Goal: Transaction & Acquisition: Purchase product/service

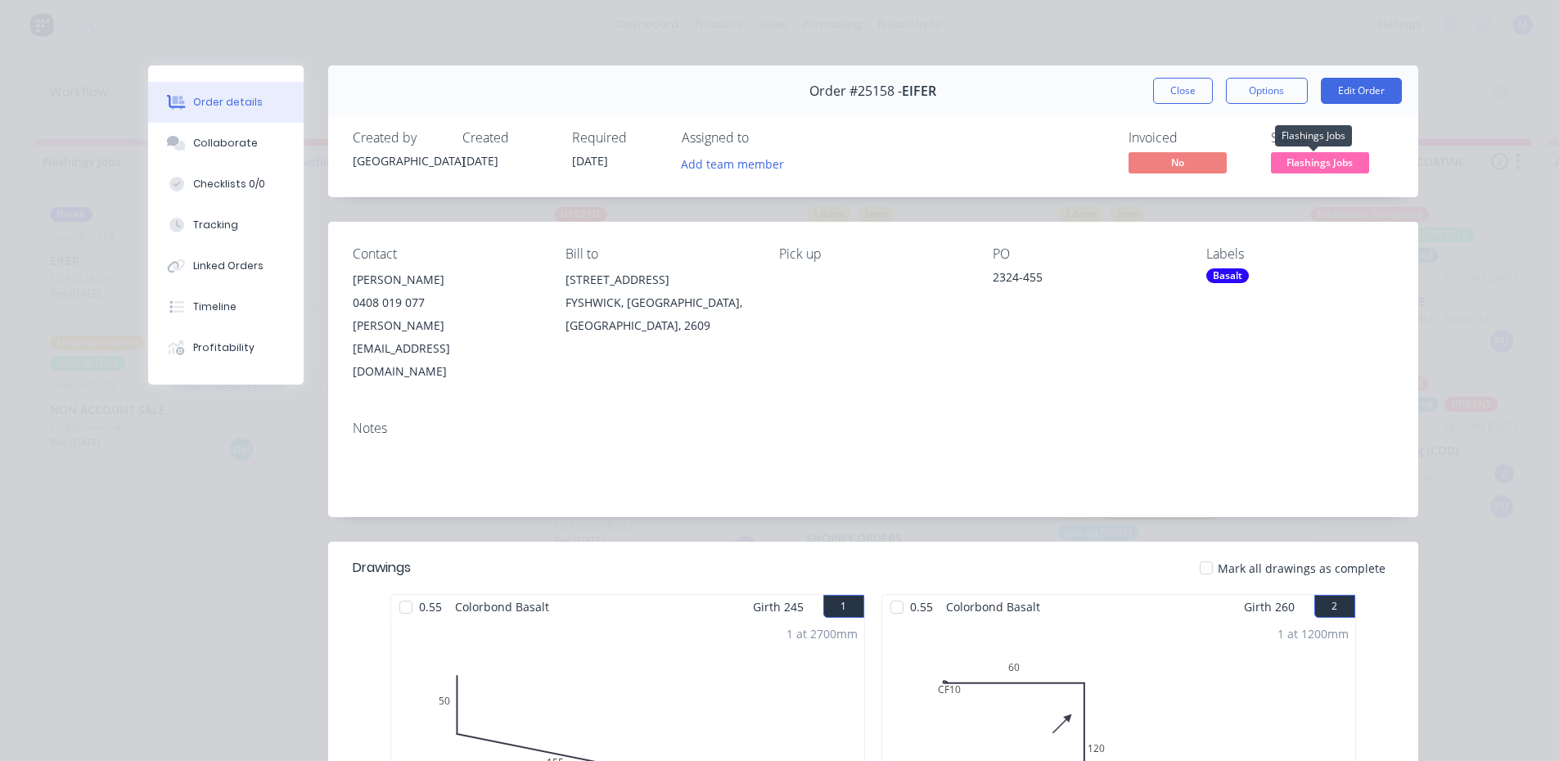
click at [1308, 167] on span "Flashings Jobs" at bounding box center [1320, 162] width 98 height 20
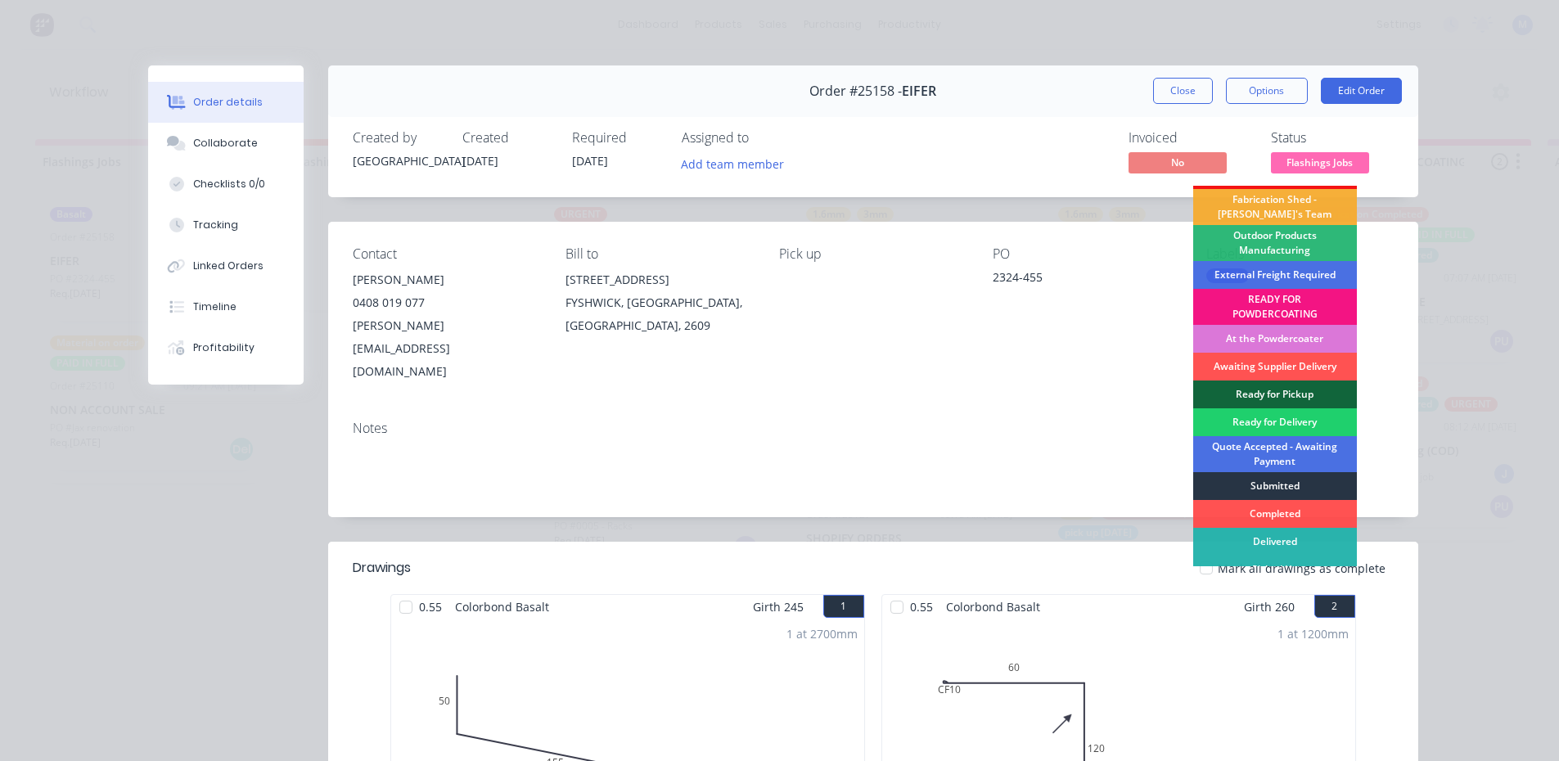
scroll to position [35, 0]
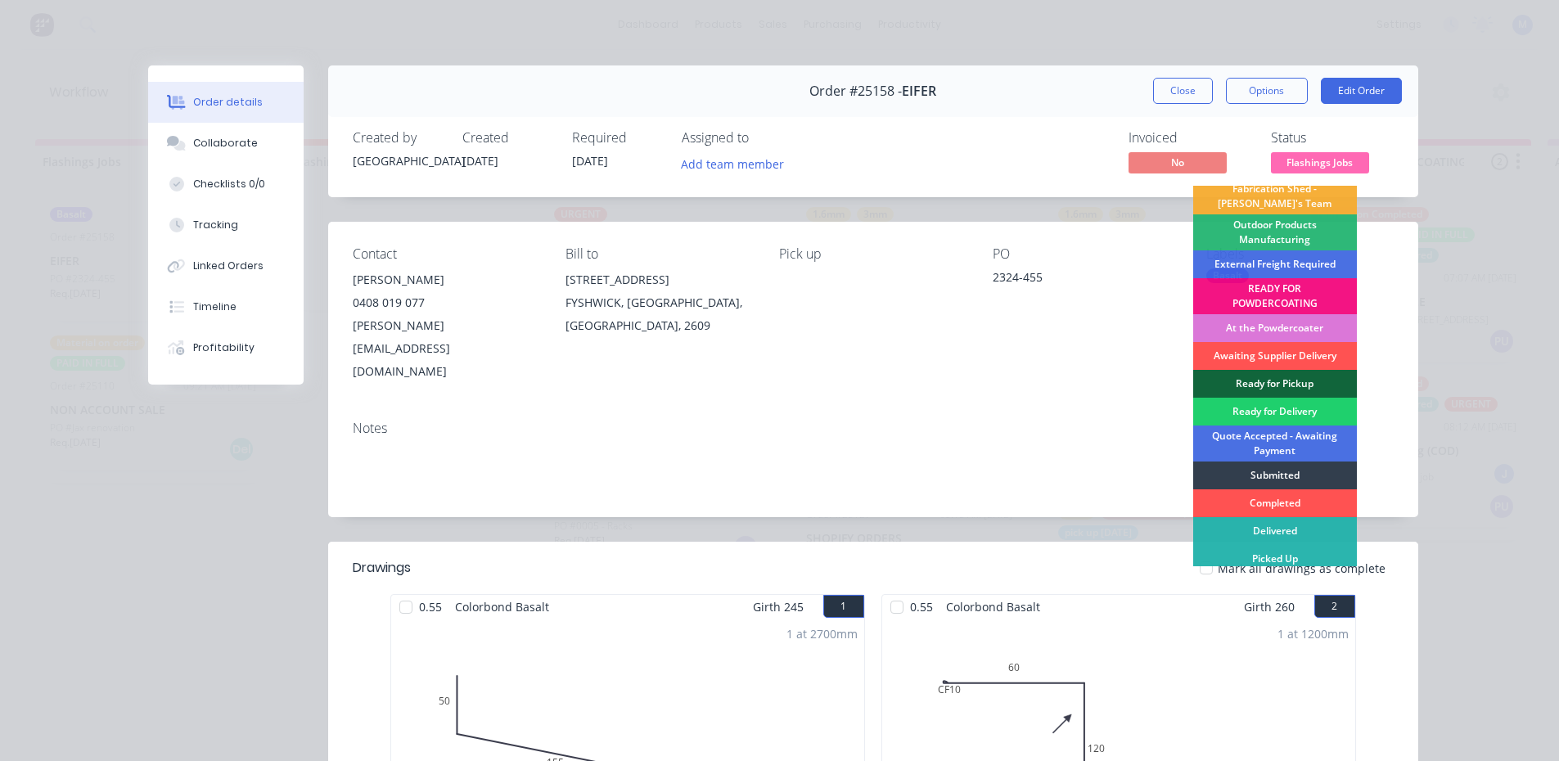
click at [1171, 93] on button "Close" at bounding box center [1183, 91] width 60 height 26
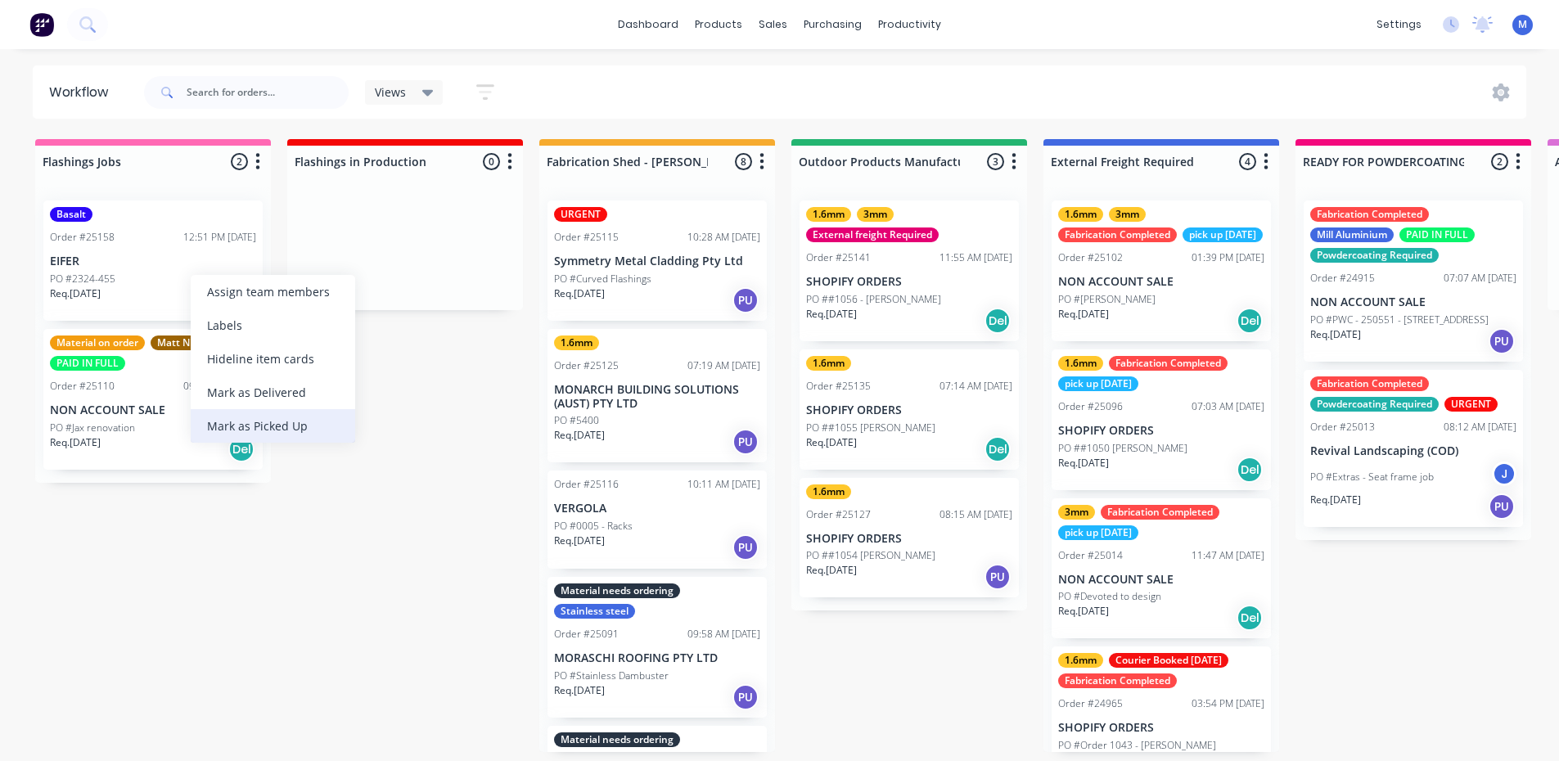
click at [313, 422] on div "Mark as Picked Up" at bounding box center [273, 426] width 165 height 34
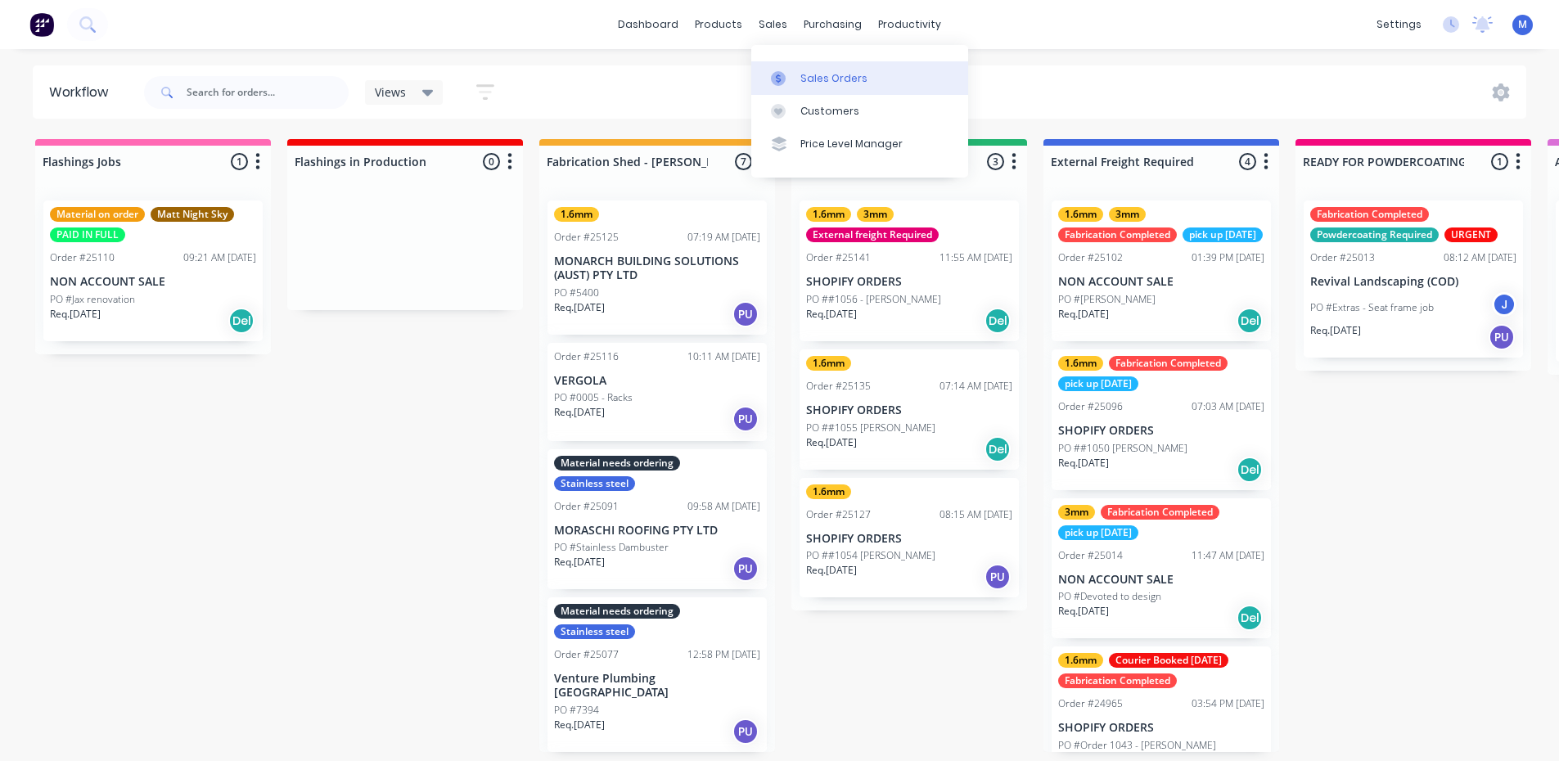
click at [818, 75] on div "Sales Orders" at bounding box center [834, 78] width 67 height 15
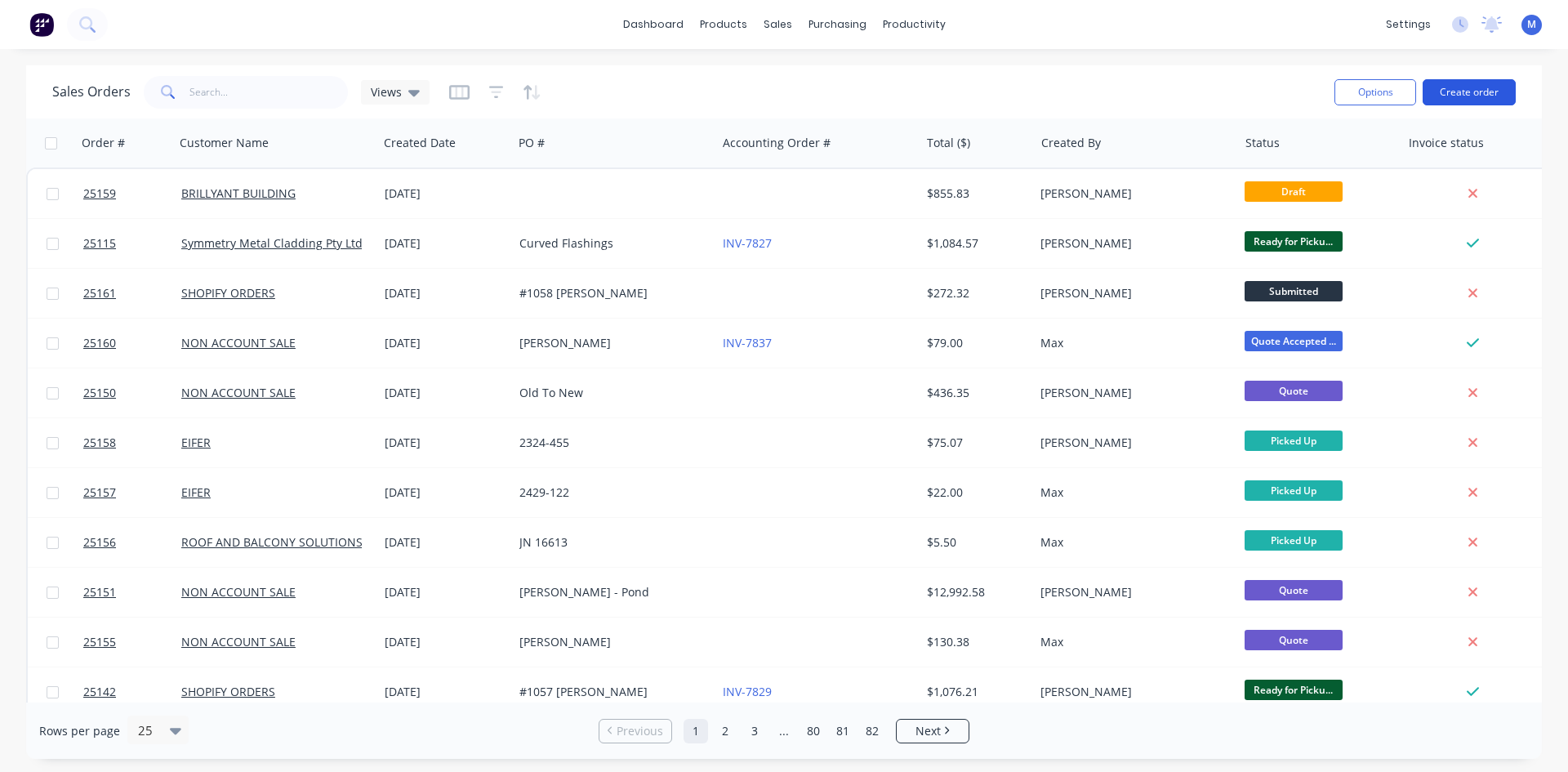
click at [1469, 87] on button "Create order" at bounding box center [1468, 92] width 93 height 26
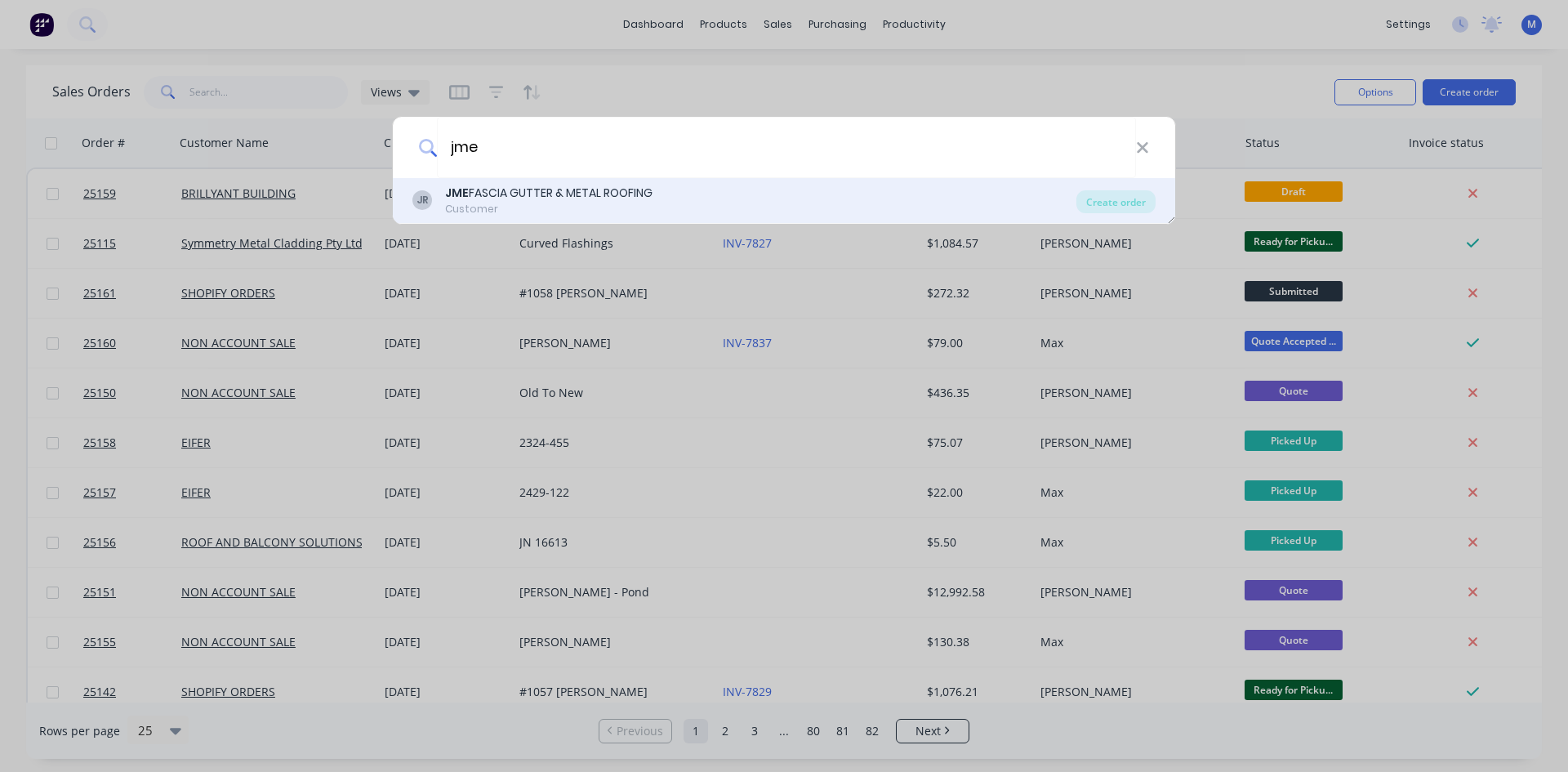
type input "jme"
click at [545, 197] on div "JME FASCIA GUTTER & METAL ROOFING" at bounding box center [549, 193] width 207 height 17
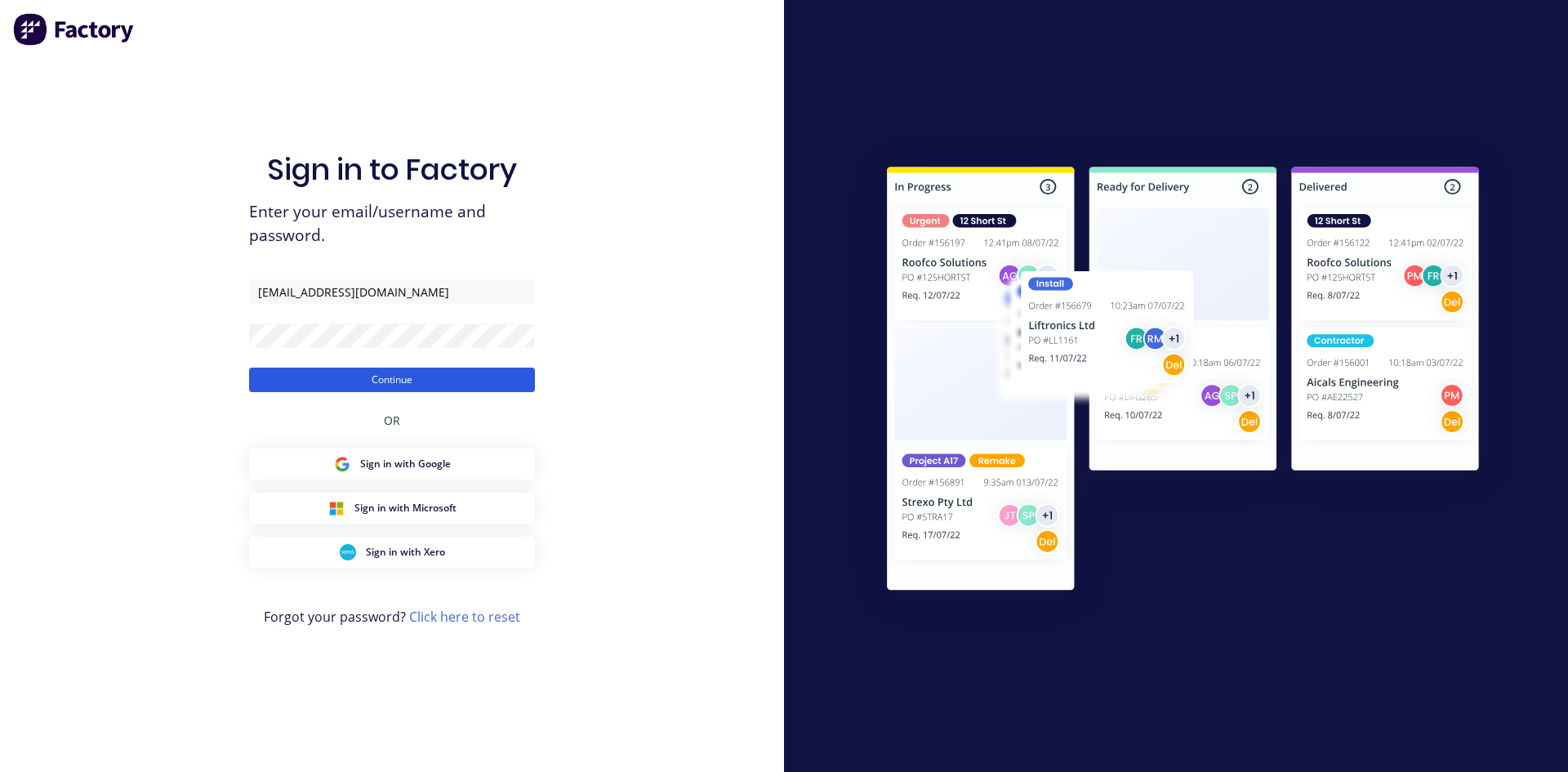
click at [364, 381] on button "Continue" at bounding box center [392, 379] width 285 height 25
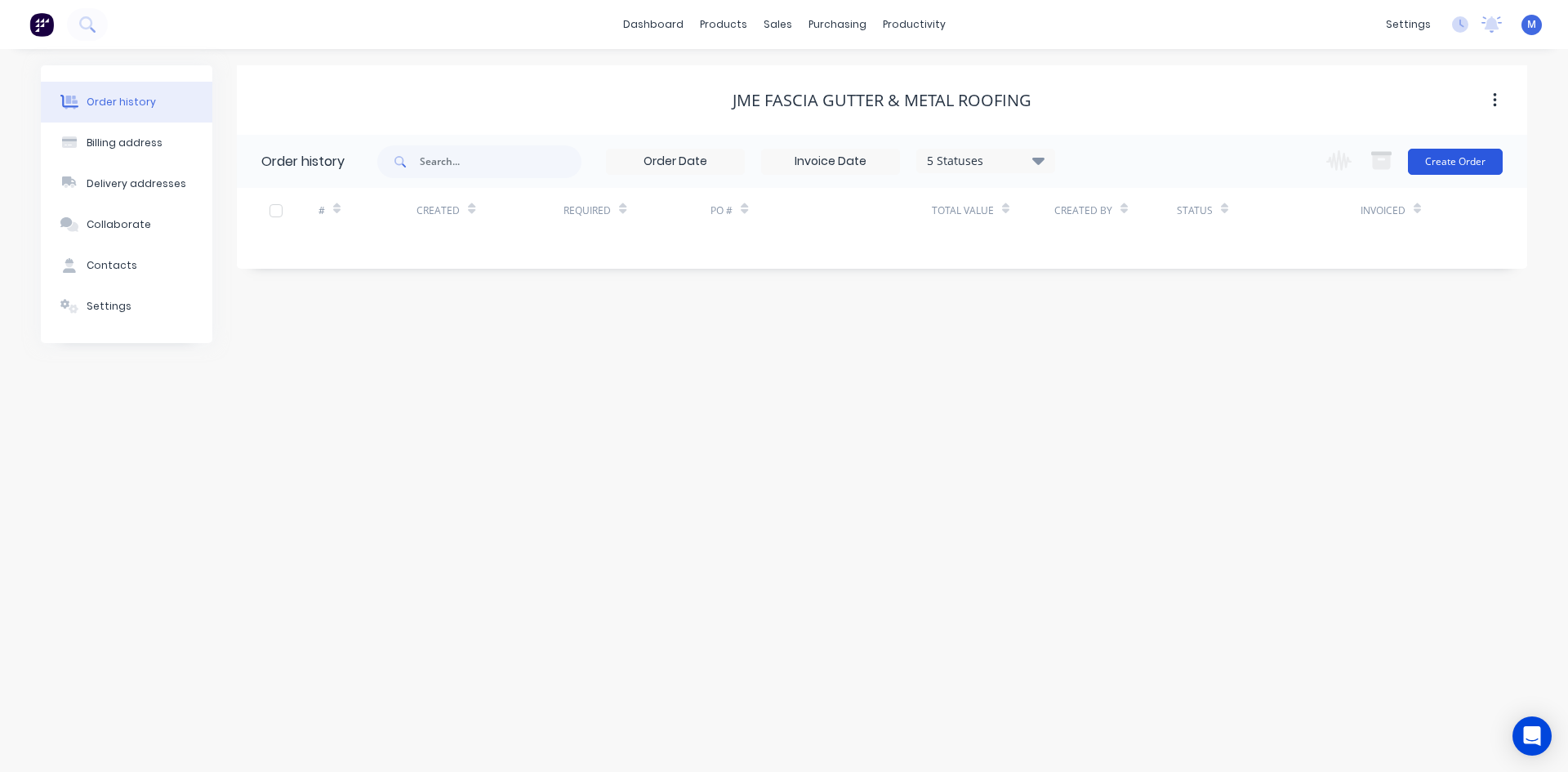
click at [1451, 160] on button "Create Order" at bounding box center [1454, 162] width 95 height 26
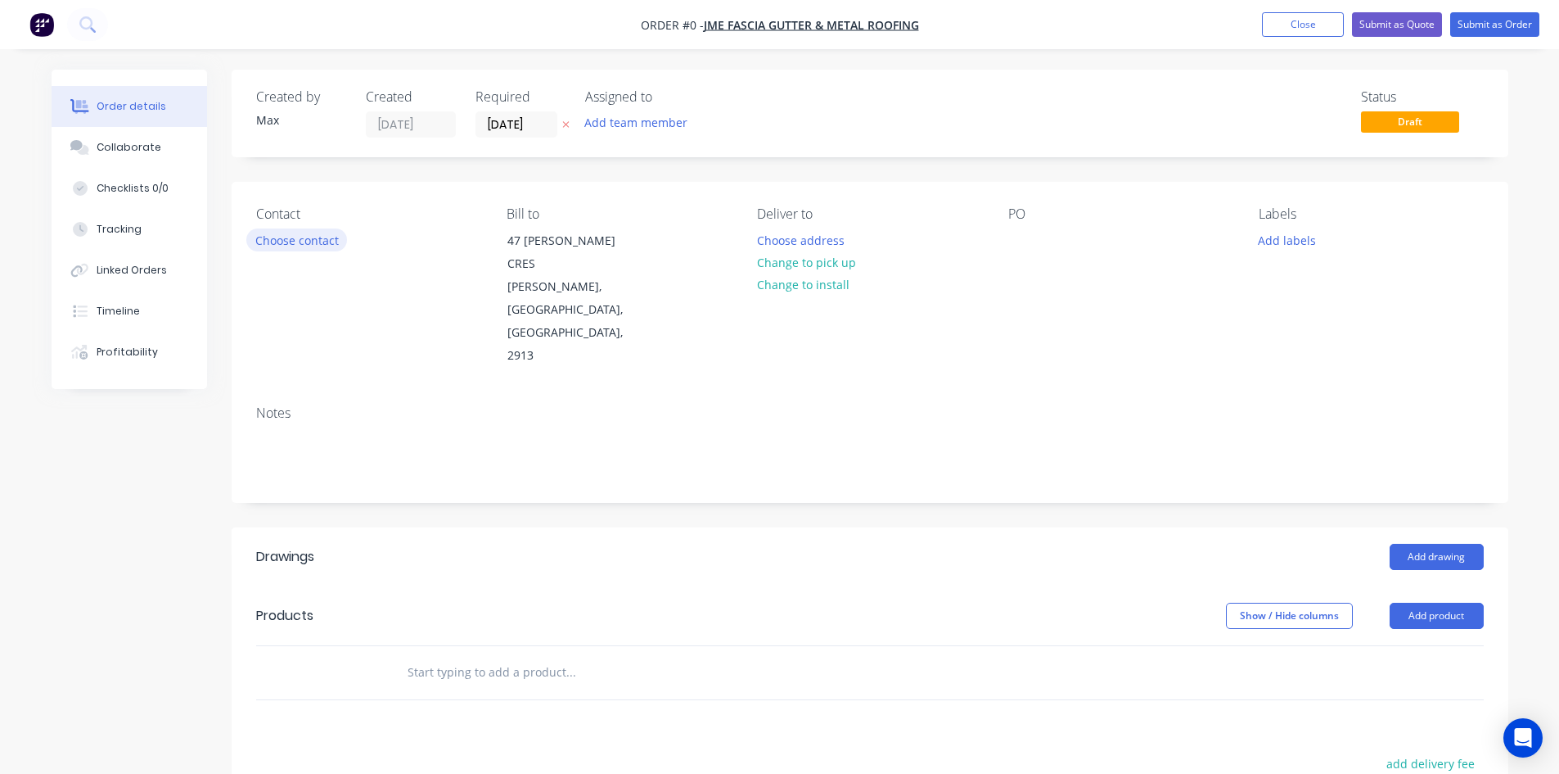
click at [274, 244] on button "Choose contact" at bounding box center [296, 239] width 101 height 22
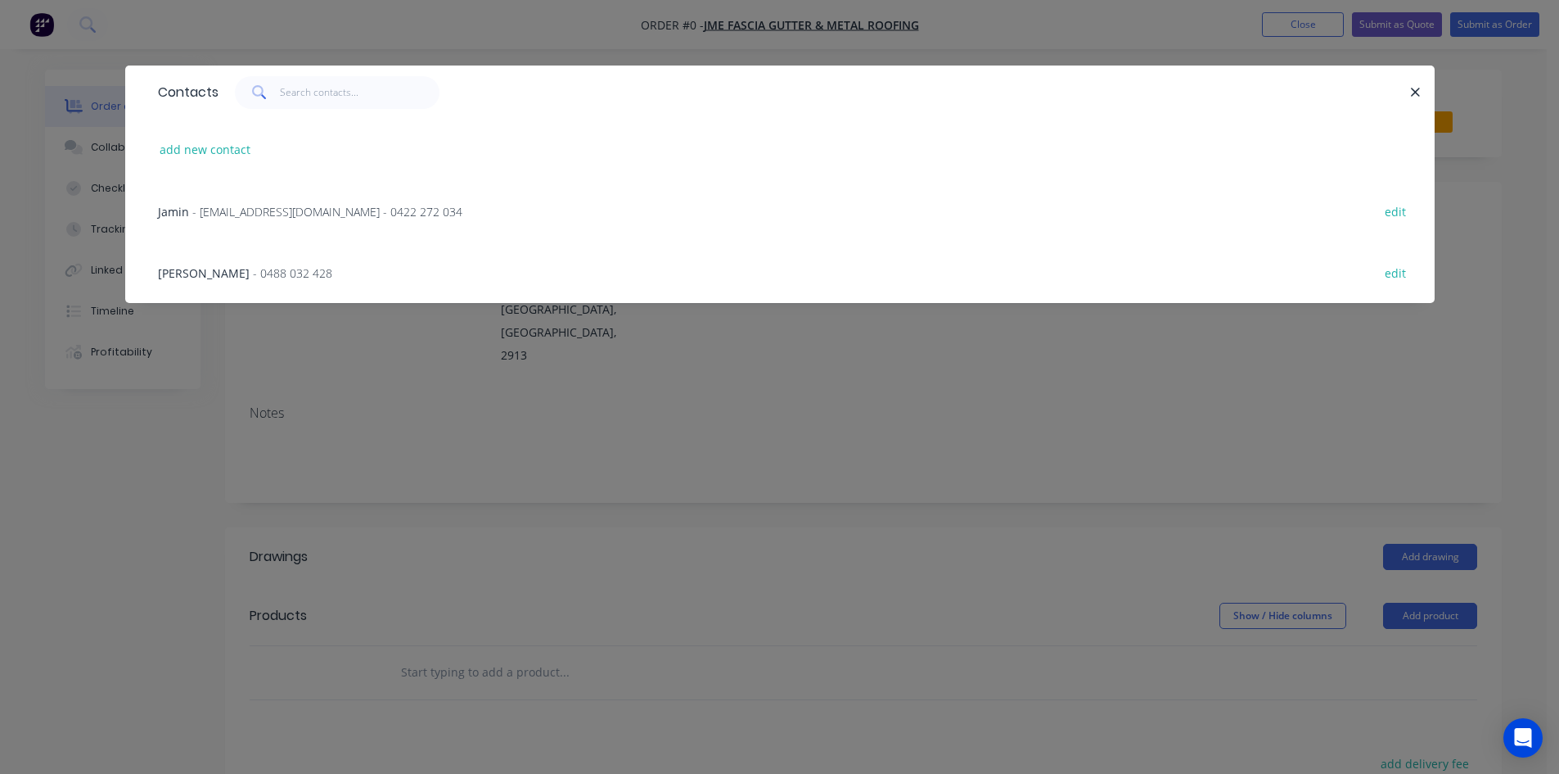
click at [180, 210] on span "Jamin" at bounding box center [173, 212] width 31 height 16
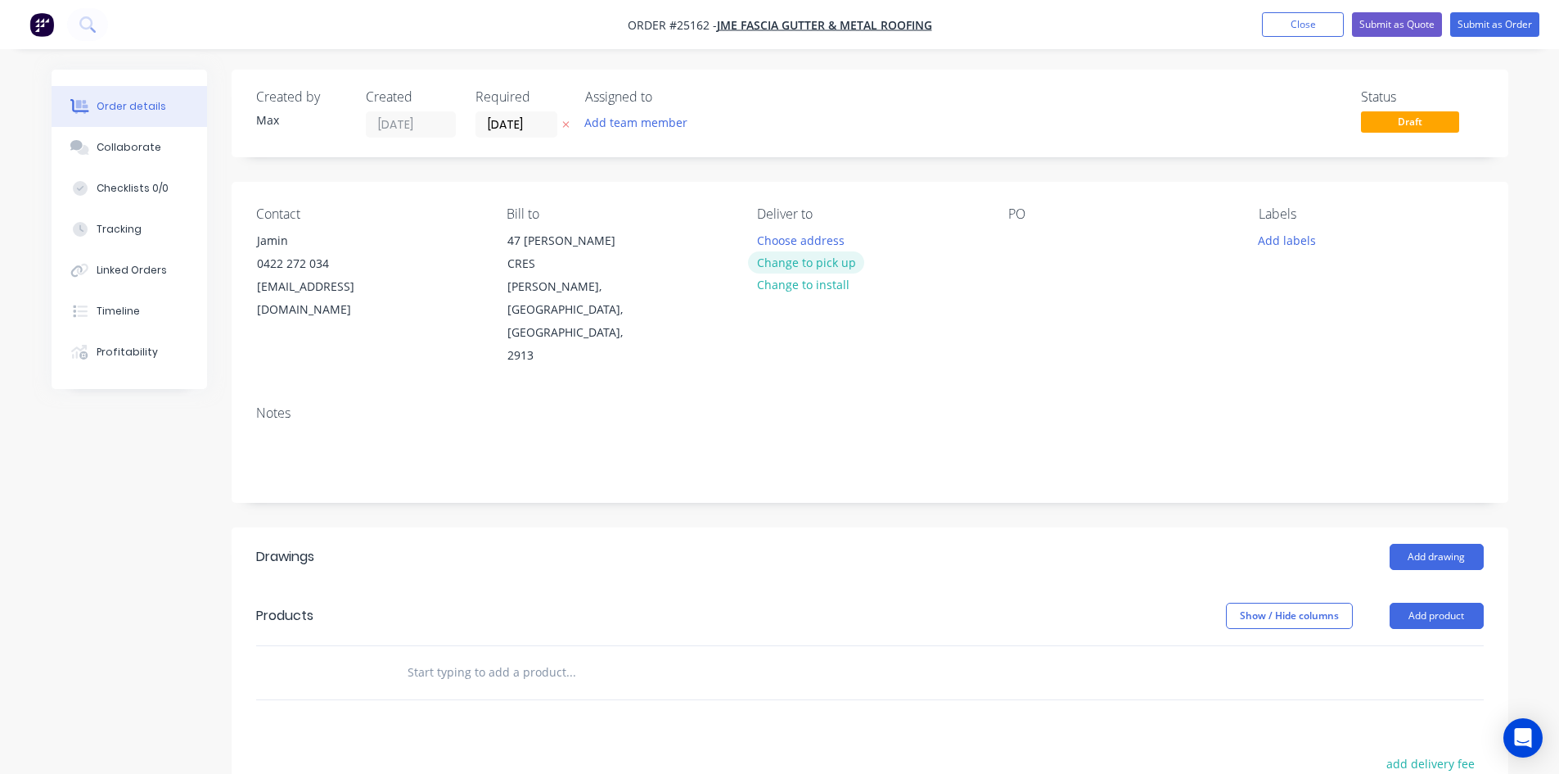
click at [824, 263] on button "Change to pick up" at bounding box center [806, 262] width 116 height 22
click at [1025, 235] on div at bounding box center [1021, 240] width 26 height 24
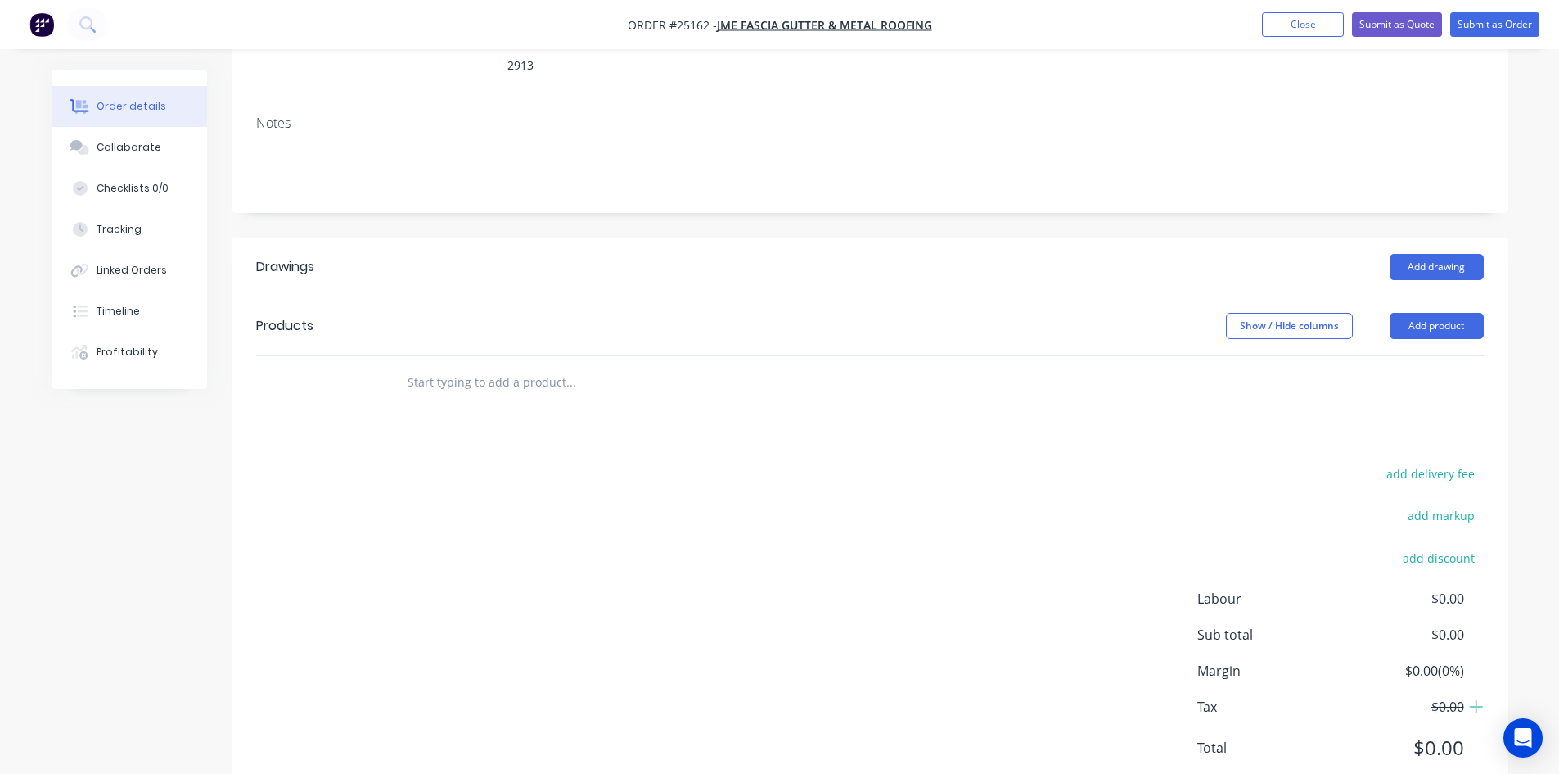
scroll to position [298, 0]
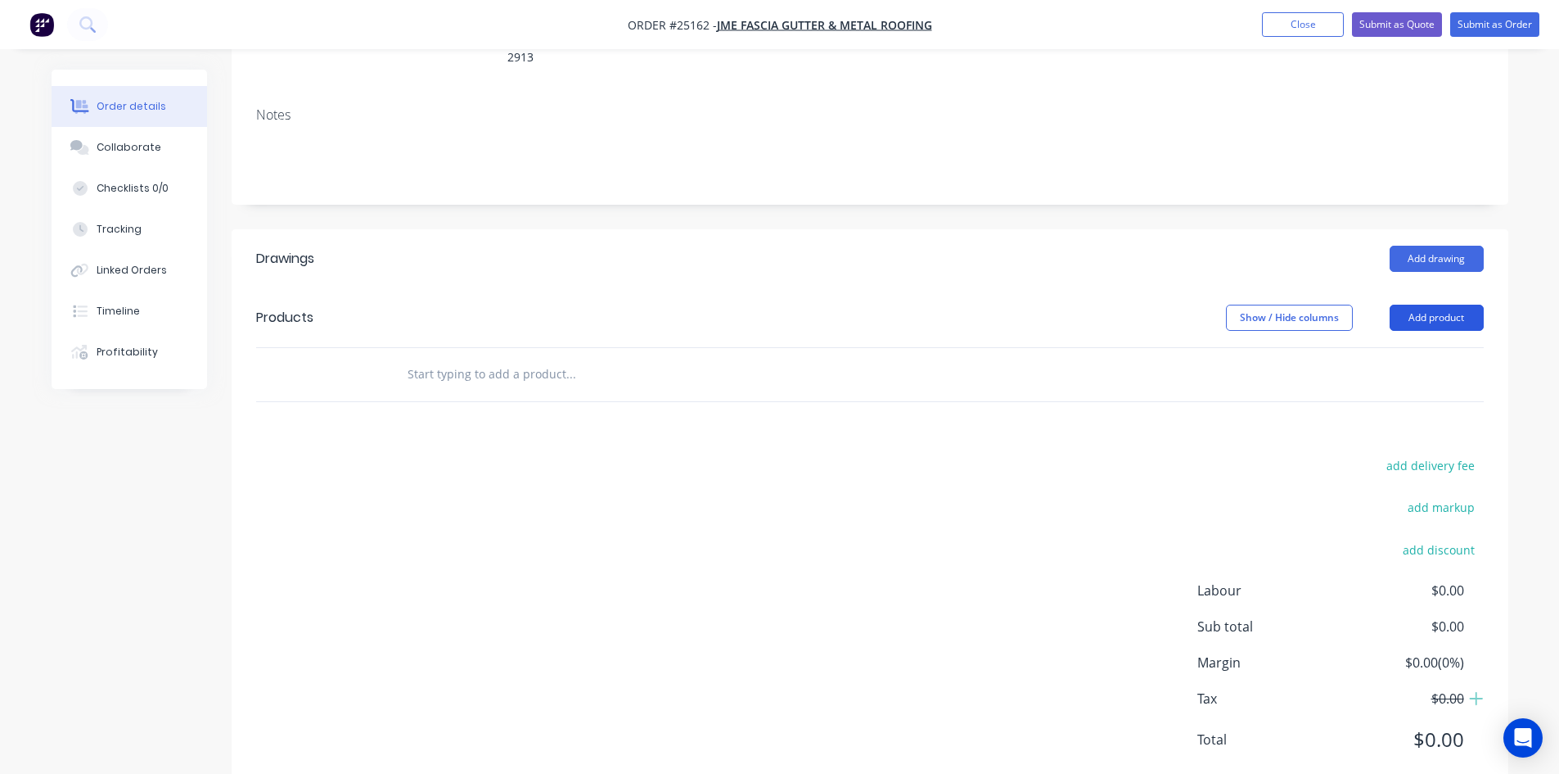
click at [1431, 304] on button "Add product" at bounding box center [1437, 317] width 94 height 26
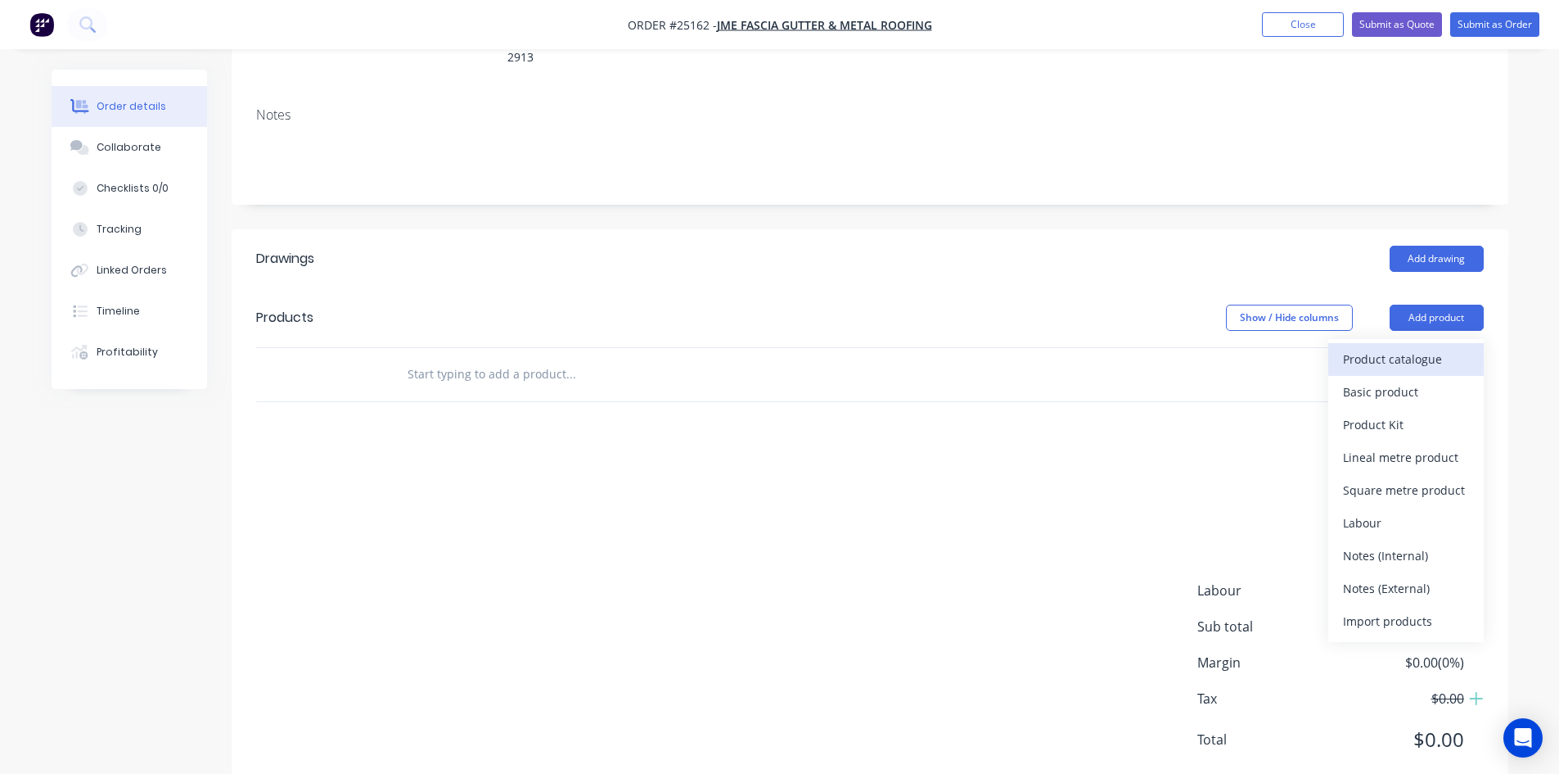
click at [1430, 347] on div "Product catalogue" at bounding box center [1406, 359] width 126 height 24
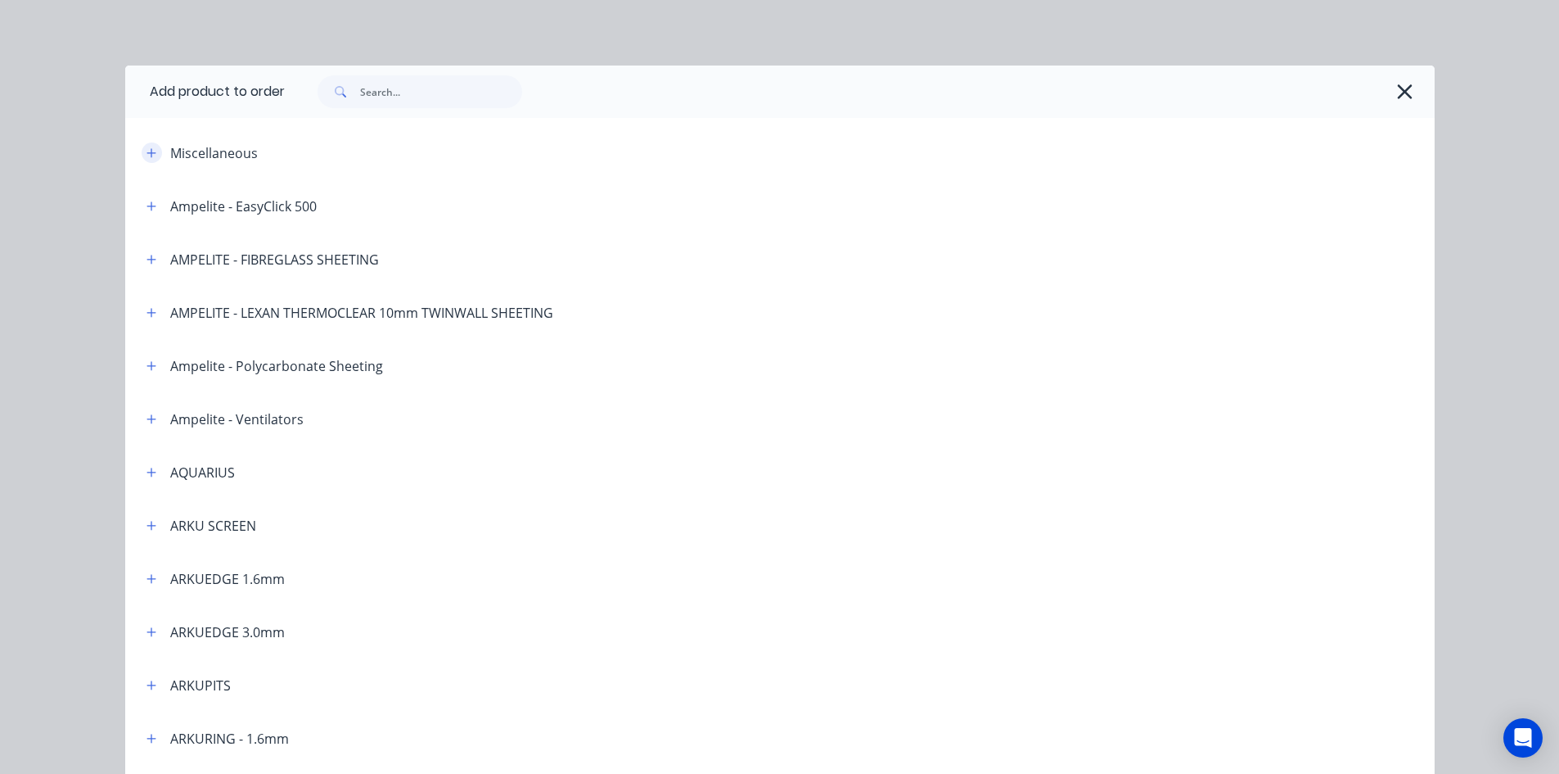
click at [147, 154] on icon "button" at bounding box center [152, 152] width 10 height 11
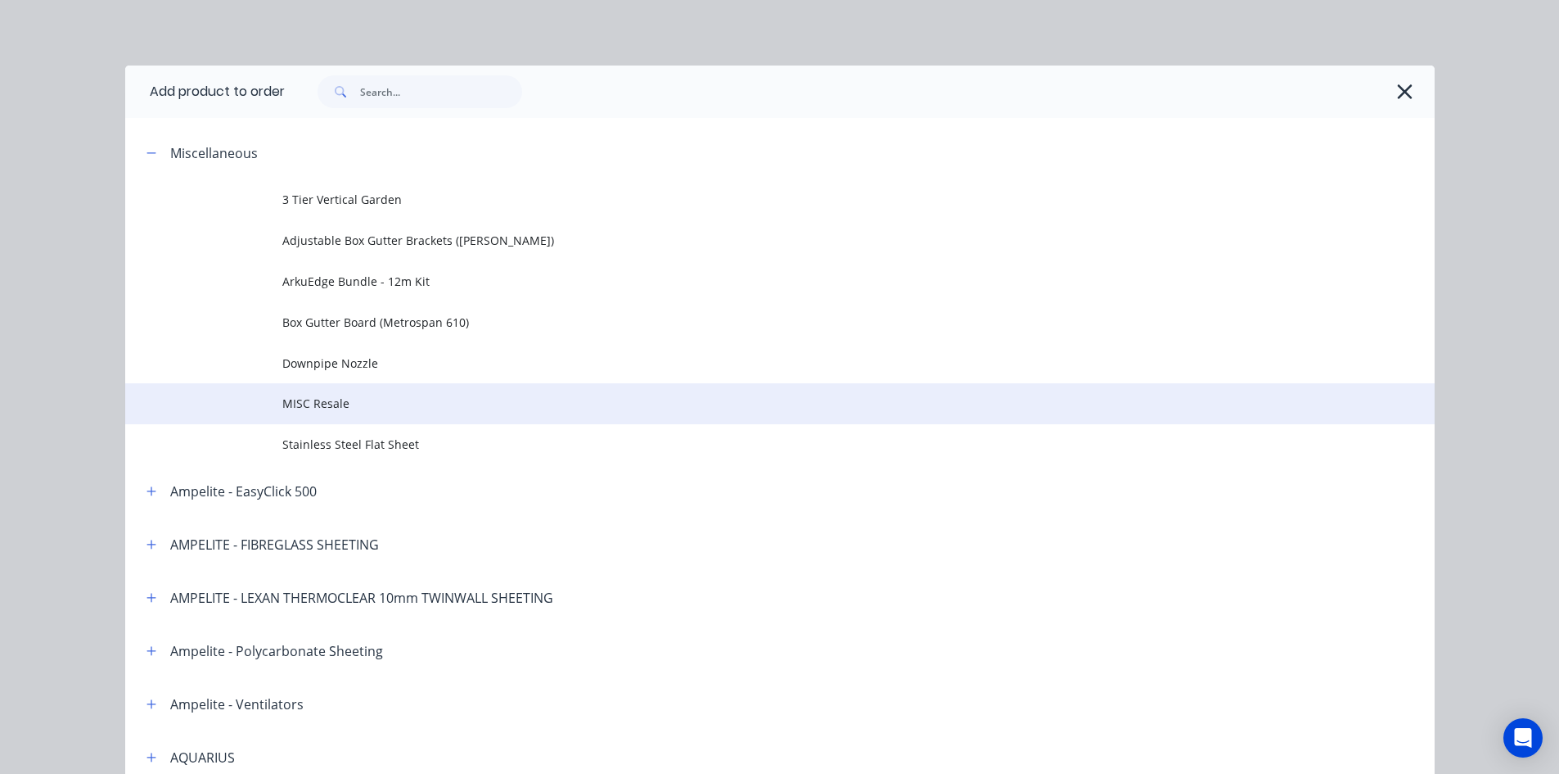
click at [414, 404] on span "MISC Resale" at bounding box center [743, 403] width 922 height 17
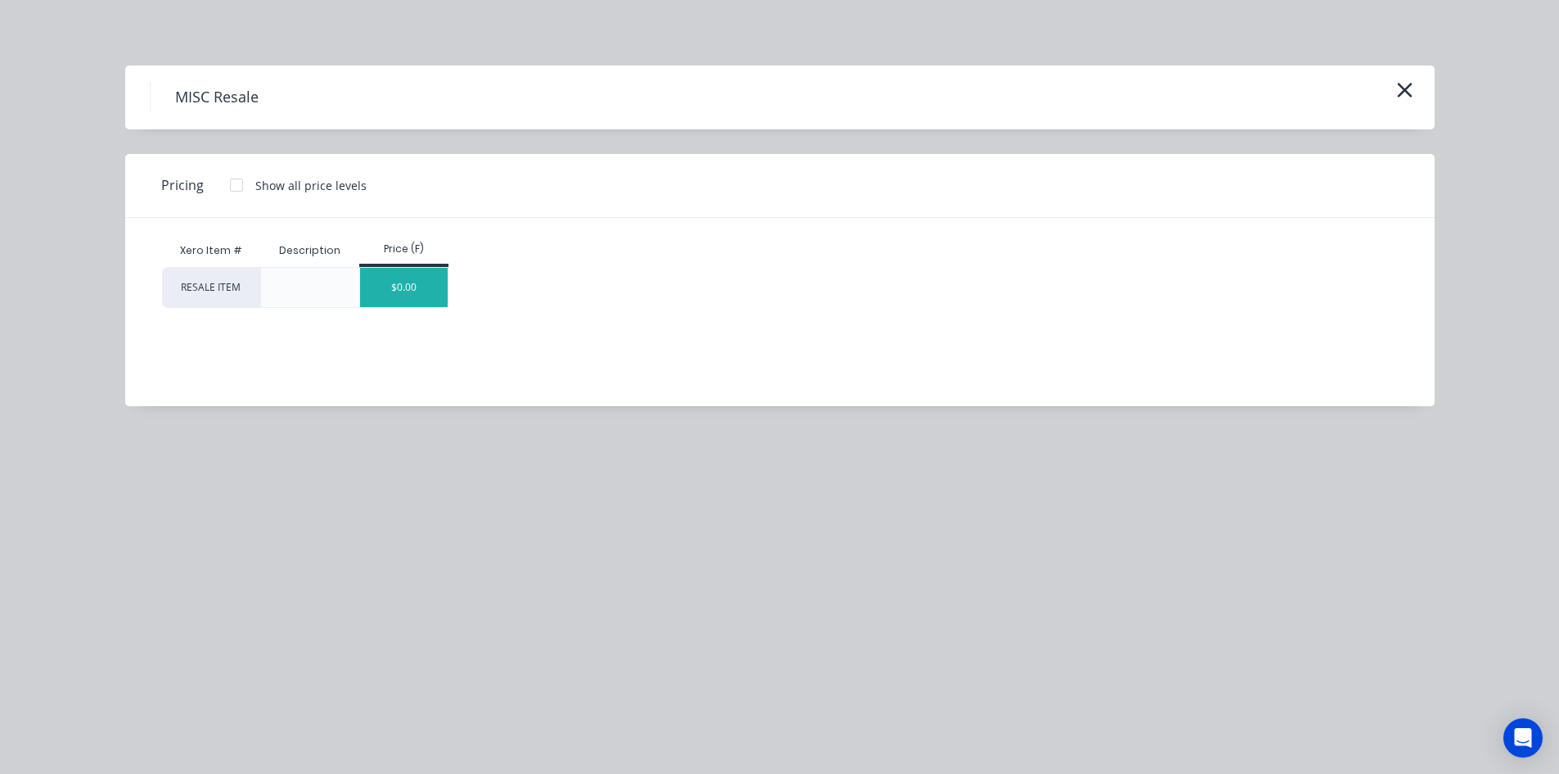
click at [407, 286] on div "$0.00" at bounding box center [404, 287] width 88 height 39
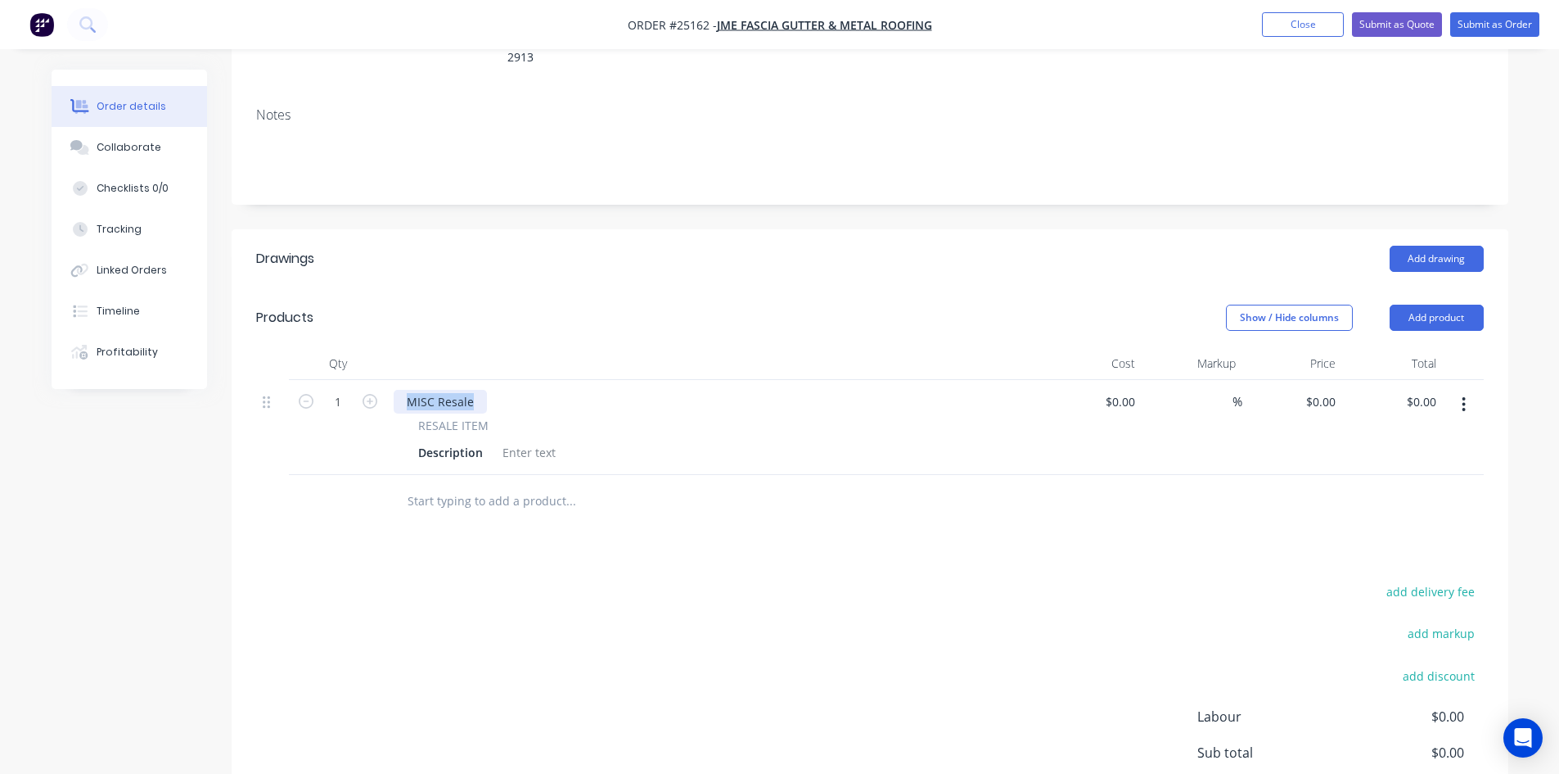
drag, startPoint x: 474, startPoint y: 354, endPoint x: 372, endPoint y: 342, distance: 103.0
click at [372, 380] on div "1 MISC Resale RESALE ITEM Description $0.00 $0.00 % $0.00 $0.00 $0.00 $0.00" at bounding box center [870, 427] width 1228 height 95
click at [525, 440] on div at bounding box center [529, 452] width 66 height 24
click at [535, 440] on div at bounding box center [529, 452] width 66 height 24
click at [1133, 390] on input at bounding box center [1132, 402] width 19 height 24
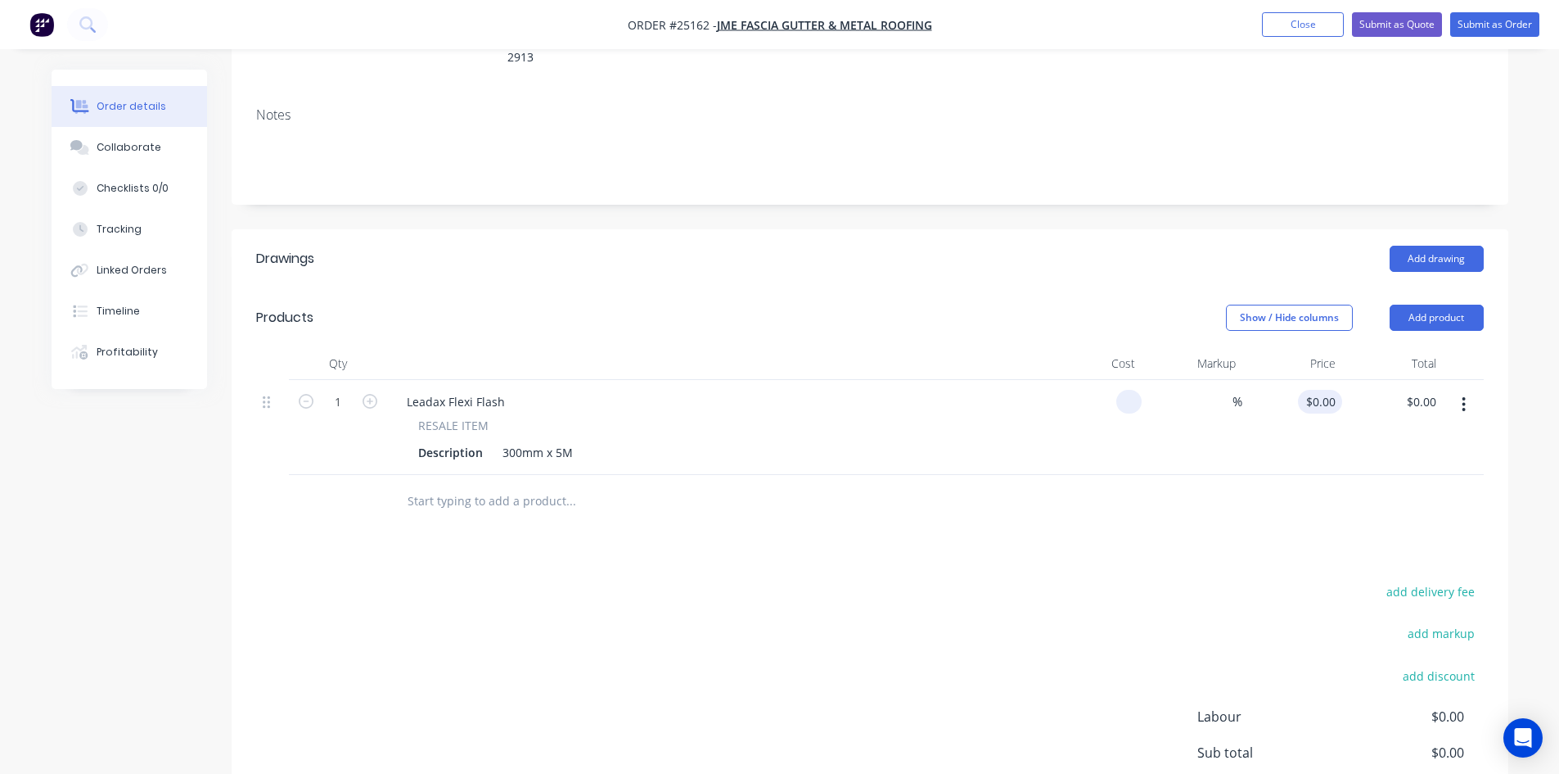
type input "$0.00"
click at [1328, 390] on input "0" at bounding box center [1324, 402] width 38 height 24
type input "$150.00"
click at [983, 288] on header "Products Show / Hide columns Add product" at bounding box center [870, 317] width 1277 height 59
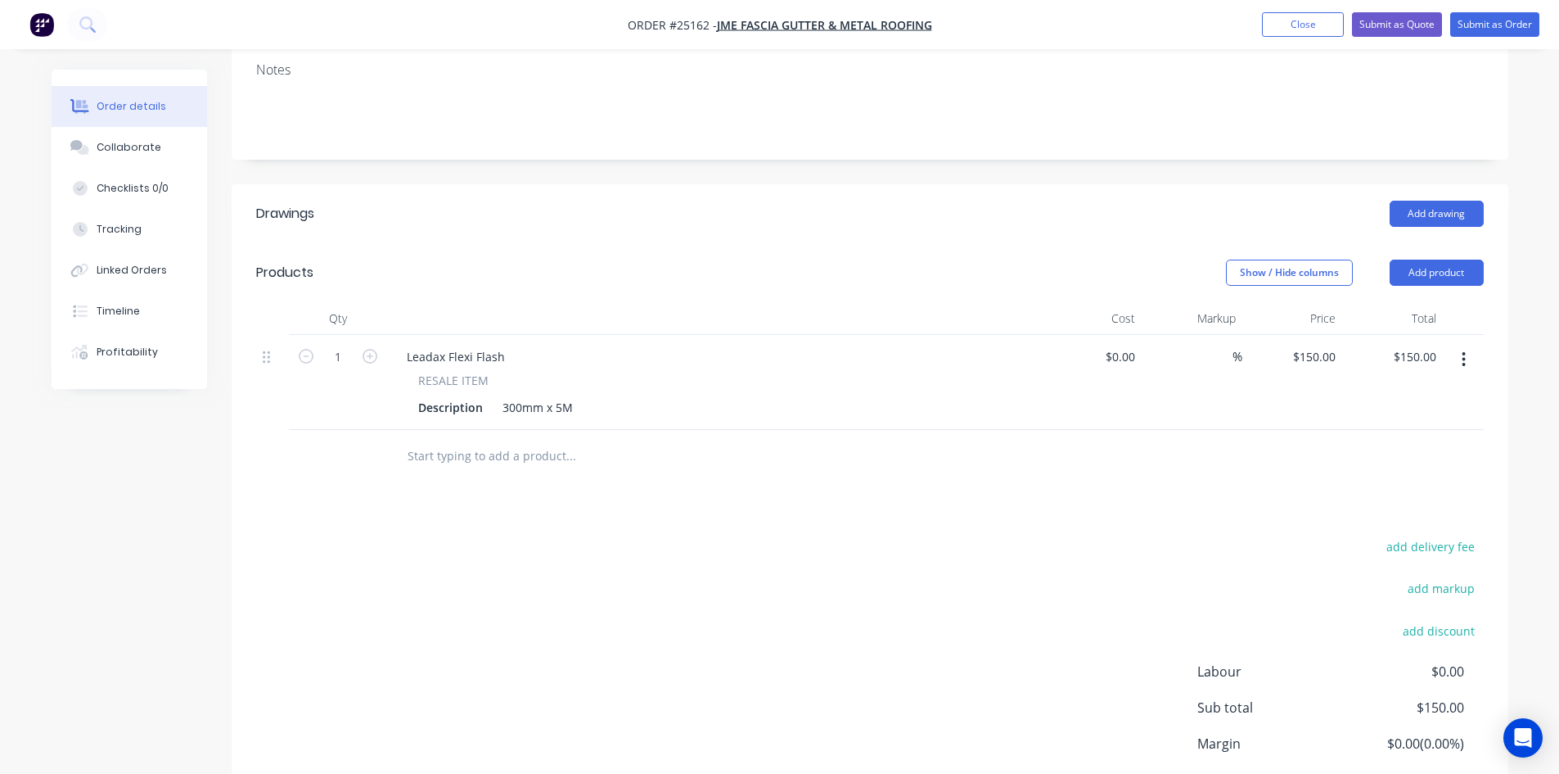
scroll to position [424, 0]
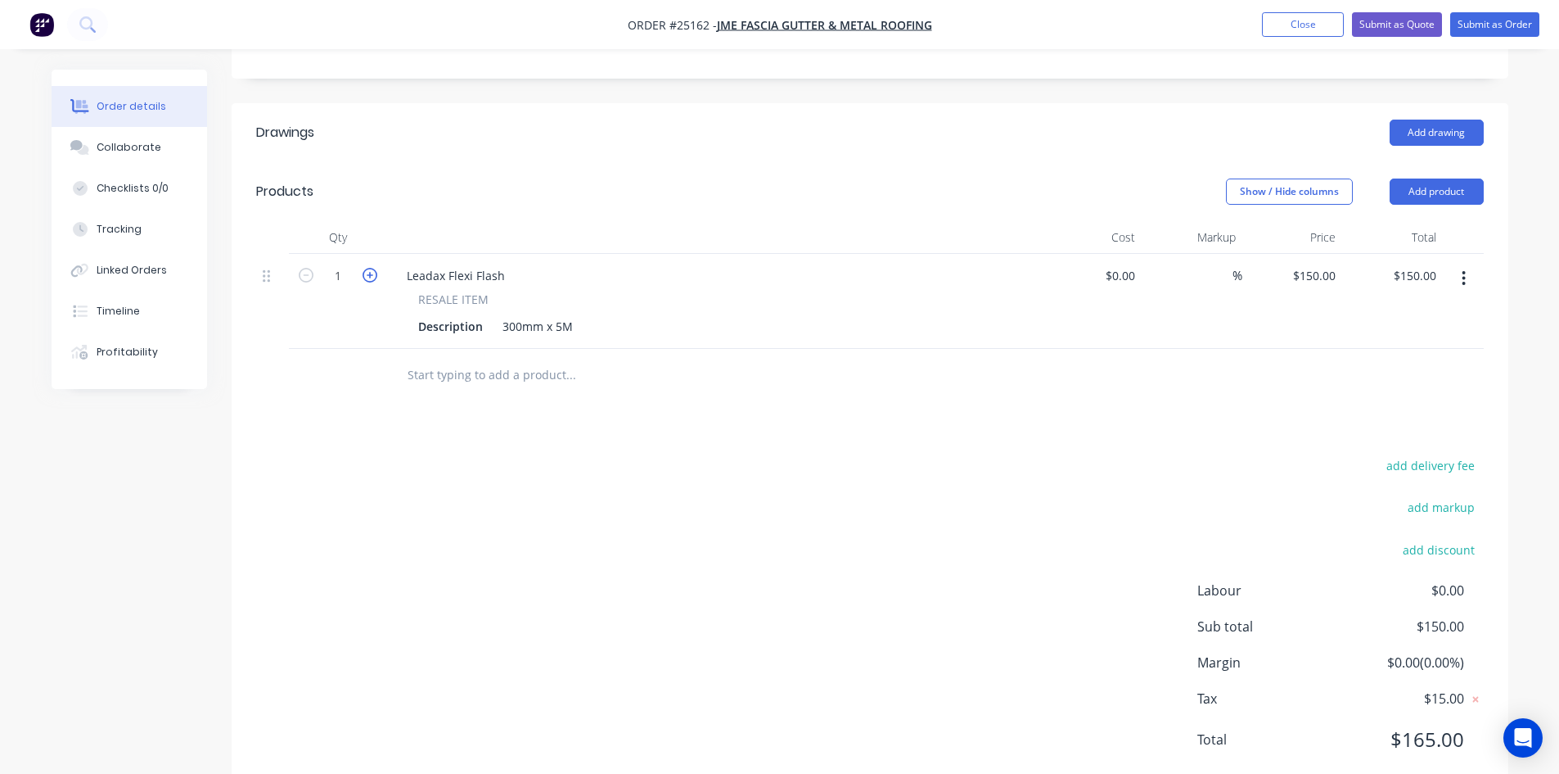
click at [371, 268] on icon "button" at bounding box center [370, 275] width 15 height 15
type input "2"
type input "$300.00"
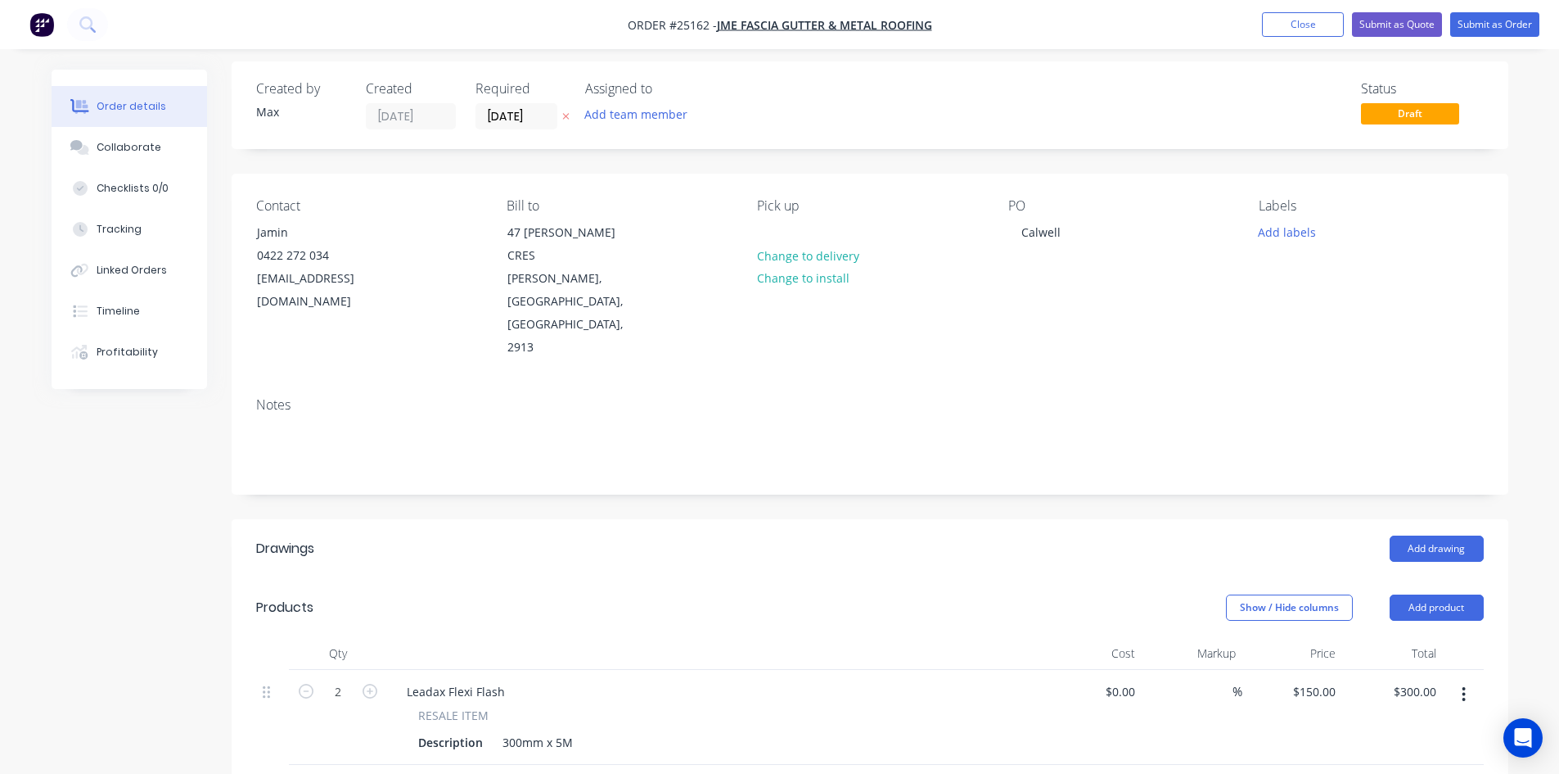
scroll to position [0, 0]
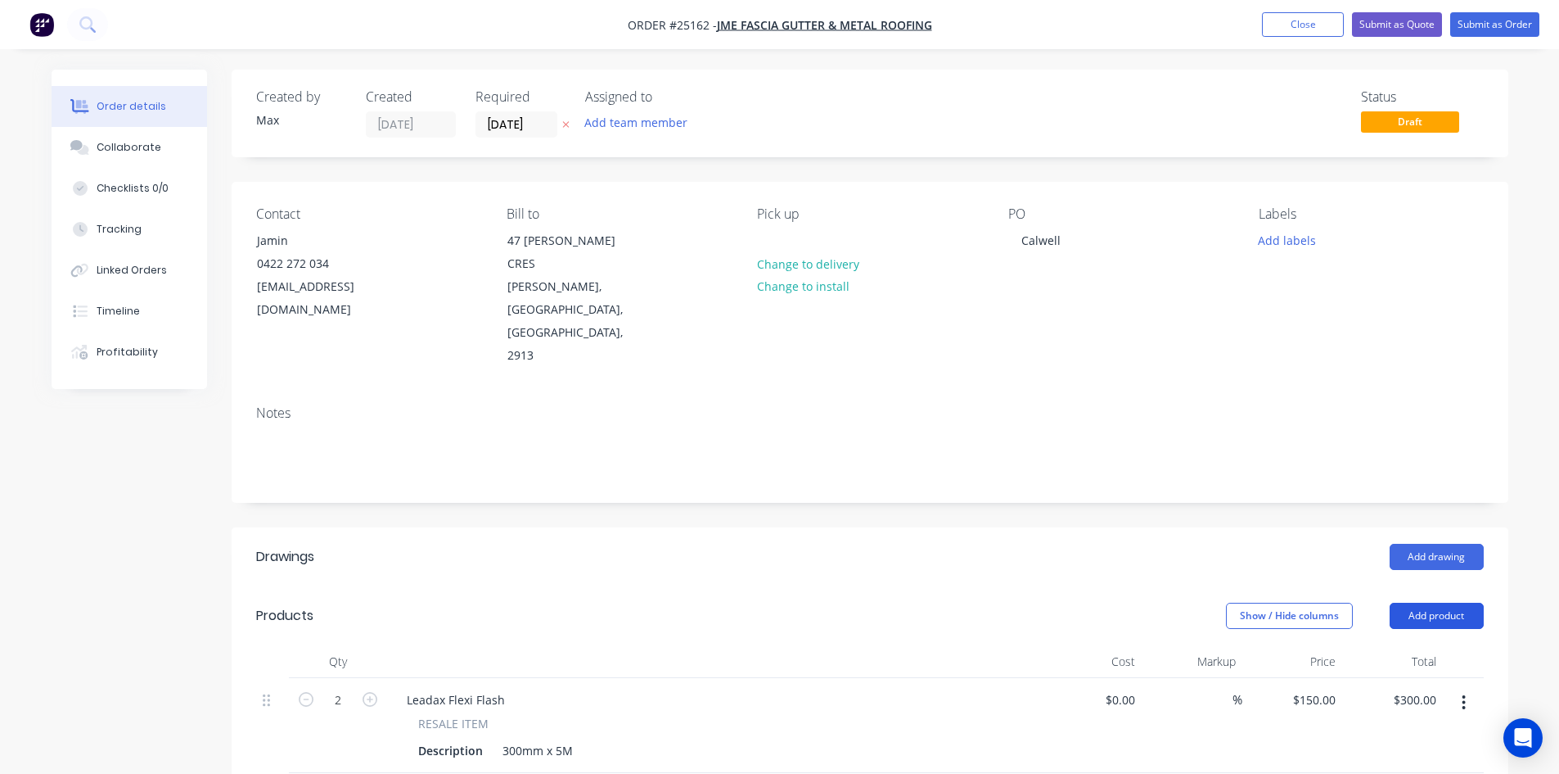
click at [1452, 602] on button "Add product" at bounding box center [1437, 615] width 94 height 26
click at [1394, 645] on div "Product catalogue" at bounding box center [1406, 657] width 126 height 24
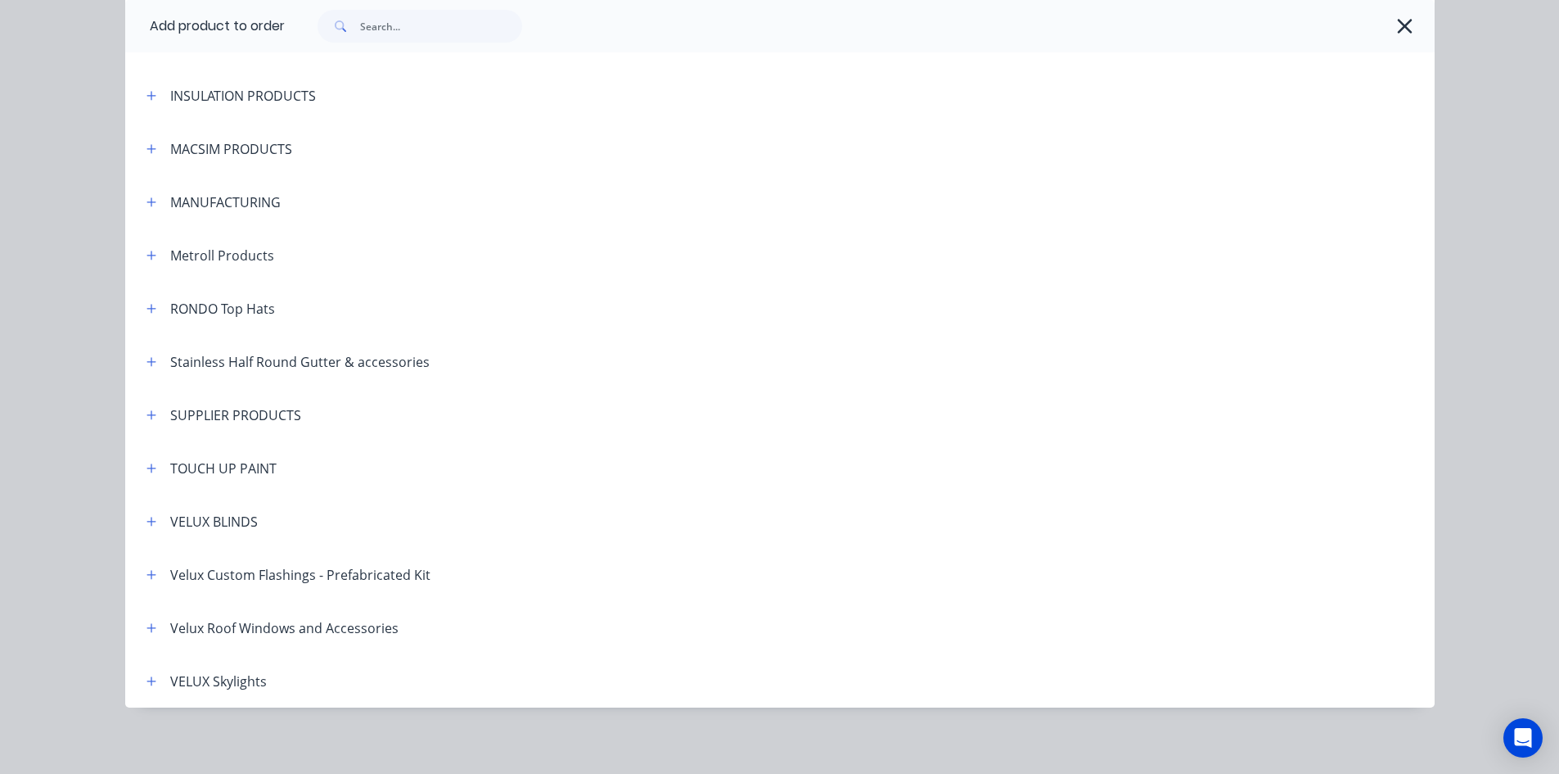
scroll to position [1180, 0]
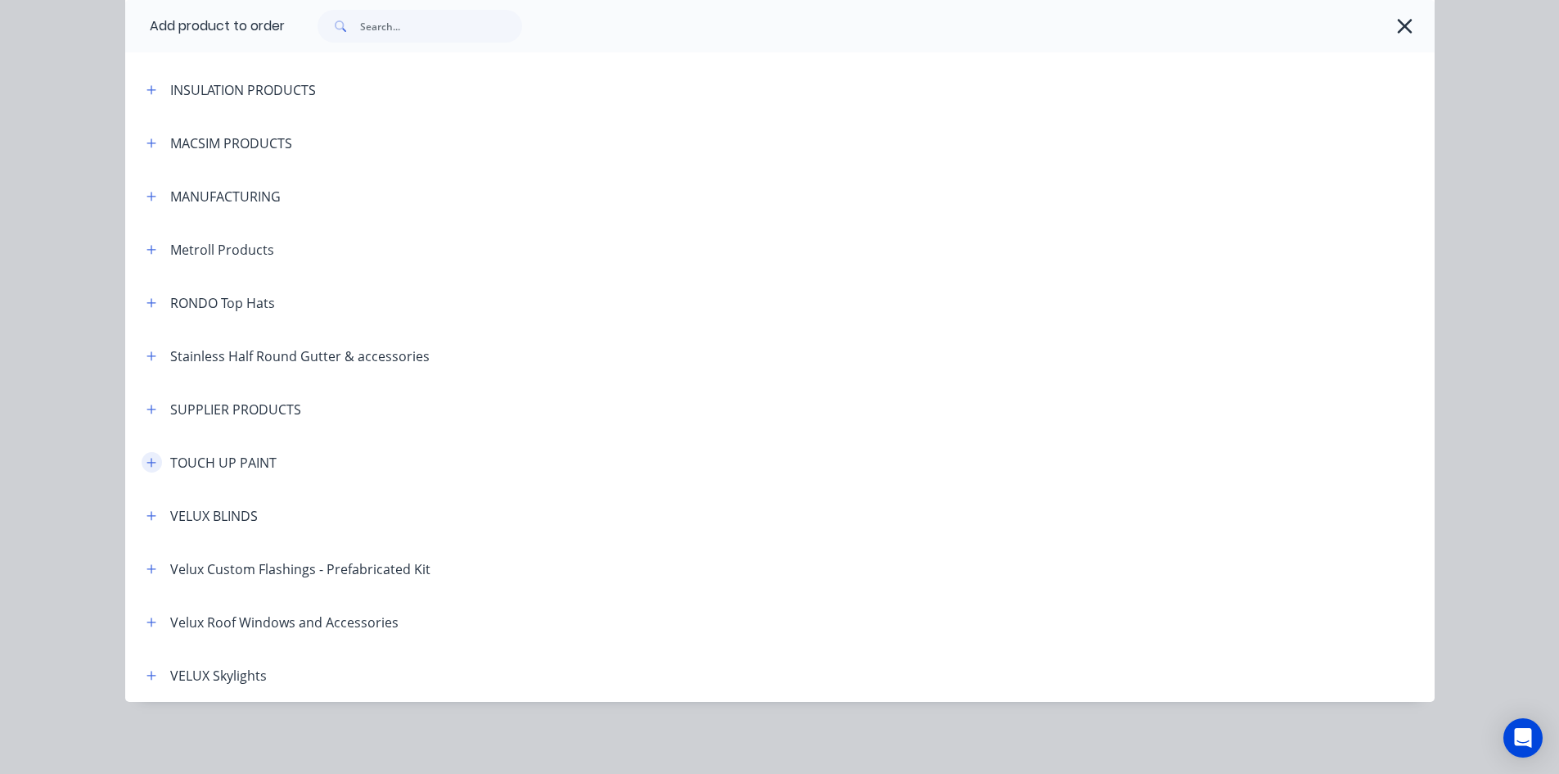
click at [147, 462] on icon "button" at bounding box center [151, 462] width 9 height 9
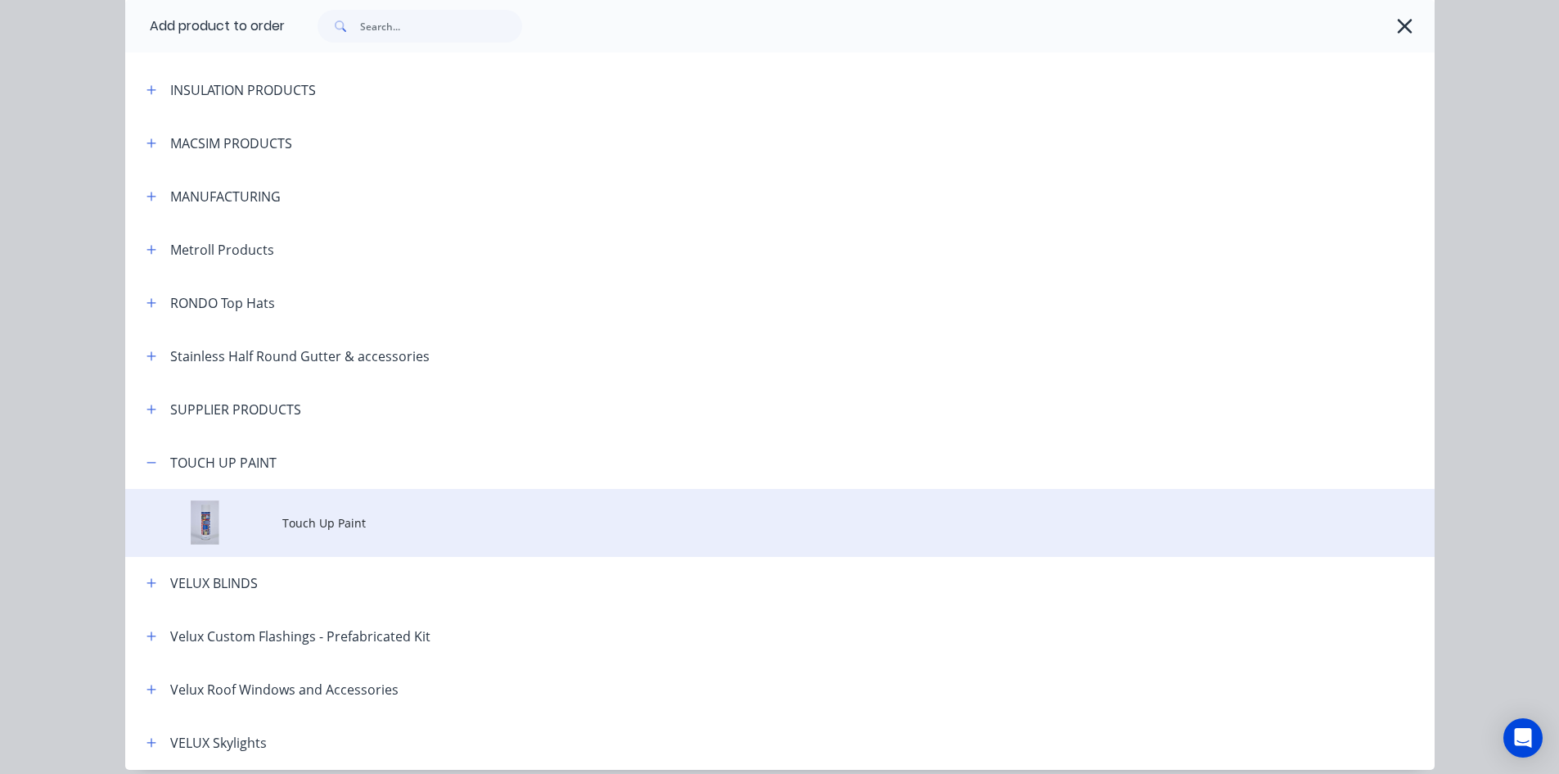
click at [374, 506] on td "Touch Up Paint" at bounding box center [858, 523] width 1152 height 68
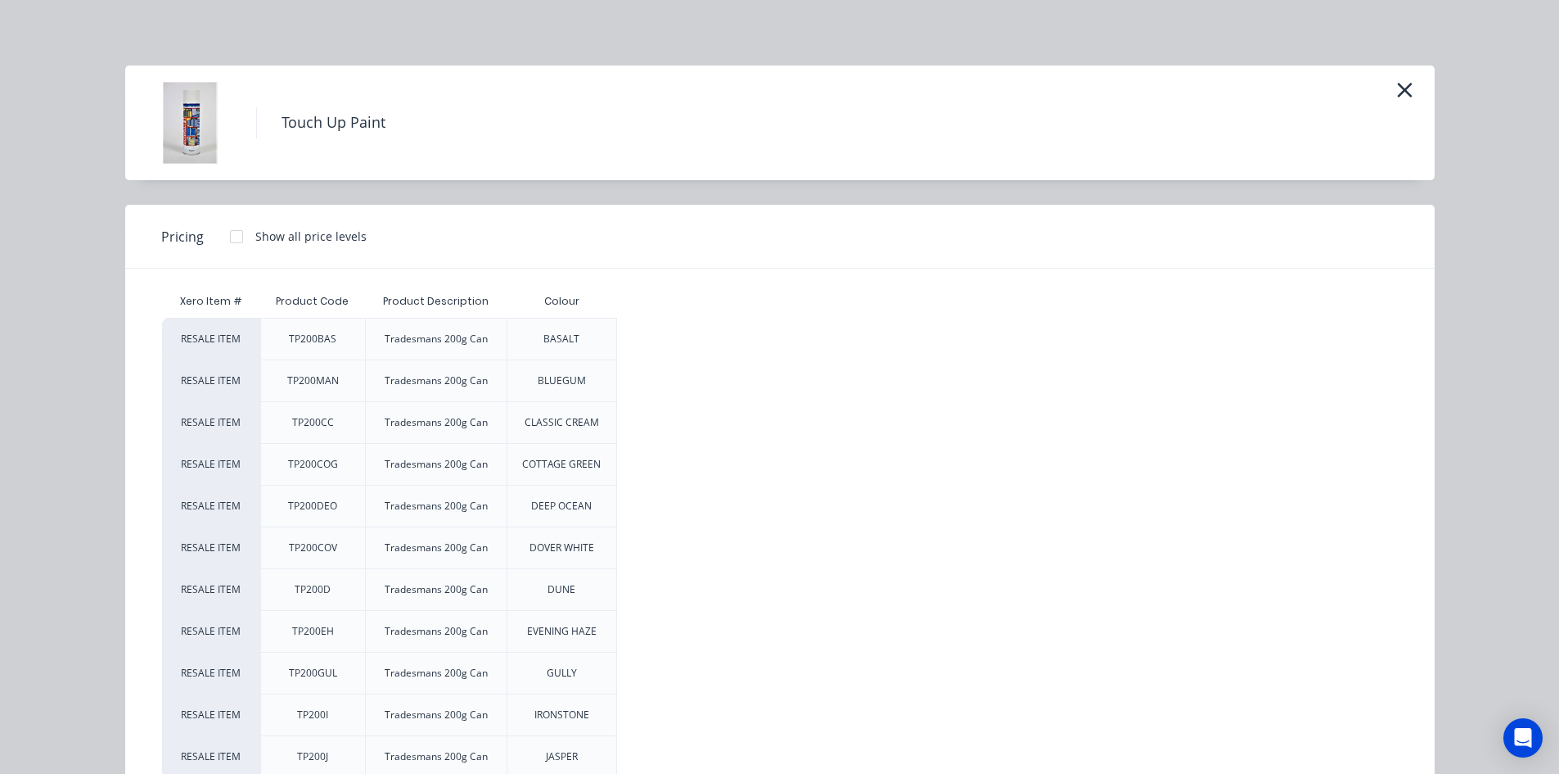
click at [224, 239] on div at bounding box center [236, 236] width 33 height 33
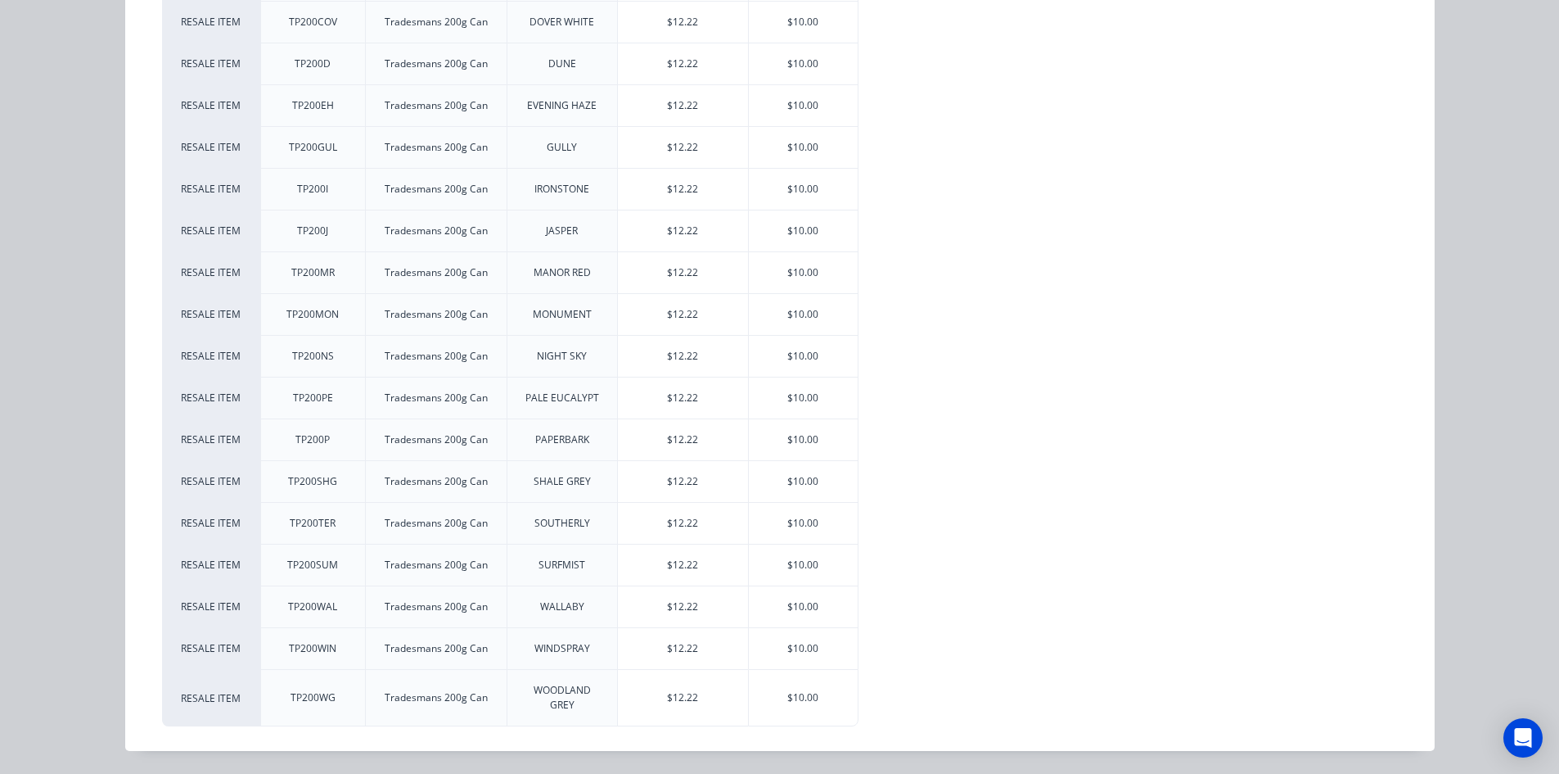
scroll to position [246, 0]
click at [831, 392] on div "$10.00" at bounding box center [803, 397] width 109 height 41
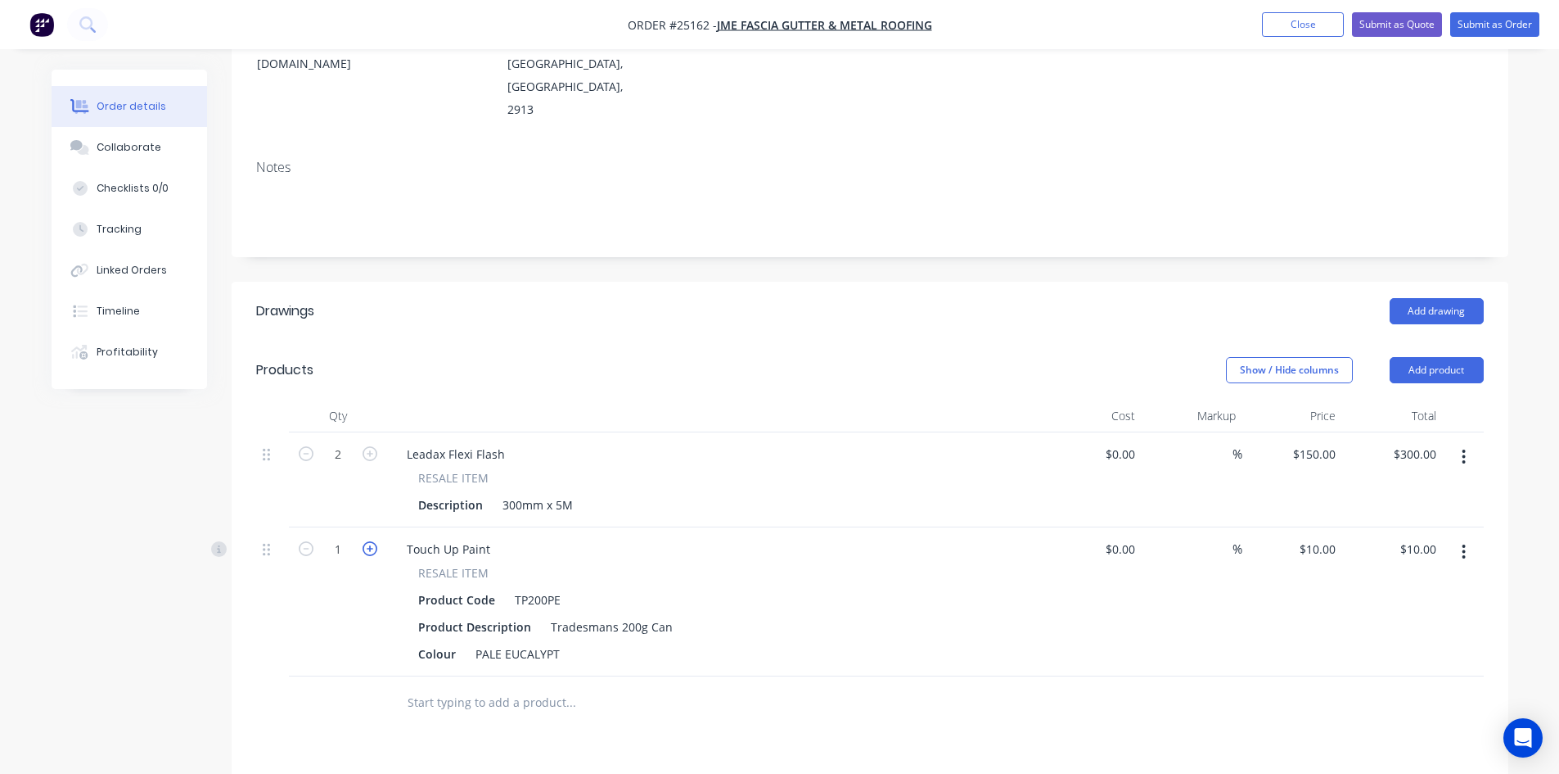
click at [370, 541] on icon "button" at bounding box center [370, 548] width 15 height 15
type input "2"
type input "$20.00"
click at [370, 541] on icon "button" at bounding box center [370, 548] width 15 height 15
type input "3"
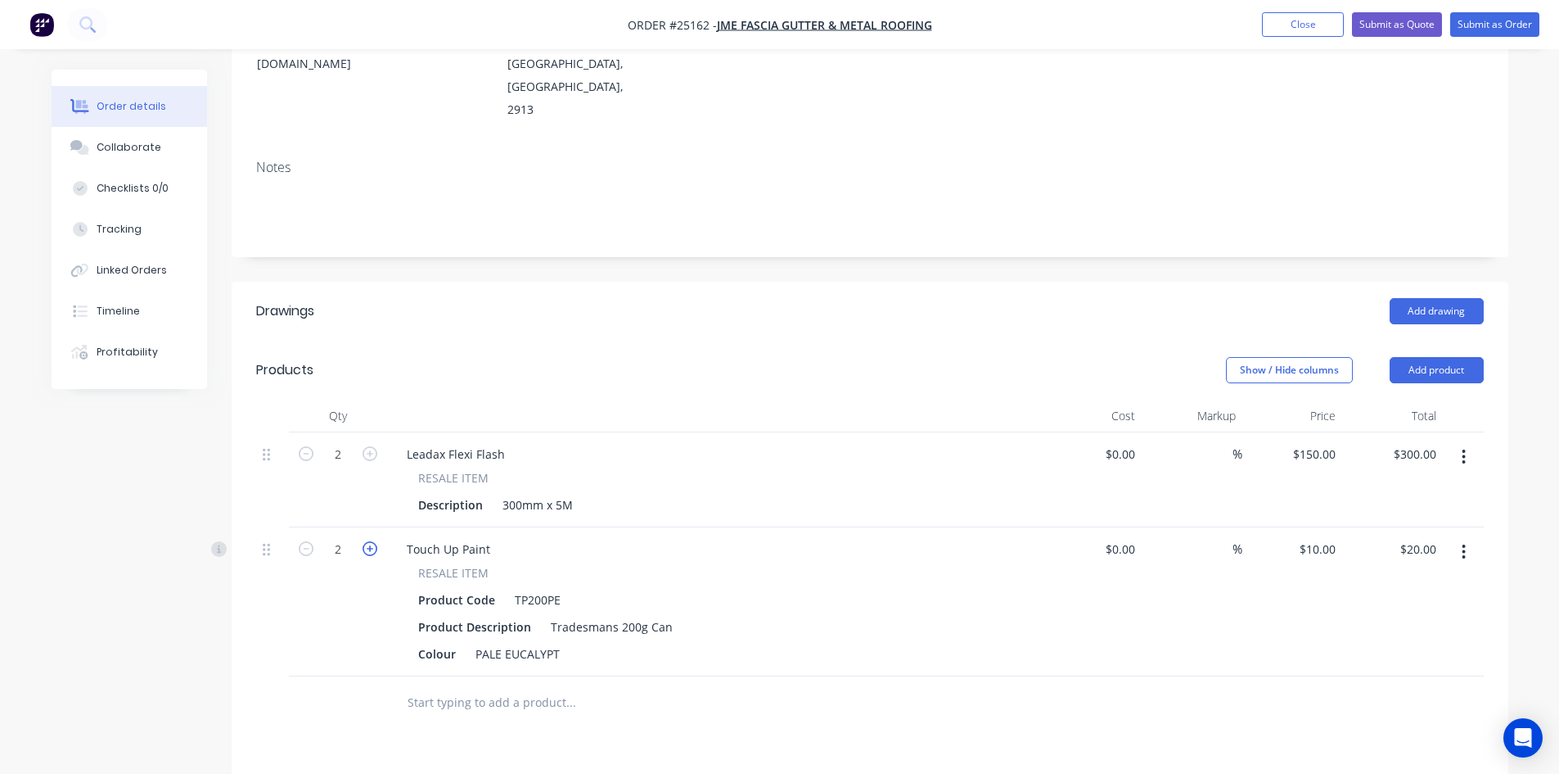
type input "$30.00"
click at [370, 541] on icon "button" at bounding box center [370, 548] width 15 height 15
type input "4"
type input "$40.00"
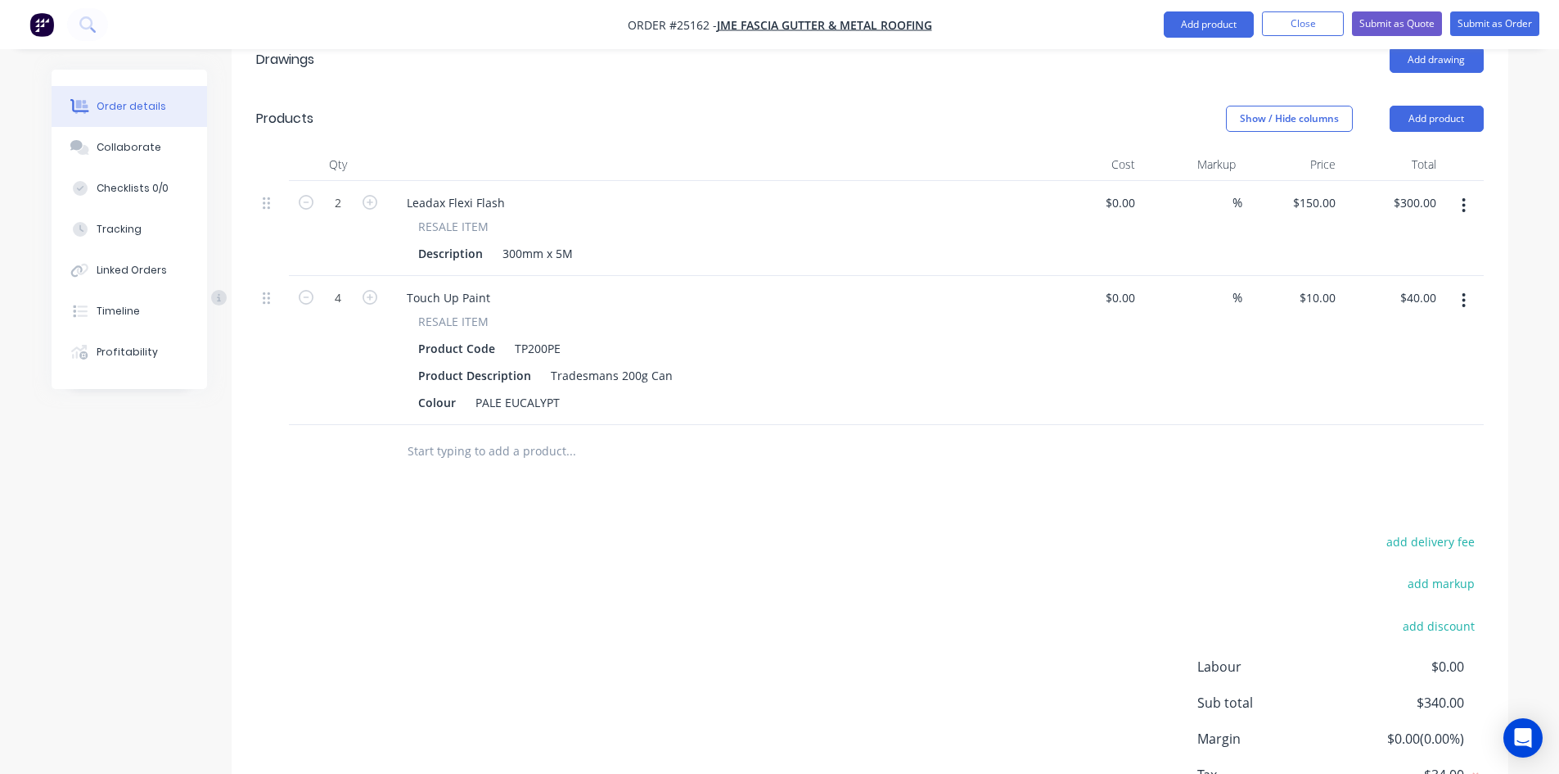
scroll to position [0, 0]
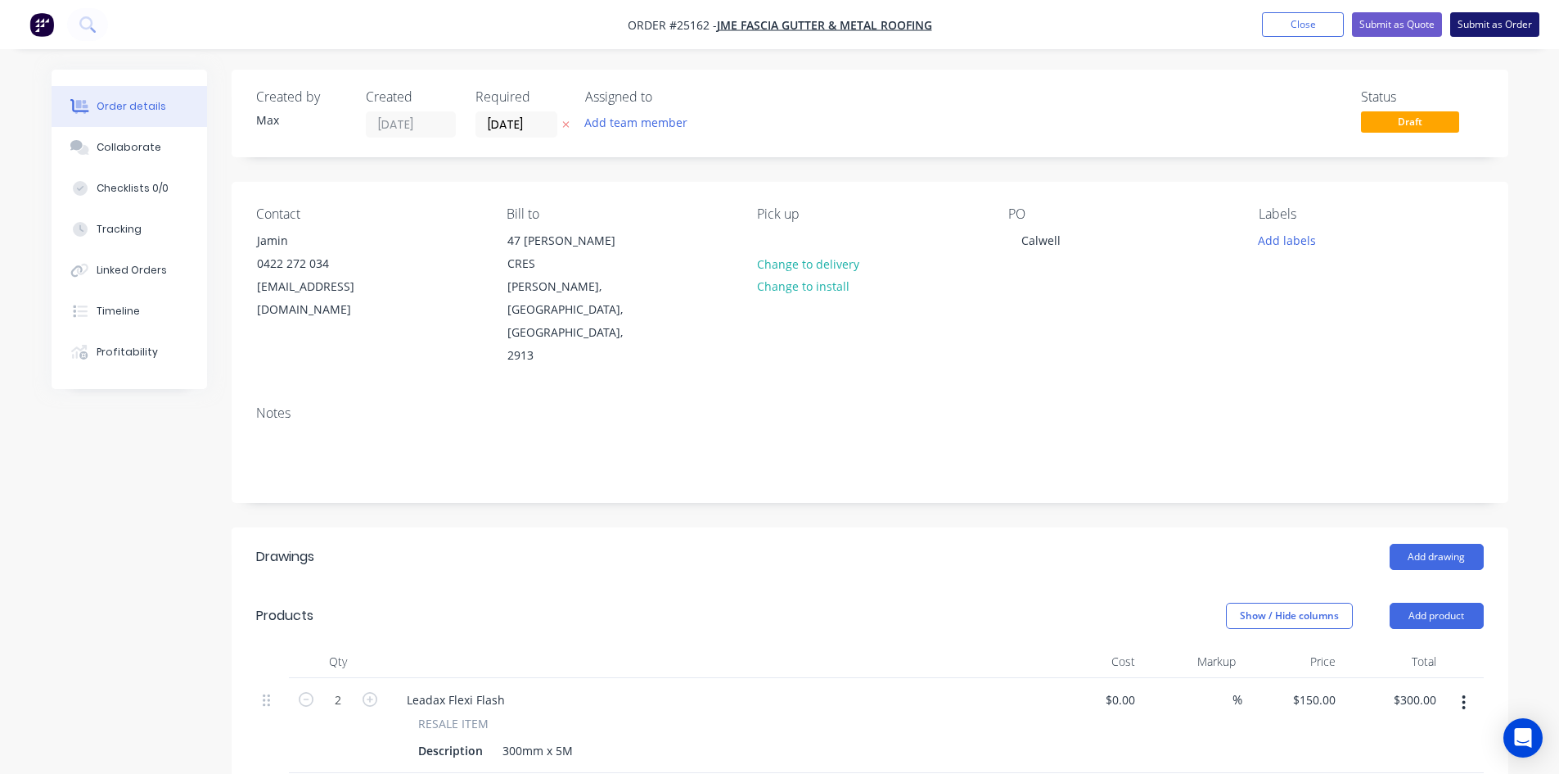
click at [1496, 26] on button "Submit as Order" at bounding box center [1494, 24] width 89 height 25
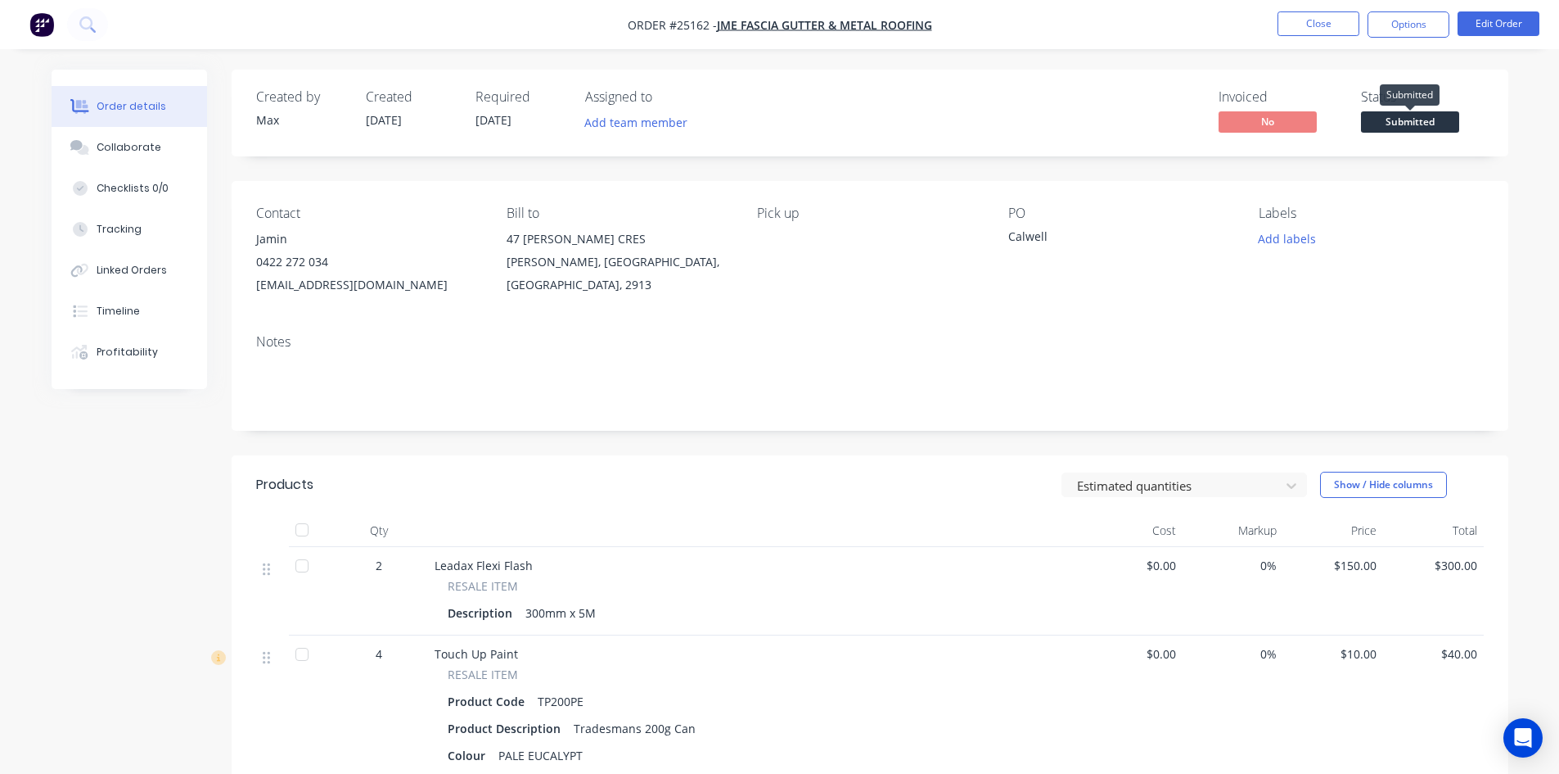
click at [1388, 121] on span "Submitted" at bounding box center [1410, 121] width 98 height 20
click at [1413, 26] on button "Options" at bounding box center [1409, 24] width 82 height 26
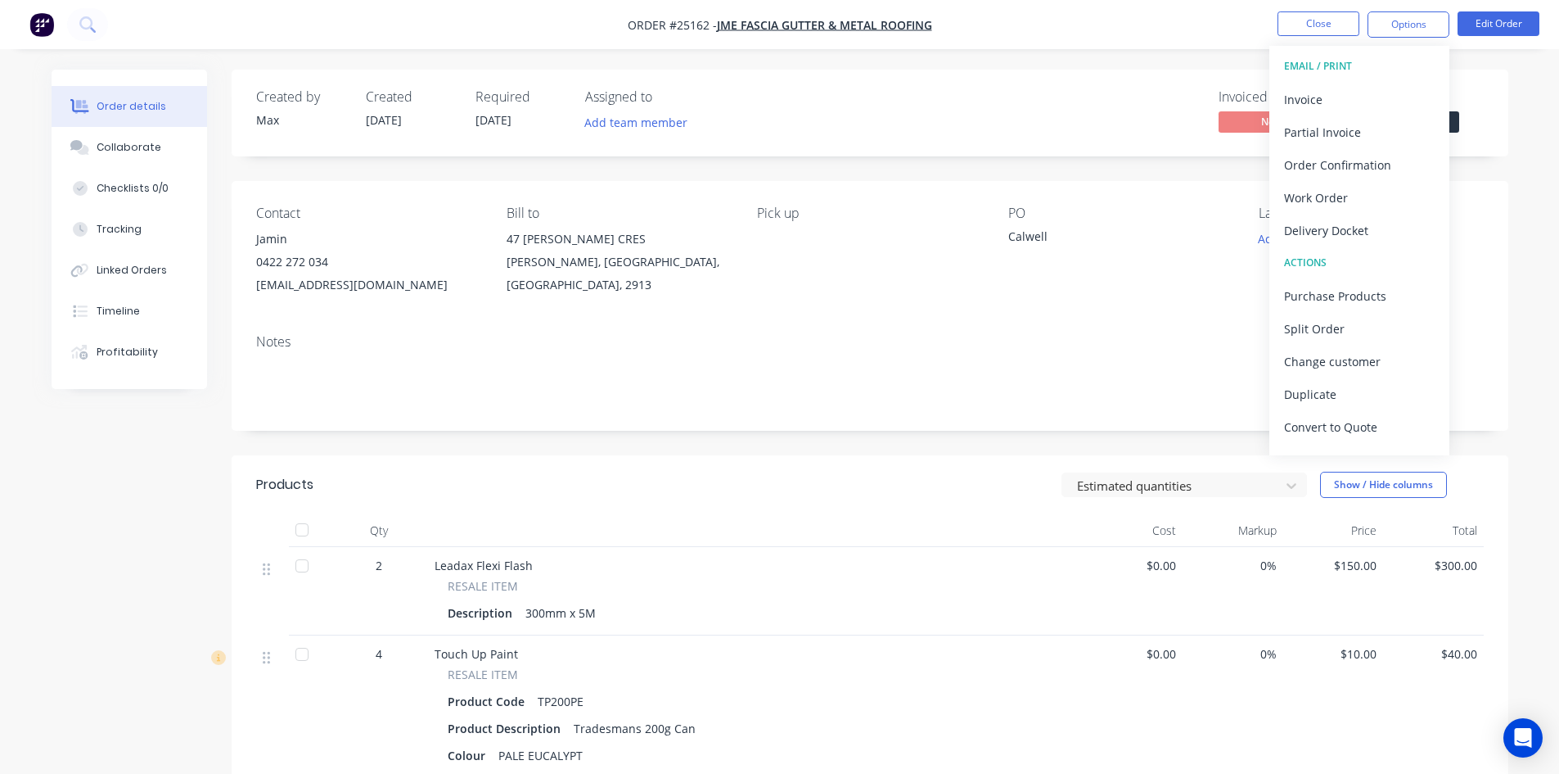
click at [1170, 335] on div "Notes" at bounding box center [870, 342] width 1228 height 16
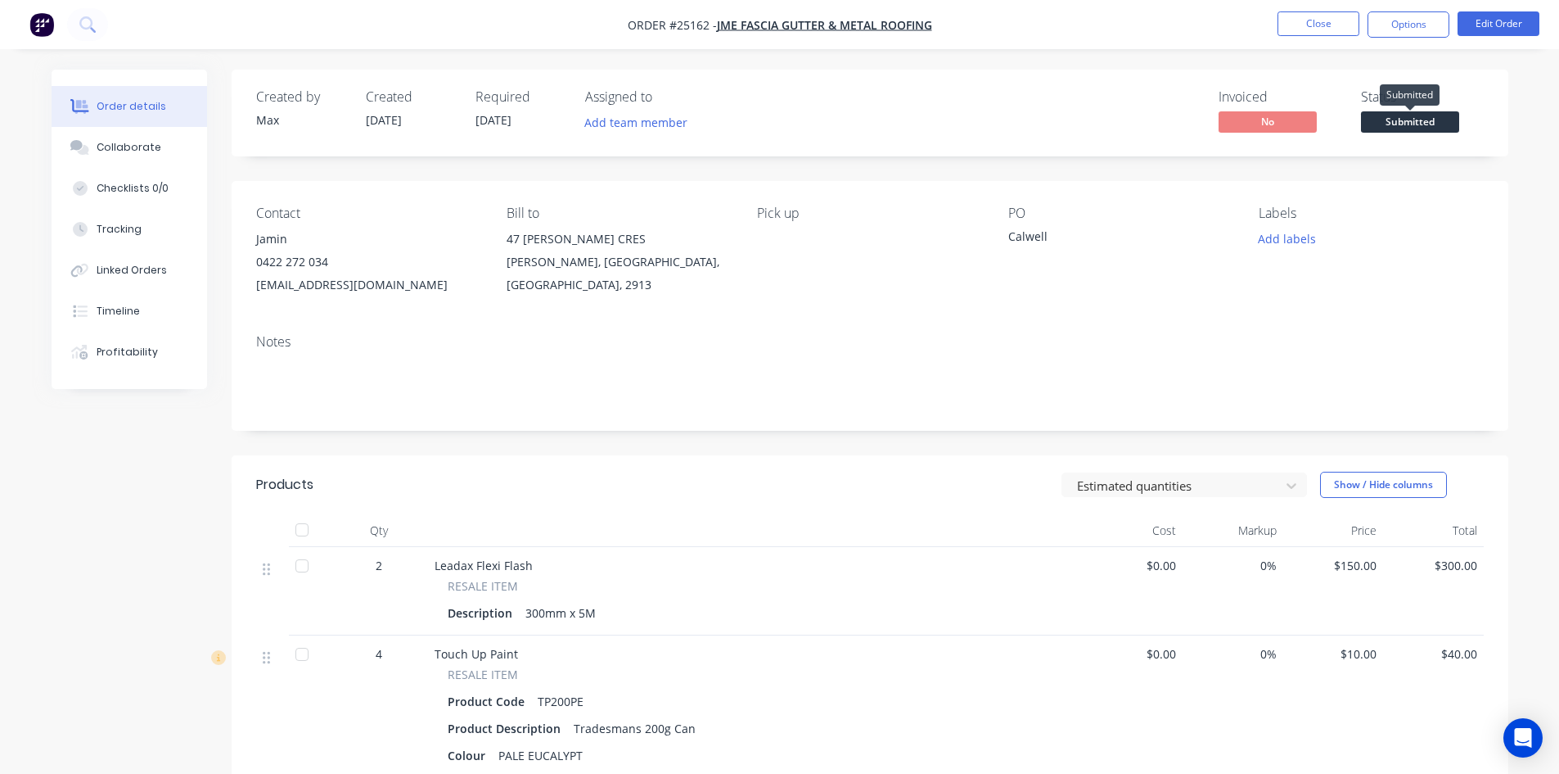
click at [1418, 118] on span "Submitted" at bounding box center [1410, 121] width 98 height 20
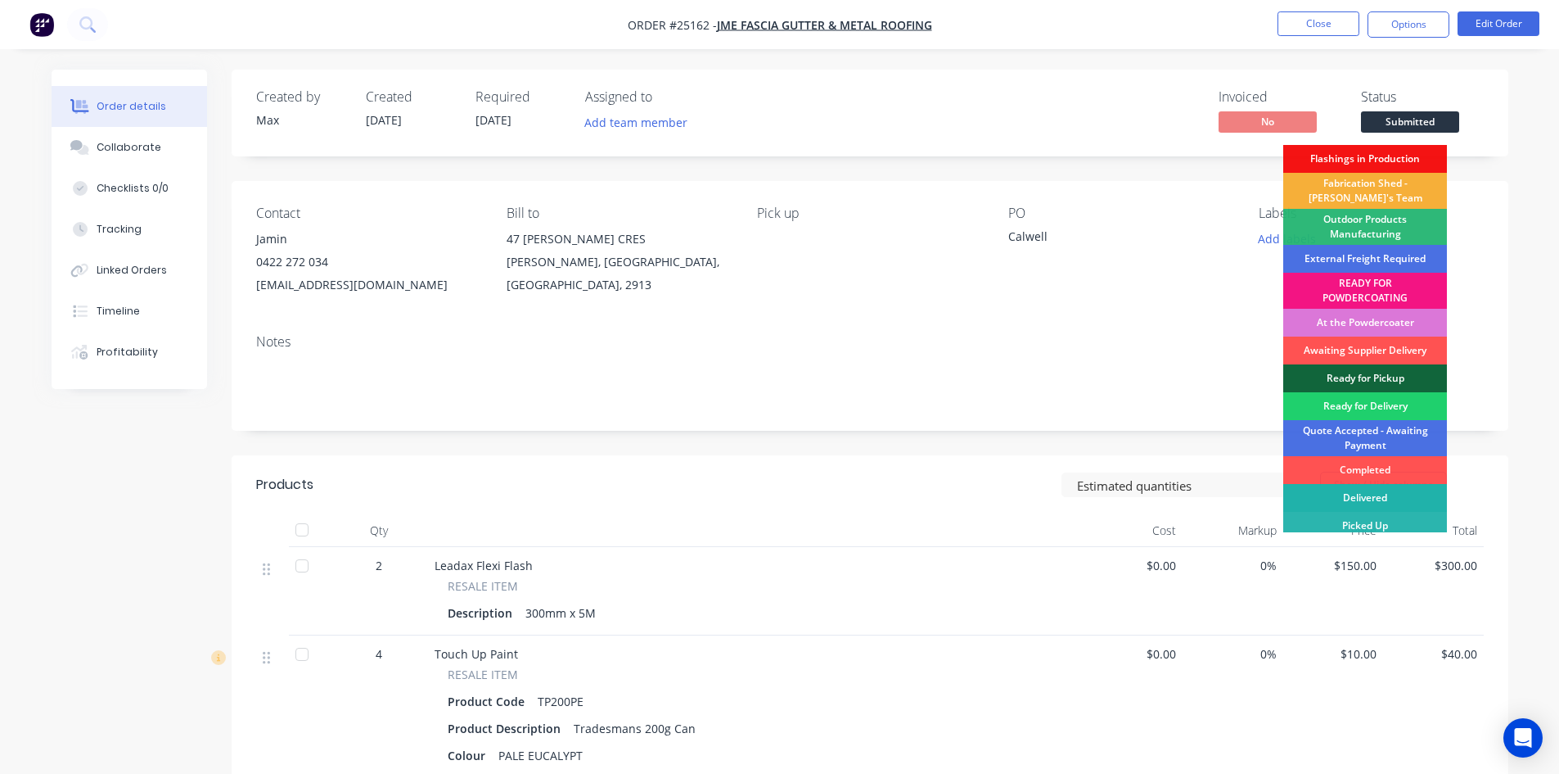
scroll to position [35, 0]
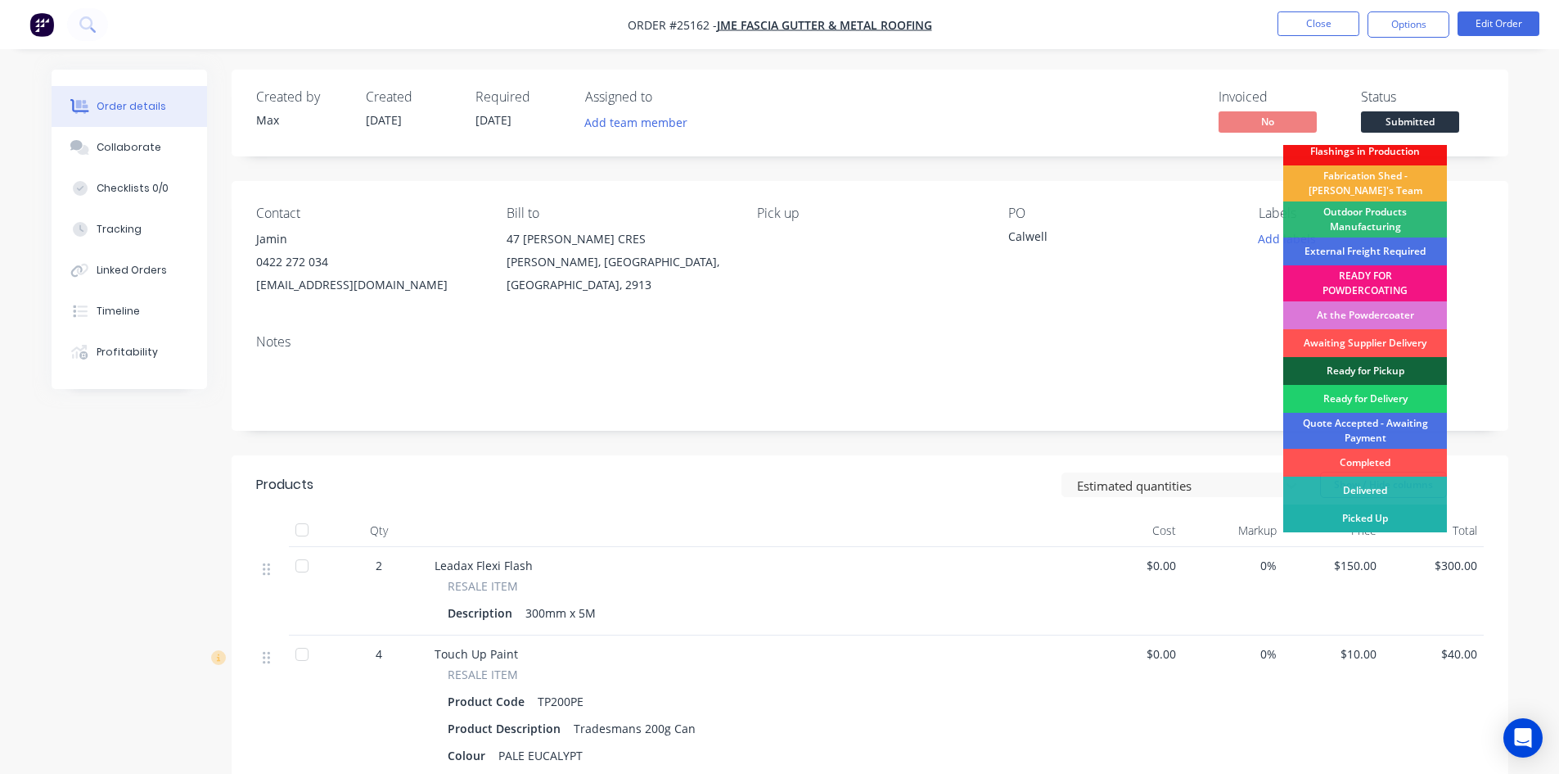
click at [1367, 521] on div "Picked Up" at bounding box center [1365, 518] width 164 height 28
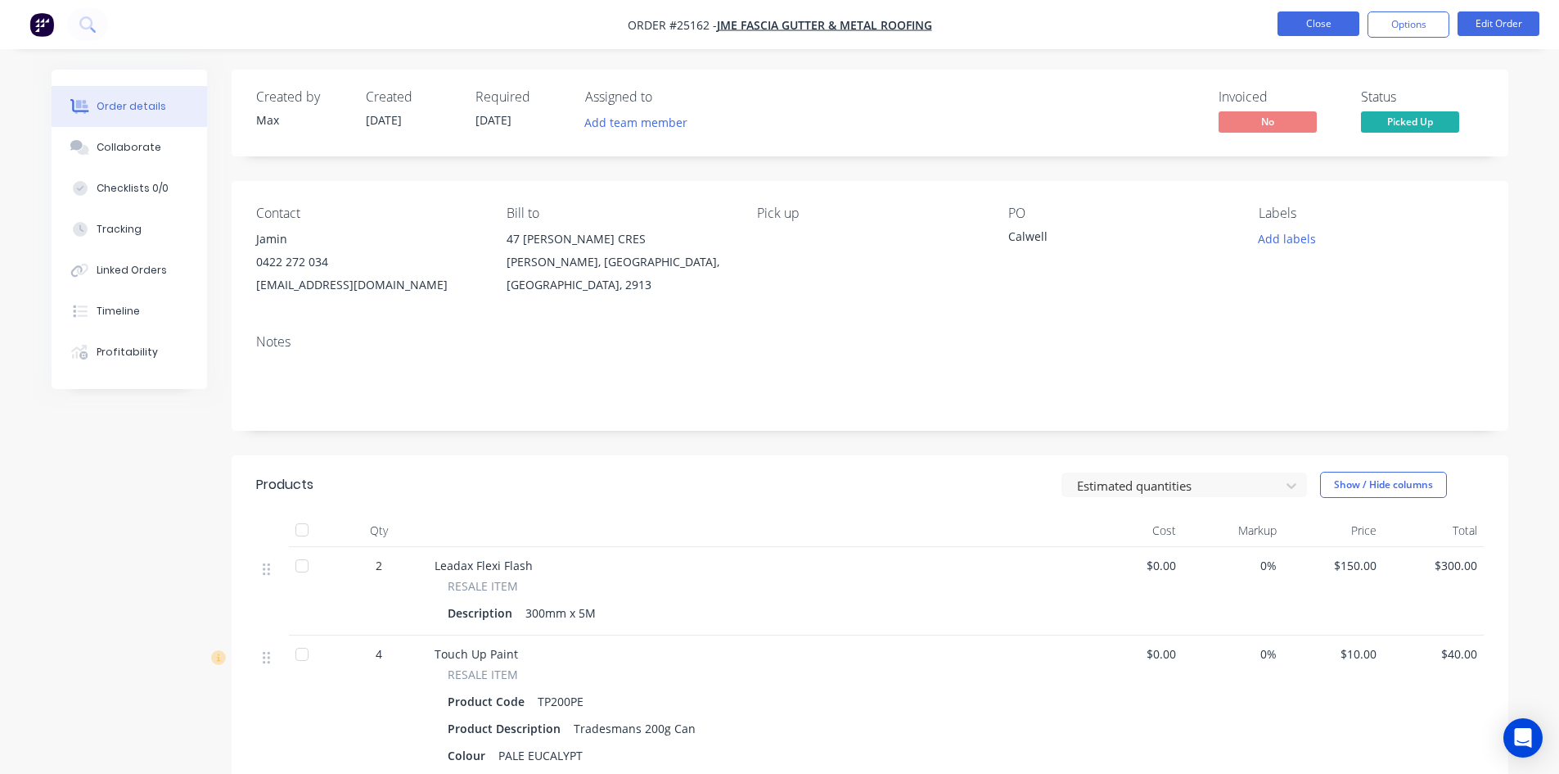
click at [1305, 20] on button "Close" at bounding box center [1319, 23] width 82 height 25
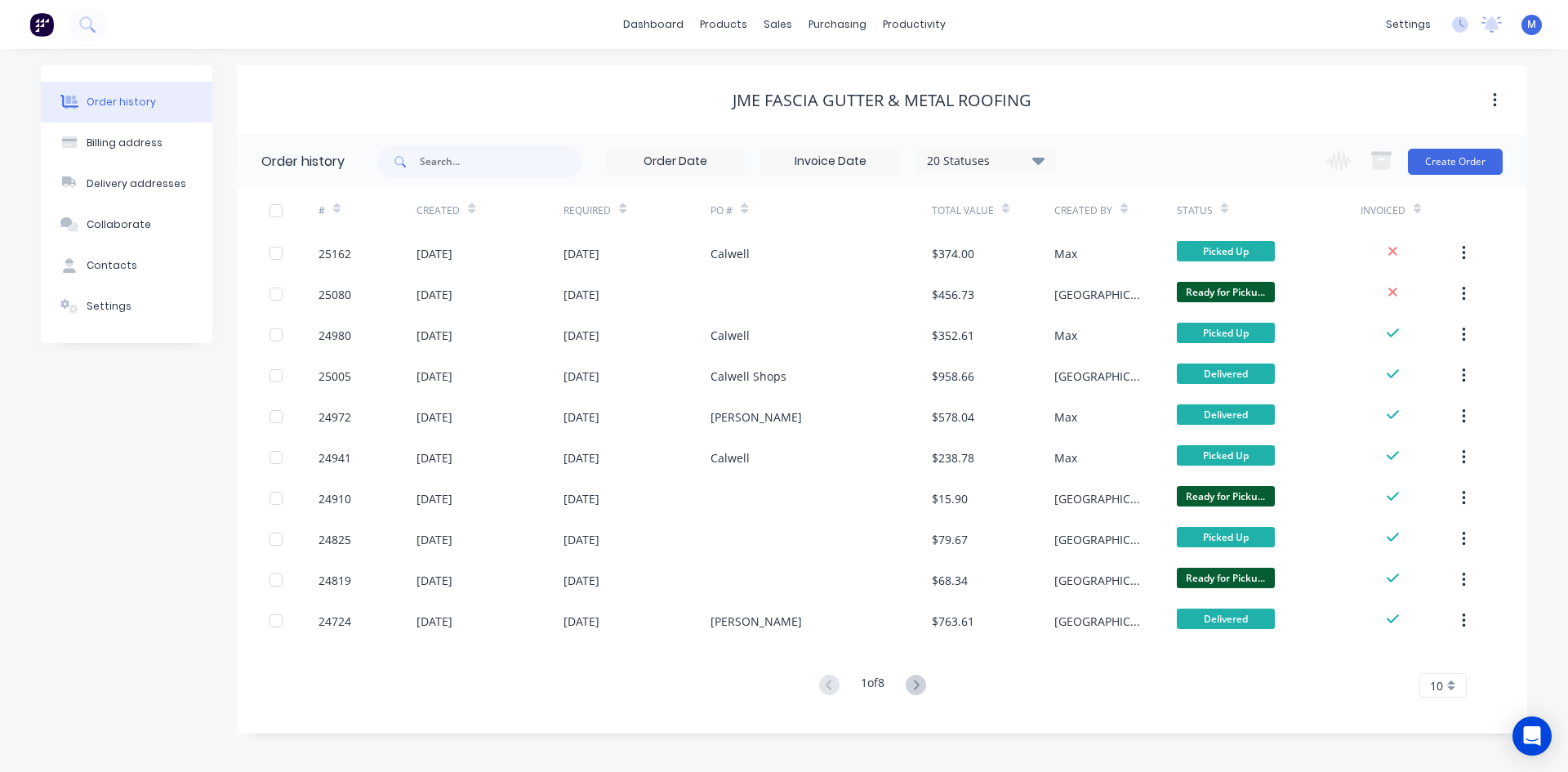
click at [1172, 86] on div "JME FASCIA GUTTER & METAL ROOFING" at bounding box center [881, 100] width 1290 height 29
click at [831, 74] on div "Sales Orders" at bounding box center [837, 78] width 67 height 15
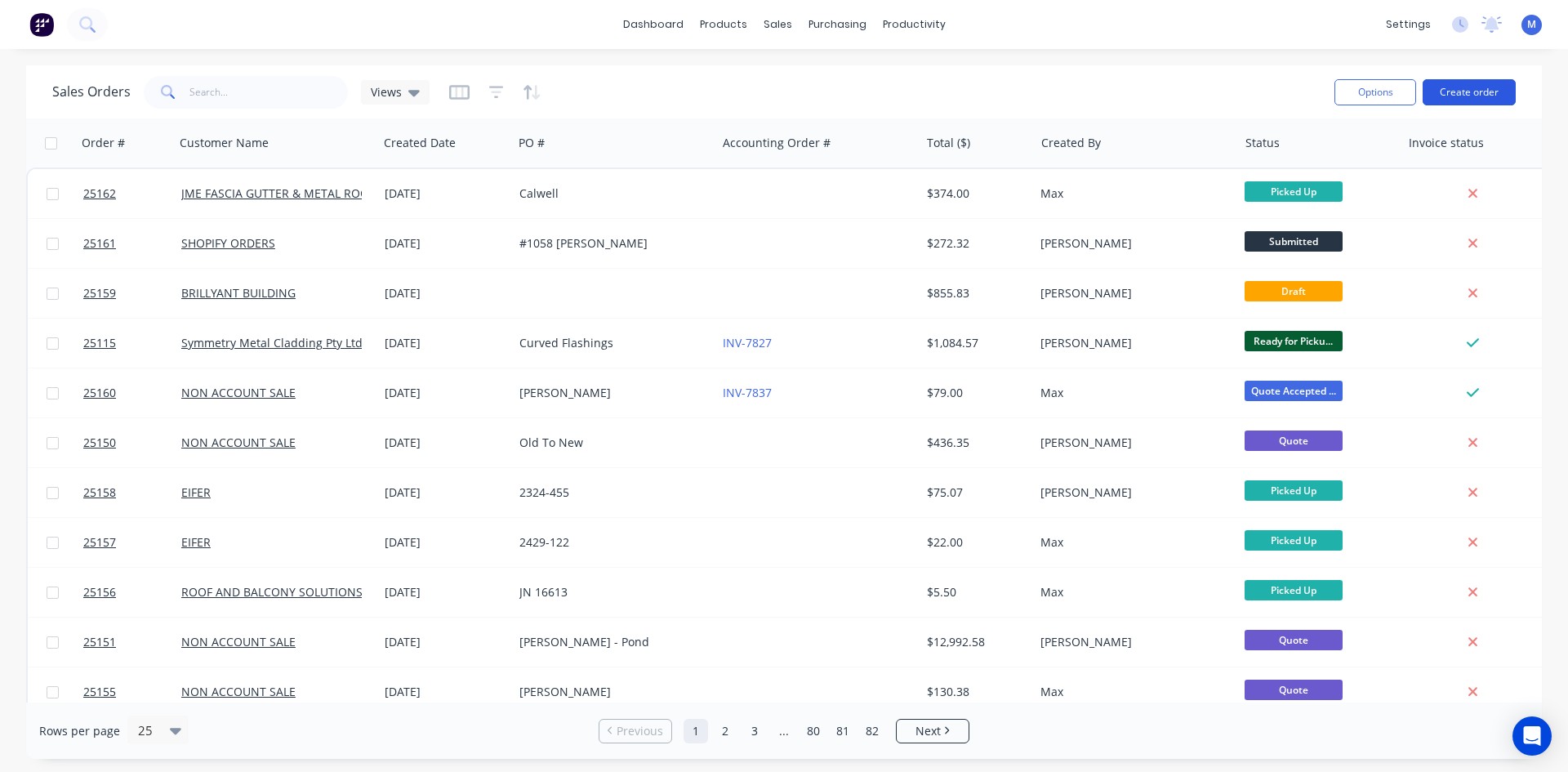
click at [1454, 93] on button "Create order" at bounding box center [1468, 92] width 93 height 26
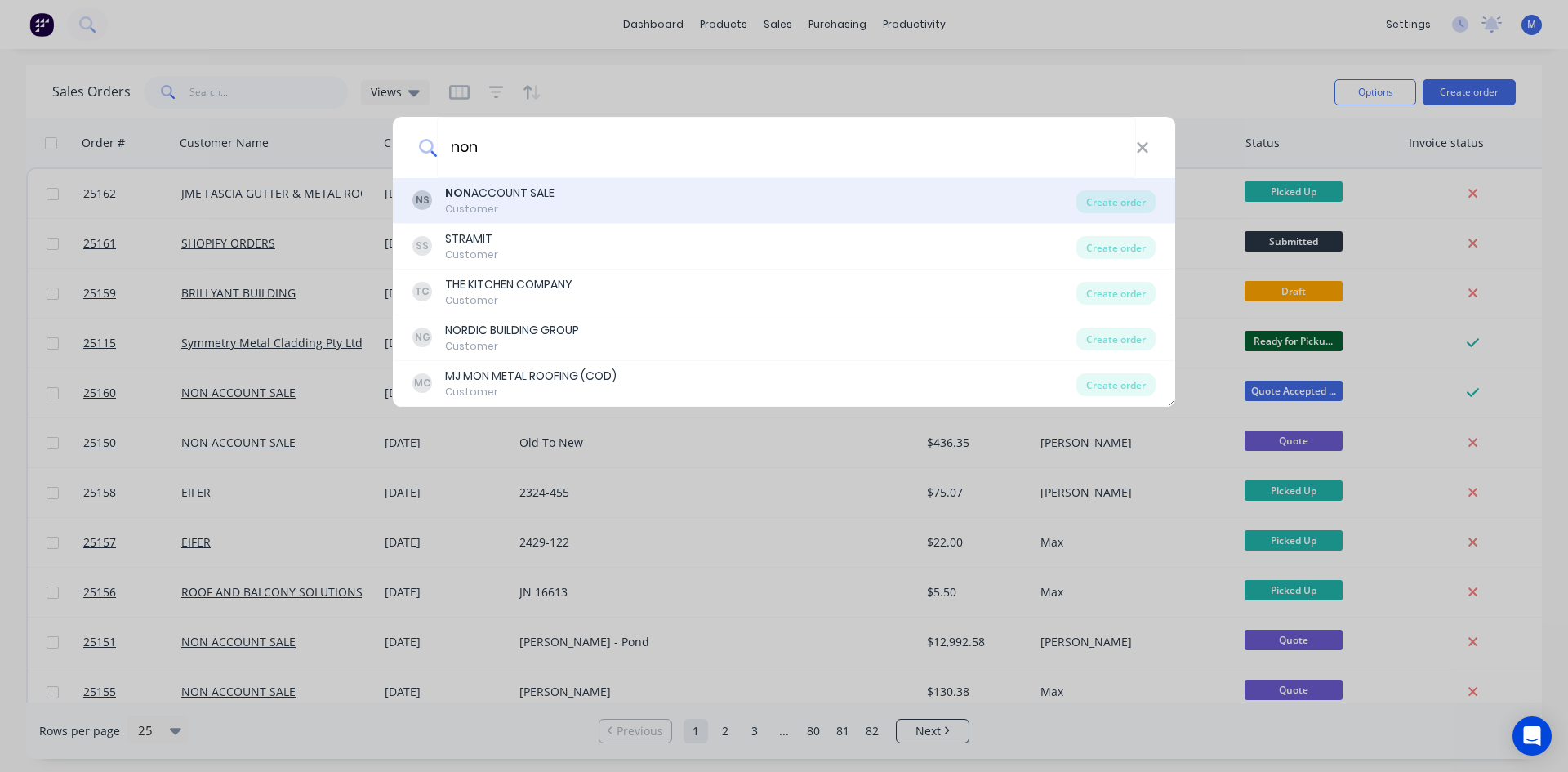
type input "non"
click at [546, 193] on div "NON ACCOUNT SALE" at bounding box center [500, 193] width 110 height 17
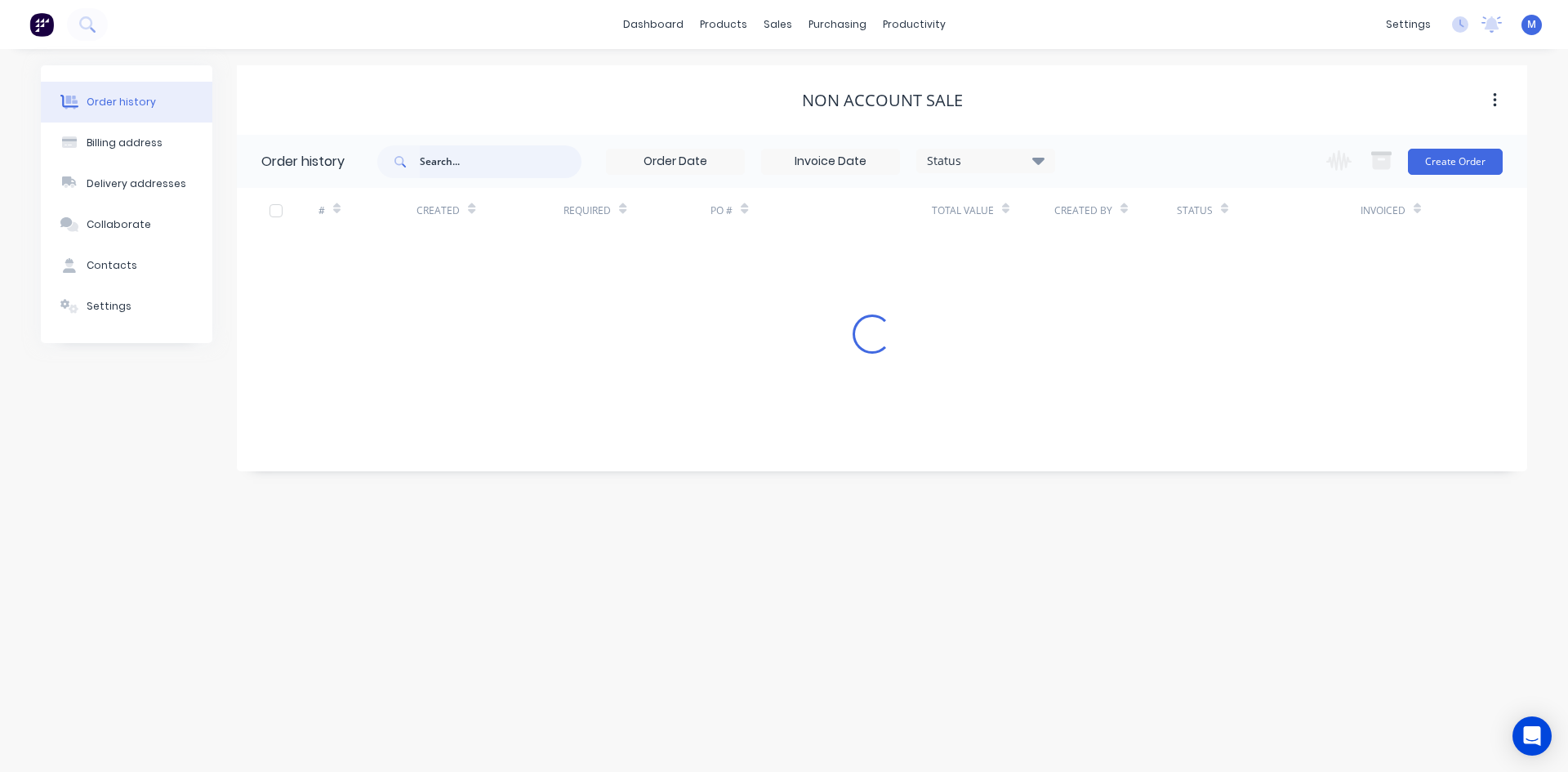
click at [501, 165] on input "text" at bounding box center [501, 162] width 162 height 33
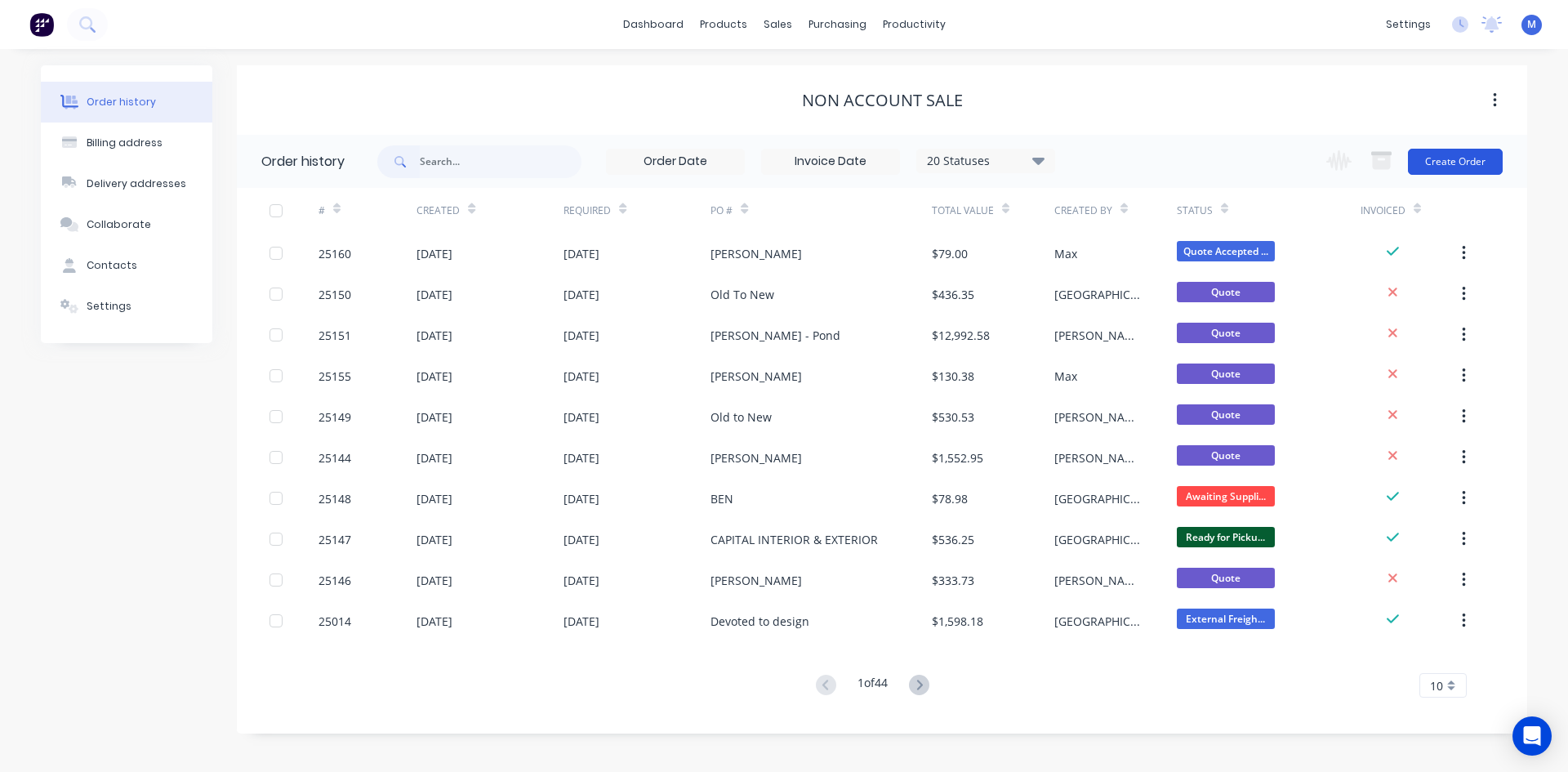
click at [1469, 158] on button "Create Order" at bounding box center [1454, 162] width 95 height 26
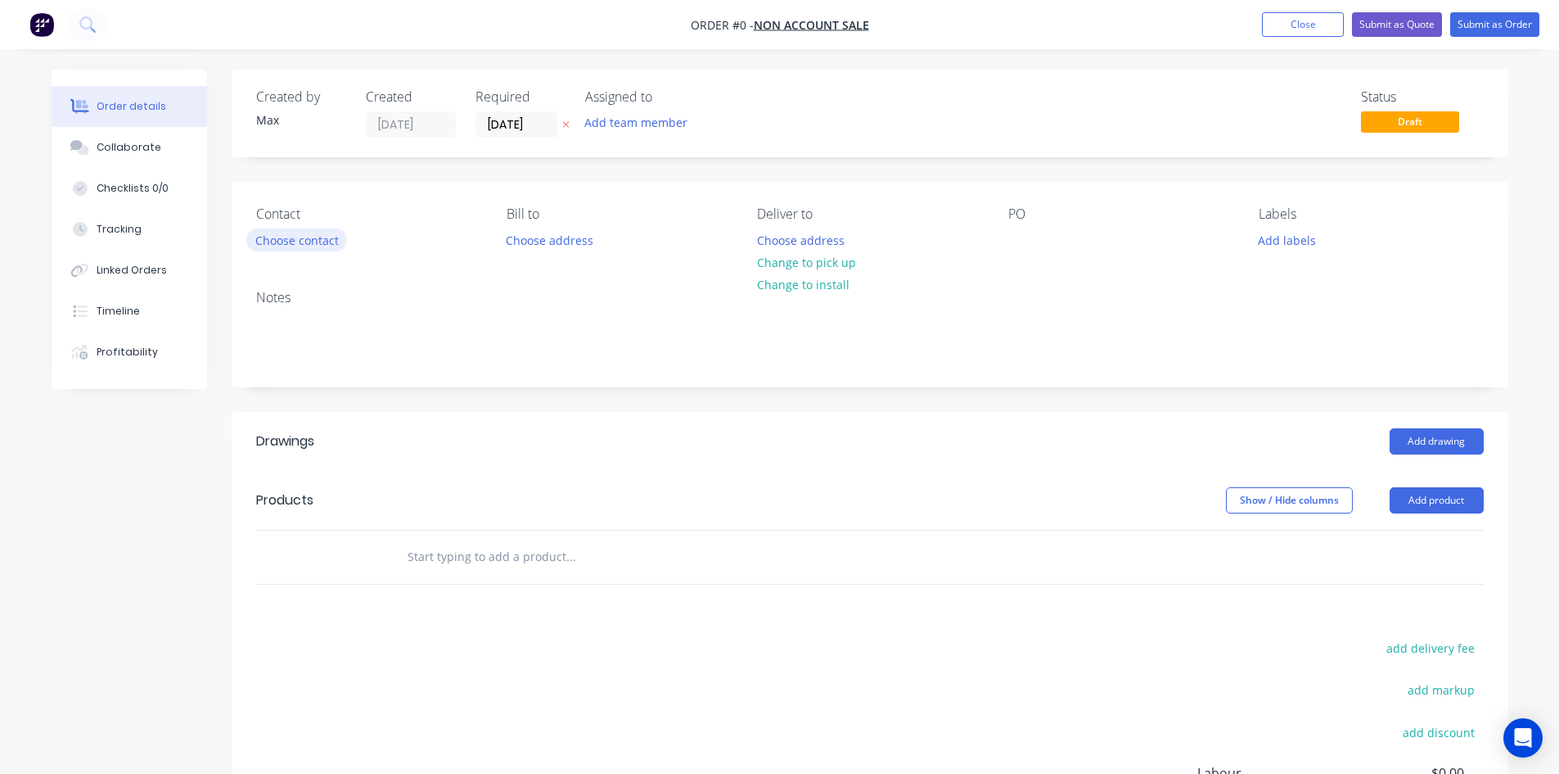
click at [294, 240] on button "Choose contact" at bounding box center [296, 239] width 101 height 22
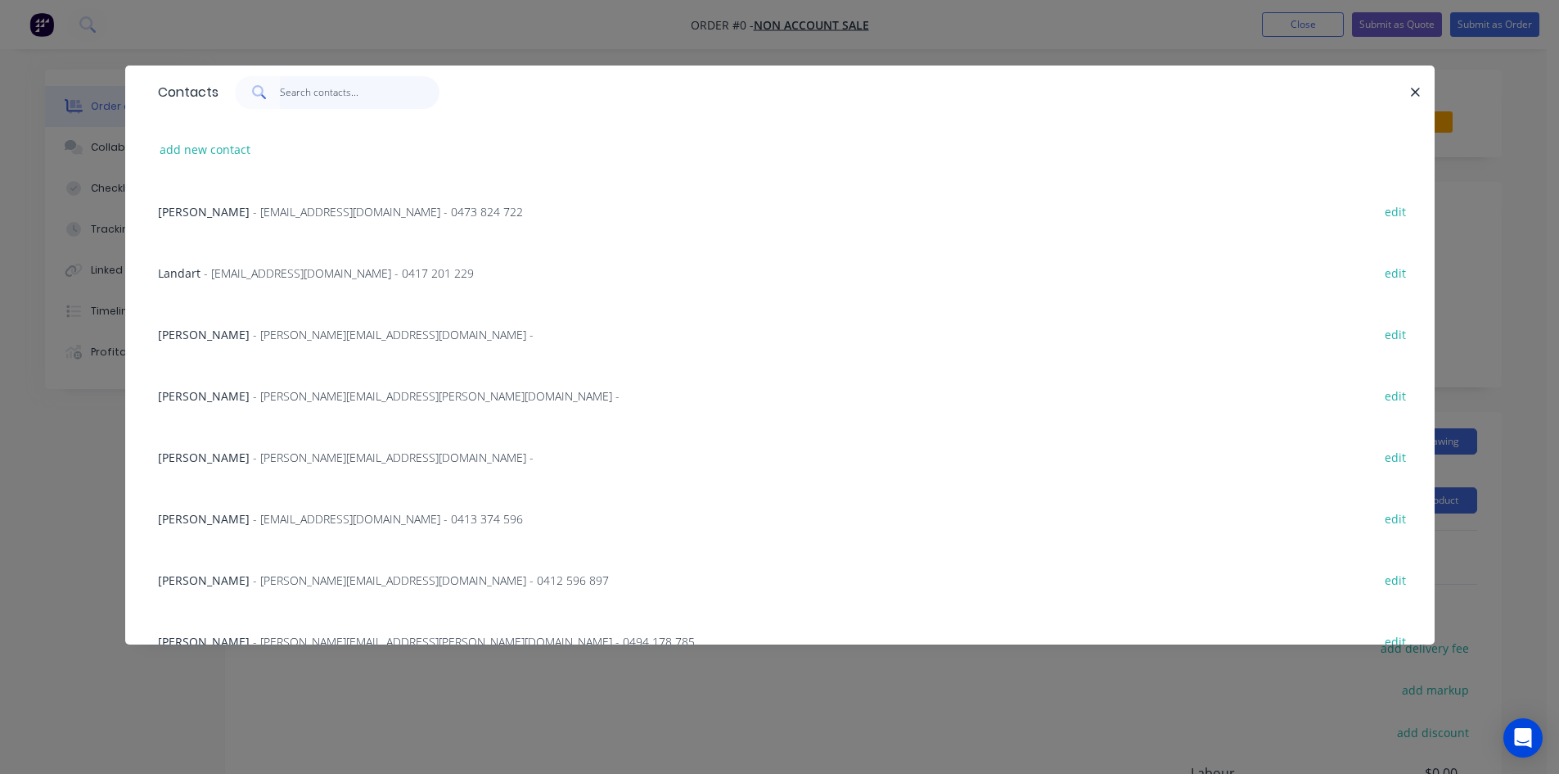
click at [325, 91] on input "text" at bounding box center [360, 92] width 160 height 33
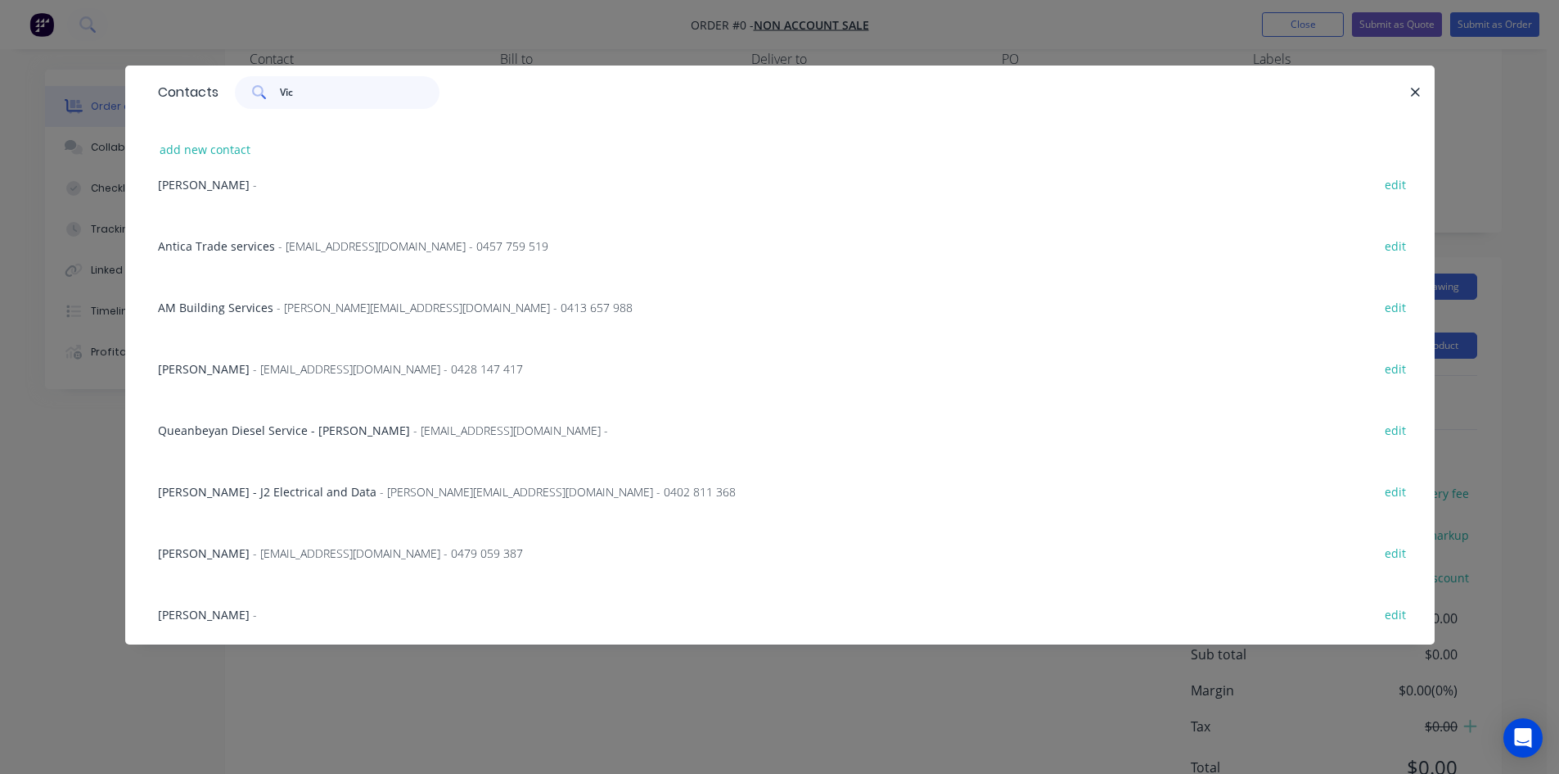
scroll to position [164, 0]
type input "Vic"
click at [1420, 92] on icon "button" at bounding box center [1415, 92] width 11 height 15
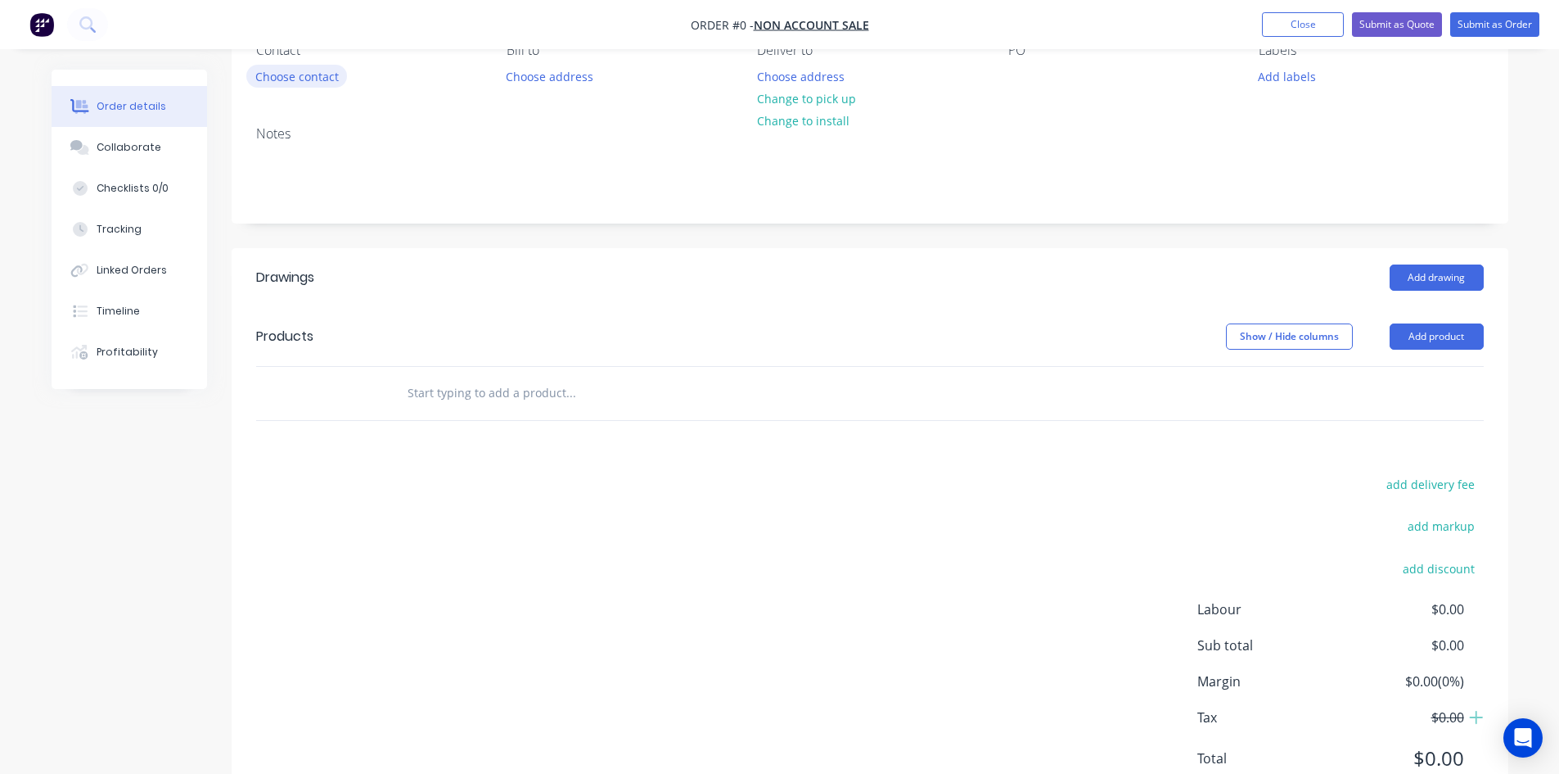
click at [303, 83] on button "Choose contact" at bounding box center [296, 76] width 101 height 22
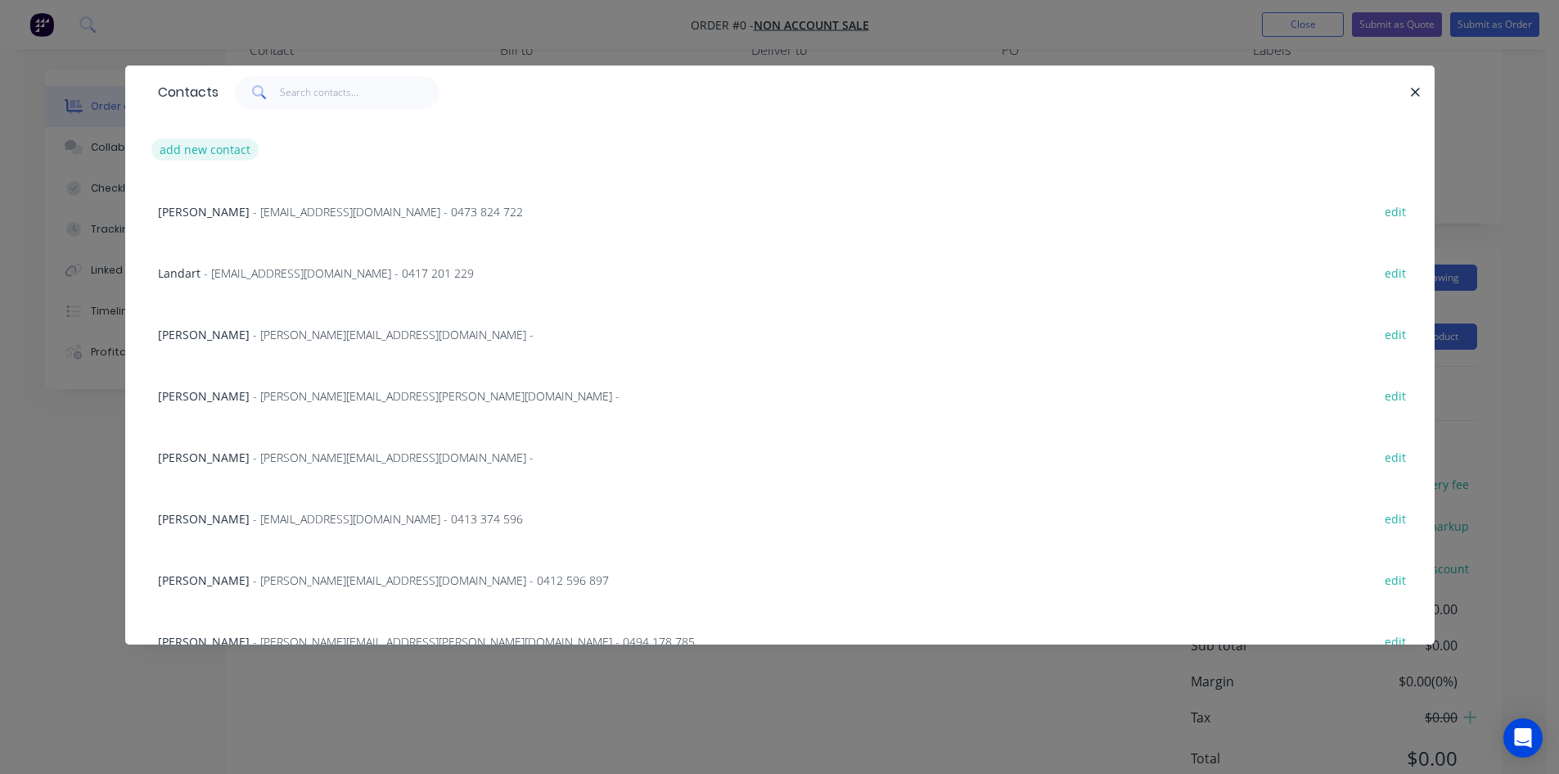
click at [224, 155] on button "add new contact" at bounding box center [205, 149] width 108 height 22
select select "AU"
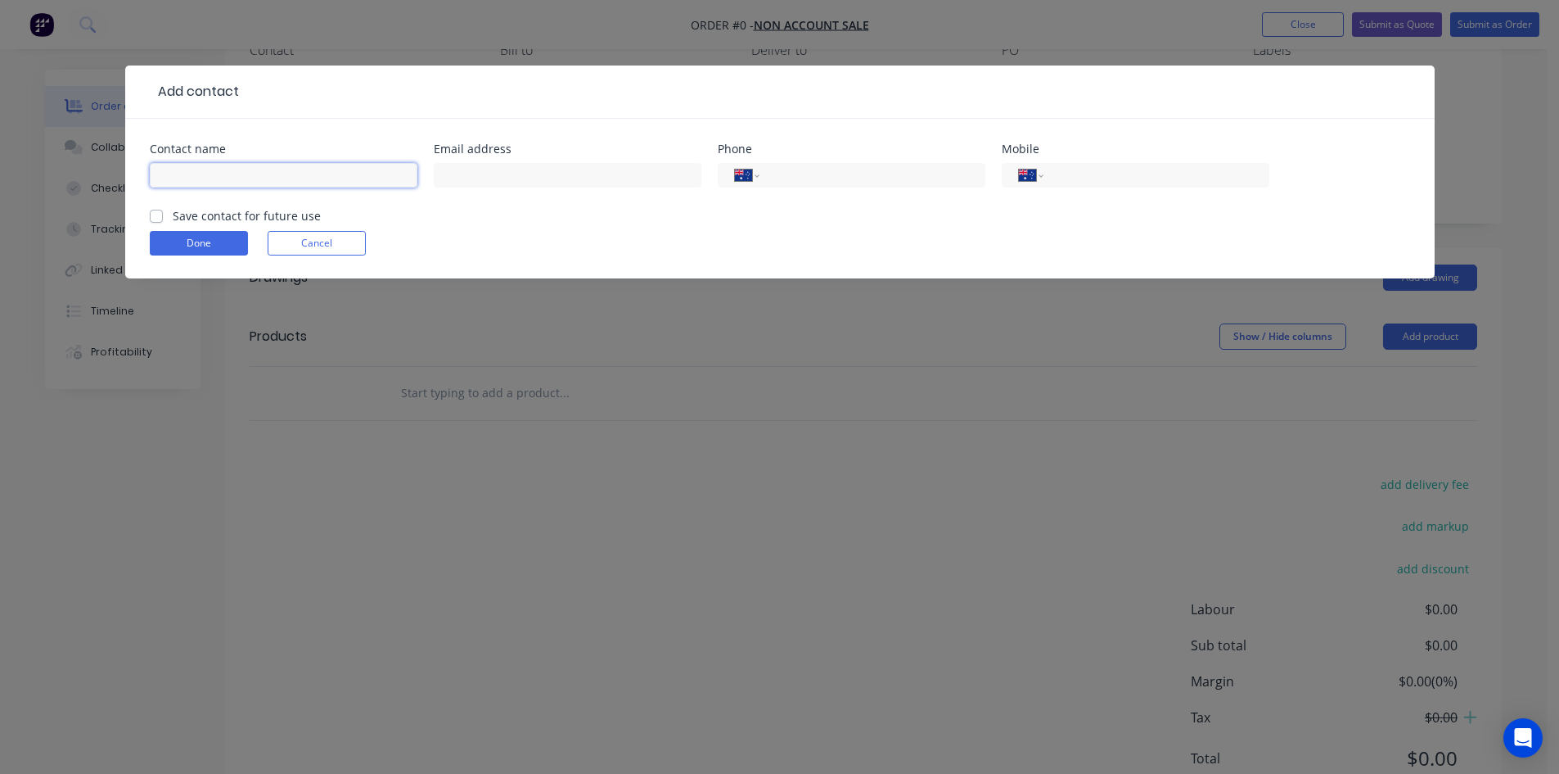
click at [219, 179] on input "text" at bounding box center [284, 175] width 268 height 25
drag, startPoint x: 492, startPoint y: 177, endPoint x: 494, endPoint y: 136, distance: 41.0
click at [492, 177] on input "text" at bounding box center [568, 175] width 268 height 25
click at [208, 175] on input "Vic" at bounding box center [284, 175] width 268 height 25
type input "Vic - Supa Sparky"
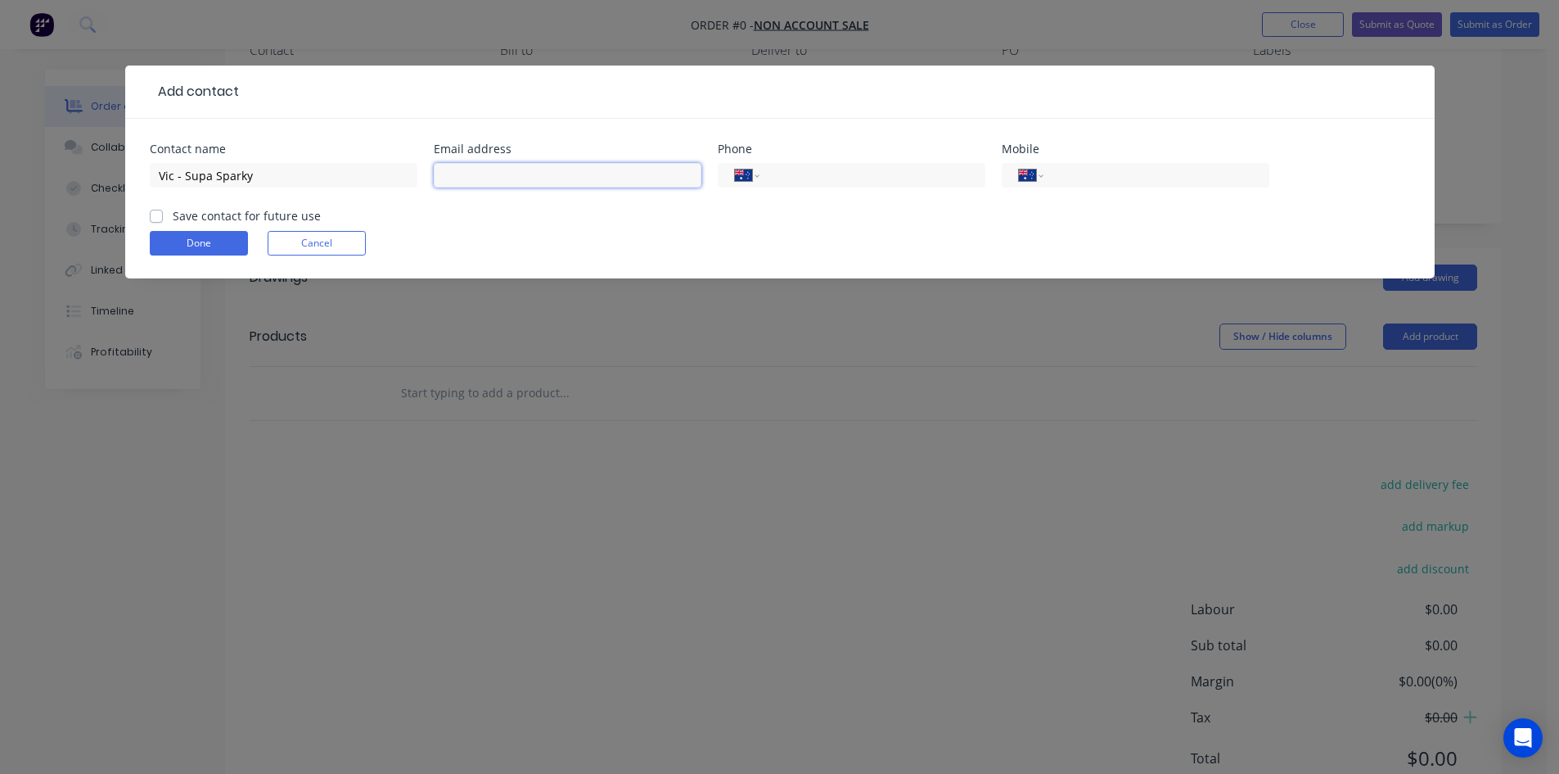
click at [544, 183] on input "text" at bounding box center [568, 175] width 268 height 25
type input "[EMAIL_ADDRESS][DOMAIN_NAME]"
drag, startPoint x: 1201, startPoint y: 172, endPoint x: 1189, endPoint y: 130, distance: 43.3
click at [1201, 172] on input "tel" at bounding box center [1153, 175] width 196 height 19
type input "0424 768 203"
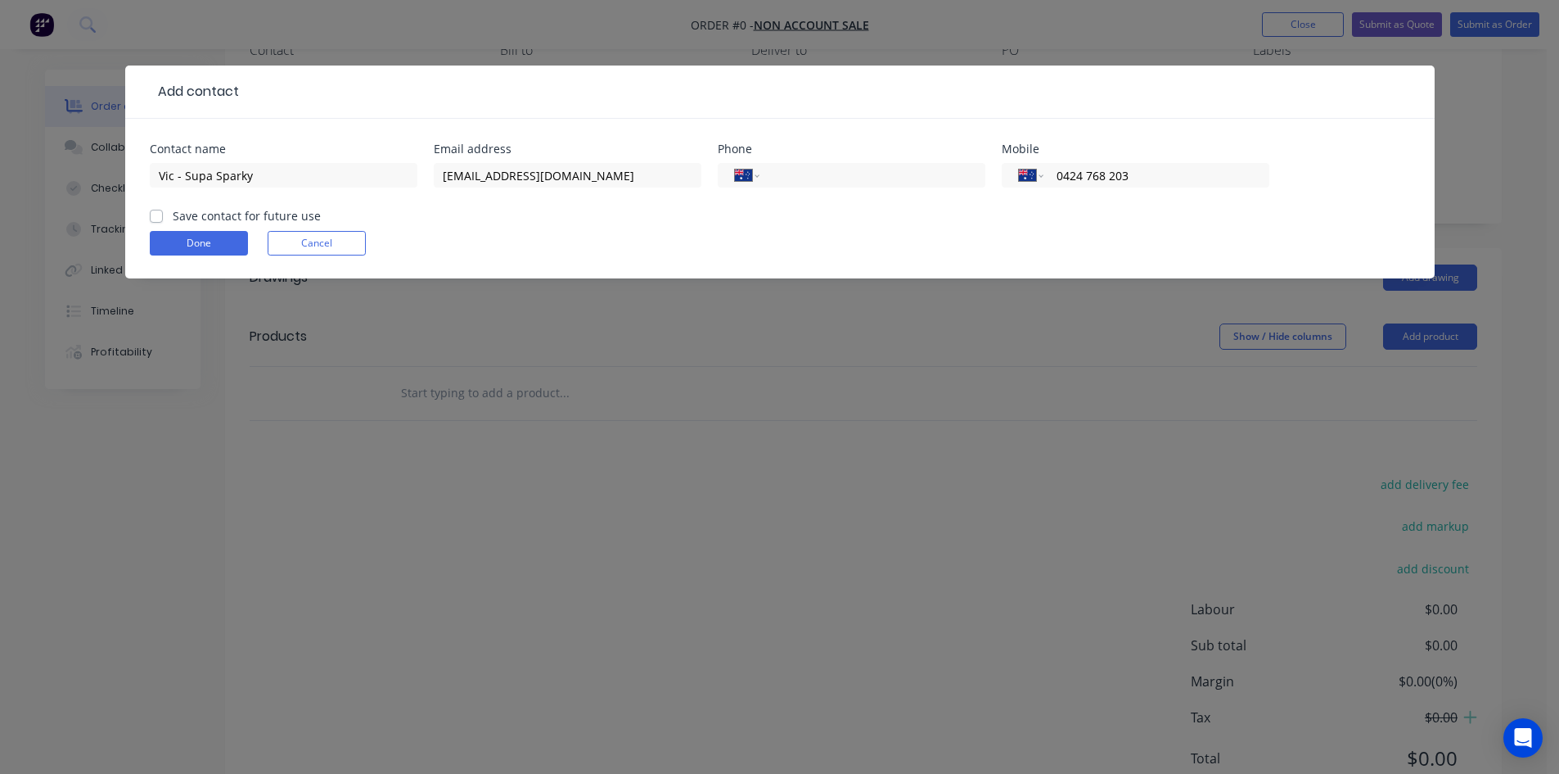
click at [173, 216] on label "Save contact for future use" at bounding box center [247, 215] width 148 height 17
click at [158, 216] on input "Save contact for future use" at bounding box center [156, 215] width 13 height 16
checkbox input "true"
click at [197, 241] on button "Done" at bounding box center [199, 243] width 98 height 25
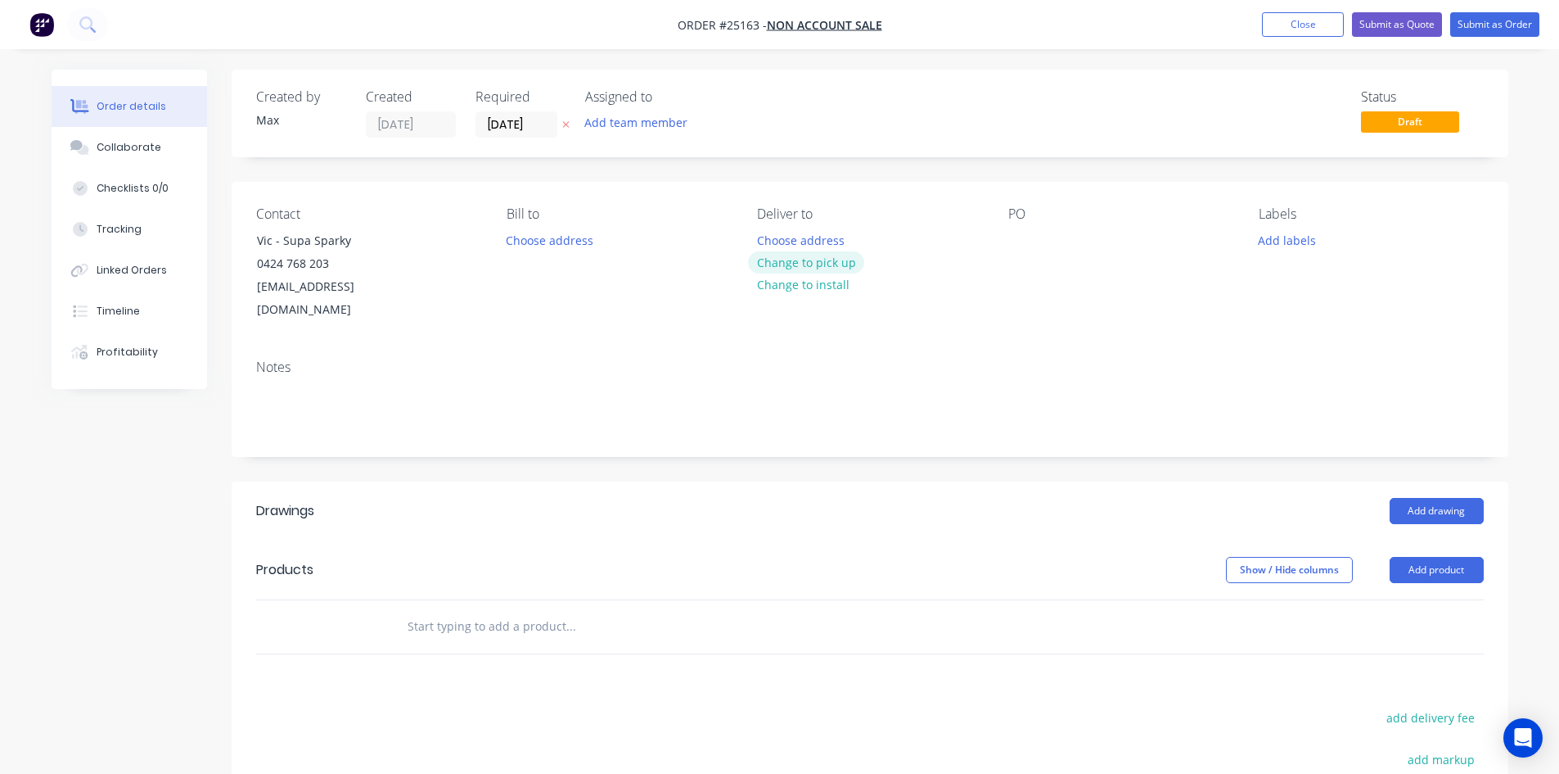
click at [810, 262] on button "Change to pick up" at bounding box center [806, 262] width 116 height 22
click at [1025, 243] on div at bounding box center [1021, 240] width 26 height 24
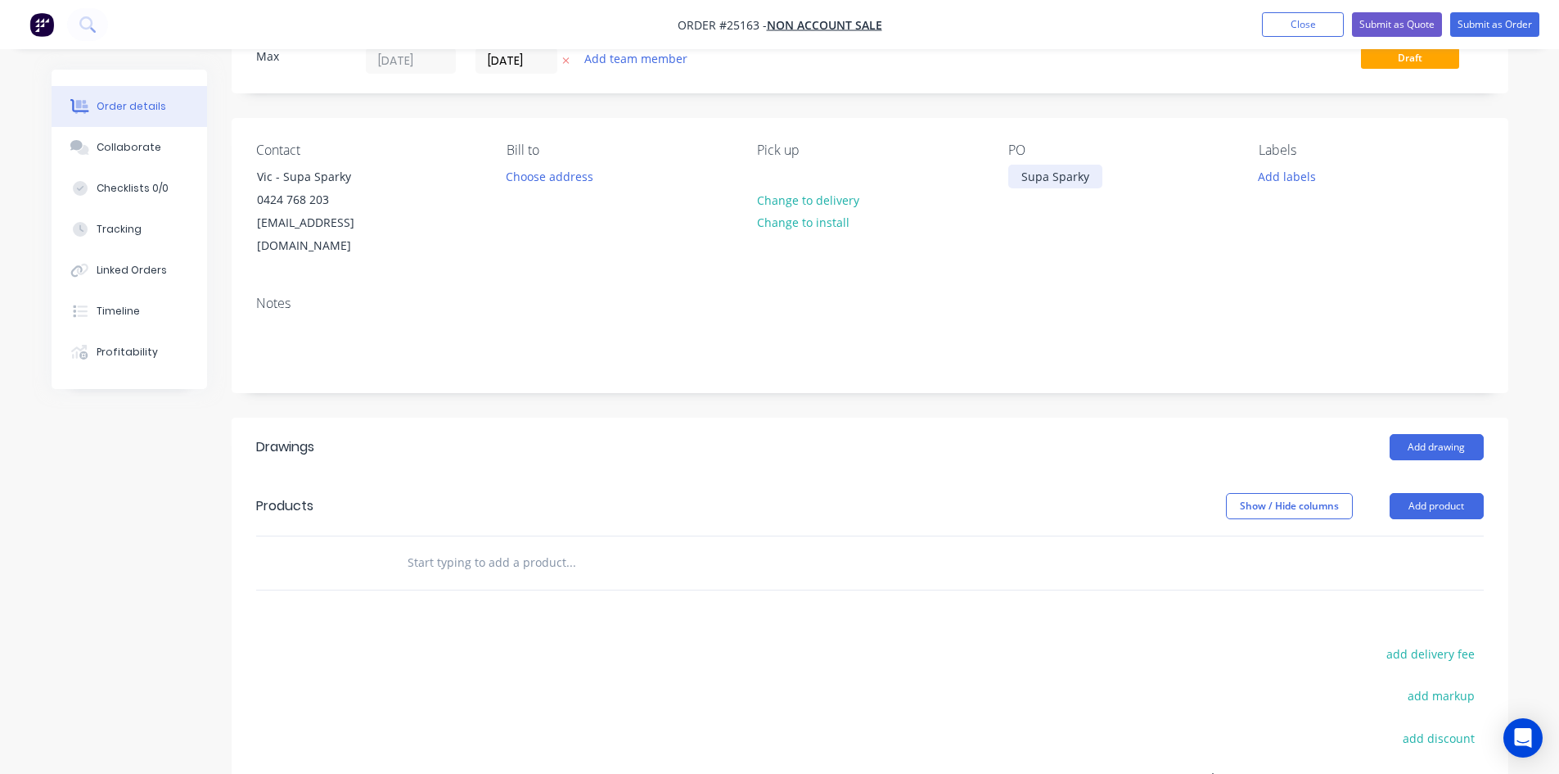
scroll to position [164, 0]
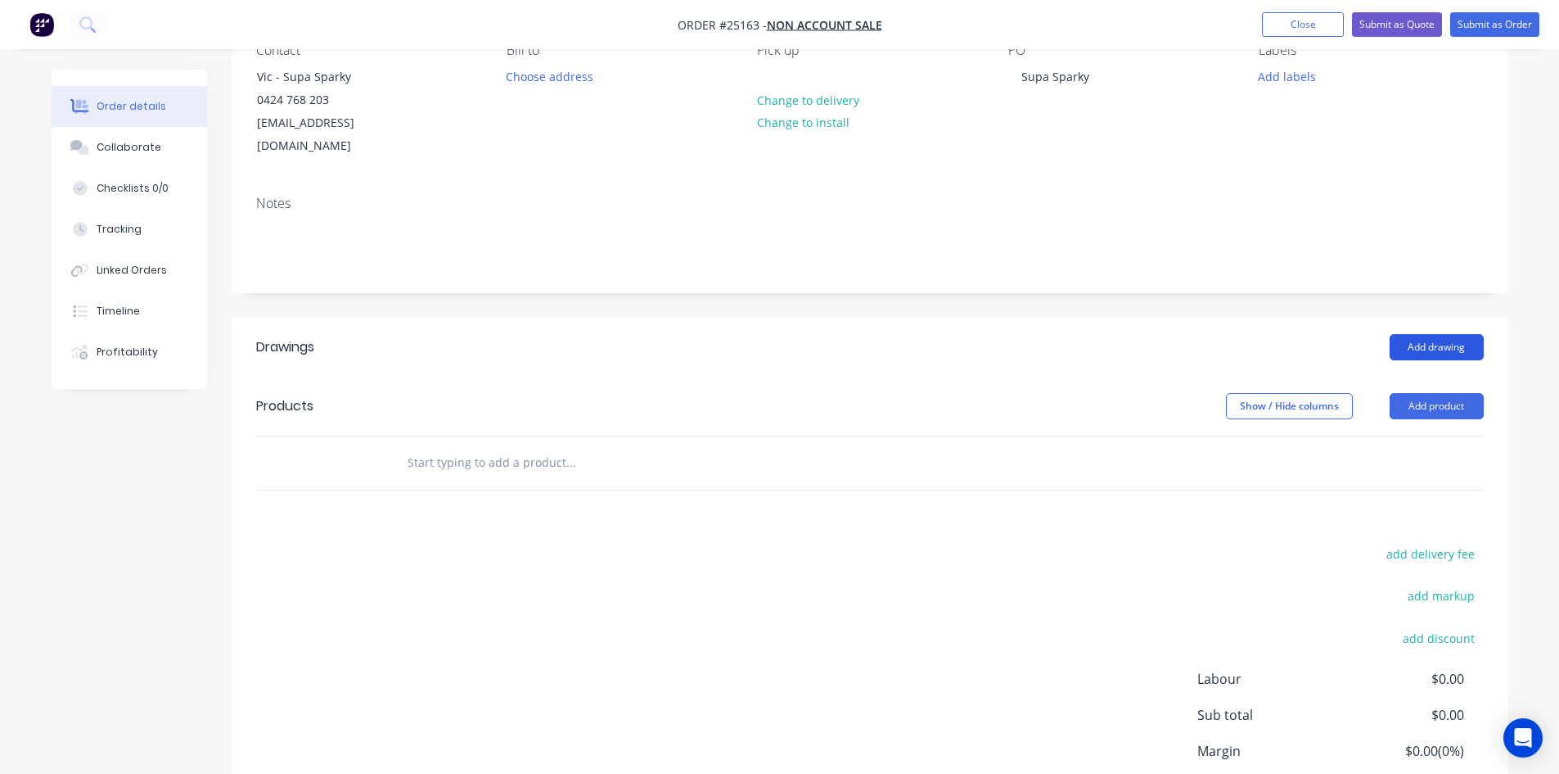
click at [1457, 334] on button "Add drawing" at bounding box center [1437, 347] width 94 height 26
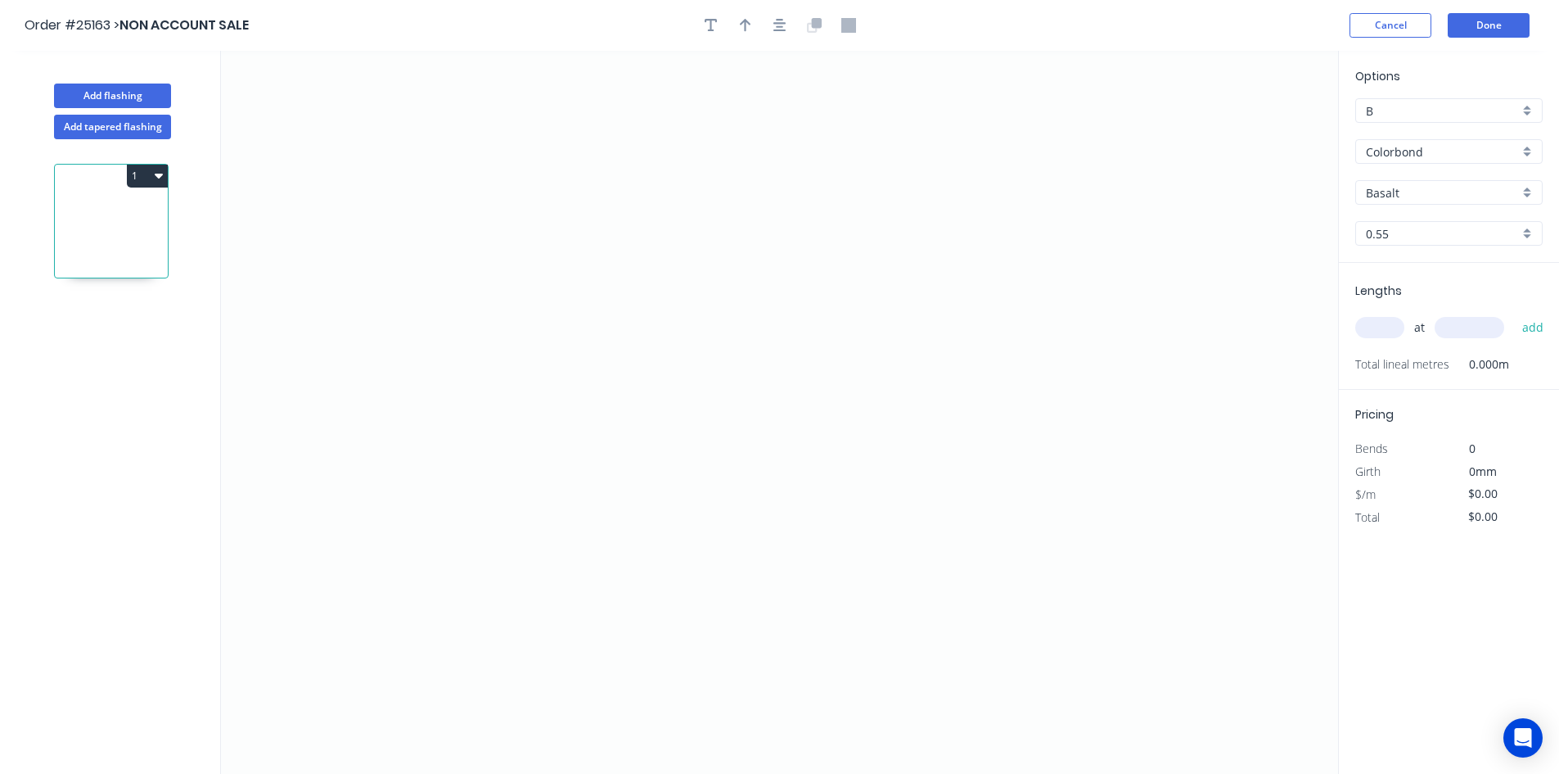
click at [1419, 109] on input "B" at bounding box center [1442, 110] width 153 height 17
click at [1447, 142] on div "A" at bounding box center [1449, 142] width 186 height 29
type input "A"
click at [1529, 151] on div "Colorbond" at bounding box center [1448, 151] width 187 height 25
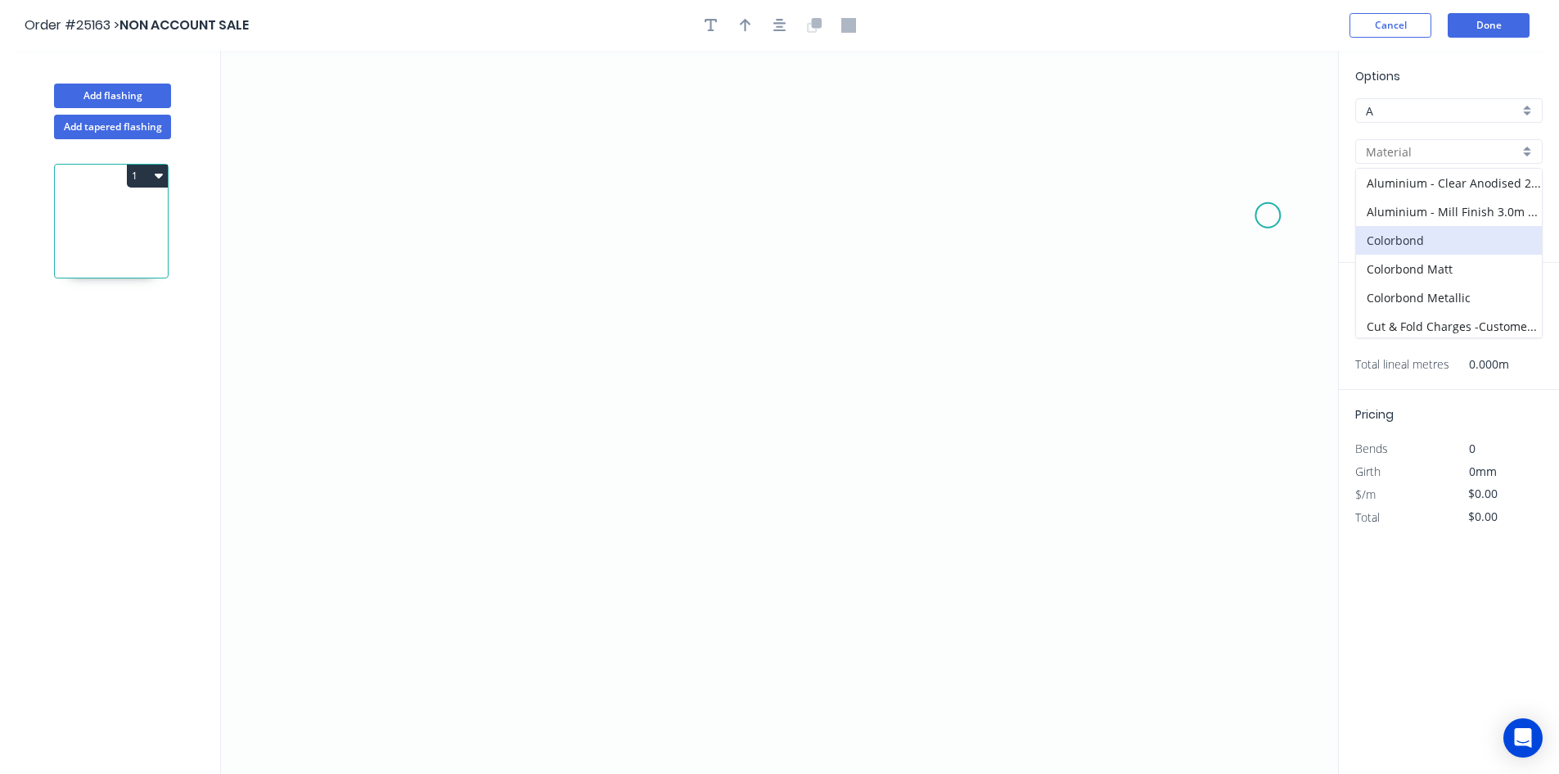
click at [1268, 215] on icon "0" at bounding box center [779, 412] width 1117 height 723
type input "Colorbond"
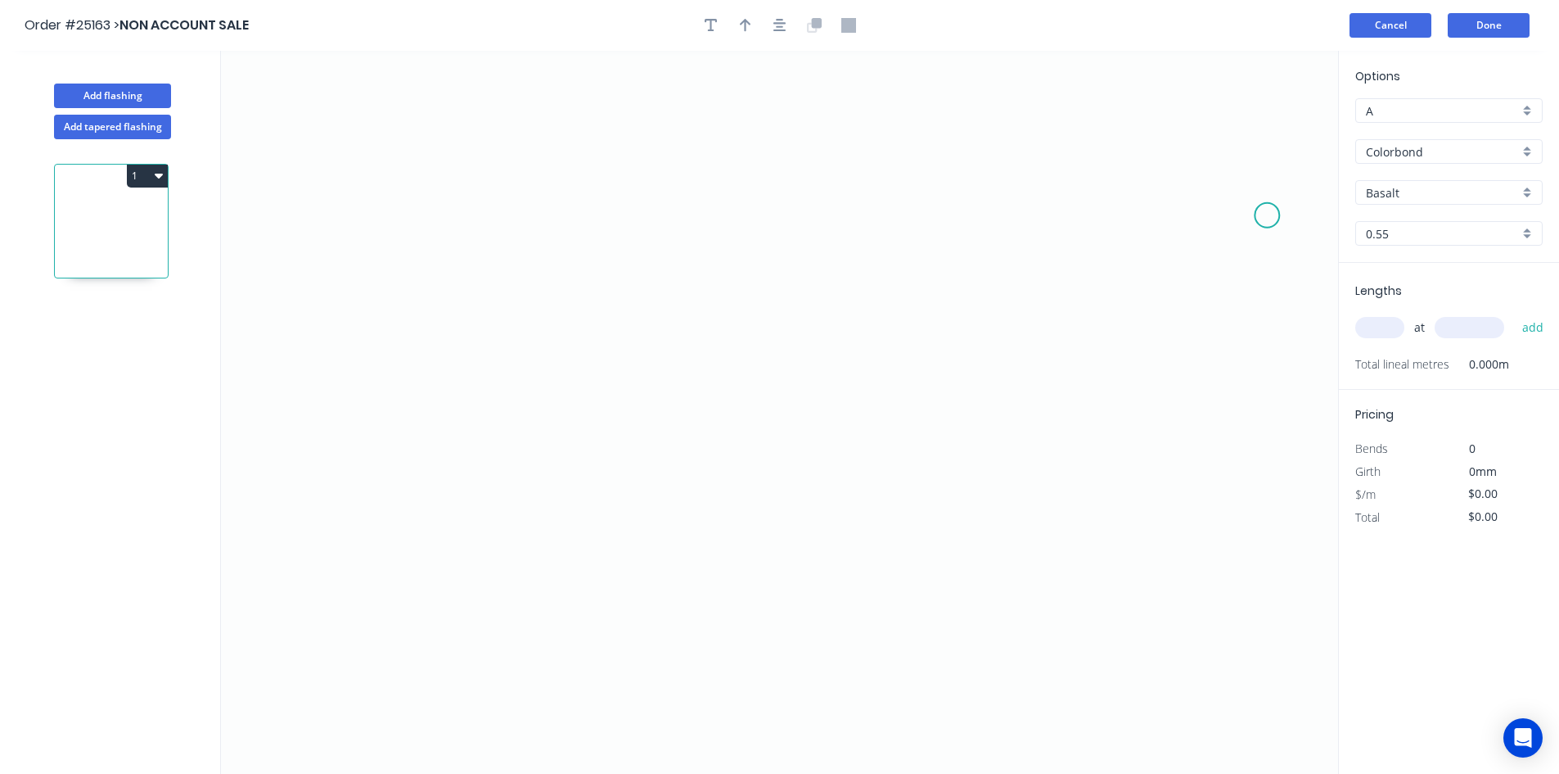
click at [1401, 29] on button "Cancel" at bounding box center [1391, 25] width 82 height 25
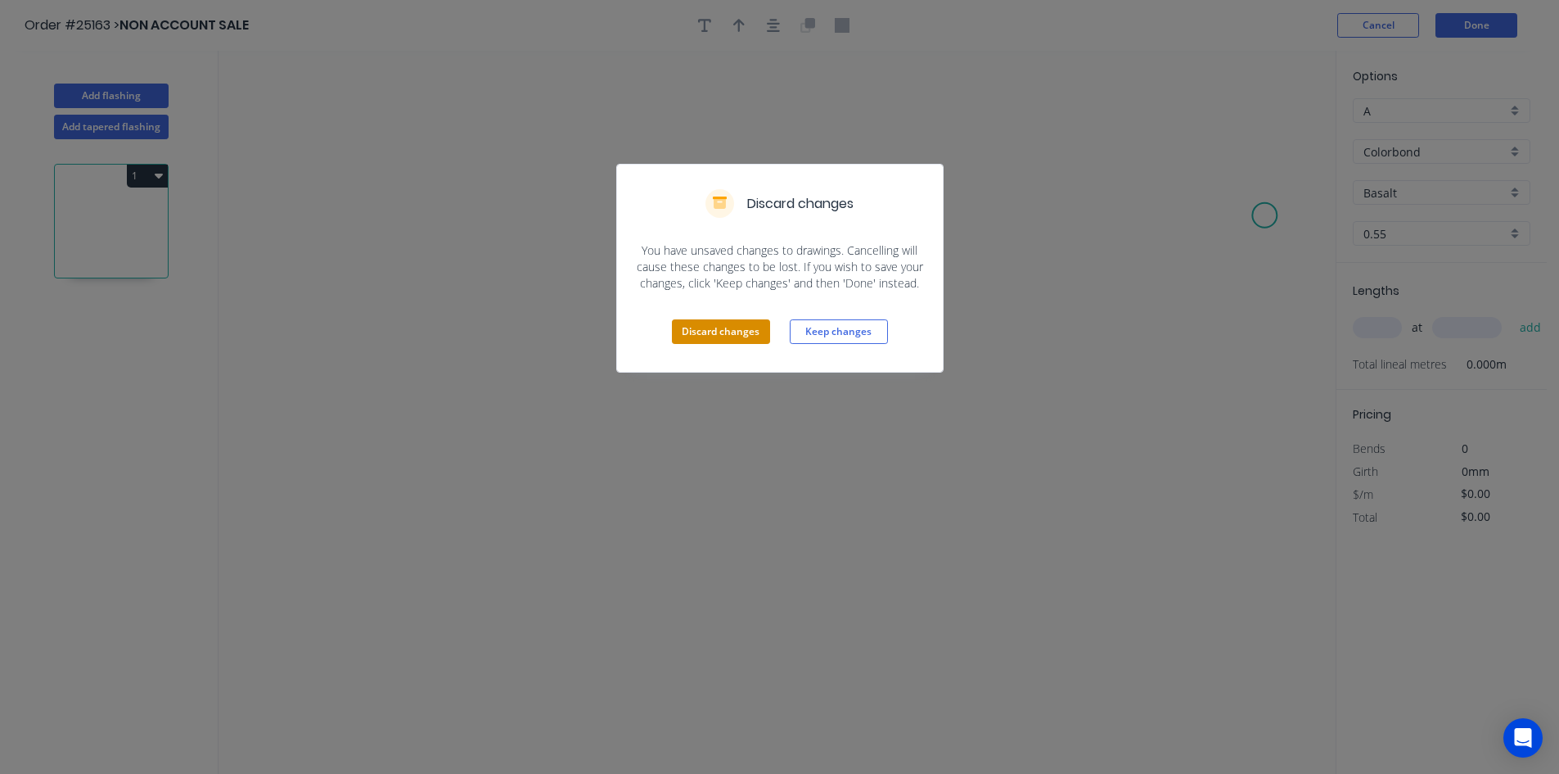
click at [725, 342] on button "Discard changes" at bounding box center [721, 331] width 98 height 25
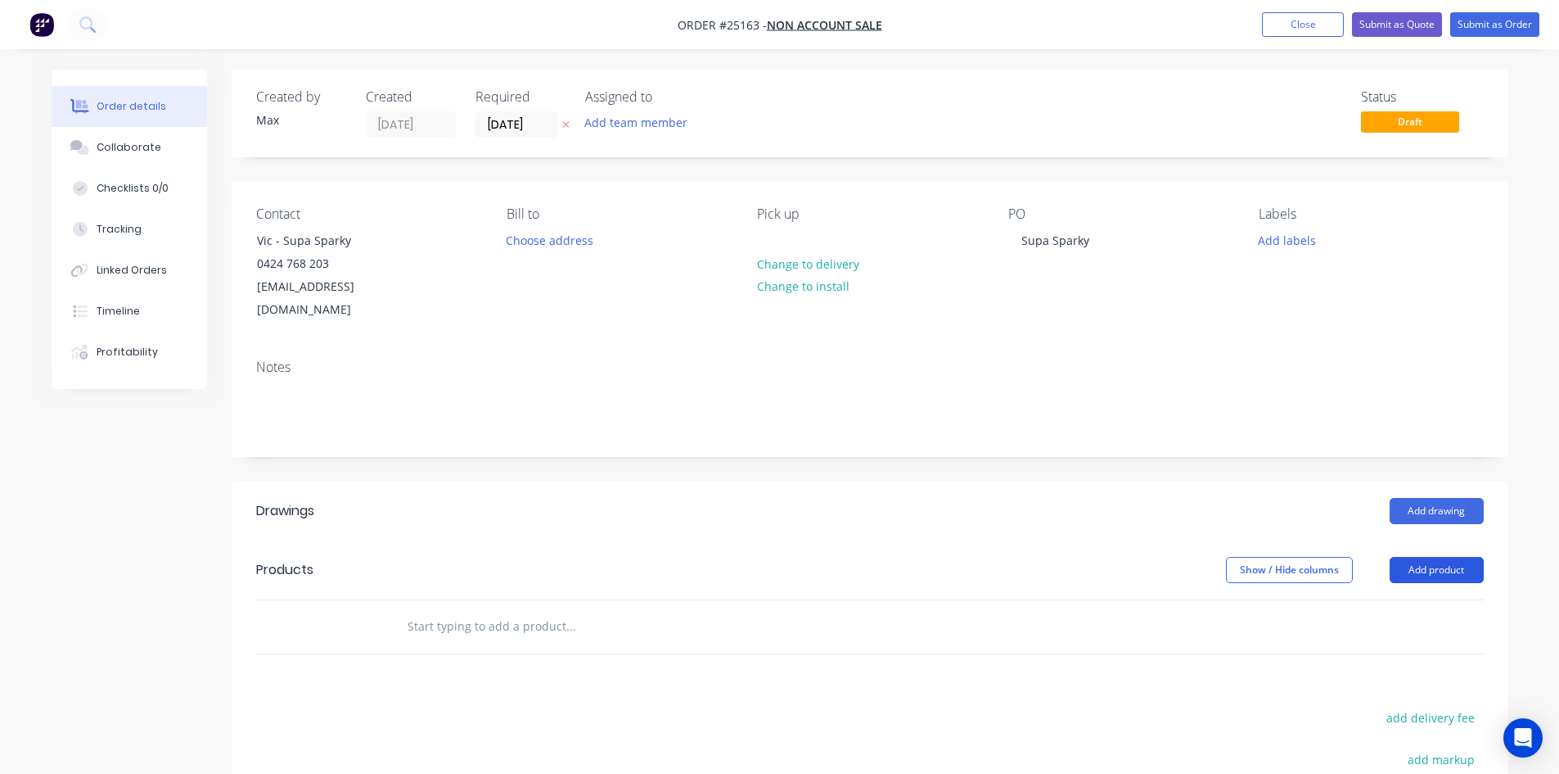
click at [1447, 557] on button "Add product" at bounding box center [1437, 570] width 94 height 26
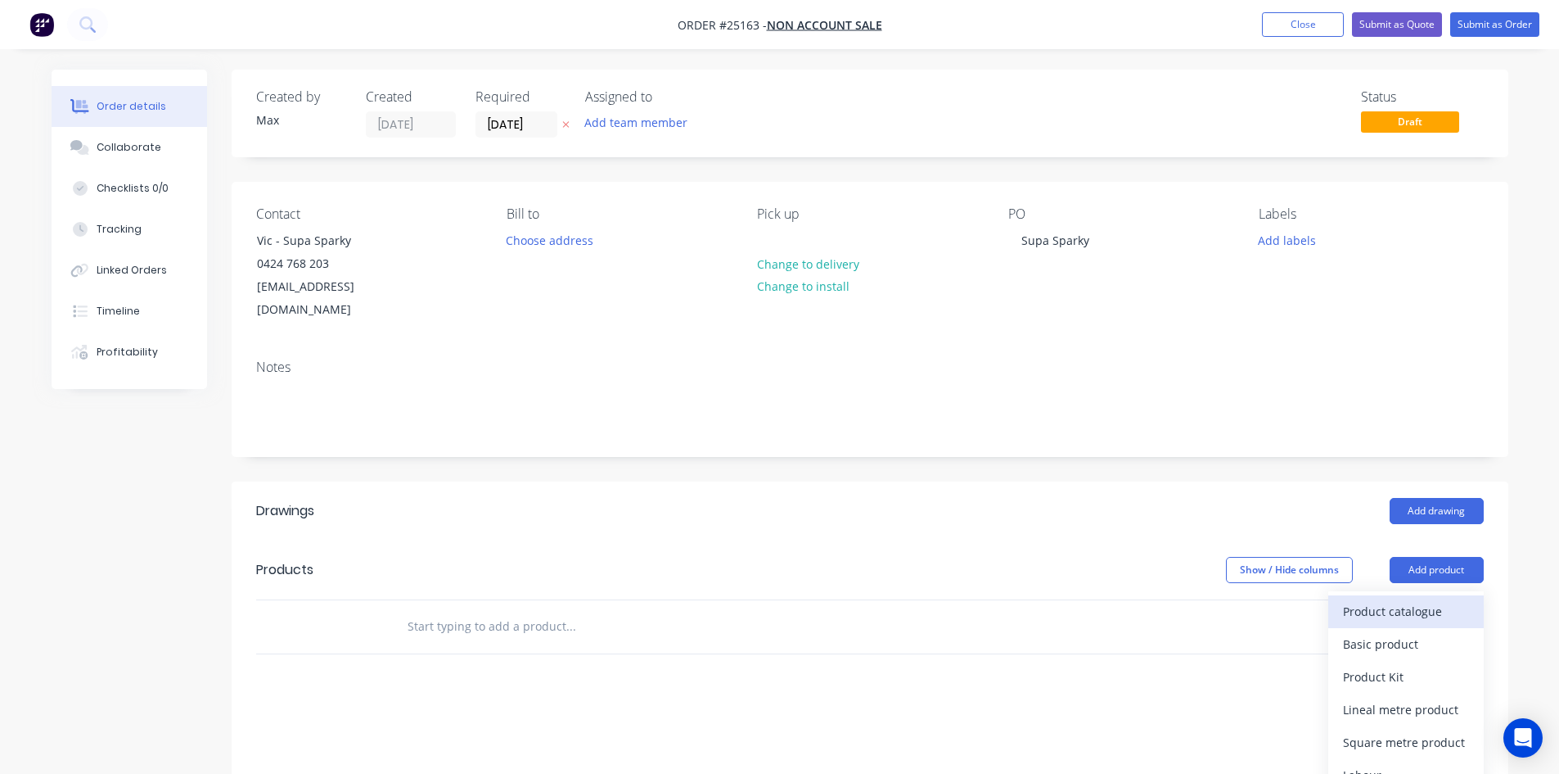
click at [1431, 599] on div "Product catalogue" at bounding box center [1406, 611] width 126 height 24
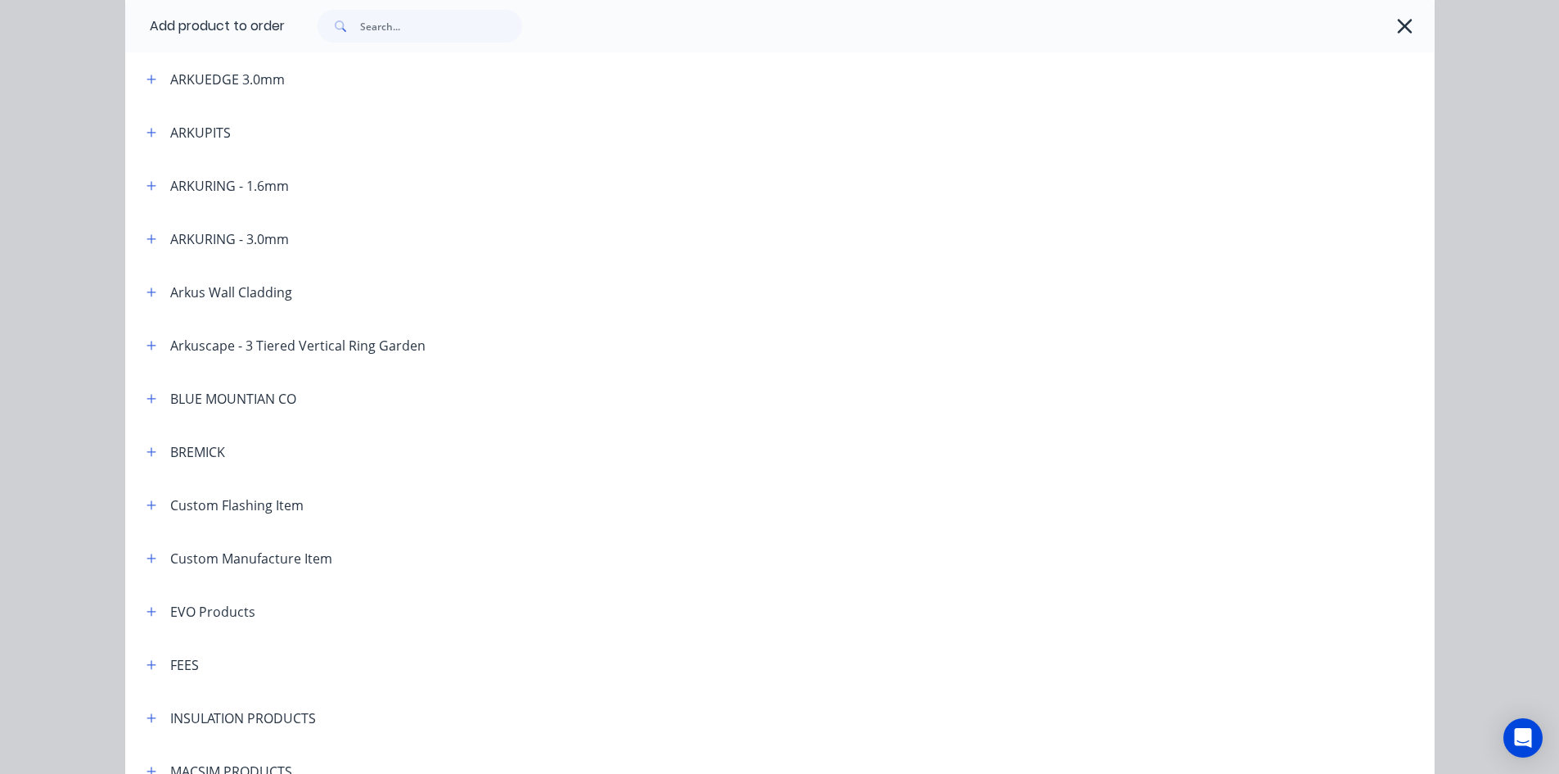
scroll to position [737, 0]
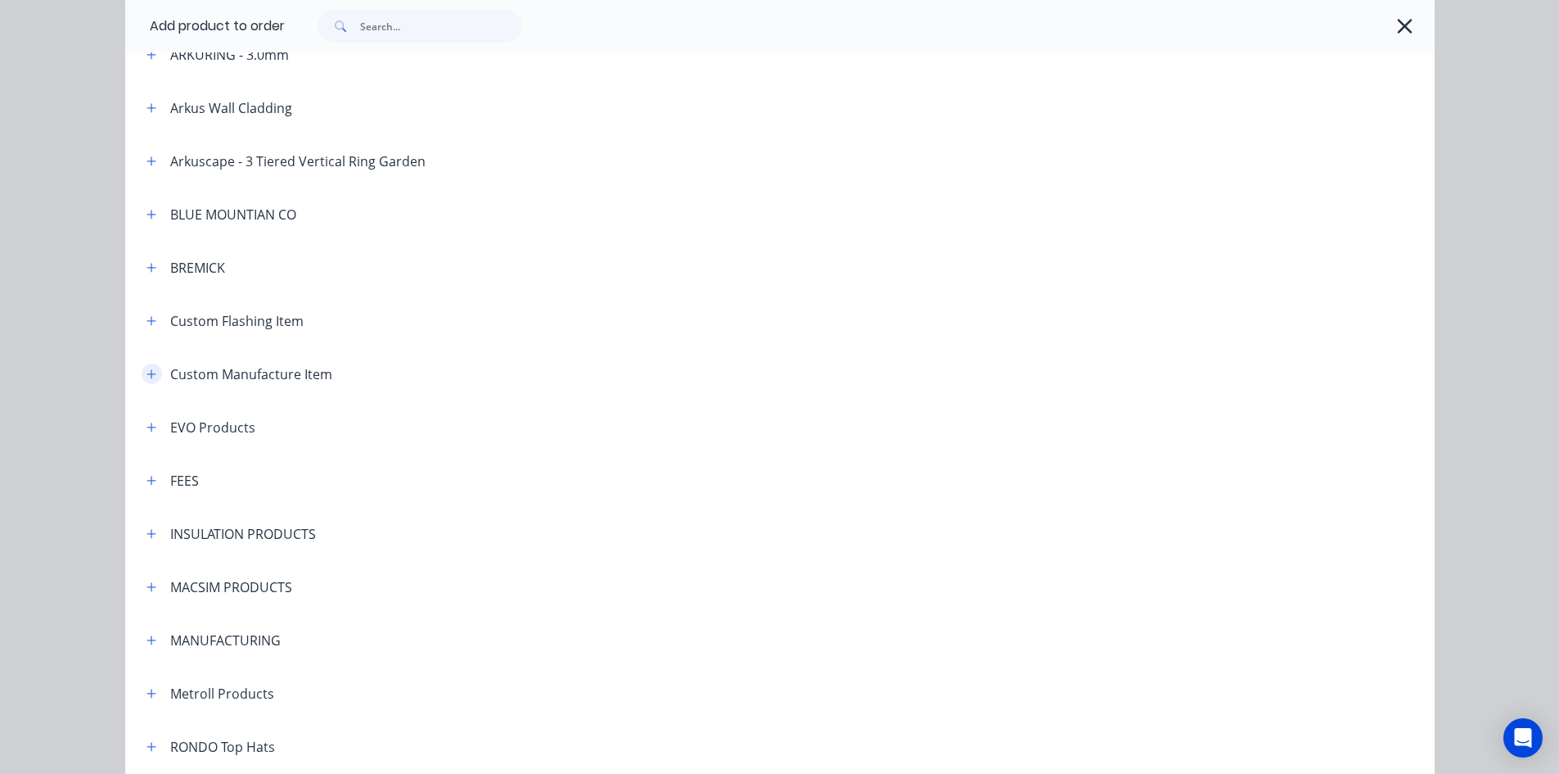
click at [149, 377] on icon "button" at bounding box center [152, 373] width 10 height 11
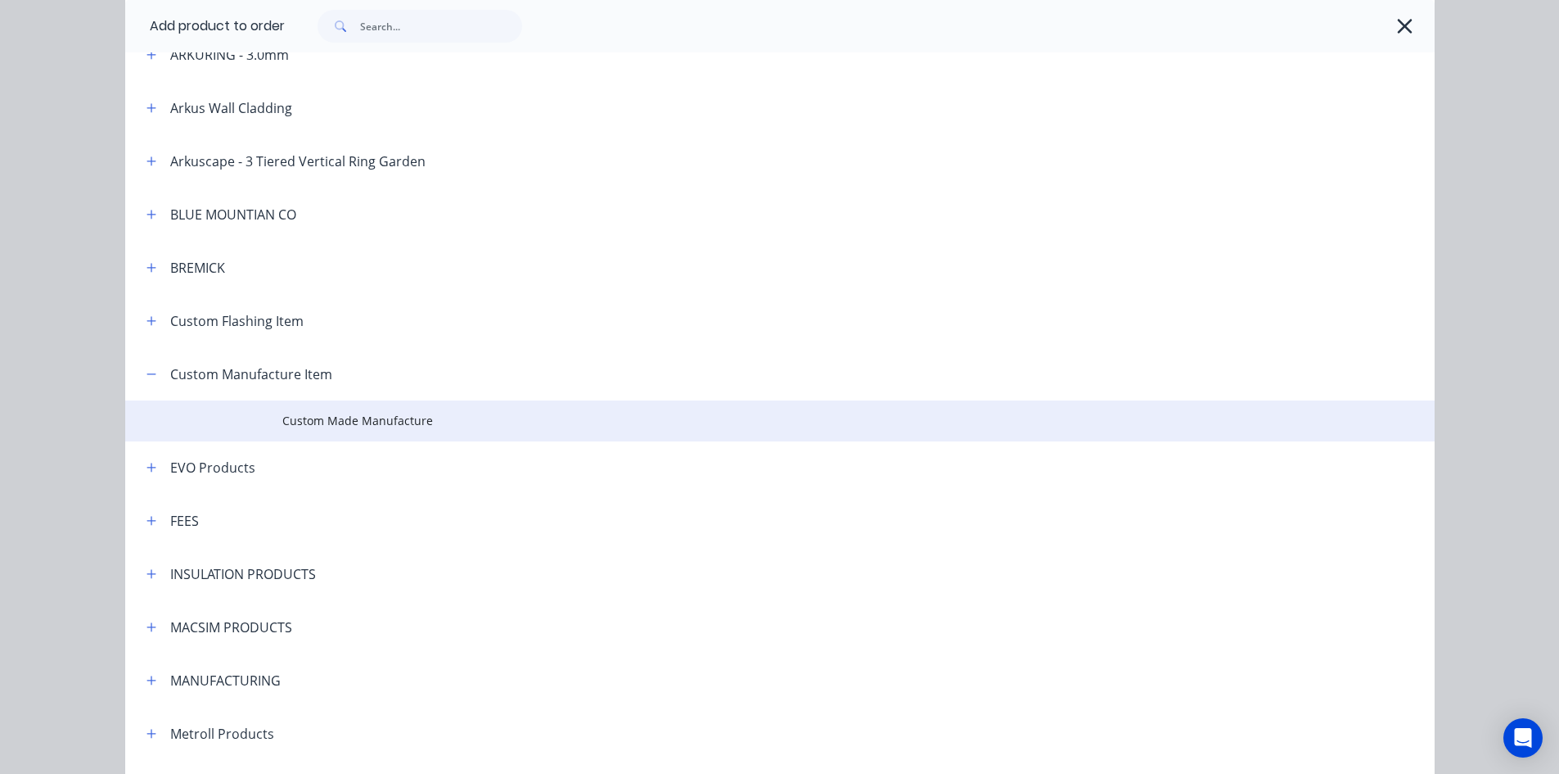
click at [400, 439] on td "Custom Made Manufacture" at bounding box center [858, 420] width 1152 height 41
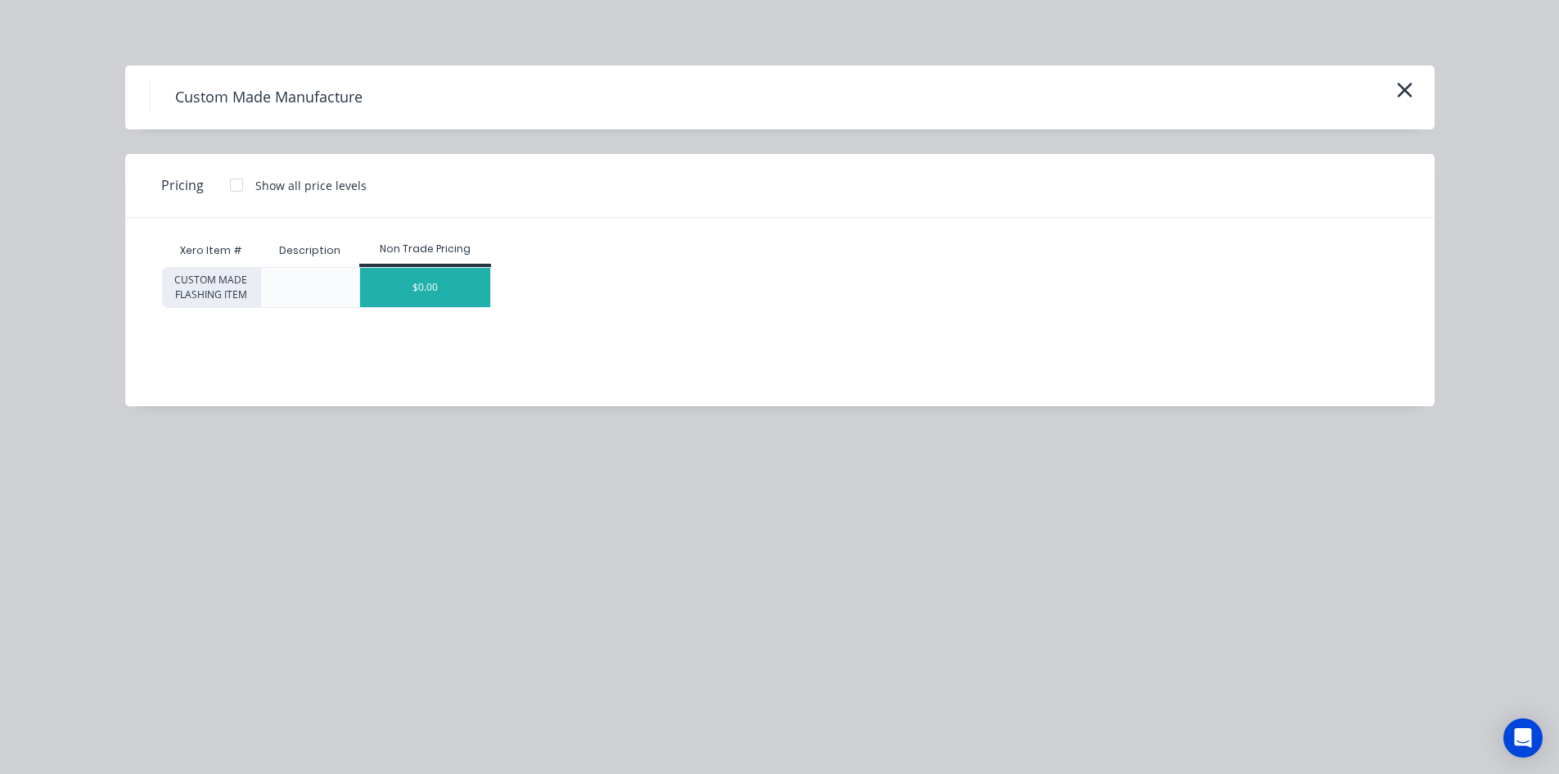
click at [444, 290] on div "$0.00" at bounding box center [425, 287] width 130 height 39
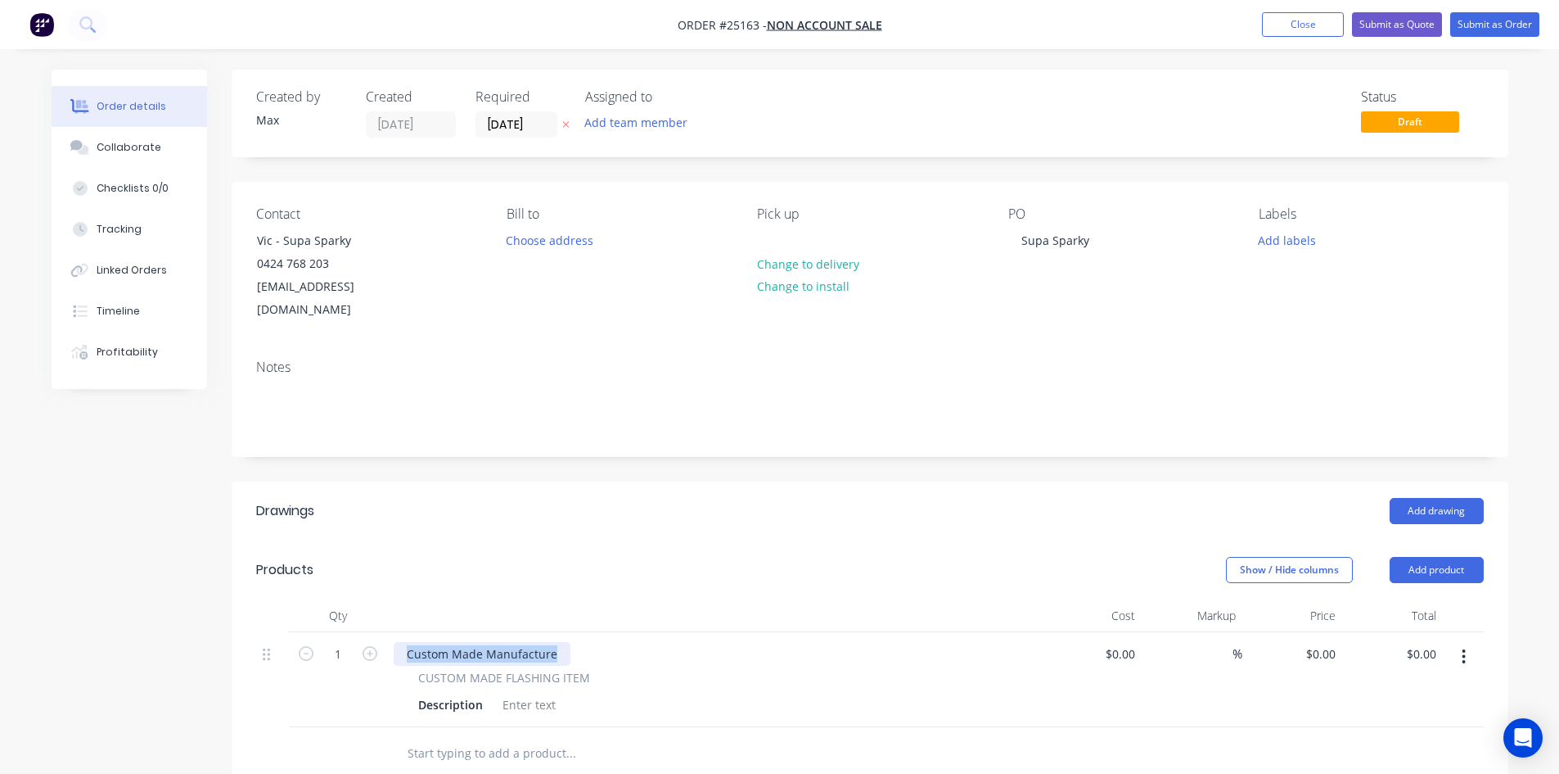
drag, startPoint x: 556, startPoint y: 629, endPoint x: 386, endPoint y: 613, distance: 170.1
click at [387, 632] on div "Custom Made Manufacture CUSTOM MADE FLASHING ITEM Description" at bounding box center [714, 679] width 655 height 95
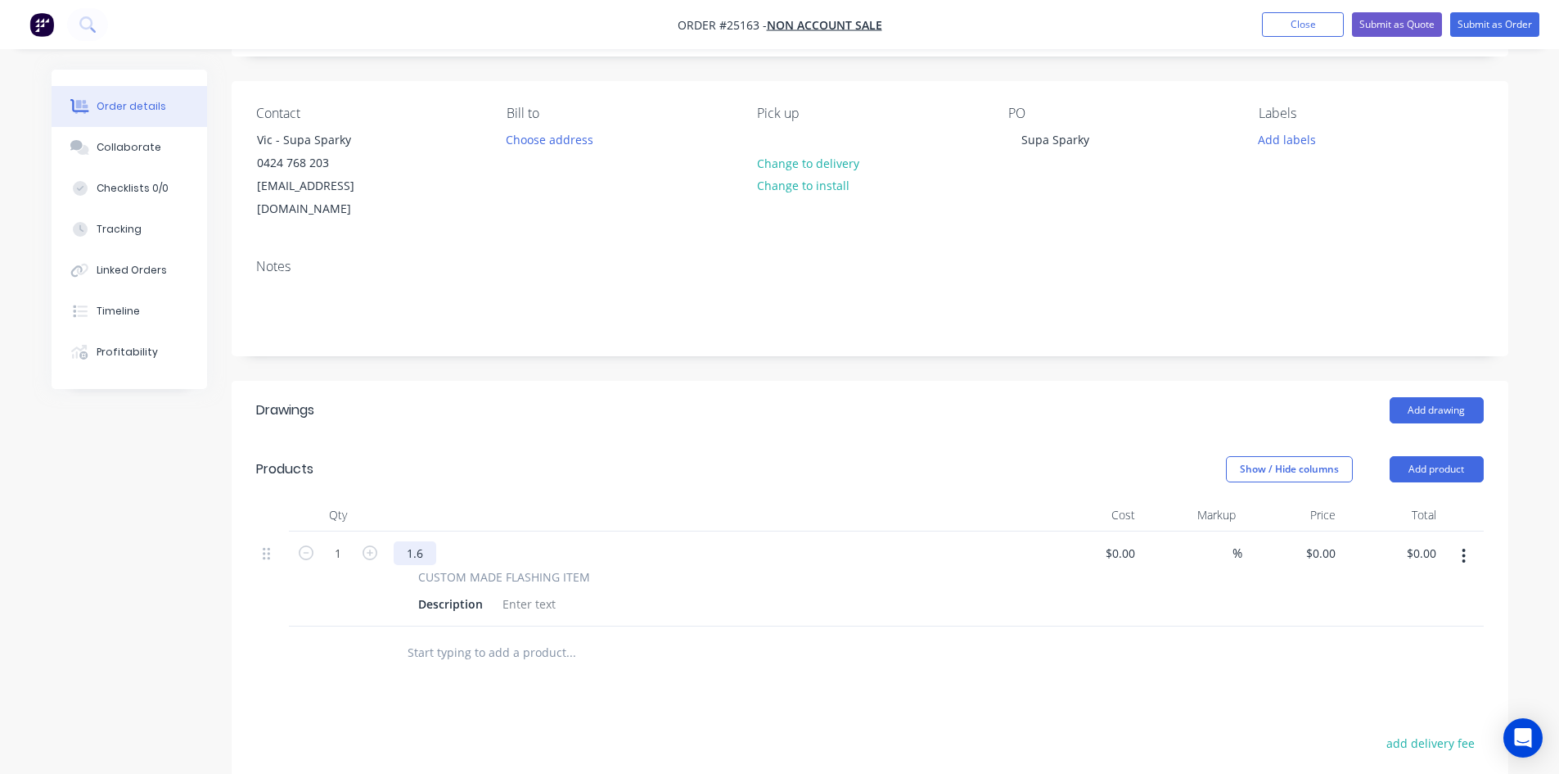
scroll to position [327, 0]
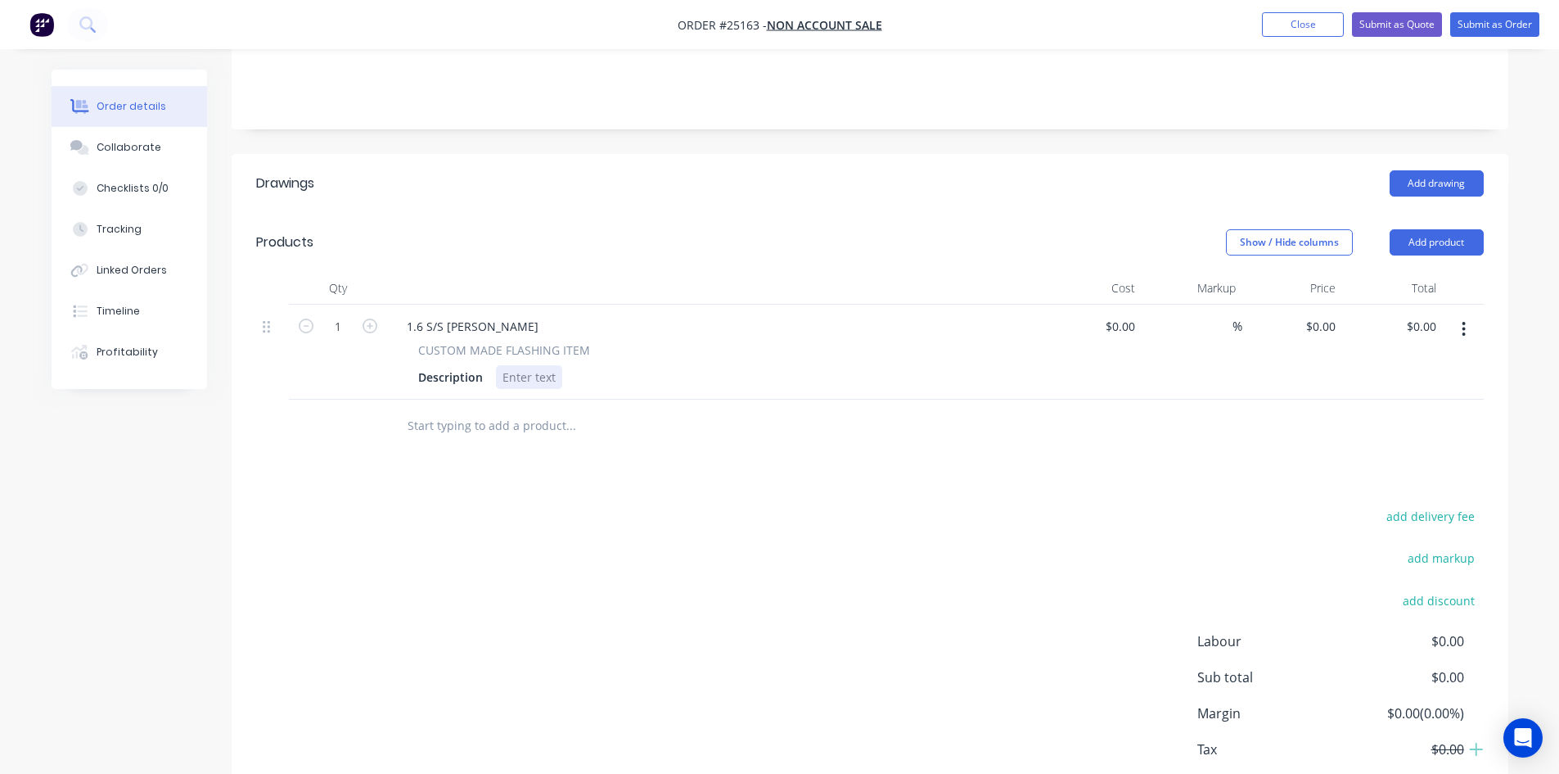
click at [527, 365] on div at bounding box center [529, 377] width 66 height 24
drag, startPoint x: 584, startPoint y: 327, endPoint x: 414, endPoint y: 332, distance: 170.3
click at [414, 341] on div "CUSTOM MADE FLASHING ITEM Description" at bounding box center [715, 364] width 642 height 47
click at [524, 365] on div at bounding box center [529, 377] width 66 height 24
drag, startPoint x: 482, startPoint y: 302, endPoint x: 445, endPoint y: 304, distance: 36.9
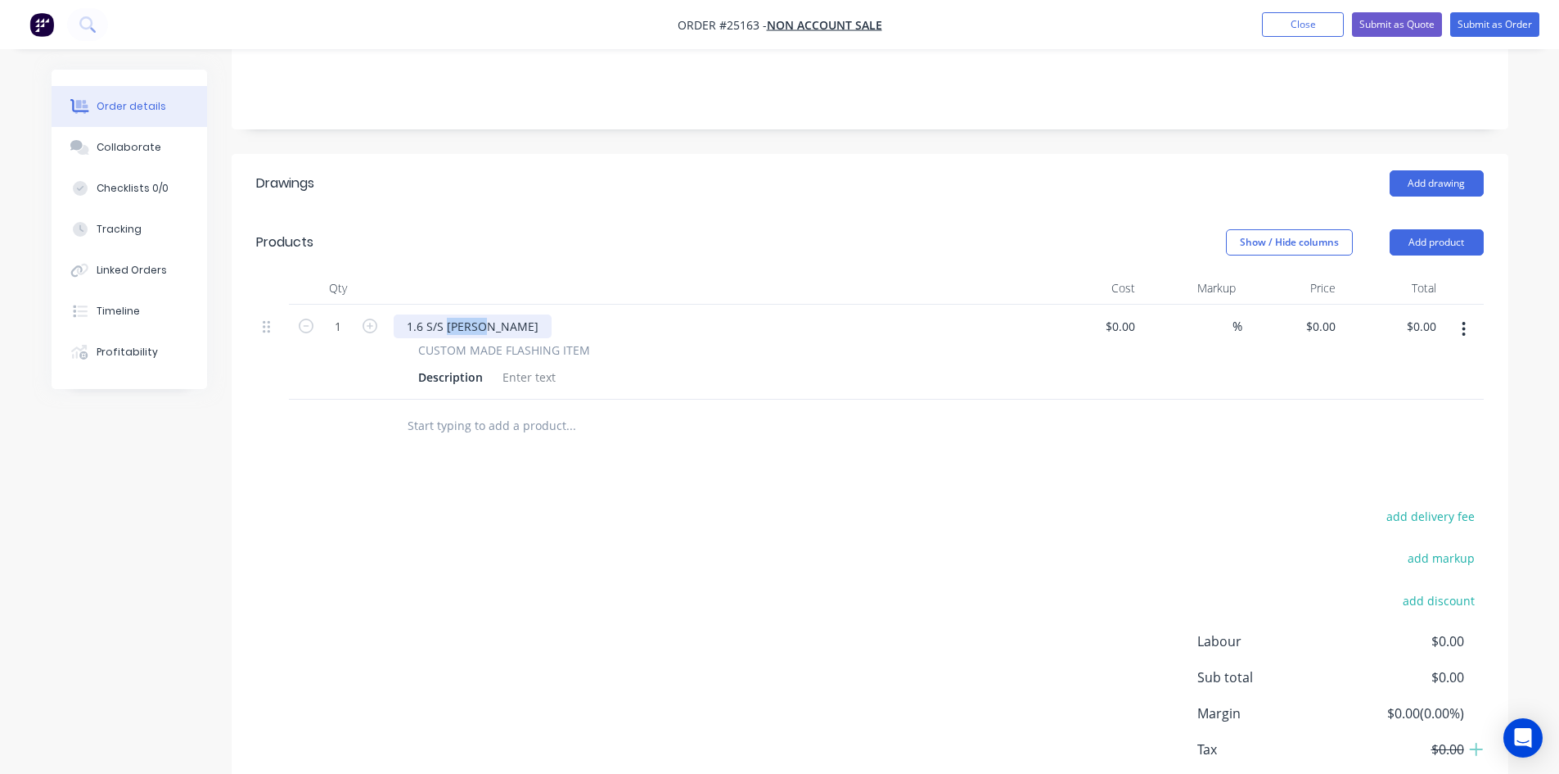
click at [445, 314] on div "1.6 S/S [PERSON_NAME]" at bounding box center [473, 326] width 158 height 24
drag, startPoint x: 471, startPoint y: 304, endPoint x: 452, endPoint y: 304, distance: 18.8
click at [452, 314] on div "1.6 S/S Steel" at bounding box center [440, 326] width 93 height 24
click at [527, 365] on div at bounding box center [529, 377] width 66 height 24
click at [535, 365] on div at bounding box center [529, 377] width 66 height 24
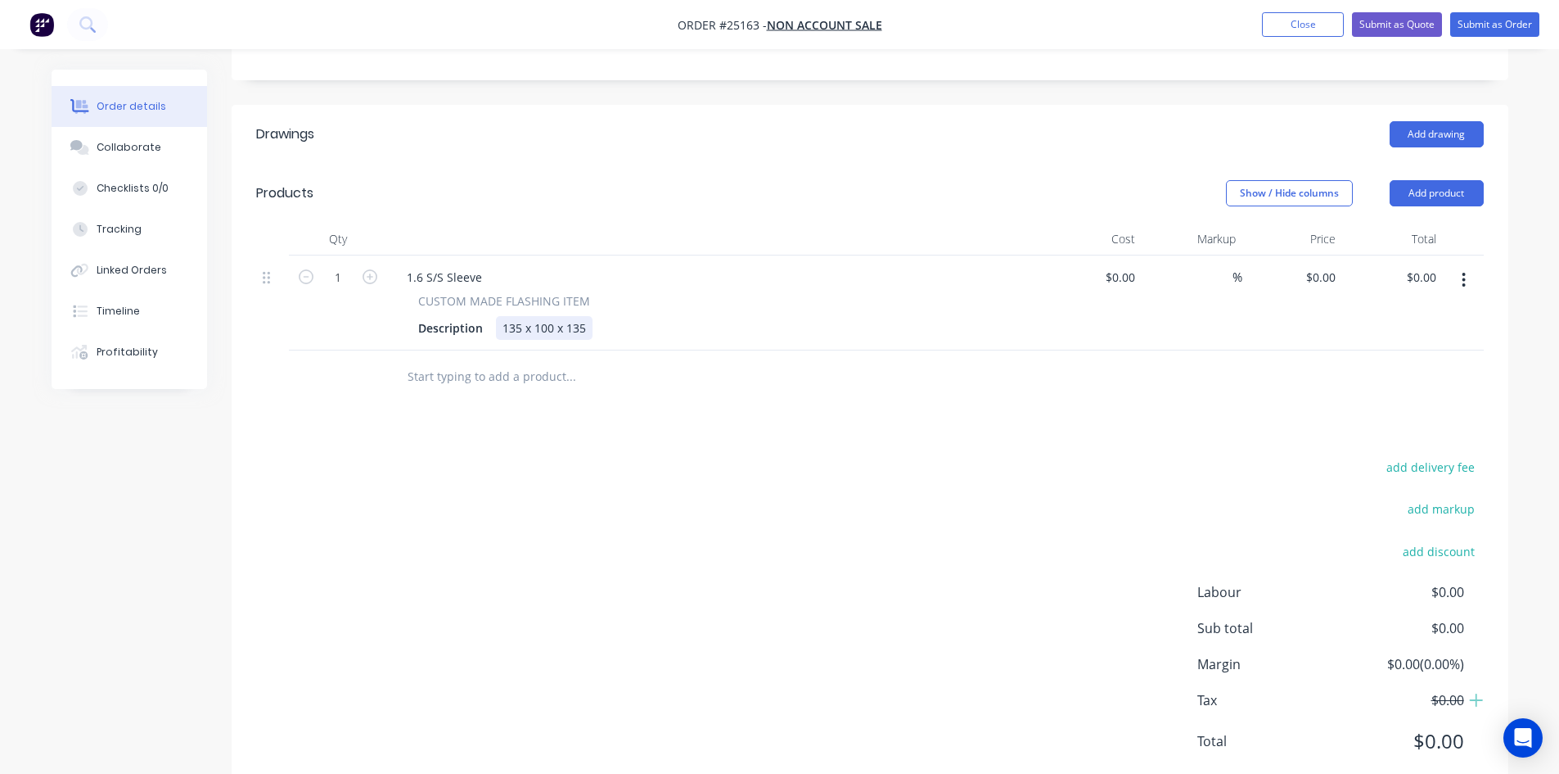
scroll to position [401, 0]
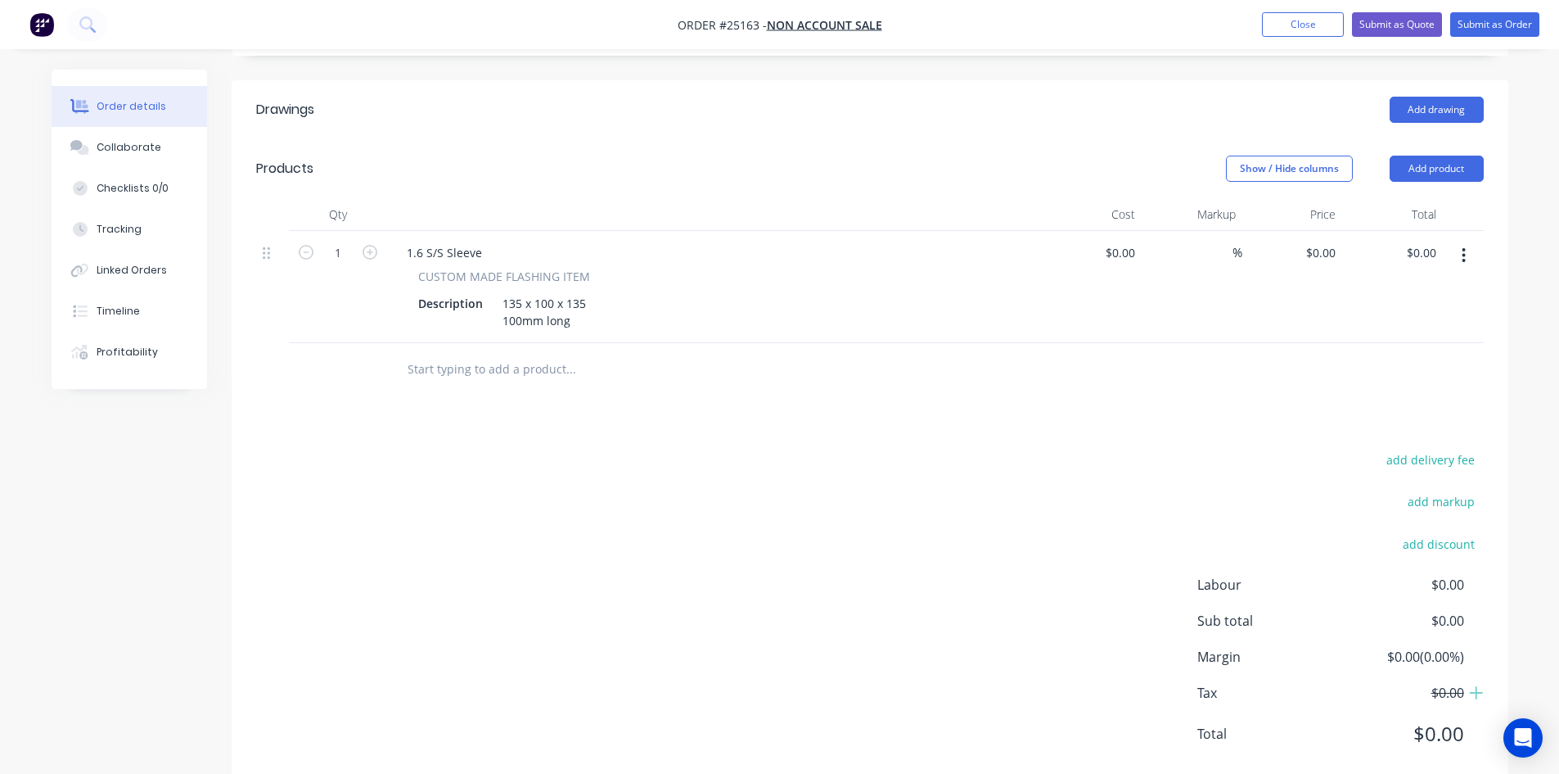
click at [1108, 418] on div "Drawings Add drawing Products Show / Hide columns Add product Qty Cost Markup P…" at bounding box center [870, 434] width 1277 height 709
click at [1333, 241] on input "0" at bounding box center [1333, 253] width 19 height 24
type input "$15.60"
click at [1035, 467] on div "add delivery fee add markup add discount Labour $0.00 Sub total $0.00 Margin $0…" at bounding box center [870, 607] width 1228 height 316
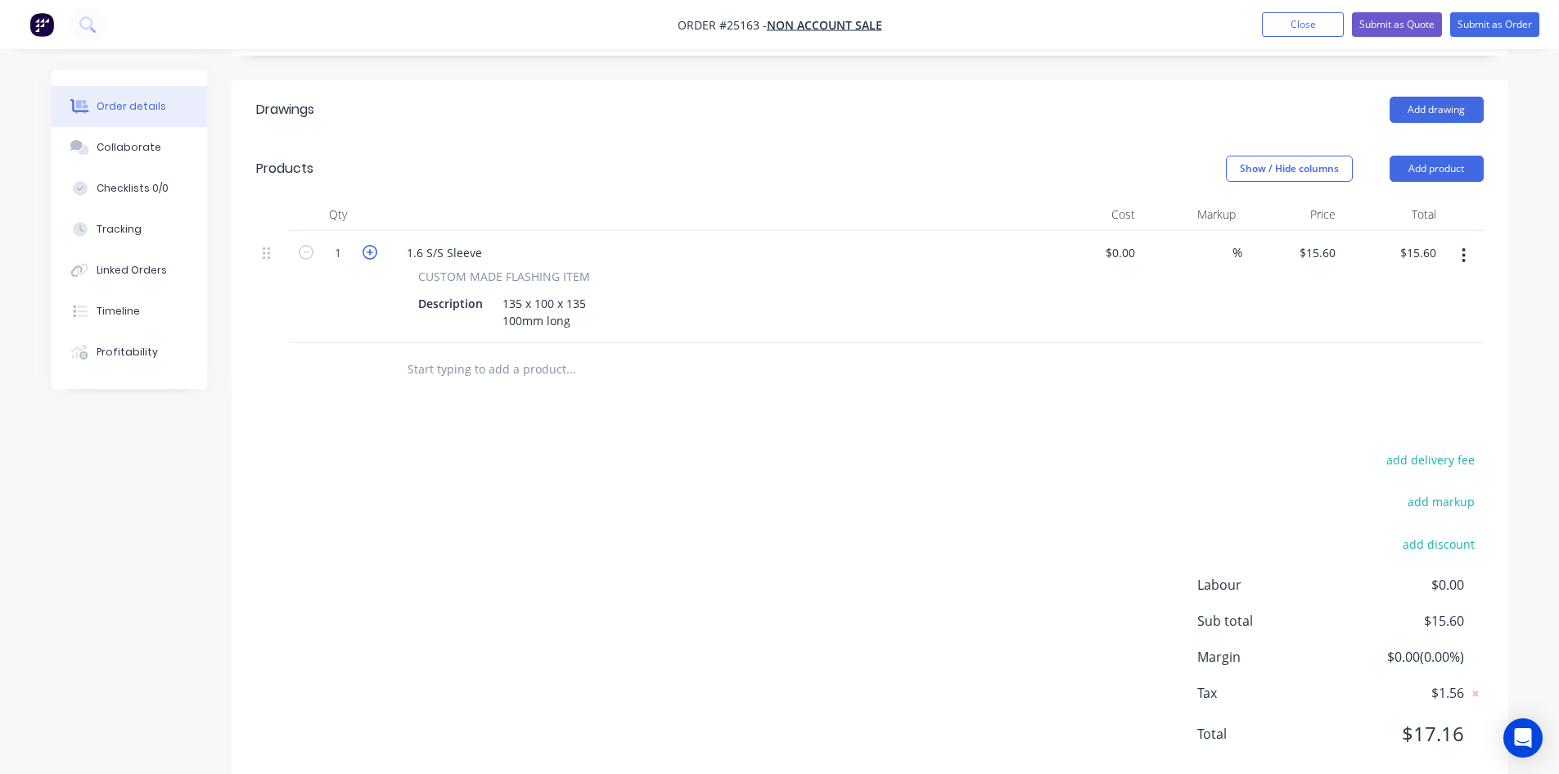
click at [368, 245] on icon "button" at bounding box center [370, 252] width 15 height 15
type input "2"
type input "$31.20"
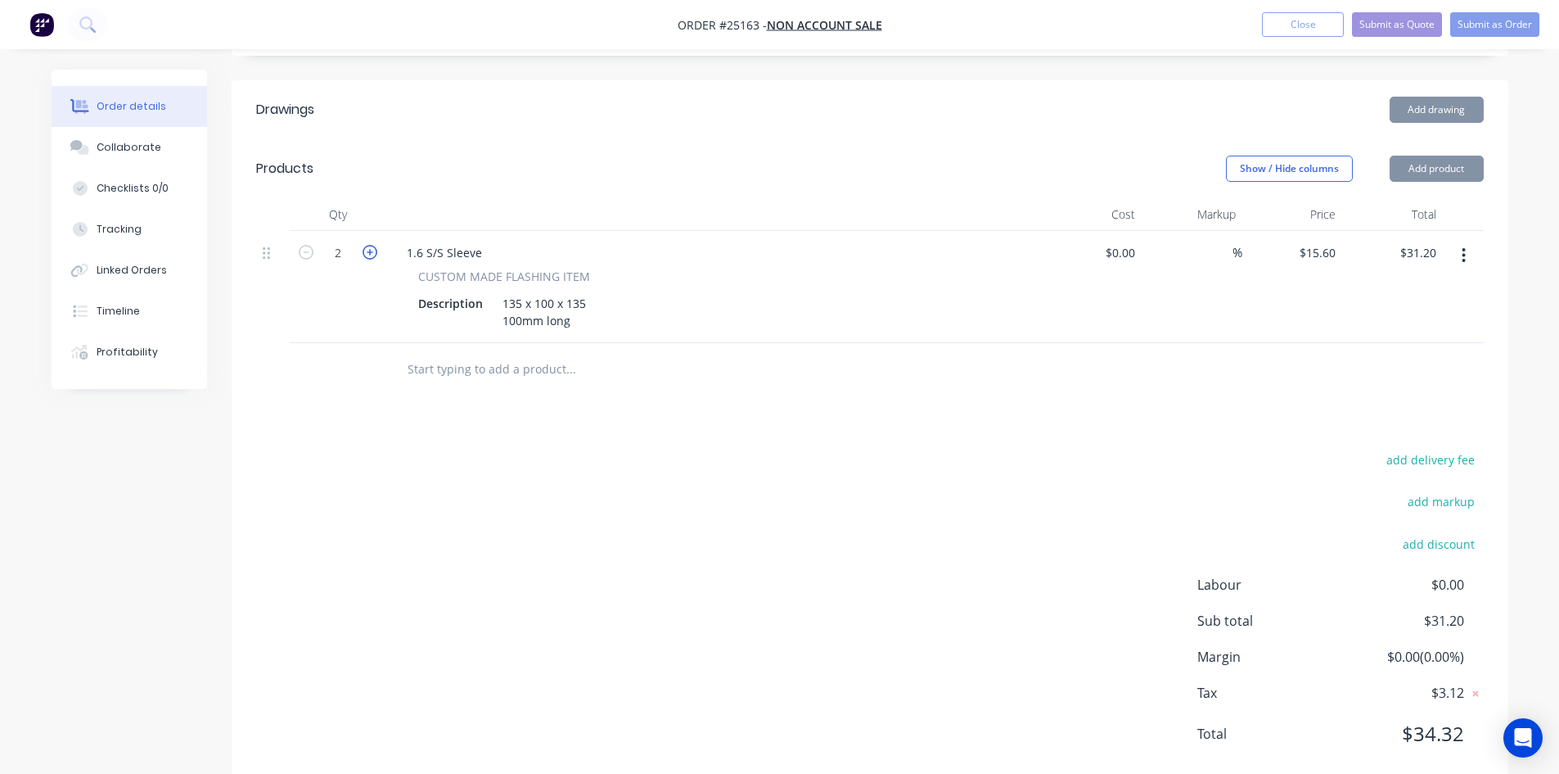
click at [368, 245] on icon "button" at bounding box center [370, 252] width 15 height 15
type input "3"
type input "$46.80"
click at [368, 245] on icon "button" at bounding box center [370, 252] width 15 height 15
type input "4"
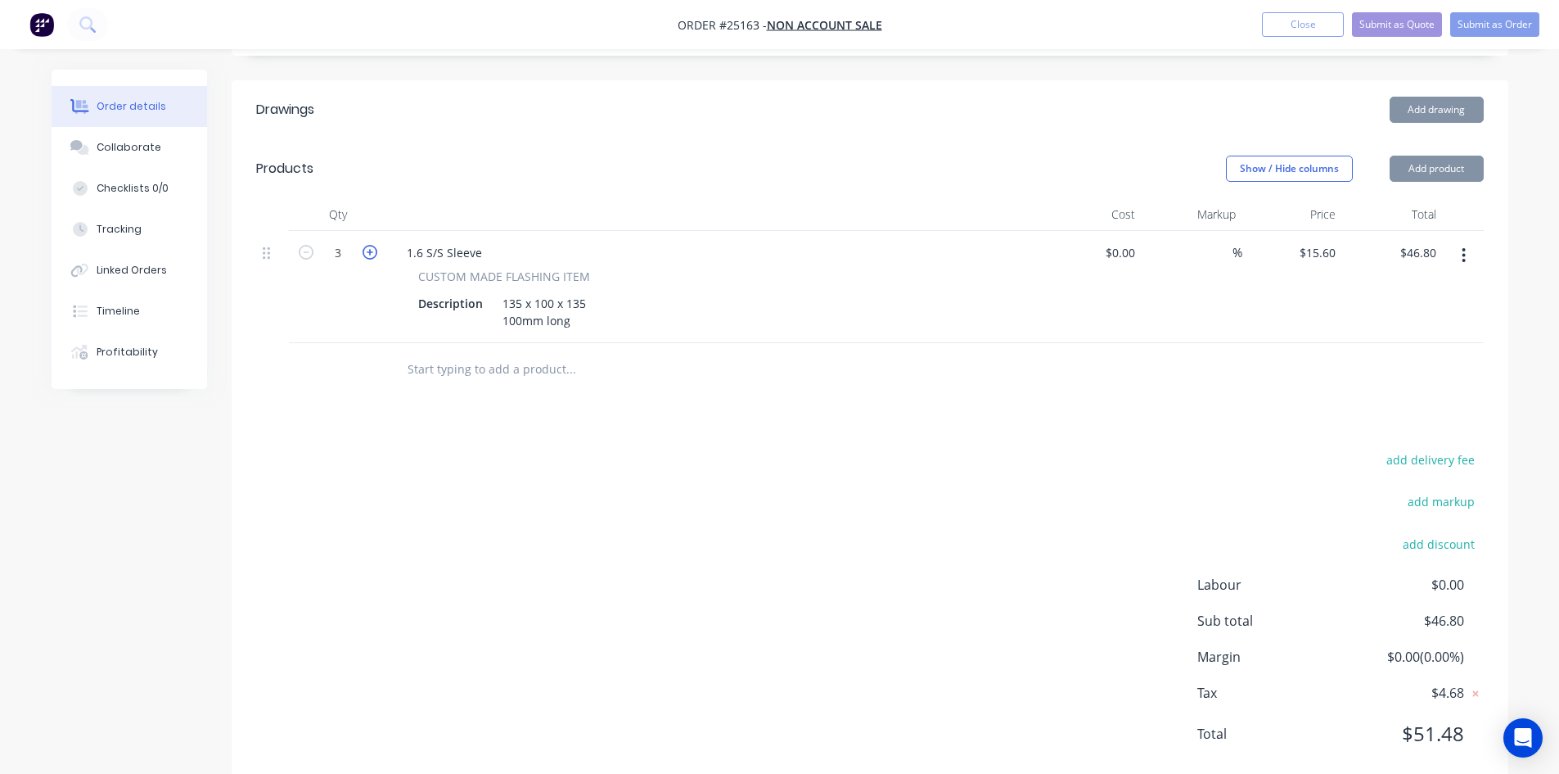
type input "$62.40"
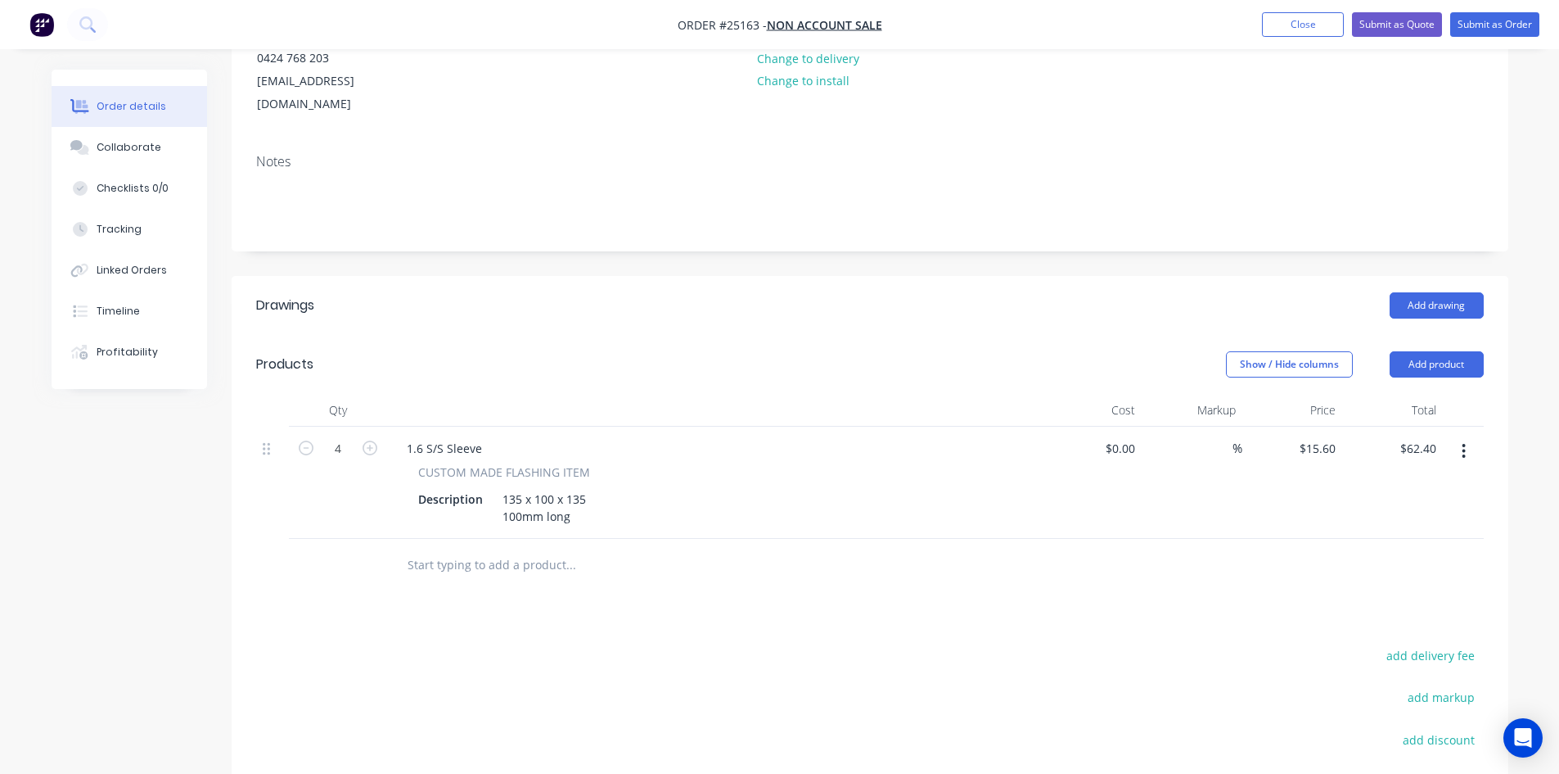
scroll to position [0, 0]
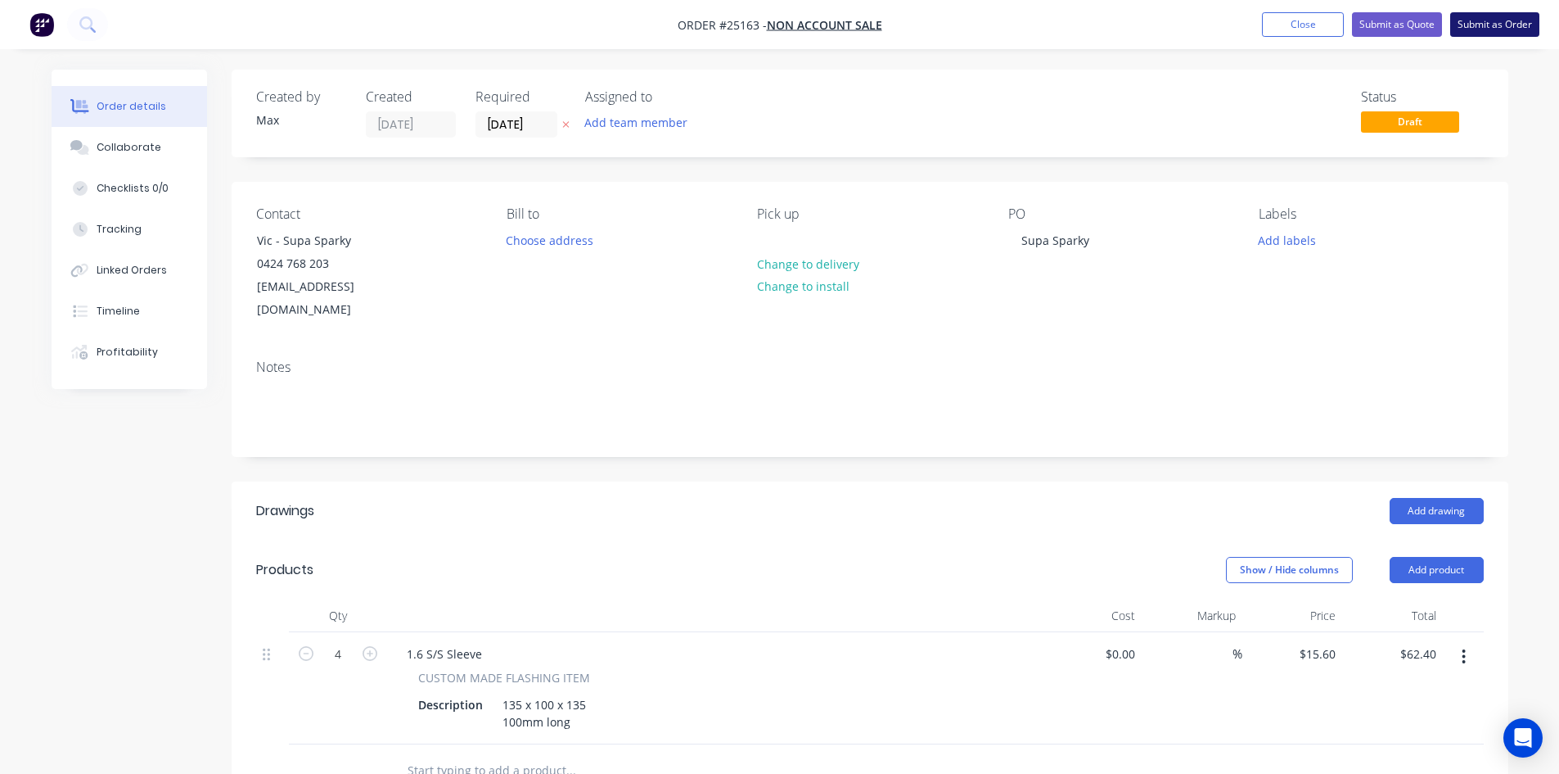
click at [1509, 28] on button "Submit as Order" at bounding box center [1494, 24] width 89 height 25
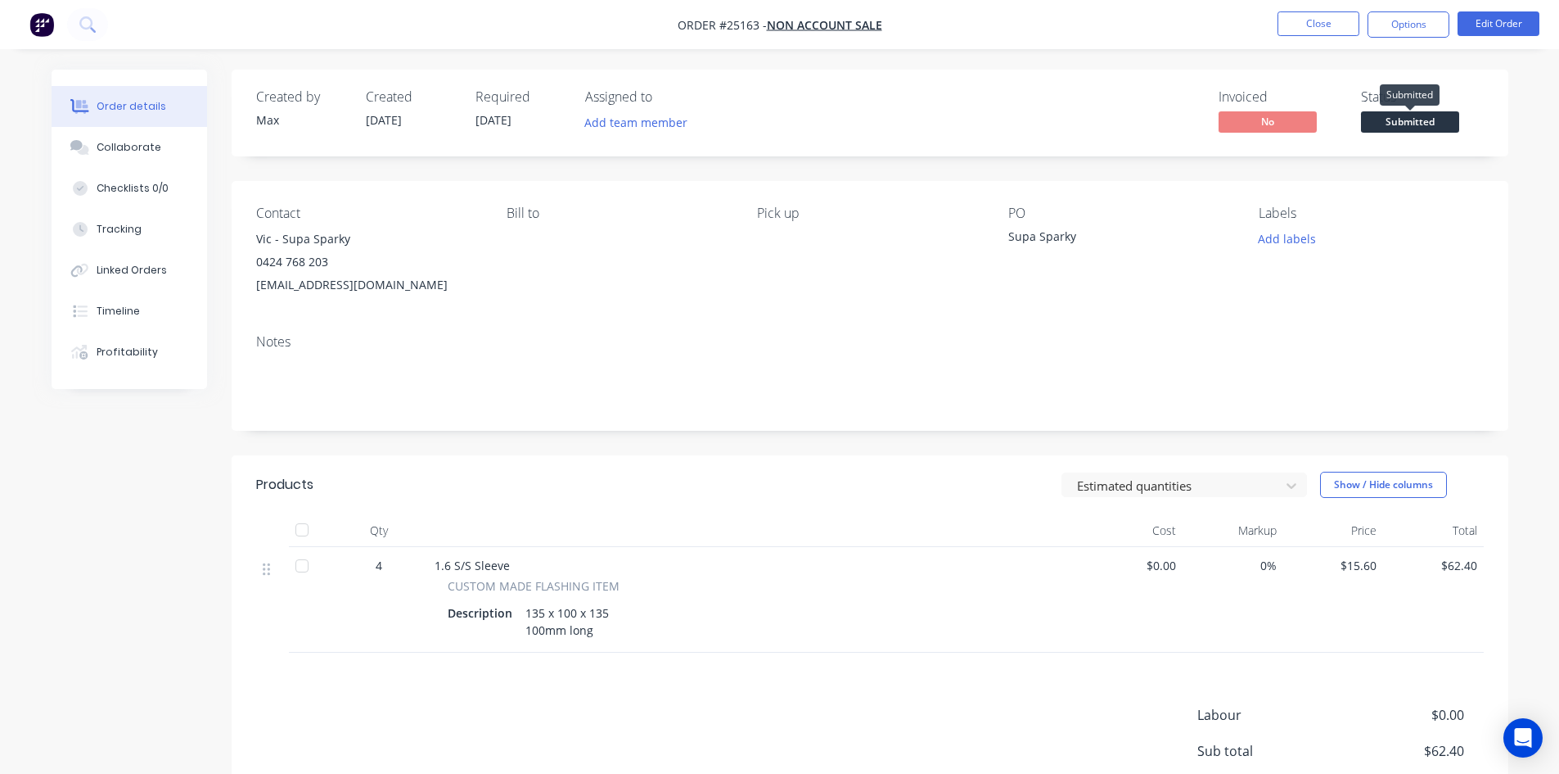
click at [1418, 122] on span "Submitted" at bounding box center [1410, 121] width 98 height 20
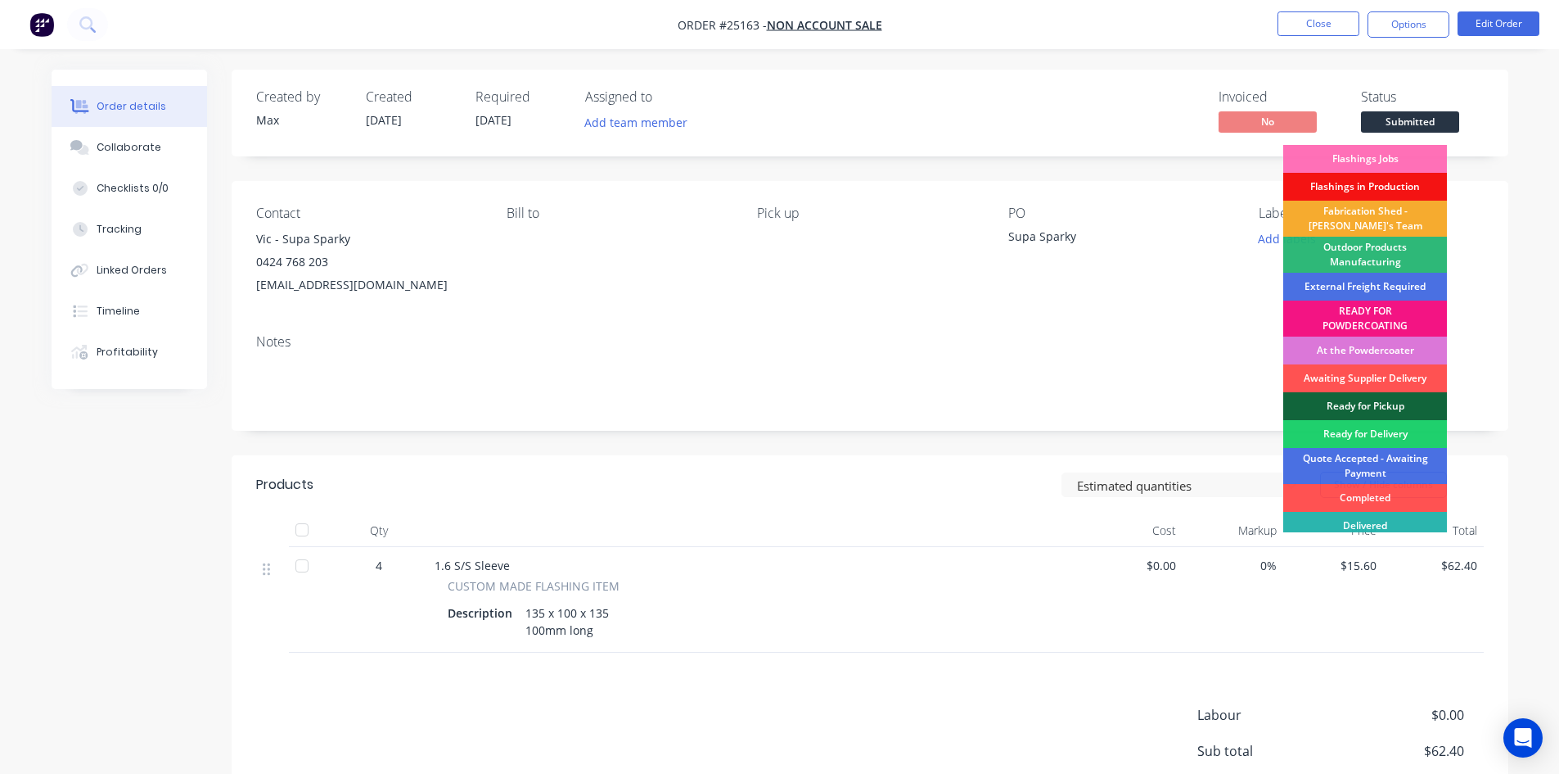
click at [1391, 213] on div "Fabrication Shed - [PERSON_NAME]'s Team" at bounding box center [1365, 219] width 164 height 36
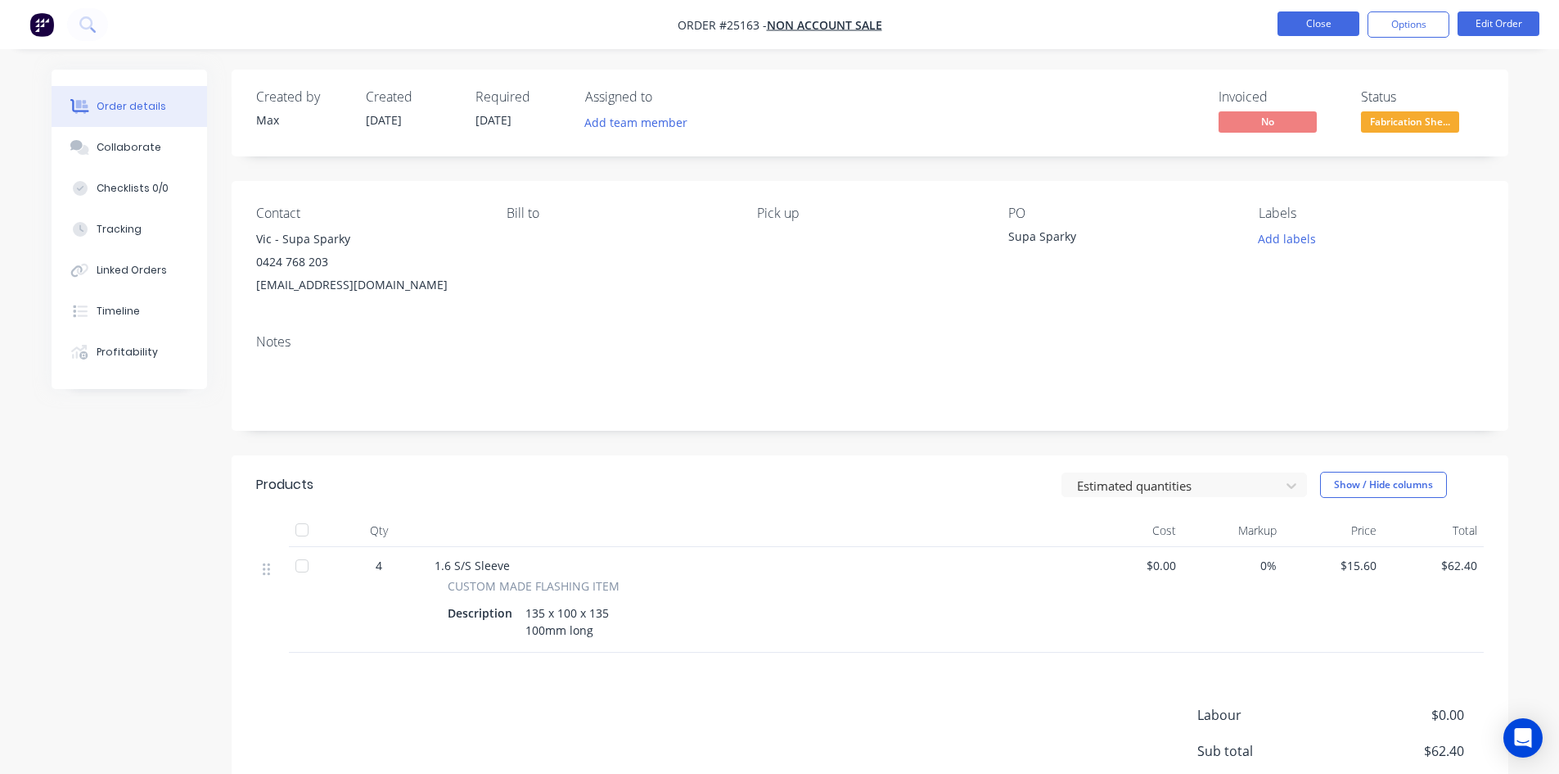
click at [1328, 20] on button "Close" at bounding box center [1319, 23] width 82 height 25
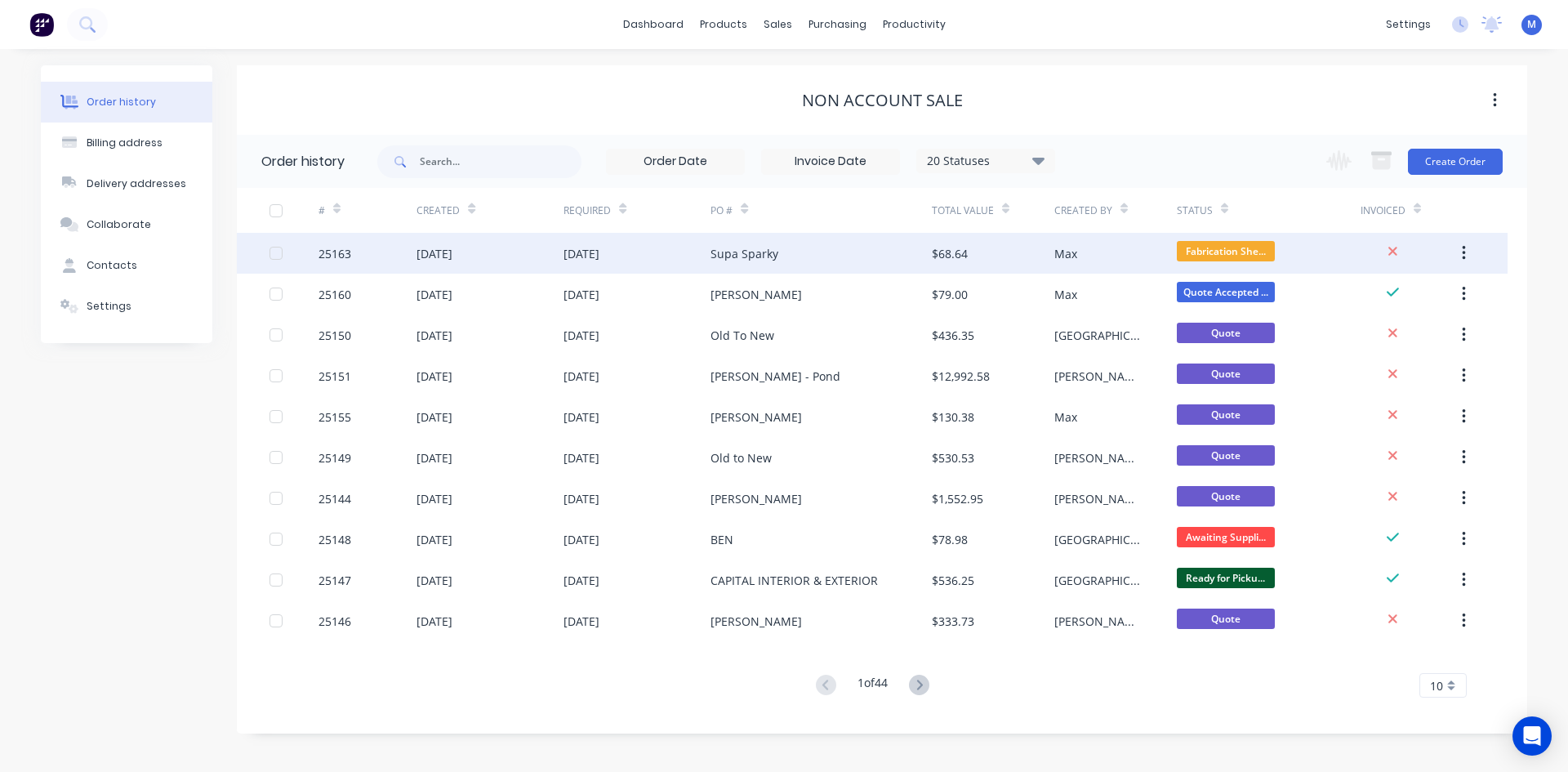
click at [834, 251] on div "Supa Sparky" at bounding box center [820, 252] width 220 height 41
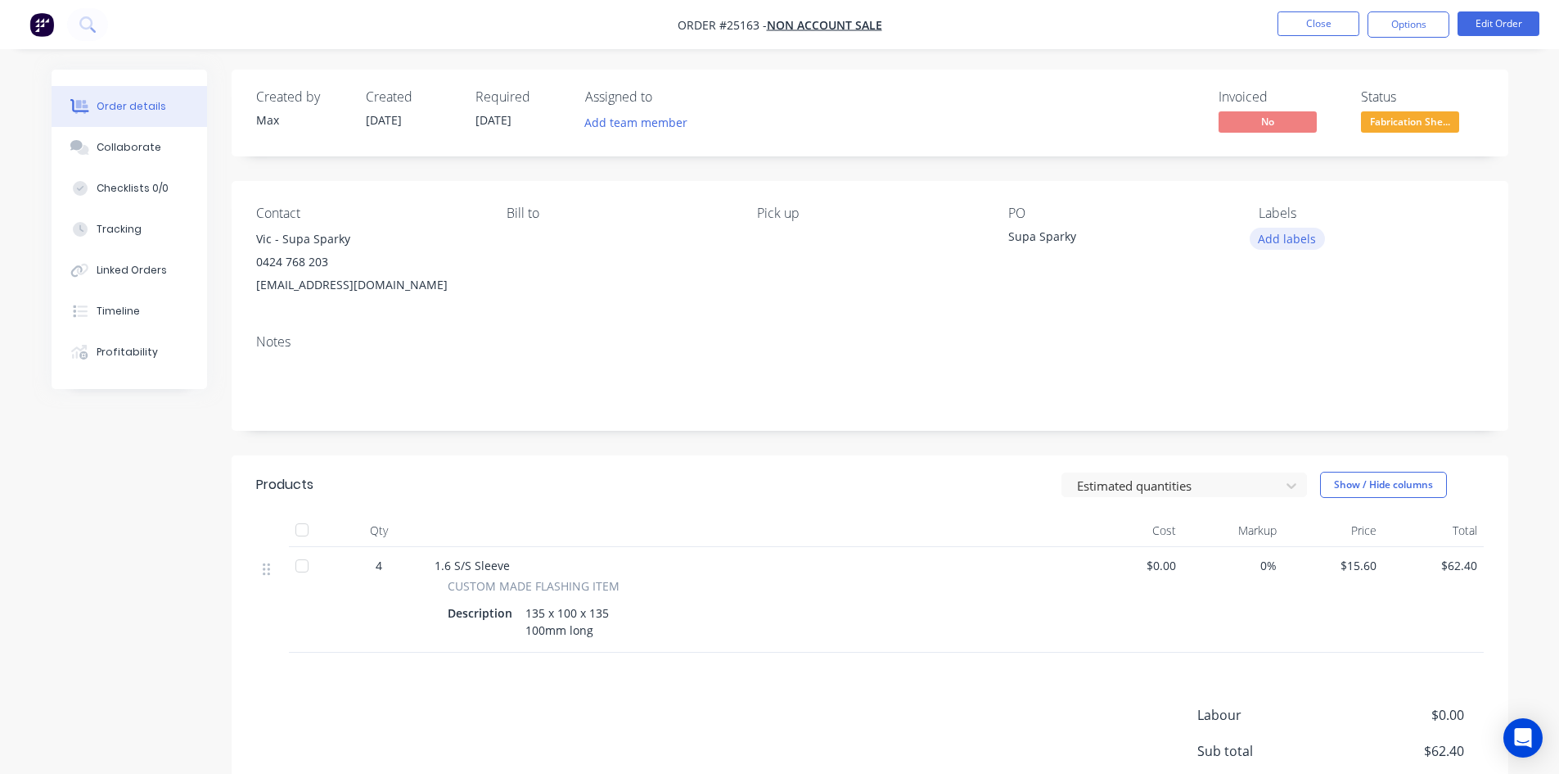
click at [1276, 242] on button "Add labels" at bounding box center [1287, 239] width 75 height 22
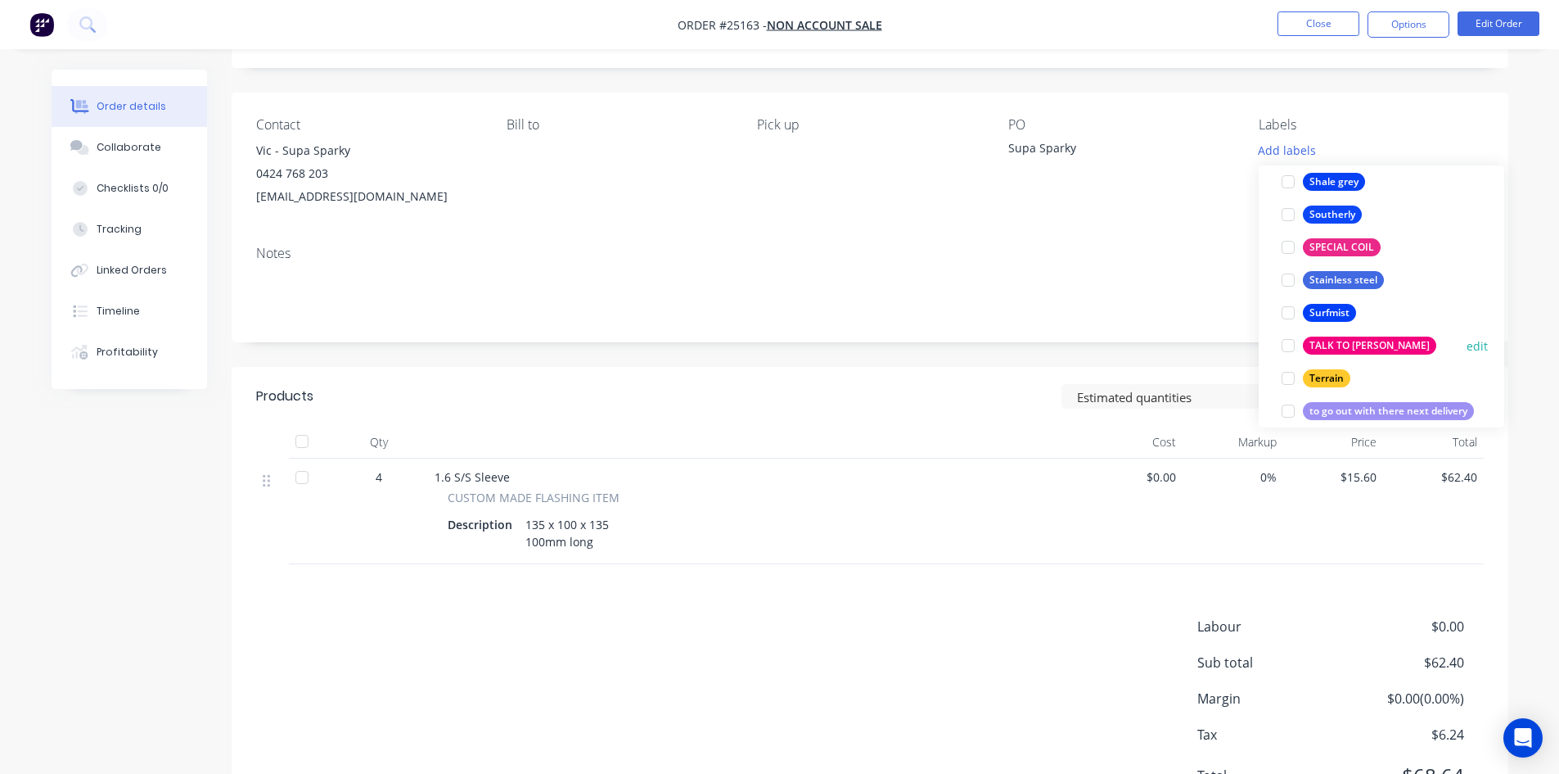
scroll to position [3209, 0]
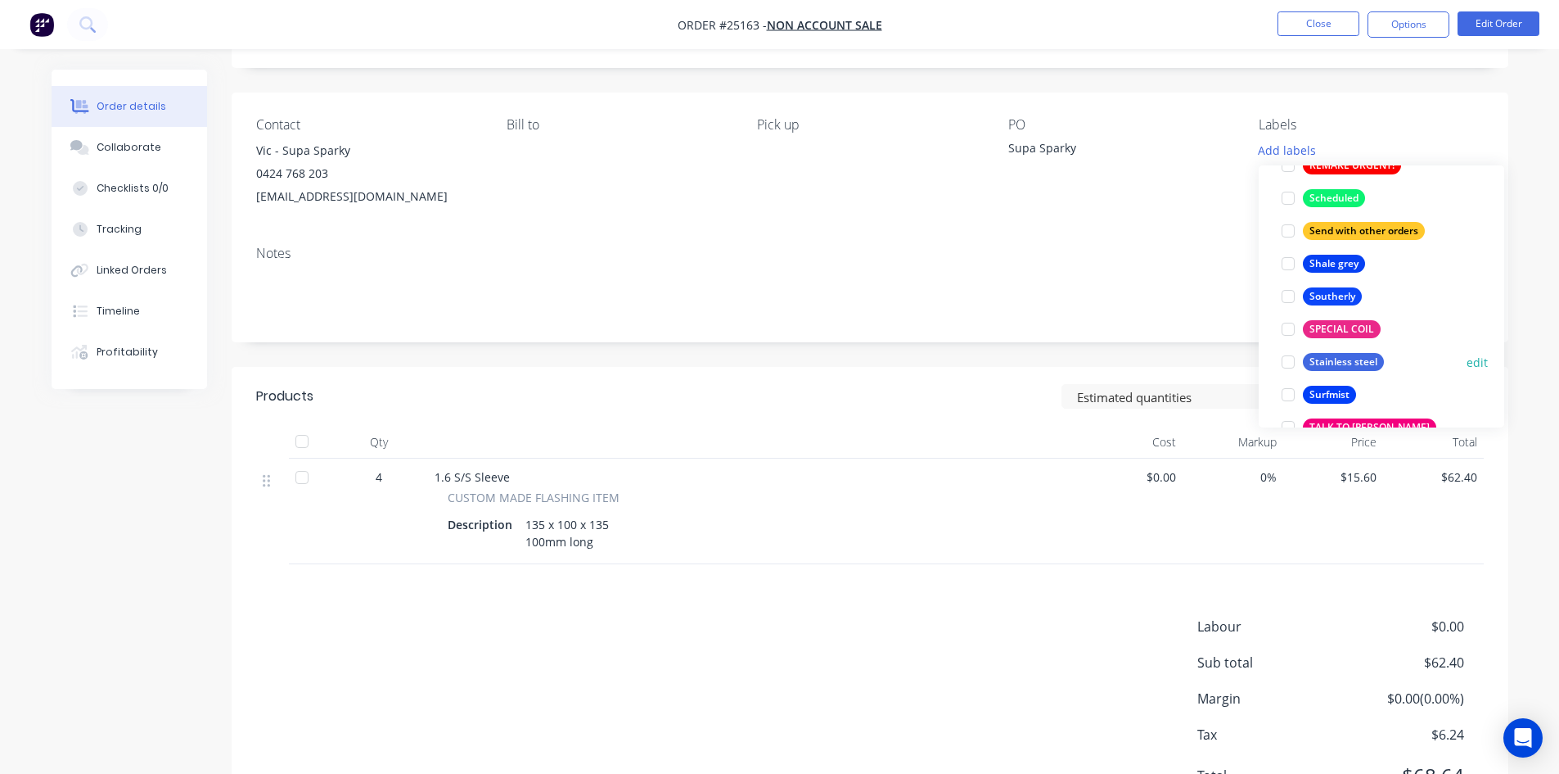
click at [1287, 366] on div at bounding box center [1288, 361] width 33 height 33
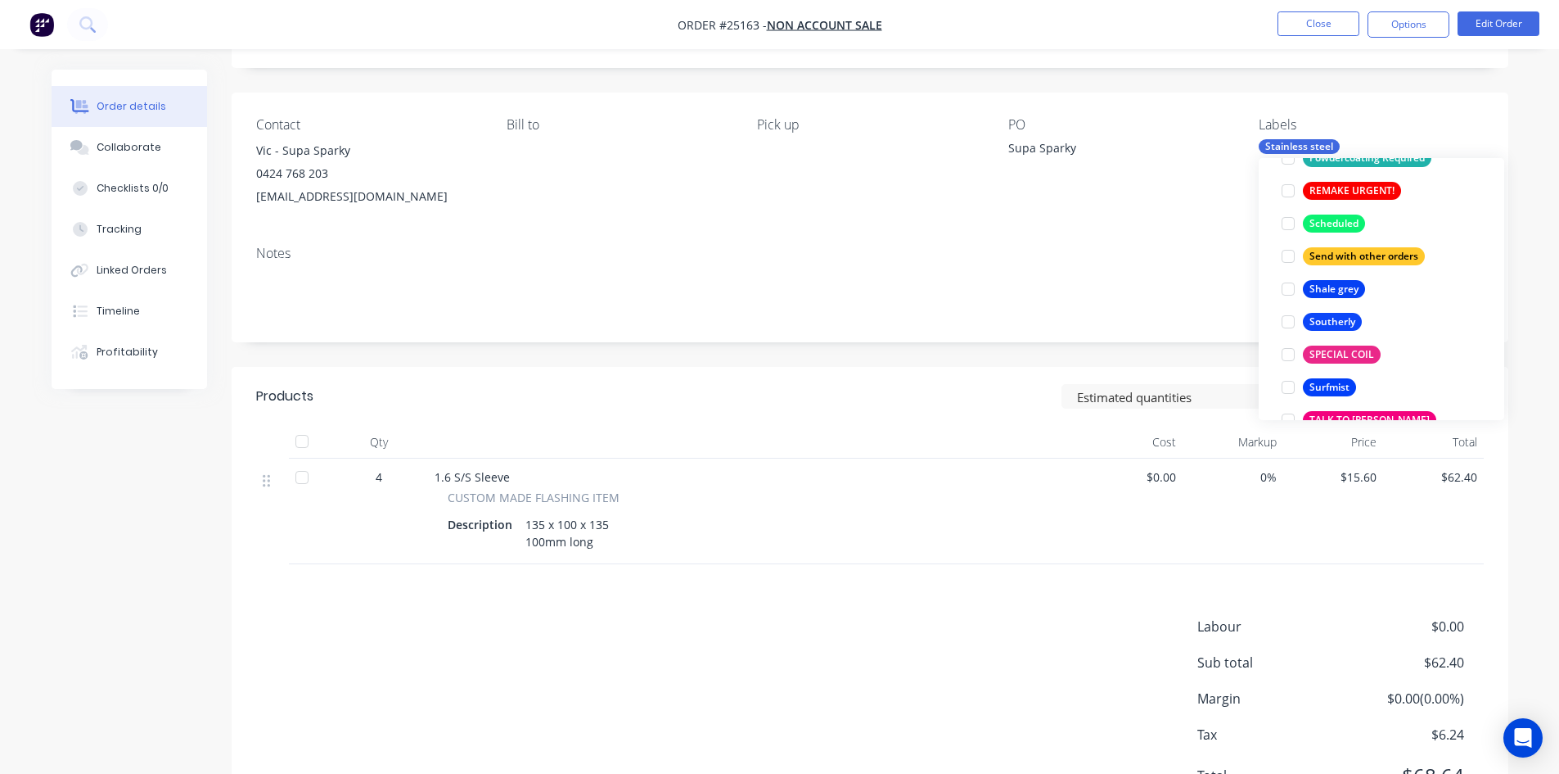
scroll to position [0, 0]
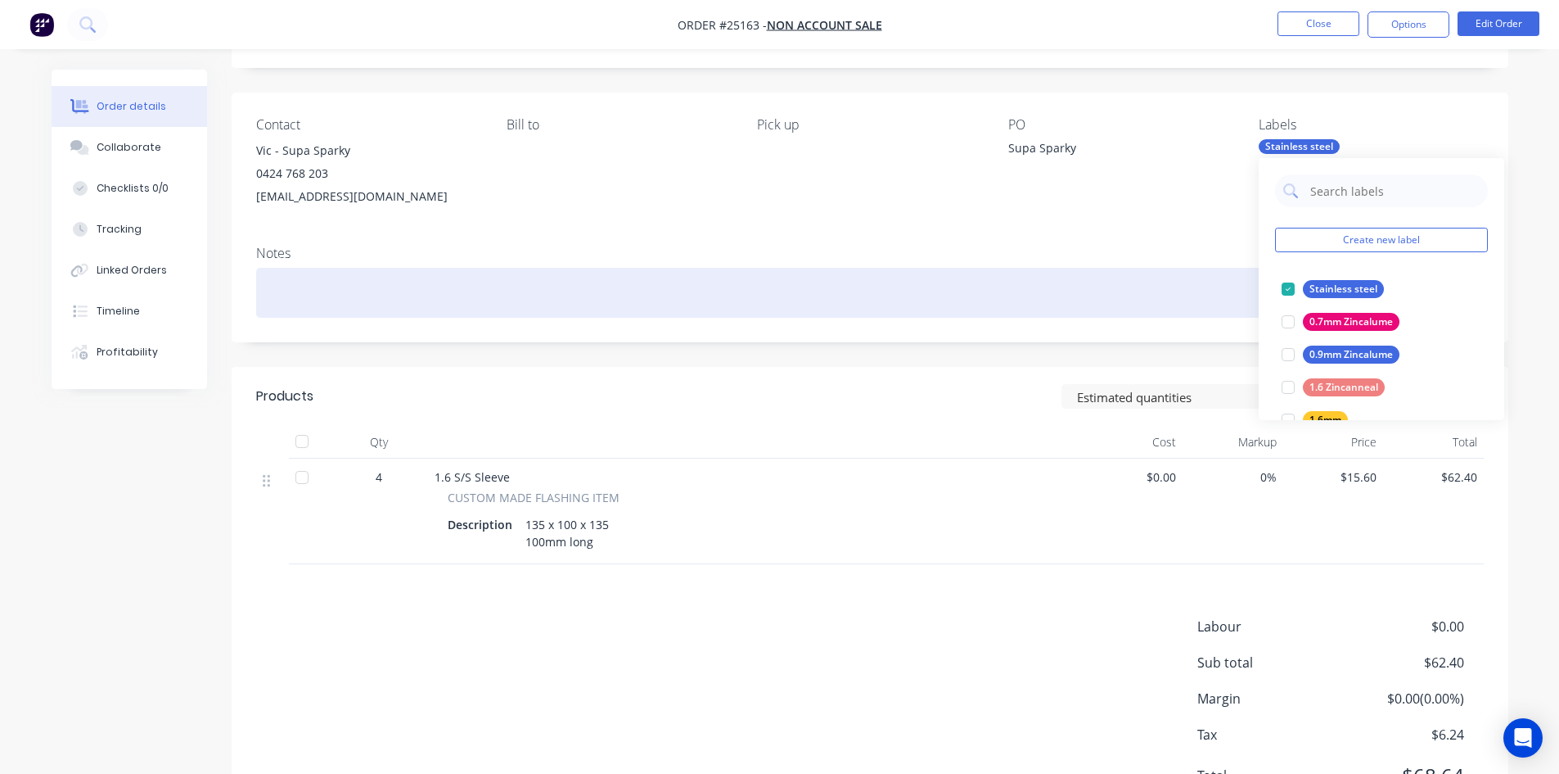
click at [1138, 281] on div at bounding box center [870, 293] width 1228 height 50
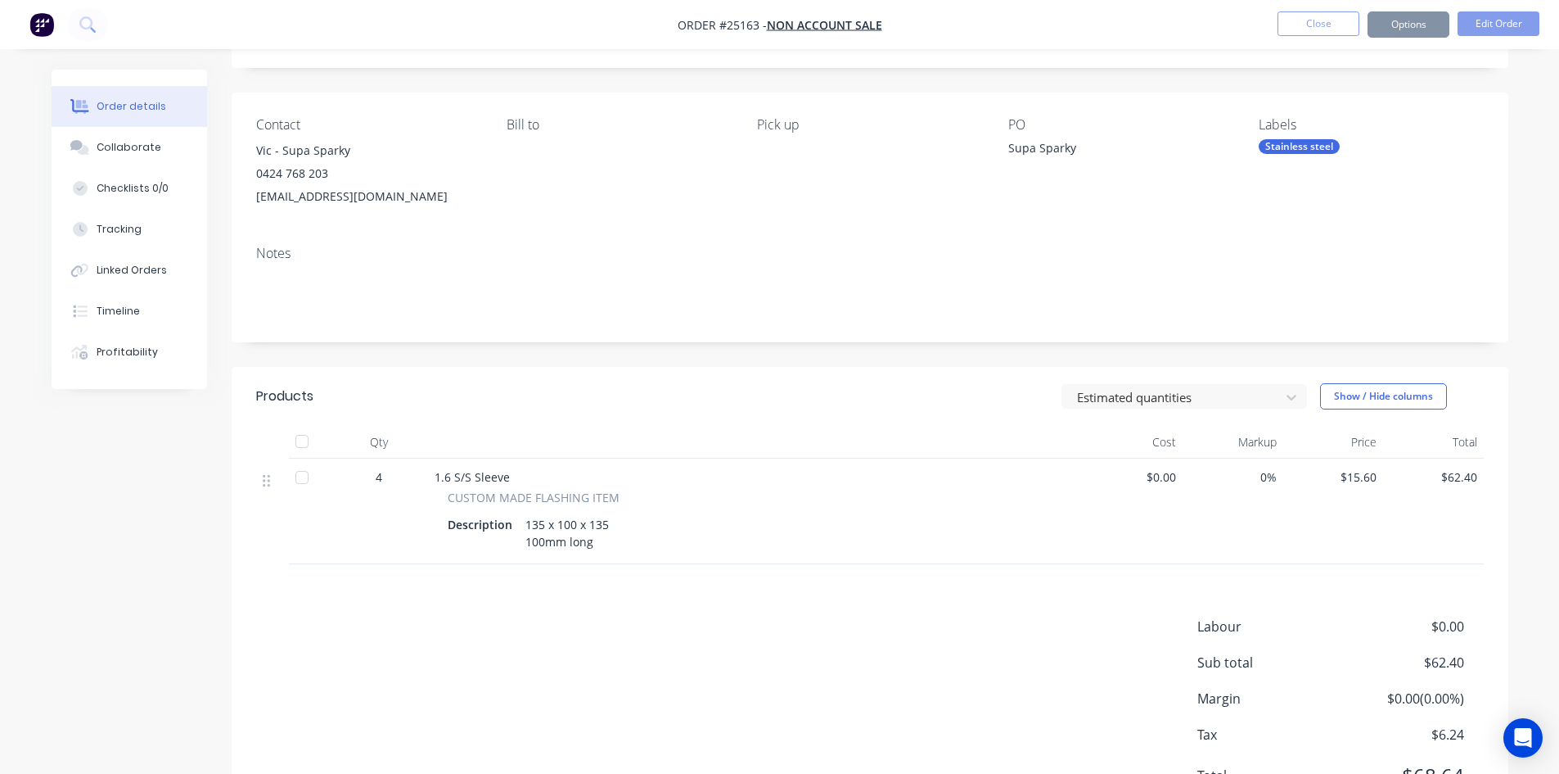
click at [1128, 119] on div "PO" at bounding box center [1120, 125] width 224 height 16
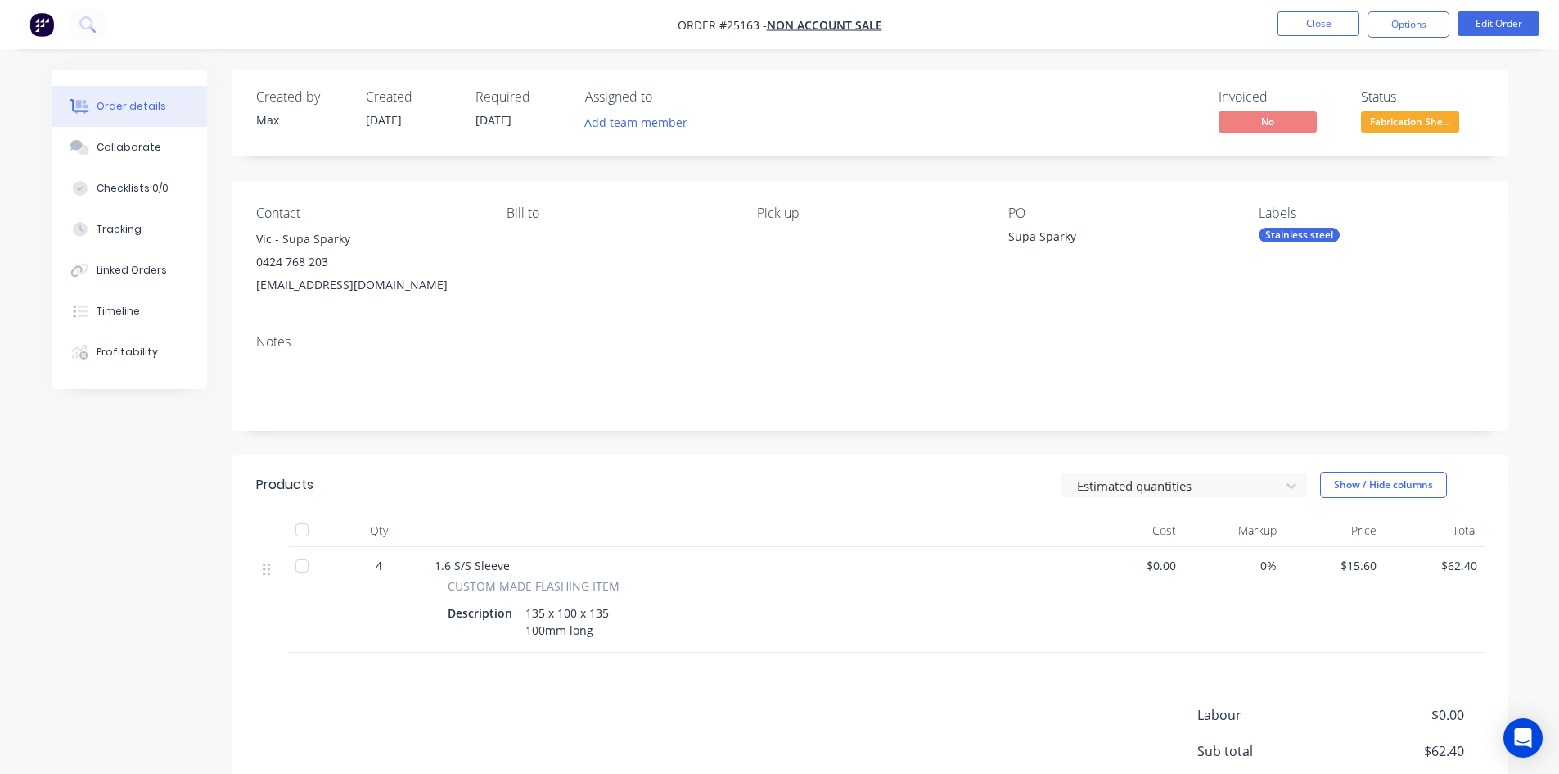
click at [1315, 237] on div "Stainless steel" at bounding box center [1299, 235] width 81 height 15
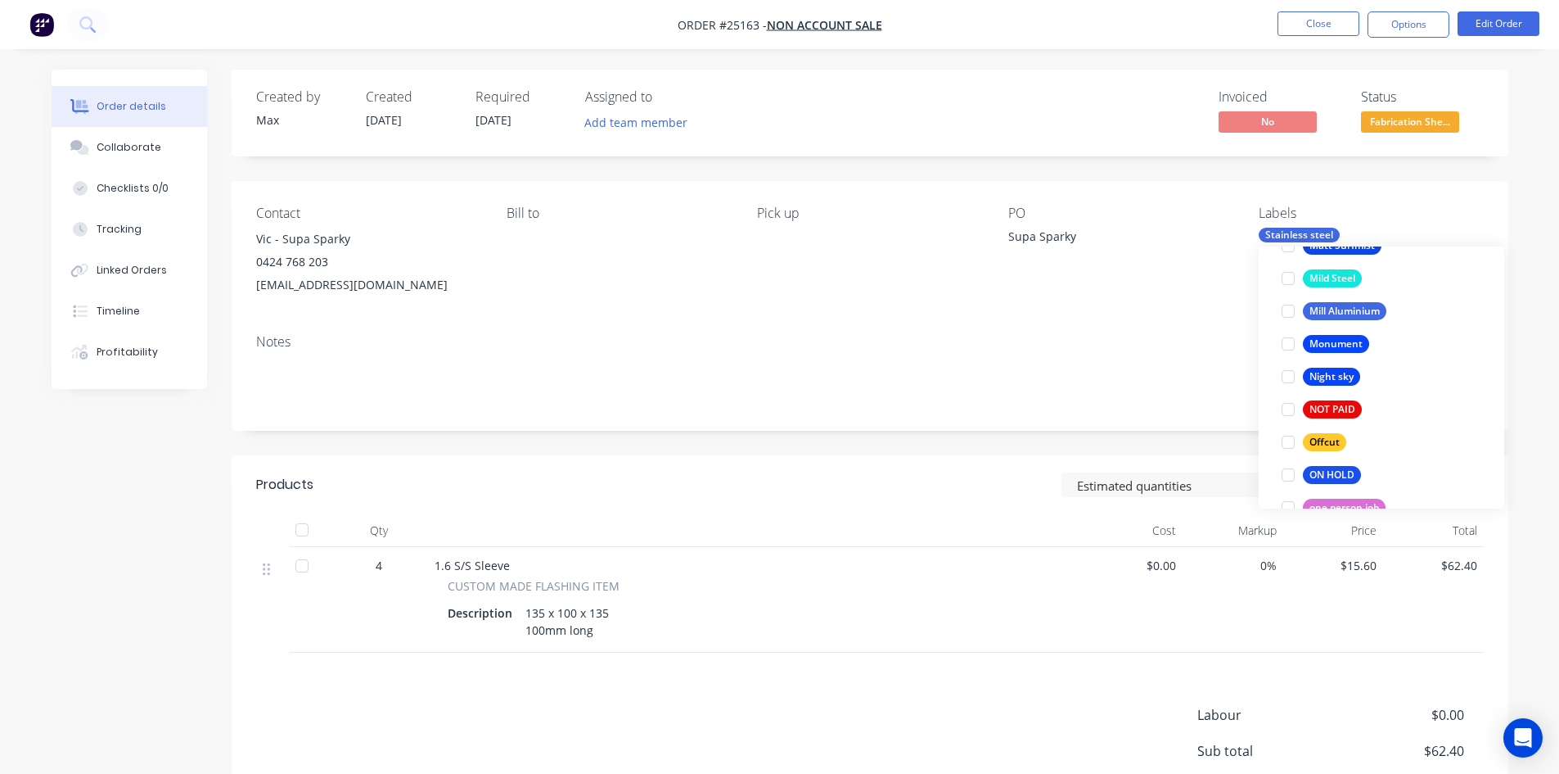
scroll to position [2456, 0]
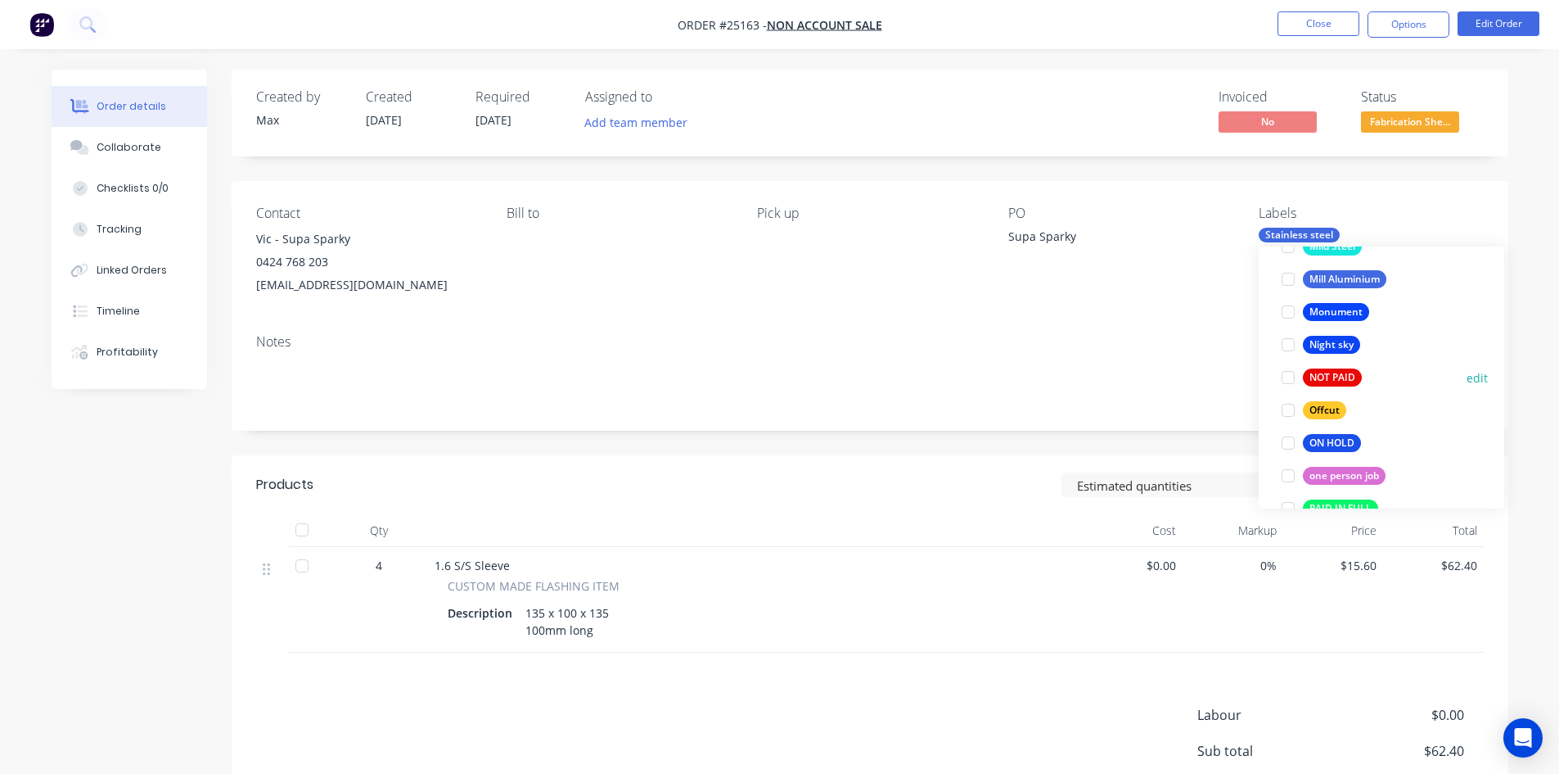
click at [1289, 378] on div at bounding box center [1288, 377] width 33 height 33
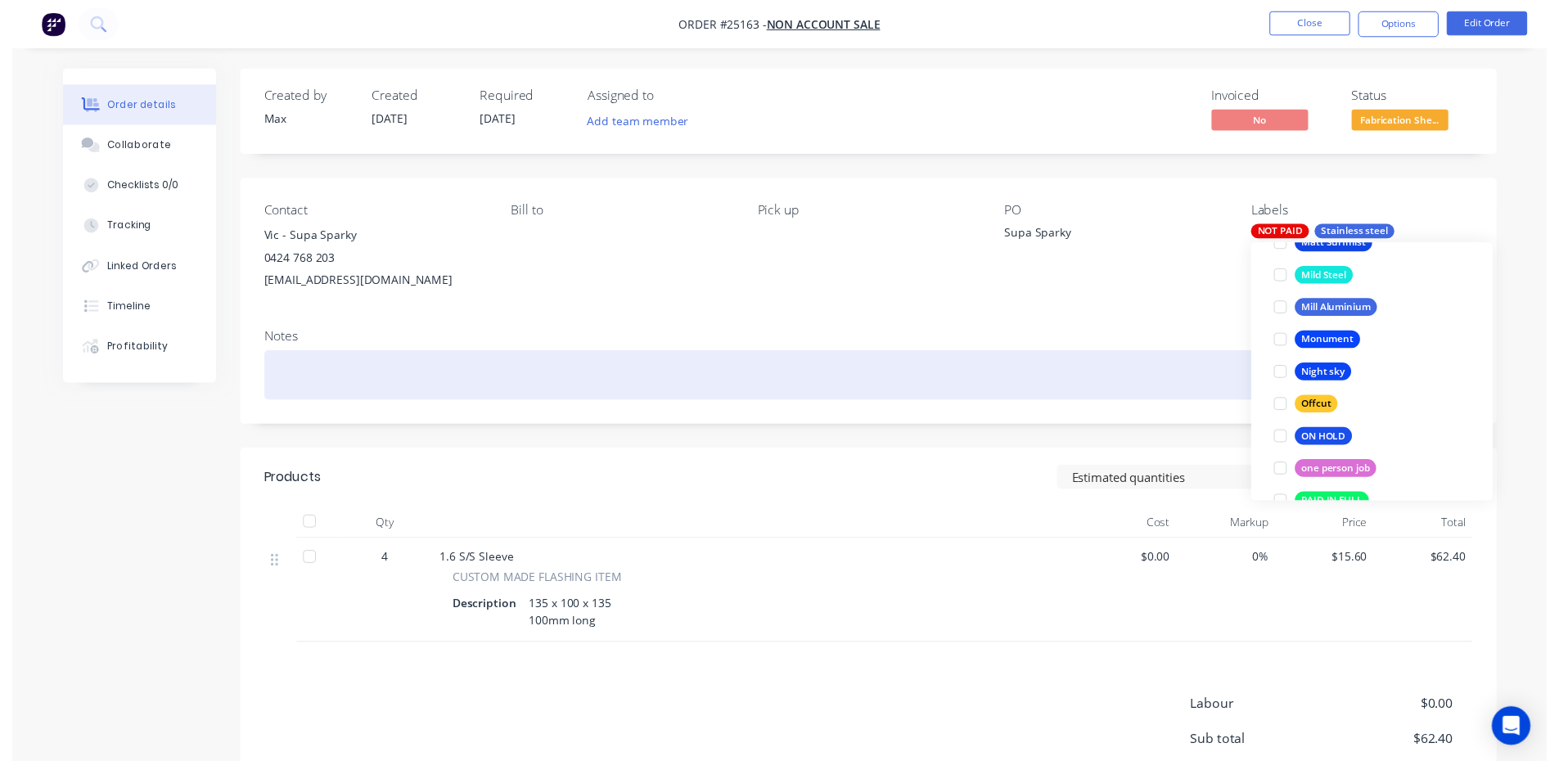
scroll to position [0, 0]
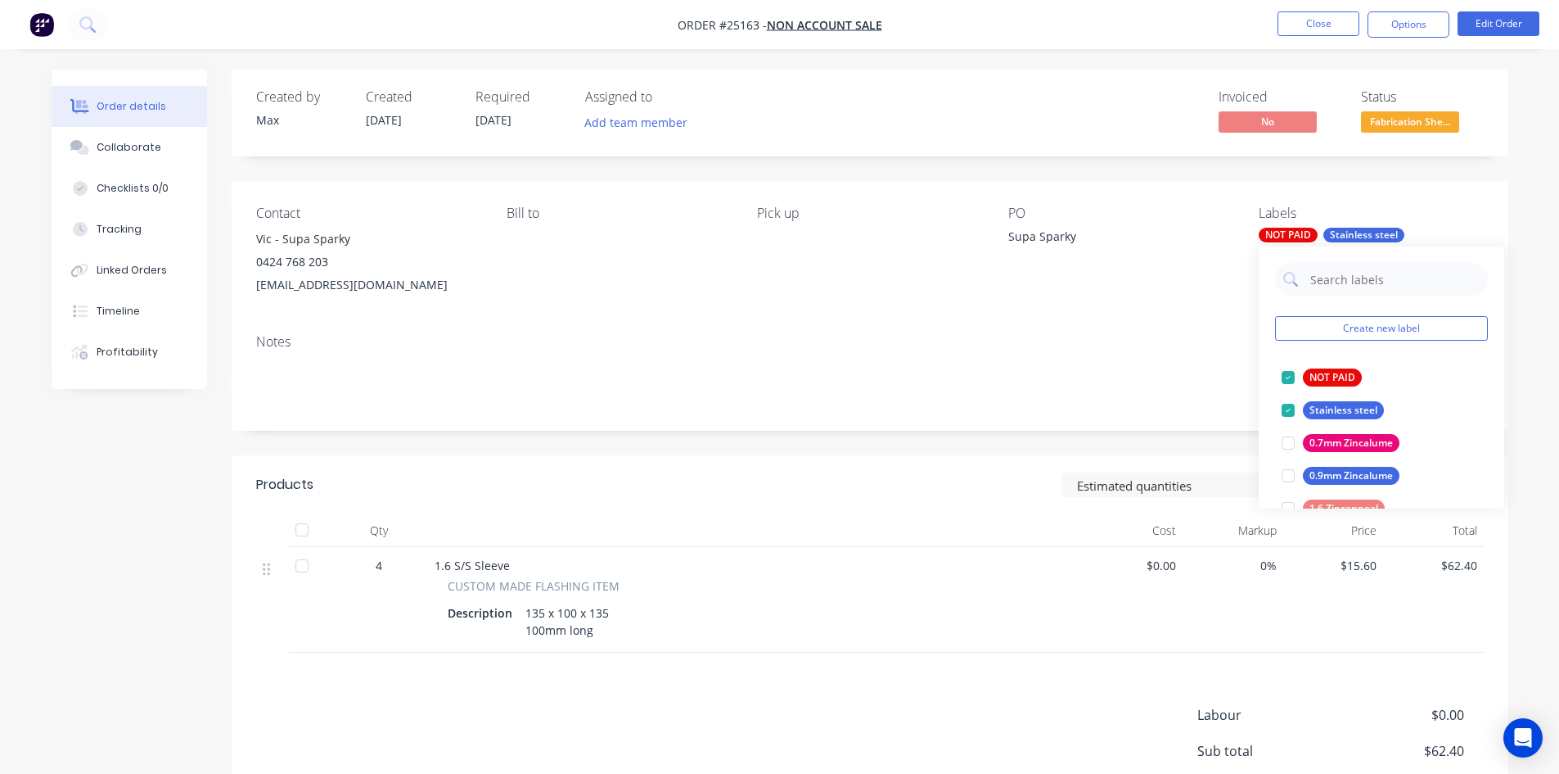
click at [1214, 345] on div "Notes" at bounding box center [870, 342] width 1228 height 16
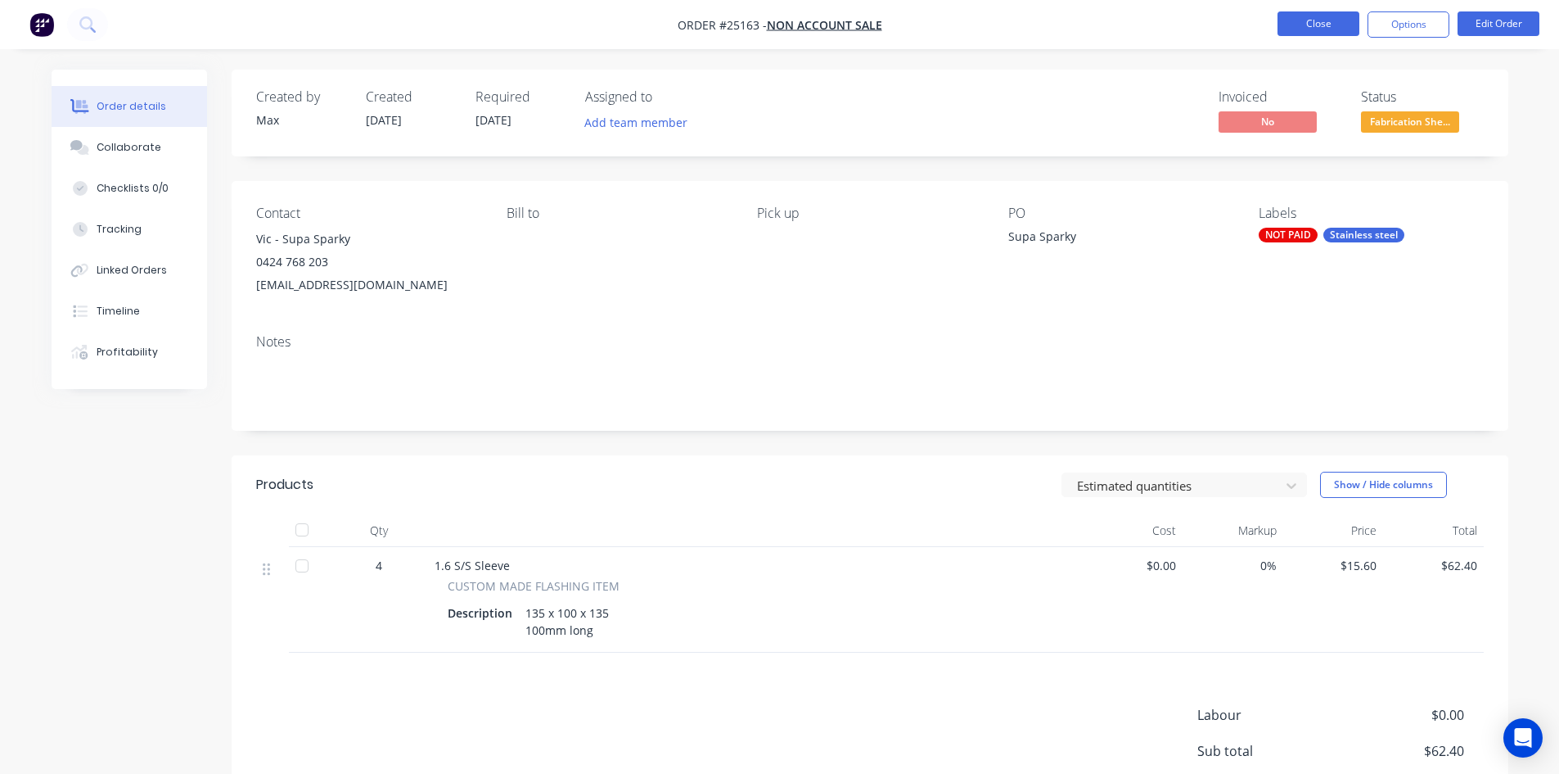
click at [1317, 29] on button "Close" at bounding box center [1319, 23] width 82 height 25
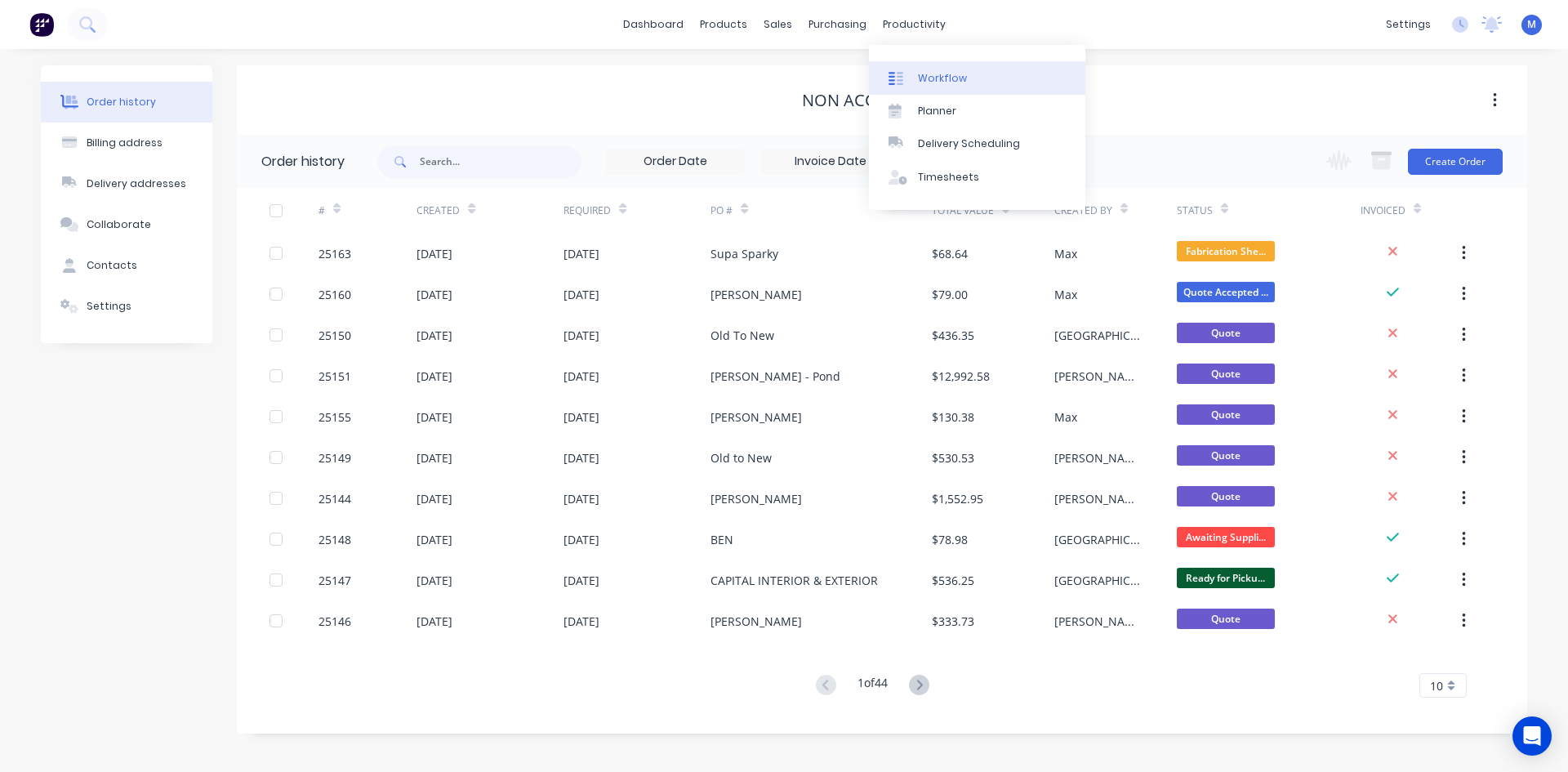
click at [954, 79] on div "Workflow" at bounding box center [942, 78] width 49 height 15
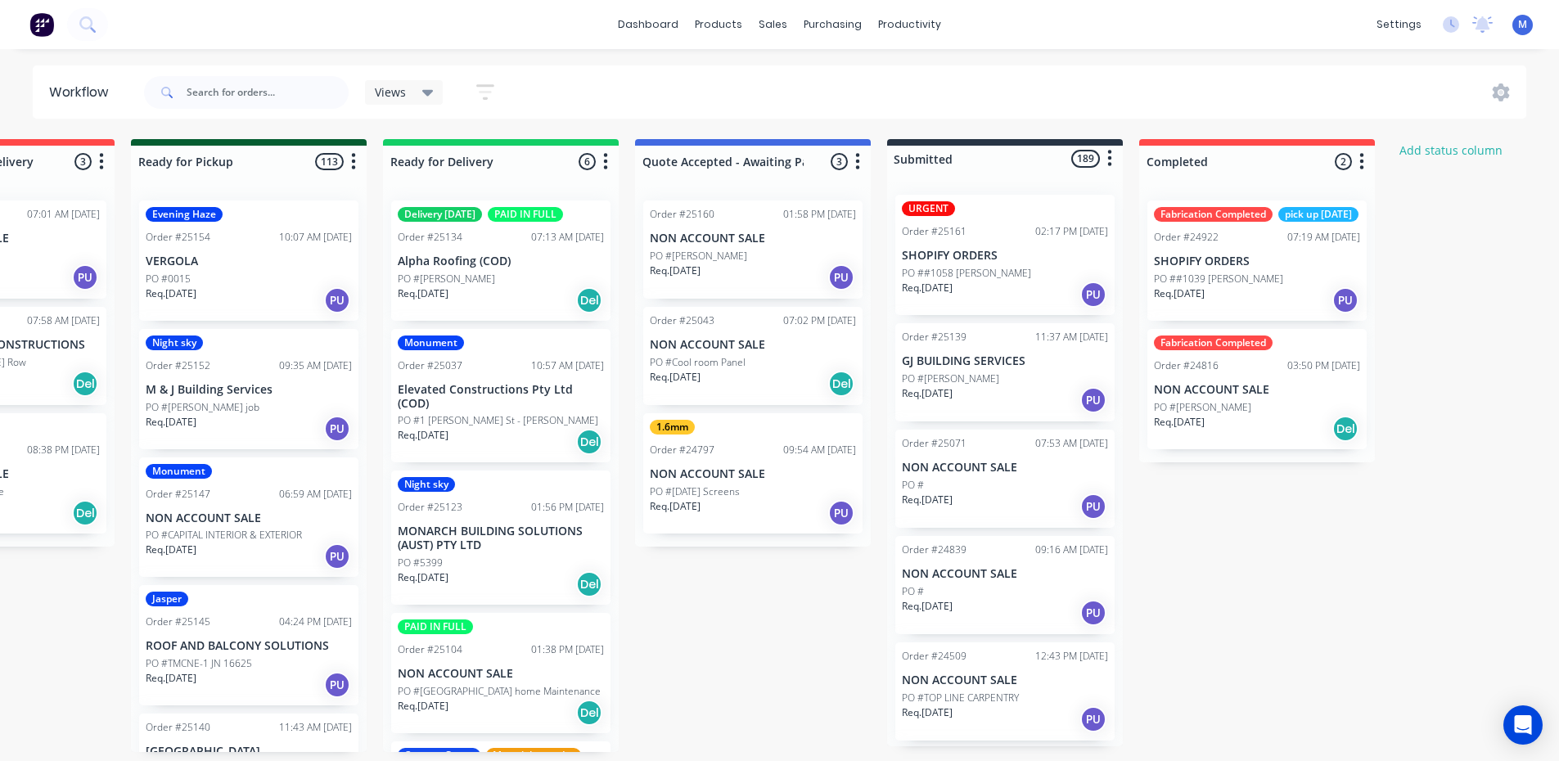
scroll to position [0, 1925]
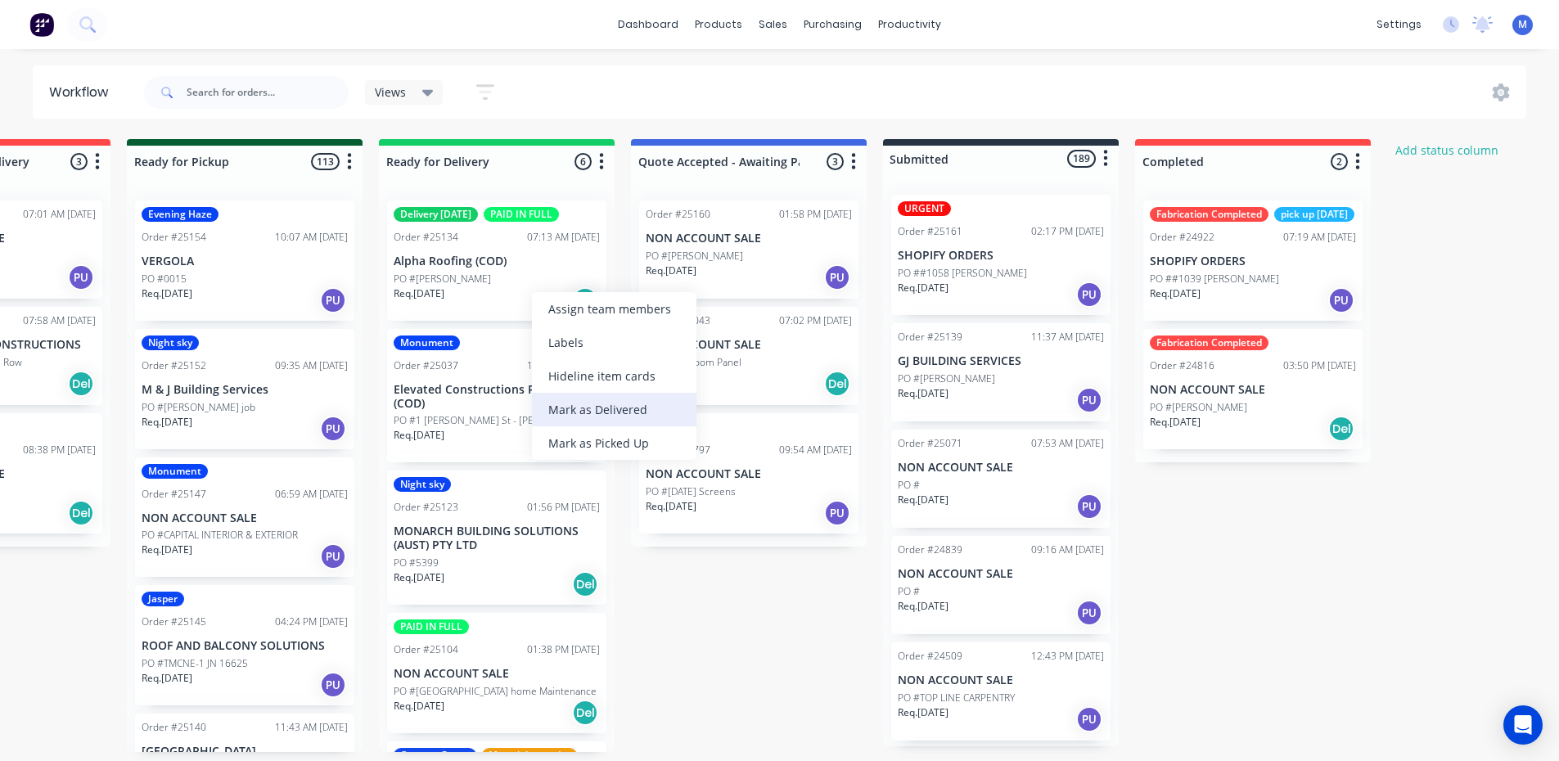
click at [633, 402] on div "Mark as Delivered" at bounding box center [614, 410] width 165 height 34
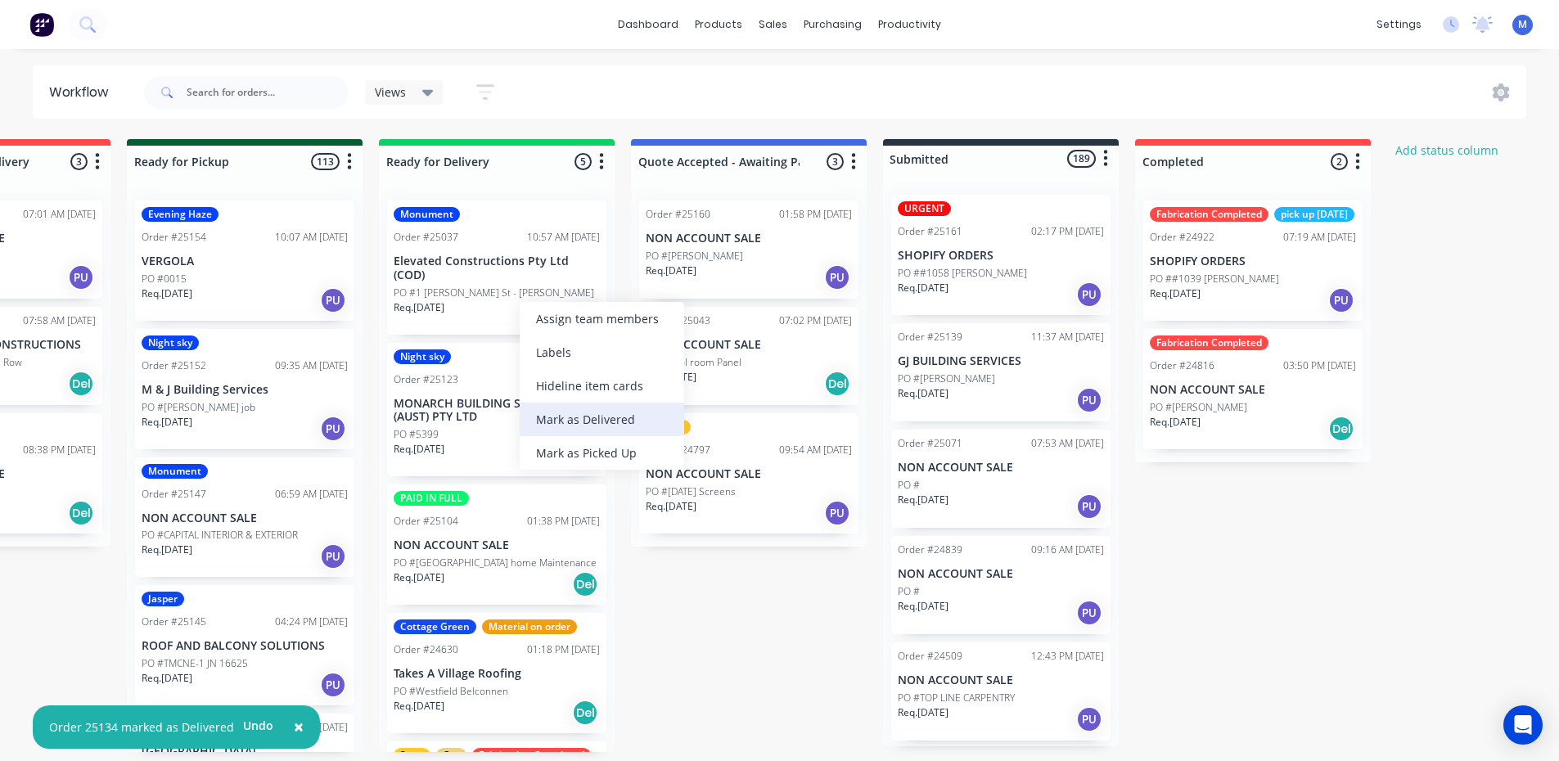
click at [599, 422] on div "Mark as Delivered" at bounding box center [602, 420] width 165 height 34
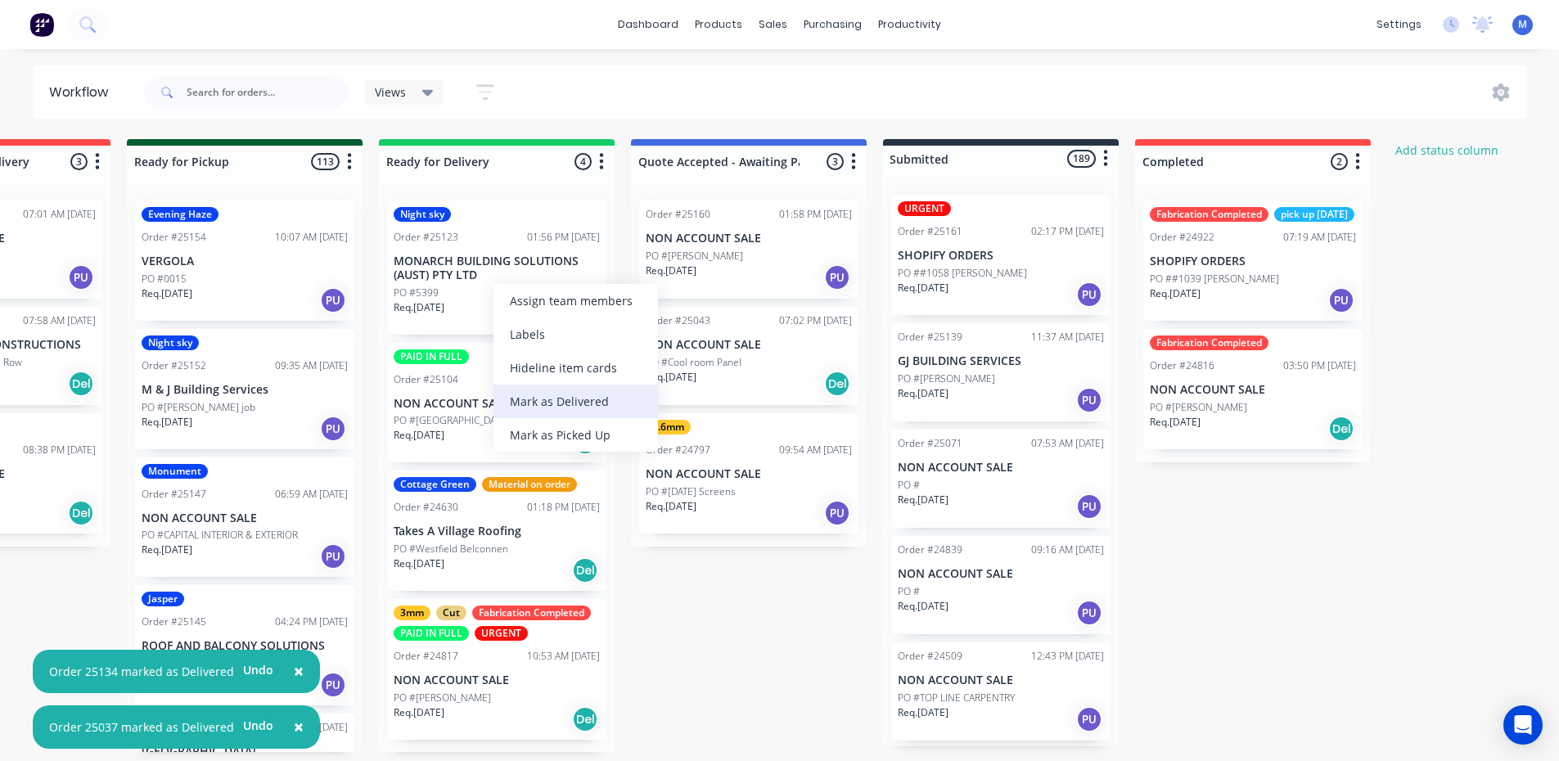
click at [591, 400] on div "Mark as Delivered" at bounding box center [576, 402] width 165 height 34
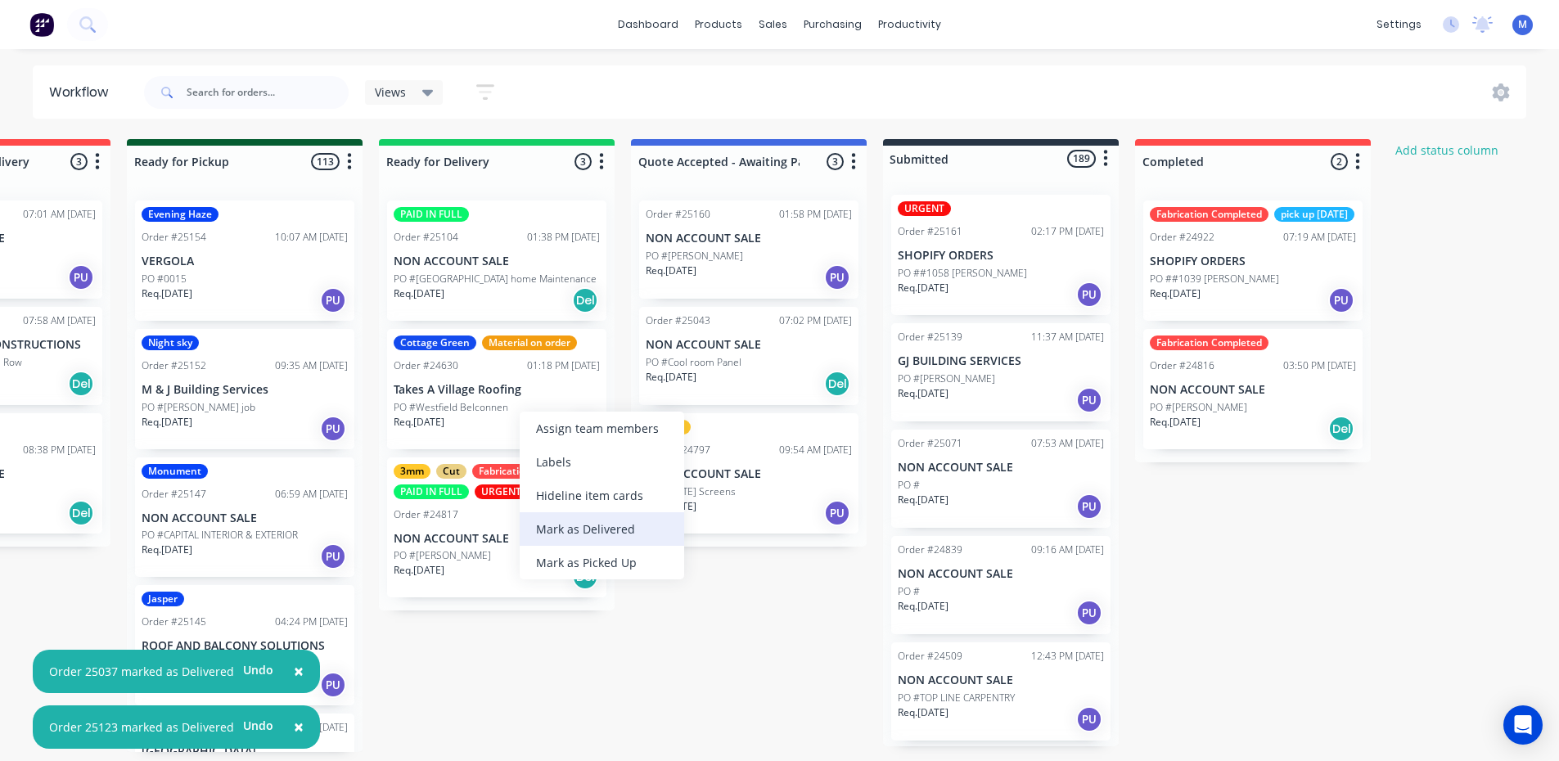
click at [626, 532] on div "Mark as Delivered" at bounding box center [602, 529] width 165 height 34
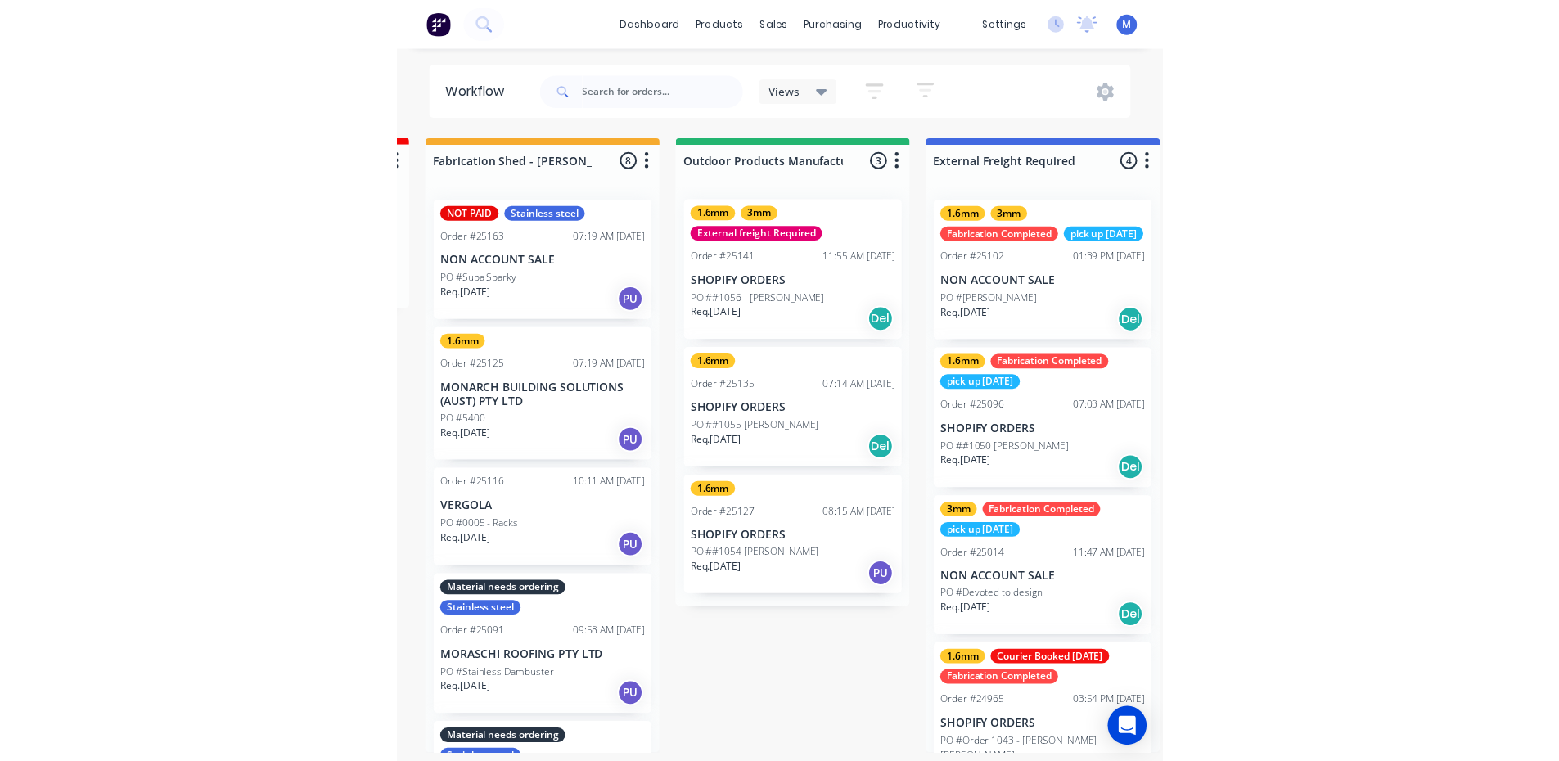
scroll to position [0, 0]
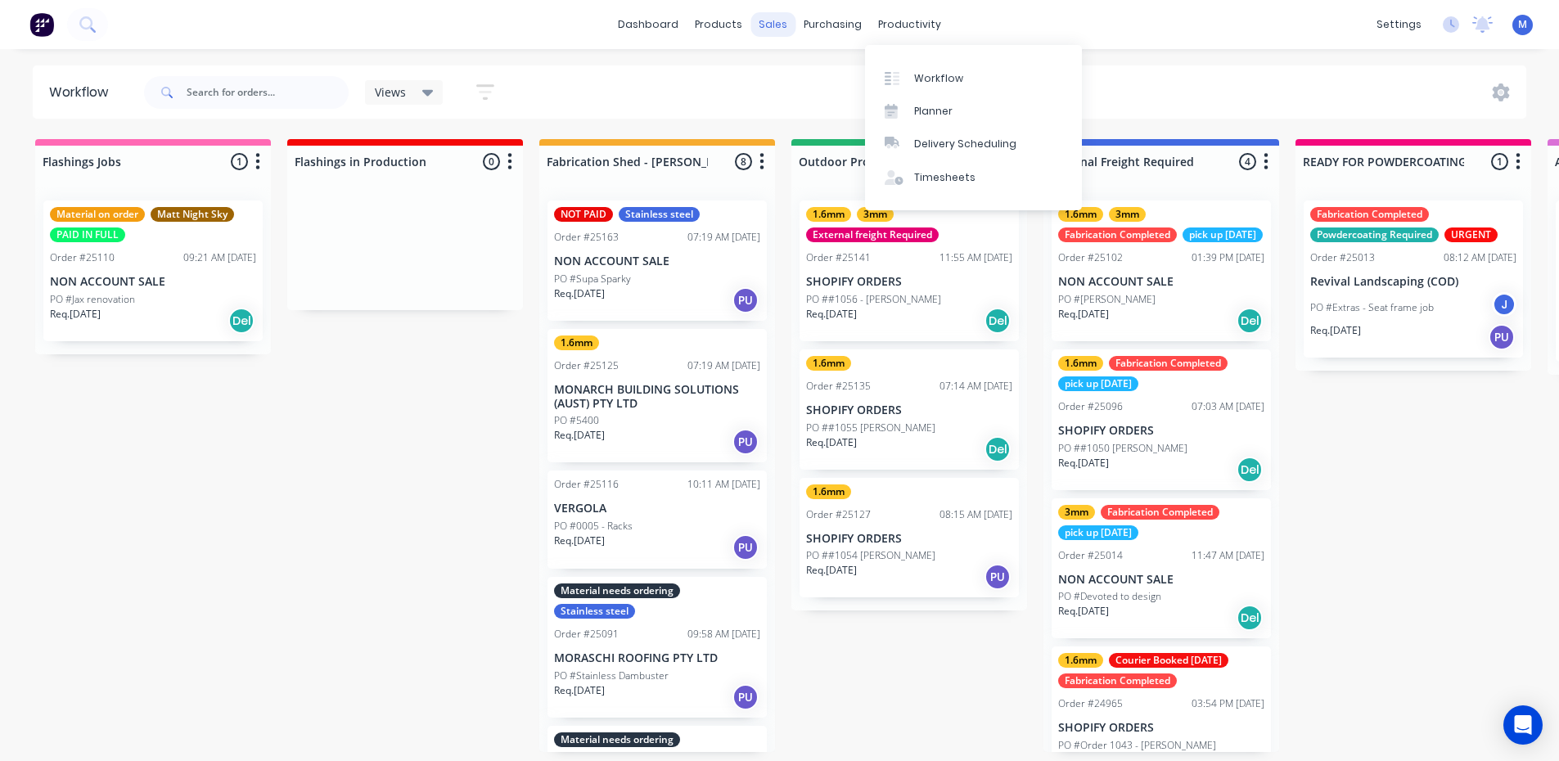
click at [774, 25] on div "sales" at bounding box center [773, 24] width 45 height 25
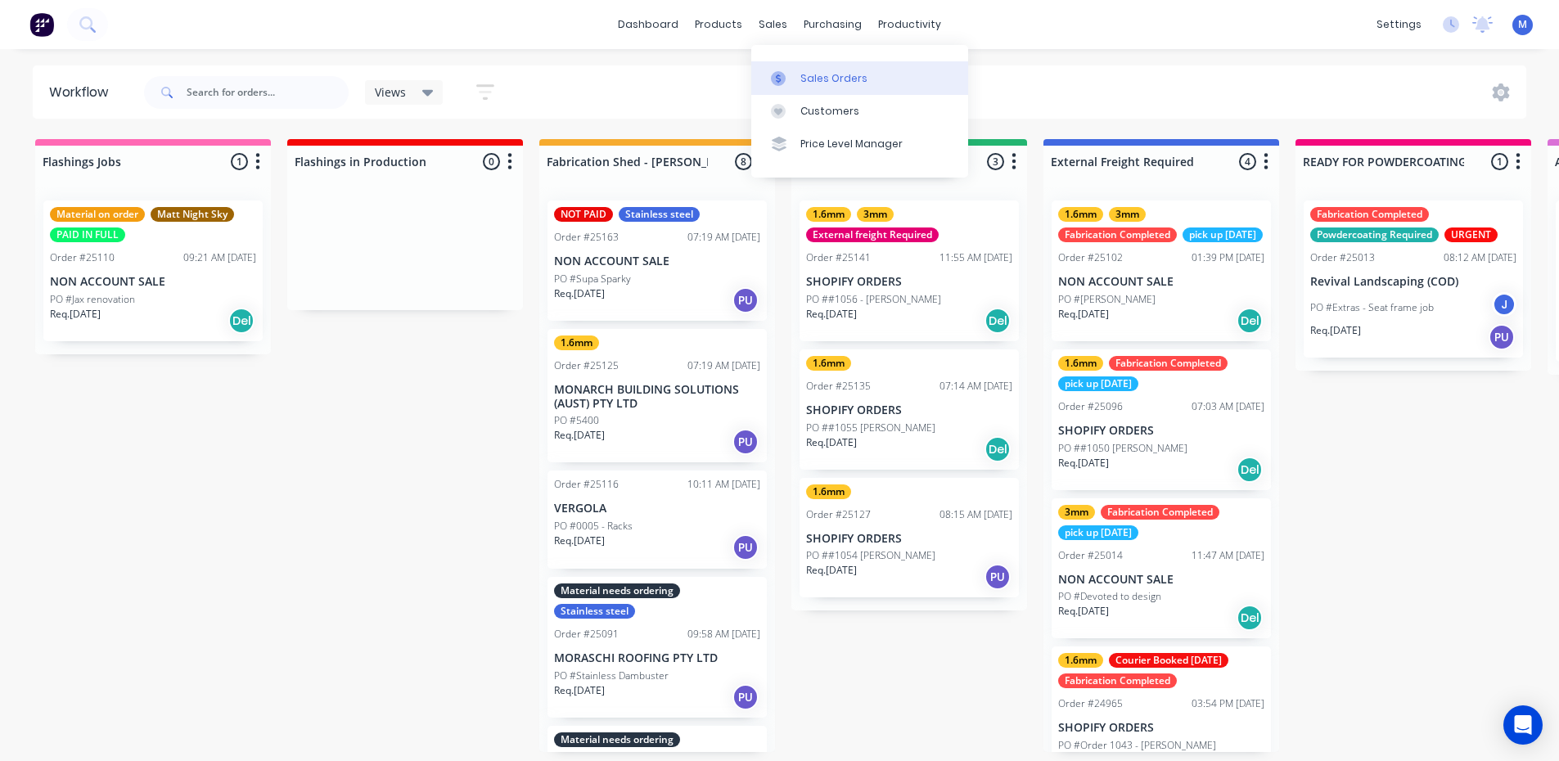
click at [813, 79] on div "Sales Orders" at bounding box center [834, 78] width 67 height 15
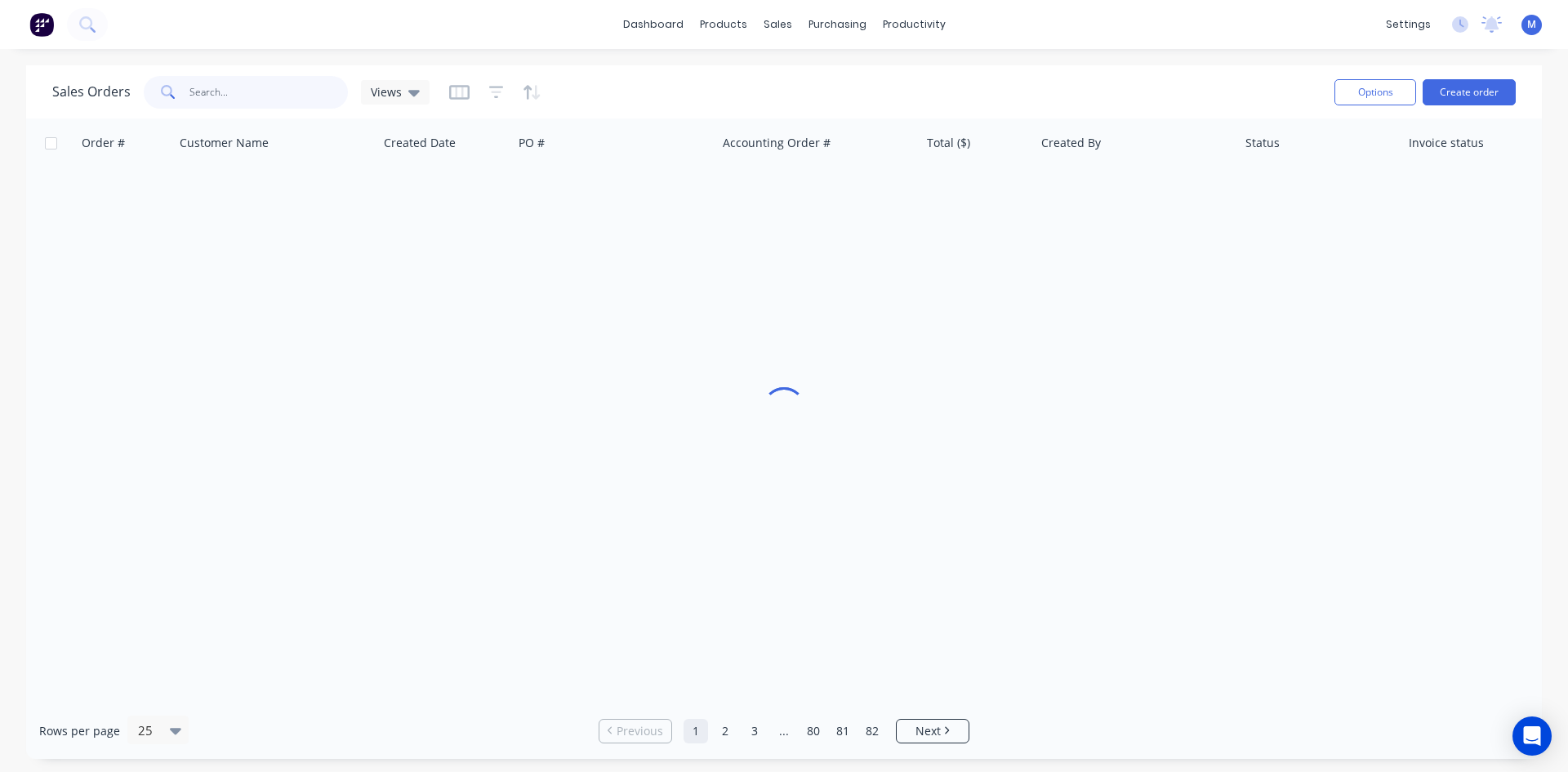
click at [251, 93] on input "text" at bounding box center [269, 92] width 160 height 33
type input "[PERSON_NAME]"
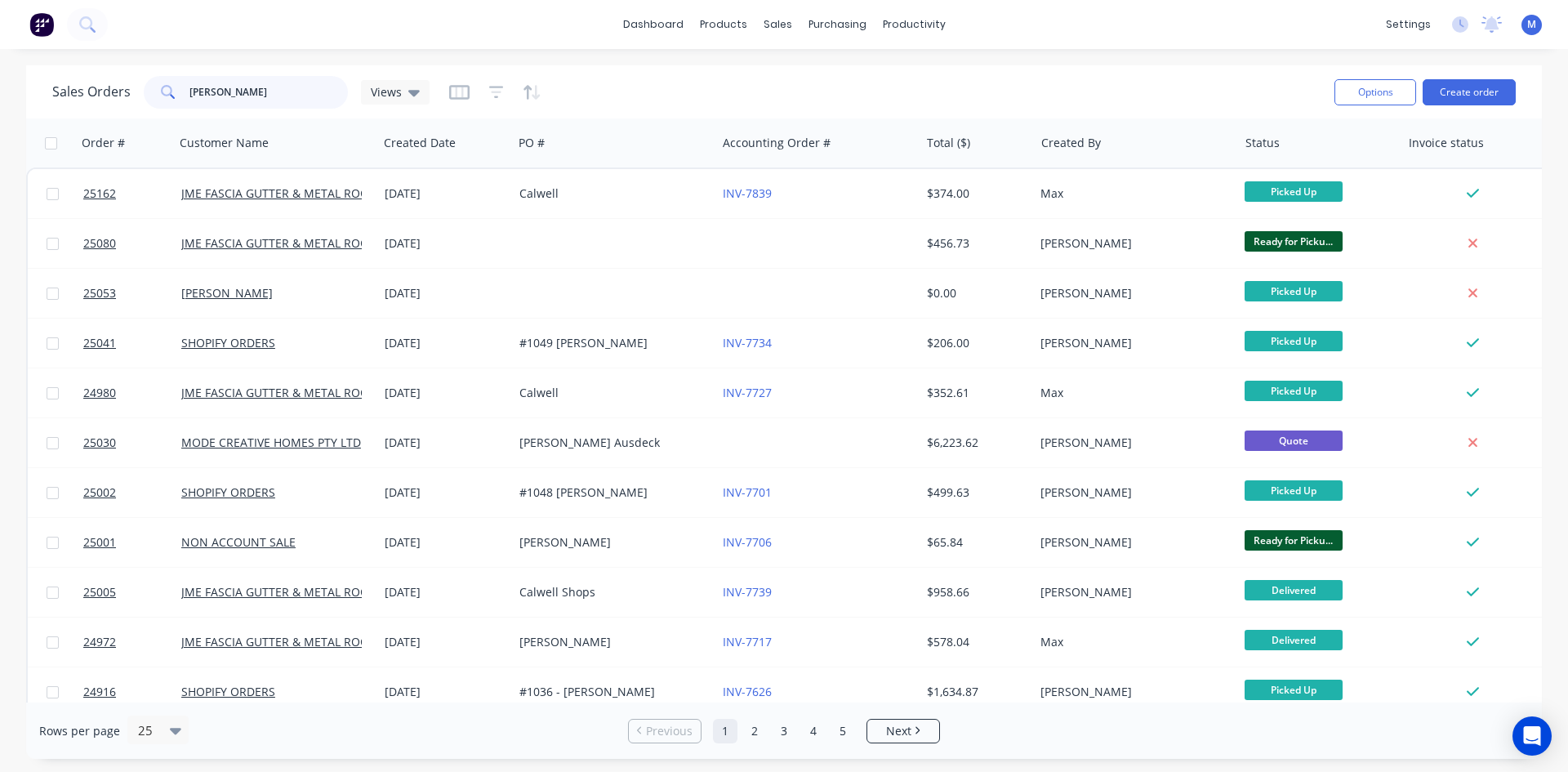
drag, startPoint x: 226, startPoint y: 88, endPoint x: 132, endPoint y: 87, distance: 94.0
click at [132, 87] on div "Sales Orders [PERSON_NAME] Views" at bounding box center [240, 92] width 377 height 33
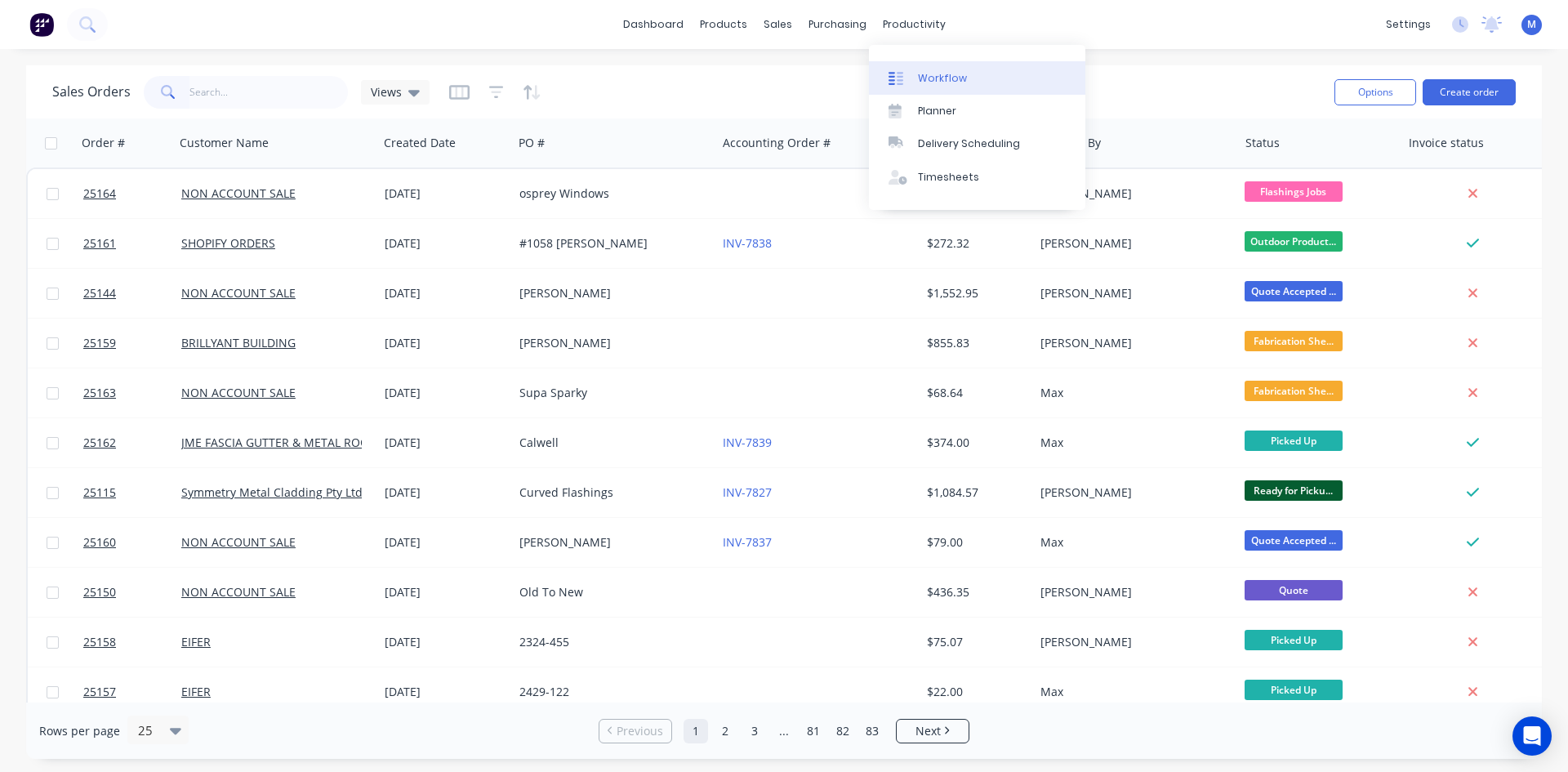
click at [952, 77] on div "Workflow" at bounding box center [942, 78] width 49 height 15
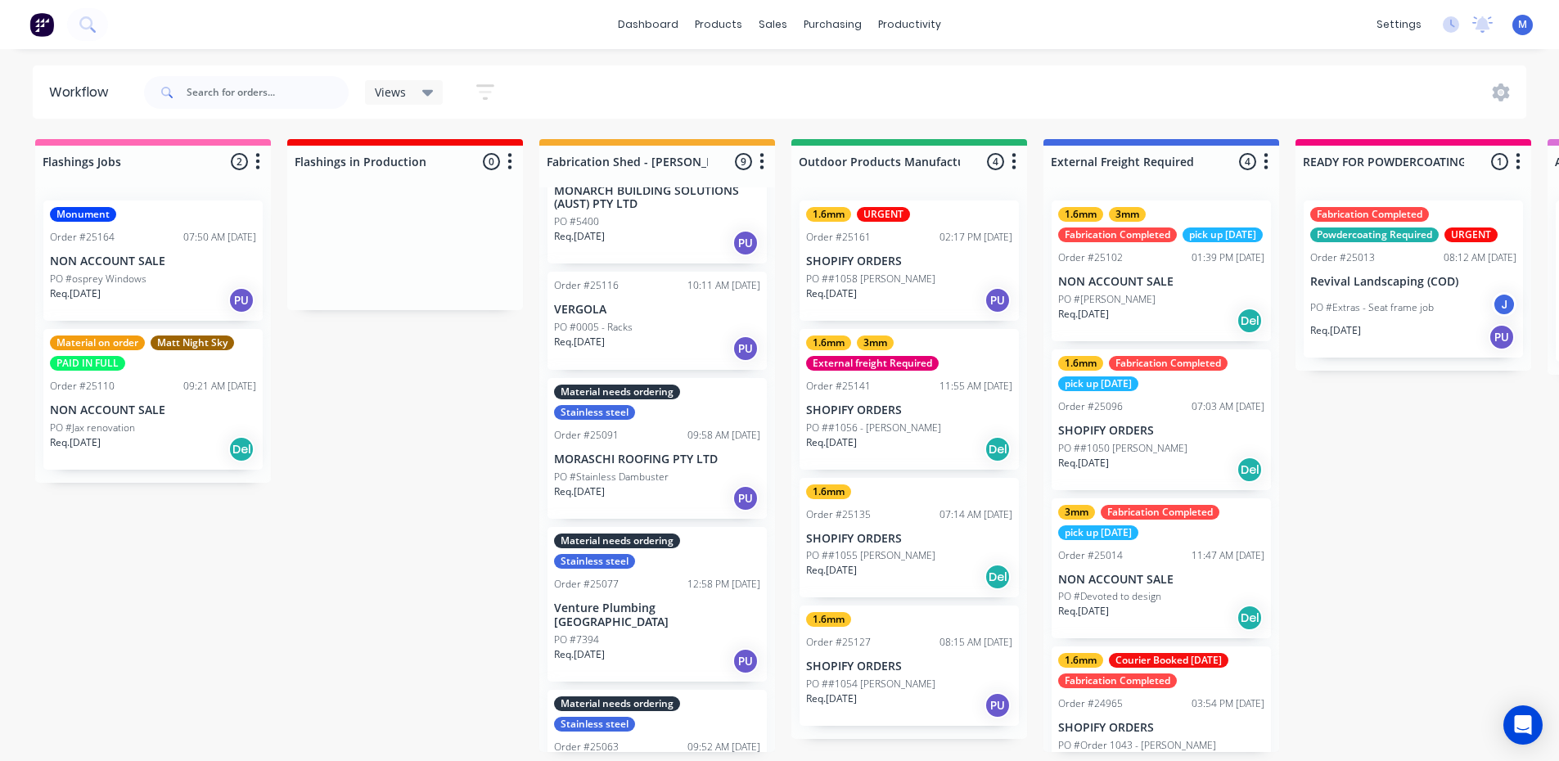
scroll to position [3, 0]
click at [652, 470] on p "PO #Stainless Dambuster" at bounding box center [611, 477] width 115 height 15
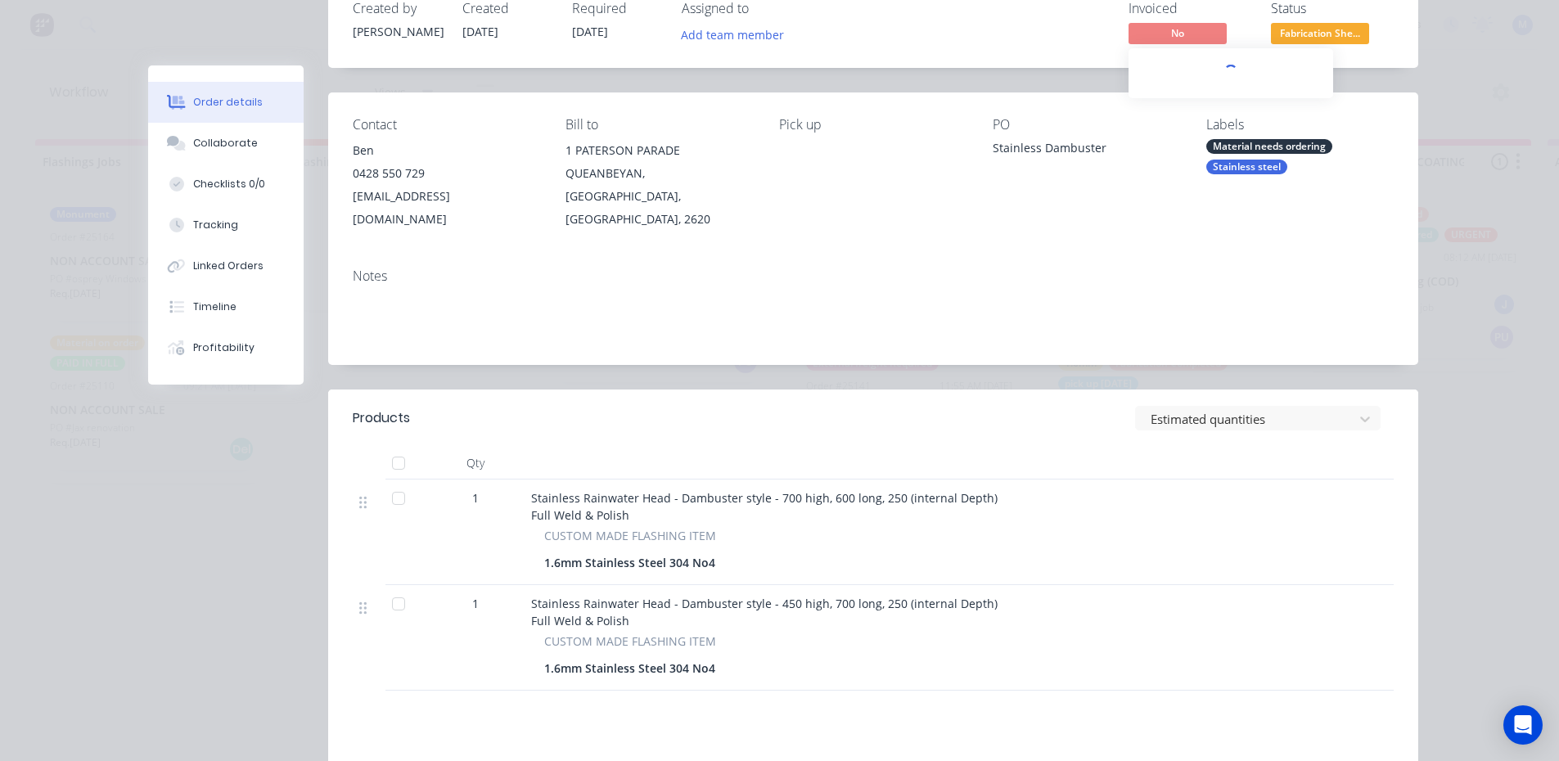
scroll to position [0, 0]
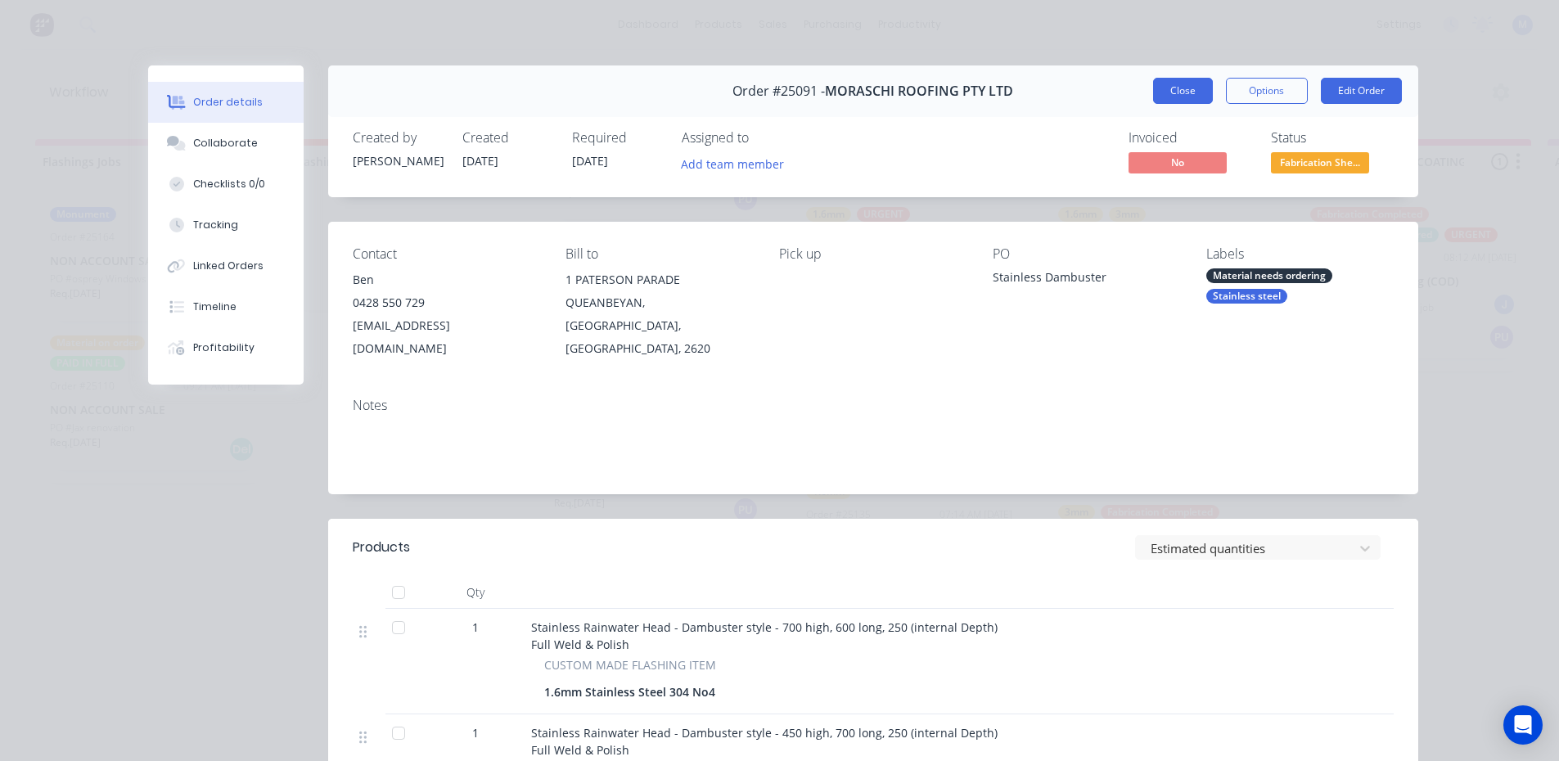
click at [1180, 90] on button "Close" at bounding box center [1183, 91] width 60 height 26
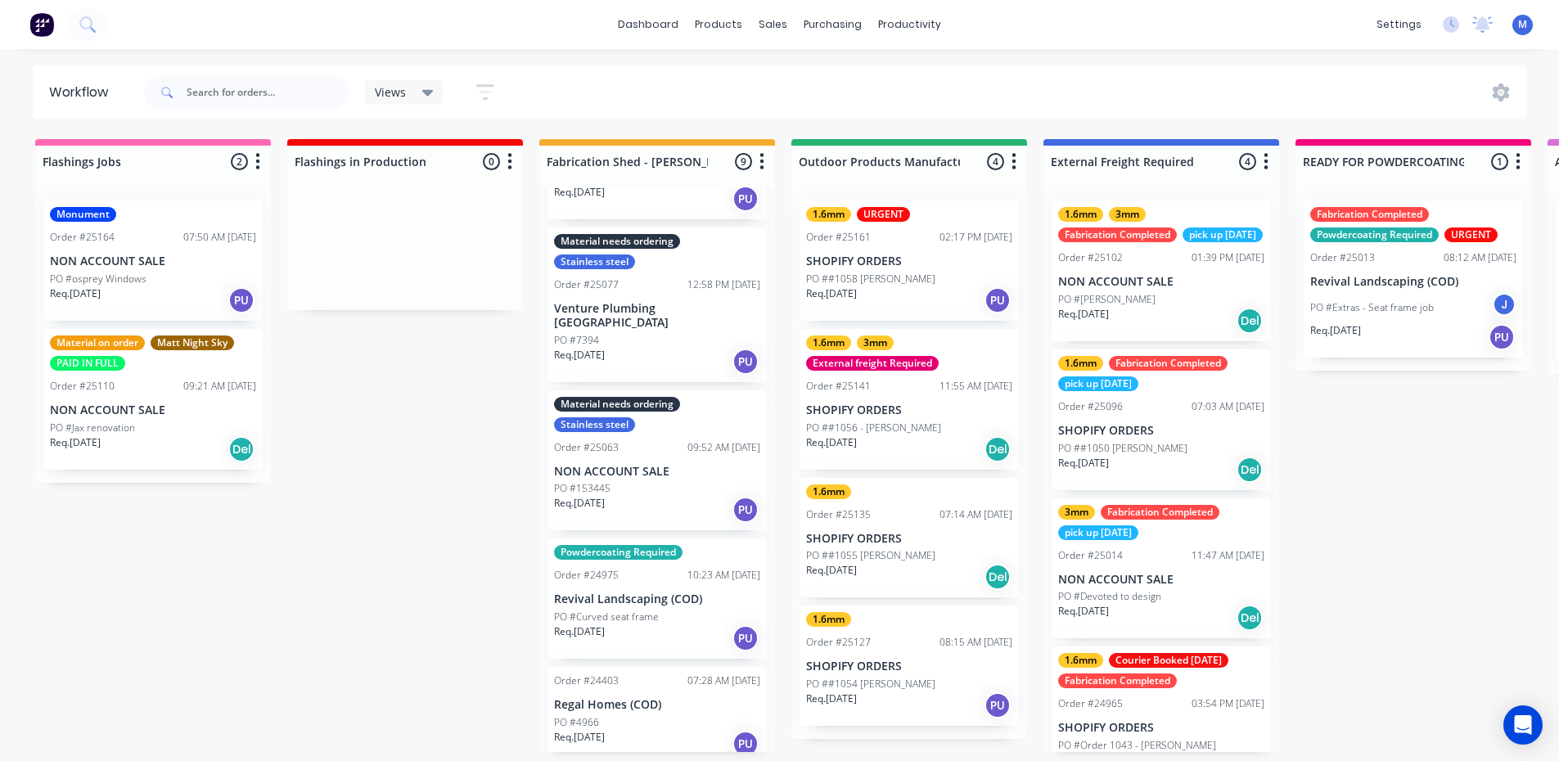
click at [911, 422] on p "PO ##1056 - [PERSON_NAME]" at bounding box center [873, 428] width 135 height 15
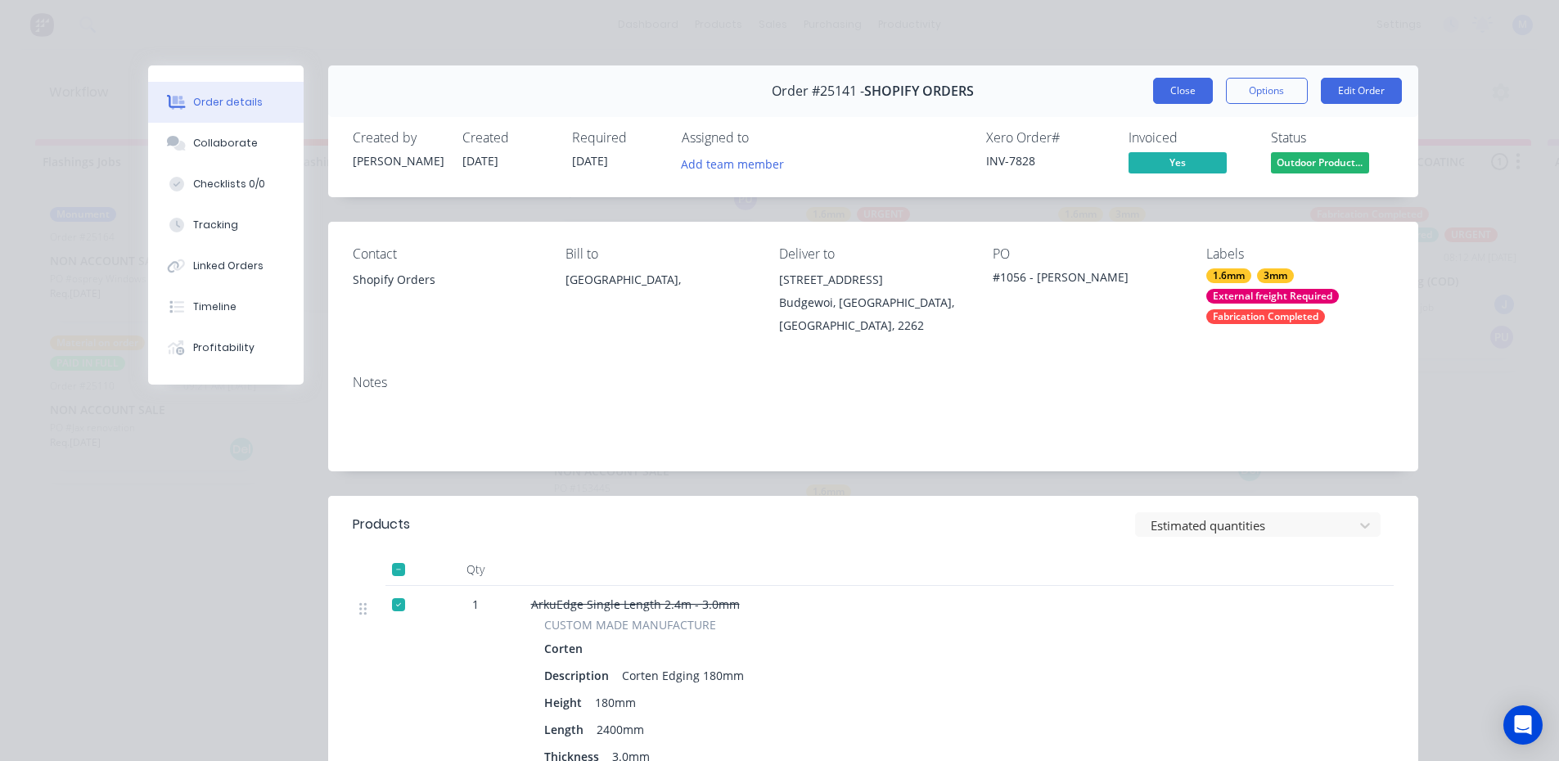
click at [1192, 87] on button "Close" at bounding box center [1183, 91] width 60 height 26
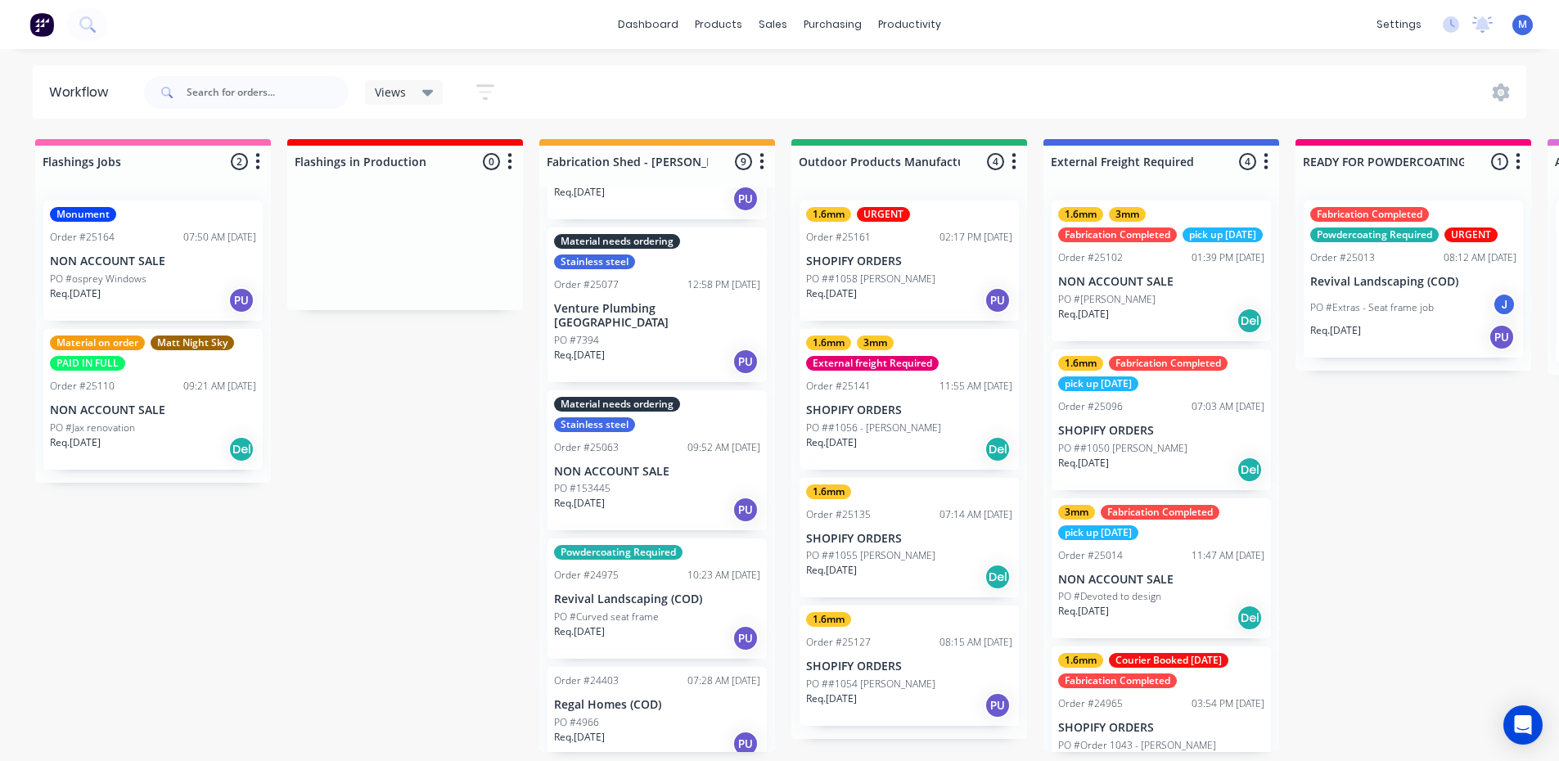
click at [902, 264] on p "SHOPIFY ORDERS" at bounding box center [909, 262] width 206 height 14
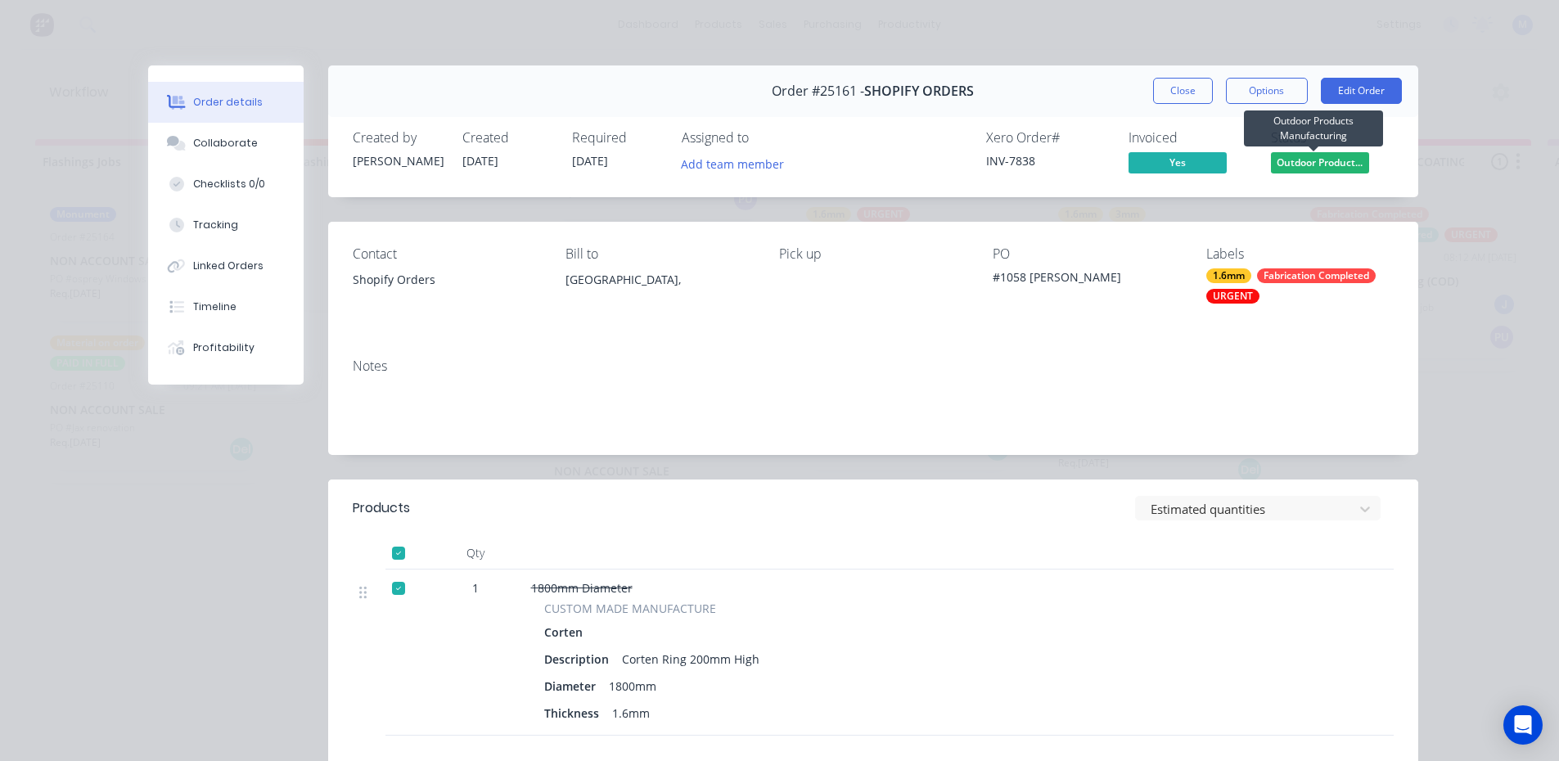
click at [1307, 159] on span "Outdoor Product..." at bounding box center [1320, 162] width 98 height 20
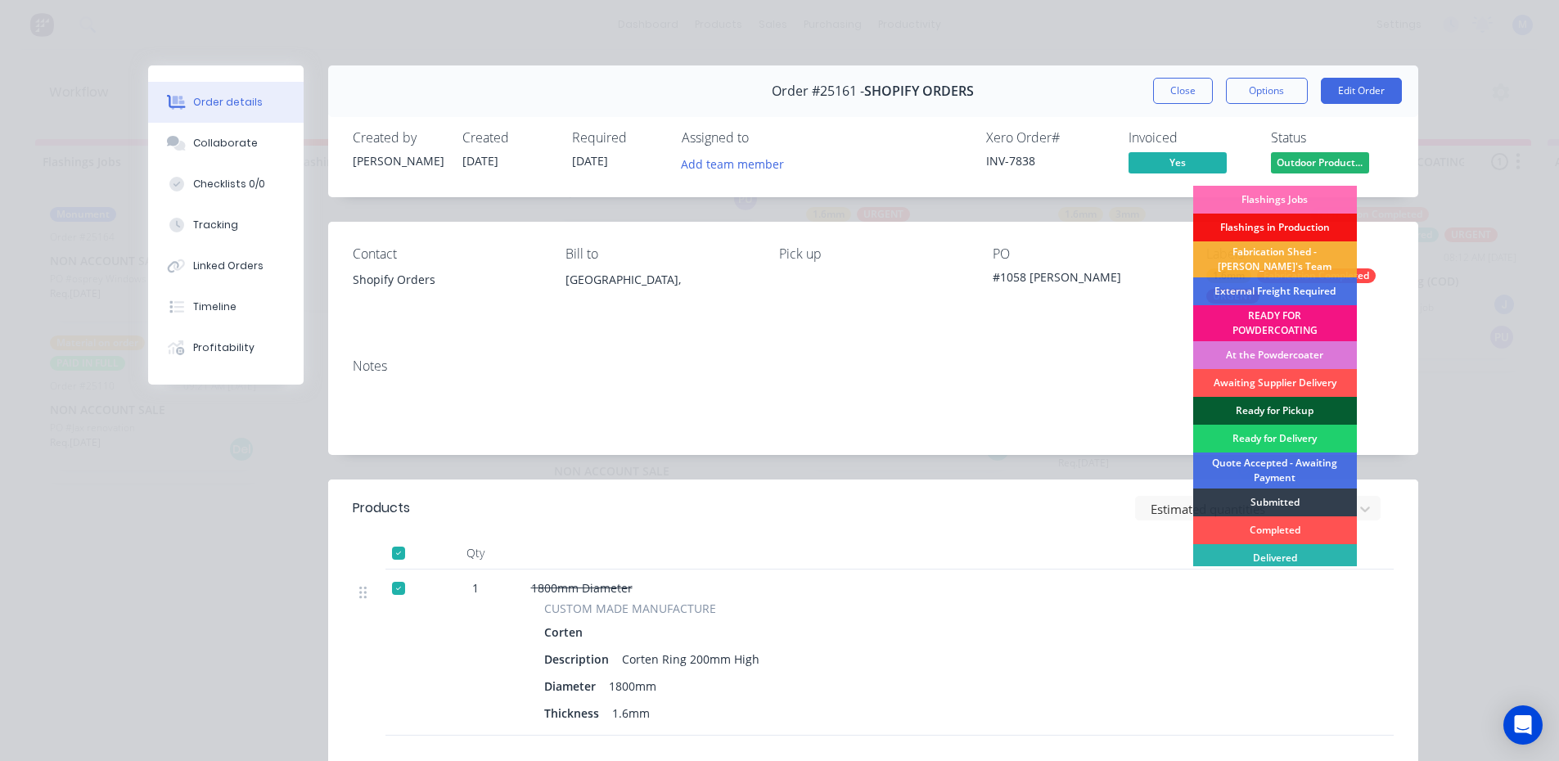
click at [1266, 406] on div "Ready for Pickup" at bounding box center [1275, 411] width 164 height 28
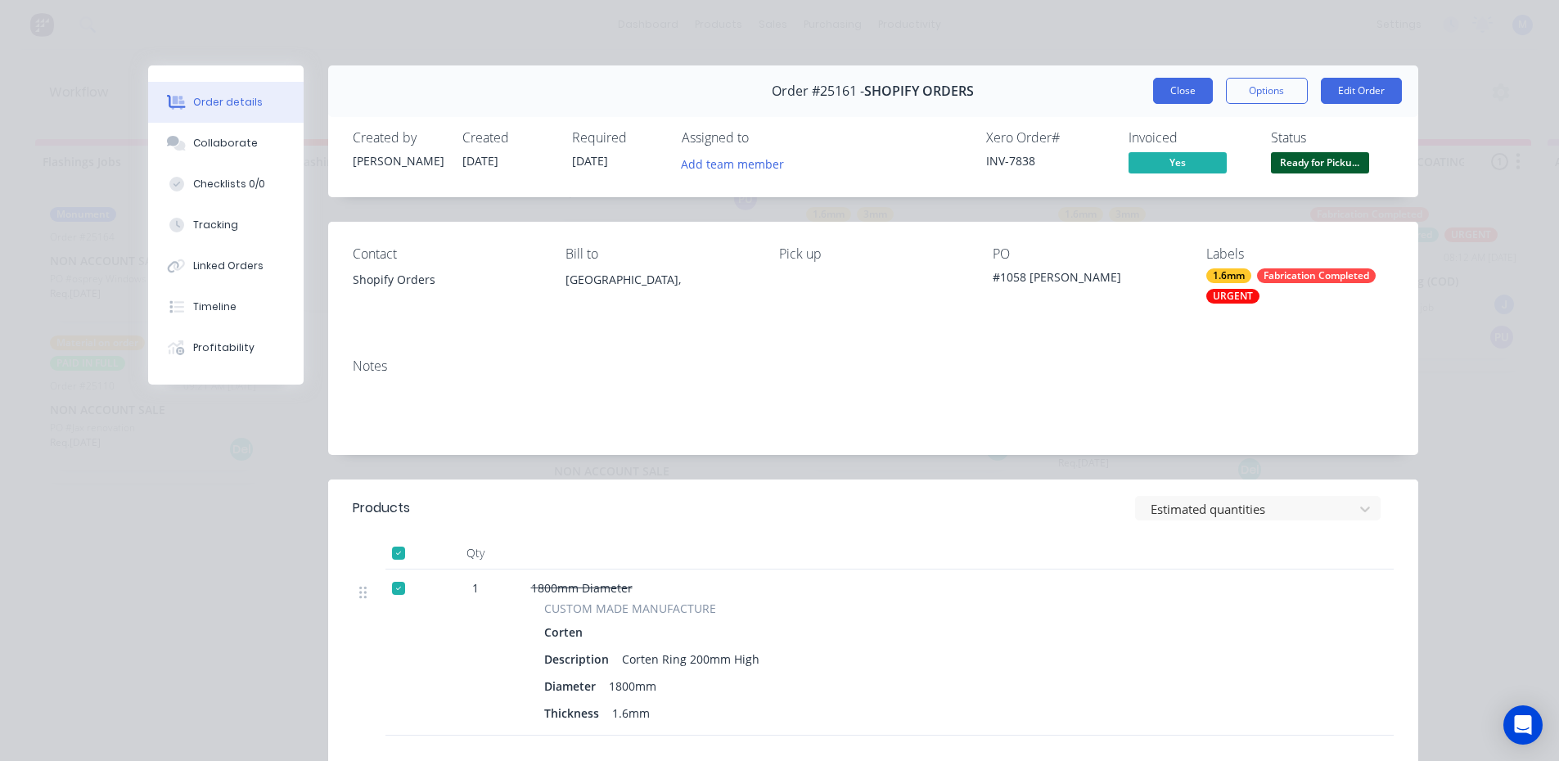
click at [1175, 92] on button "Close" at bounding box center [1183, 91] width 60 height 26
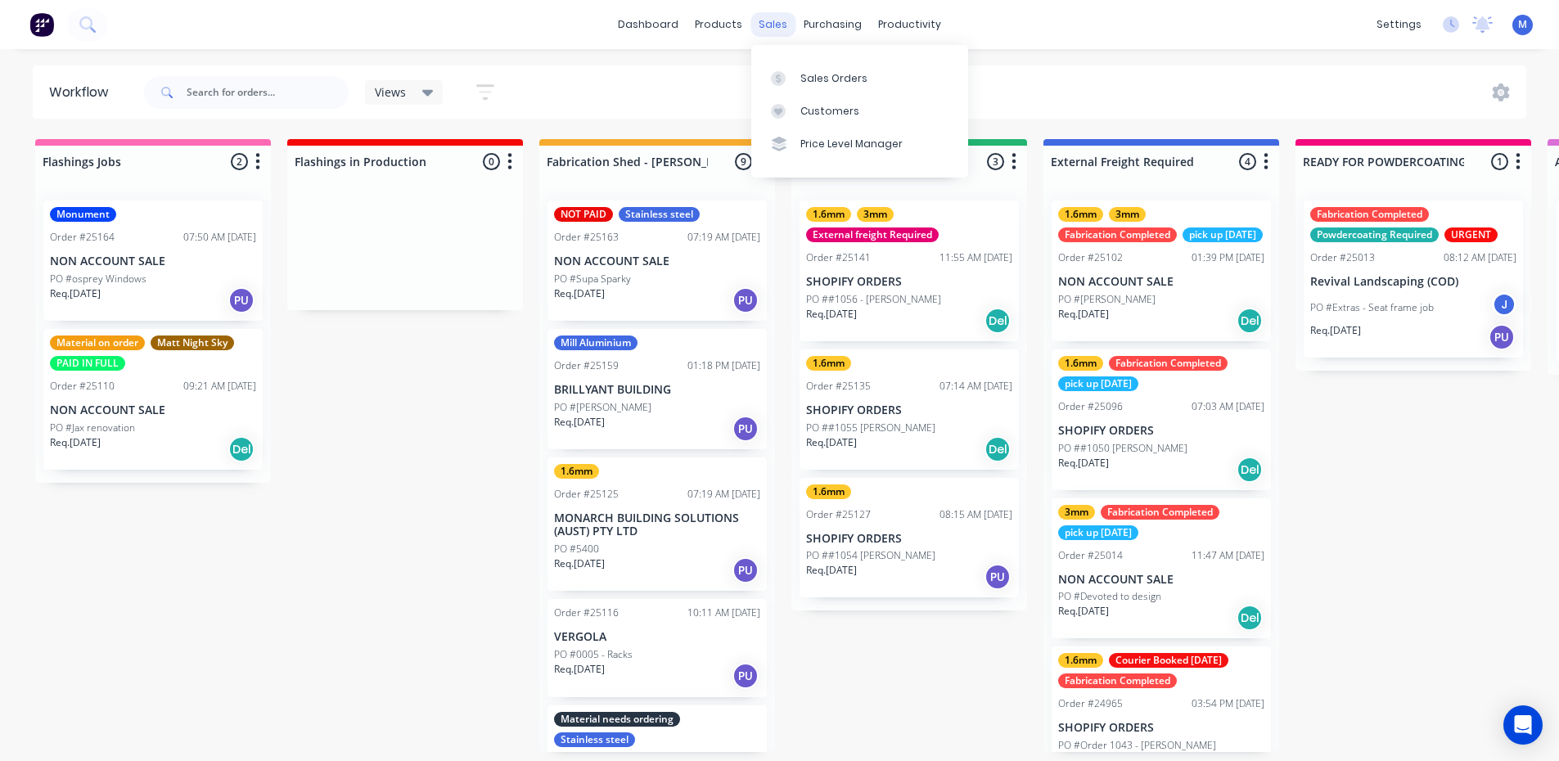
click at [774, 29] on div "sales" at bounding box center [773, 24] width 45 height 25
click at [831, 71] on div "Sales Orders" at bounding box center [834, 78] width 67 height 15
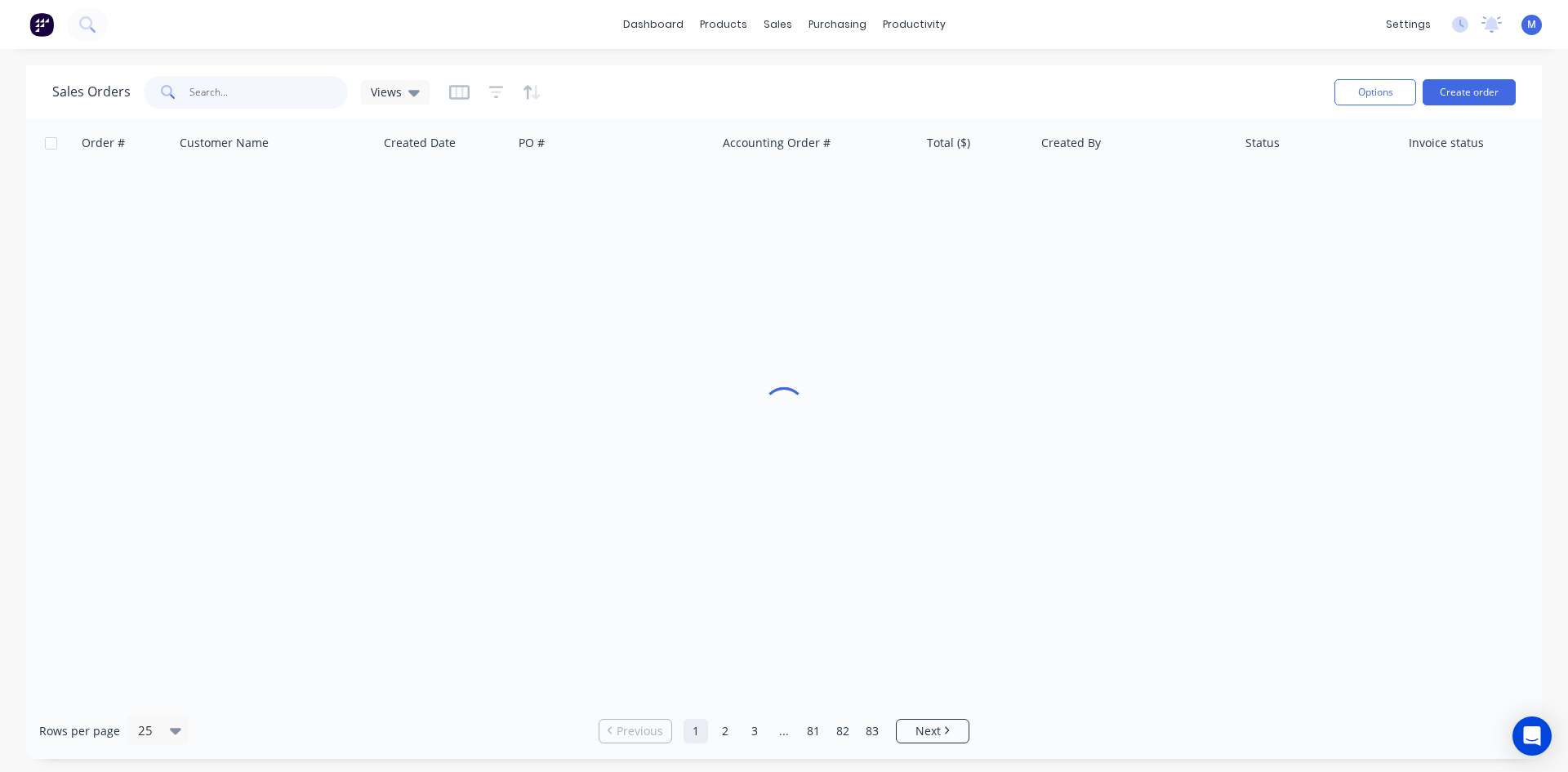
click at [296, 92] on input "text" at bounding box center [269, 92] width 160 height 33
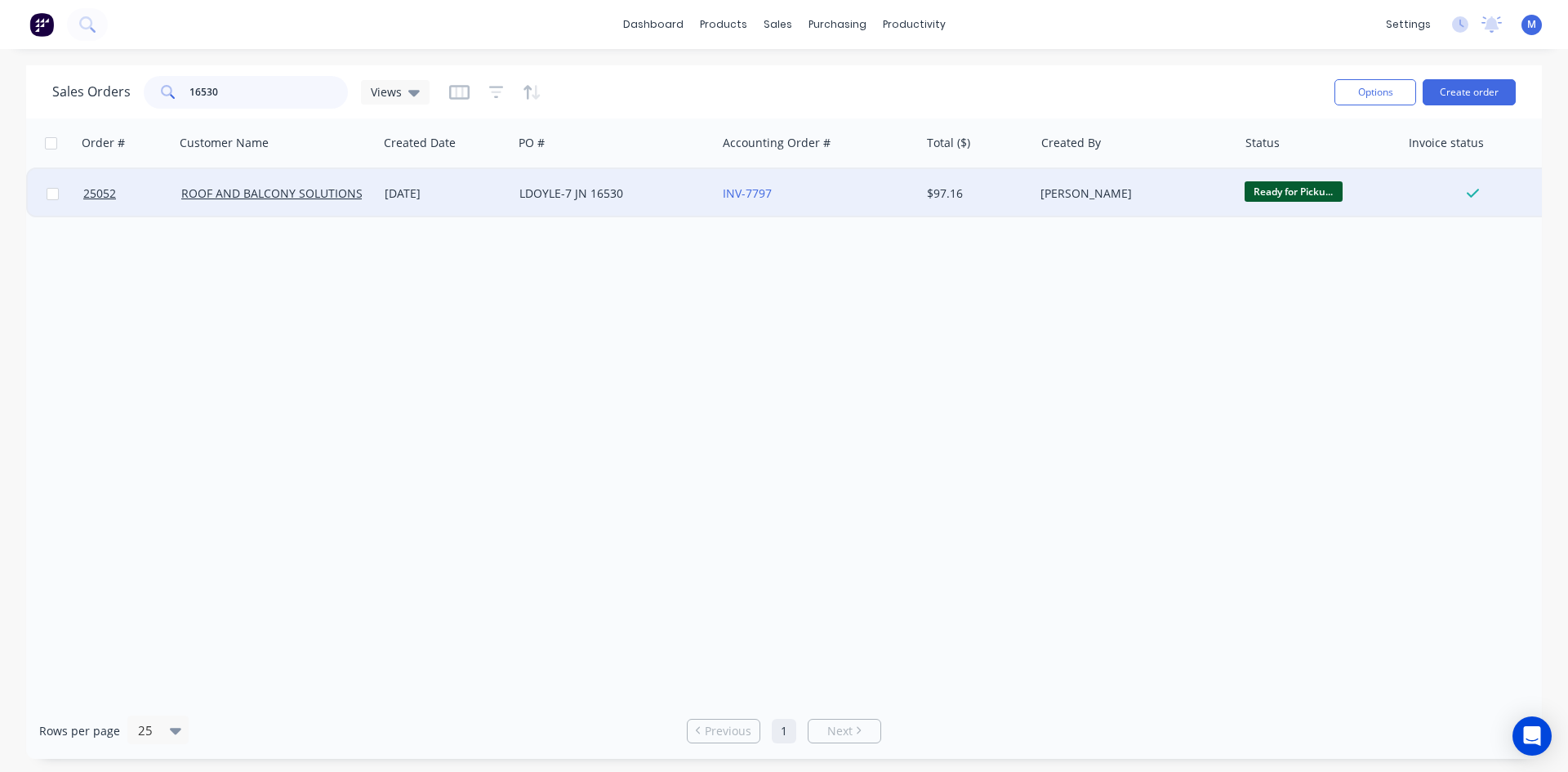
type input "16530"
click at [861, 193] on div "INV-7797" at bounding box center [813, 193] width 182 height 16
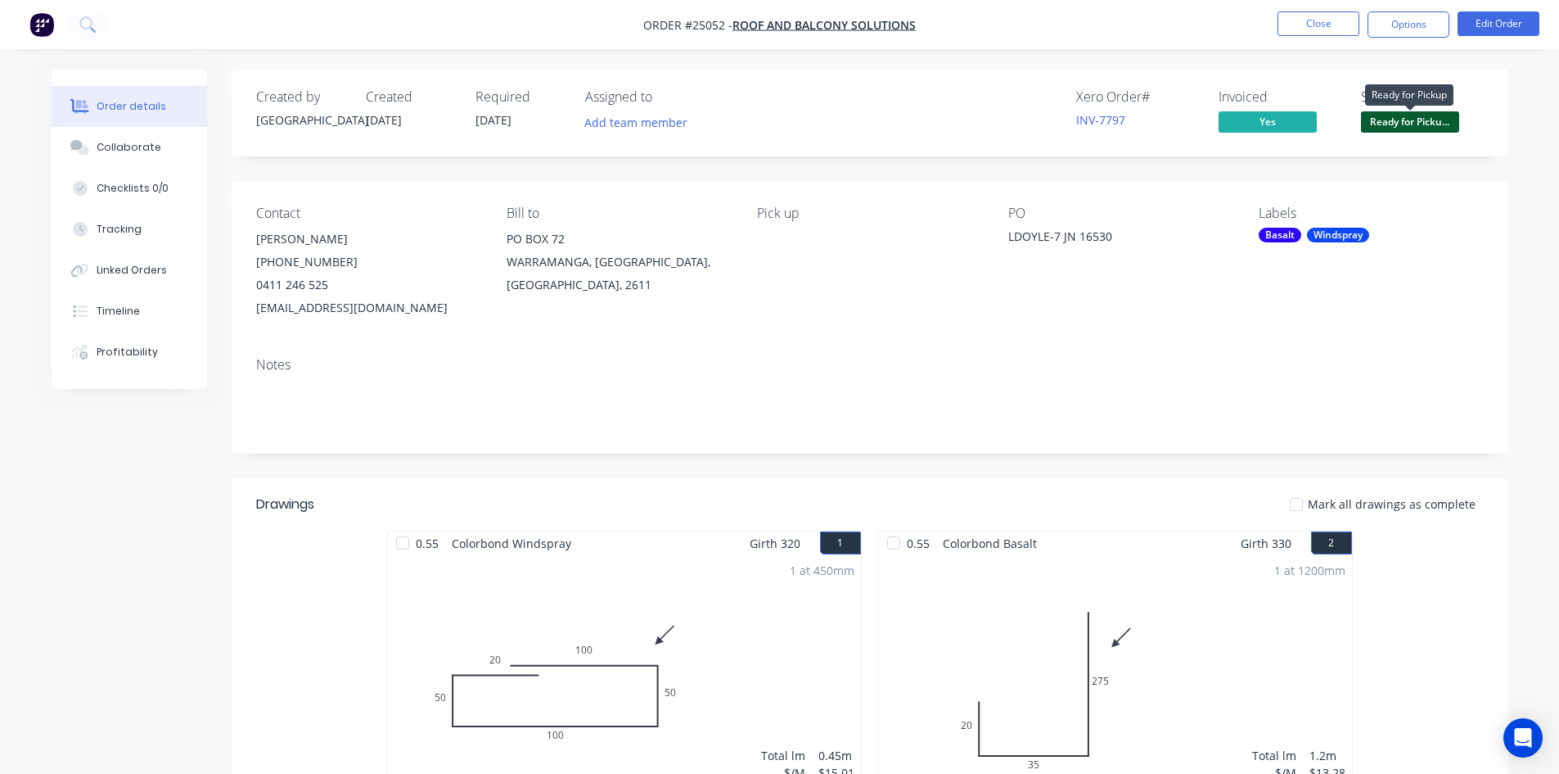
click at [1446, 119] on span "Ready for Picku..." at bounding box center [1410, 121] width 98 height 20
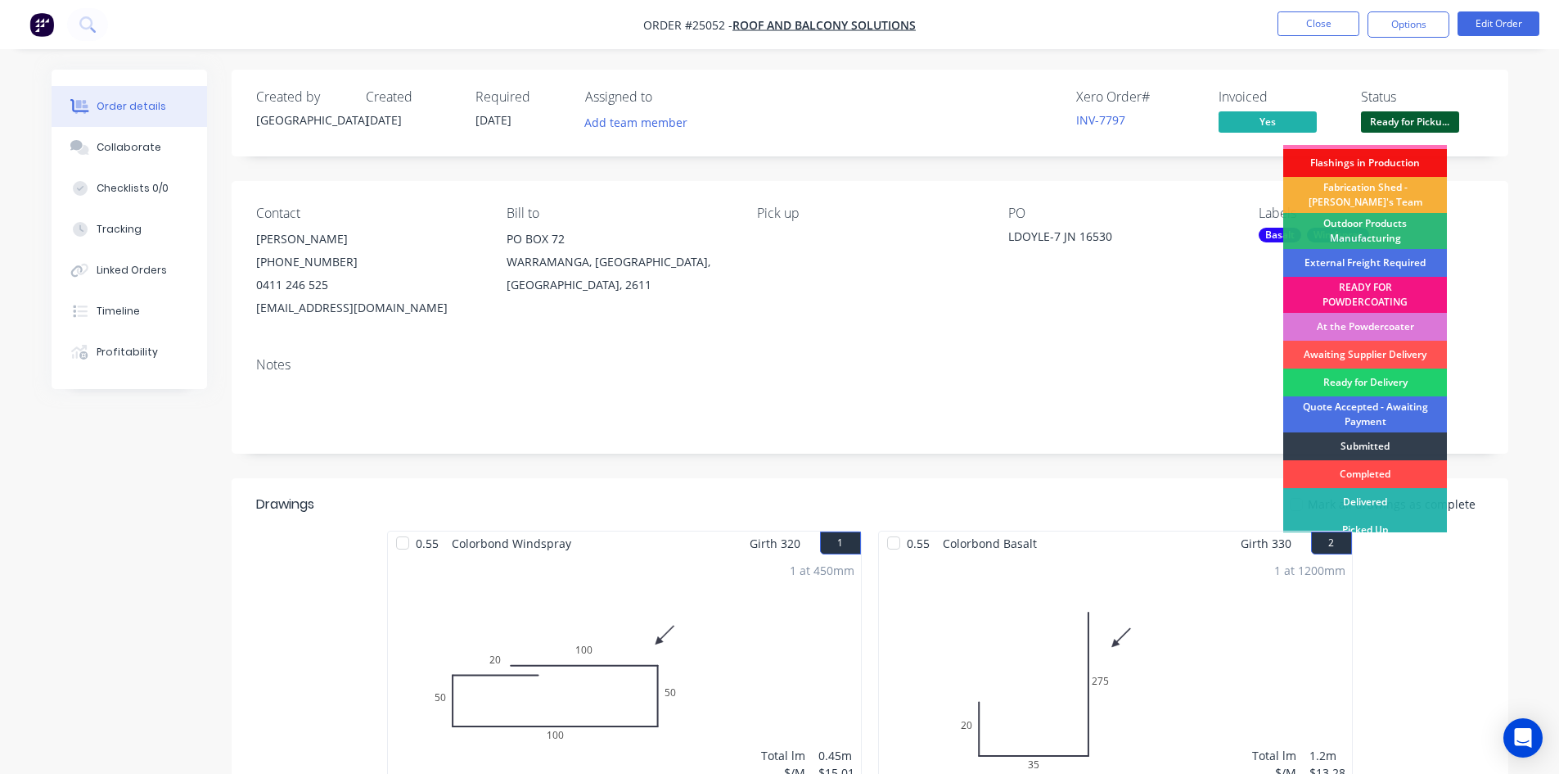
scroll to position [35, 0]
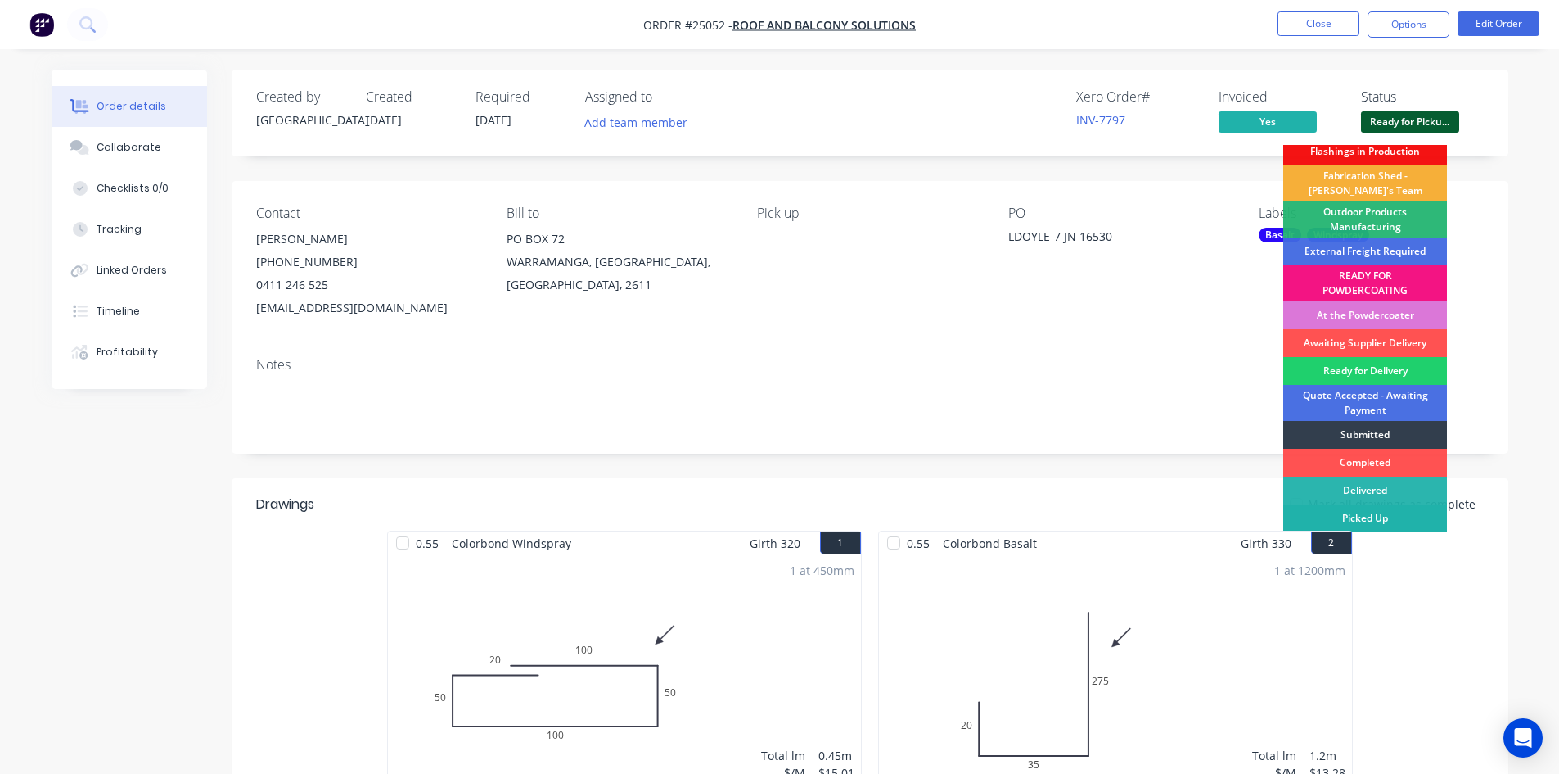
click at [1413, 522] on div "Picked Up" at bounding box center [1365, 518] width 164 height 28
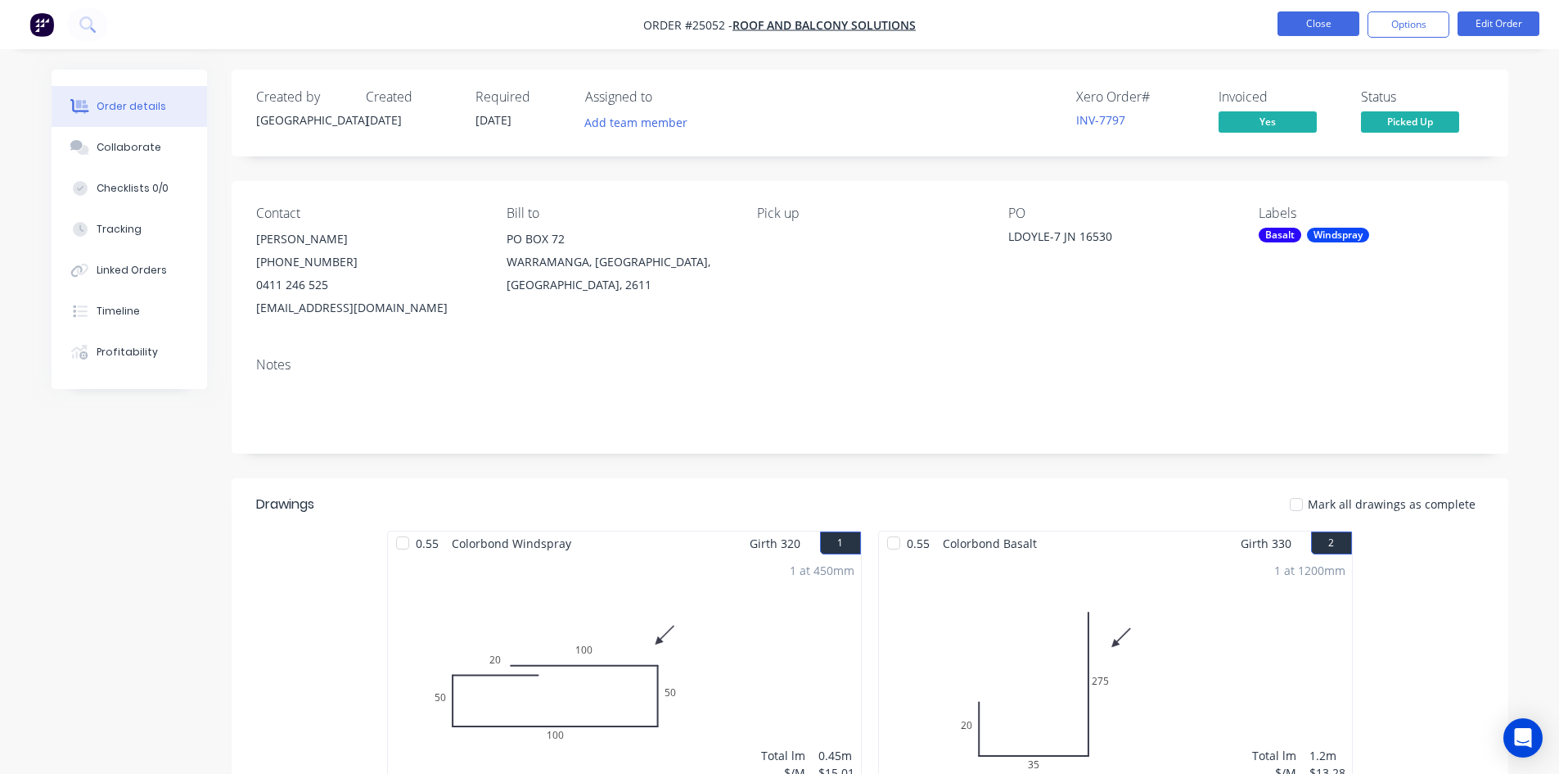
click at [1316, 26] on button "Close" at bounding box center [1319, 23] width 82 height 25
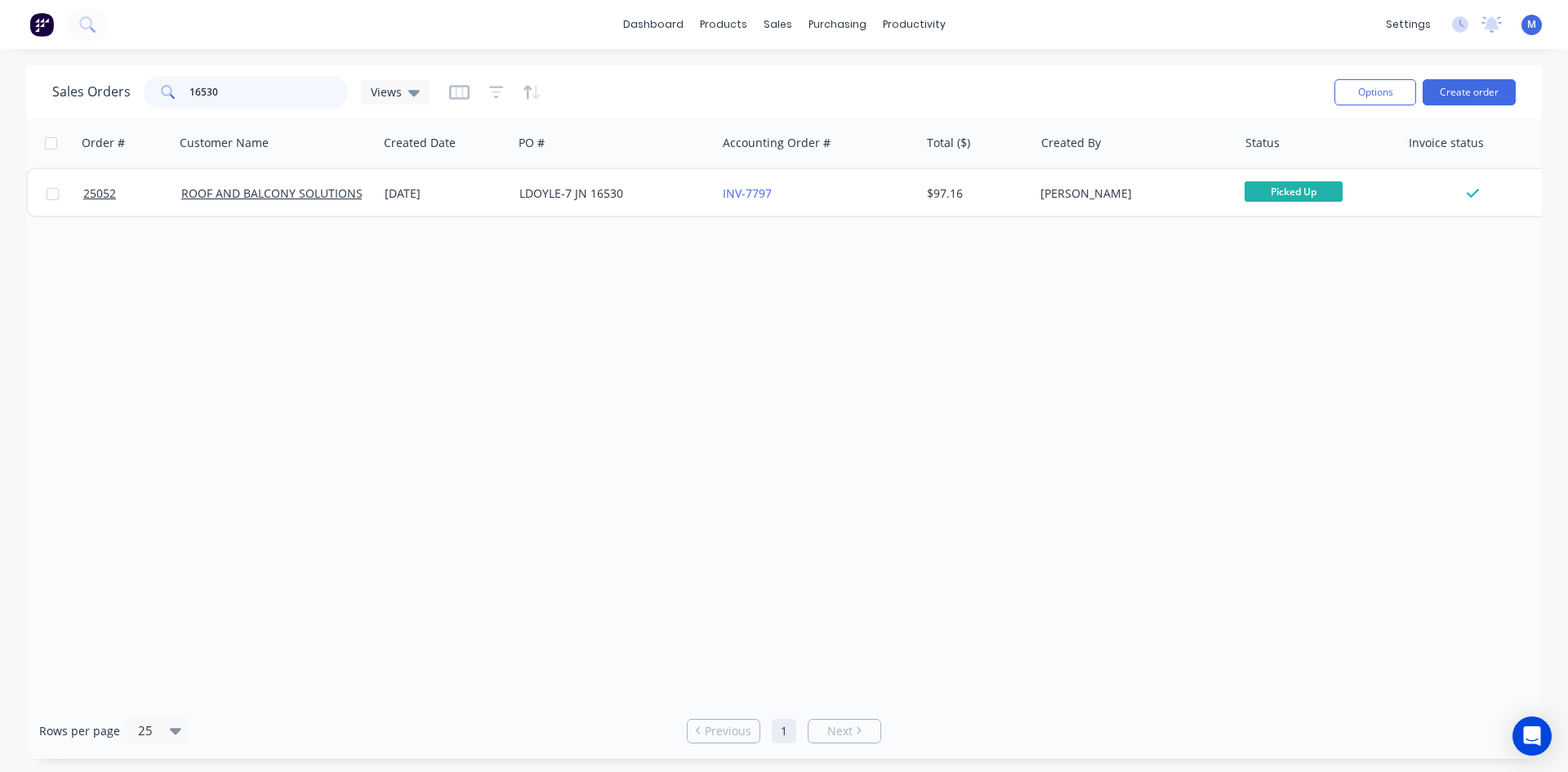
drag, startPoint x: 234, startPoint y: 92, endPoint x: 106, endPoint y: 94, distance: 128.0
click at [107, 94] on div "Sales Orders 16530 Views" at bounding box center [240, 92] width 377 height 33
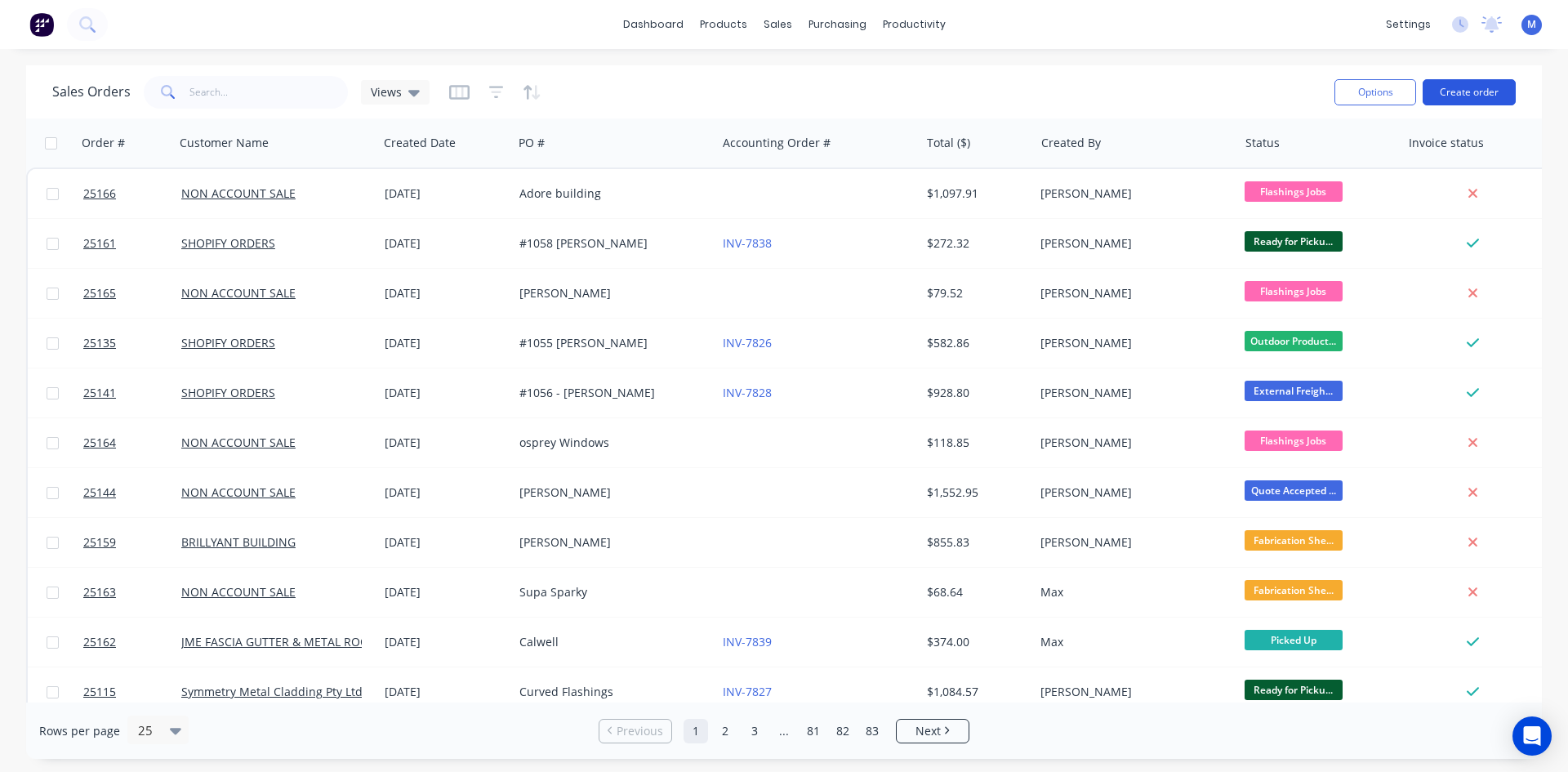
click at [1445, 91] on button "Create order" at bounding box center [1468, 92] width 93 height 26
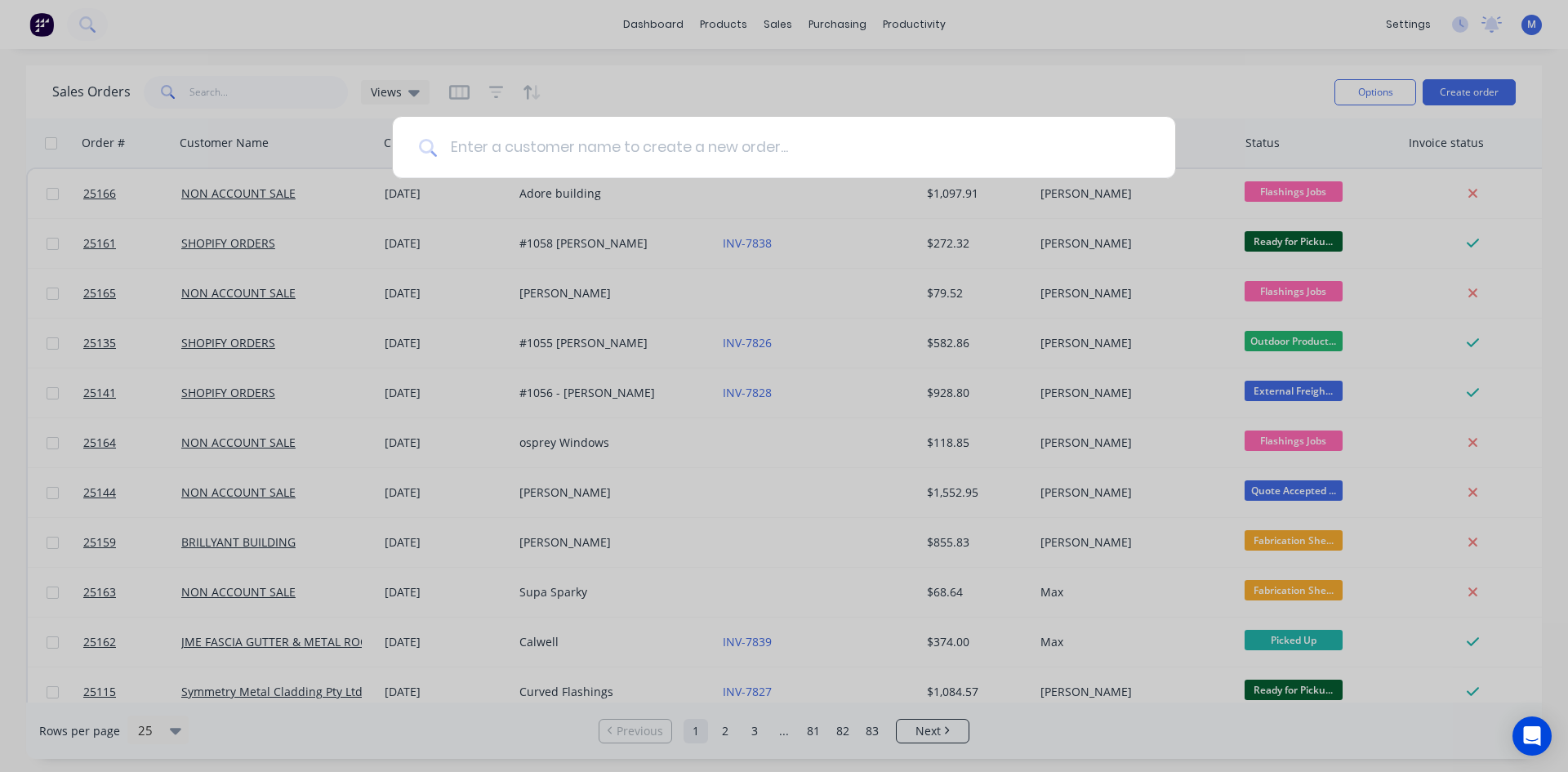
click at [601, 152] on input at bounding box center [793, 147] width 712 height 61
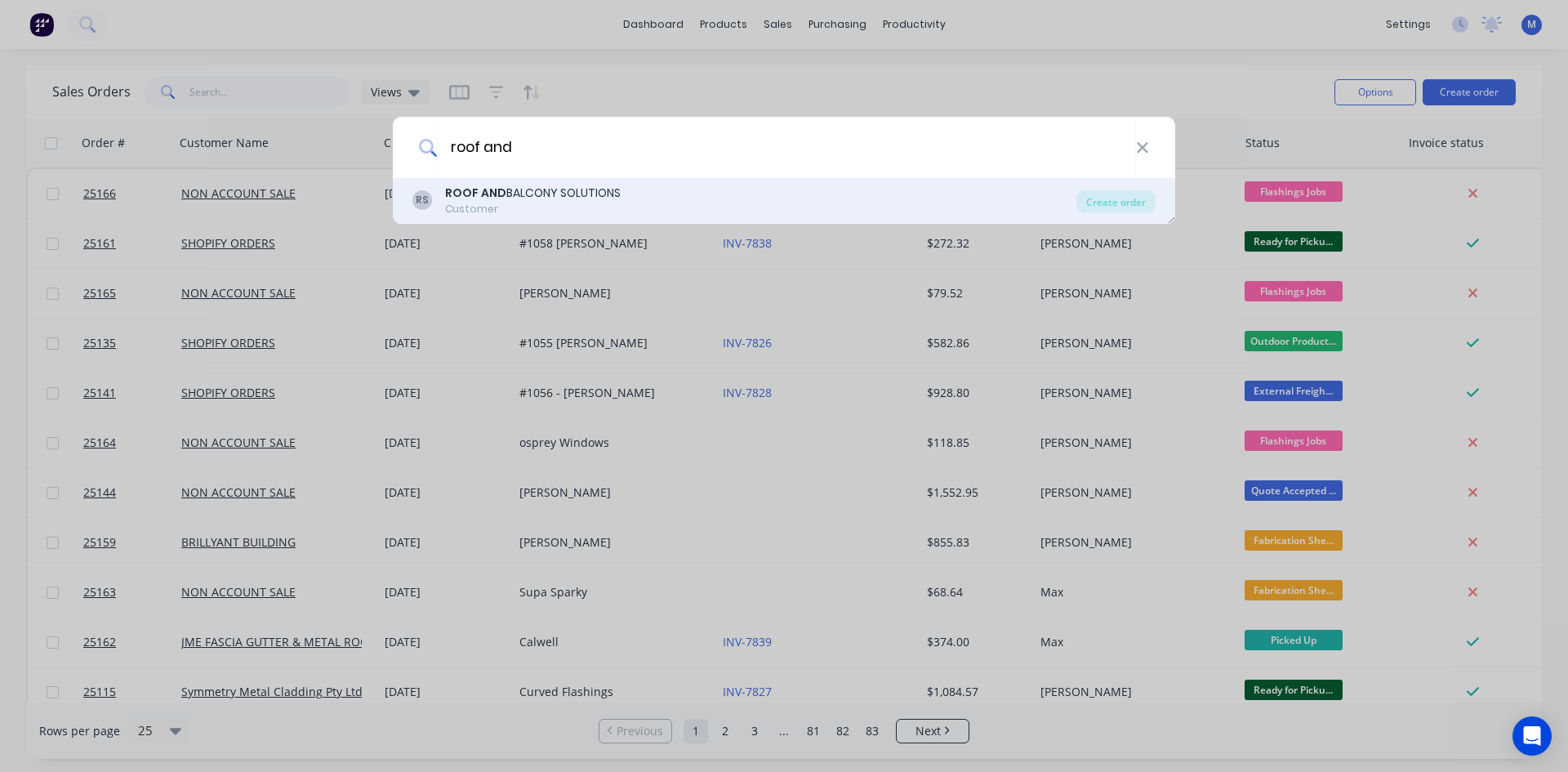
type input "roof and"
click at [567, 198] on div "ROOF AND BALCONY SOLUTIONS" at bounding box center [533, 193] width 176 height 17
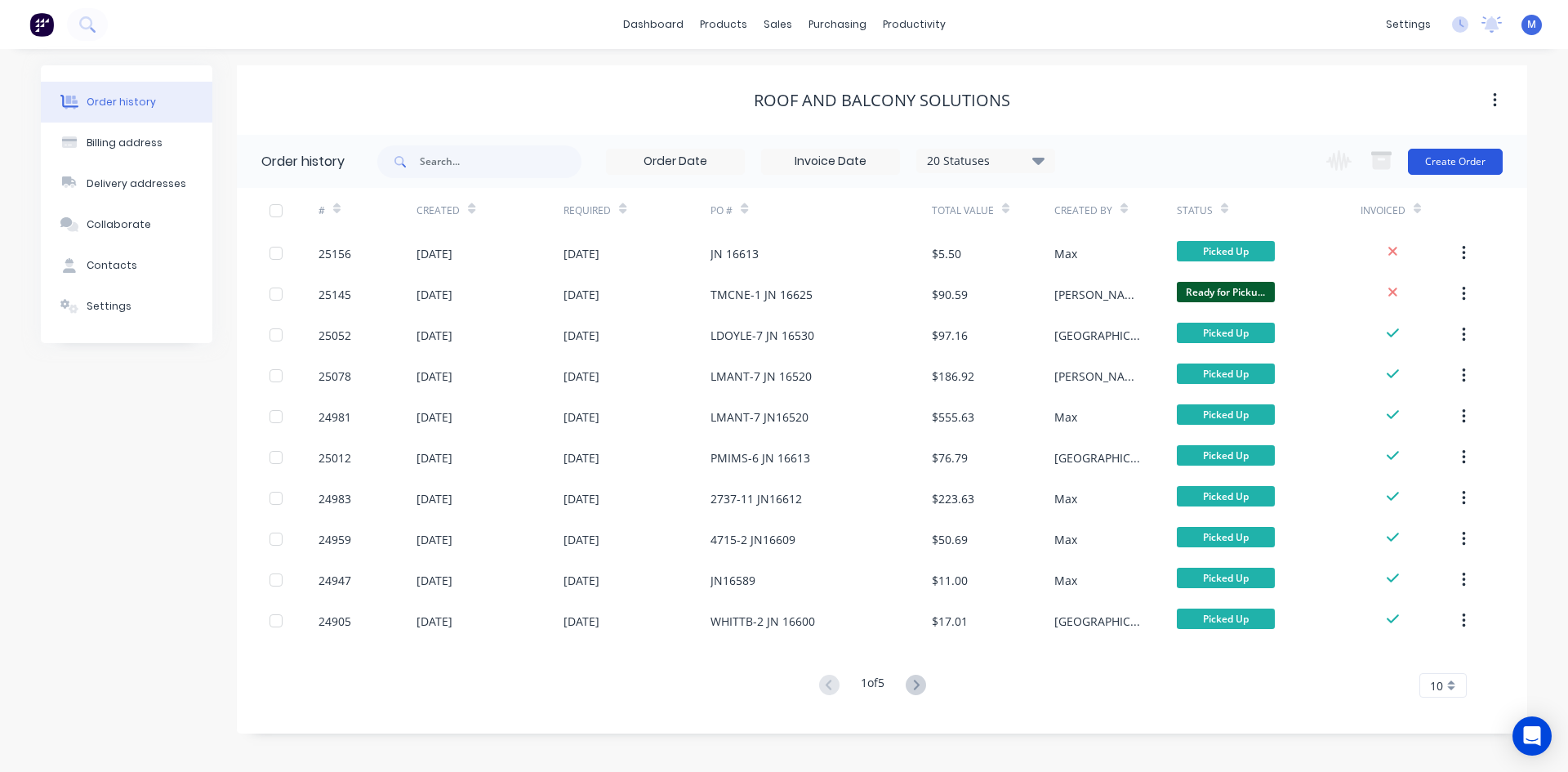
click at [1452, 164] on button "Create Order" at bounding box center [1454, 162] width 95 height 26
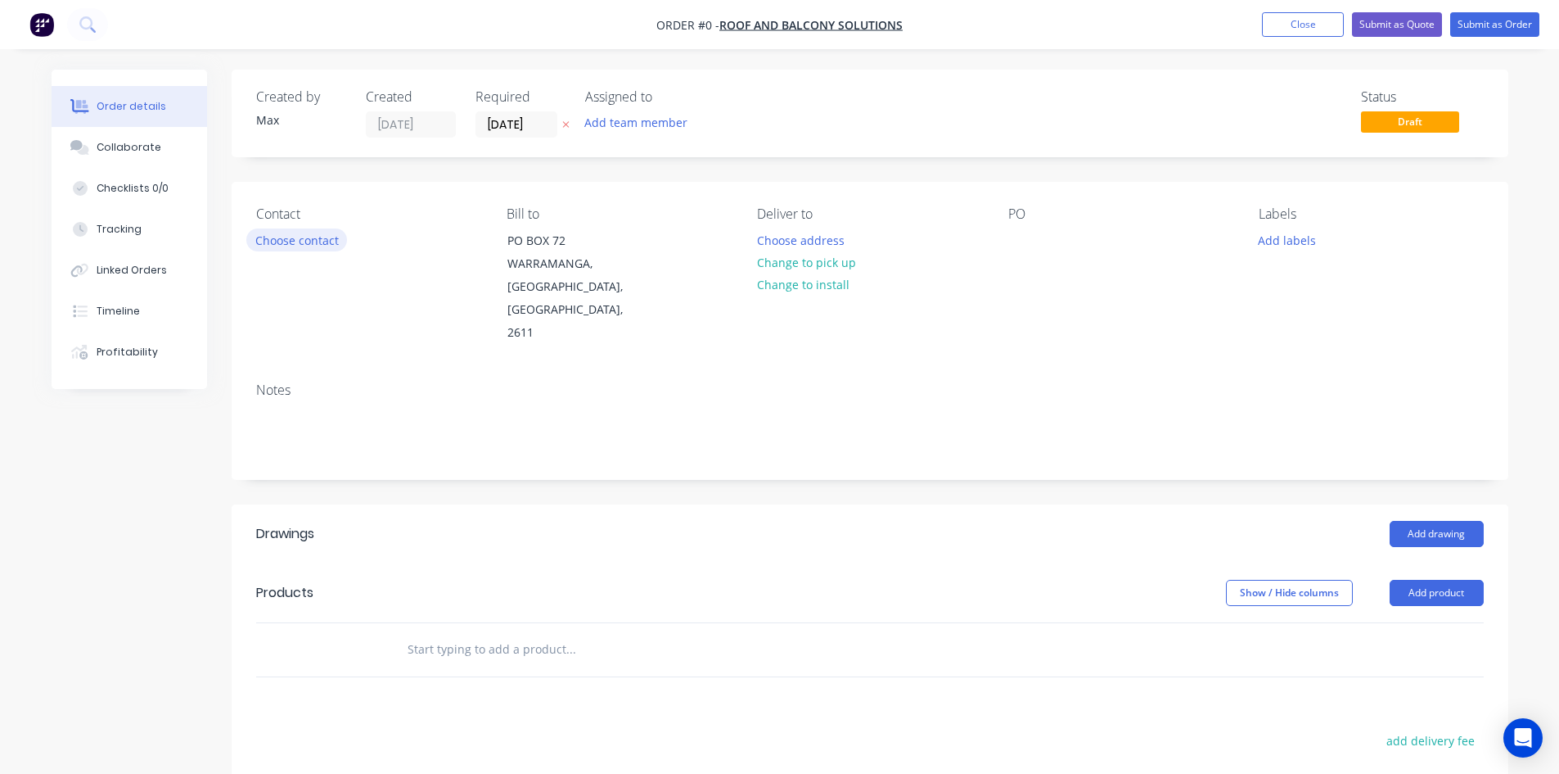
click at [282, 238] on button "Choose contact" at bounding box center [296, 239] width 101 height 22
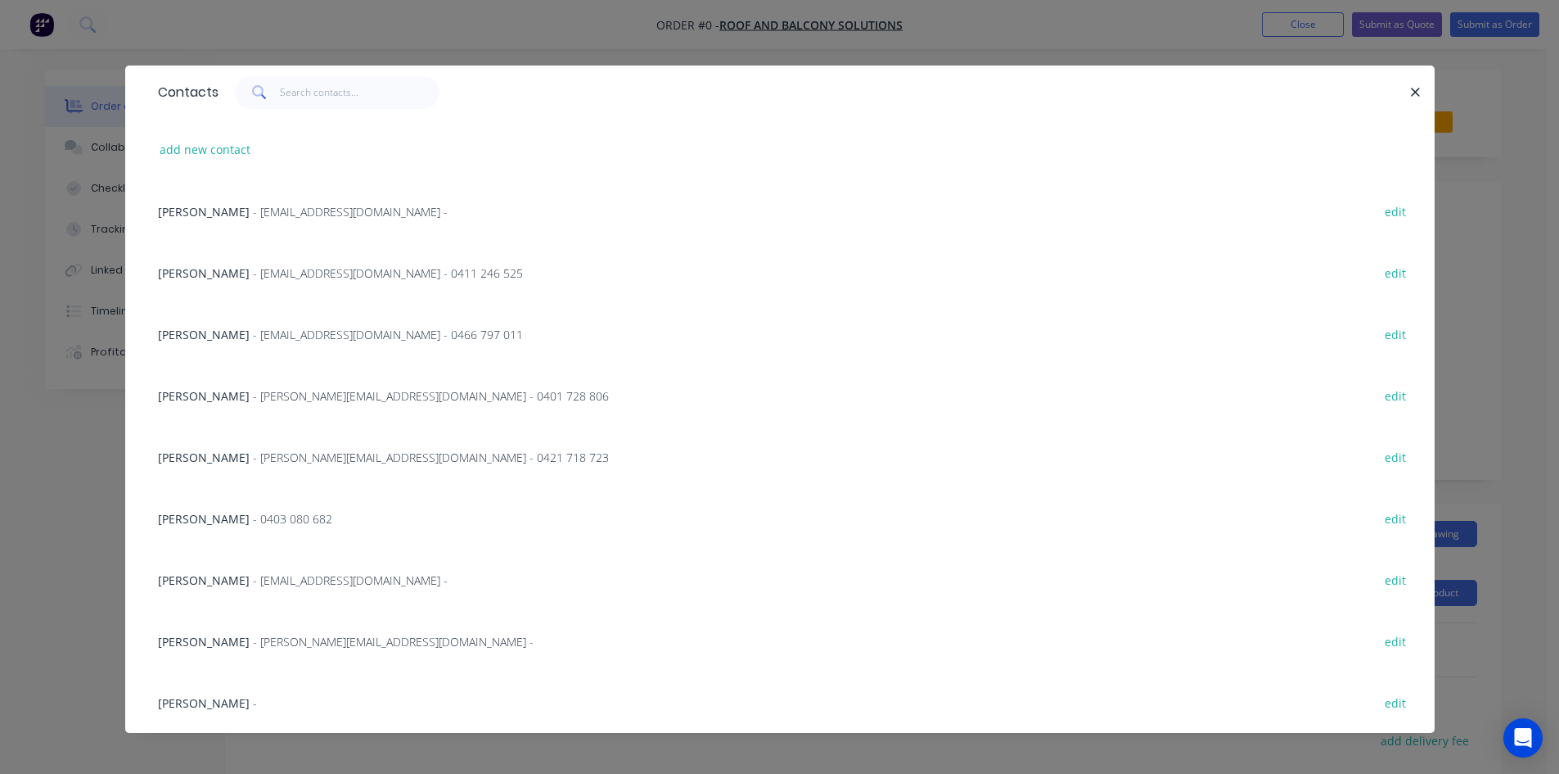
click at [214, 271] on span "[PERSON_NAME]" at bounding box center [204, 273] width 92 height 16
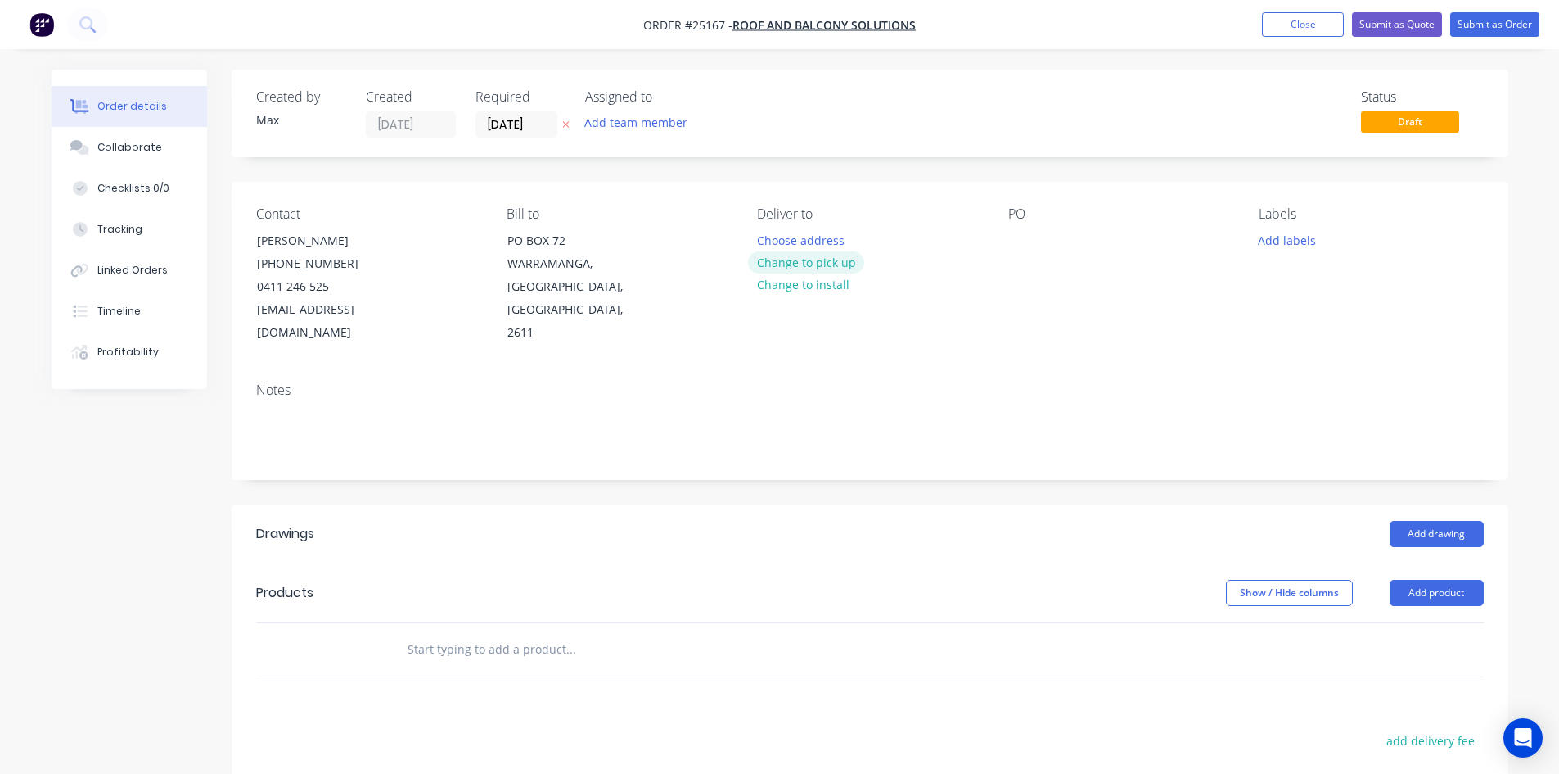
click at [816, 264] on button "Change to pick up" at bounding box center [806, 262] width 116 height 22
click at [1020, 233] on div at bounding box center [1021, 240] width 26 height 24
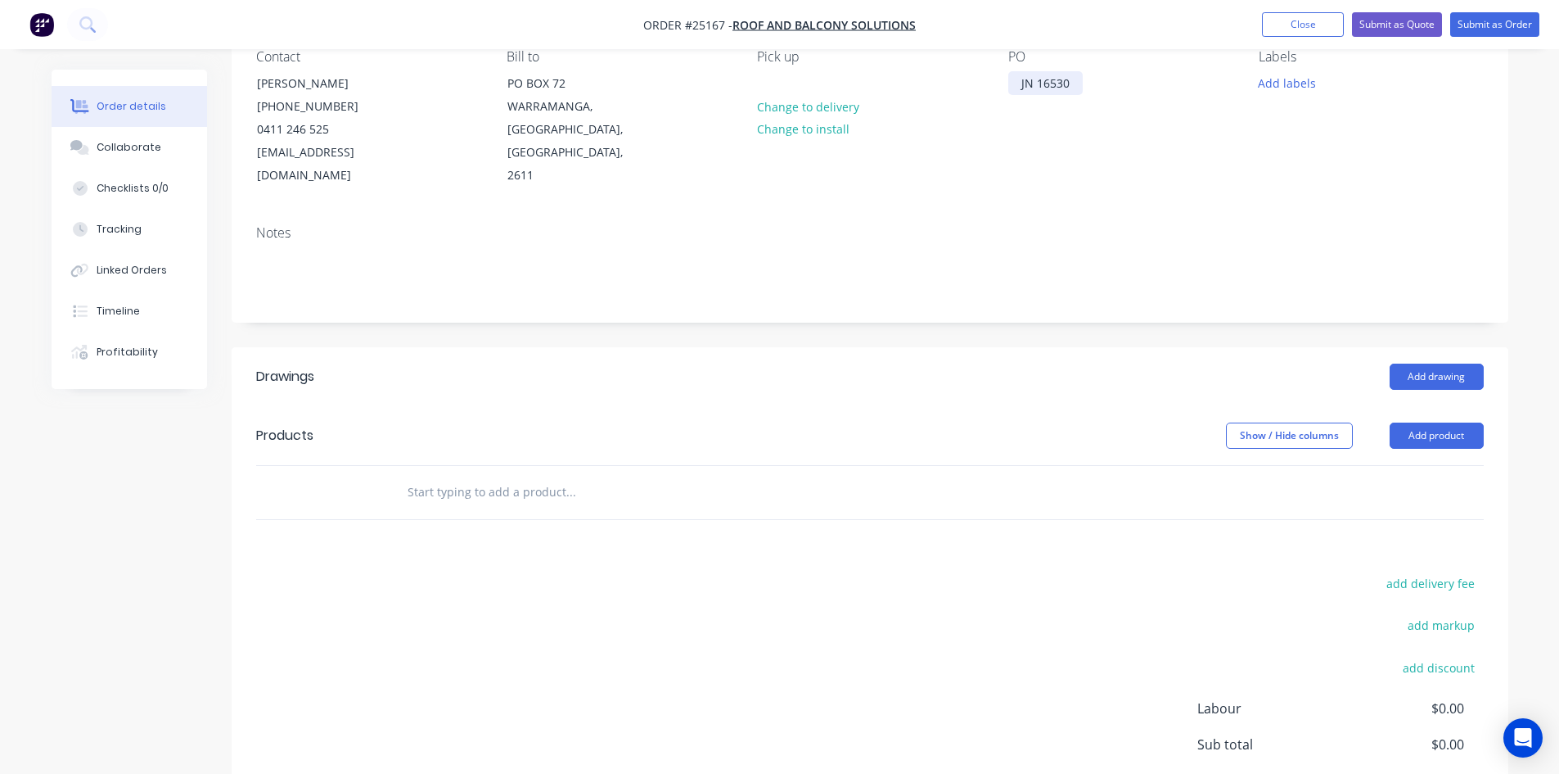
scroll to position [164, 0]
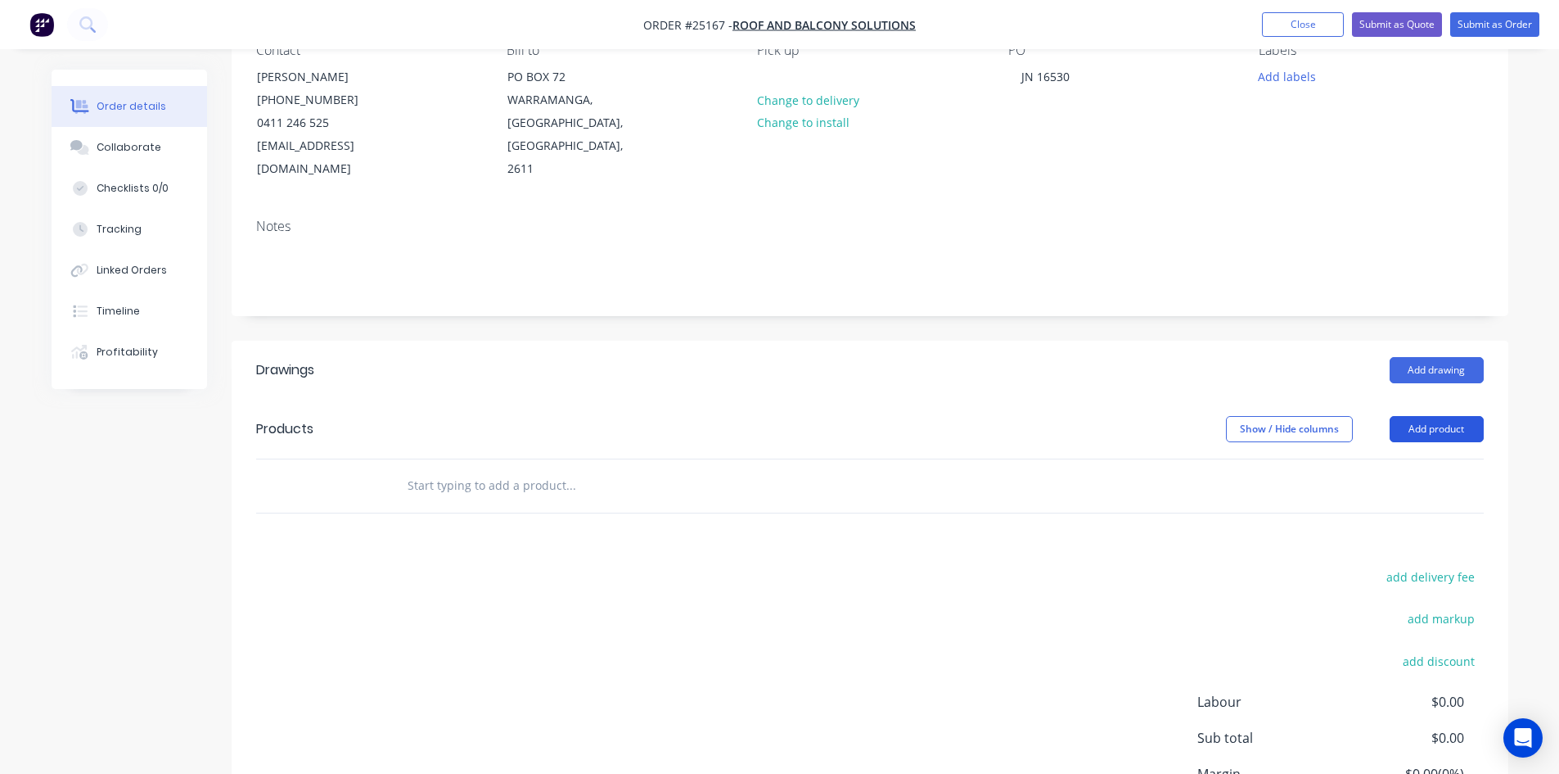
click at [1466, 416] on button "Add product" at bounding box center [1437, 429] width 94 height 26
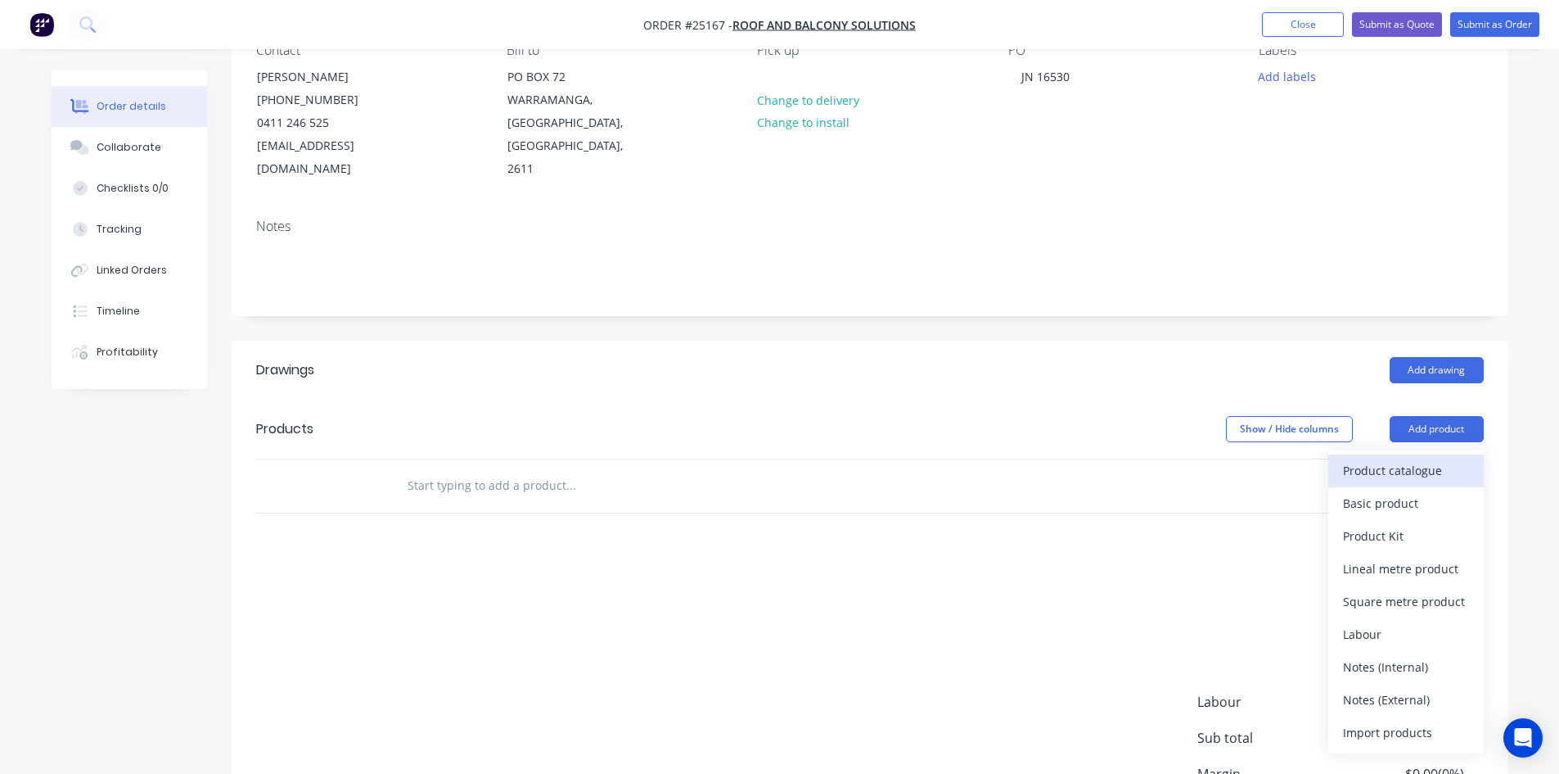
click at [1446, 458] on div "Product catalogue" at bounding box center [1406, 470] width 126 height 24
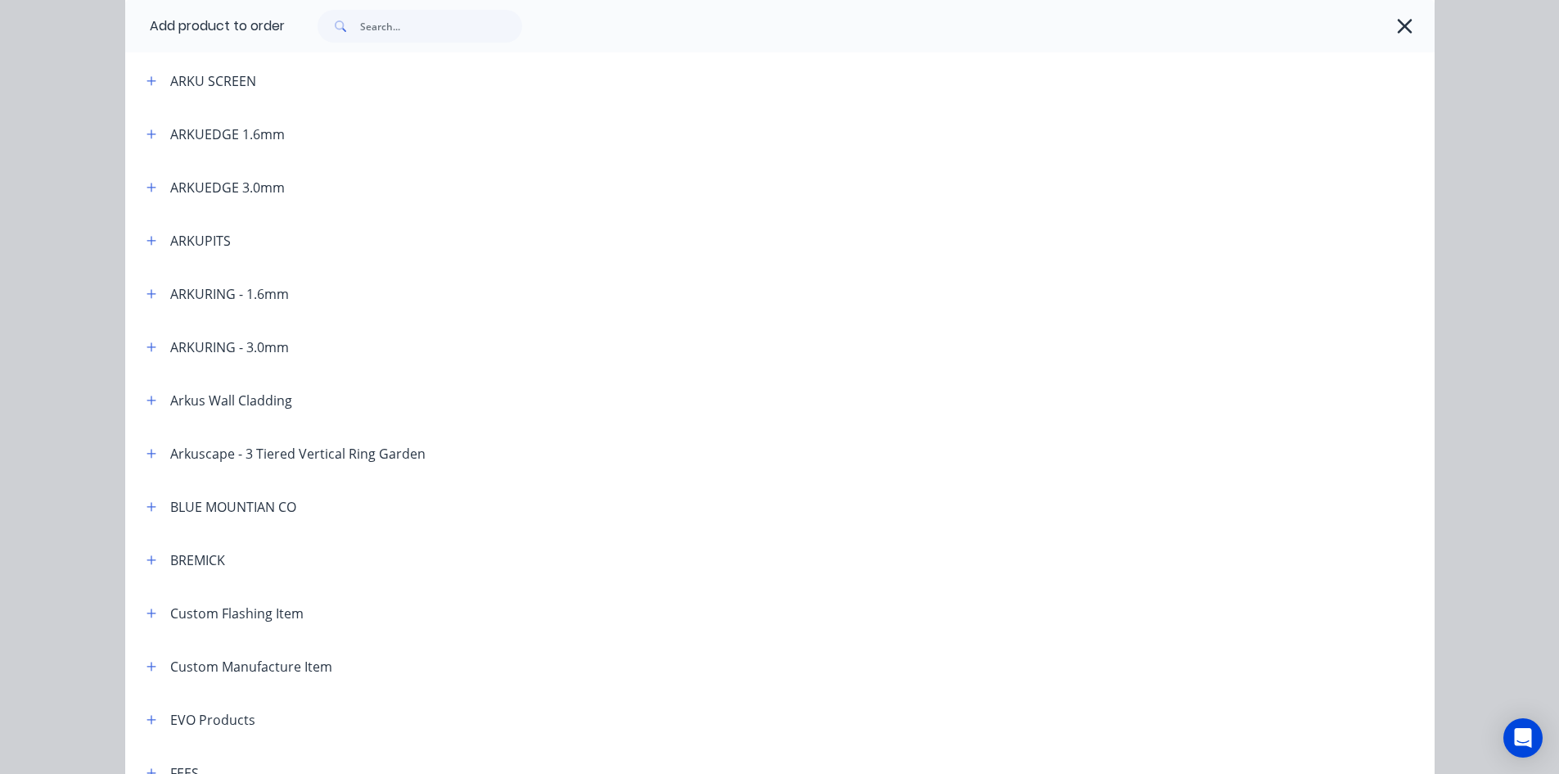
scroll to position [491, 0]
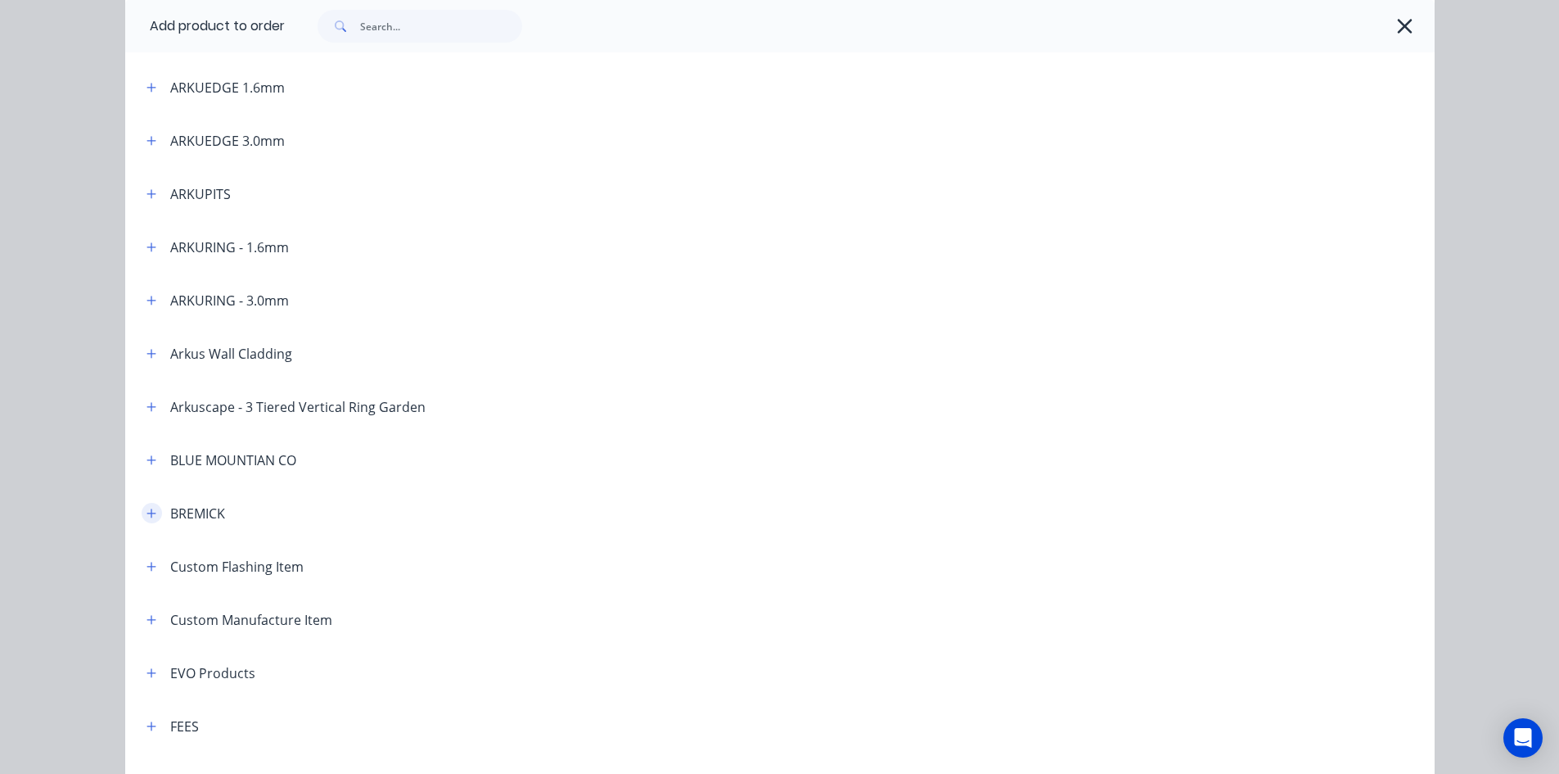
click at [142, 517] on button "button" at bounding box center [152, 513] width 20 height 20
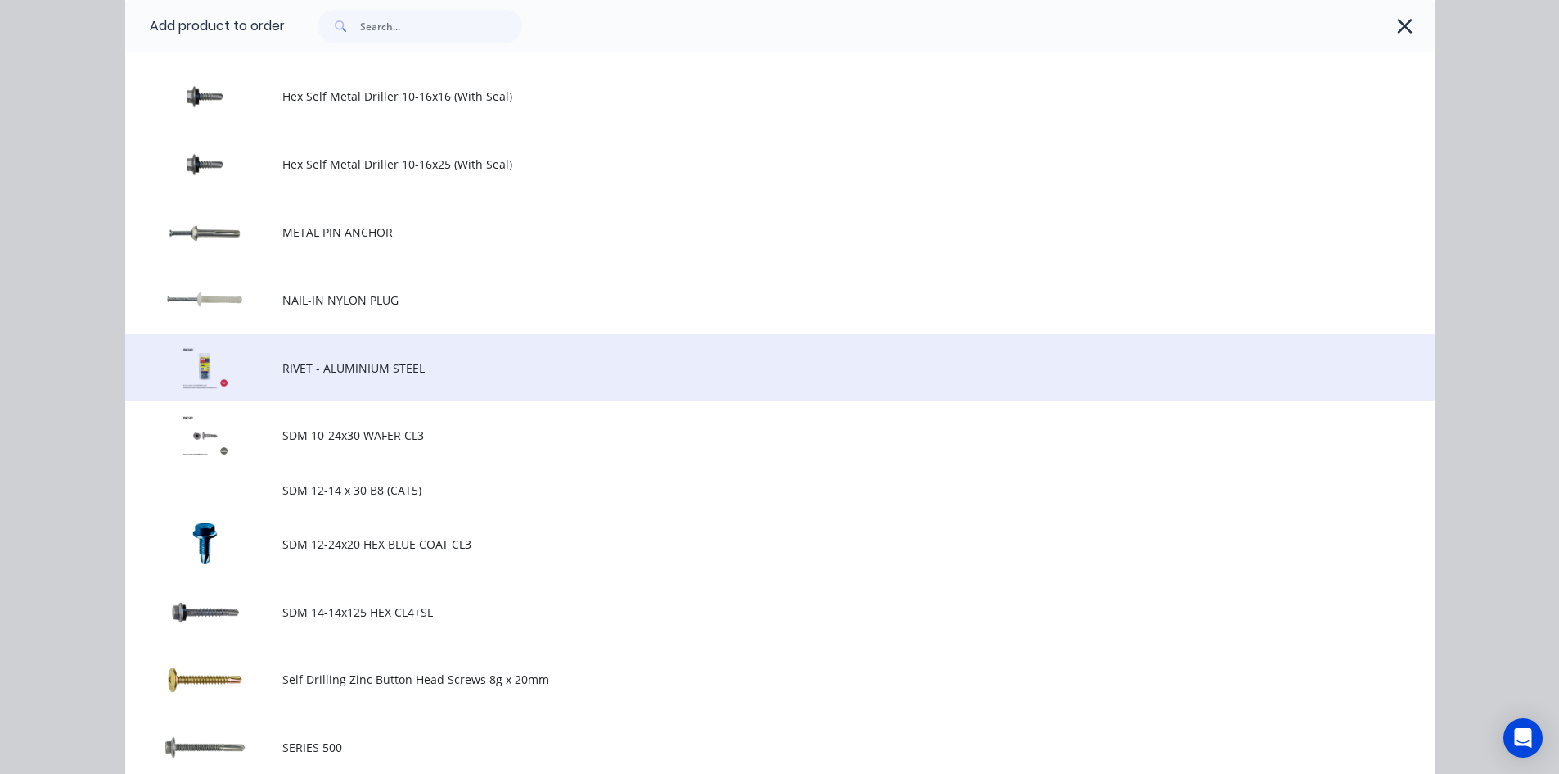
scroll to position [1146, 0]
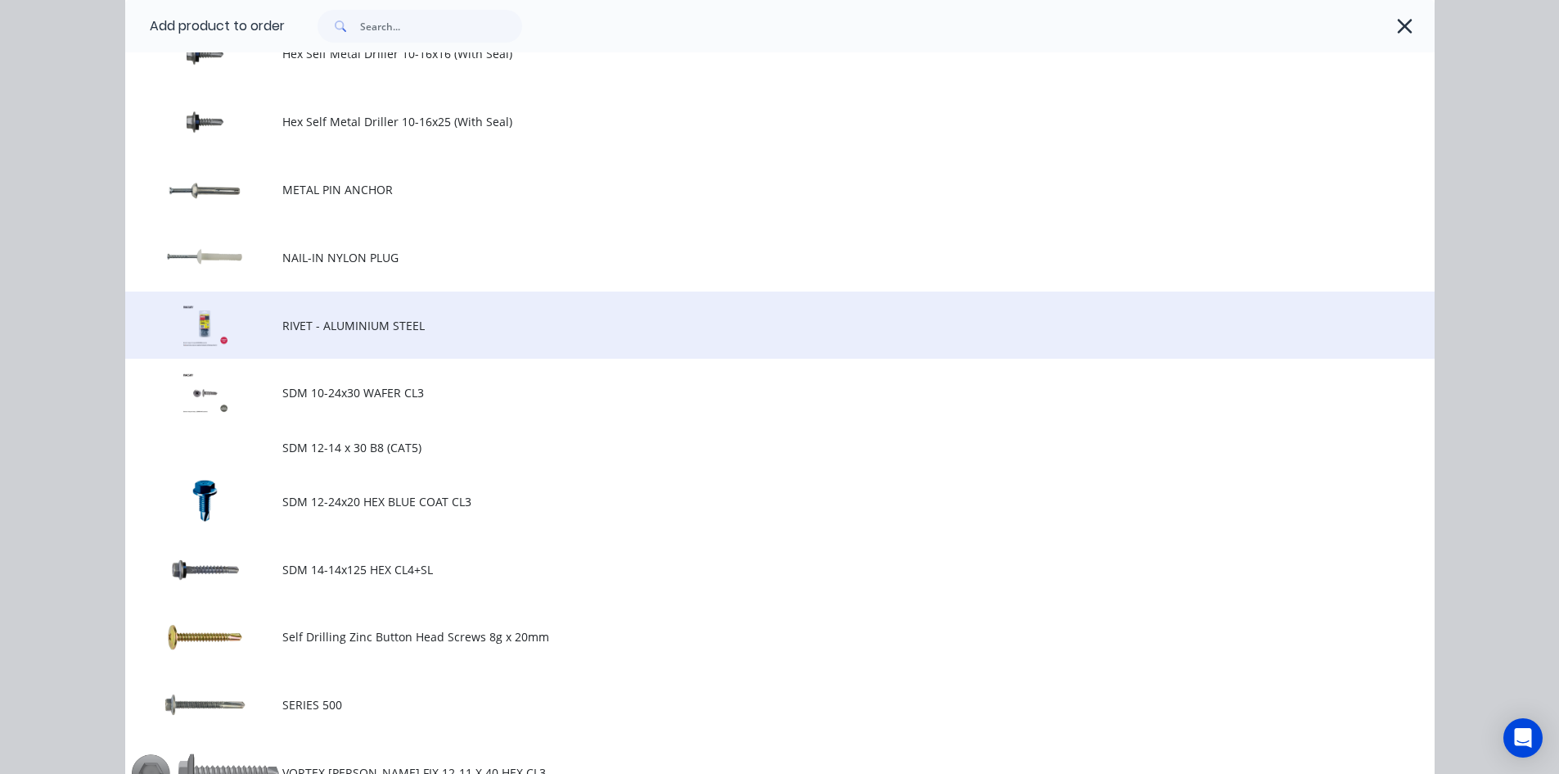
click at [466, 323] on span "RIVET - ALUMINIUM STEEL" at bounding box center [743, 325] width 922 height 17
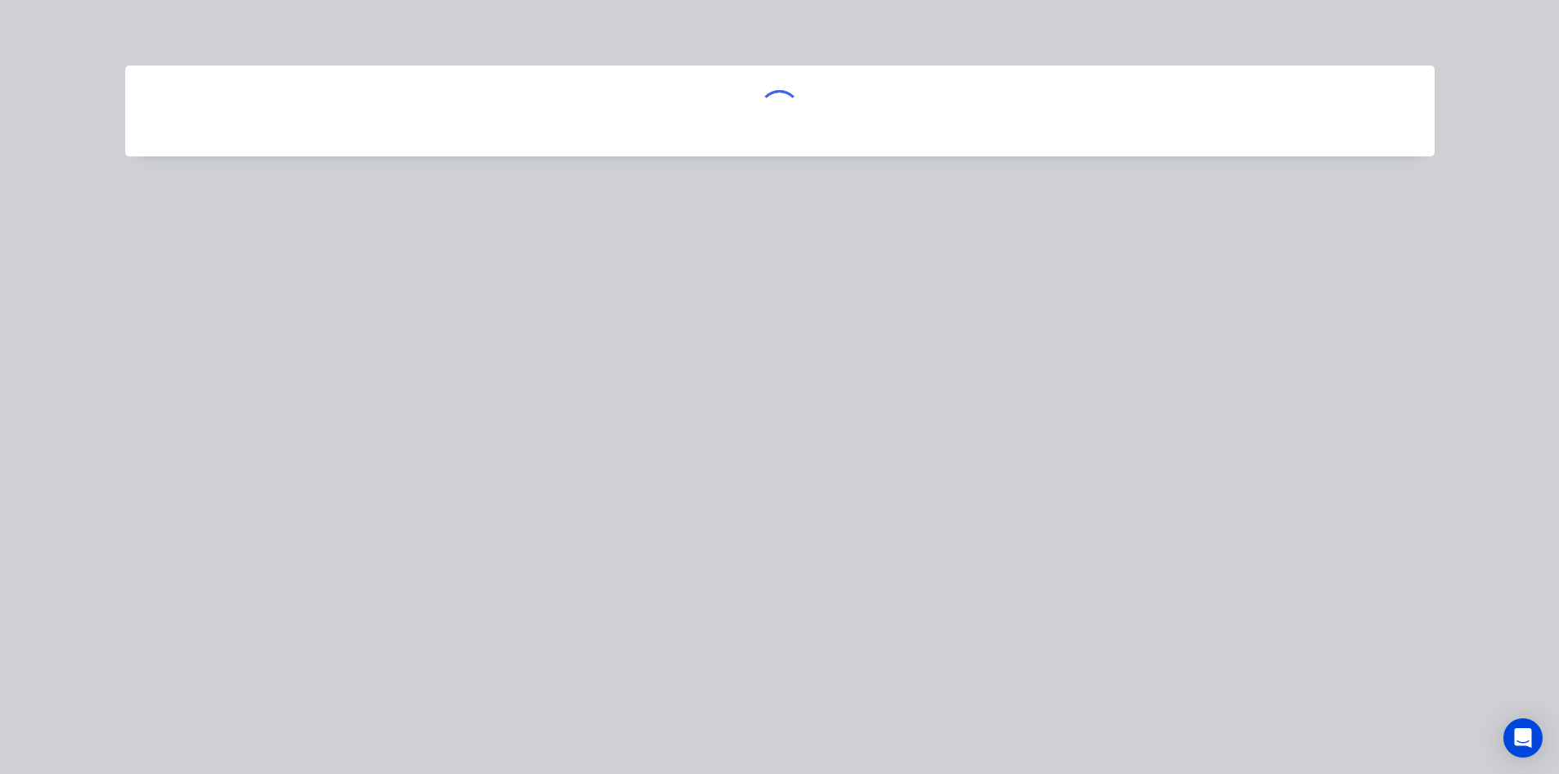
scroll to position [0, 0]
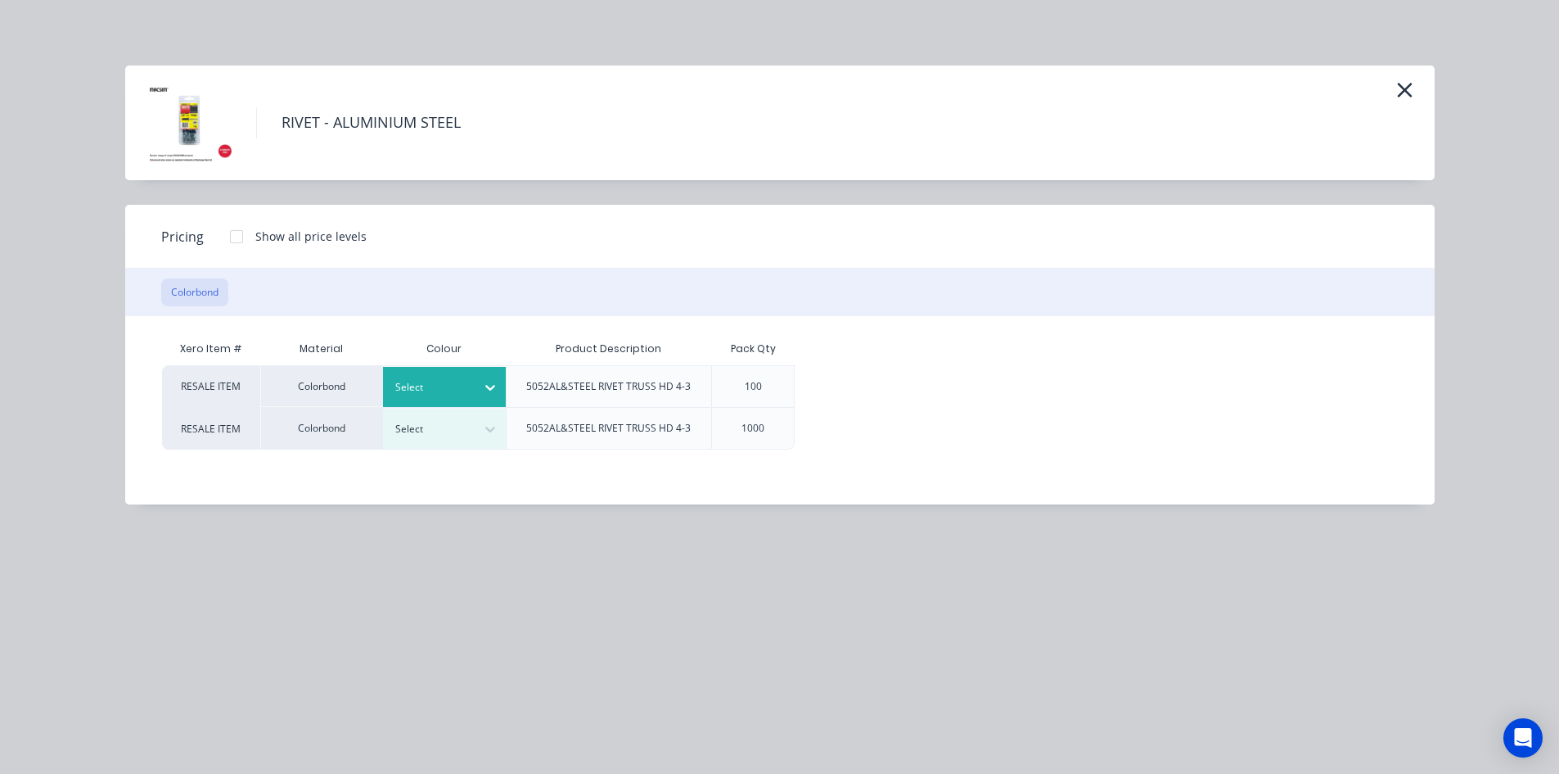
click at [463, 375] on div "Select" at bounding box center [444, 387] width 123 height 40
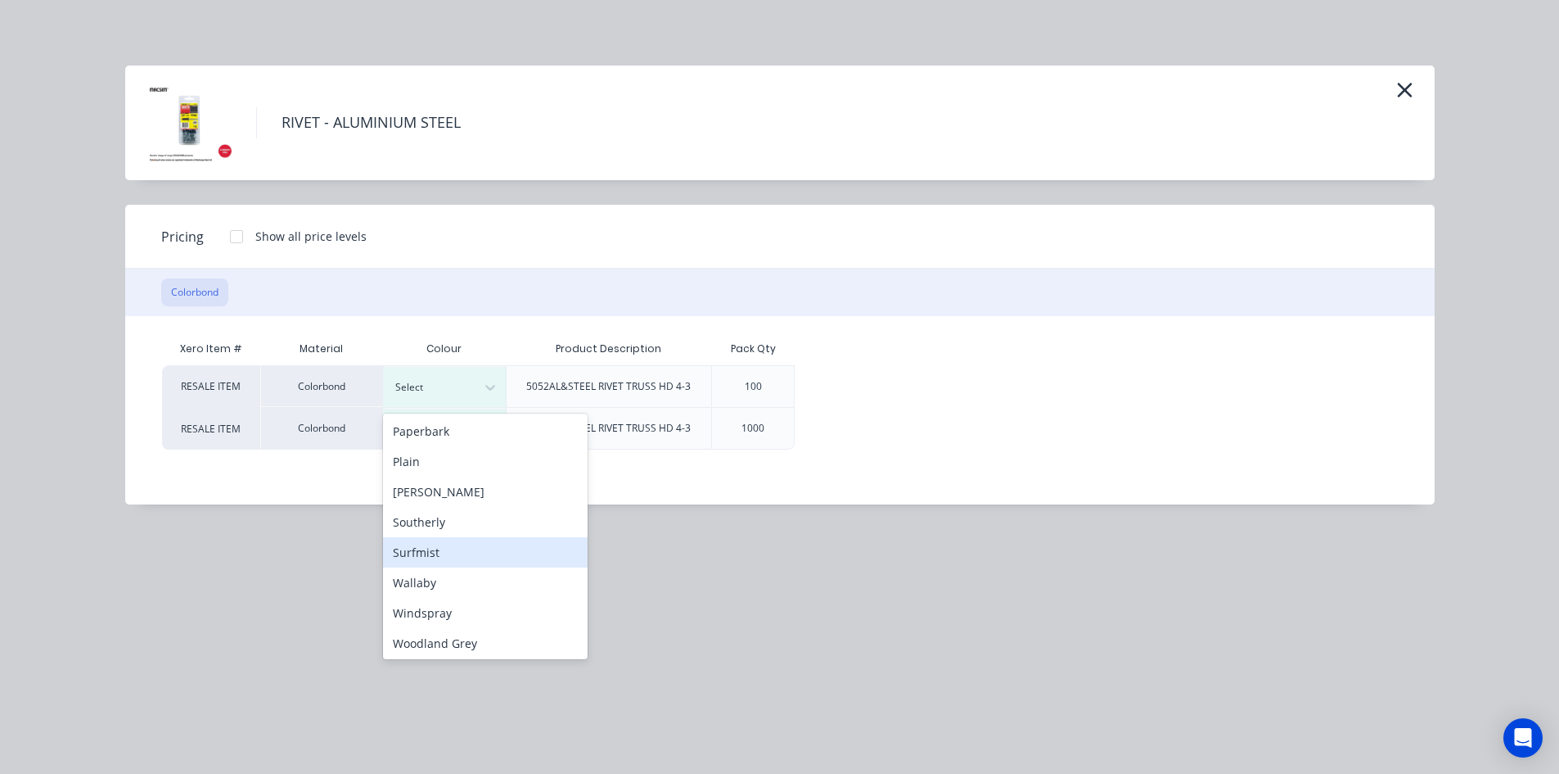
scroll to position [518, 0]
click at [464, 607] on div "Windspray" at bounding box center [485, 610] width 205 height 30
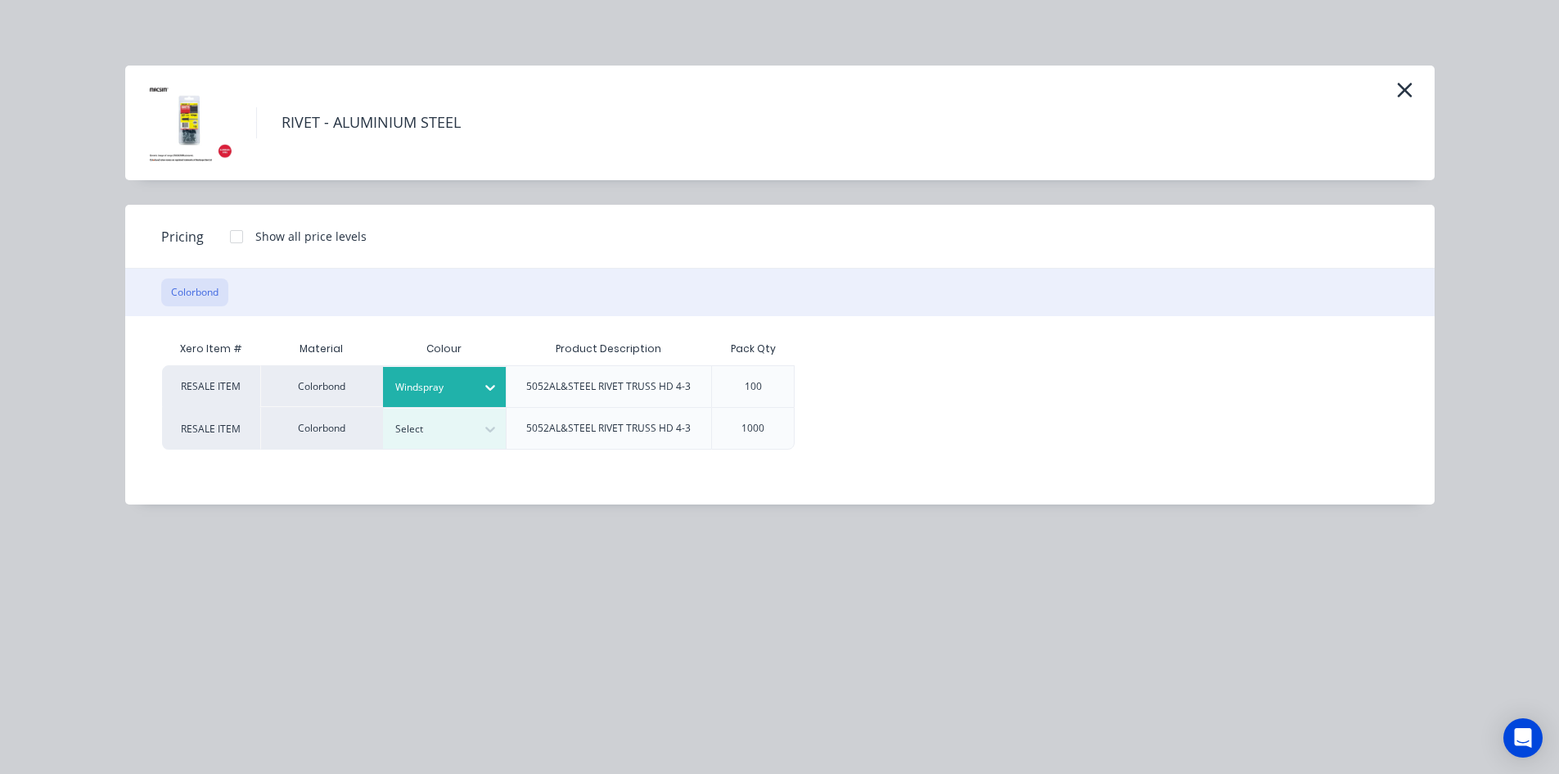
click at [236, 238] on div at bounding box center [236, 236] width 33 height 33
click at [890, 378] on div "$5.00" at bounding box center [850, 386] width 109 height 41
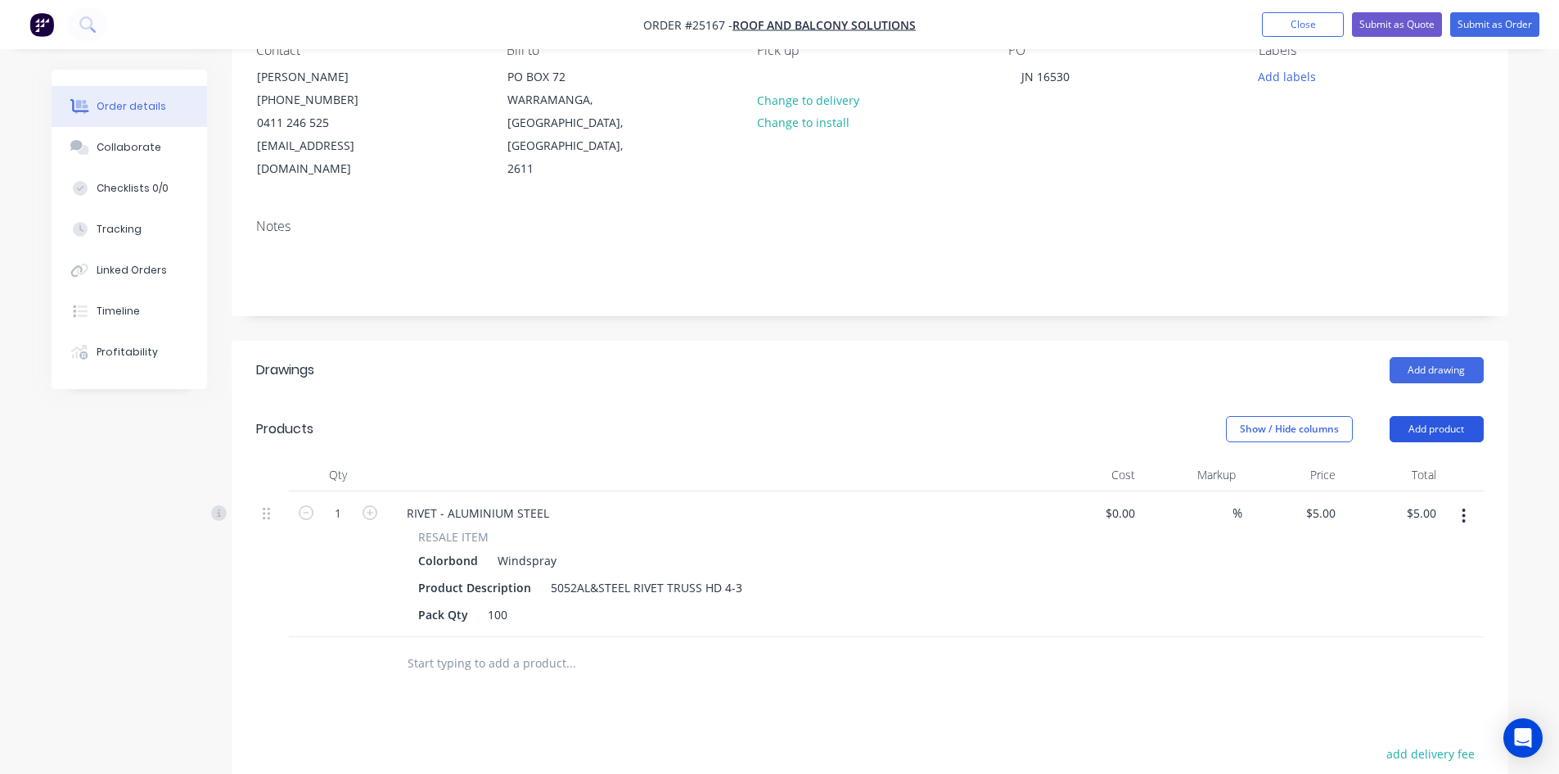
click at [1439, 416] on button "Add product" at bounding box center [1437, 429] width 94 height 26
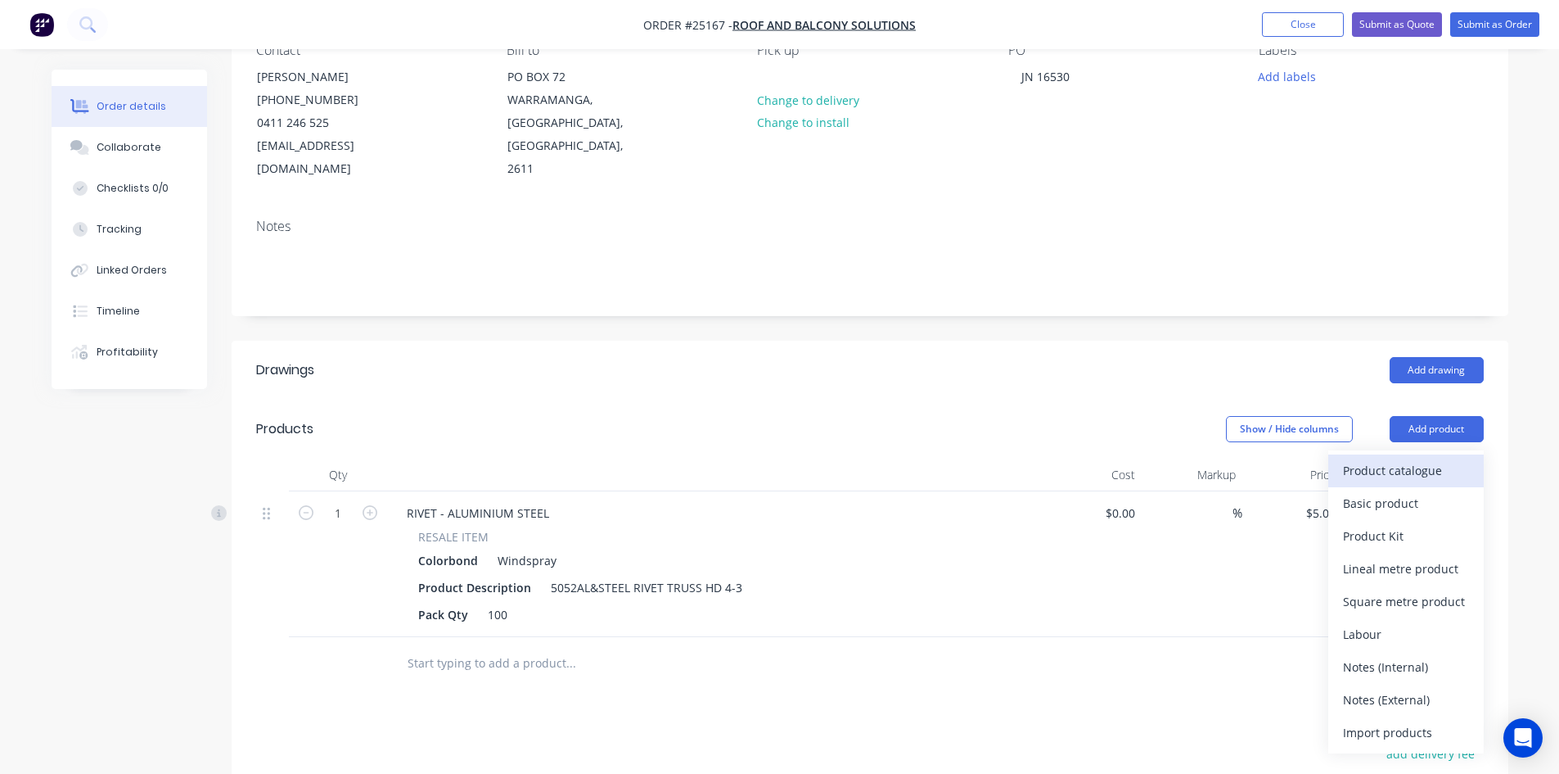
click at [1431, 458] on div "Product catalogue" at bounding box center [1406, 470] width 126 height 24
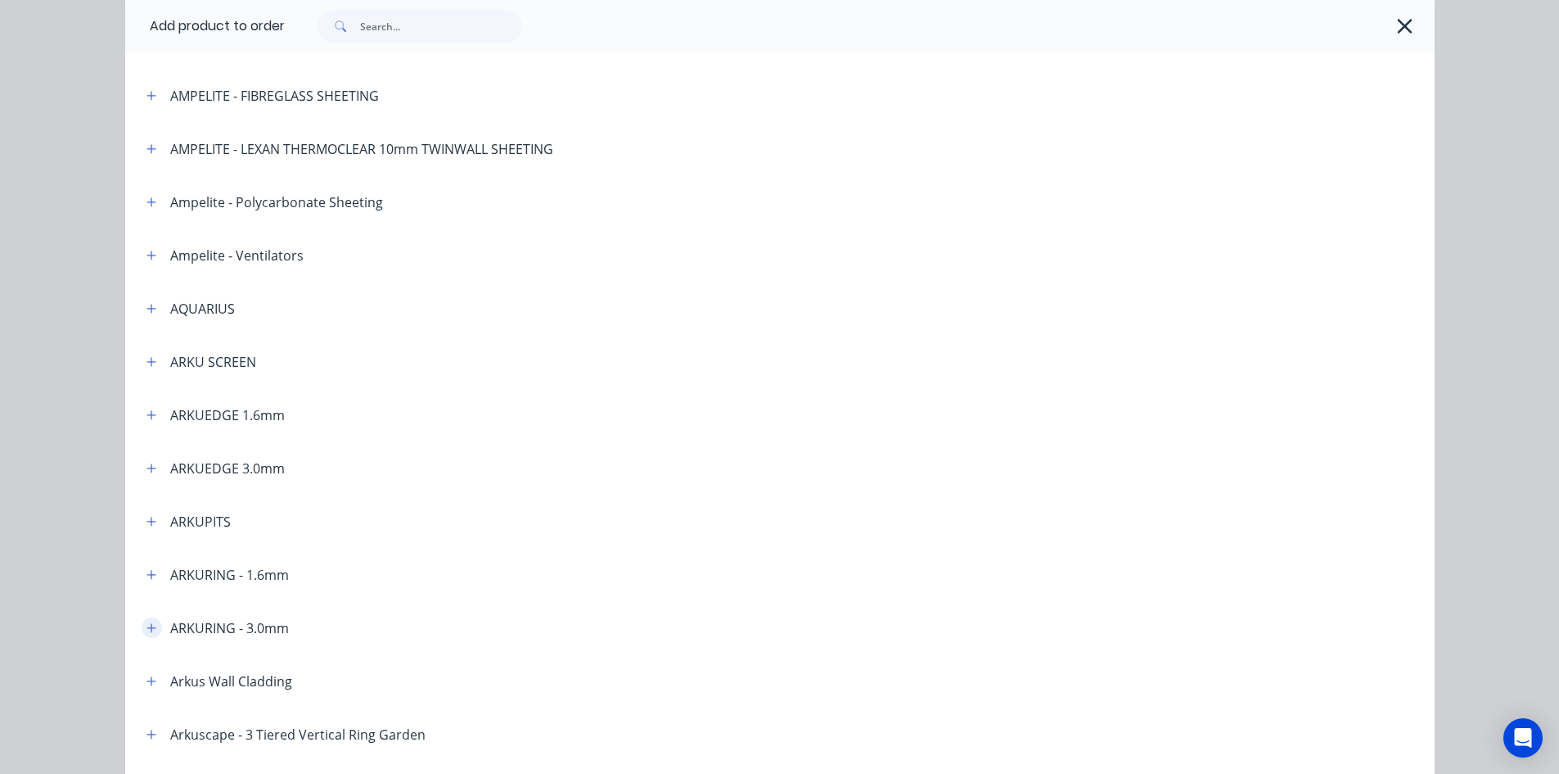
scroll to position [409, 0]
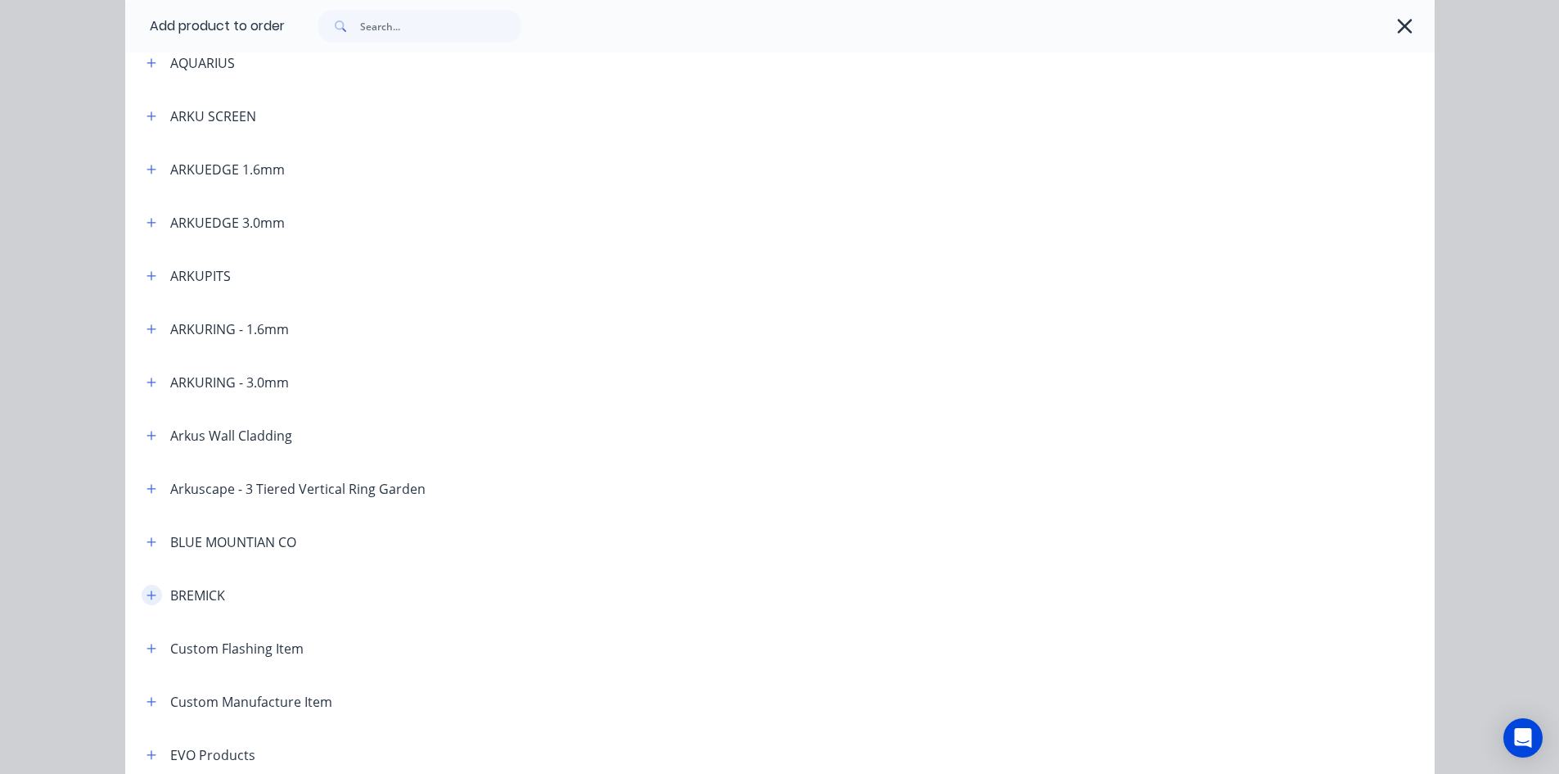
click at [147, 600] on icon "button" at bounding box center [152, 594] width 10 height 11
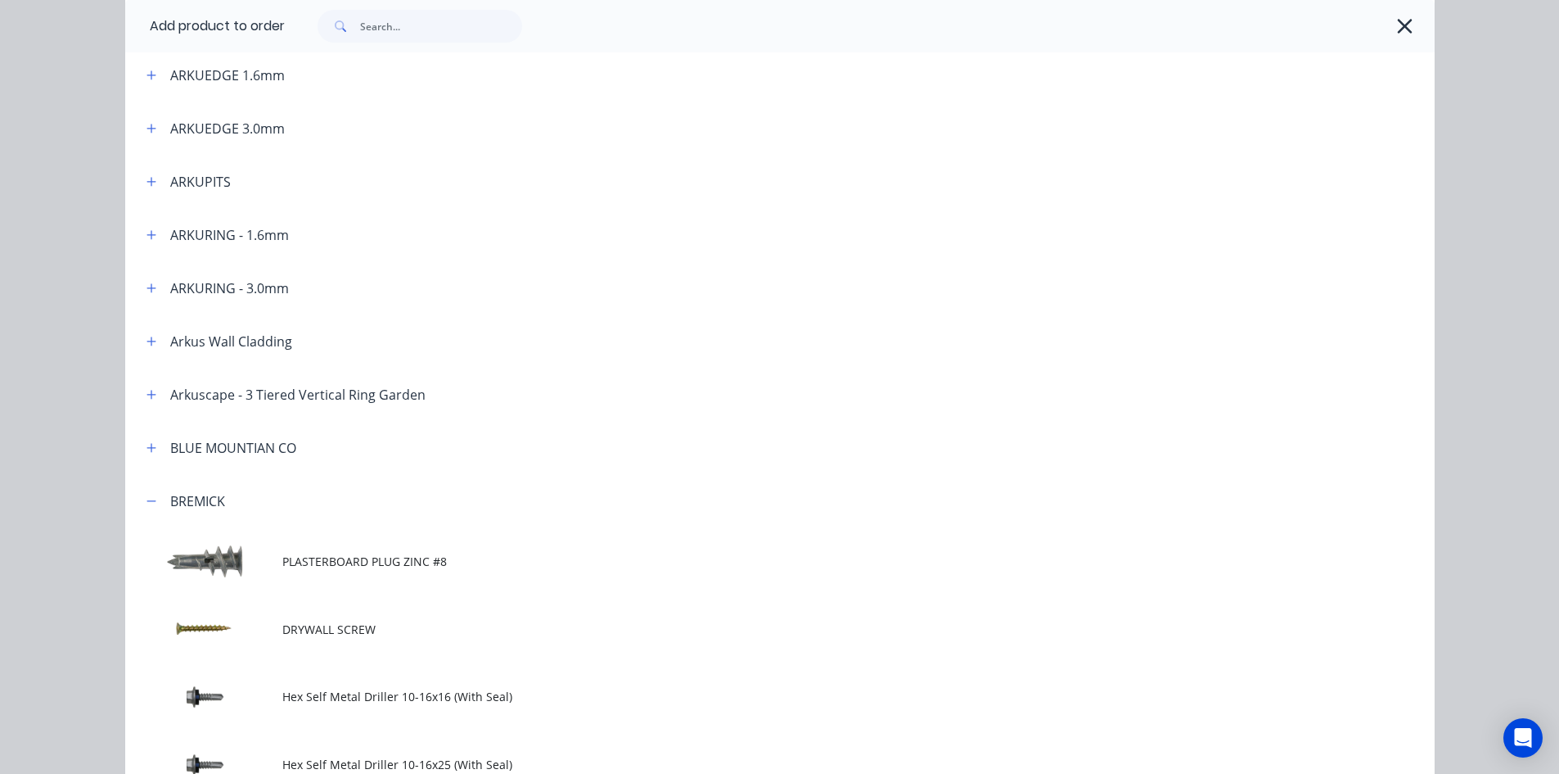
scroll to position [1064, 0]
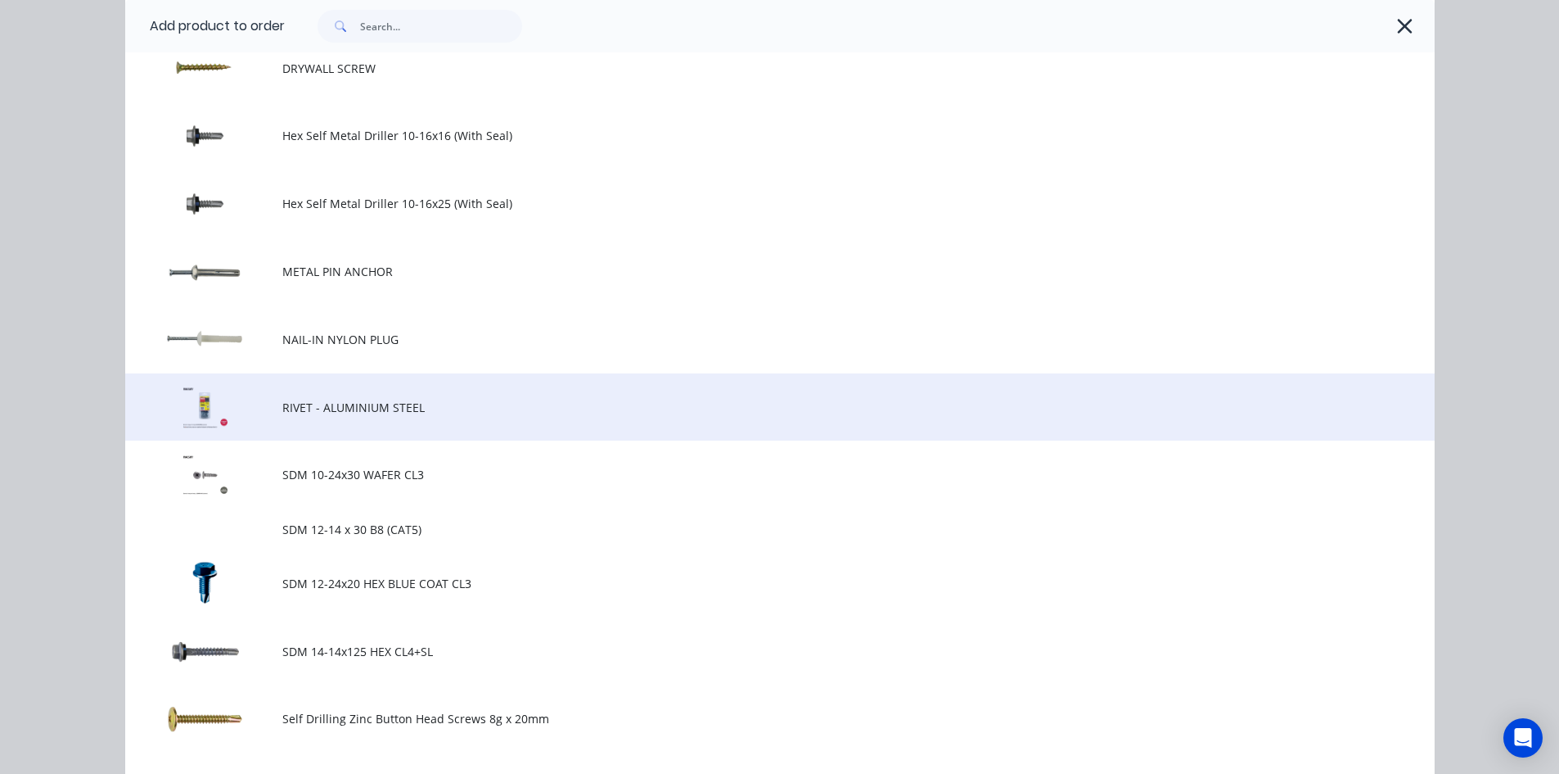
click at [339, 428] on td "RIVET - ALUMINIUM STEEL" at bounding box center [858, 407] width 1152 height 68
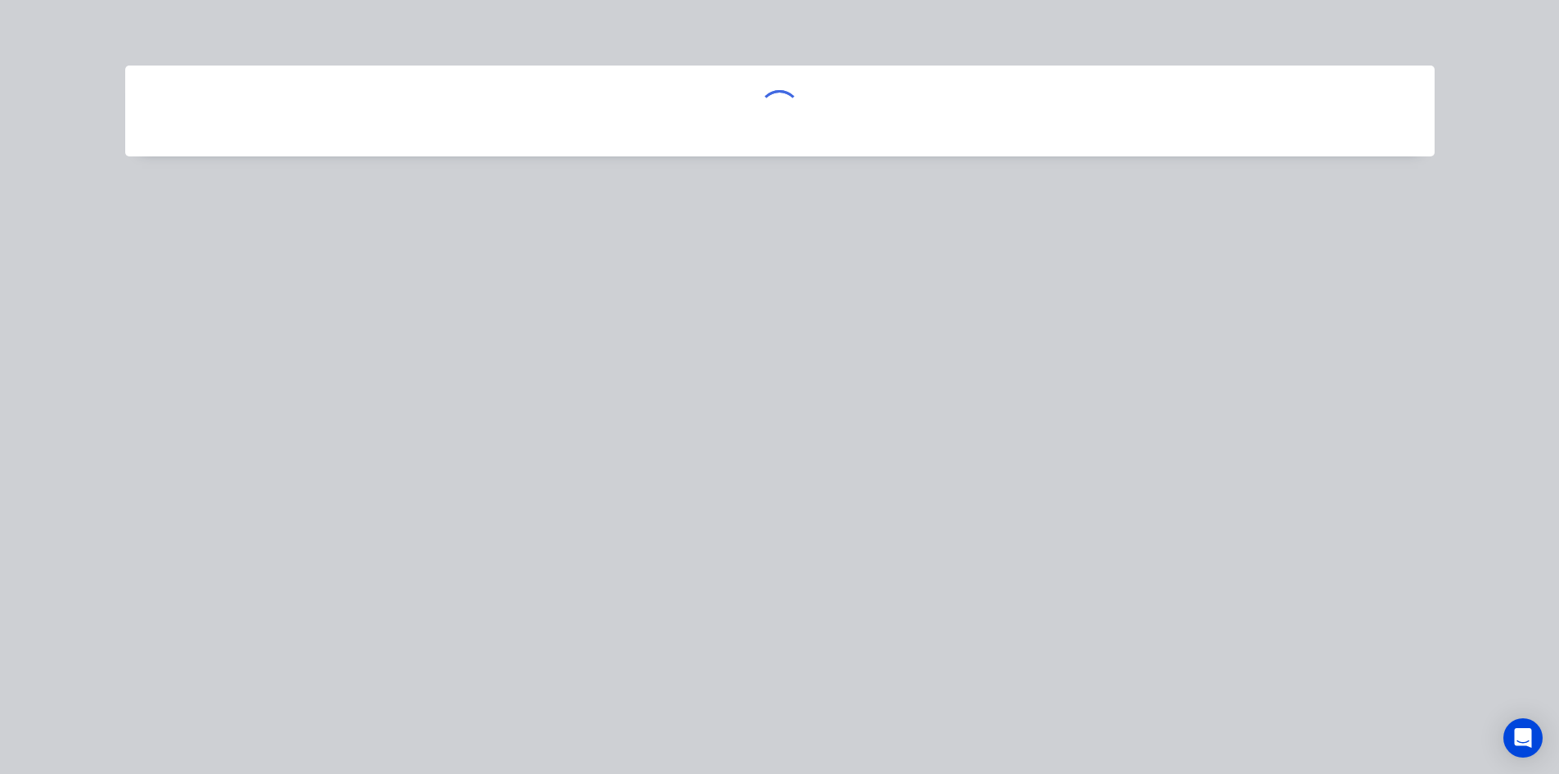
scroll to position [0, 0]
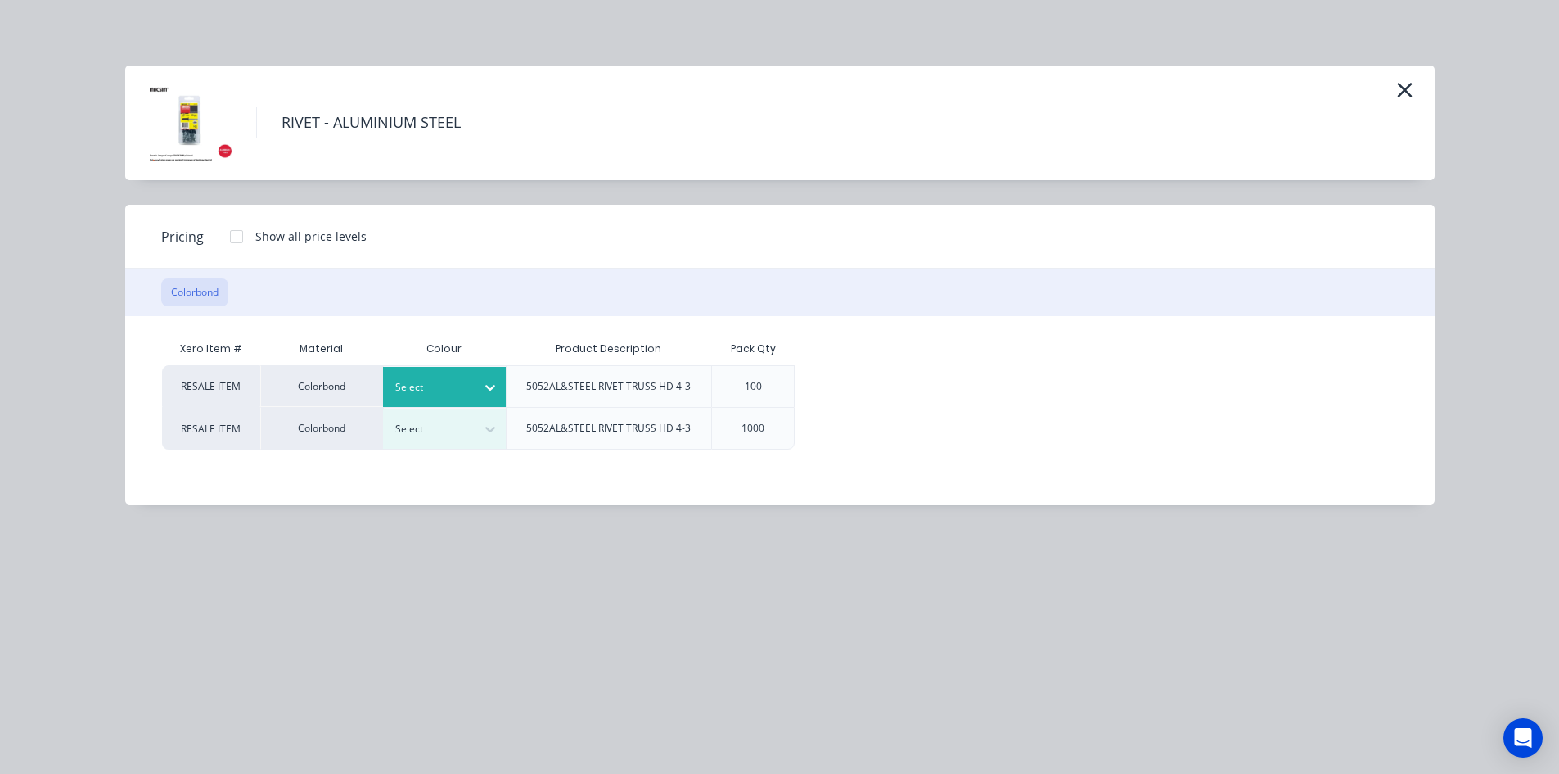
click at [435, 379] on div at bounding box center [432, 387] width 74 height 18
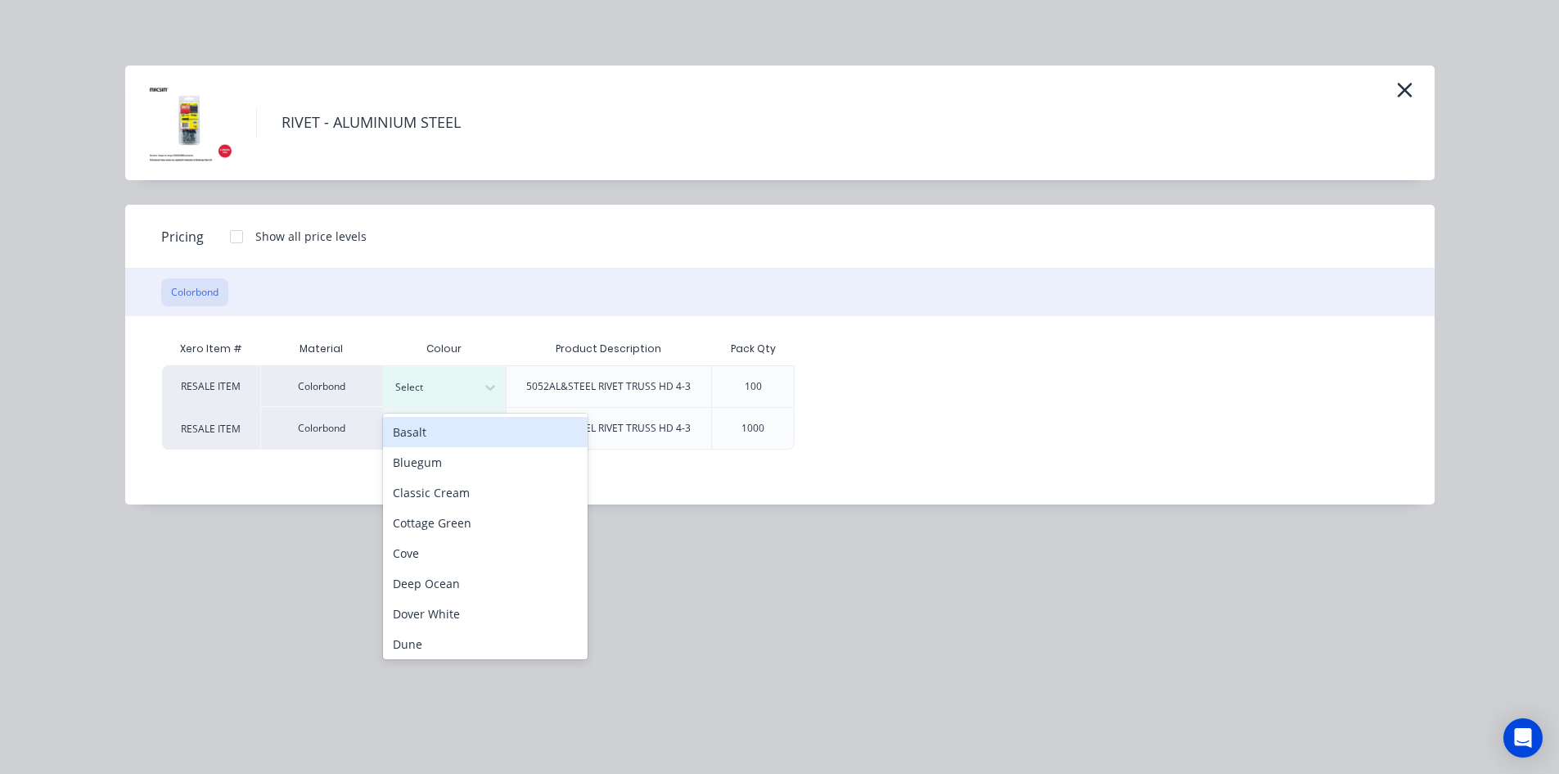
click at [468, 425] on div "Basalt" at bounding box center [485, 432] width 205 height 30
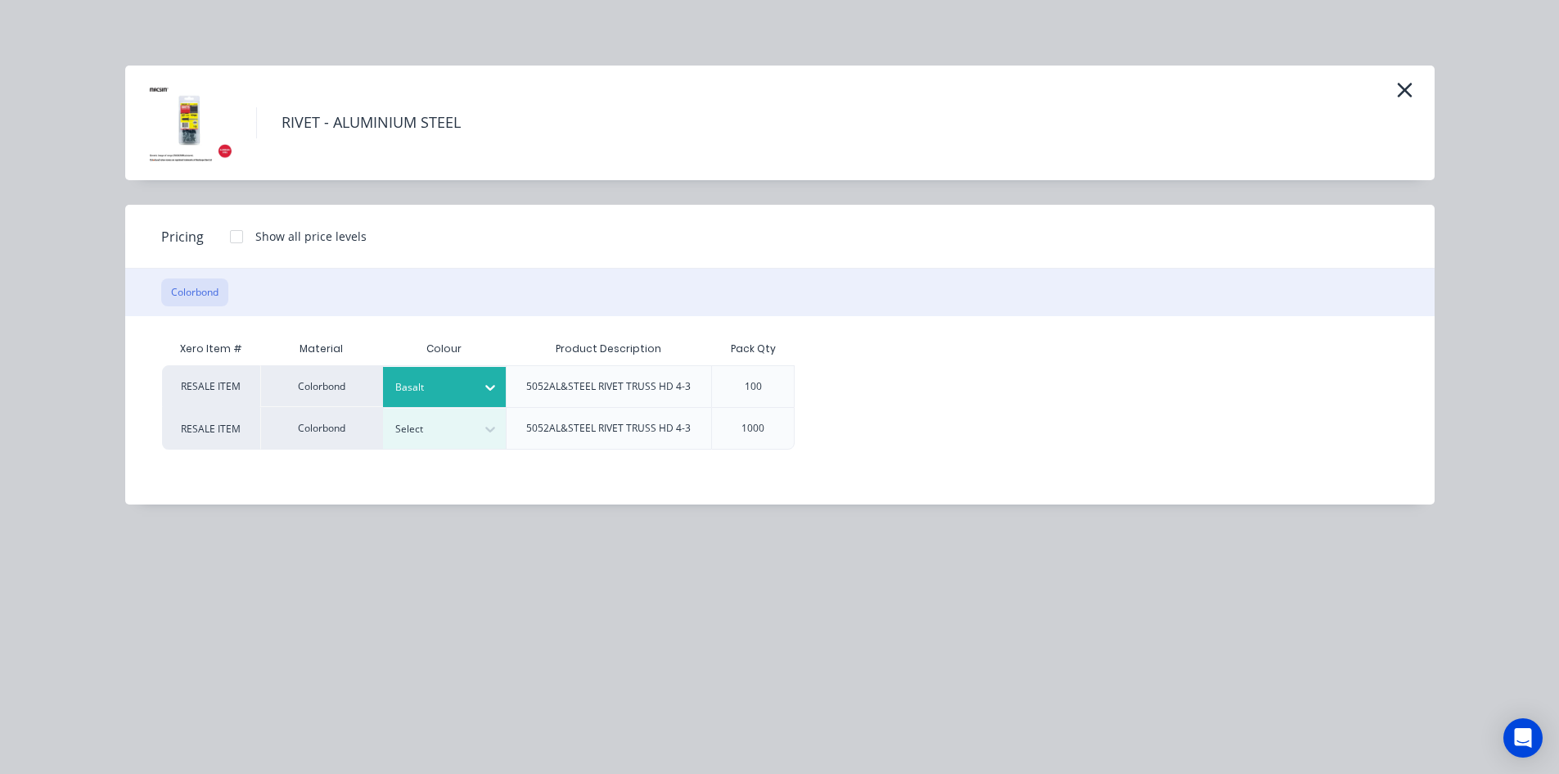
click at [232, 241] on div at bounding box center [236, 236] width 33 height 33
click at [886, 372] on div "$5.00" at bounding box center [850, 386] width 109 height 41
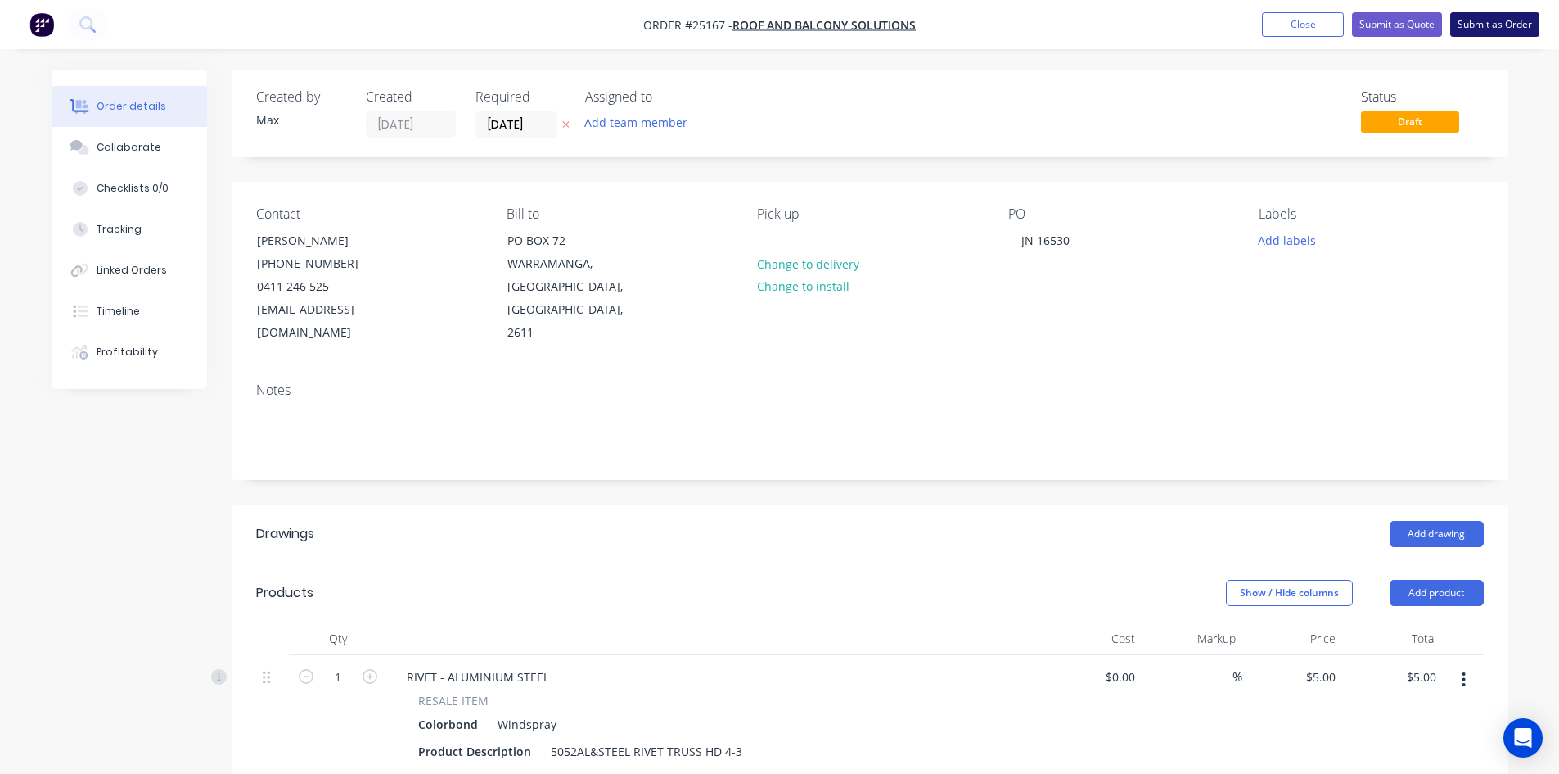
click at [1507, 22] on button "Submit as Order" at bounding box center [1494, 24] width 89 height 25
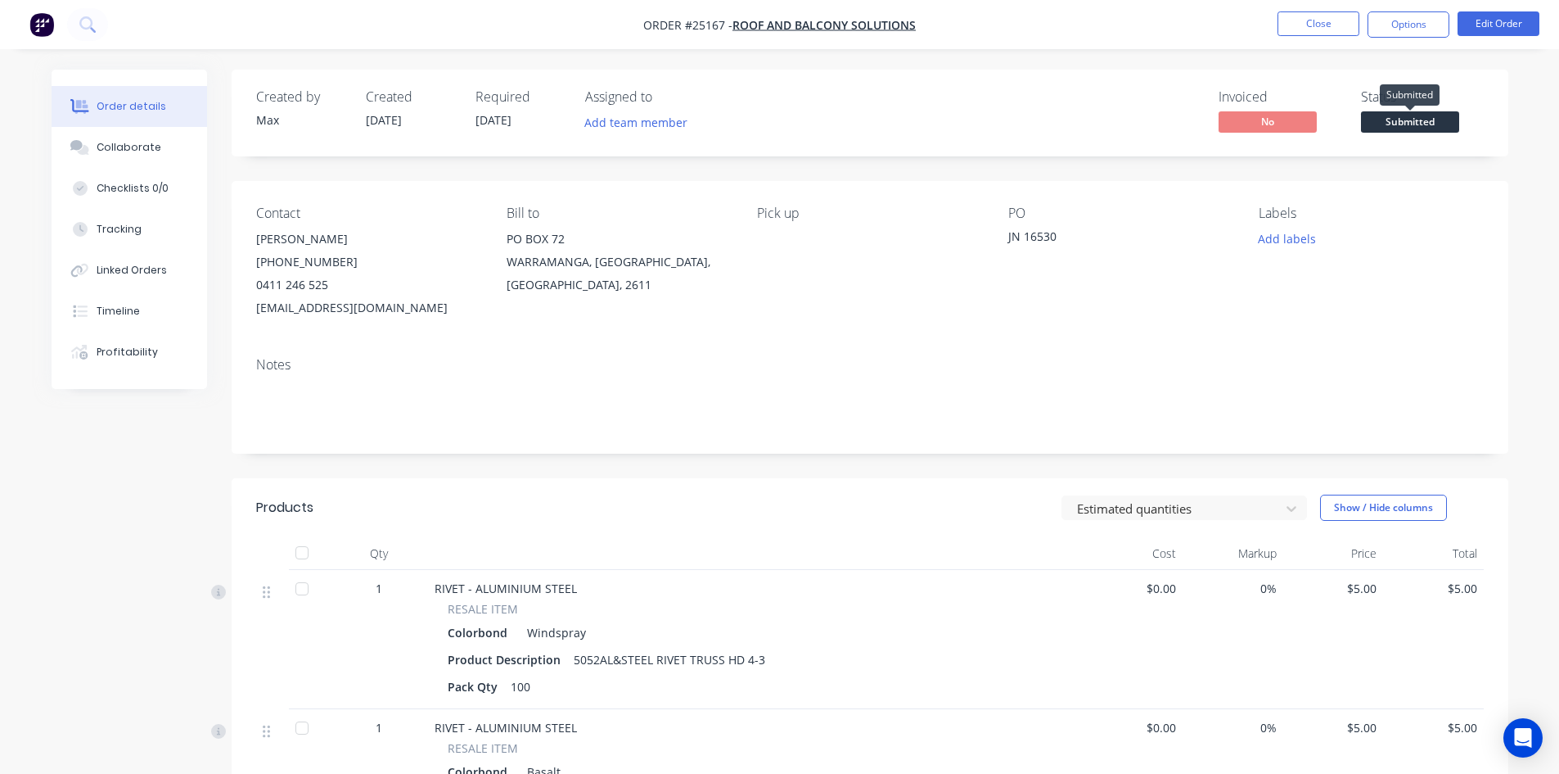
click at [1418, 124] on span "Submitted" at bounding box center [1410, 121] width 98 height 20
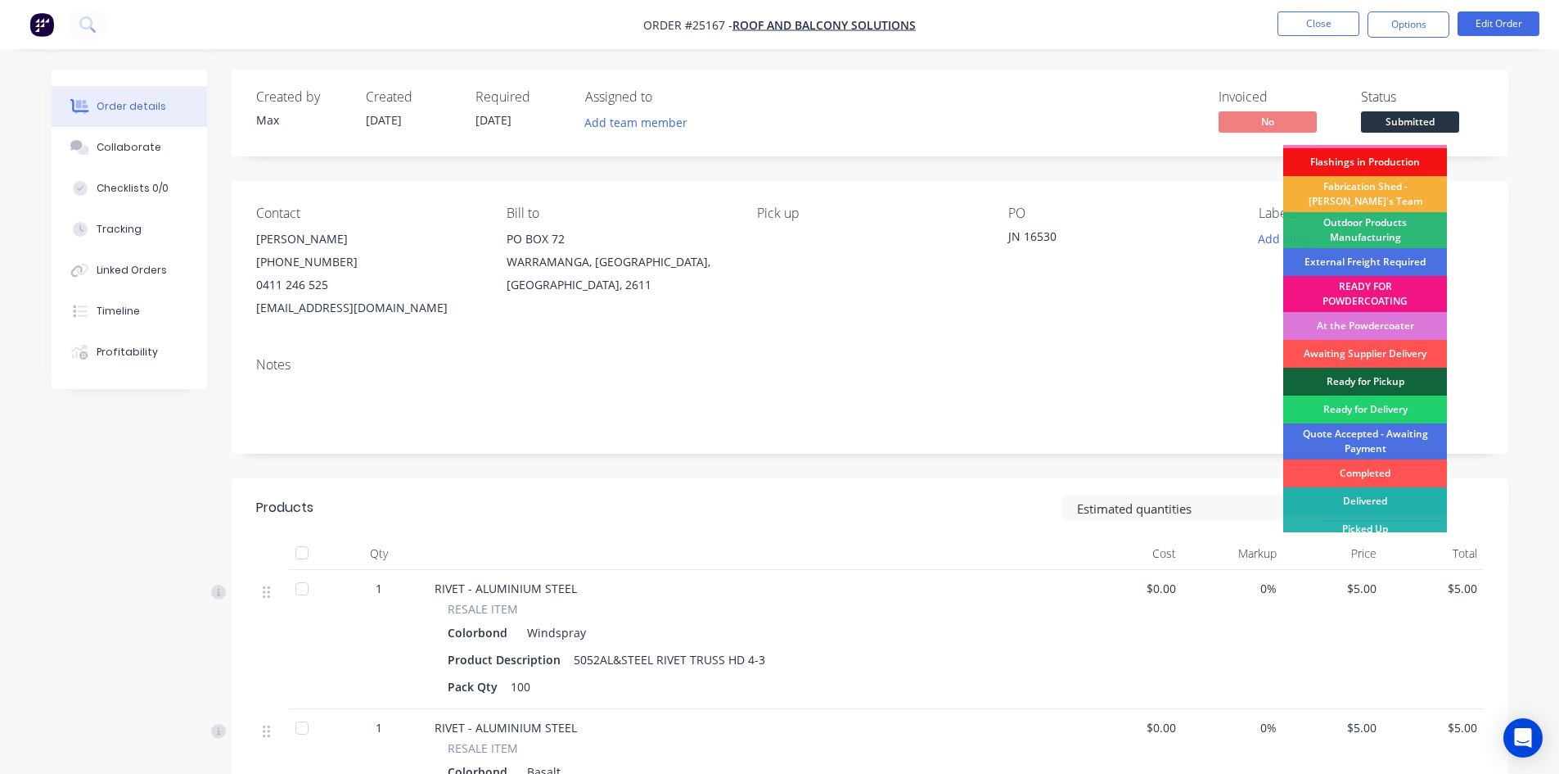
scroll to position [35, 0]
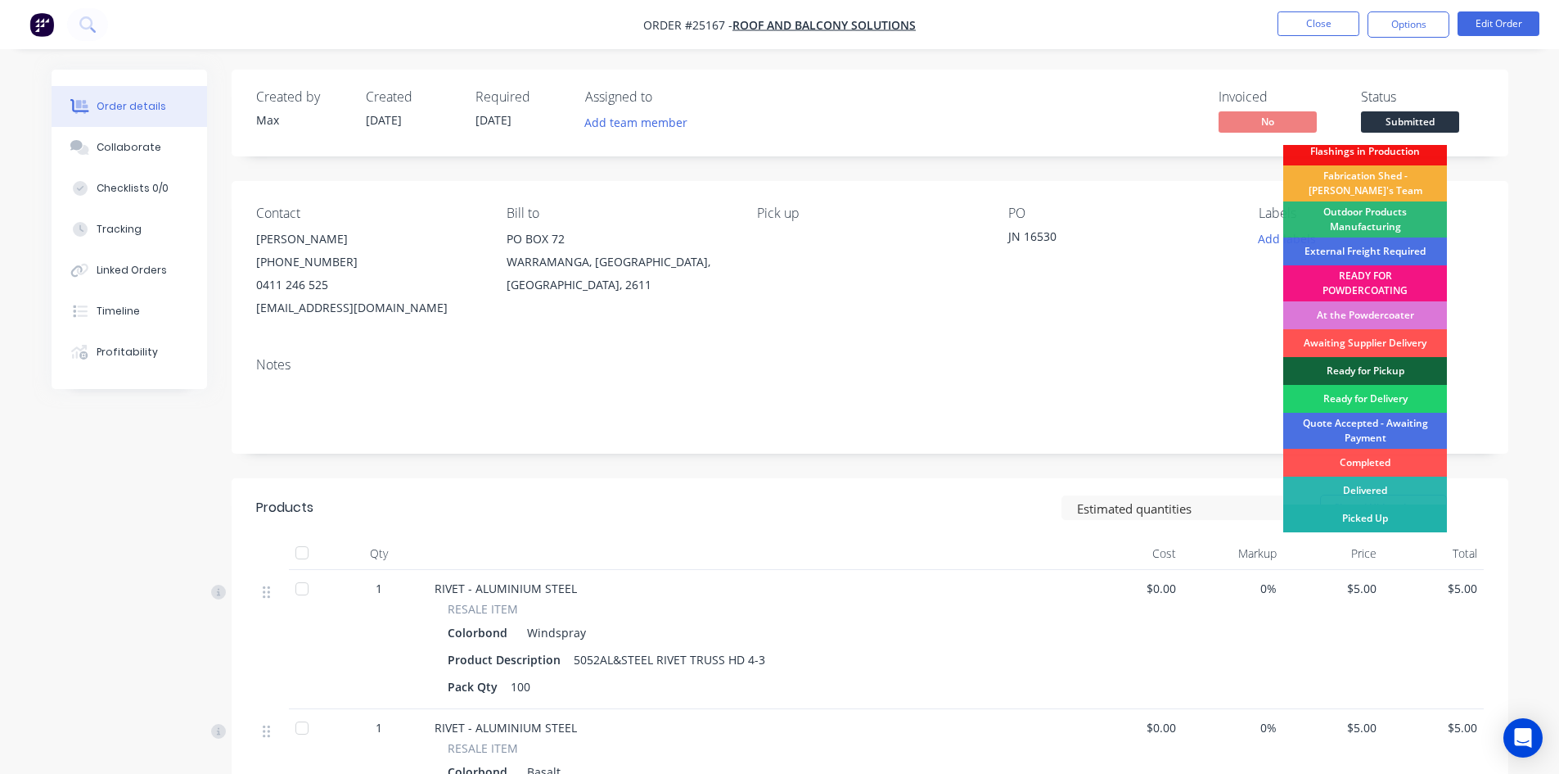
click at [1387, 517] on div "Picked Up" at bounding box center [1365, 518] width 164 height 28
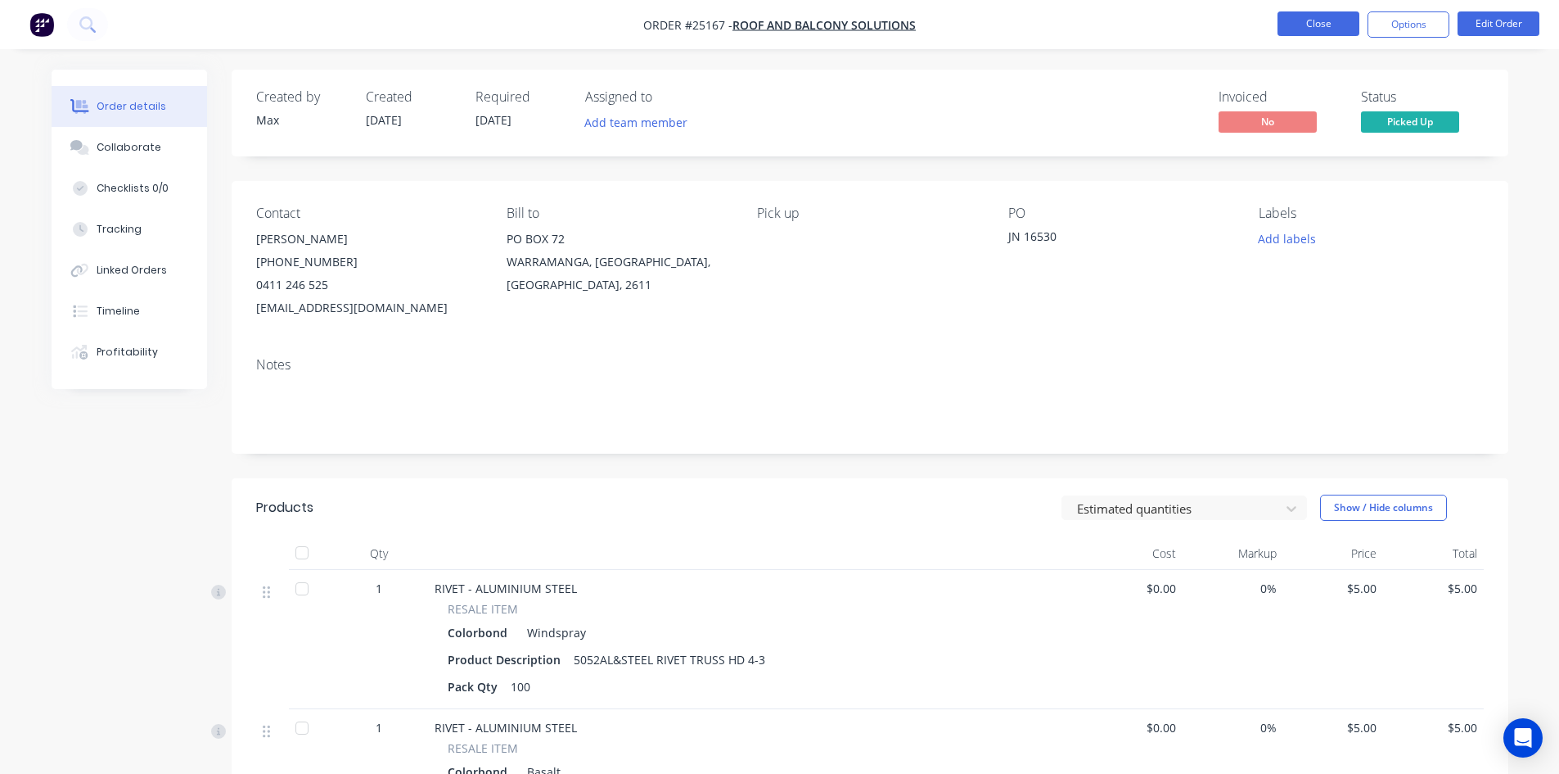
click at [1308, 16] on button "Close" at bounding box center [1319, 23] width 82 height 25
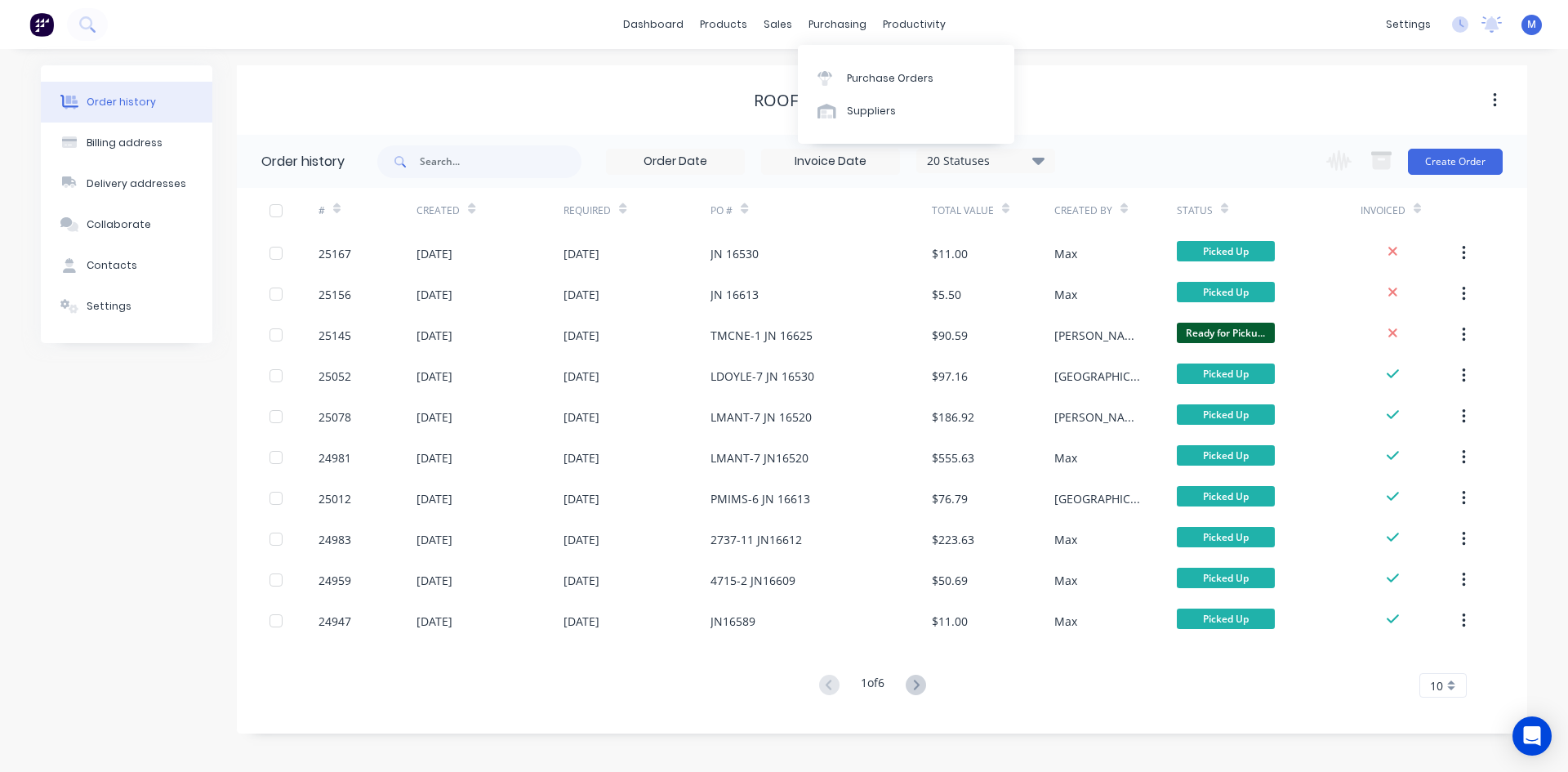
click at [877, 75] on div "Purchase Orders" at bounding box center [890, 78] width 87 height 15
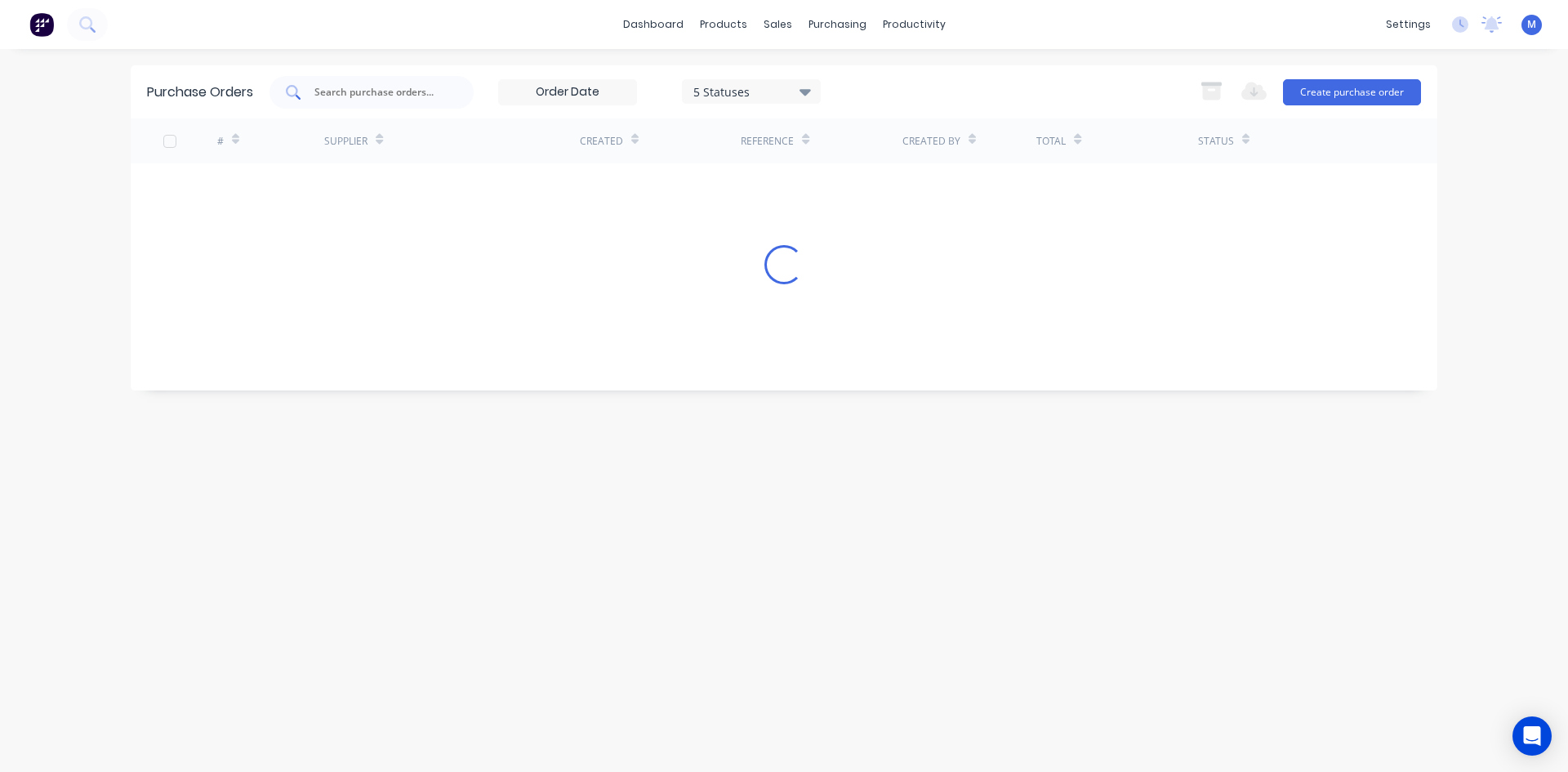
click at [349, 92] on input "text" at bounding box center [380, 92] width 136 height 16
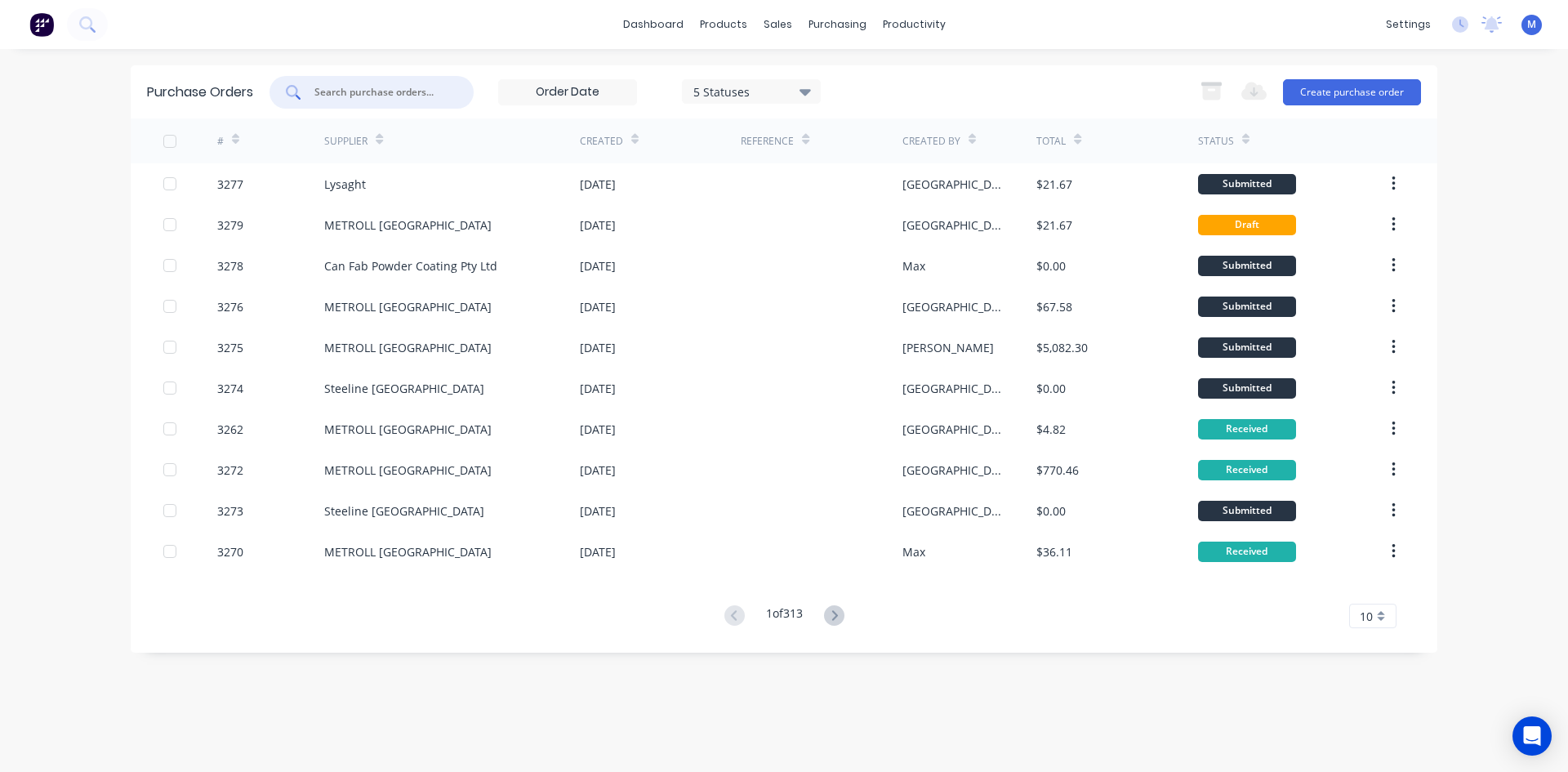
type input "2"
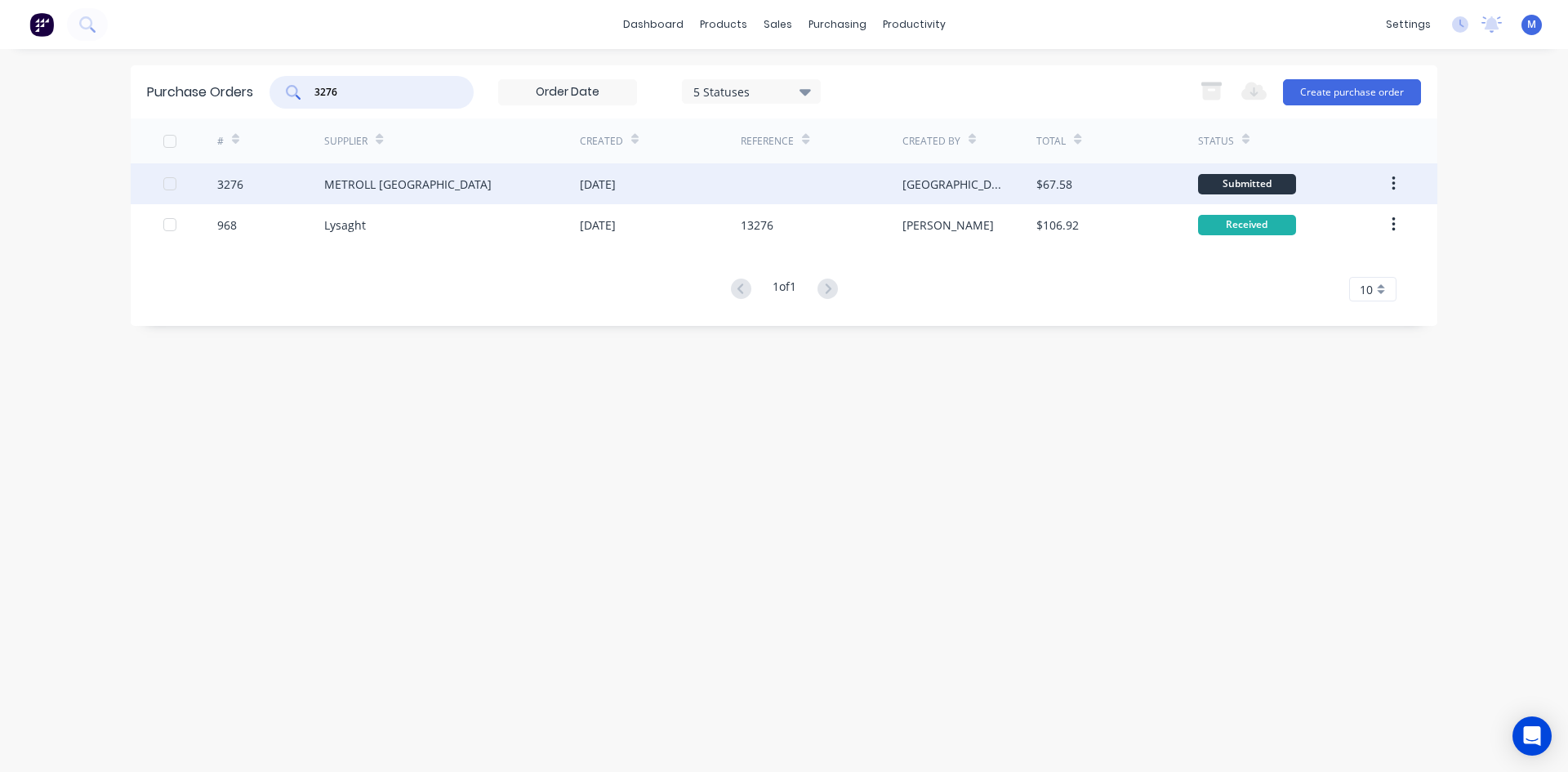
type input "3276"
click at [510, 182] on div "METROLL [GEOGRAPHIC_DATA]" at bounding box center [452, 184] width 255 height 41
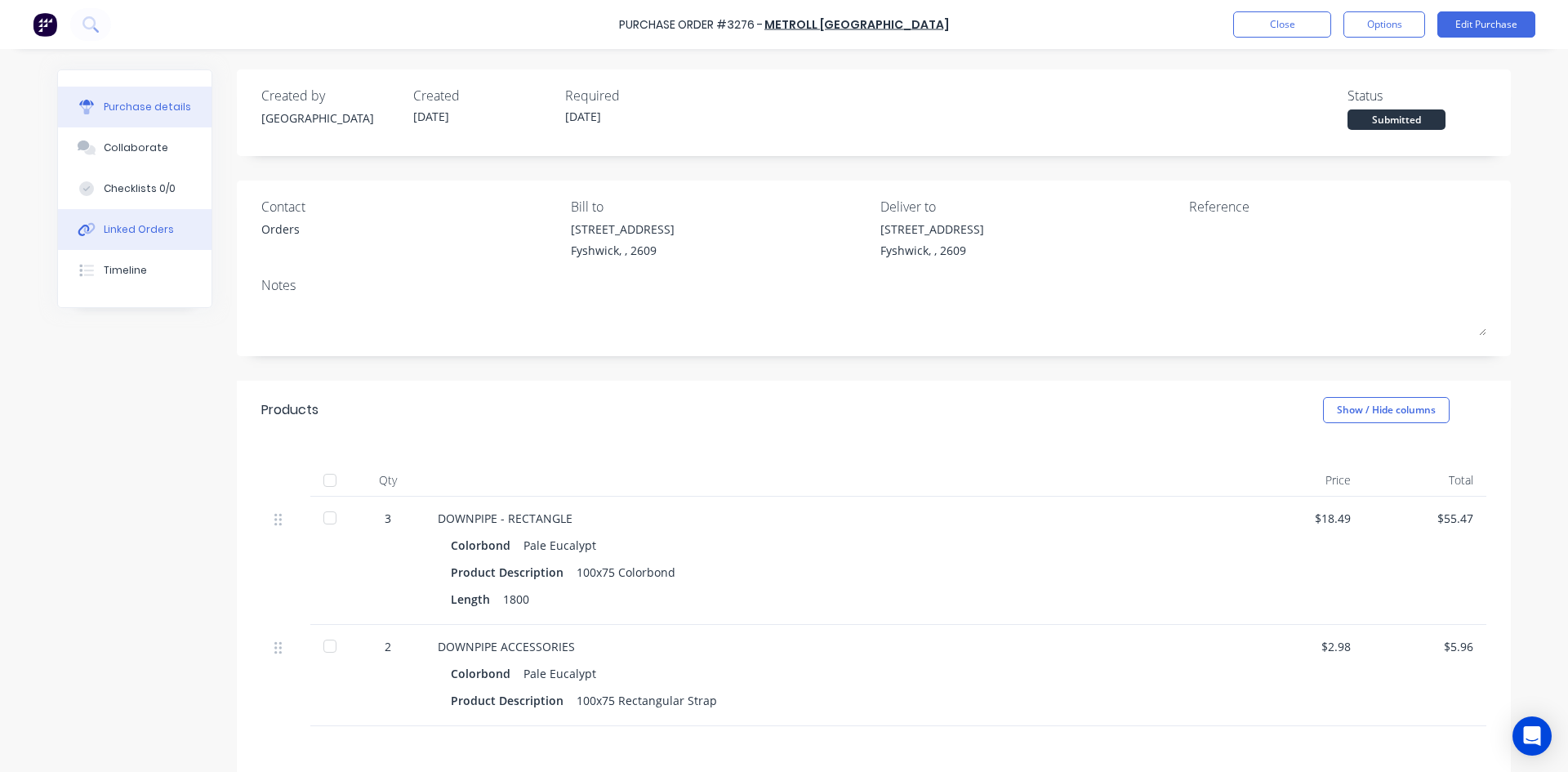
click at [130, 223] on div "Linked Orders" at bounding box center [139, 229] width 70 height 15
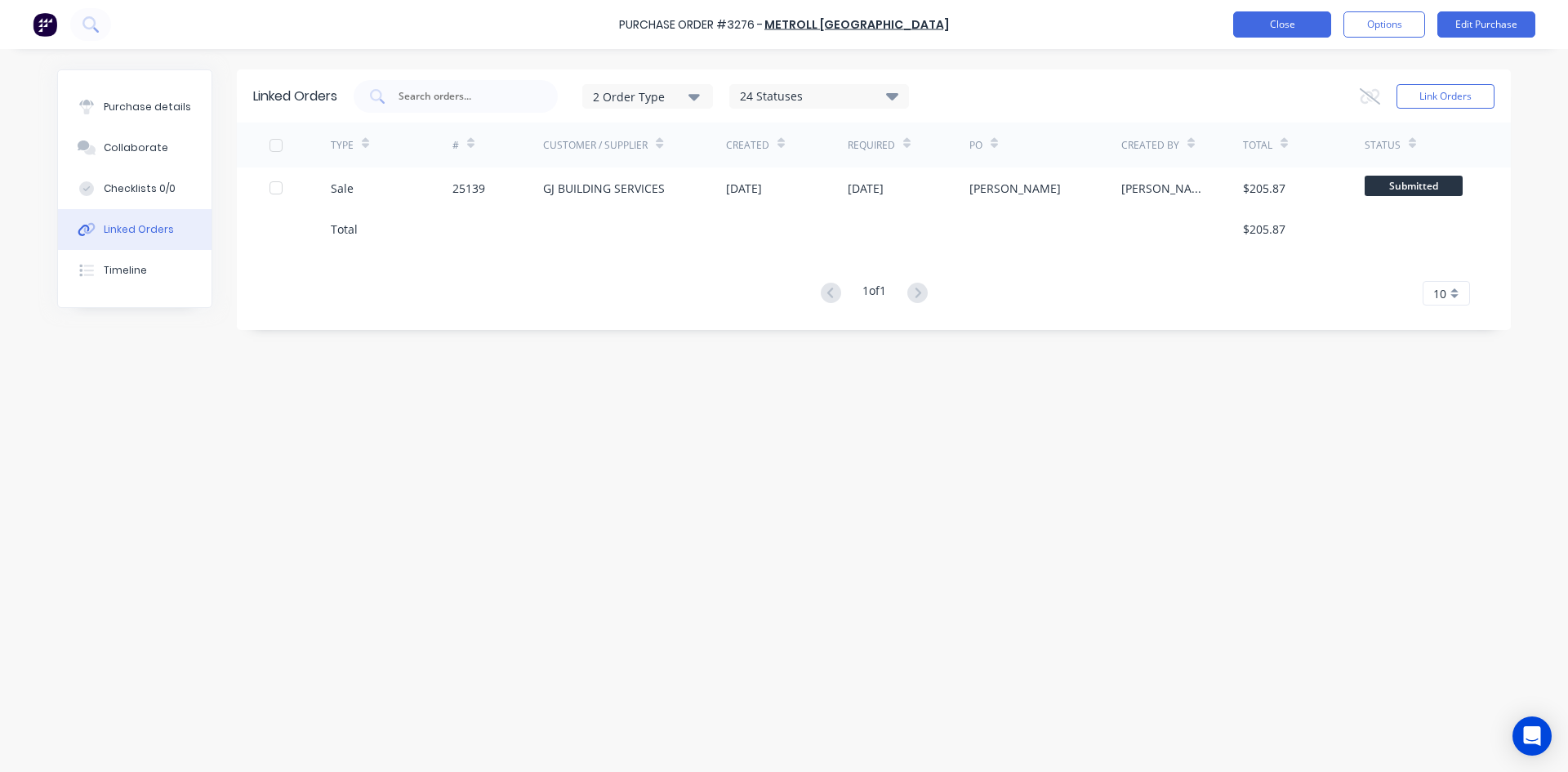
click at [1291, 25] on button "Close" at bounding box center [1282, 24] width 98 height 26
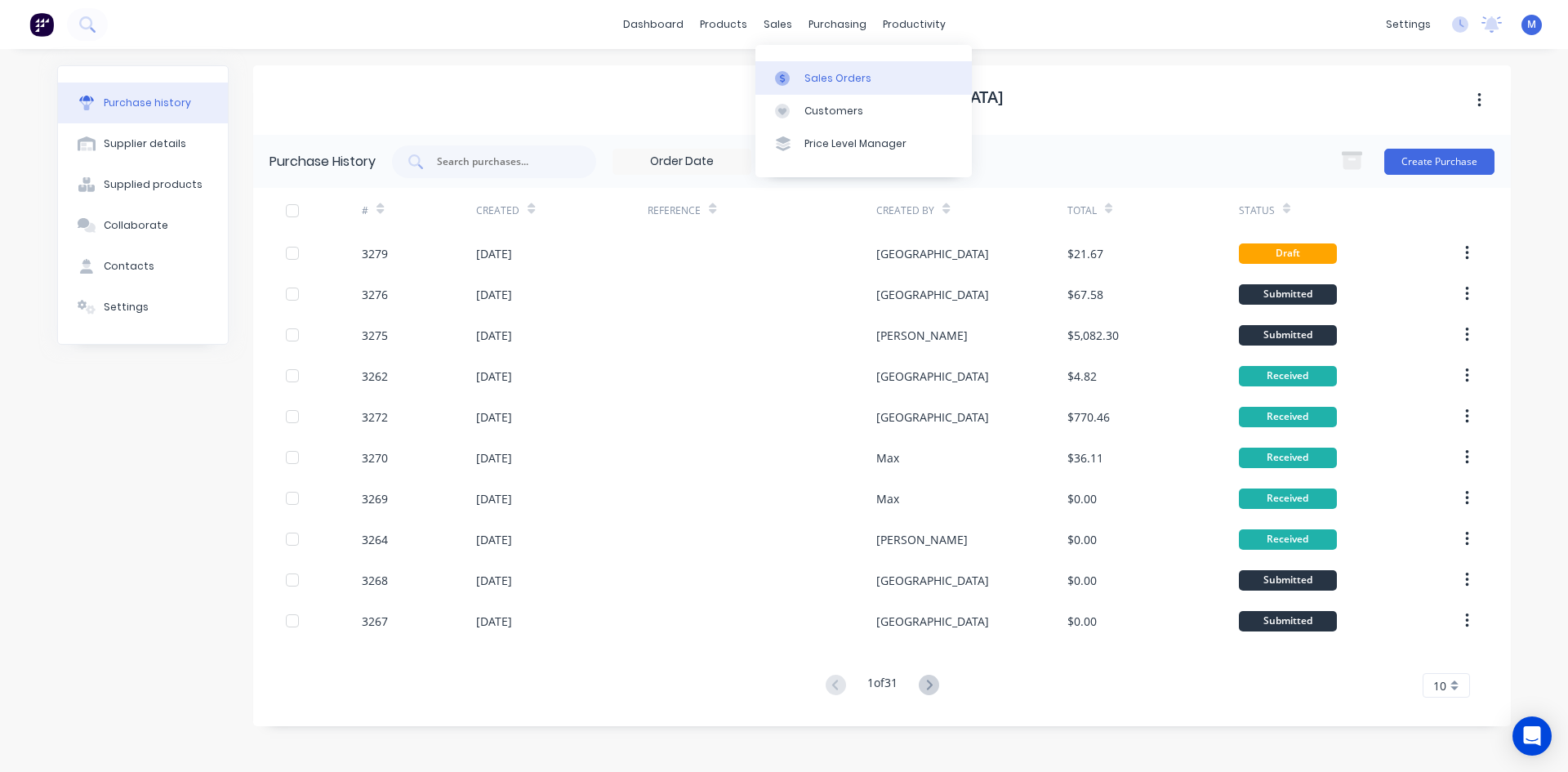
click at [818, 72] on div "Sales Orders" at bounding box center [837, 78] width 67 height 15
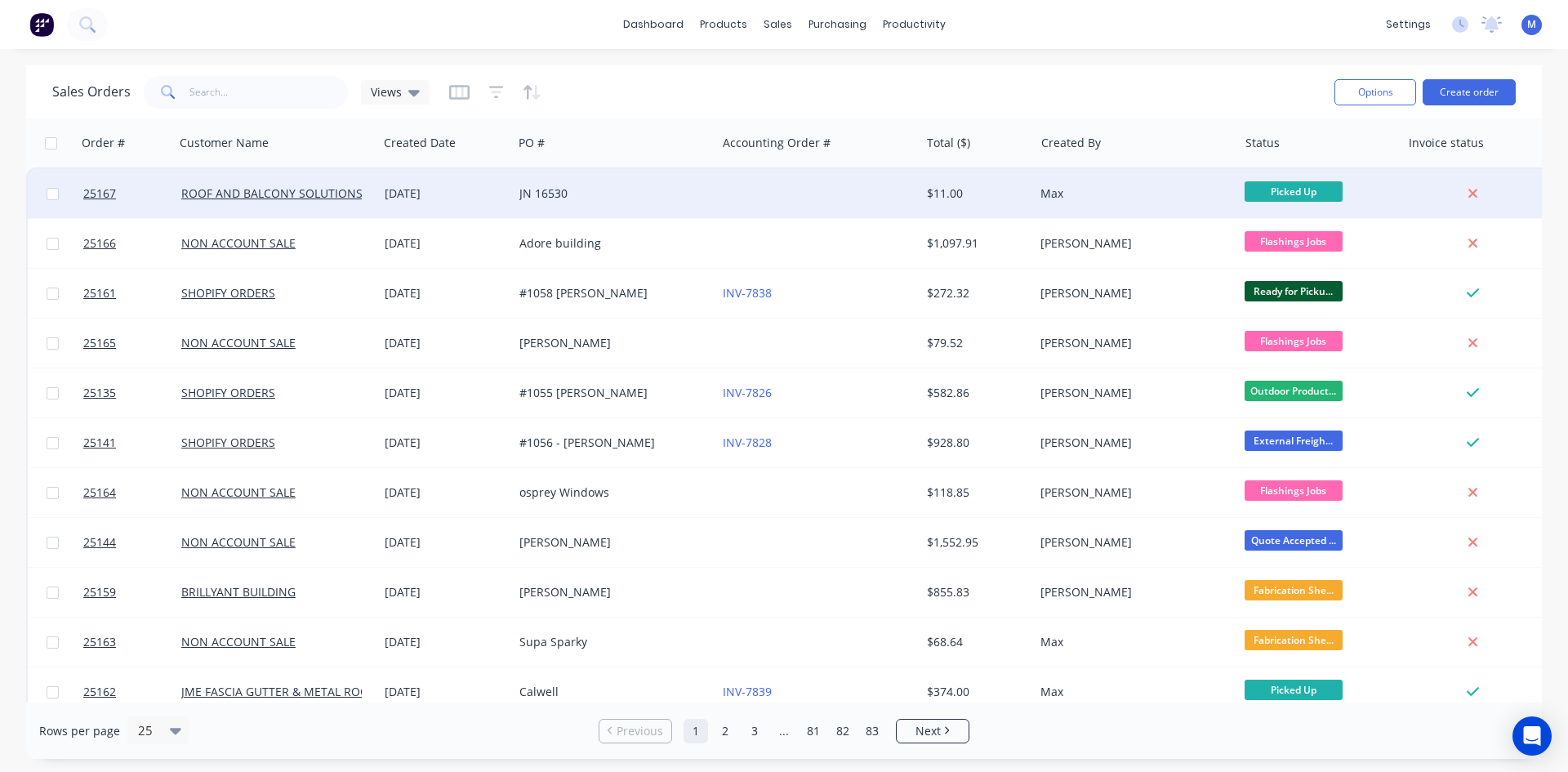
click at [612, 193] on div "JN 16530" at bounding box center [610, 193] width 182 height 16
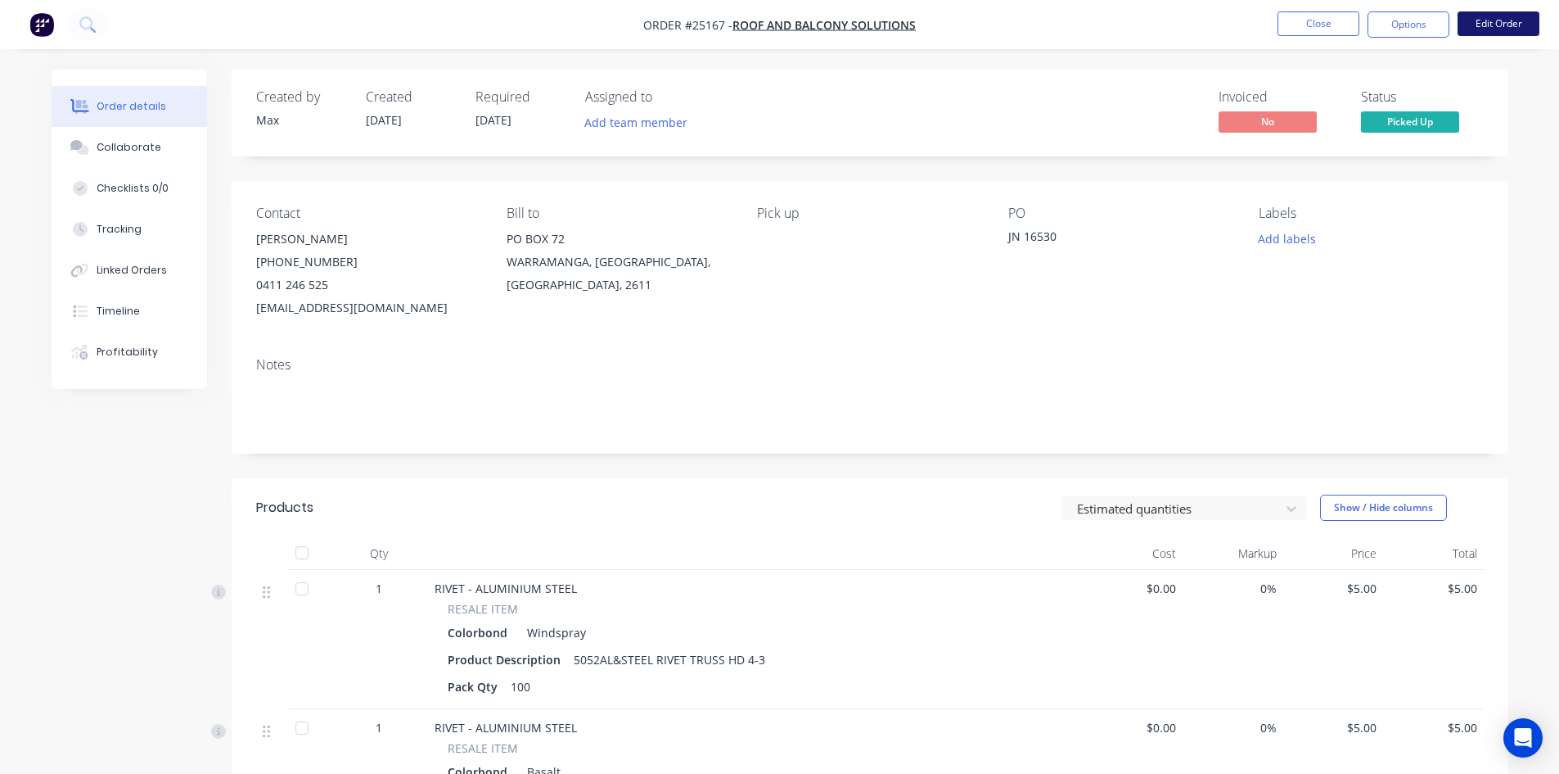
click at [1479, 22] on button "Edit Order" at bounding box center [1499, 23] width 82 height 25
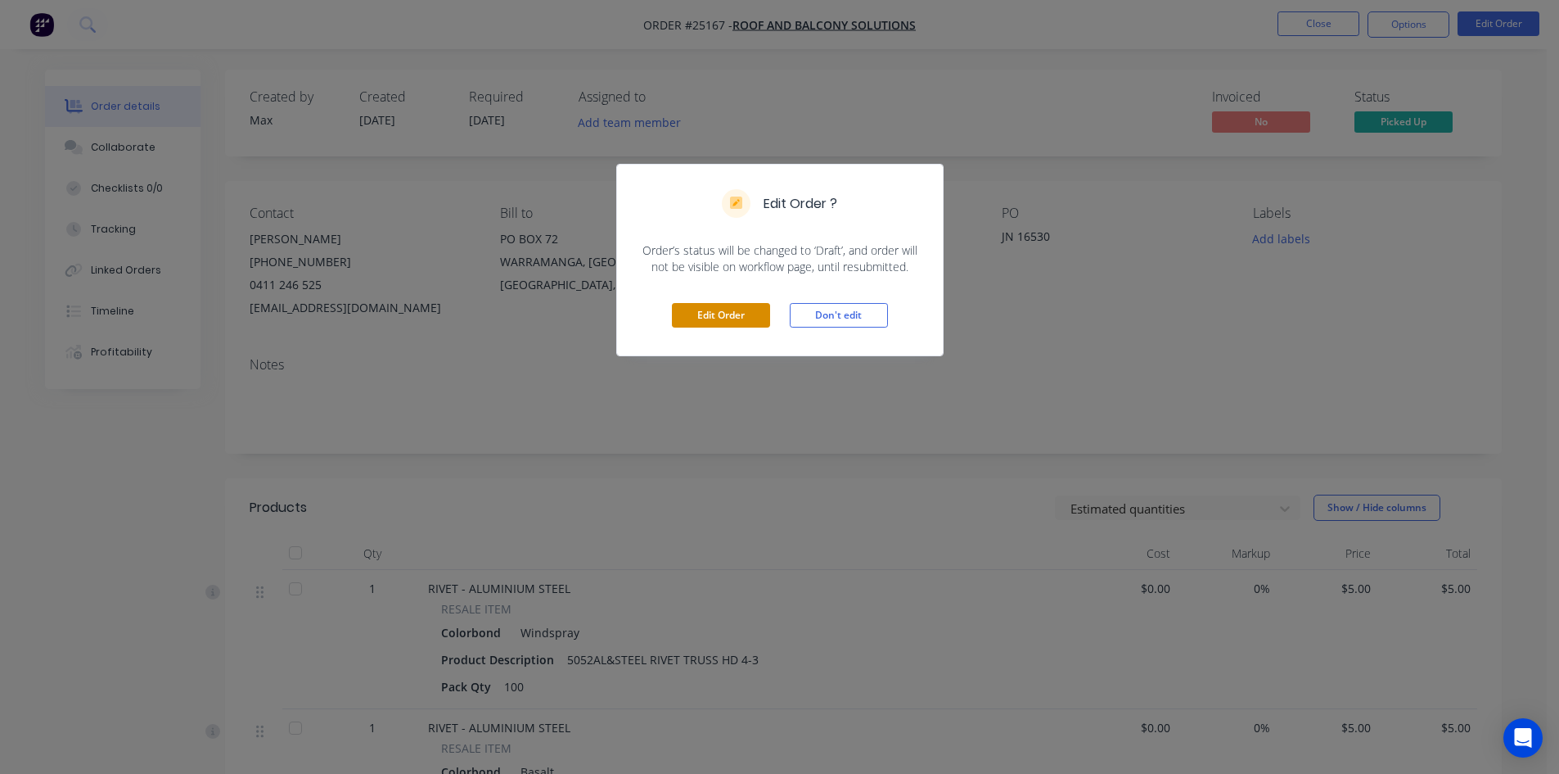
click at [717, 323] on button "Edit Order" at bounding box center [721, 315] width 98 height 25
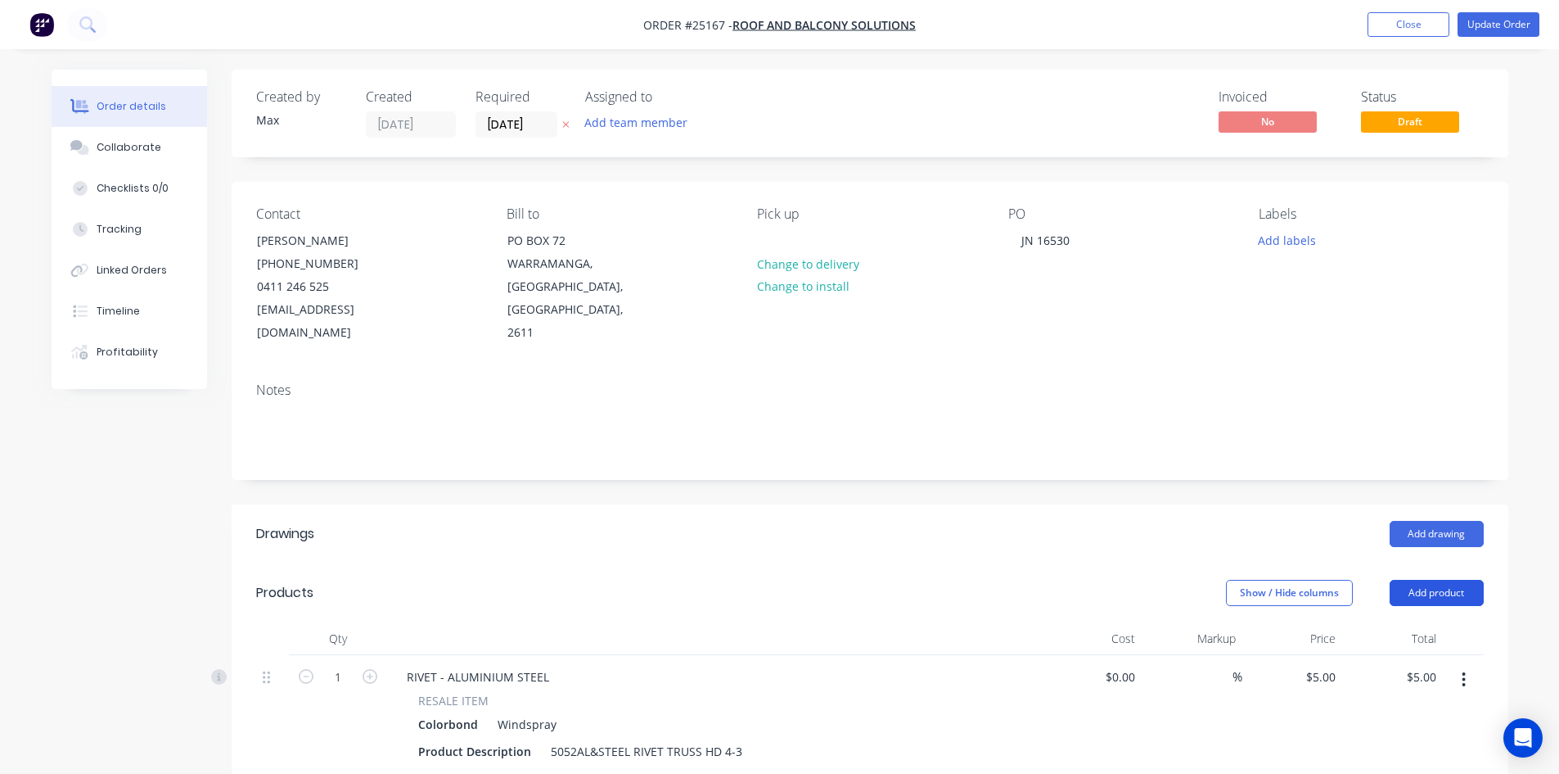
click at [1459, 580] on button "Add product" at bounding box center [1437, 593] width 94 height 26
click at [1413, 622] on div "Product catalogue" at bounding box center [1406, 634] width 126 height 24
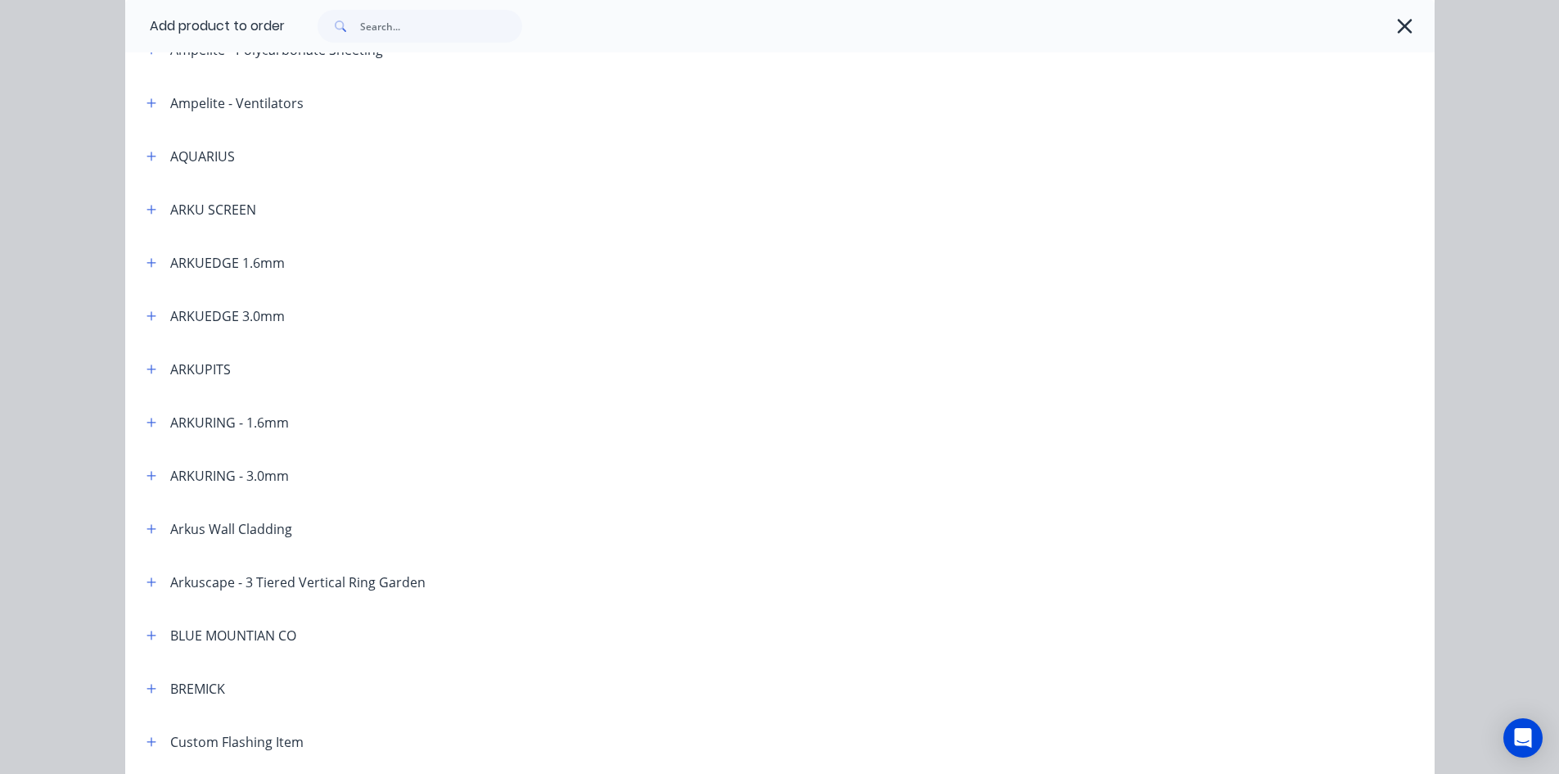
scroll to position [409, 0]
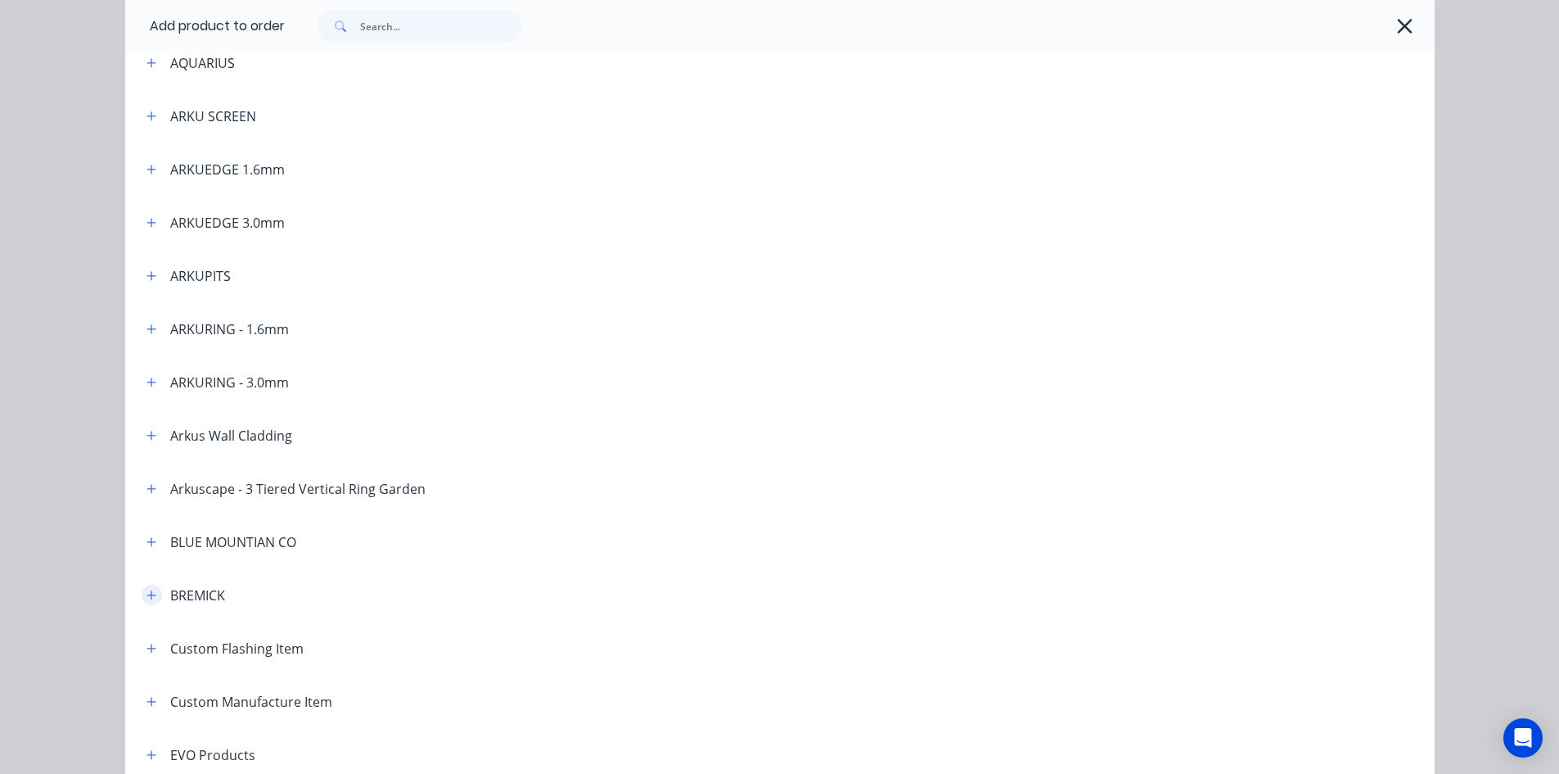
click at [147, 597] on icon "button" at bounding box center [152, 594] width 10 height 11
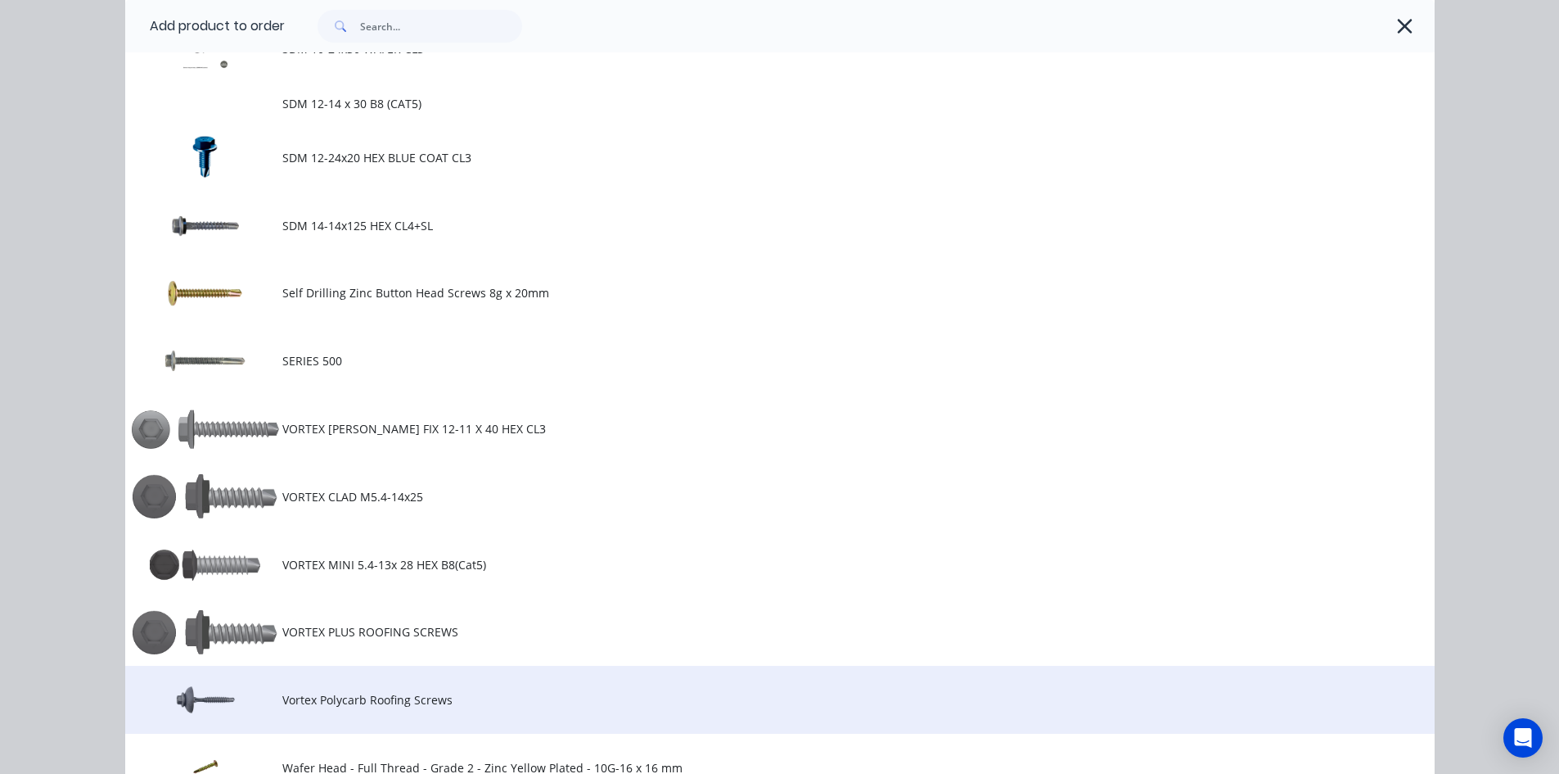
scroll to position [1801, 0]
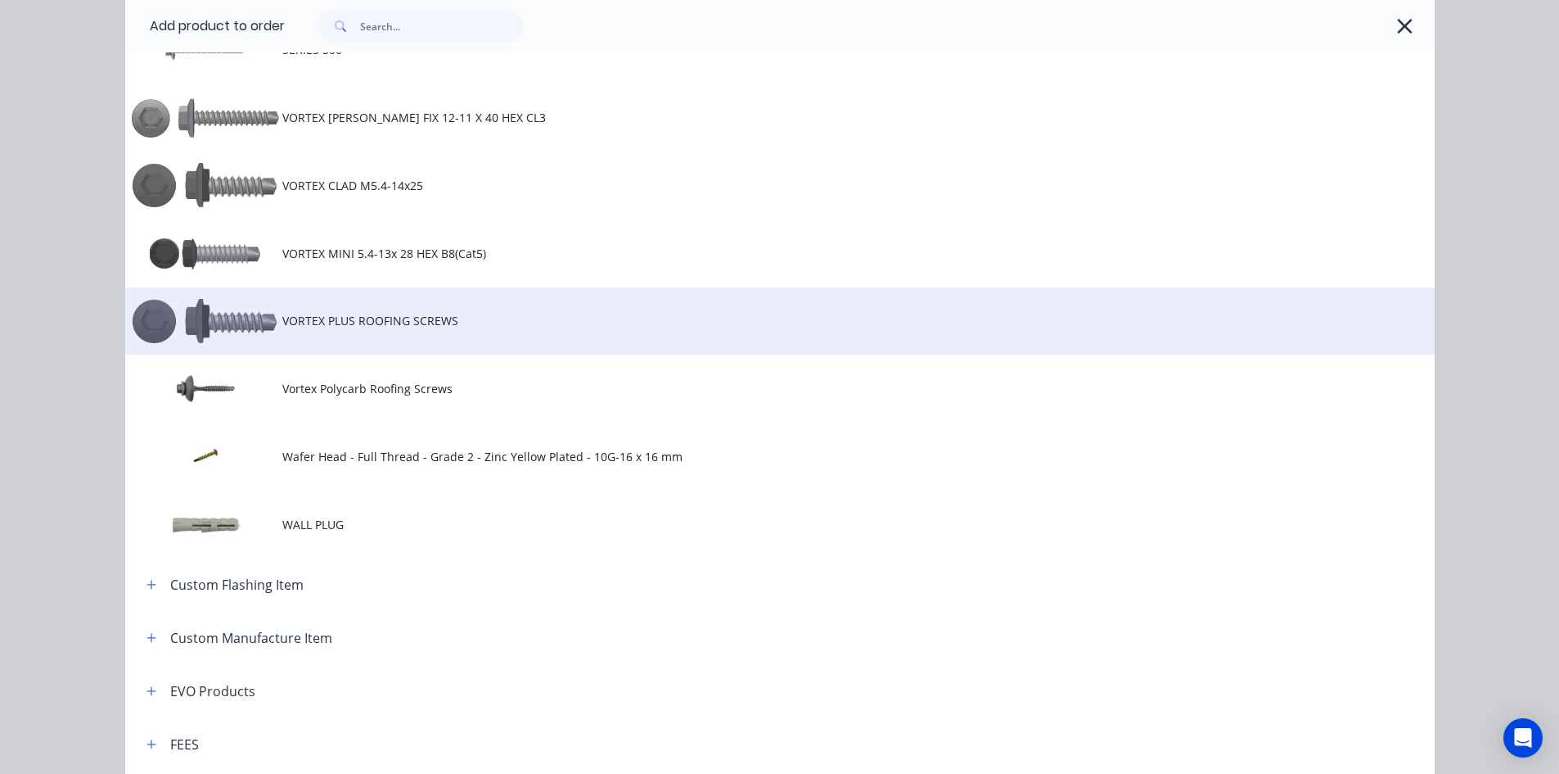
click at [377, 313] on span "VORTEX PLUS ROOFING SCREWS" at bounding box center [743, 320] width 922 height 17
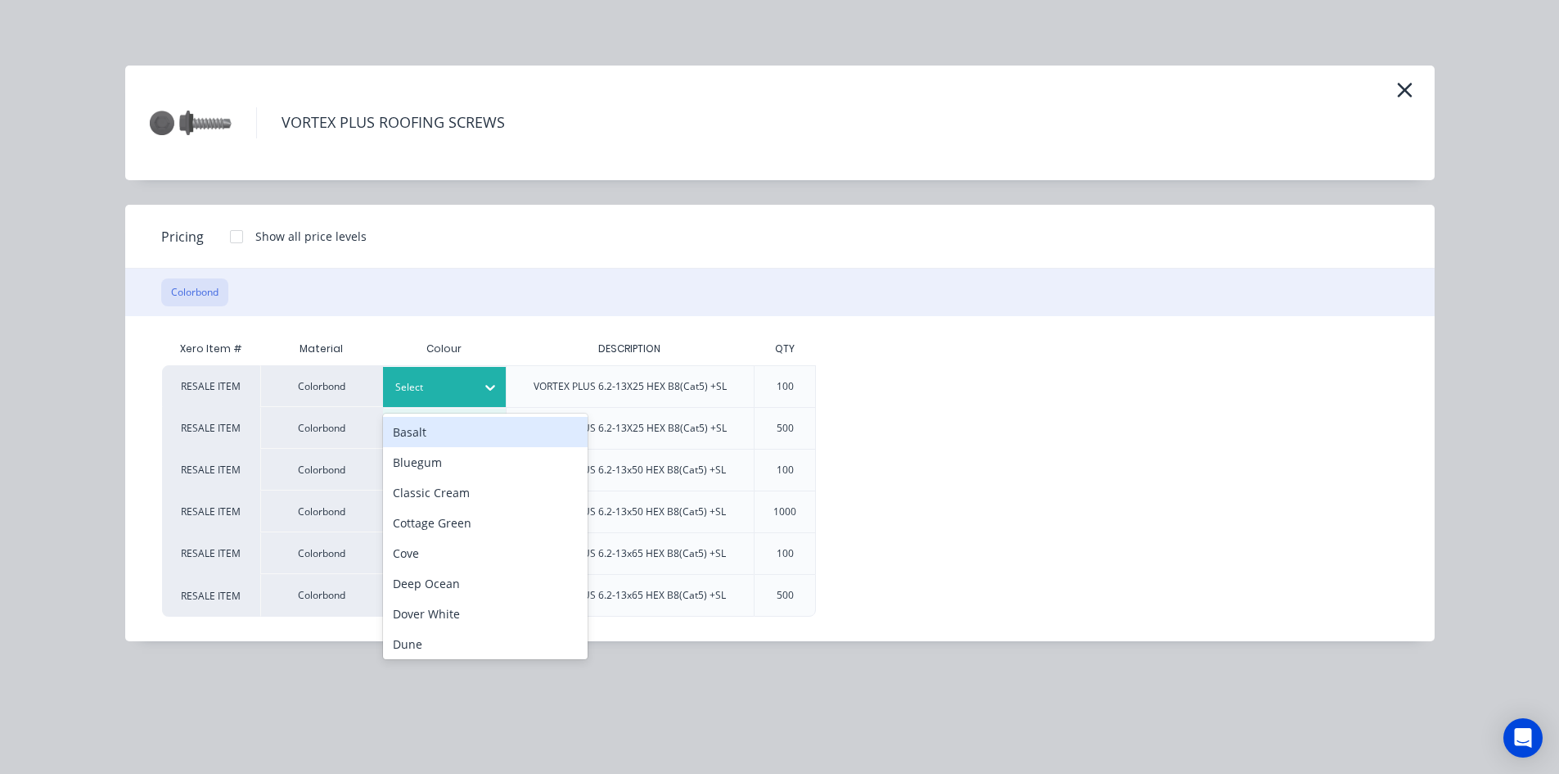
click at [409, 381] on div at bounding box center [432, 387] width 74 height 18
click at [431, 435] on div "Basalt" at bounding box center [485, 432] width 205 height 30
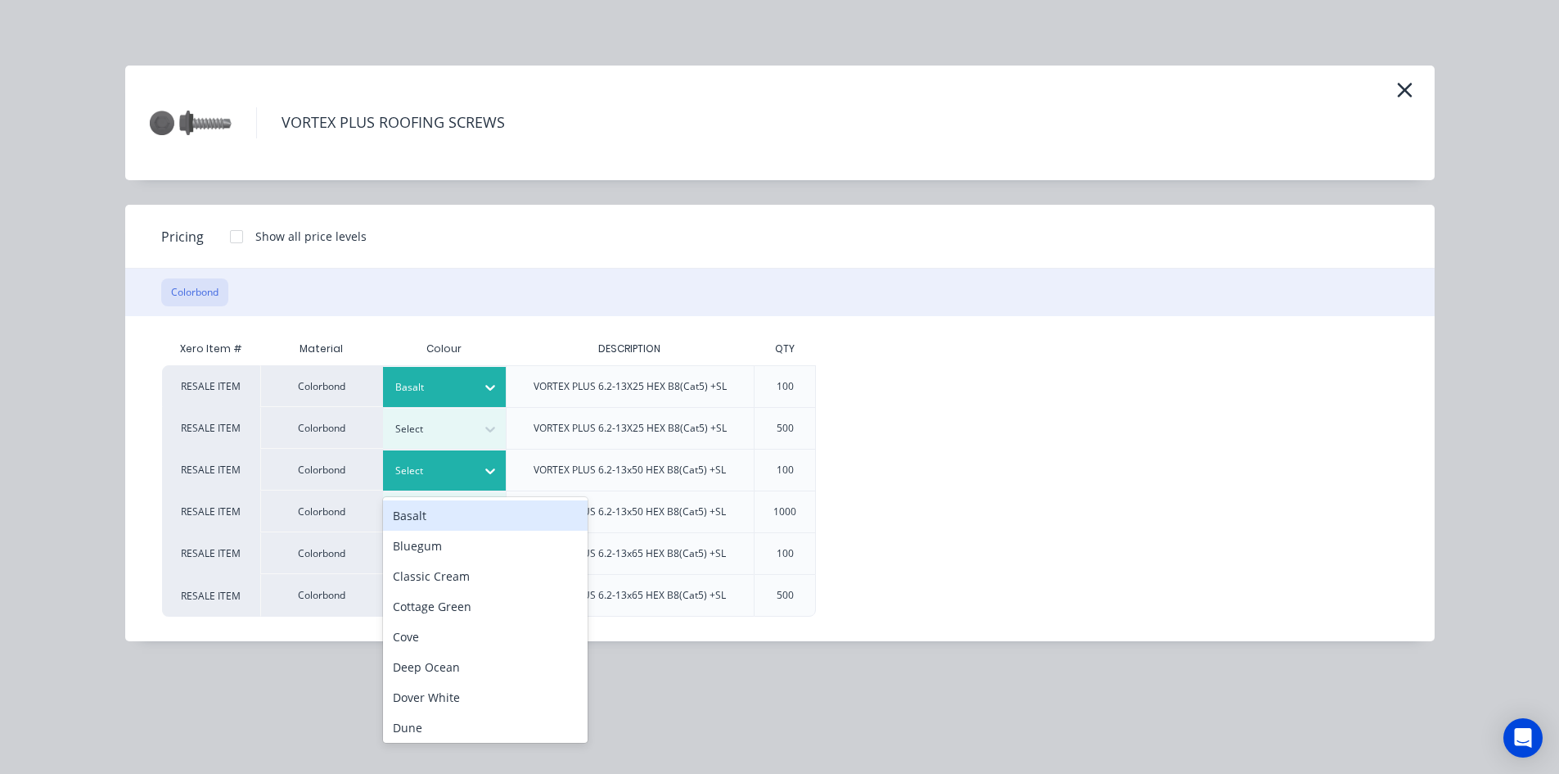
click at [471, 471] on div "Select" at bounding box center [430, 470] width 92 height 21
click at [458, 514] on div "Basalt" at bounding box center [485, 515] width 205 height 30
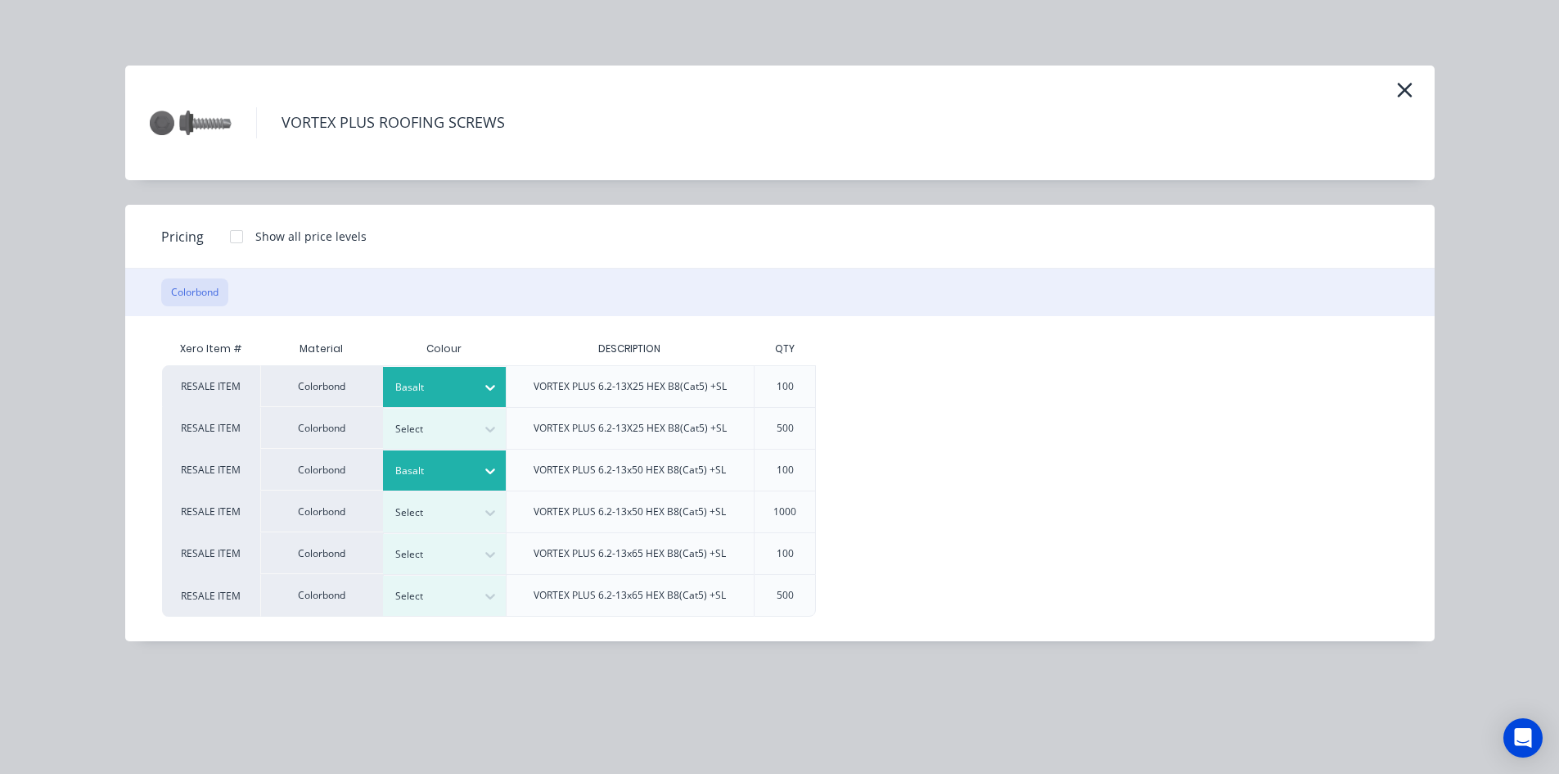
click at [231, 241] on div at bounding box center [236, 236] width 33 height 33
click at [897, 465] on div "$22.40" at bounding box center [871, 469] width 109 height 41
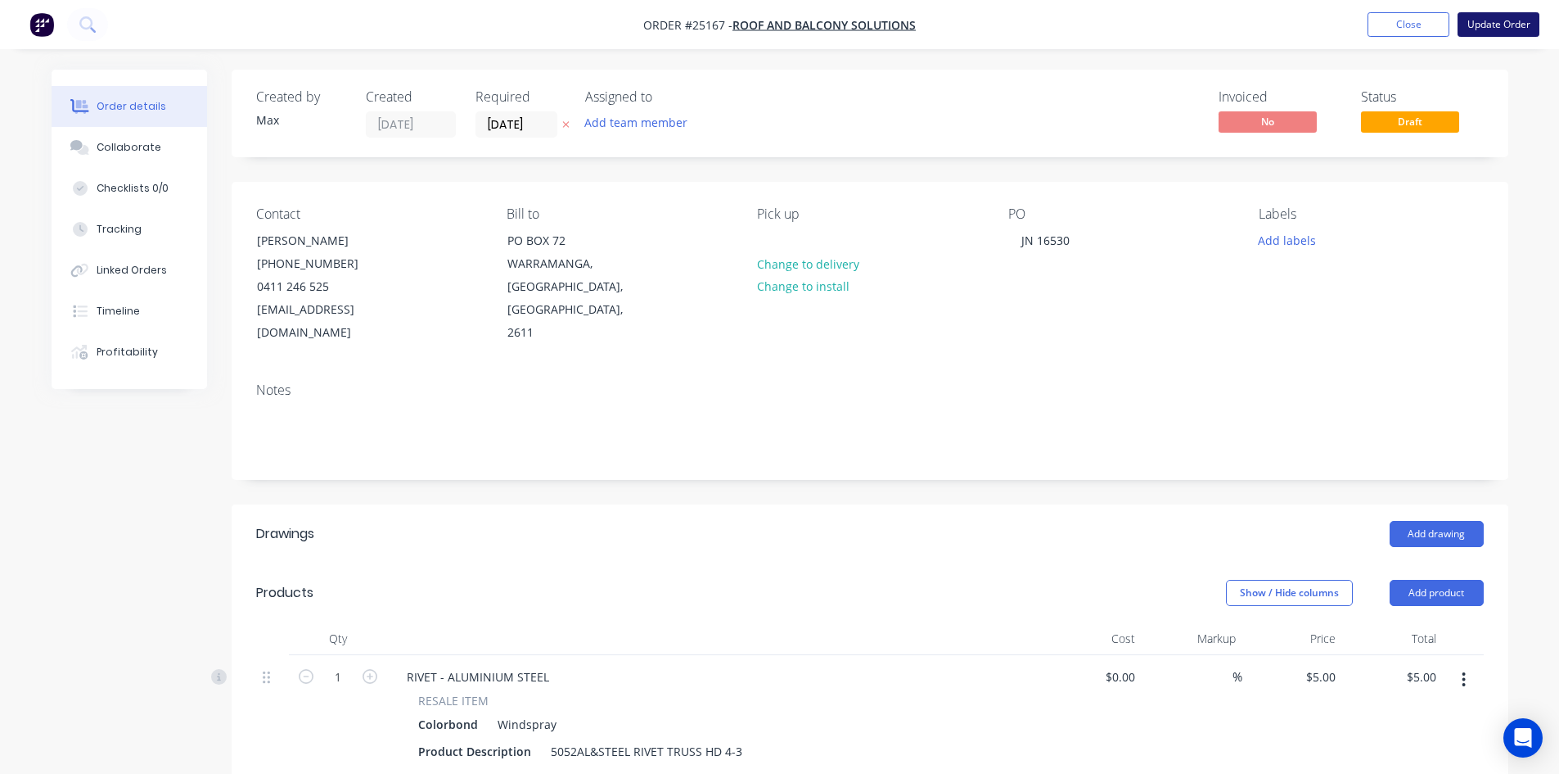
click at [1517, 25] on button "Update Order" at bounding box center [1499, 24] width 82 height 25
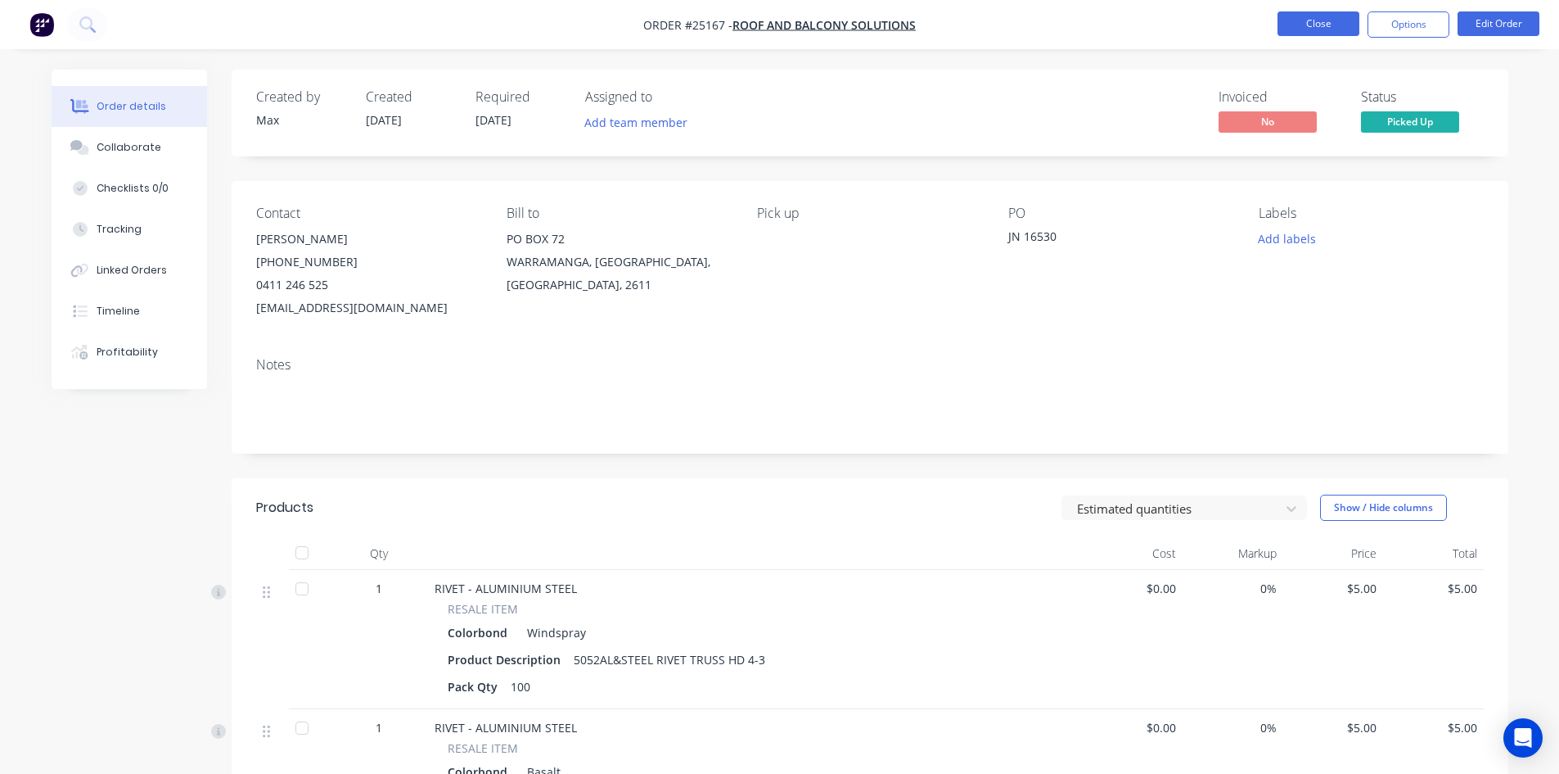
click at [1321, 20] on button "Close" at bounding box center [1319, 23] width 82 height 25
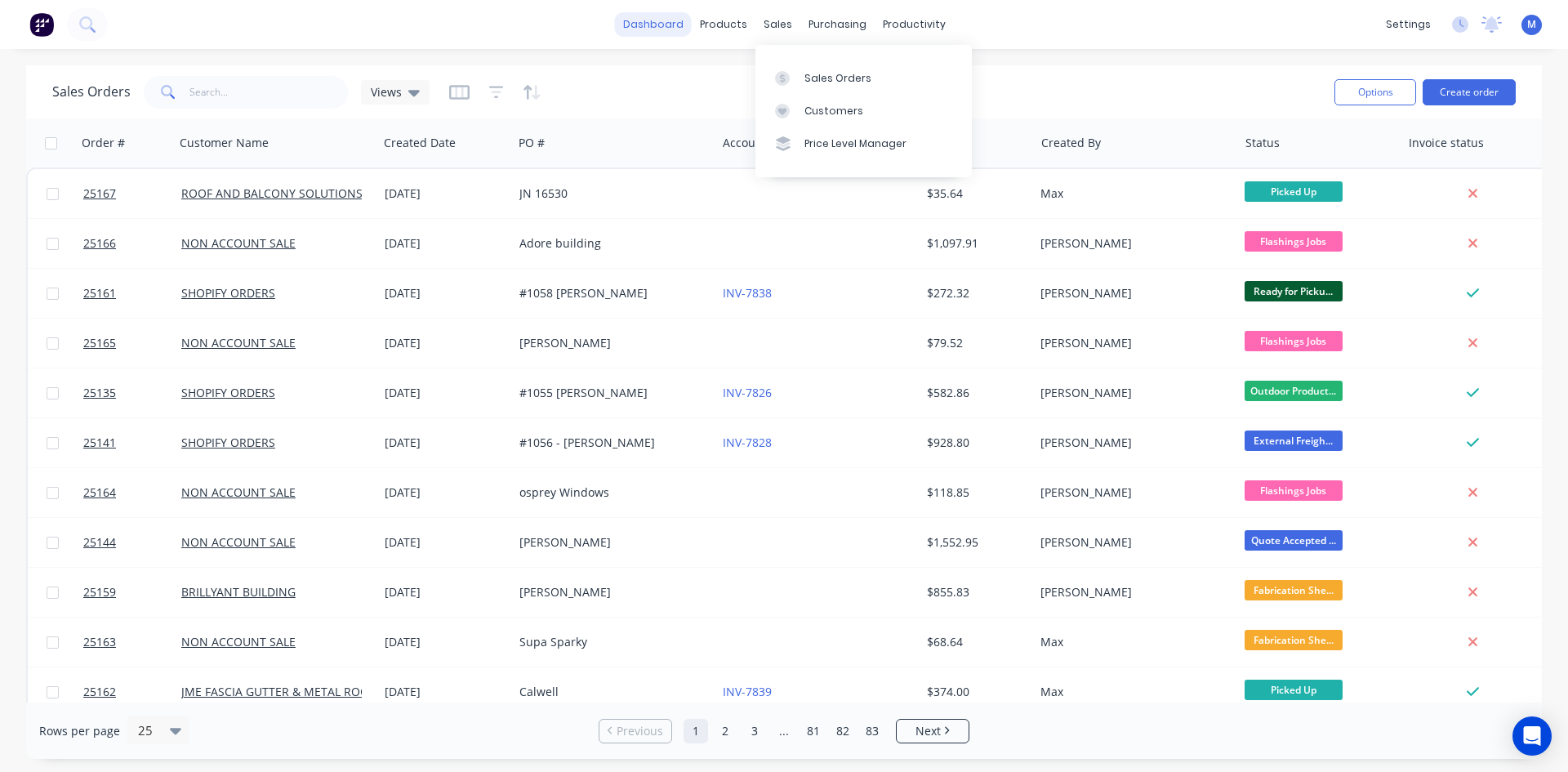
drag, startPoint x: 810, startPoint y: 71, endPoint x: 633, endPoint y: 31, distance: 181.5
click at [810, 71] on div "Sales Orders" at bounding box center [837, 78] width 67 height 15
click at [259, 87] on input "text" at bounding box center [269, 92] width 160 height 33
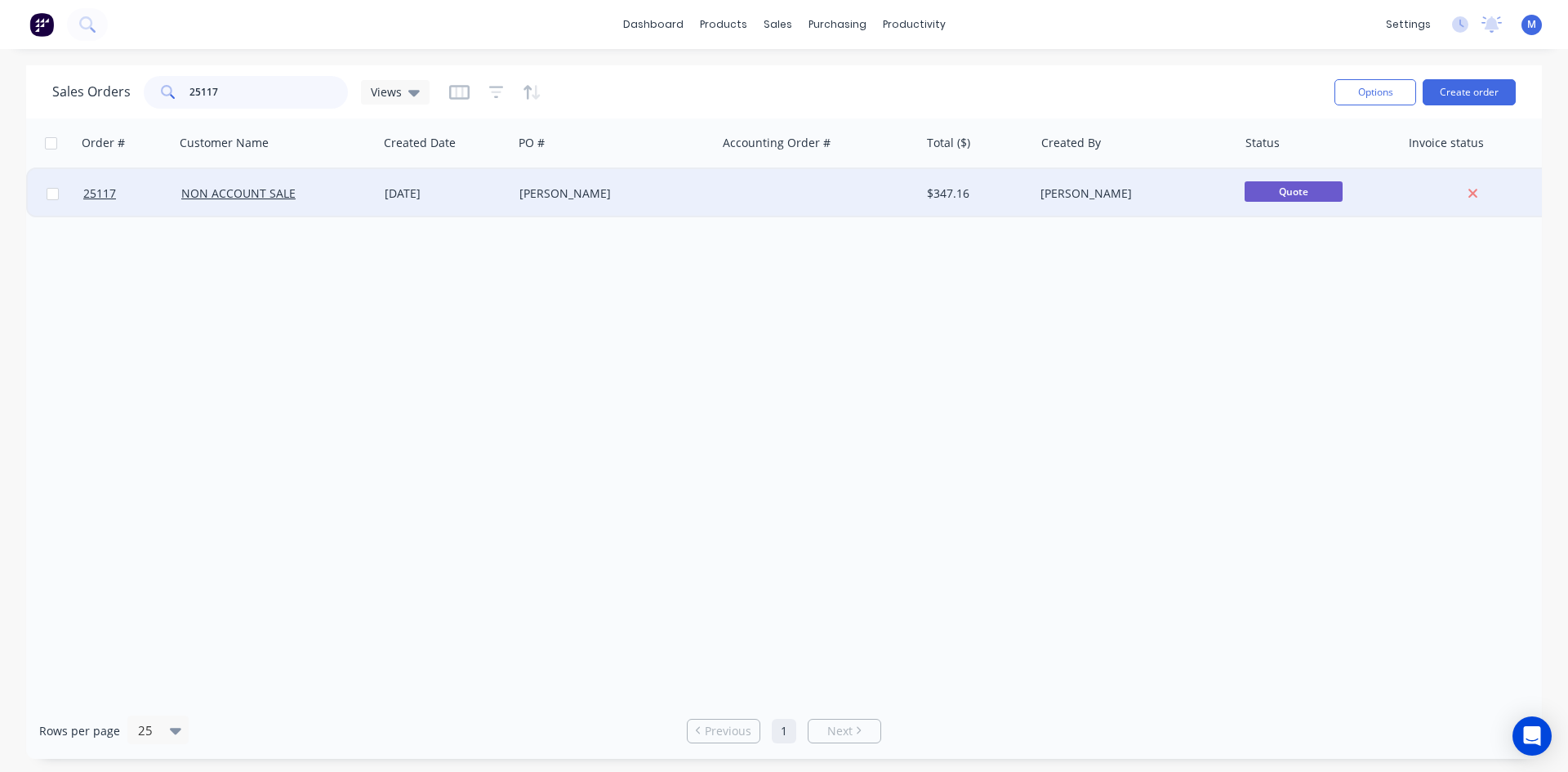
type input "25117"
click at [646, 194] on div "[PERSON_NAME]" at bounding box center [610, 193] width 182 height 16
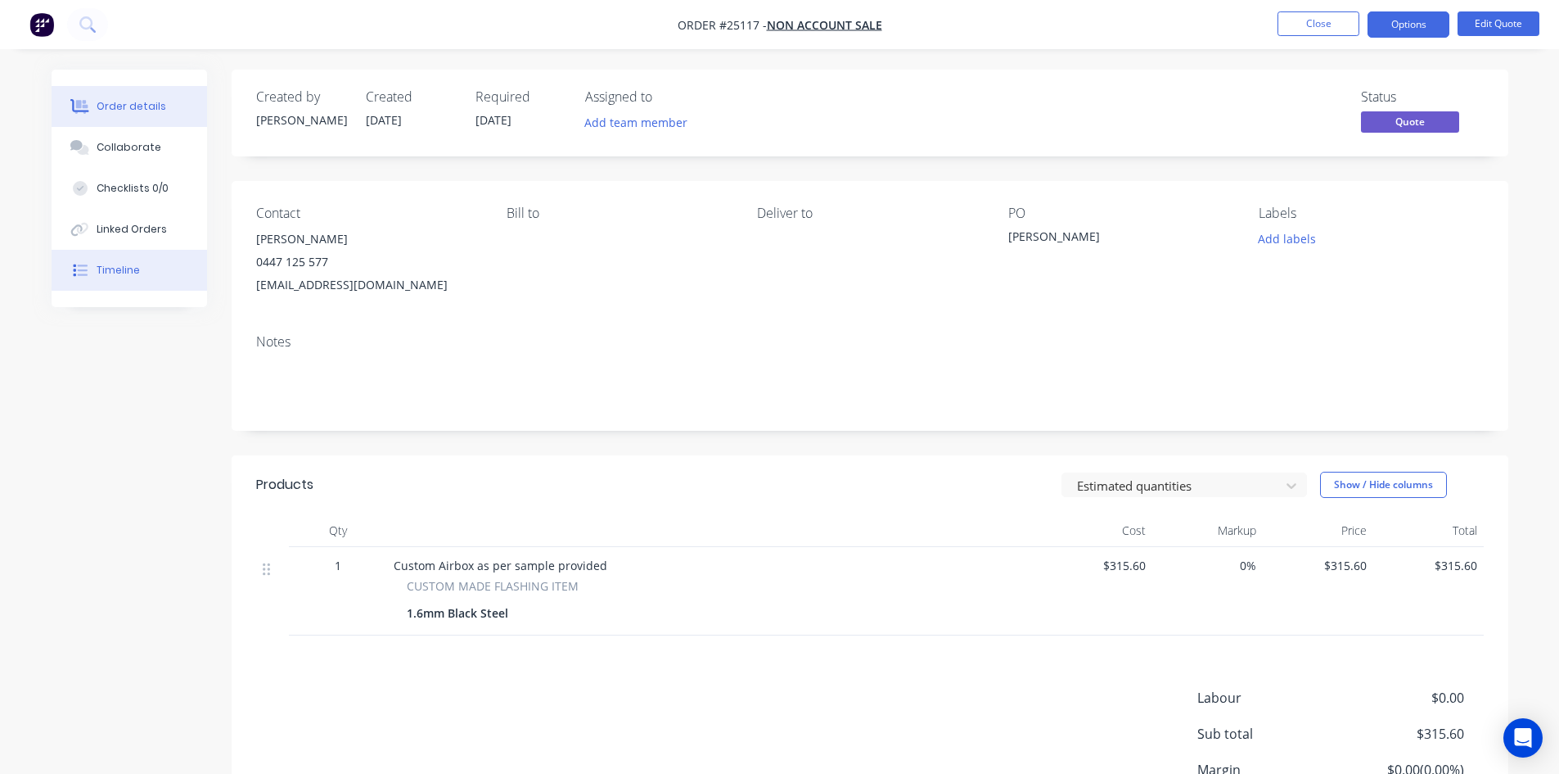
click at [138, 267] on button "Timeline" at bounding box center [130, 270] width 156 height 41
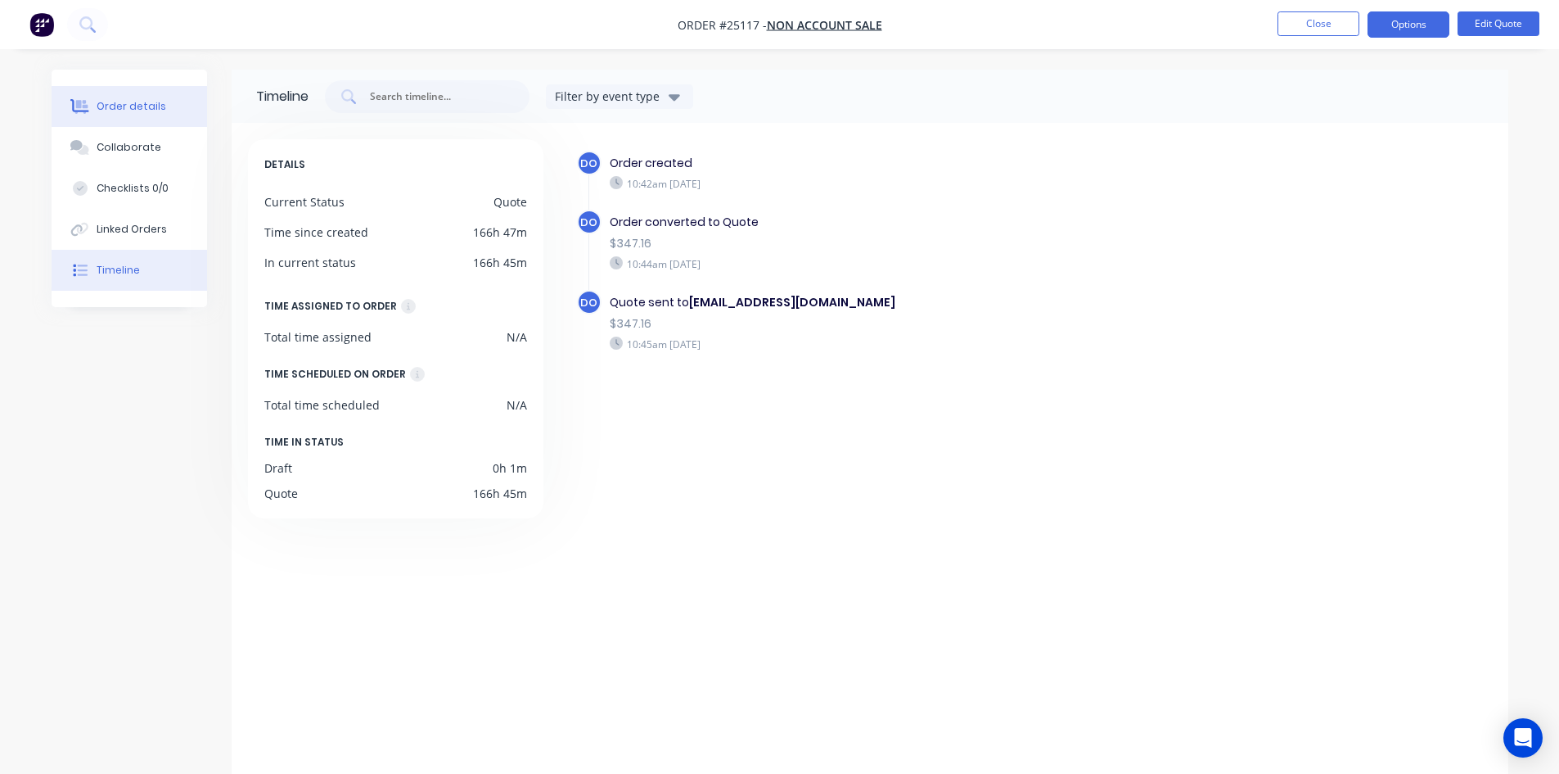
click at [109, 112] on div "Order details" at bounding box center [132, 106] width 70 height 15
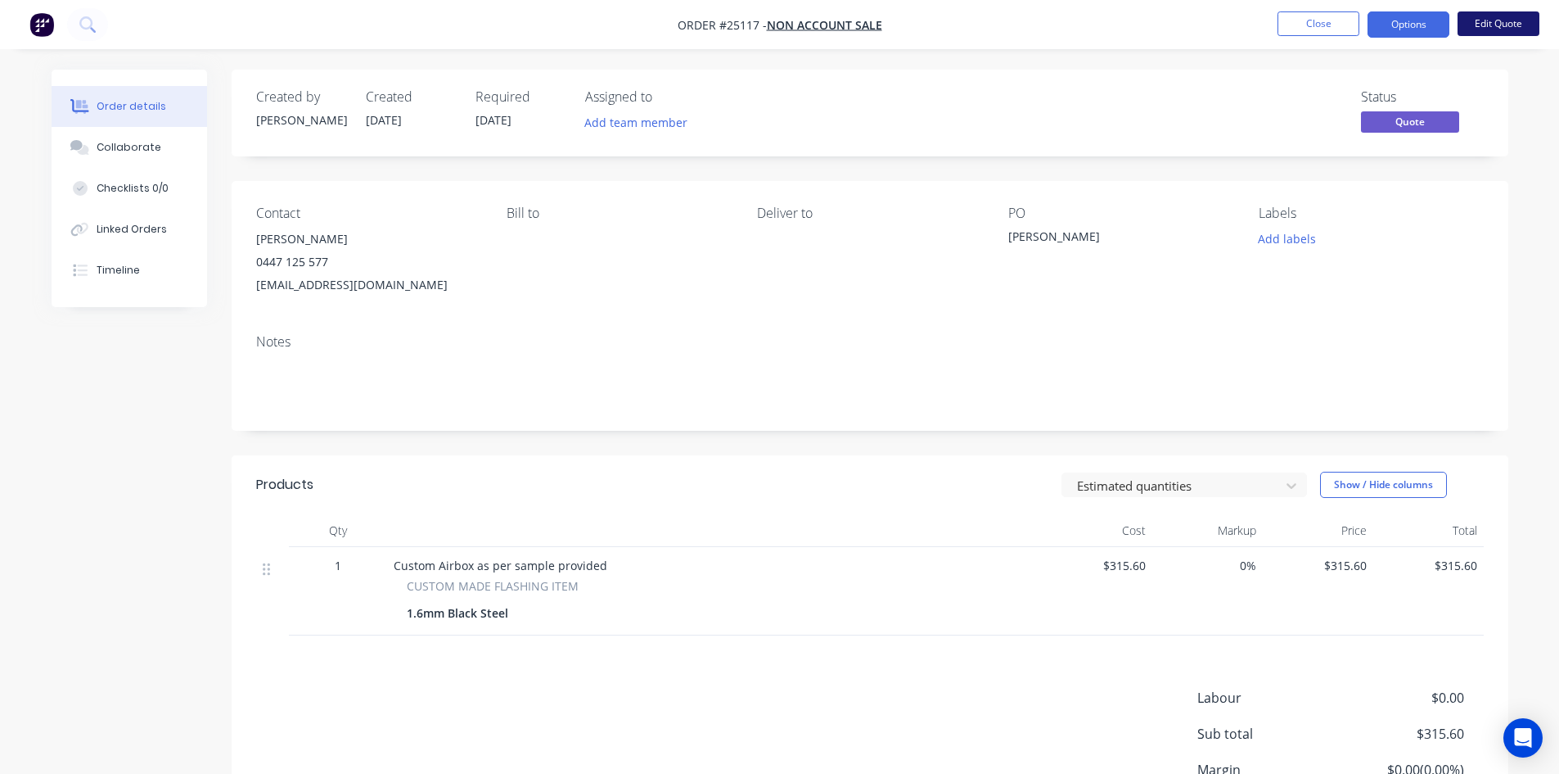
click at [1510, 25] on button "Edit Quote" at bounding box center [1499, 23] width 82 height 25
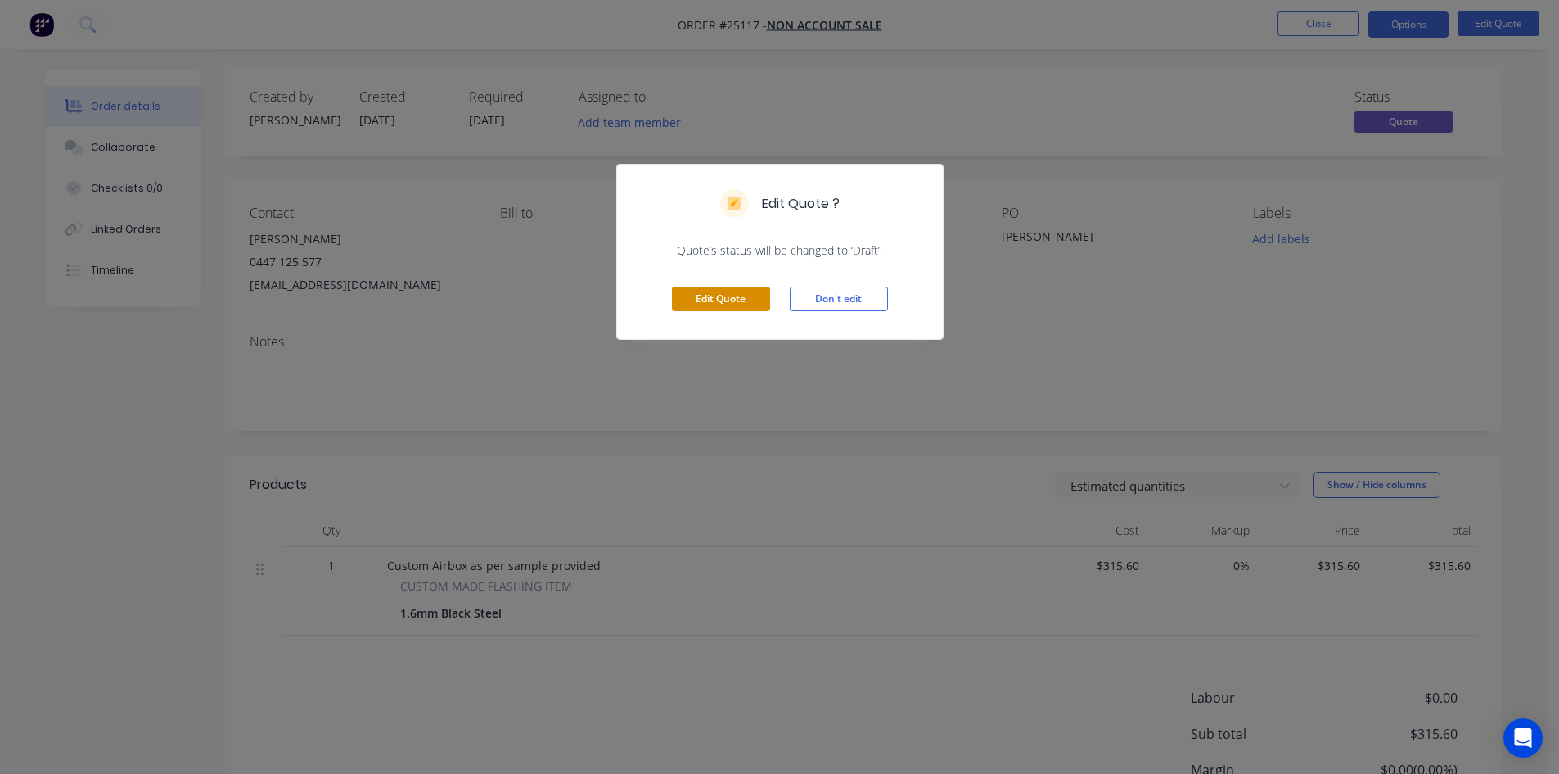
click at [687, 300] on button "Edit Quote" at bounding box center [721, 298] width 98 height 25
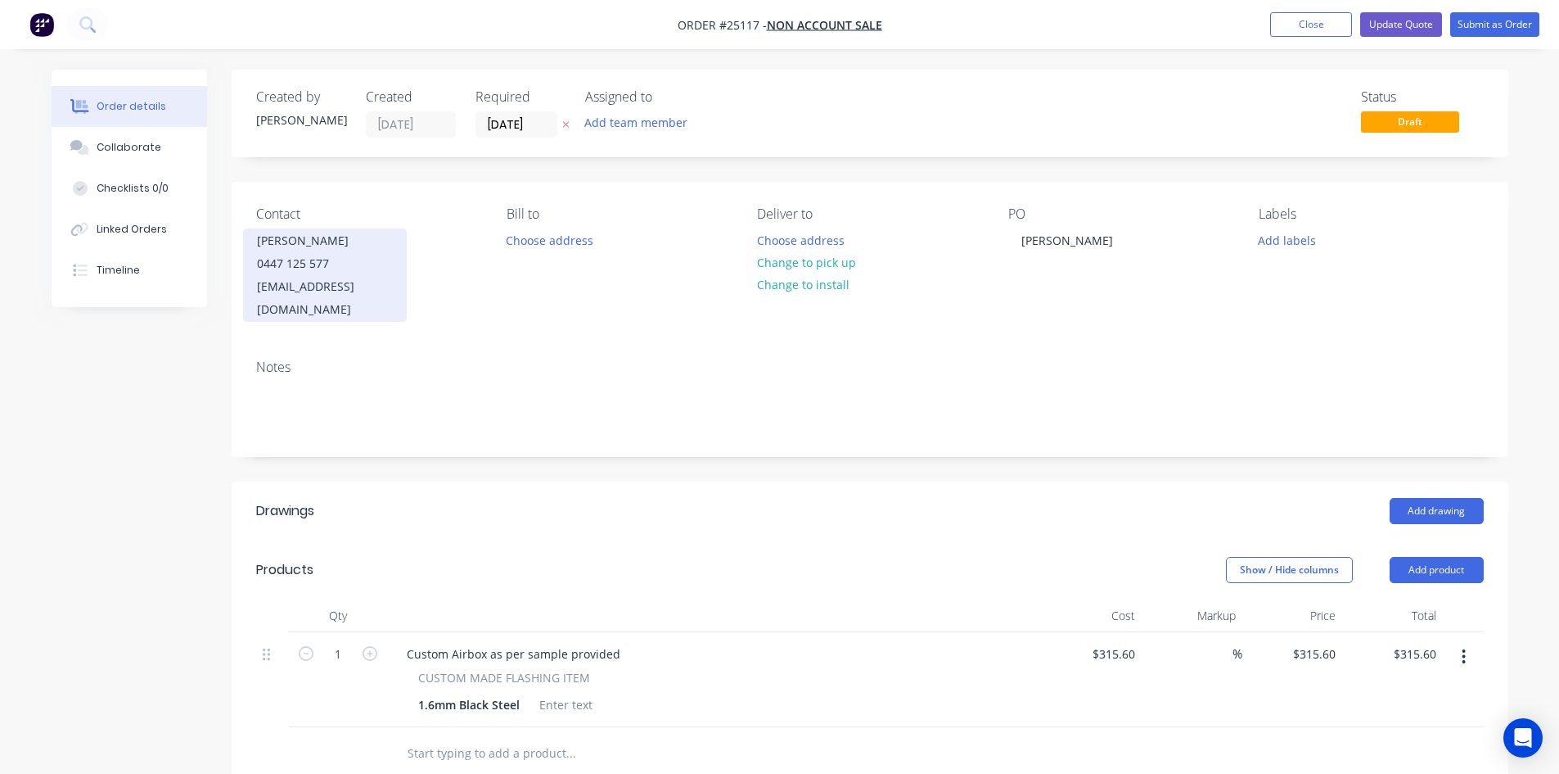
click at [284, 286] on div "[EMAIL_ADDRESS][DOMAIN_NAME]" at bounding box center [325, 298] width 136 height 46
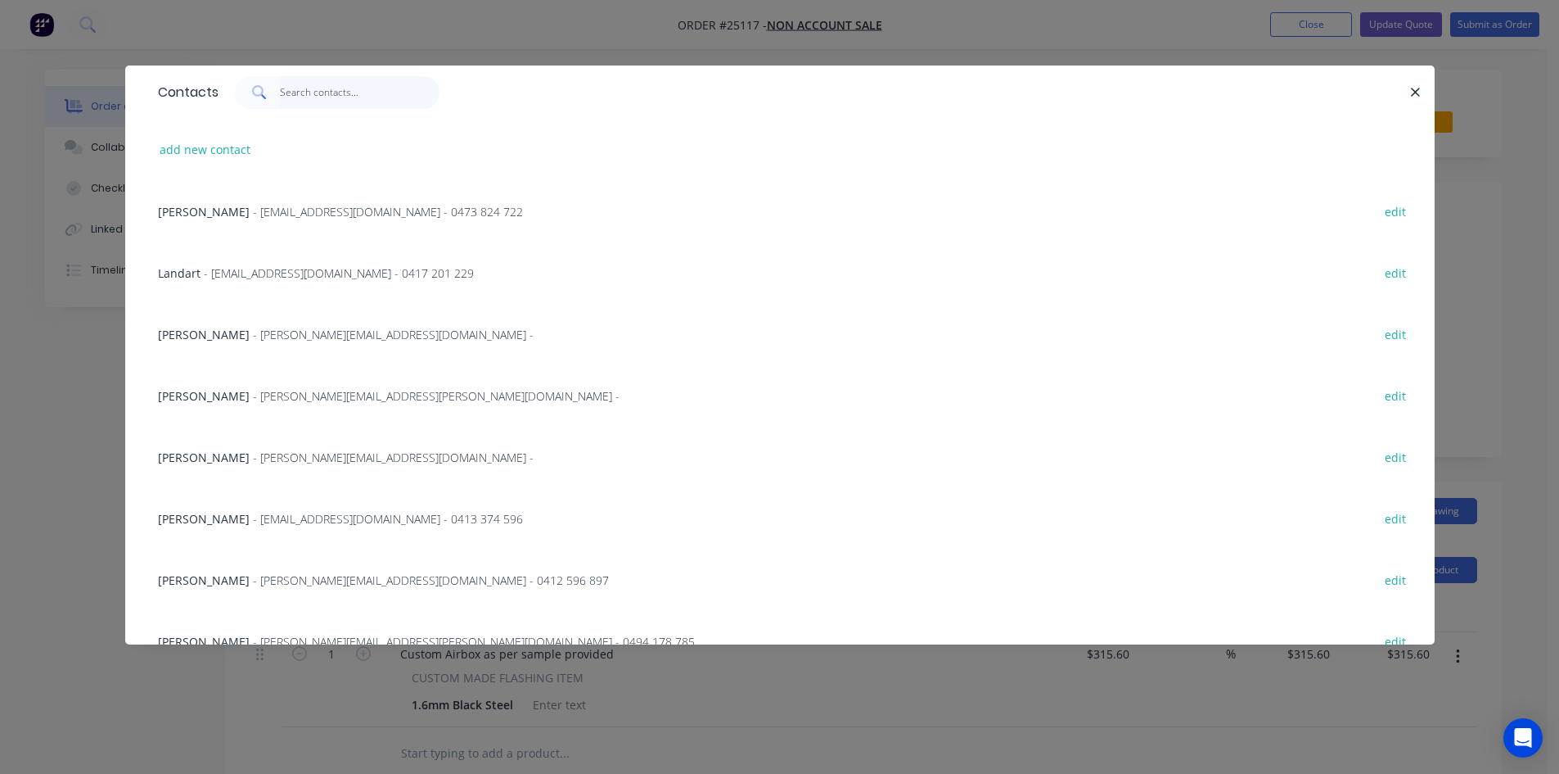
click at [309, 97] on input "text" at bounding box center [360, 92] width 160 height 33
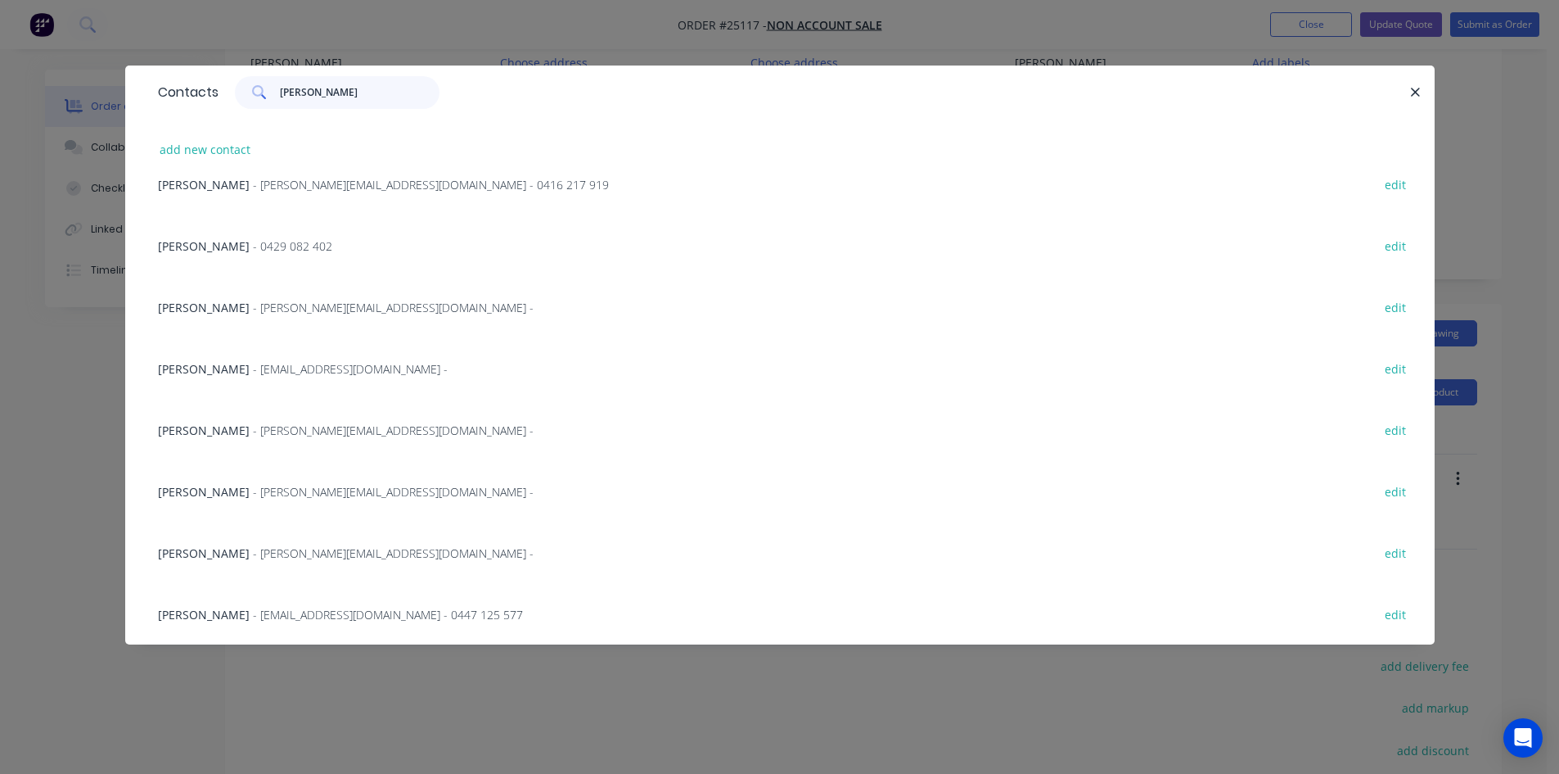
scroll to position [246, 0]
type input "[PERSON_NAME]"
click at [1392, 619] on button "edit" at bounding box center [1396, 613] width 38 height 22
select select "AU"
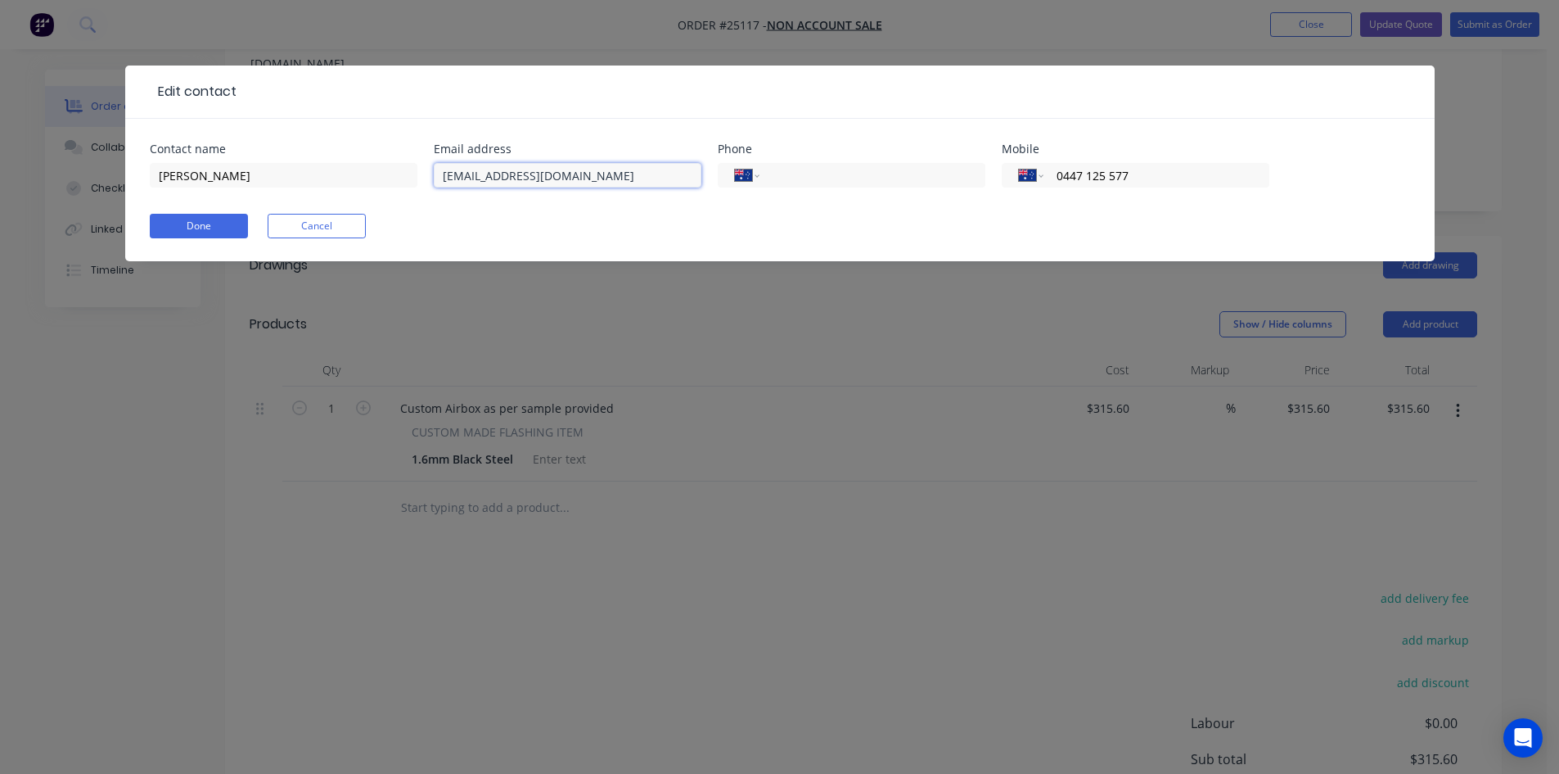
click at [462, 178] on input "[EMAIL_ADDRESS][DOMAIN_NAME]" at bounding box center [568, 175] width 268 height 25
type input "[EMAIL_ADDRESS][DOMAIN_NAME]"
click at [588, 226] on div "Done Cancel" at bounding box center [780, 226] width 1261 height 25
click at [203, 223] on button "Done" at bounding box center [199, 226] width 98 height 25
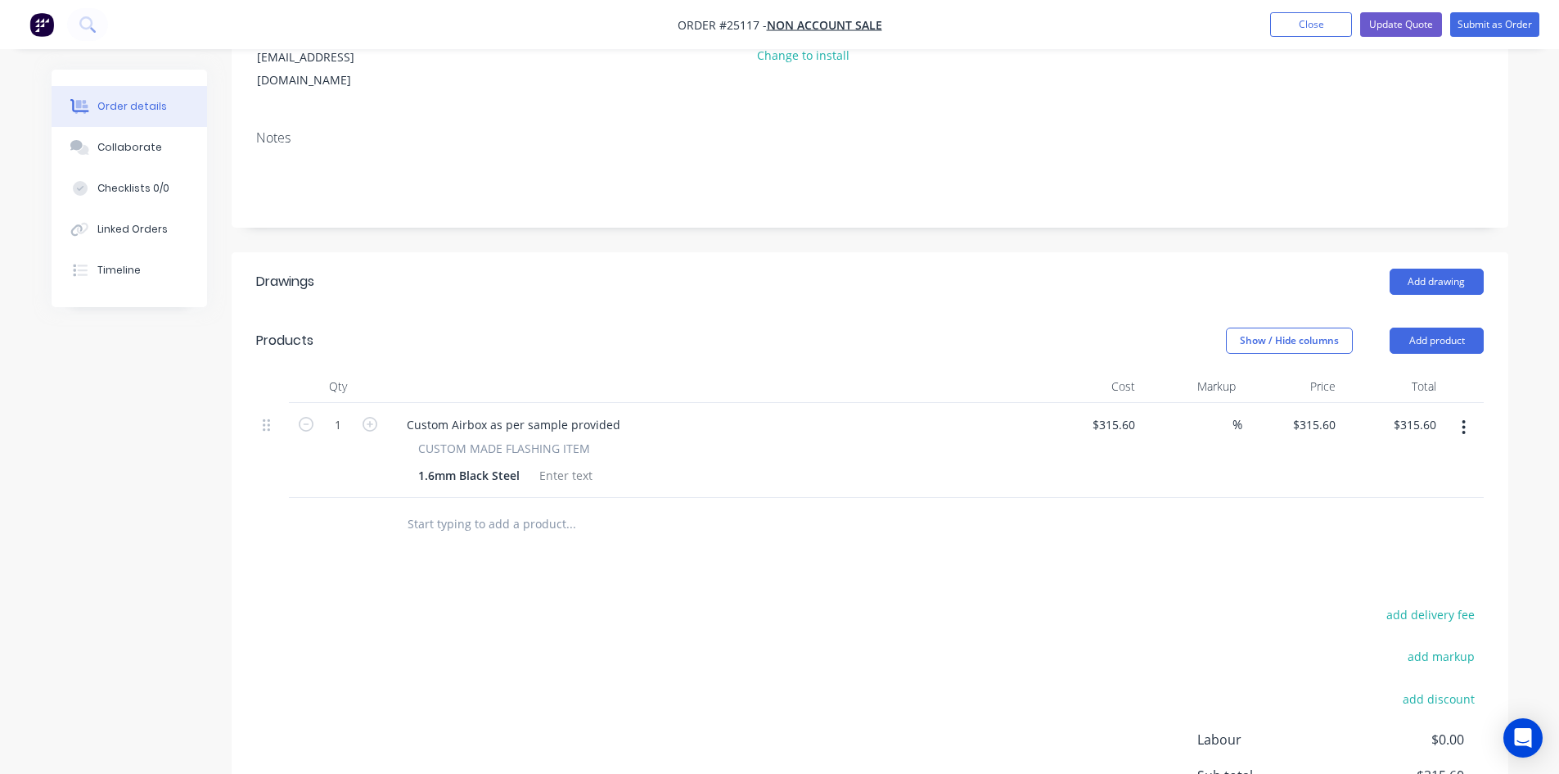
scroll to position [0, 0]
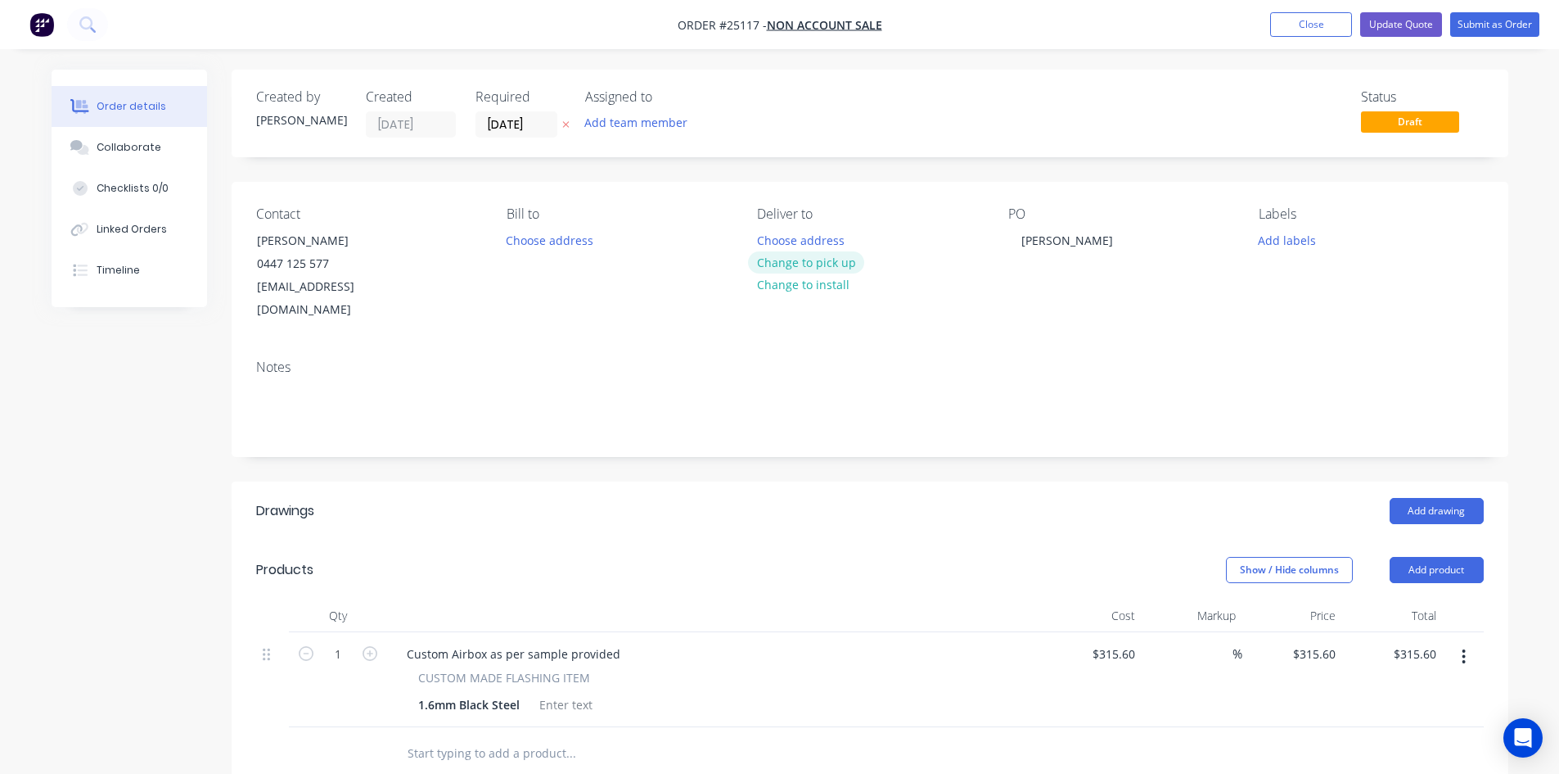
click at [844, 265] on button "Change to pick up" at bounding box center [806, 262] width 116 height 22
click at [1409, 20] on button "Update Quote" at bounding box center [1401, 24] width 82 height 25
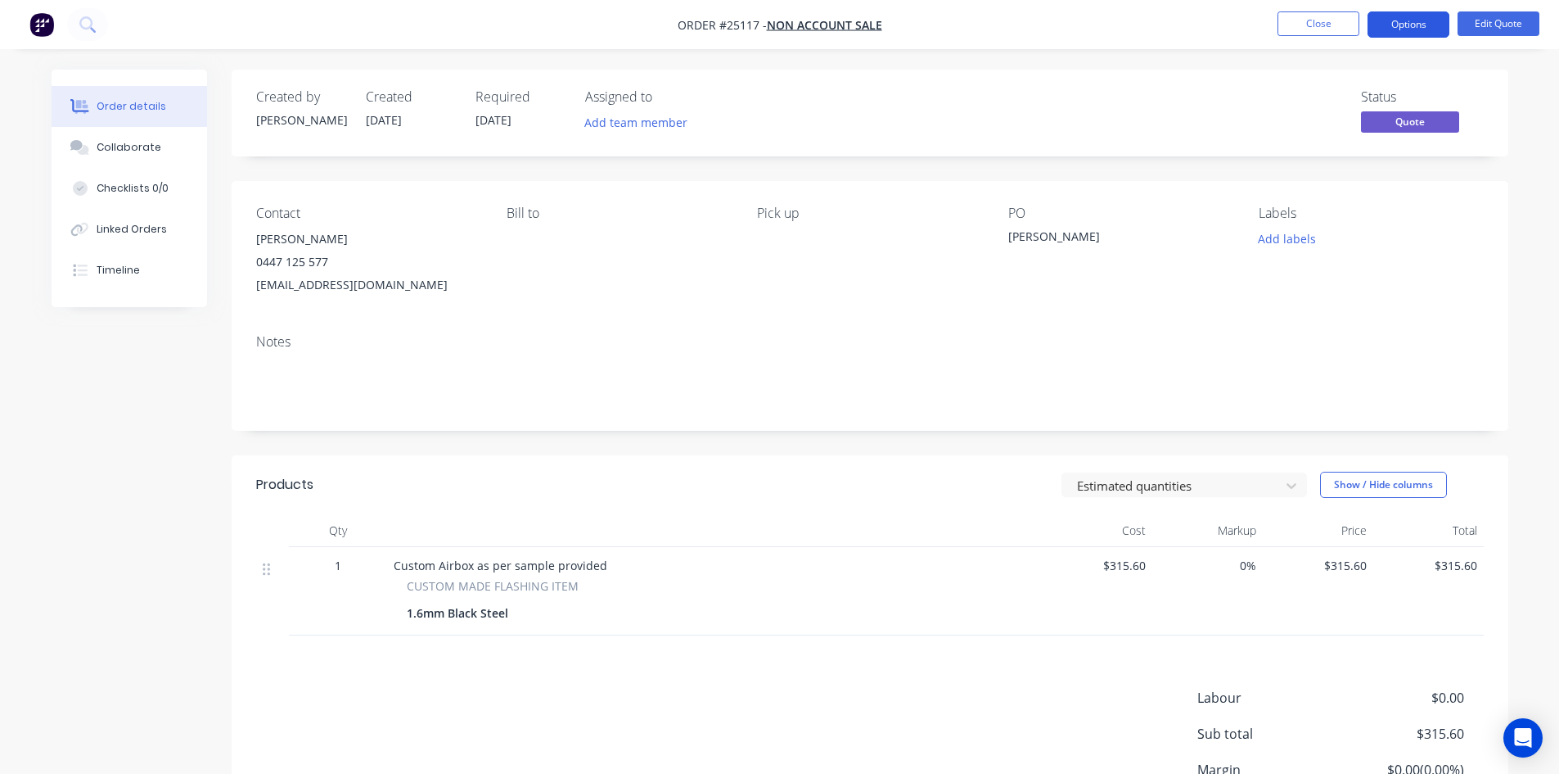
click at [1410, 23] on button "Options" at bounding box center [1409, 24] width 82 height 26
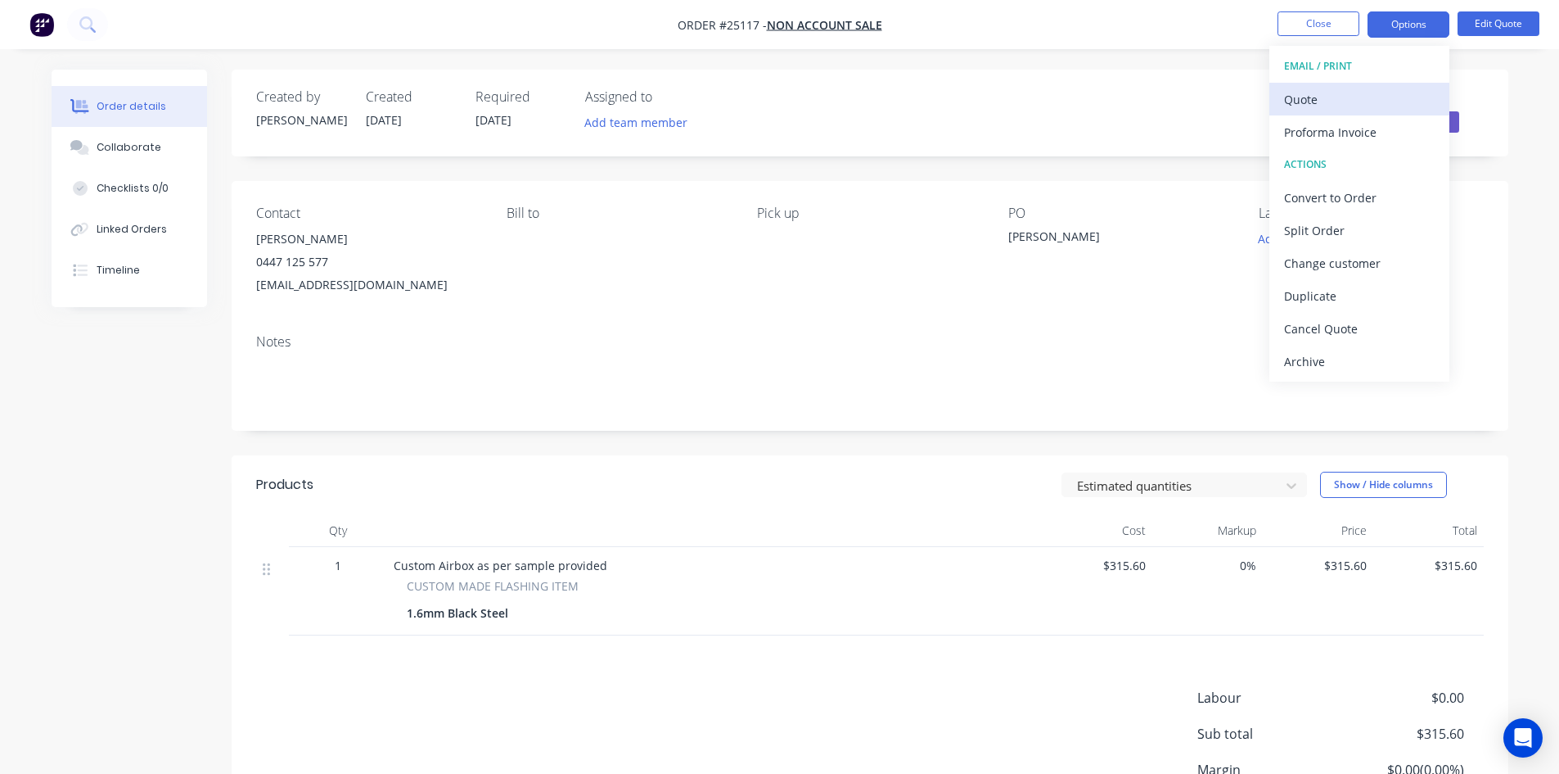
click at [1328, 97] on div "Quote" at bounding box center [1359, 100] width 151 height 24
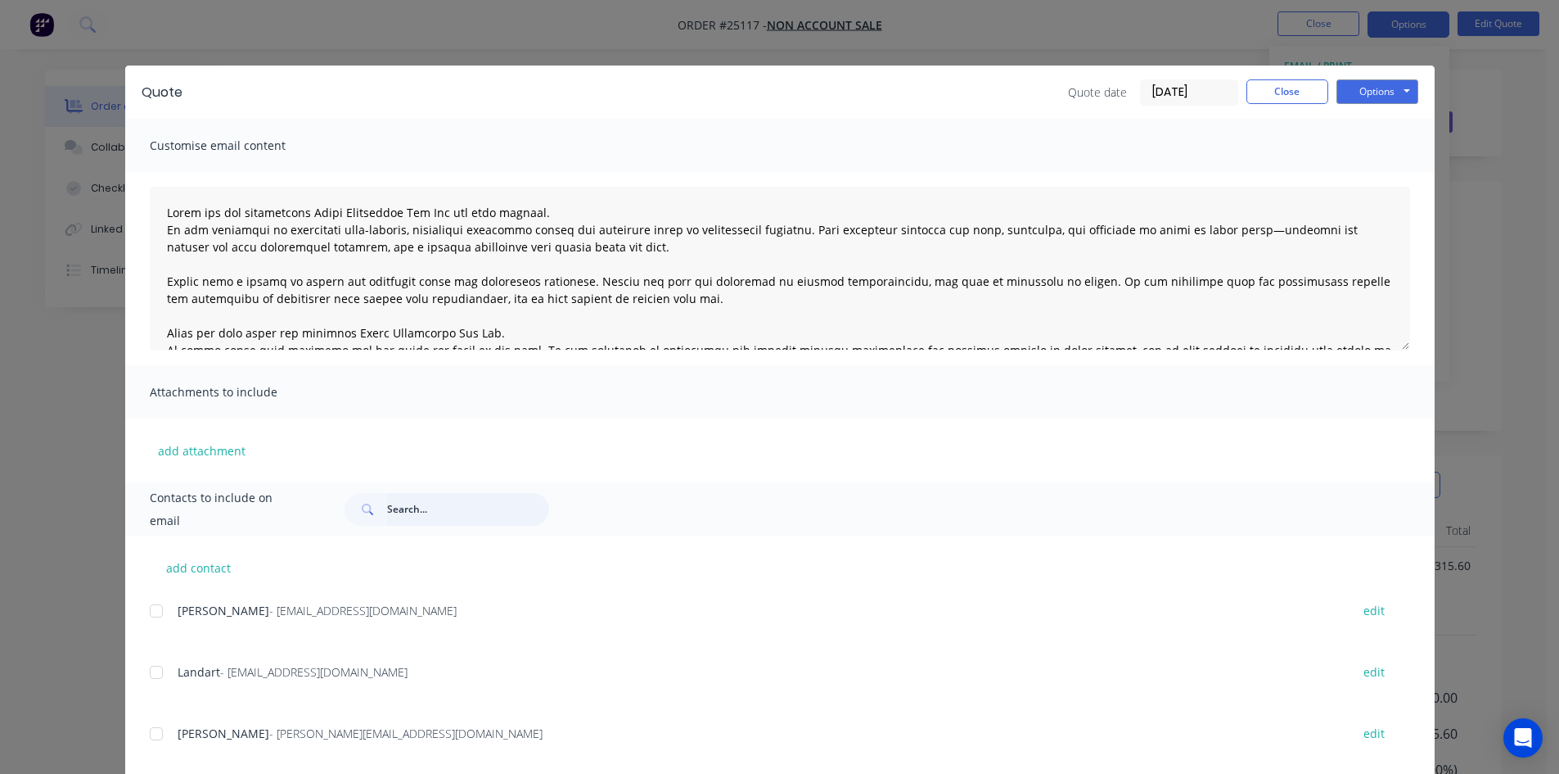
click at [398, 509] on input "text" at bounding box center [468, 509] width 162 height 33
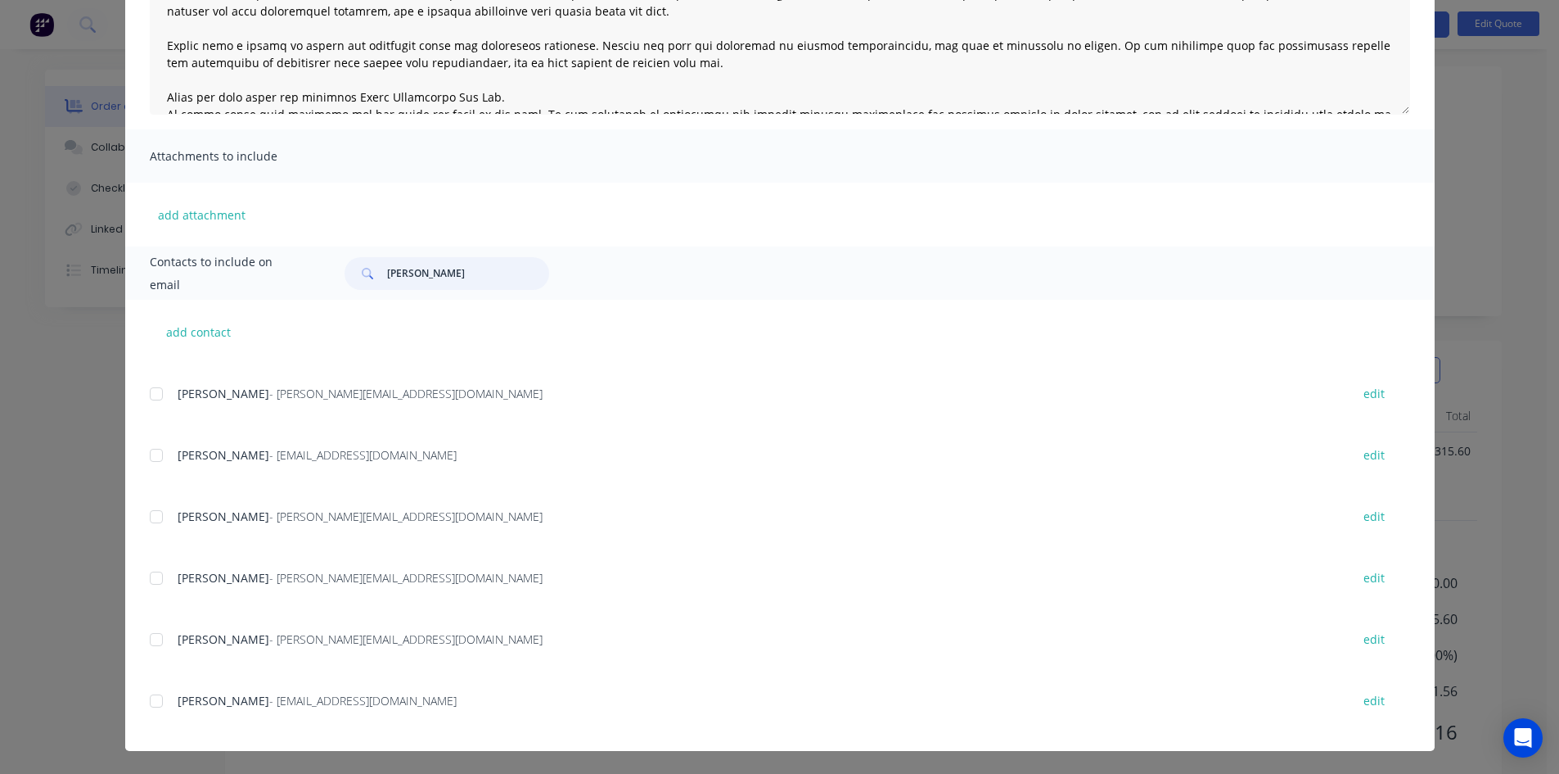
scroll to position [153, 0]
click at [148, 705] on div at bounding box center [156, 700] width 33 height 33
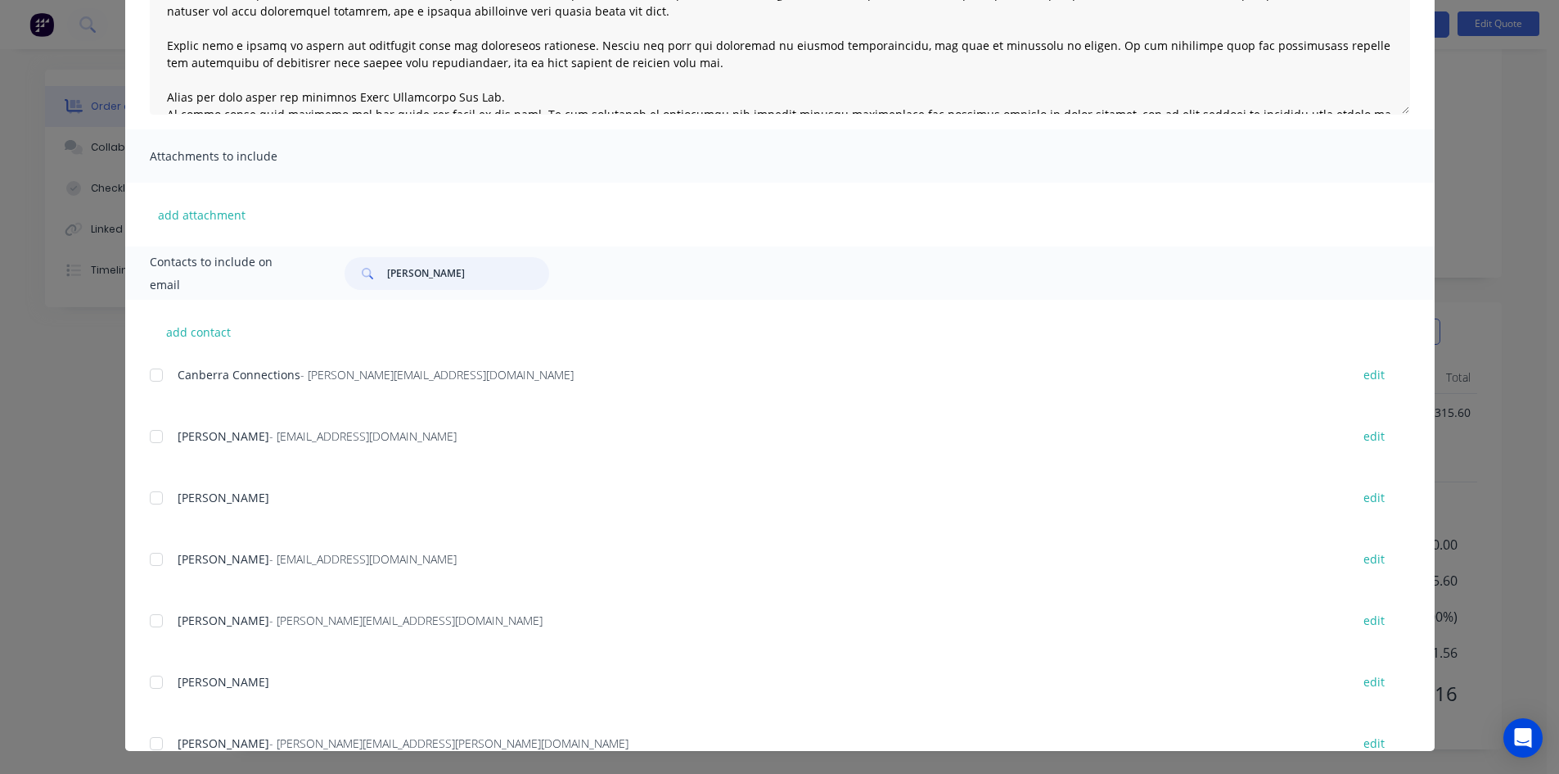
scroll to position [0, 0]
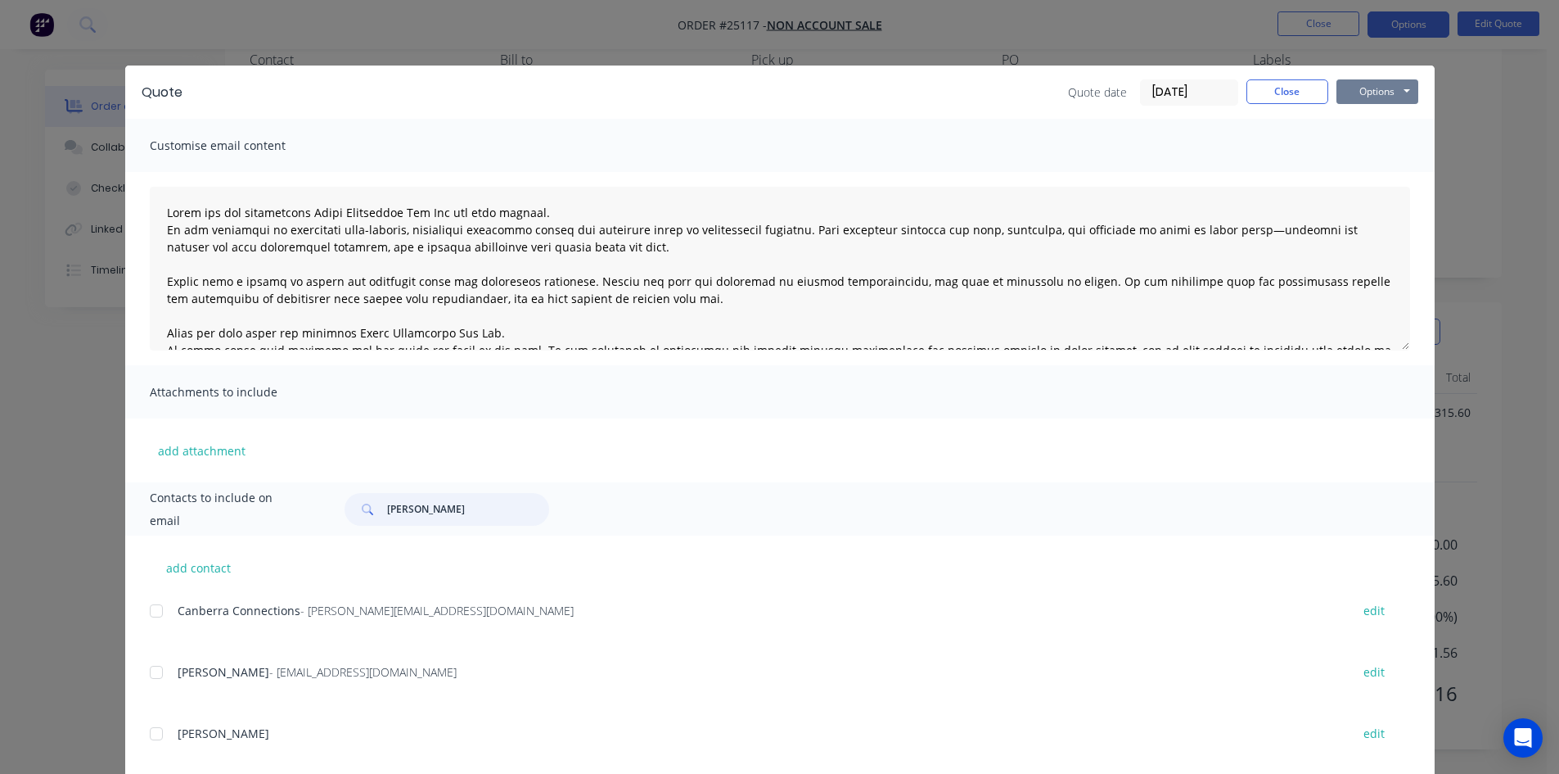
type input "[PERSON_NAME]"
click at [1362, 92] on button "Options" at bounding box center [1378, 91] width 82 height 25
click at [1388, 170] on button "Email" at bounding box center [1389, 174] width 105 height 27
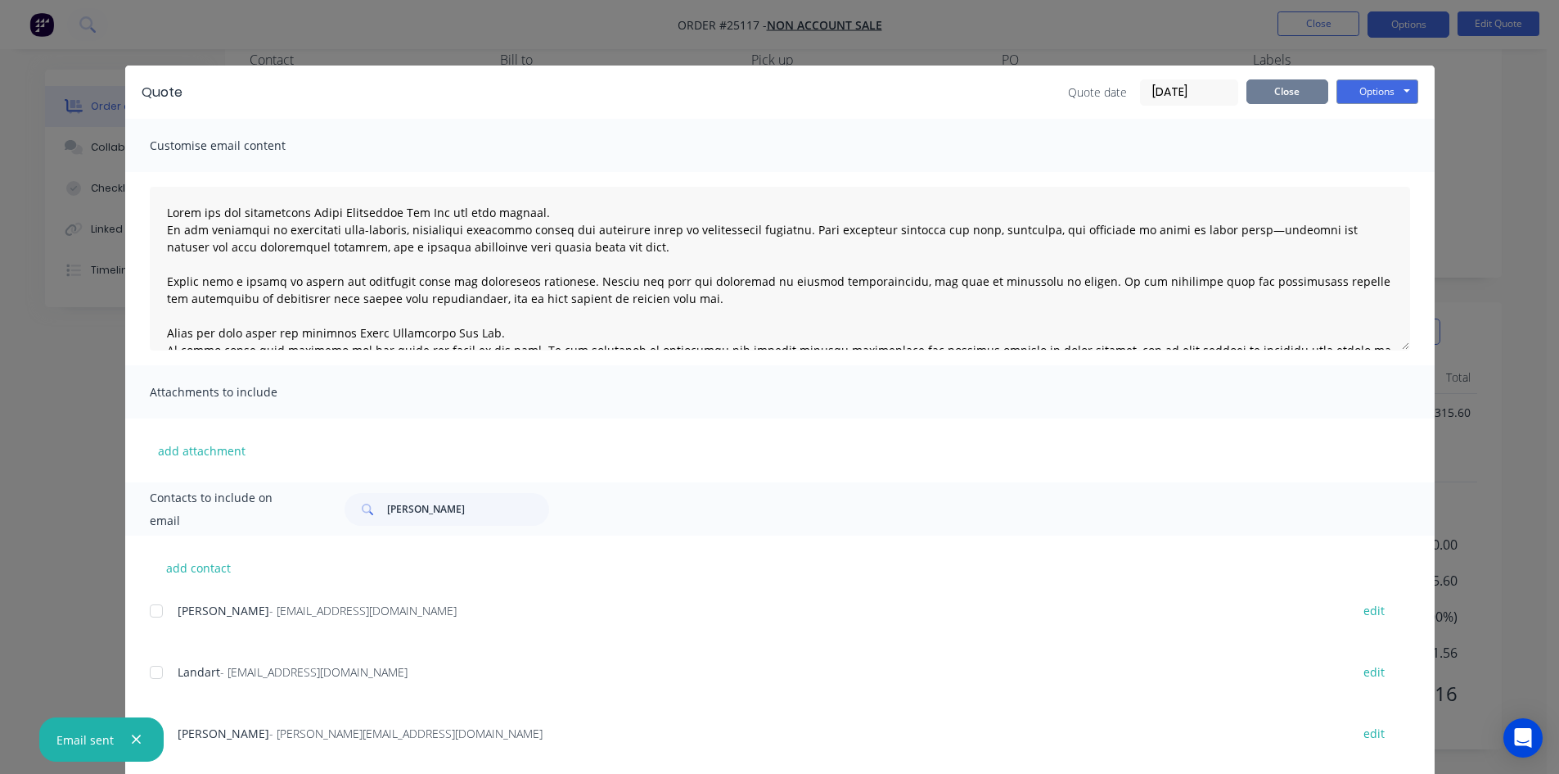
click at [1262, 95] on button "Close" at bounding box center [1288, 91] width 82 height 25
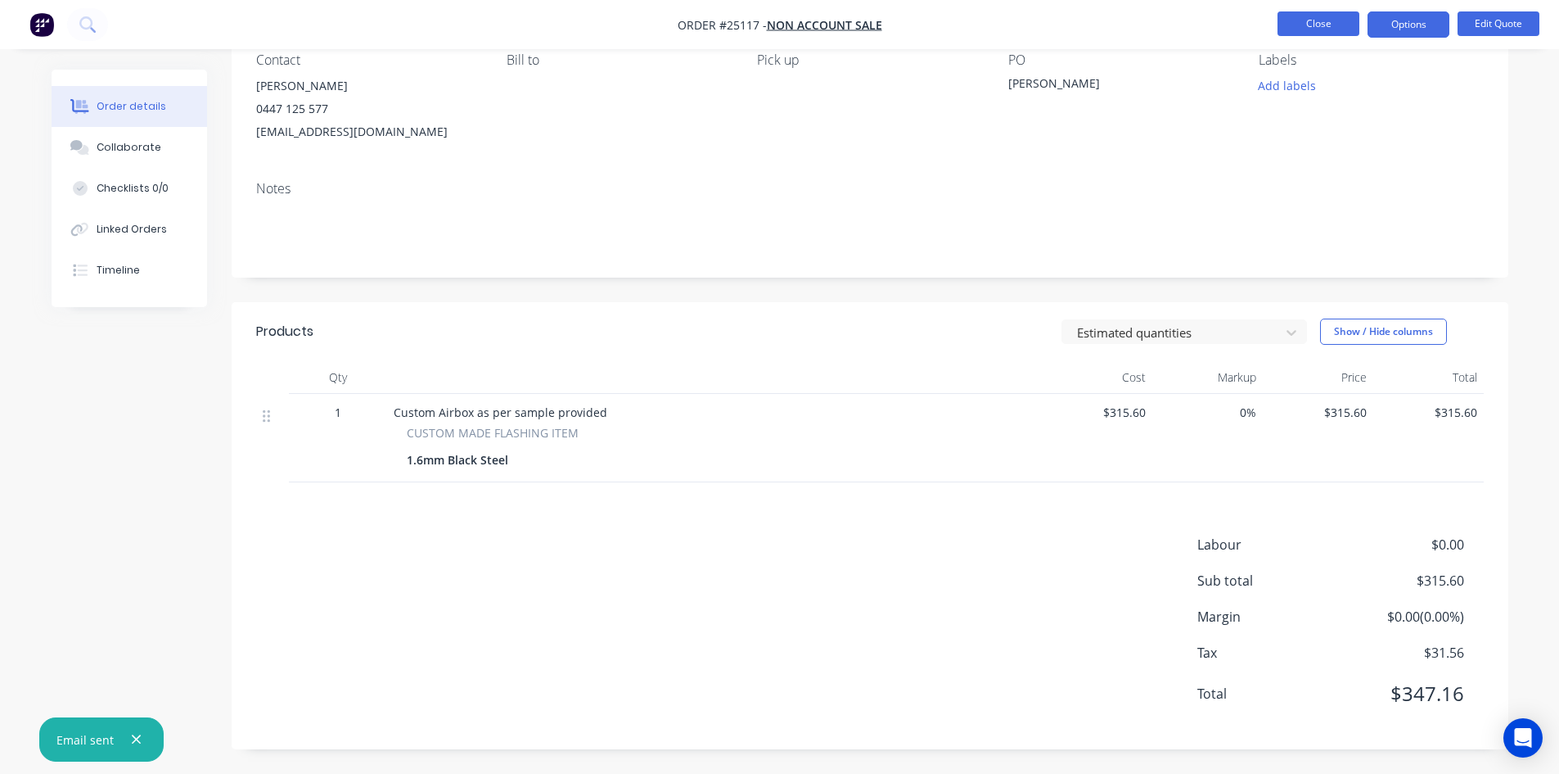
click at [1337, 26] on button "Close" at bounding box center [1319, 23] width 82 height 25
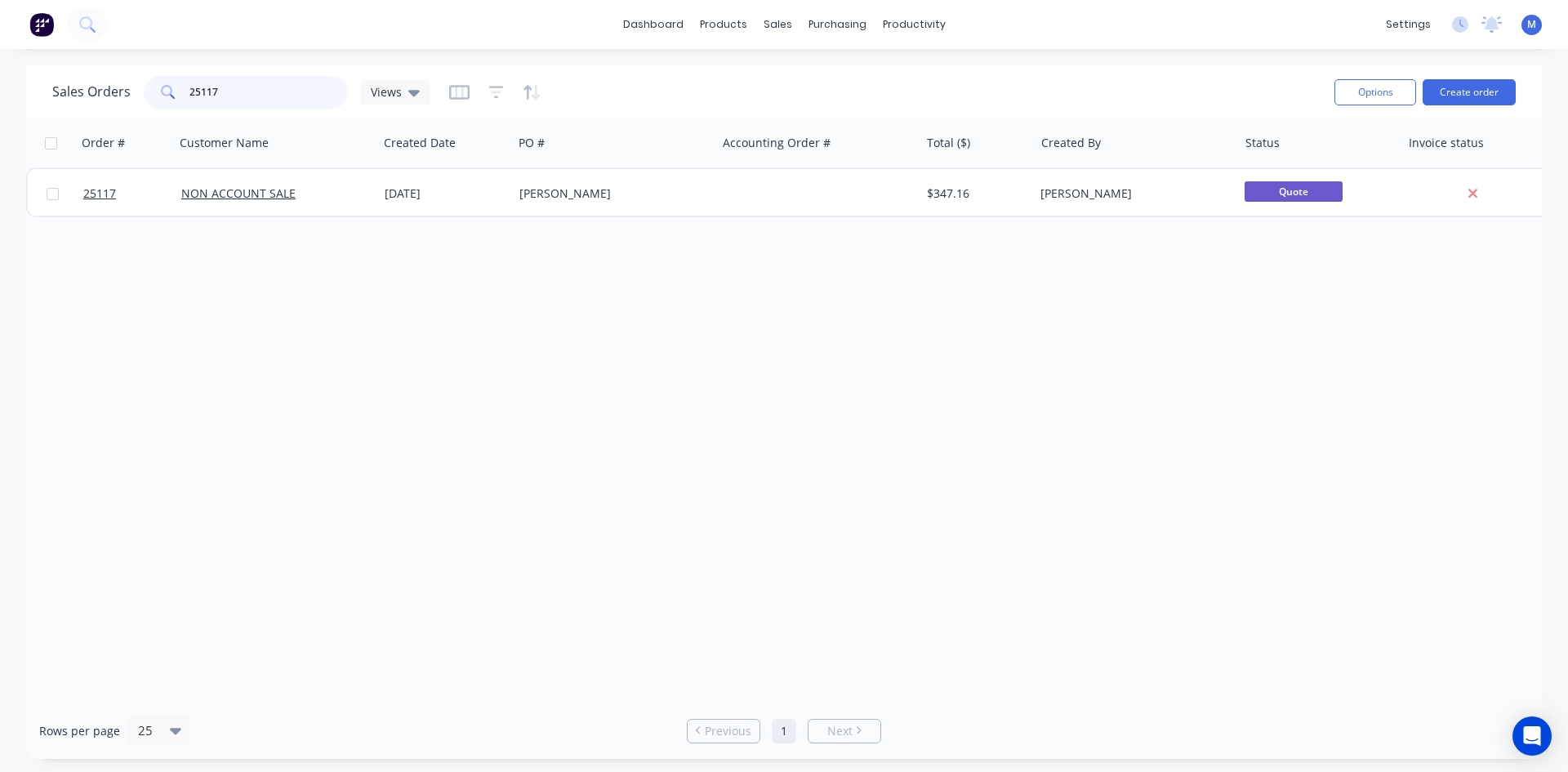
drag, startPoint x: 231, startPoint y: 90, endPoint x: 96, endPoint y: 88, distance: 135.0
click at [96, 88] on div "Sales Orders 25117 Views" at bounding box center [240, 92] width 377 height 33
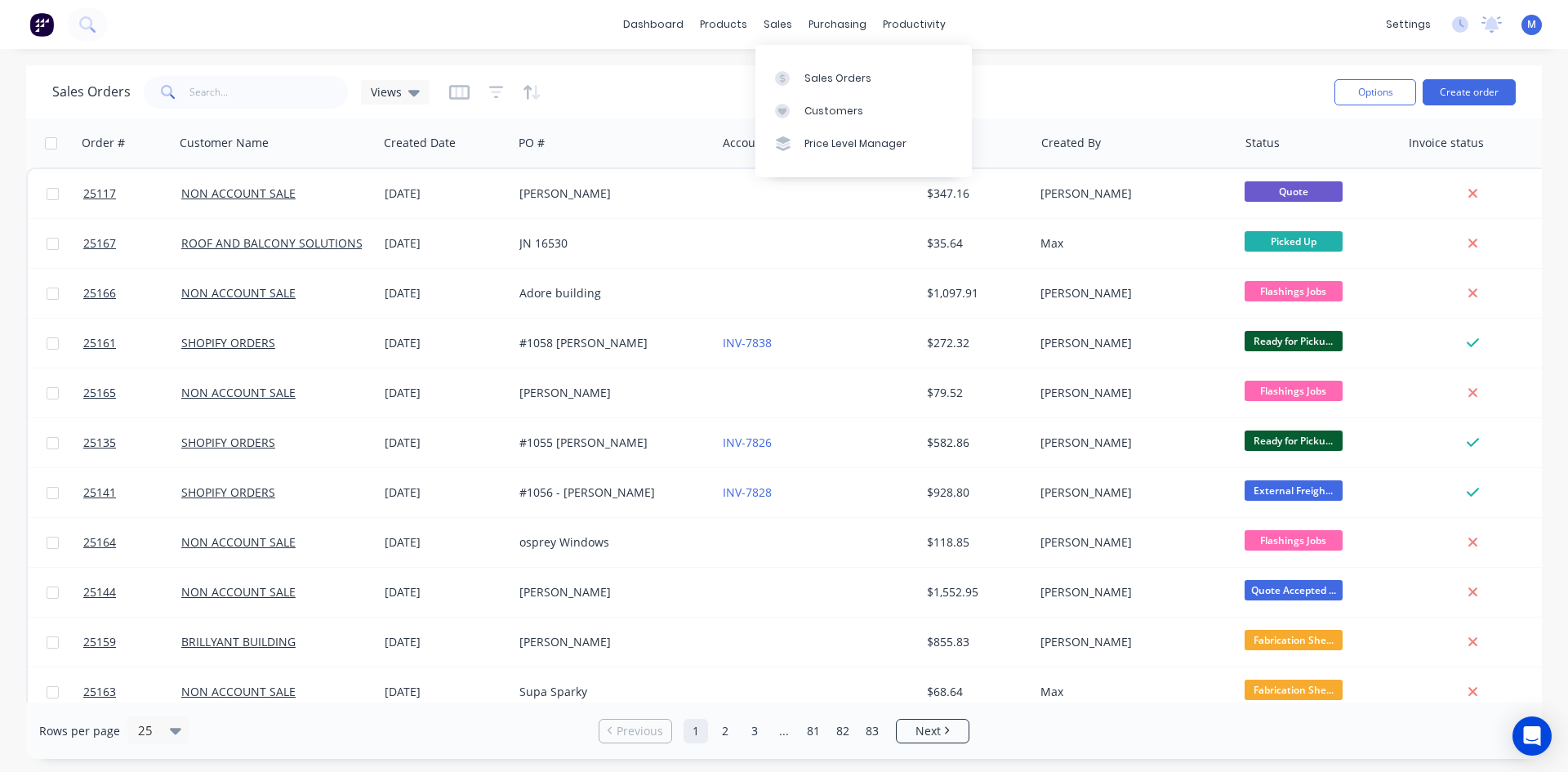
drag, startPoint x: 849, startPoint y: 74, endPoint x: 1143, endPoint y: 70, distance: 294.0
click at [849, 74] on div "Sales Orders" at bounding box center [837, 78] width 67 height 15
click at [1463, 92] on button "Create order" at bounding box center [1468, 92] width 93 height 26
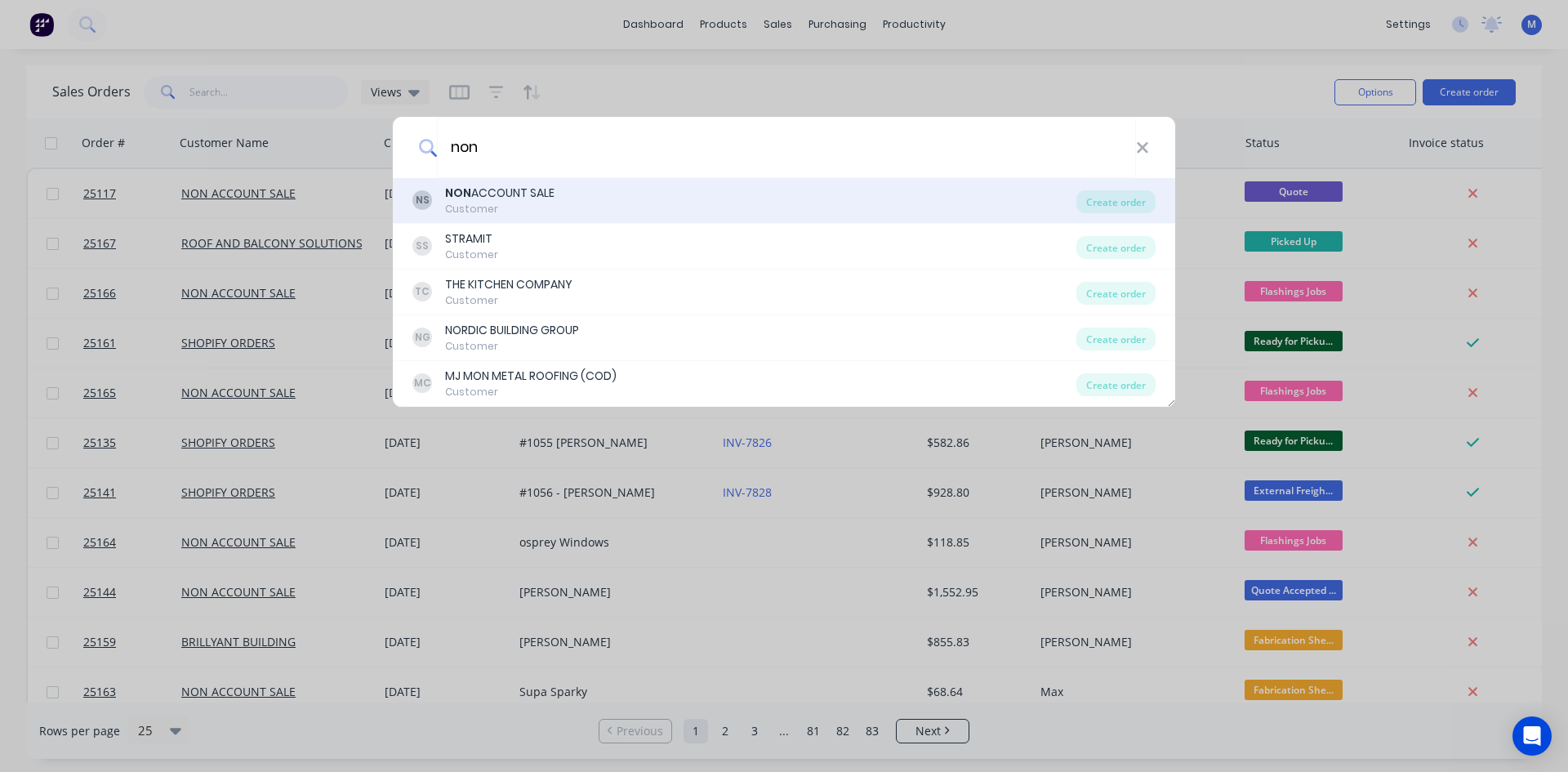
type input "non"
click at [538, 195] on div "NON ACCOUNT SALE" at bounding box center [500, 193] width 110 height 17
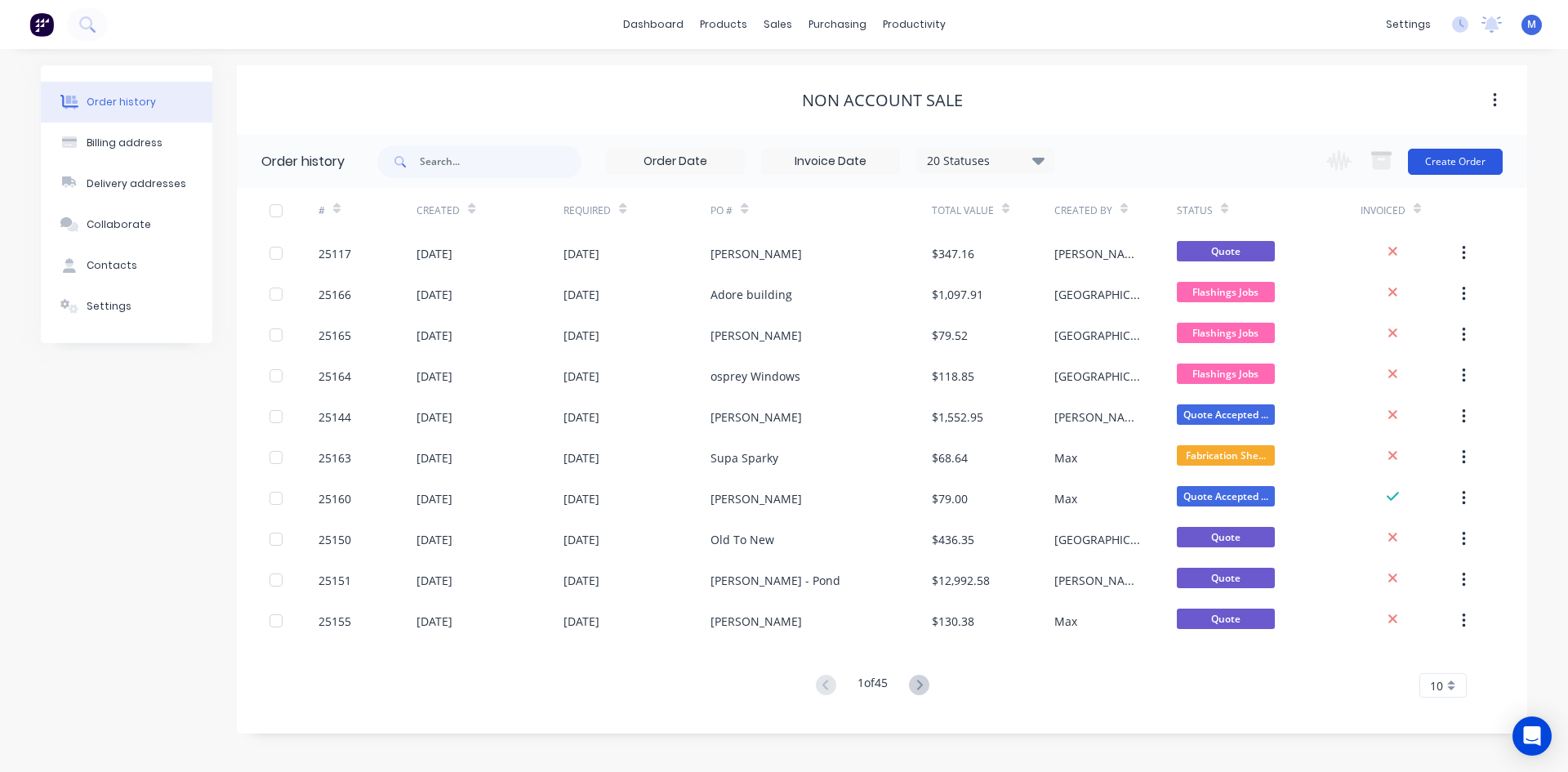
click at [1469, 160] on button "Create Order" at bounding box center [1454, 162] width 95 height 26
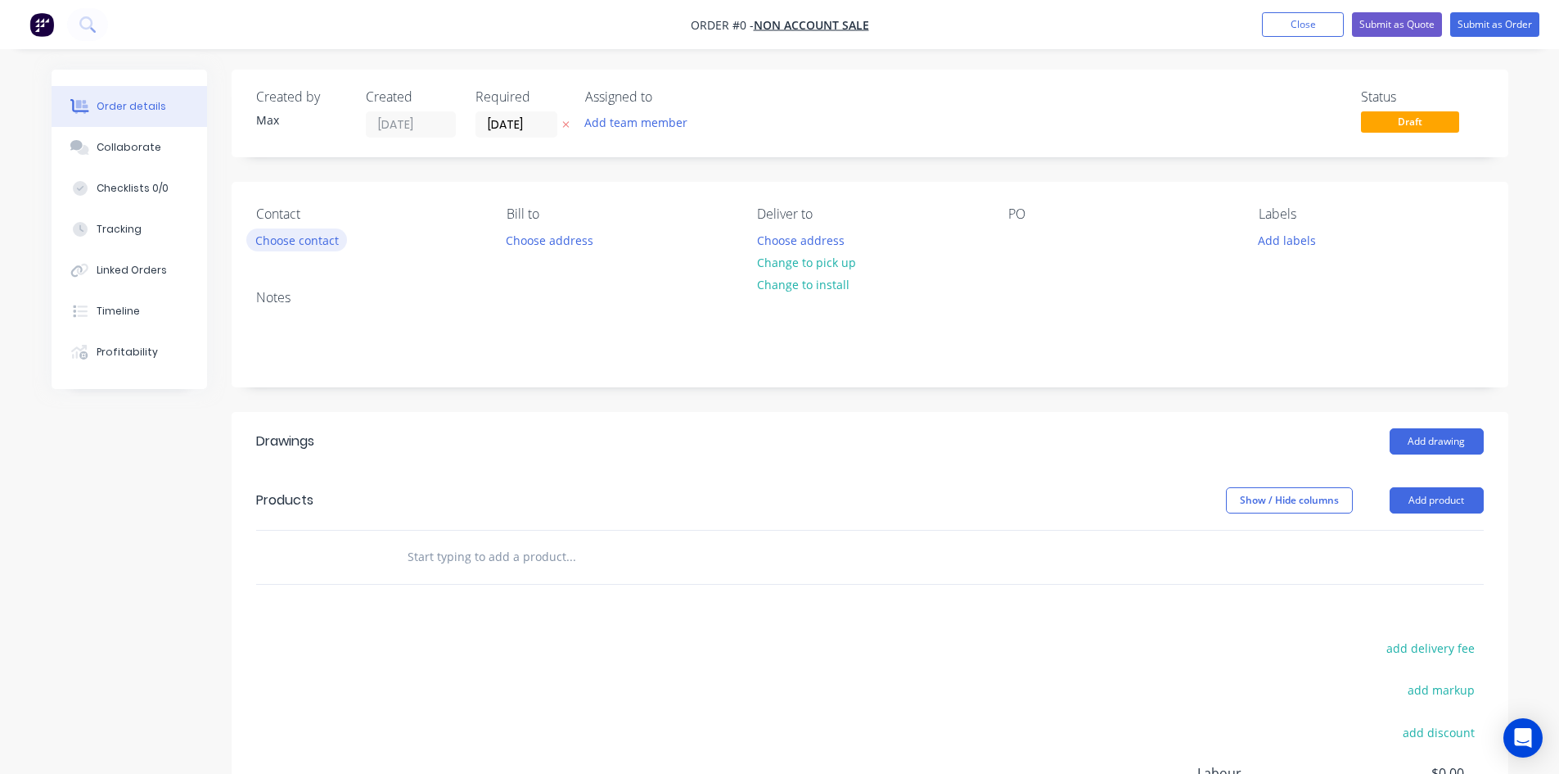
click at [309, 241] on button "Choose contact" at bounding box center [296, 239] width 101 height 22
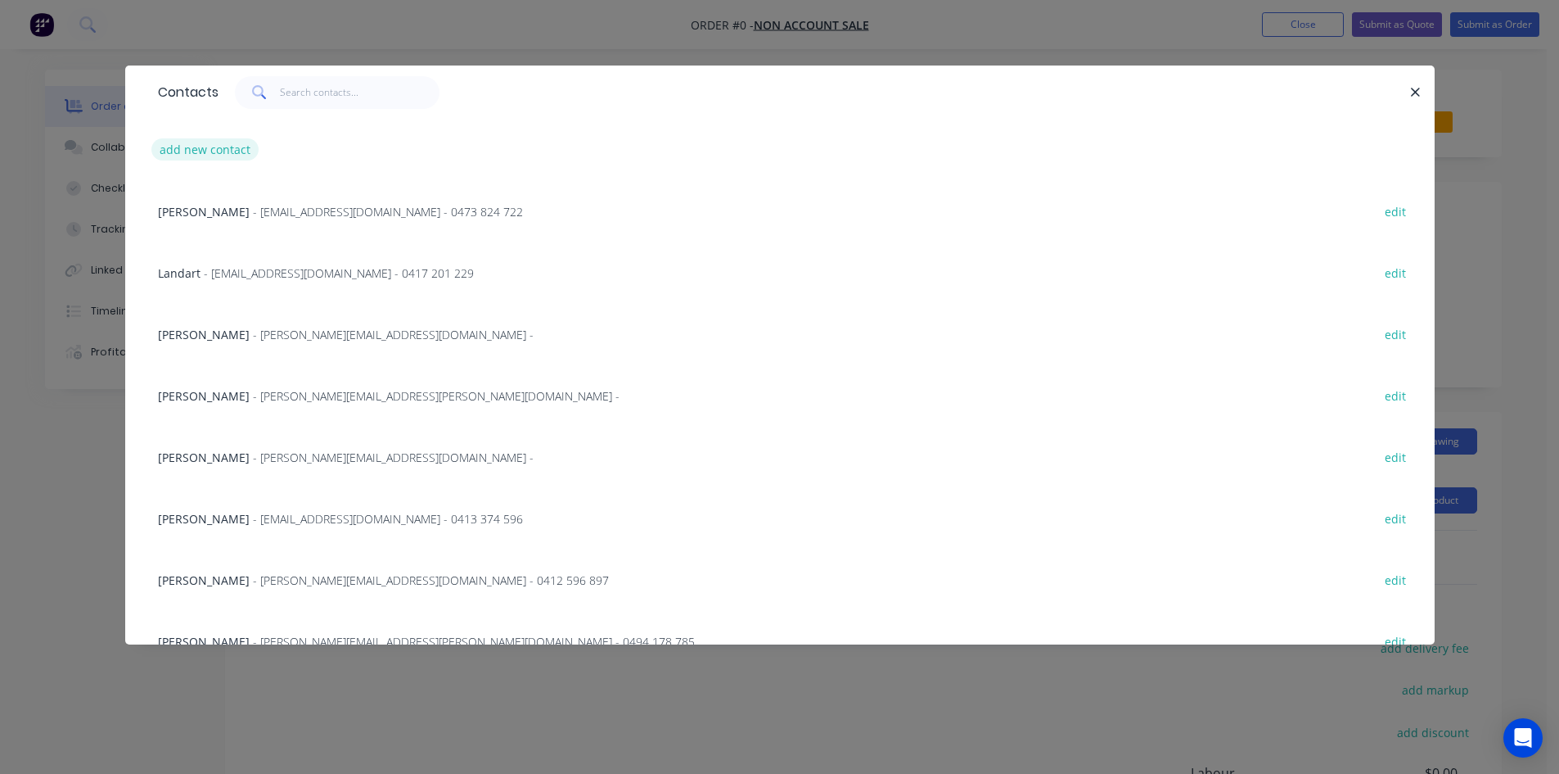
click at [234, 147] on button "add new contact" at bounding box center [205, 149] width 108 height 22
select select "AU"
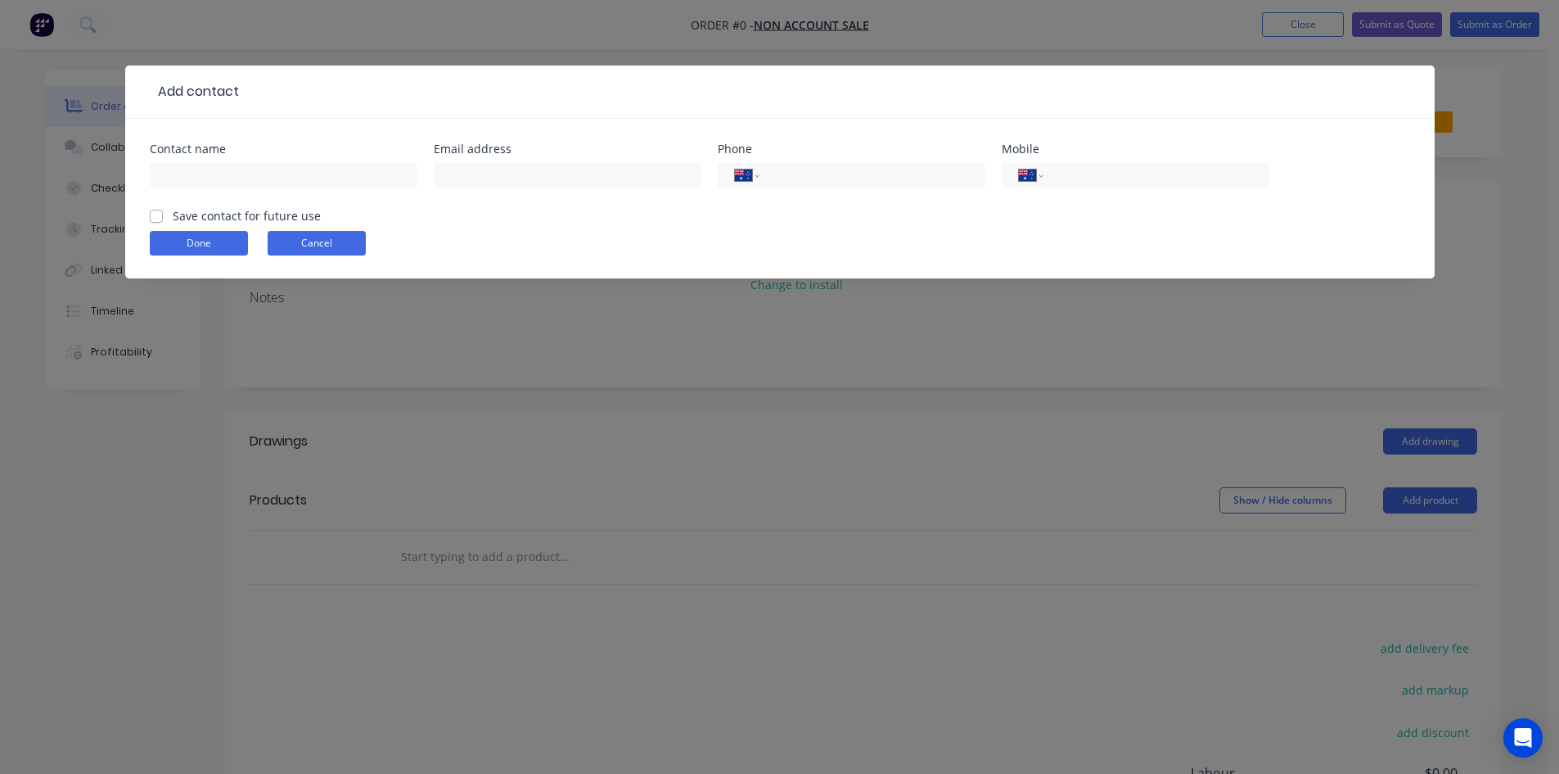
click at [329, 240] on button "Cancel" at bounding box center [317, 243] width 98 height 25
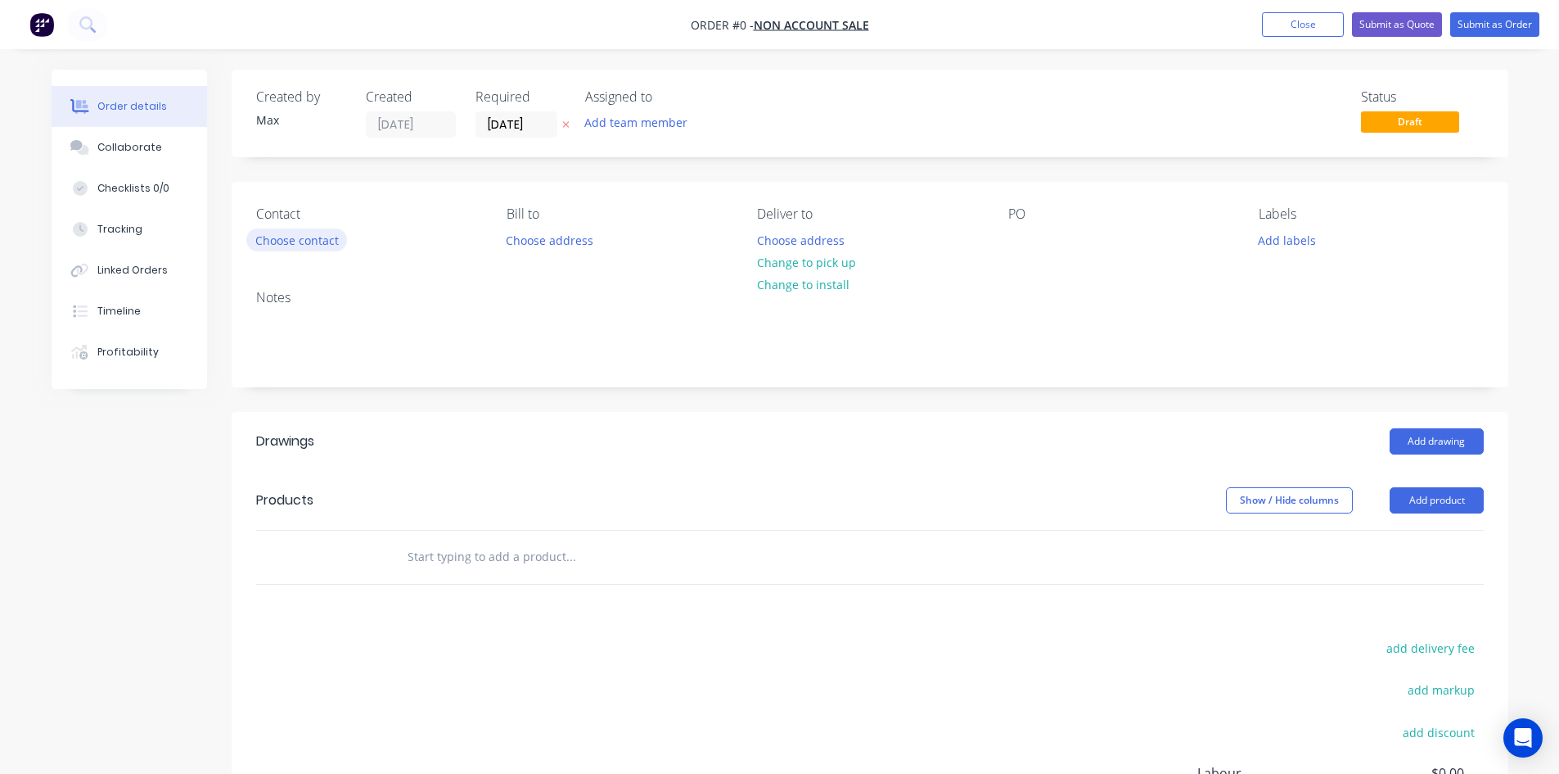
click at [301, 241] on button "Choose contact" at bounding box center [296, 239] width 101 height 22
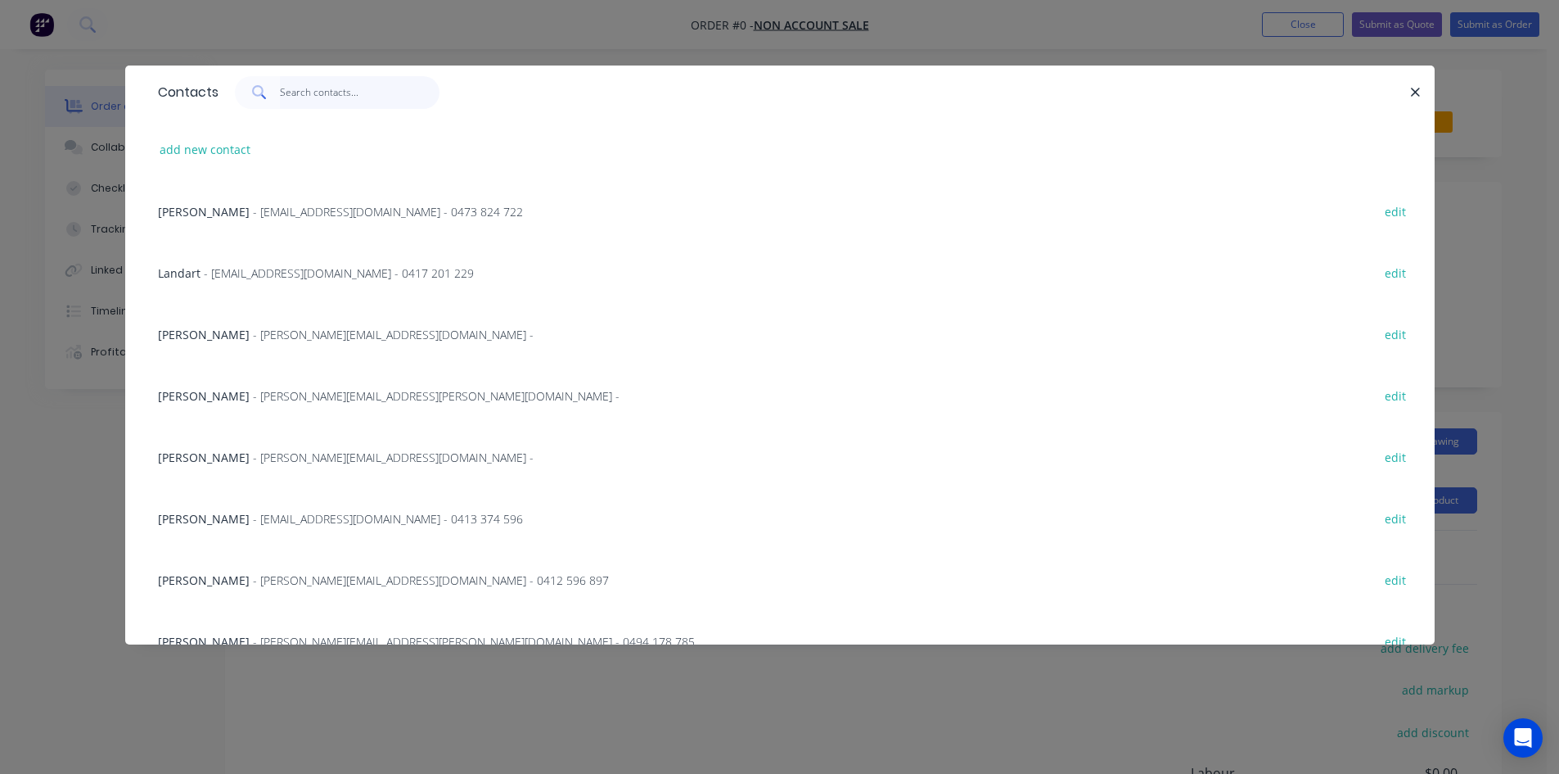
click at [300, 92] on input "text" at bounding box center [360, 92] width 160 height 33
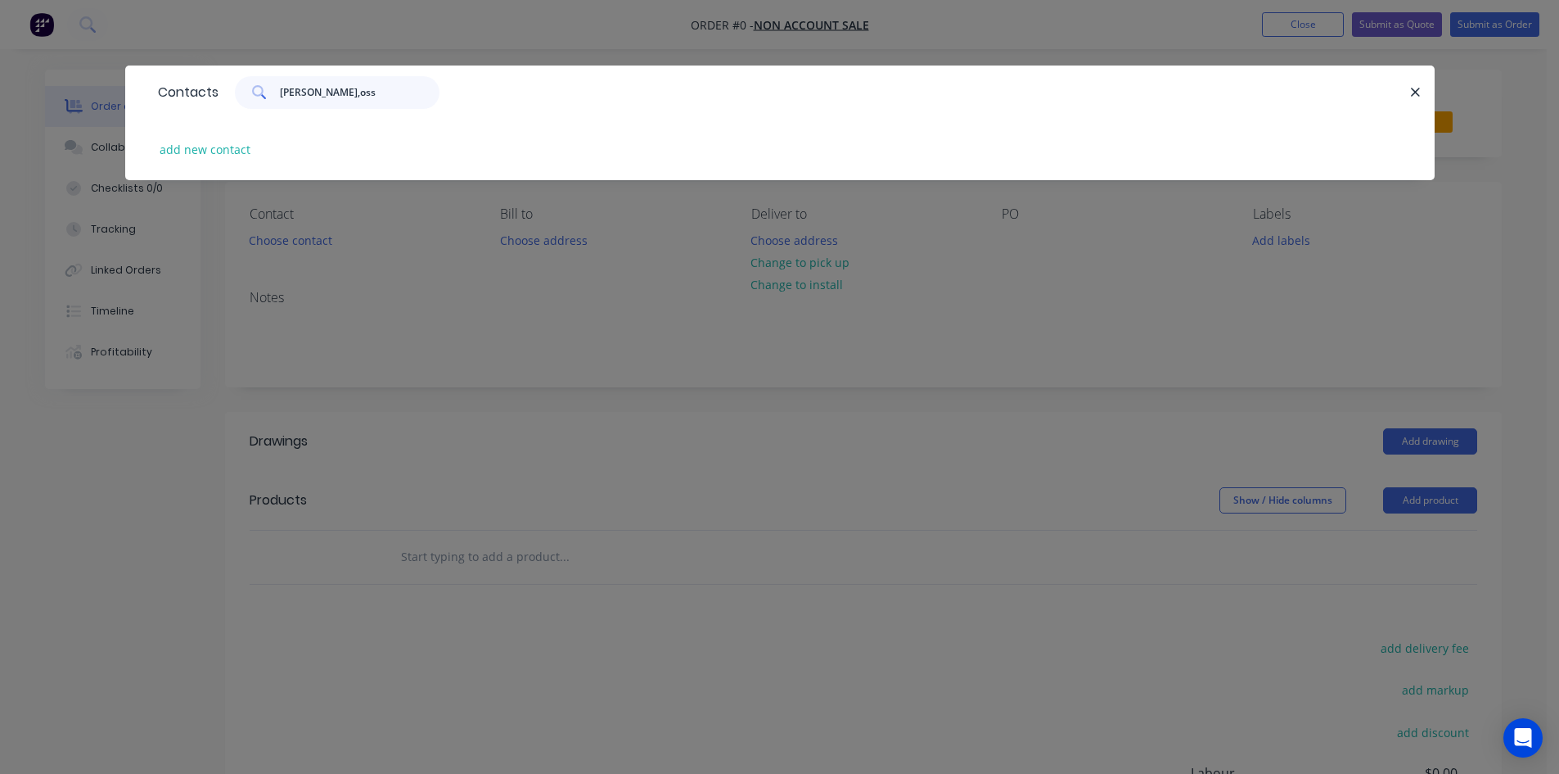
click at [315, 92] on input "[PERSON_NAME],oss" at bounding box center [360, 92] width 160 height 33
type input "[PERSON_NAME]"
click at [210, 116] on div "Contacts" at bounding box center [184, 92] width 69 height 52
click at [229, 152] on button "add new contact" at bounding box center [205, 149] width 108 height 22
select select "AU"
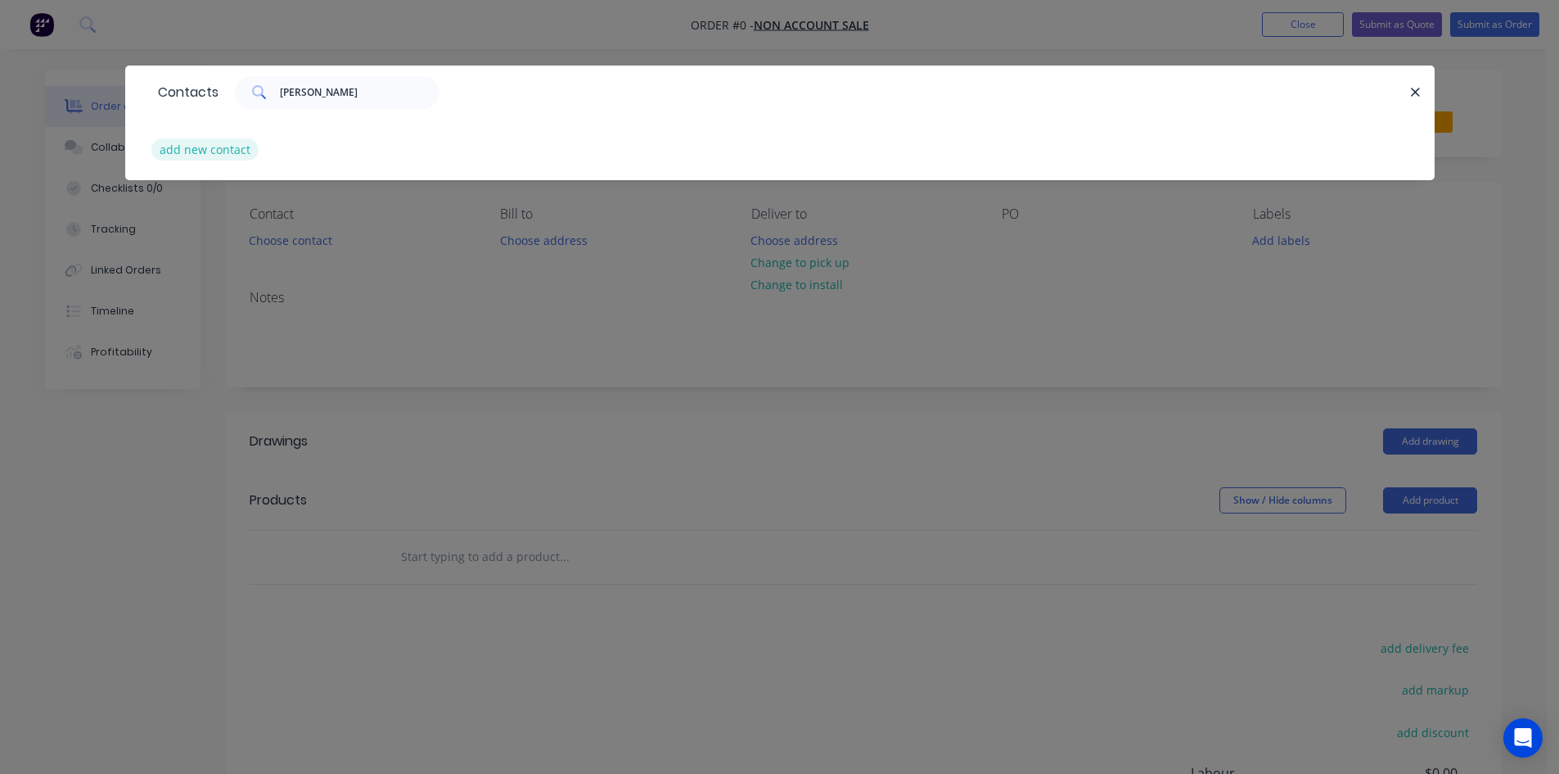
select select "AU"
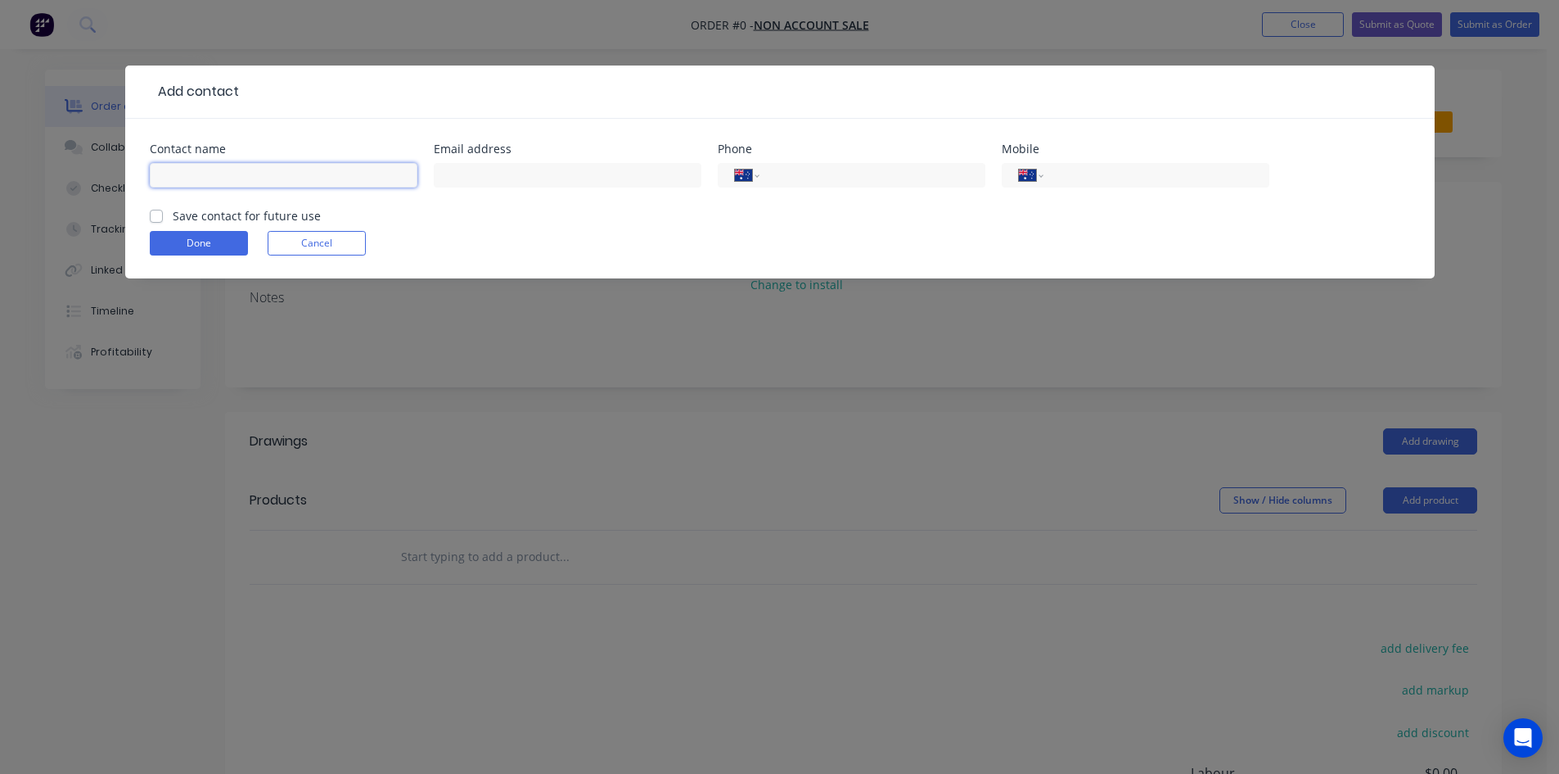
click at [242, 166] on input "text" at bounding box center [284, 175] width 268 height 25
type input "[PERSON_NAME]"
drag, startPoint x: 497, startPoint y: 170, endPoint x: 512, endPoint y: 160, distance: 18.8
click at [497, 170] on input "text" at bounding box center [568, 175] width 268 height 25
type input "[EMAIL_ADDRESS][DOMAIN_NAME]"
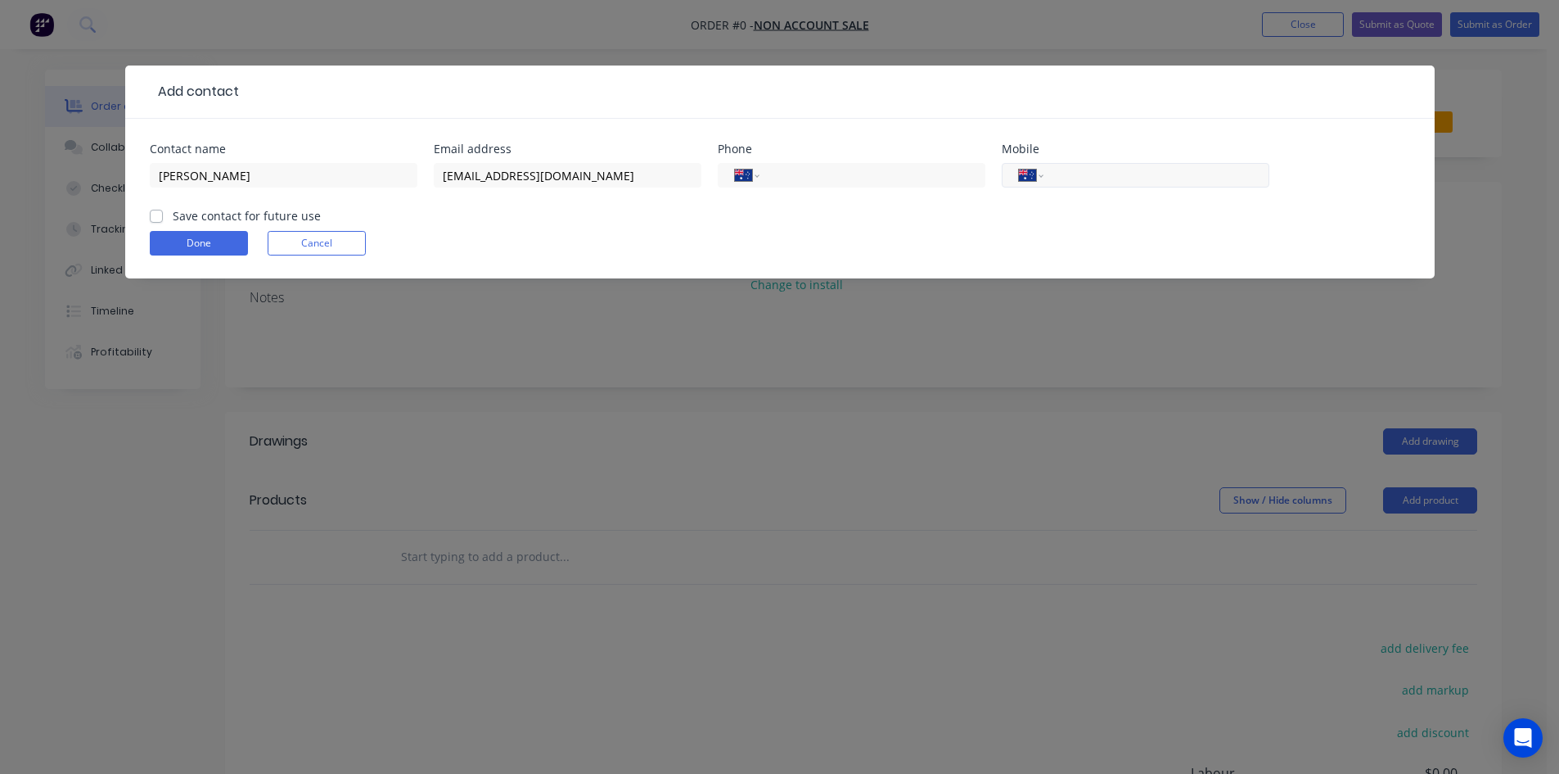
click at [1071, 170] on input "tel" at bounding box center [1153, 175] width 196 height 19
type input "0409 056 729"
click at [173, 217] on label "Save contact for future use" at bounding box center [247, 215] width 148 height 17
click at [159, 217] on input "Save contact for future use" at bounding box center [156, 215] width 13 height 16
checkbox input "true"
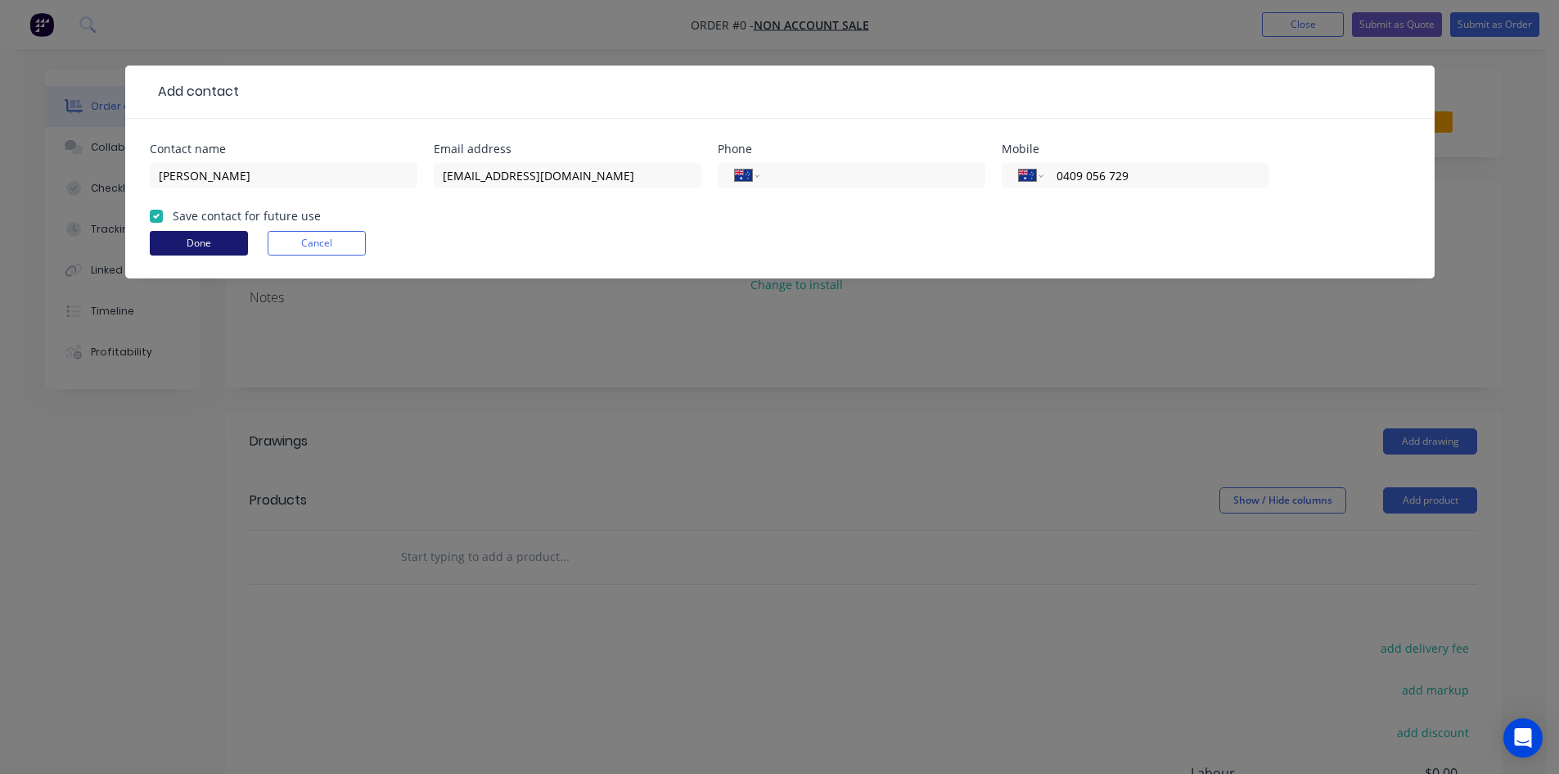
click at [217, 246] on button "Done" at bounding box center [199, 243] width 98 height 25
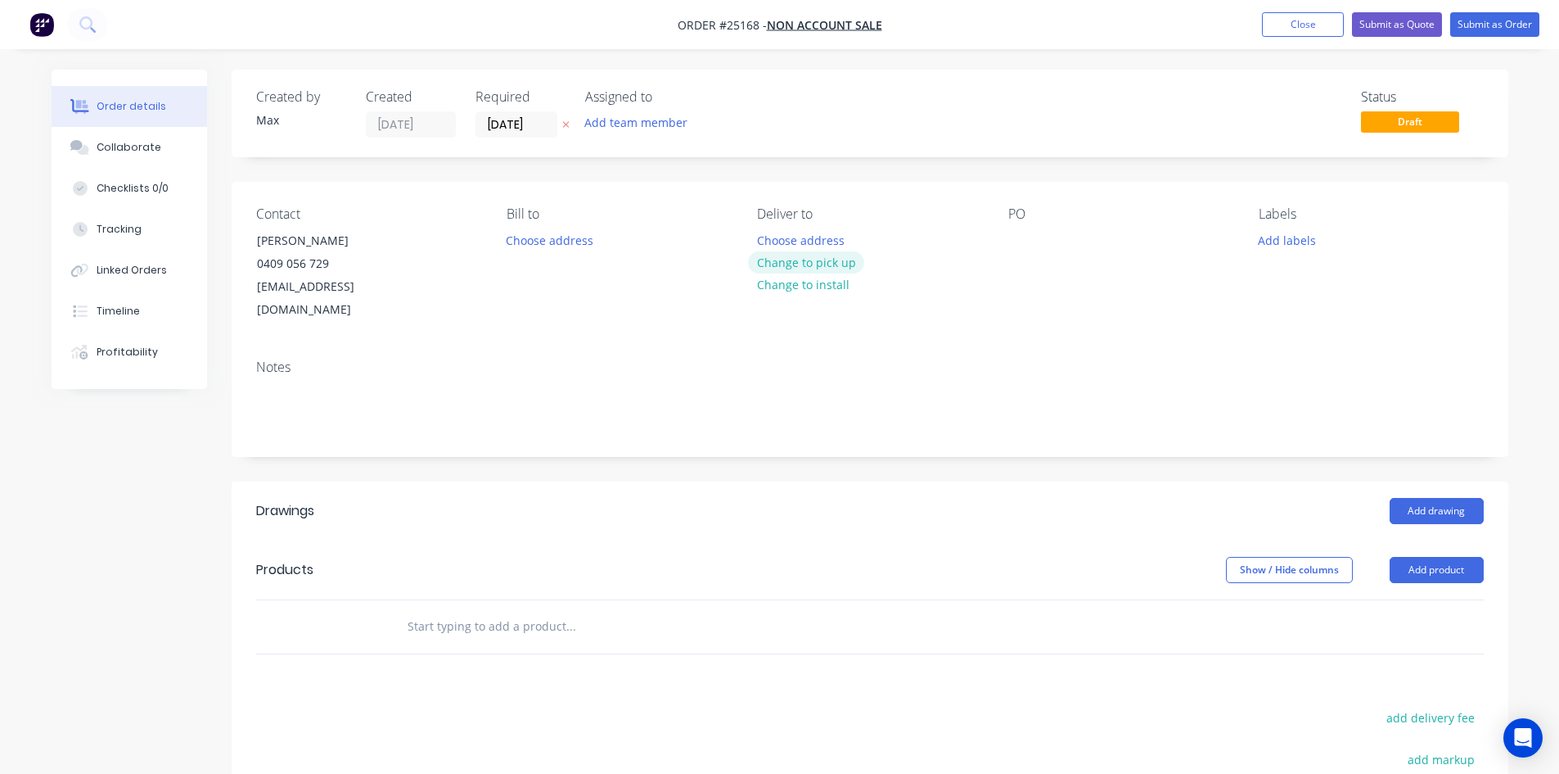
click at [843, 264] on button "Change to pick up" at bounding box center [806, 262] width 116 height 22
click at [1026, 246] on div at bounding box center [1021, 240] width 26 height 24
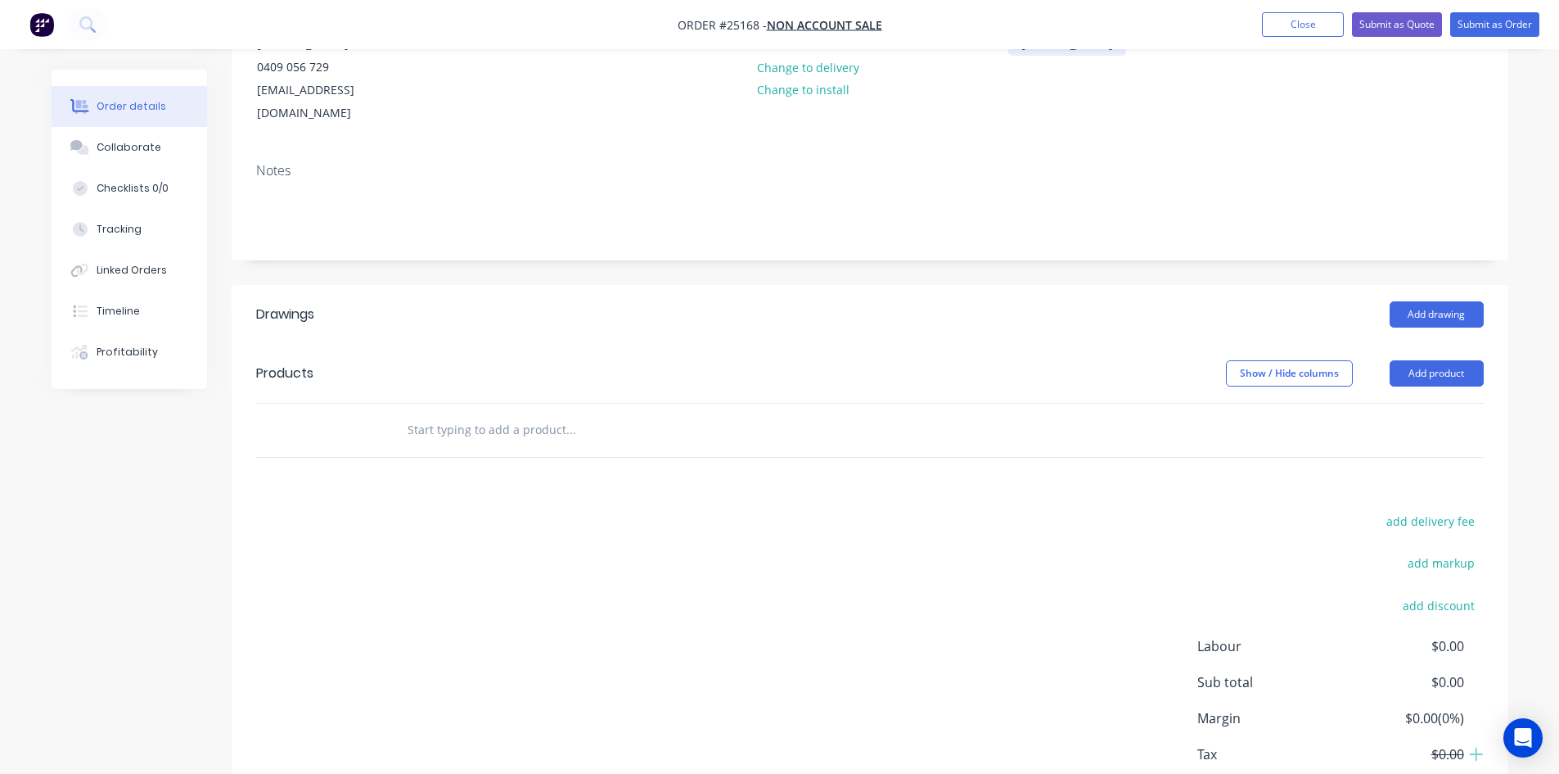
scroll to position [246, 0]
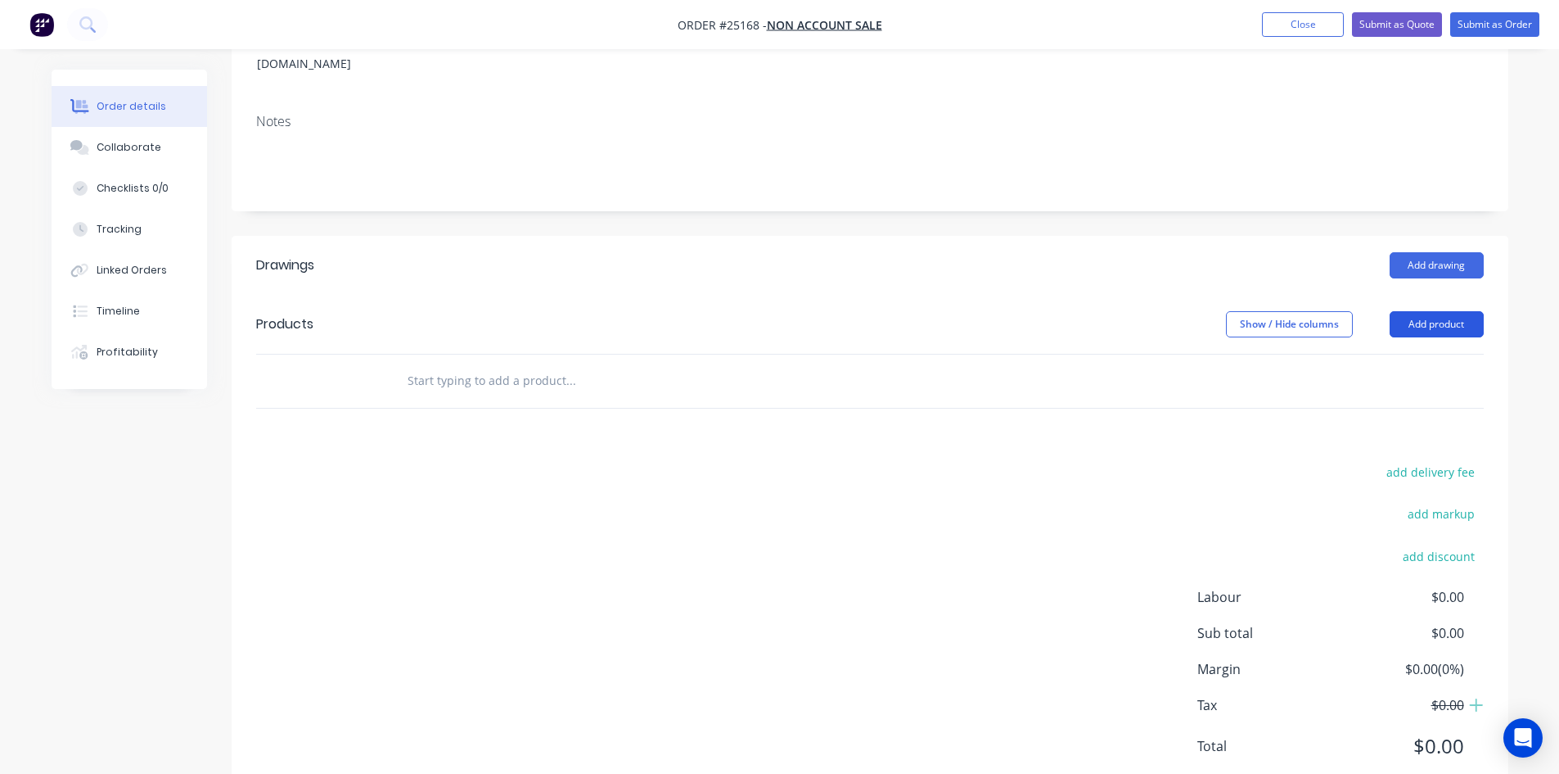
click at [1431, 311] on button "Add product" at bounding box center [1437, 324] width 94 height 26
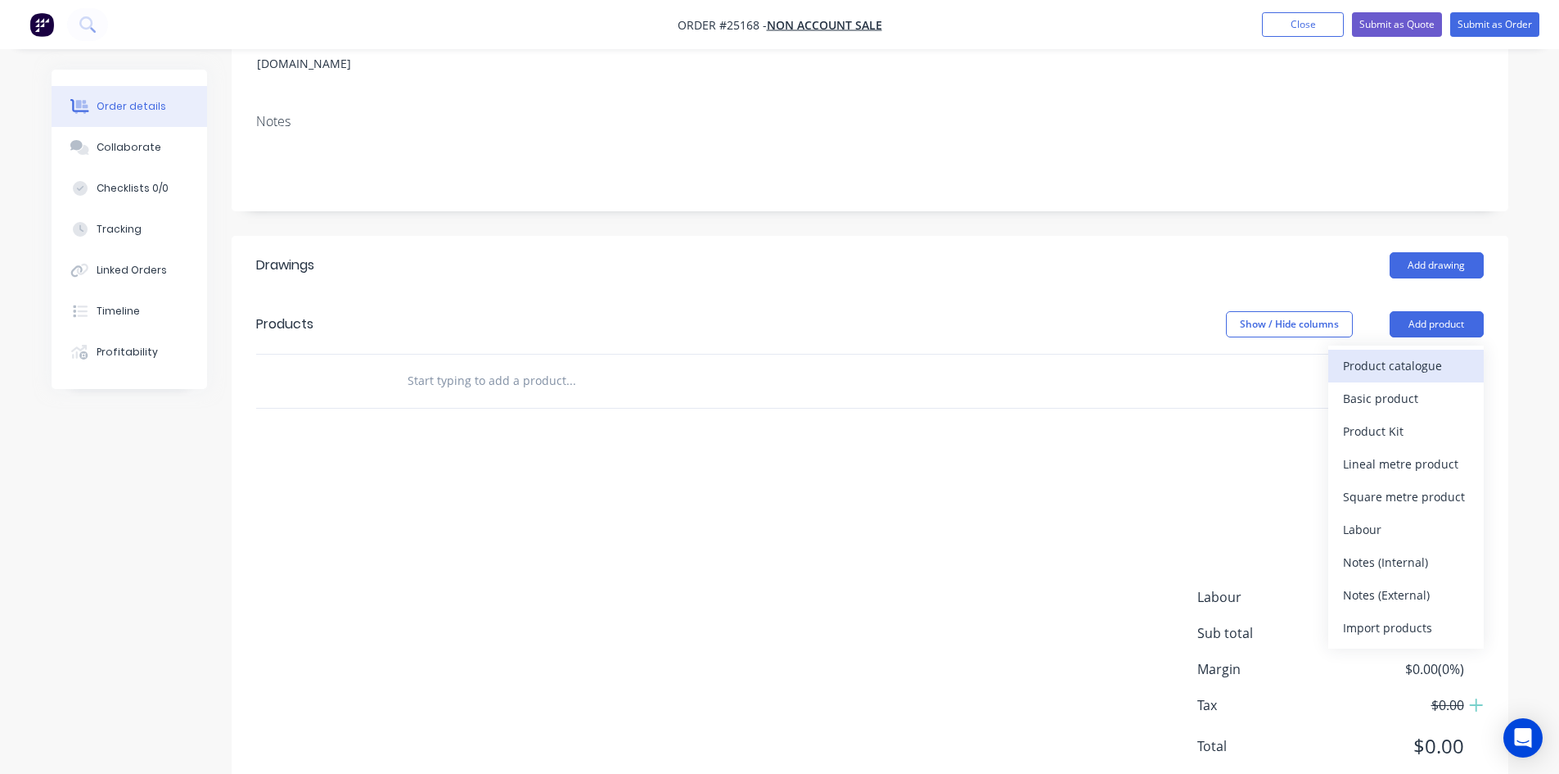
click at [1394, 354] on div "Product catalogue" at bounding box center [1406, 366] width 126 height 24
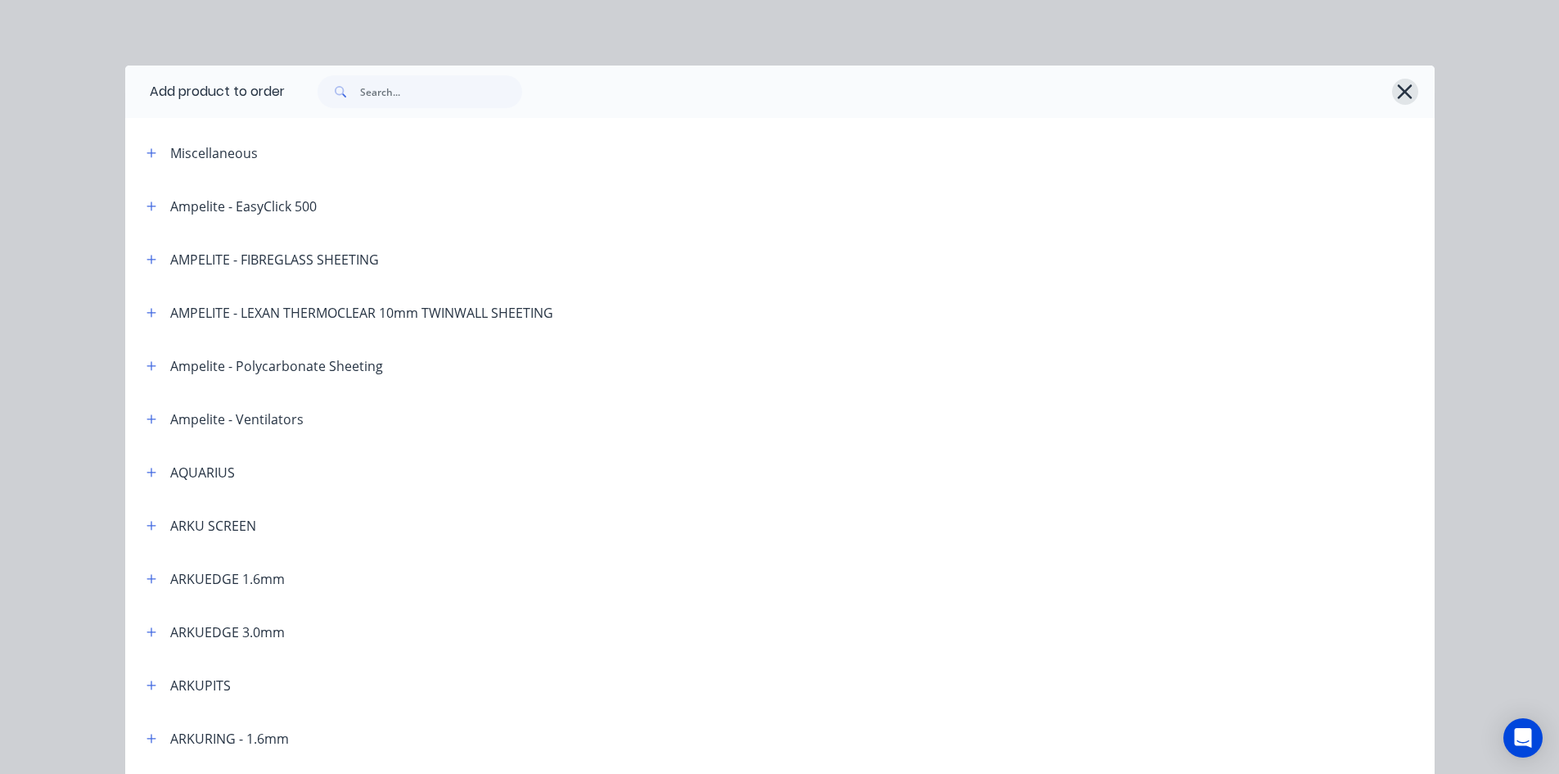
click at [1399, 91] on icon "button" at bounding box center [1405, 91] width 15 height 15
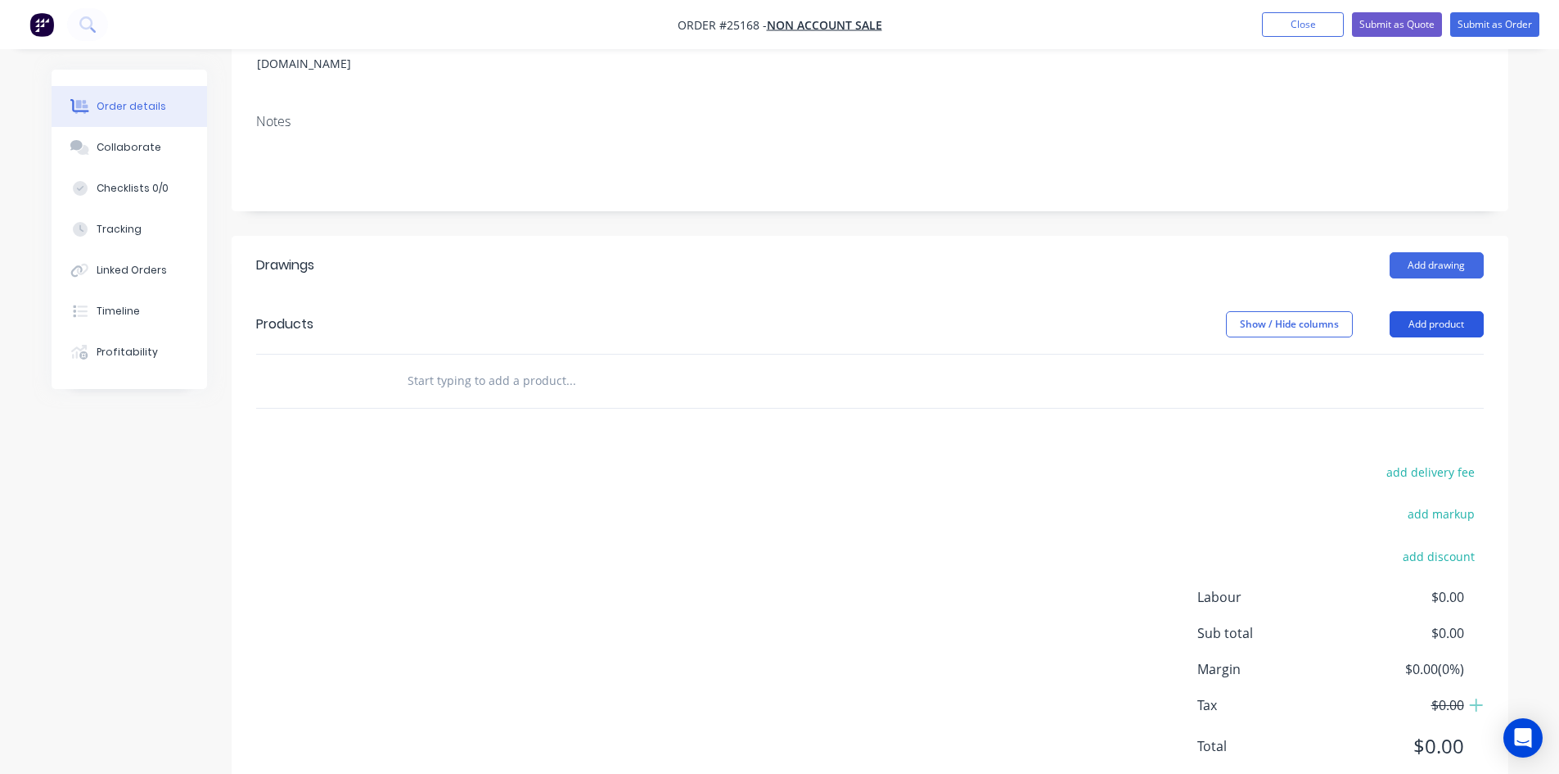
click at [1444, 311] on button "Add product" at bounding box center [1437, 324] width 94 height 26
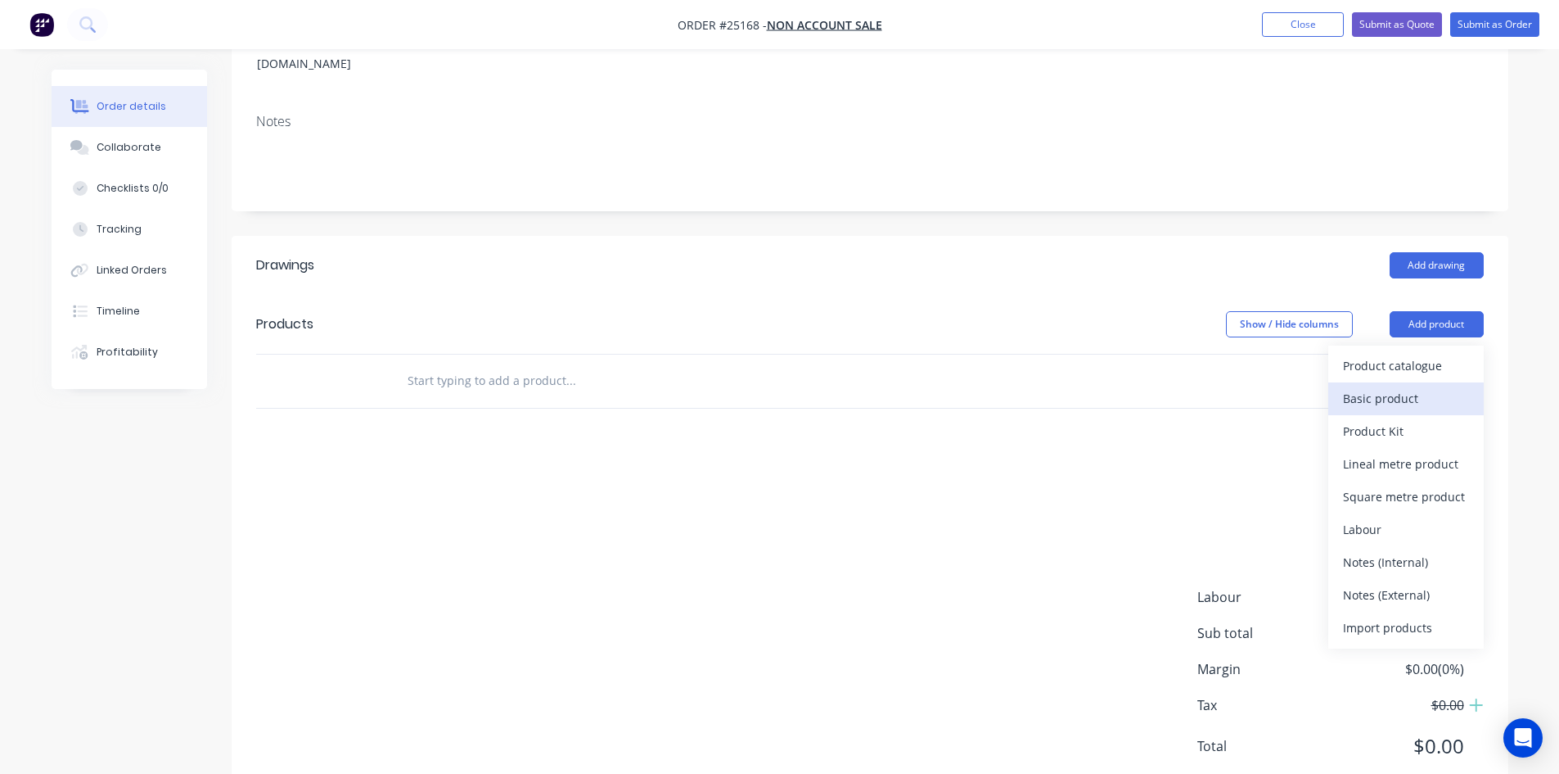
click at [1384, 386] on div "Basic product" at bounding box center [1406, 398] width 126 height 24
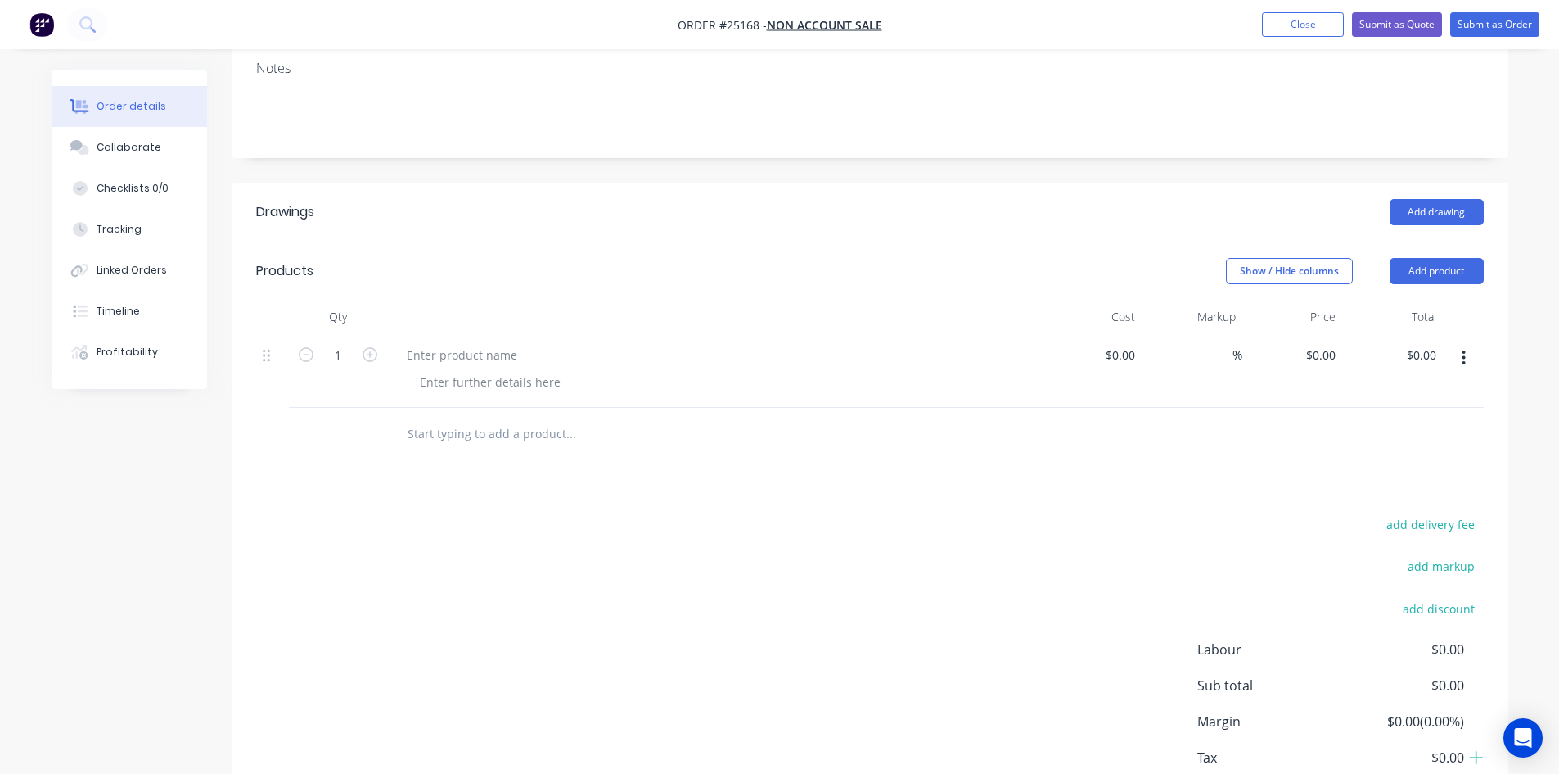
scroll to position [327, 0]
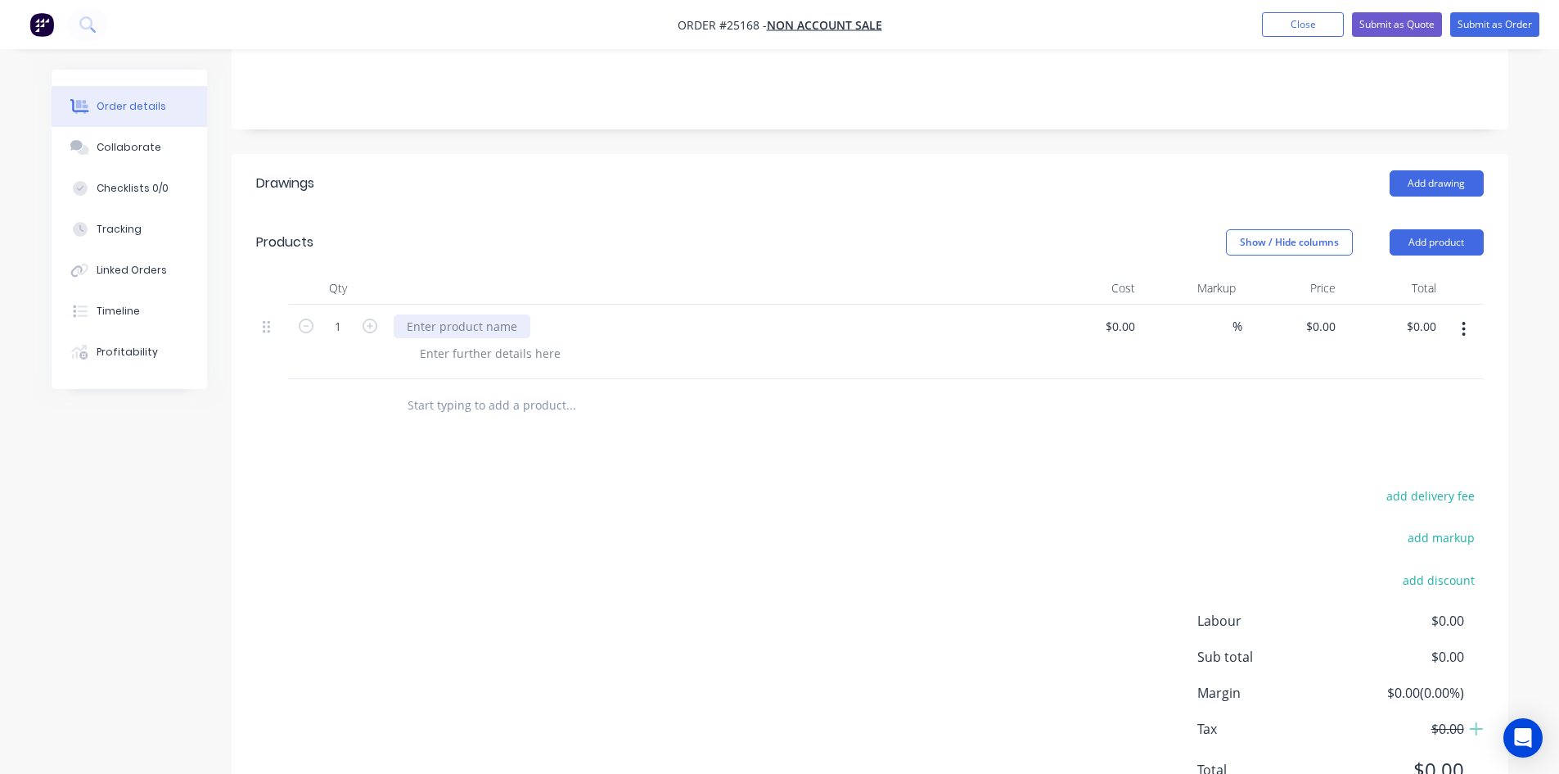
click at [466, 314] on div at bounding box center [462, 326] width 137 height 24
click at [493, 341] on div at bounding box center [490, 353] width 167 height 24
click at [480, 341] on div at bounding box center [490, 353] width 167 height 24
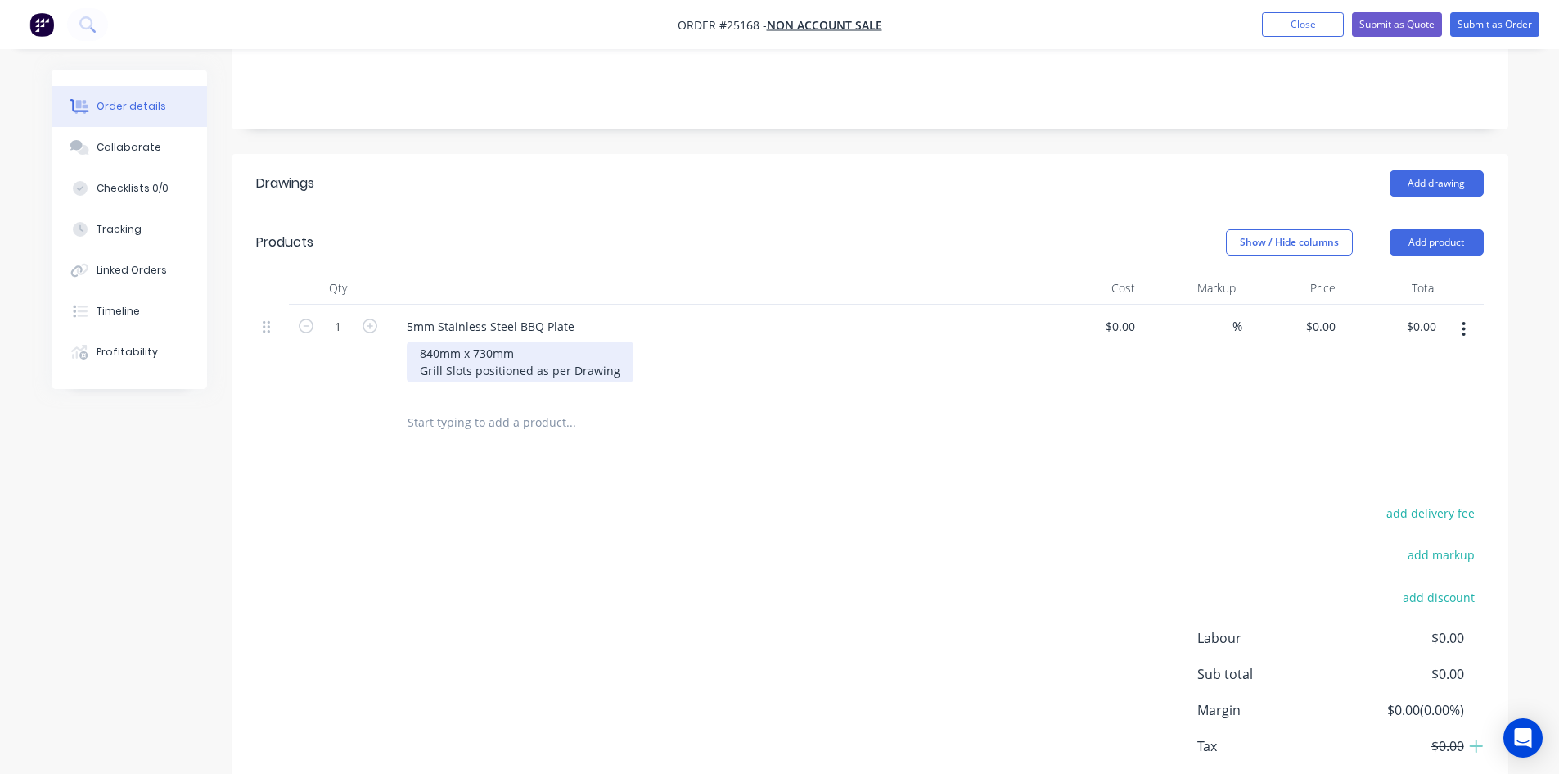
click at [575, 348] on div "840mm x 730mm Grill Slots positioned as per Drawing" at bounding box center [520, 361] width 227 height 41
click at [568, 344] on div "840mm x 730mm Grill Slots positioned as per drawing" at bounding box center [520, 361] width 226 height 41
click at [532, 348] on div "840mm x 730mm Grill Slots positioned as per drawing" at bounding box center [520, 361] width 226 height 41
click at [471, 348] on div "840mm x 730mm Grill Slots positioned as per drawing" at bounding box center [520, 361] width 226 height 41
click at [616, 345] on div "840mm x 730mm Grill Slots (positioned as per drawing" at bounding box center [521, 361] width 229 height 41
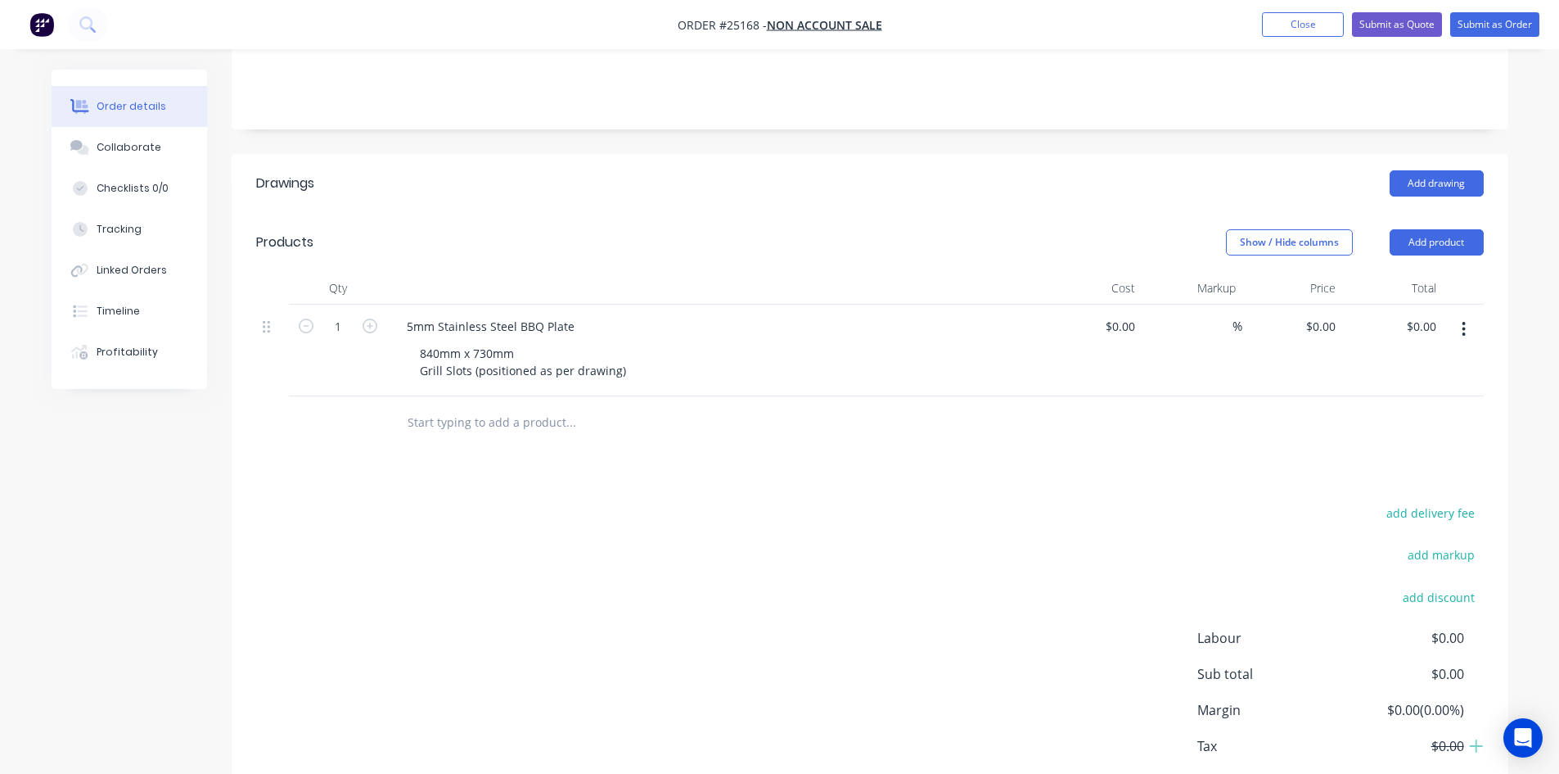
click at [661, 229] on div "Show / Hide columns Add product" at bounding box center [999, 242] width 967 height 26
click at [1337, 314] on input "0" at bounding box center [1324, 326] width 38 height 24
type input "$642.00"
click at [966, 213] on header "Products Show / Hide columns Add product" at bounding box center [870, 242] width 1277 height 59
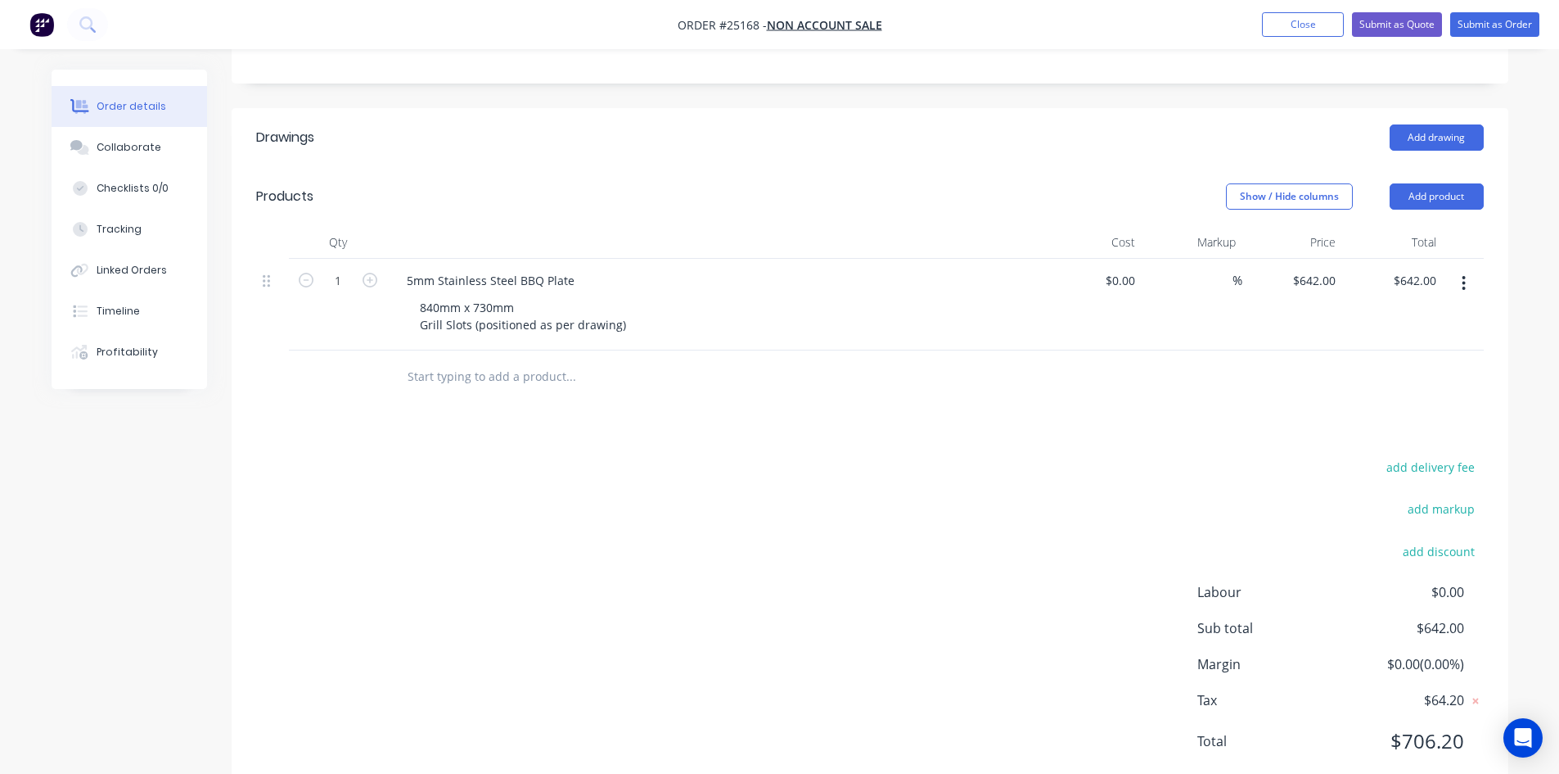
scroll to position [398, 0]
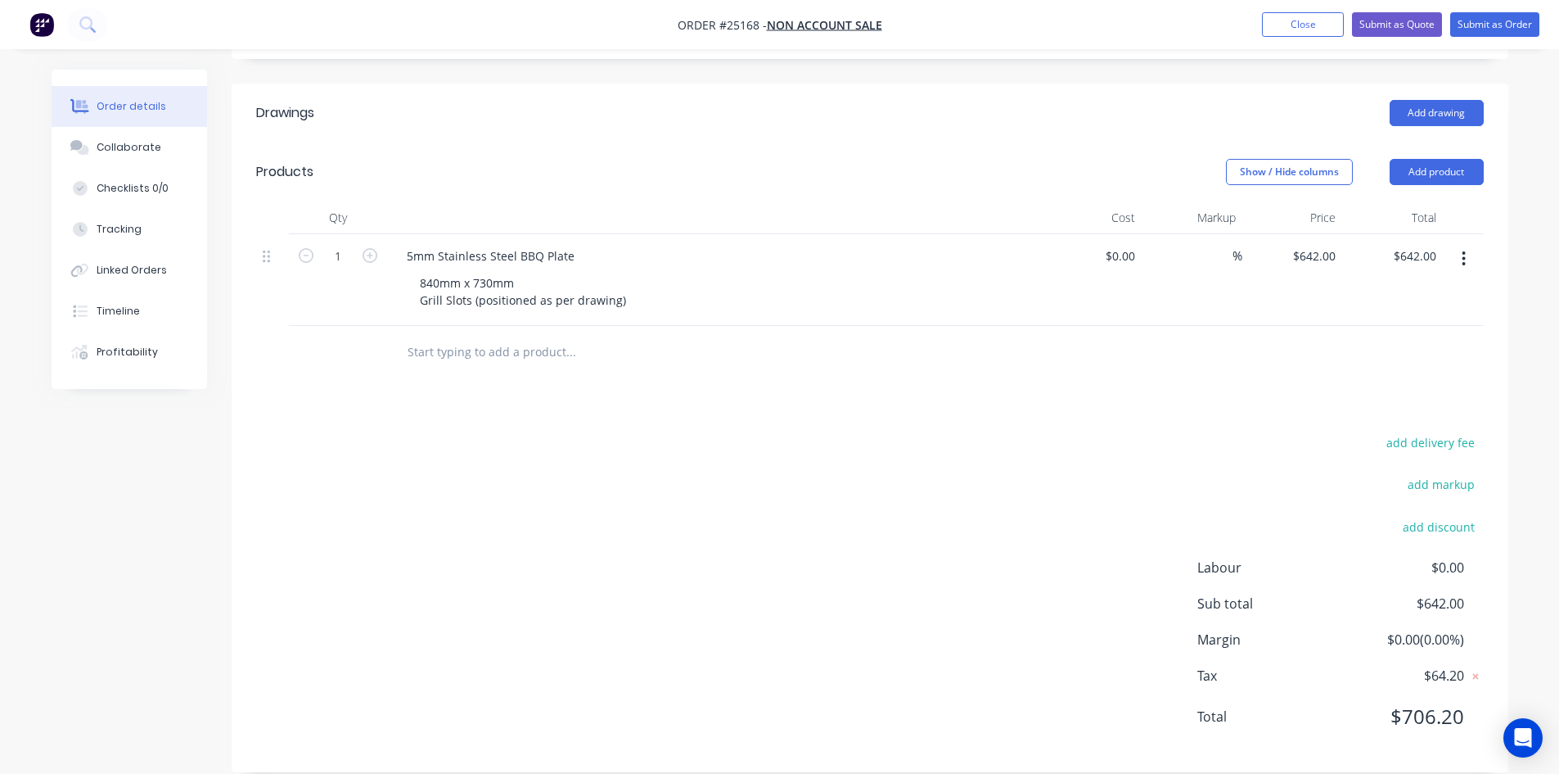
click at [1464, 251] on icon "button" at bounding box center [1464, 258] width 3 height 15
click at [1425, 323] on div "Duplicate" at bounding box center [1406, 335] width 126 height 24
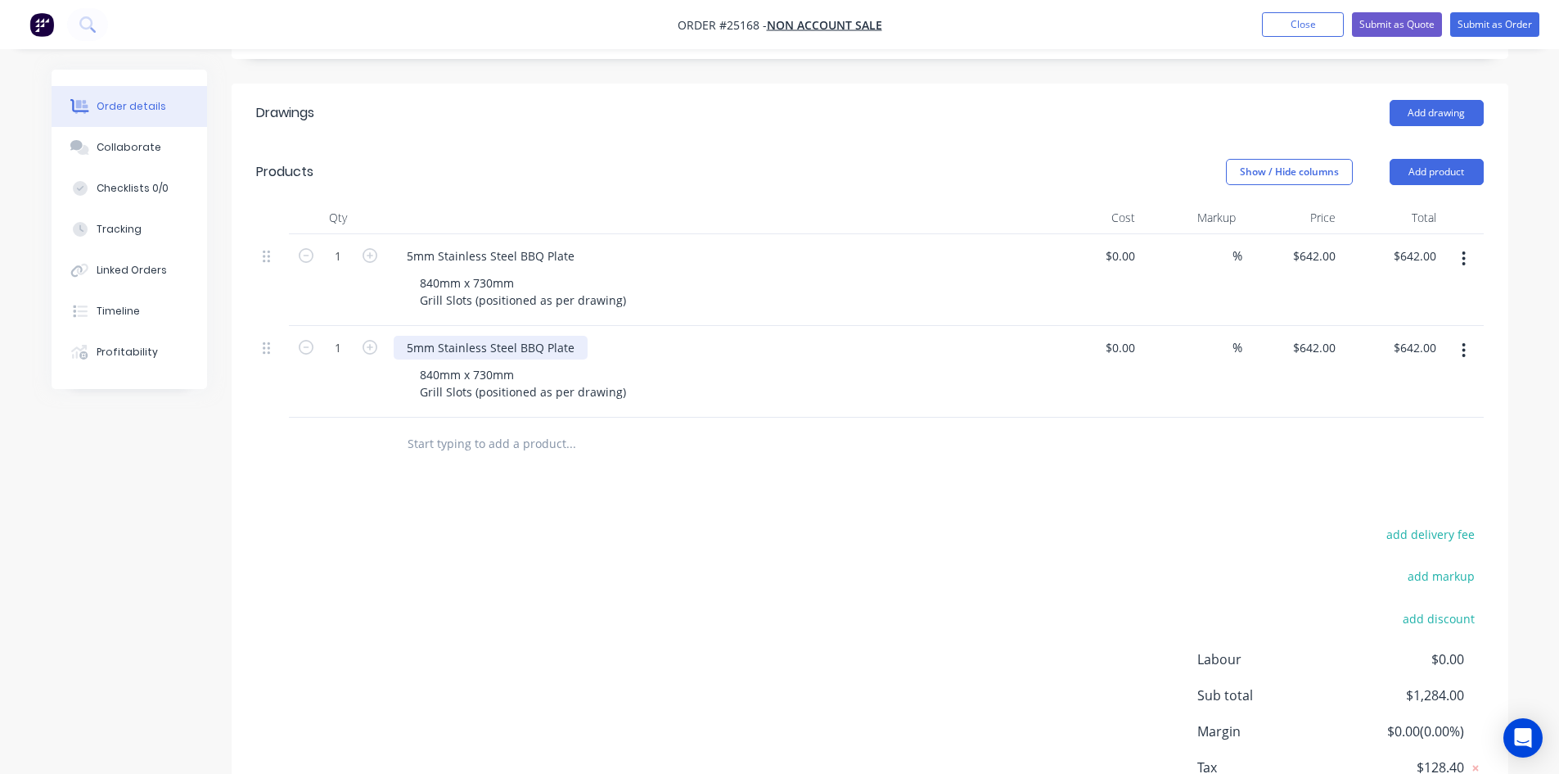
click at [485, 336] on div "5mm Stainless Steel BBQ Plate" at bounding box center [491, 348] width 194 height 24
click at [619, 458] on div "Drawings Add drawing Products Show / Hide columns Add product Qty Cost Markup P…" at bounding box center [870, 473] width 1277 height 780
click at [1330, 336] on input "642" at bounding box center [1317, 348] width 51 height 24
type input "$453.00"
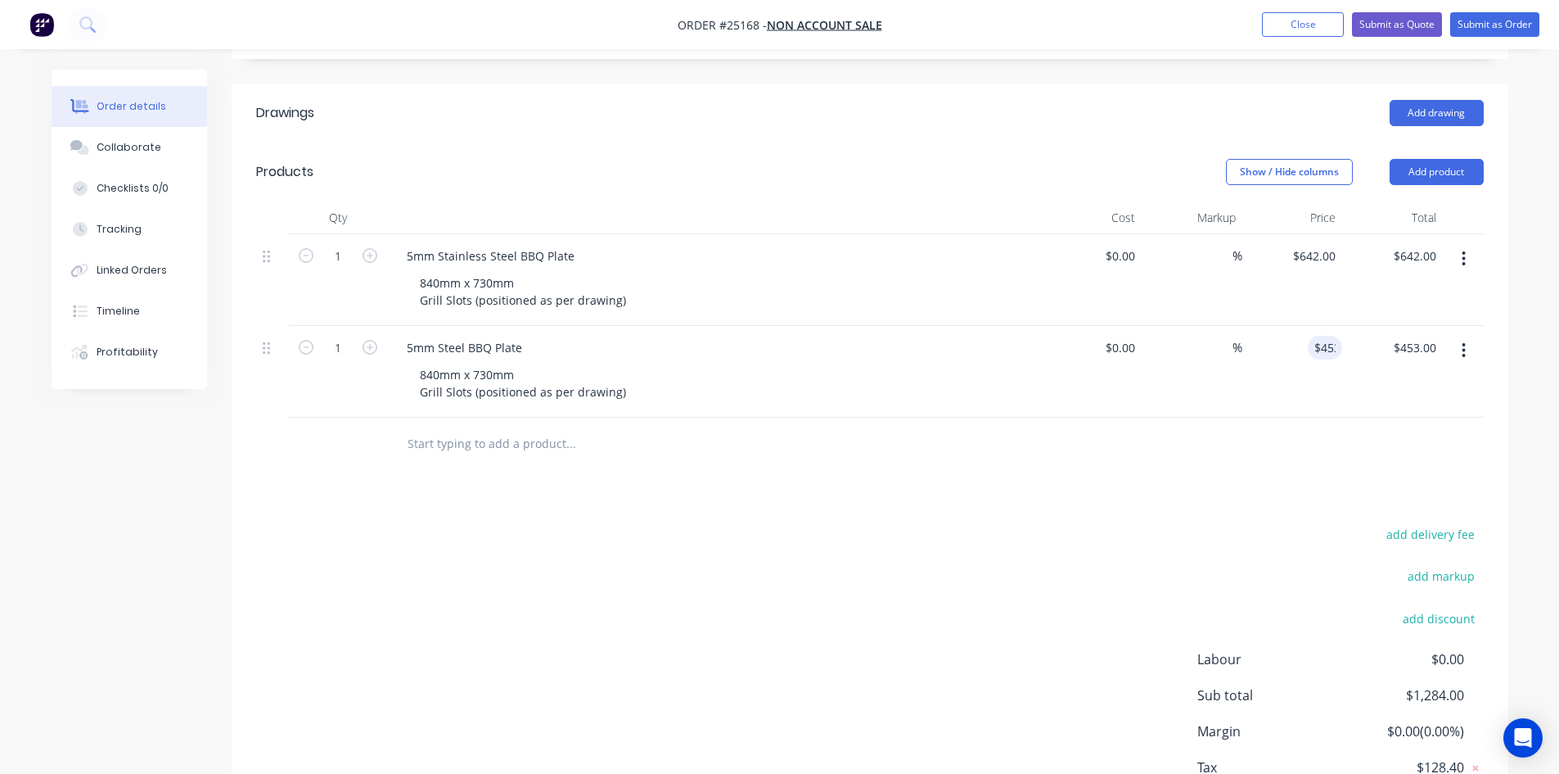
click at [1077, 491] on div "Drawings Add drawing Products Show / Hide columns Add product Qty Cost Markup P…" at bounding box center [870, 473] width 1277 height 780
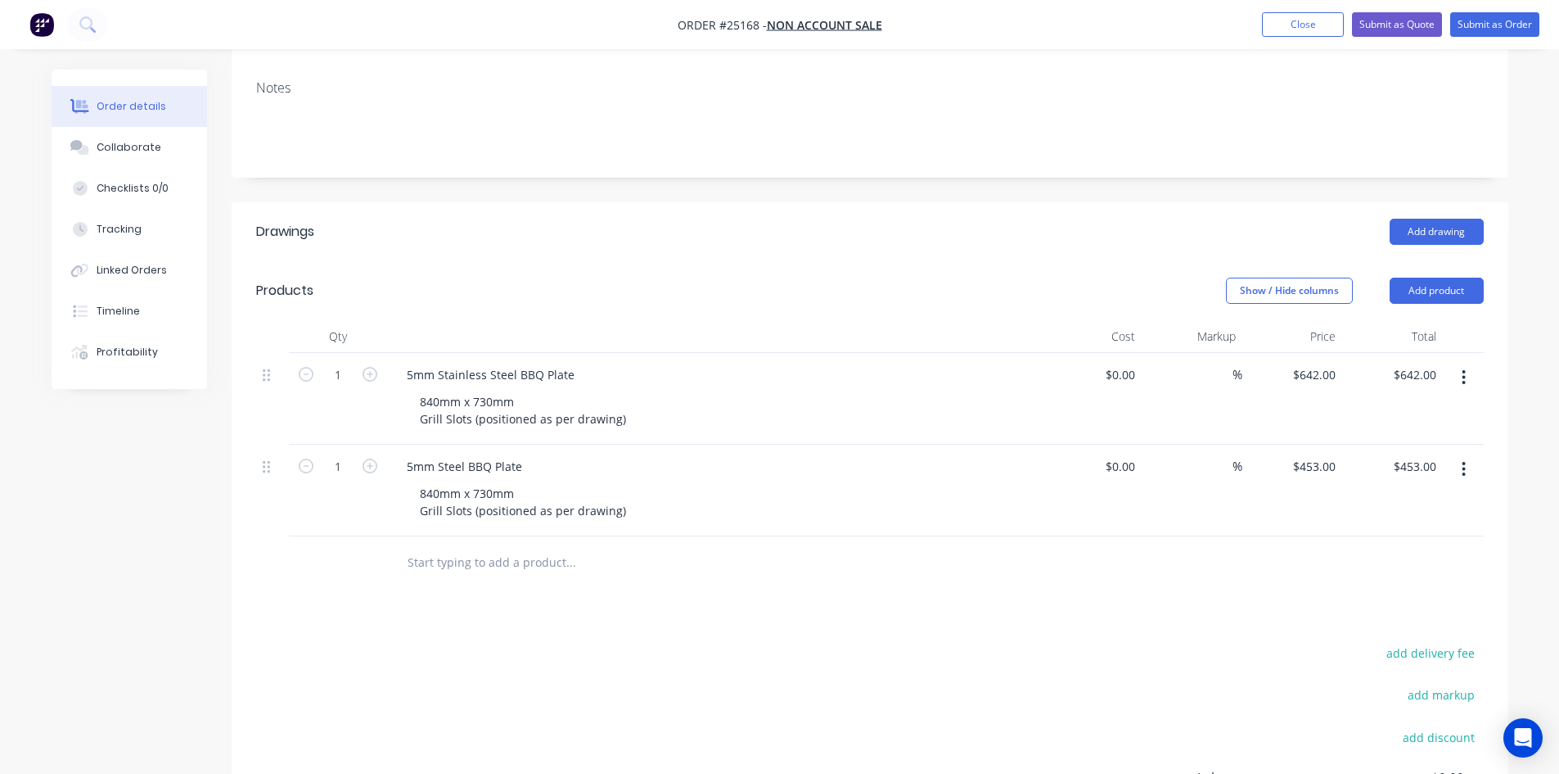
scroll to position [244, 0]
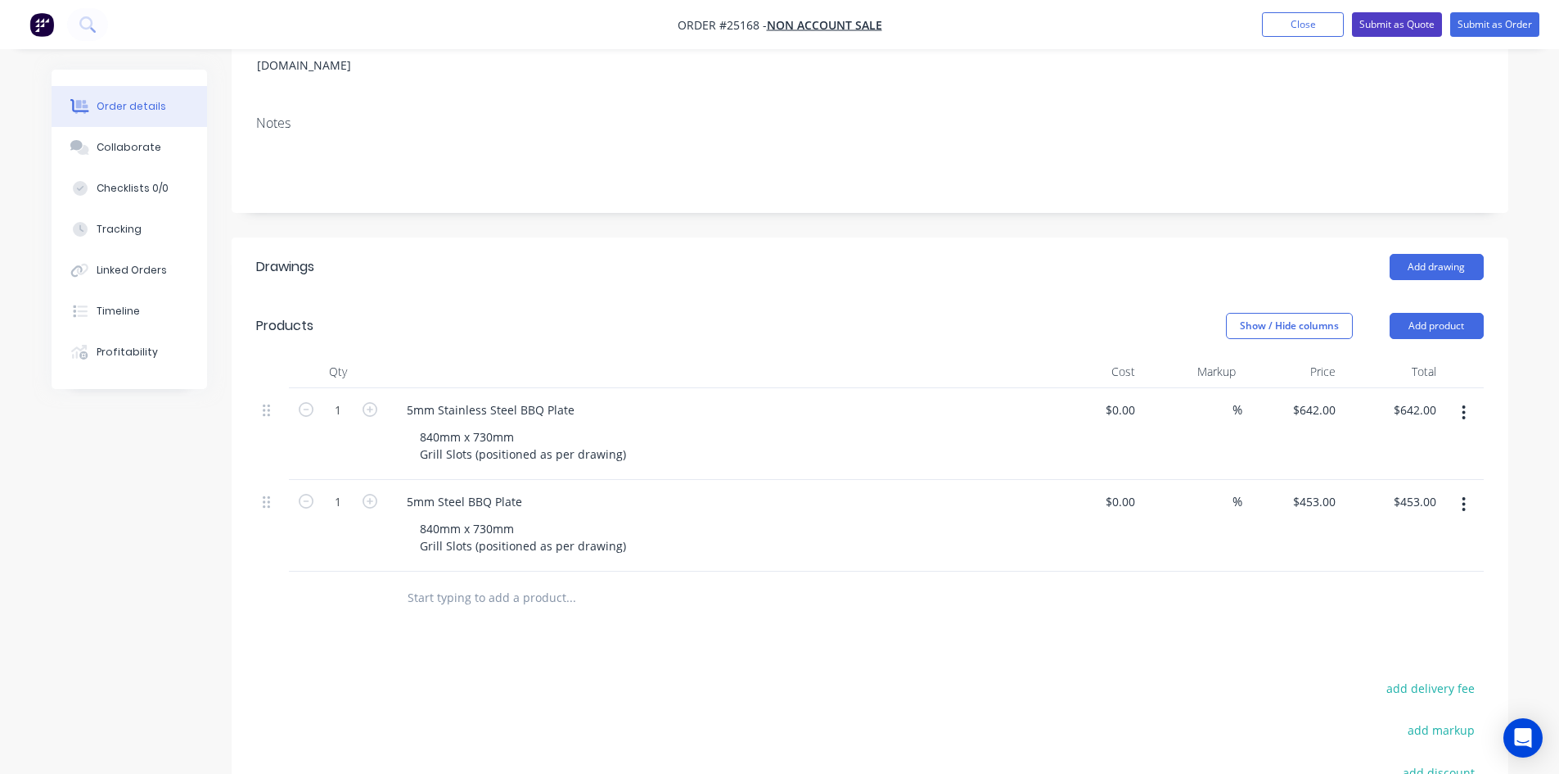
click at [1388, 23] on button "Submit as Quote" at bounding box center [1397, 24] width 90 height 25
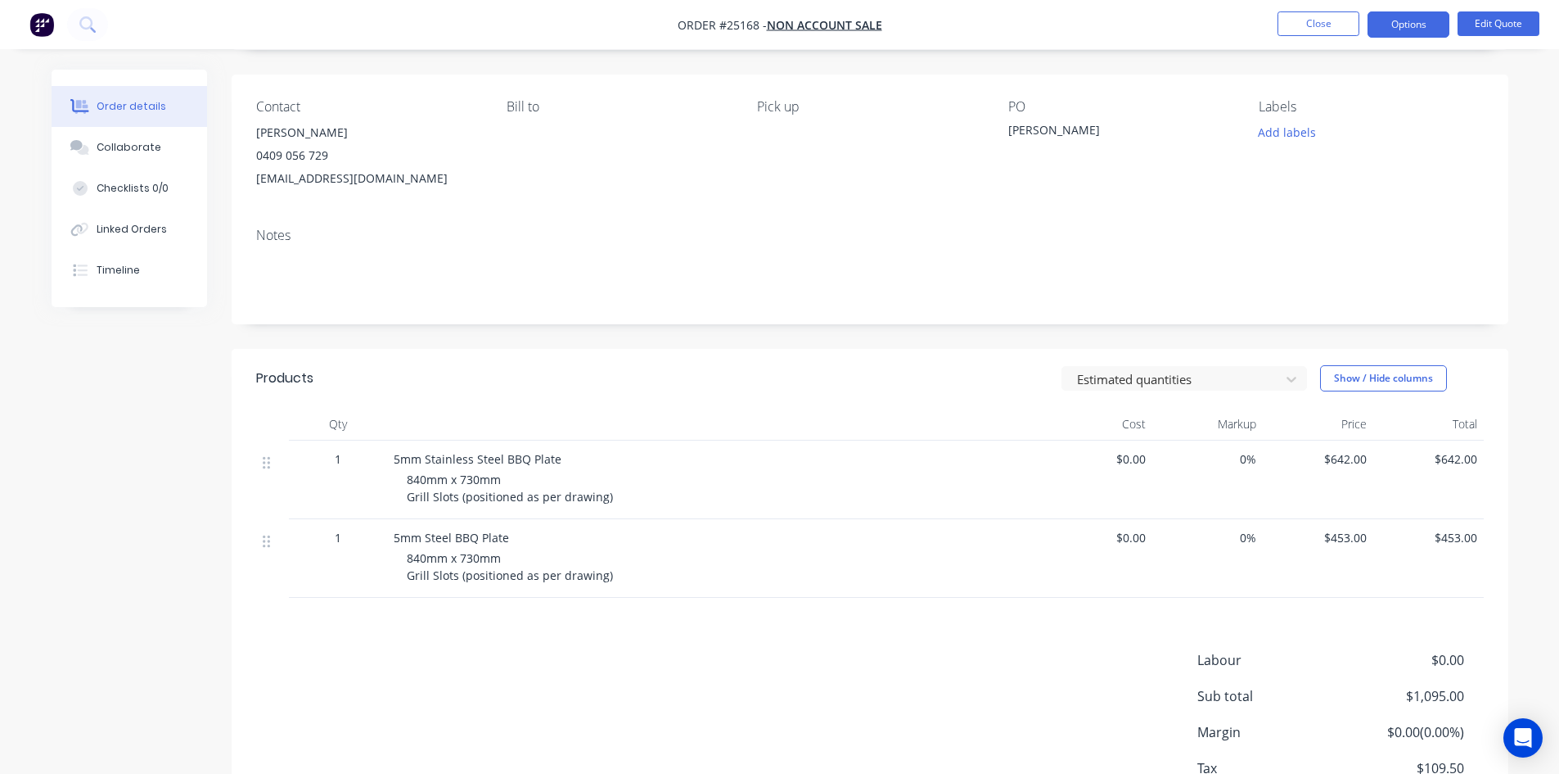
scroll to position [0, 0]
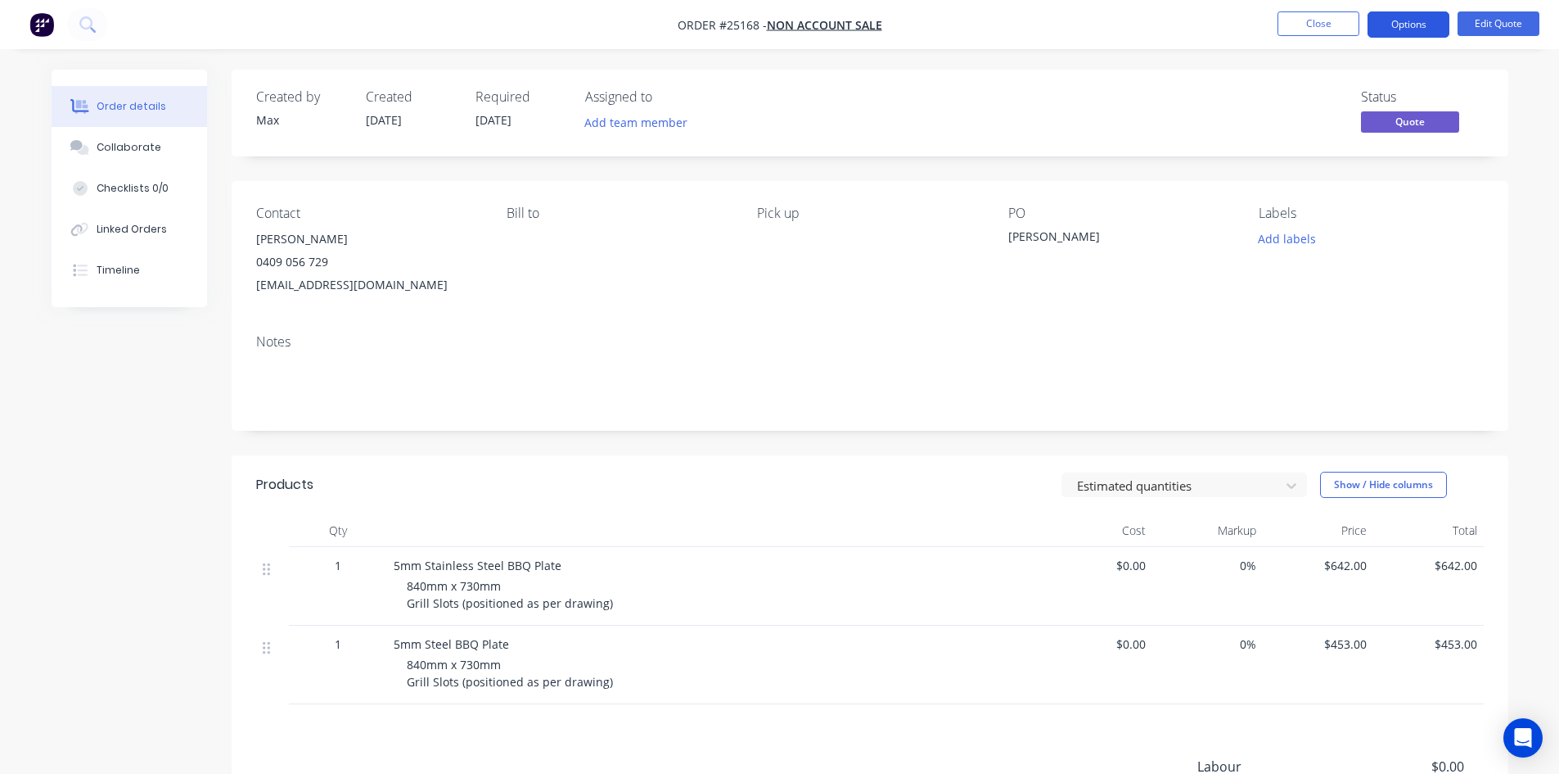
click at [1421, 23] on button "Options" at bounding box center [1409, 24] width 82 height 26
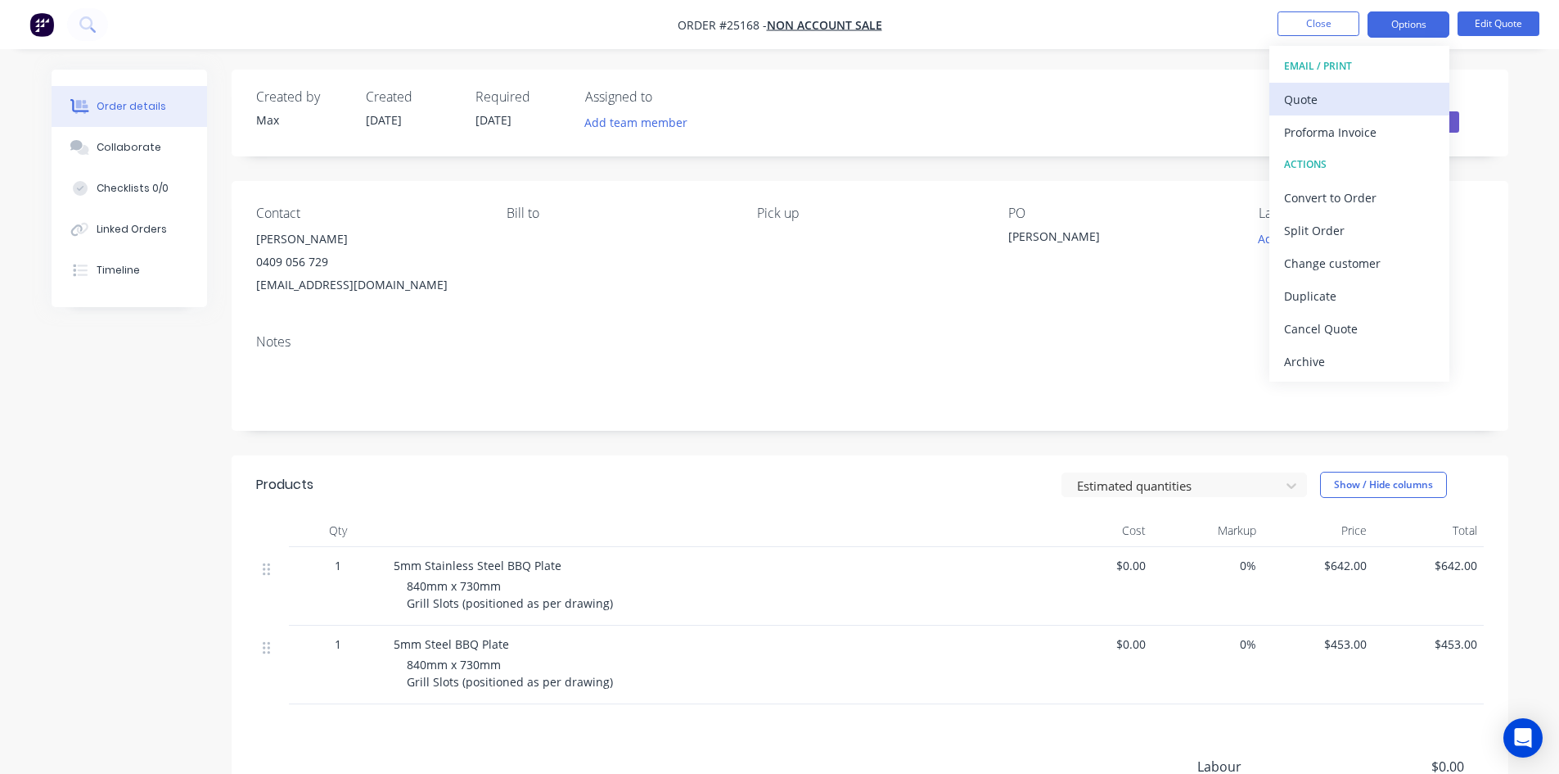
click at [1372, 98] on div "Quote" at bounding box center [1359, 100] width 151 height 24
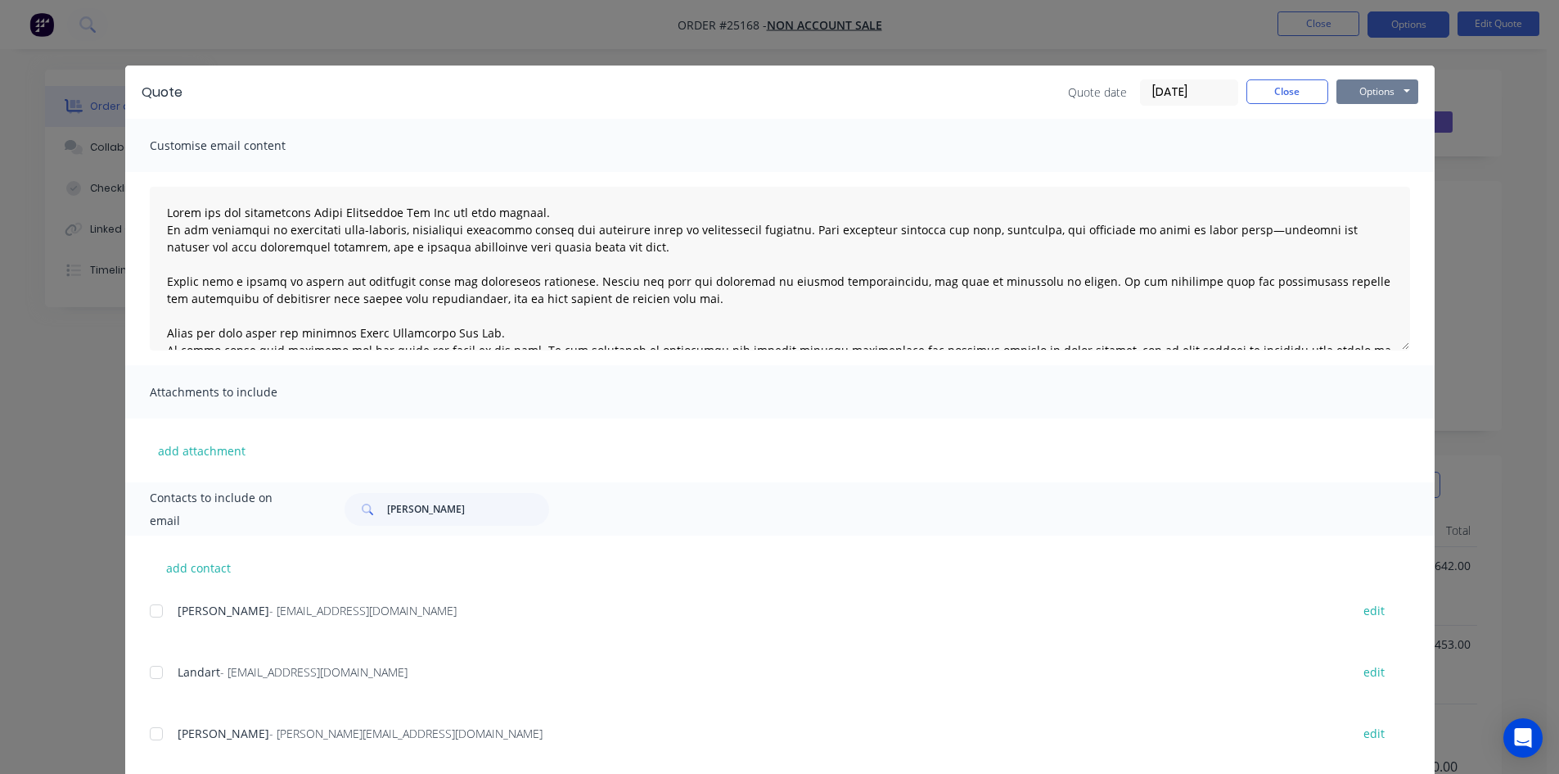
click at [1381, 94] on button "Options" at bounding box center [1378, 91] width 82 height 25
click at [1396, 171] on button "Email" at bounding box center [1389, 174] width 105 height 27
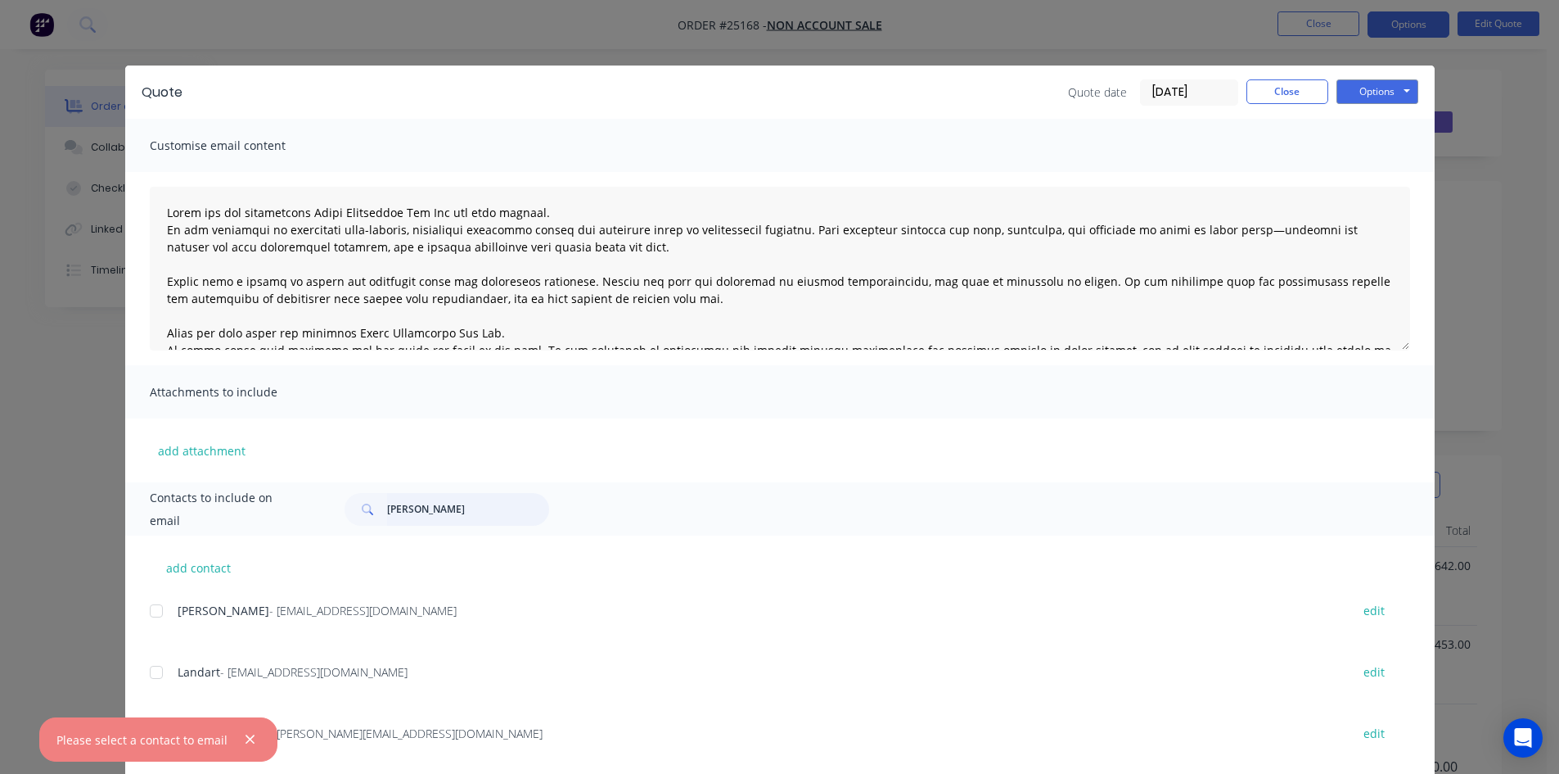
click at [426, 511] on input "[PERSON_NAME]" at bounding box center [468, 509] width 162 height 33
drag, startPoint x: 426, startPoint y: 511, endPoint x: 327, endPoint y: 502, distance: 99.5
click at [328, 502] on div "[PERSON_NAME]" at bounding box center [868, 509] width 1081 height 33
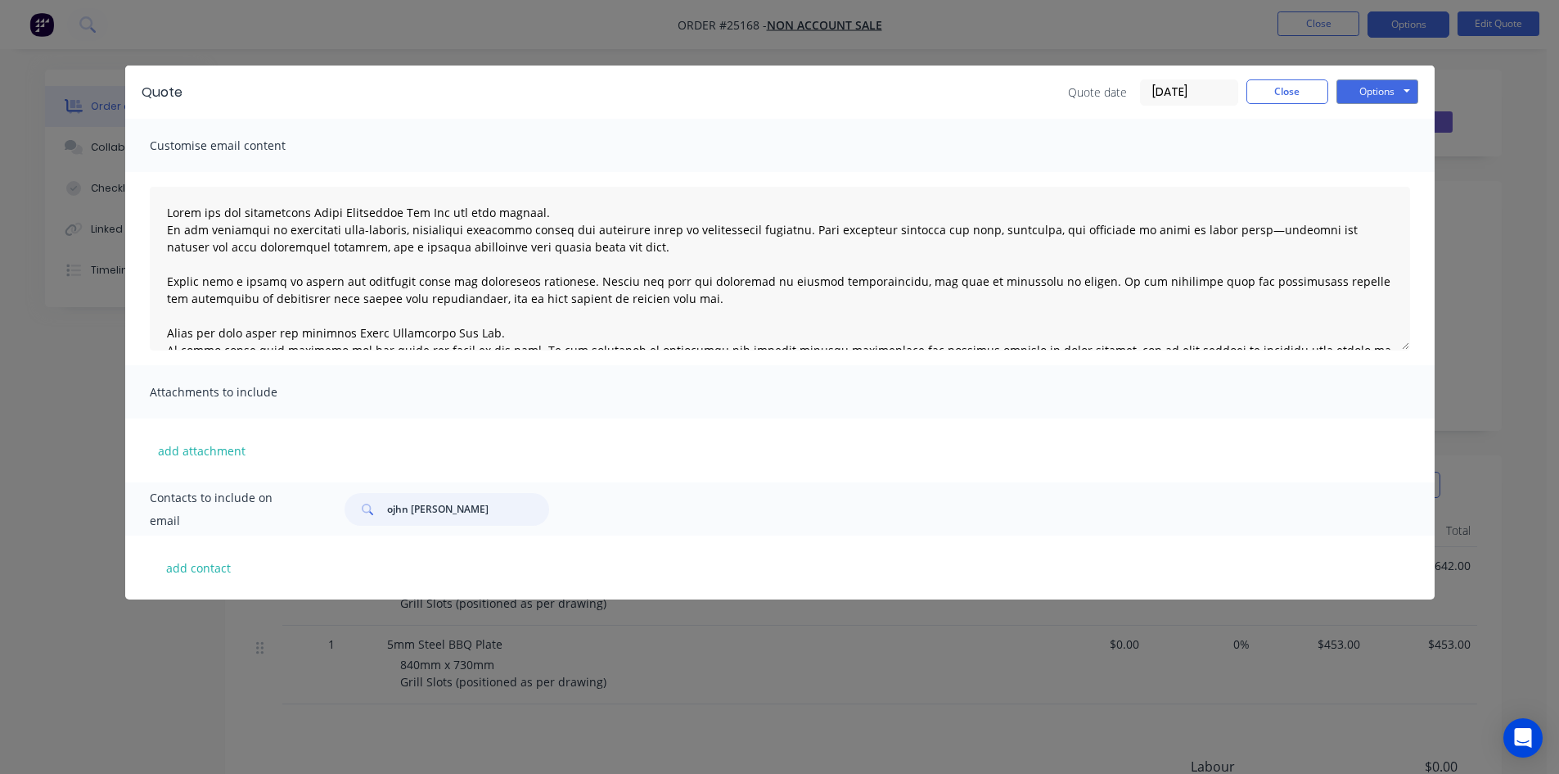
drag, startPoint x: 406, startPoint y: 508, endPoint x: 376, endPoint y: 512, distance: 30.6
click at [376, 512] on div "ojhn [PERSON_NAME]" at bounding box center [447, 509] width 205 height 33
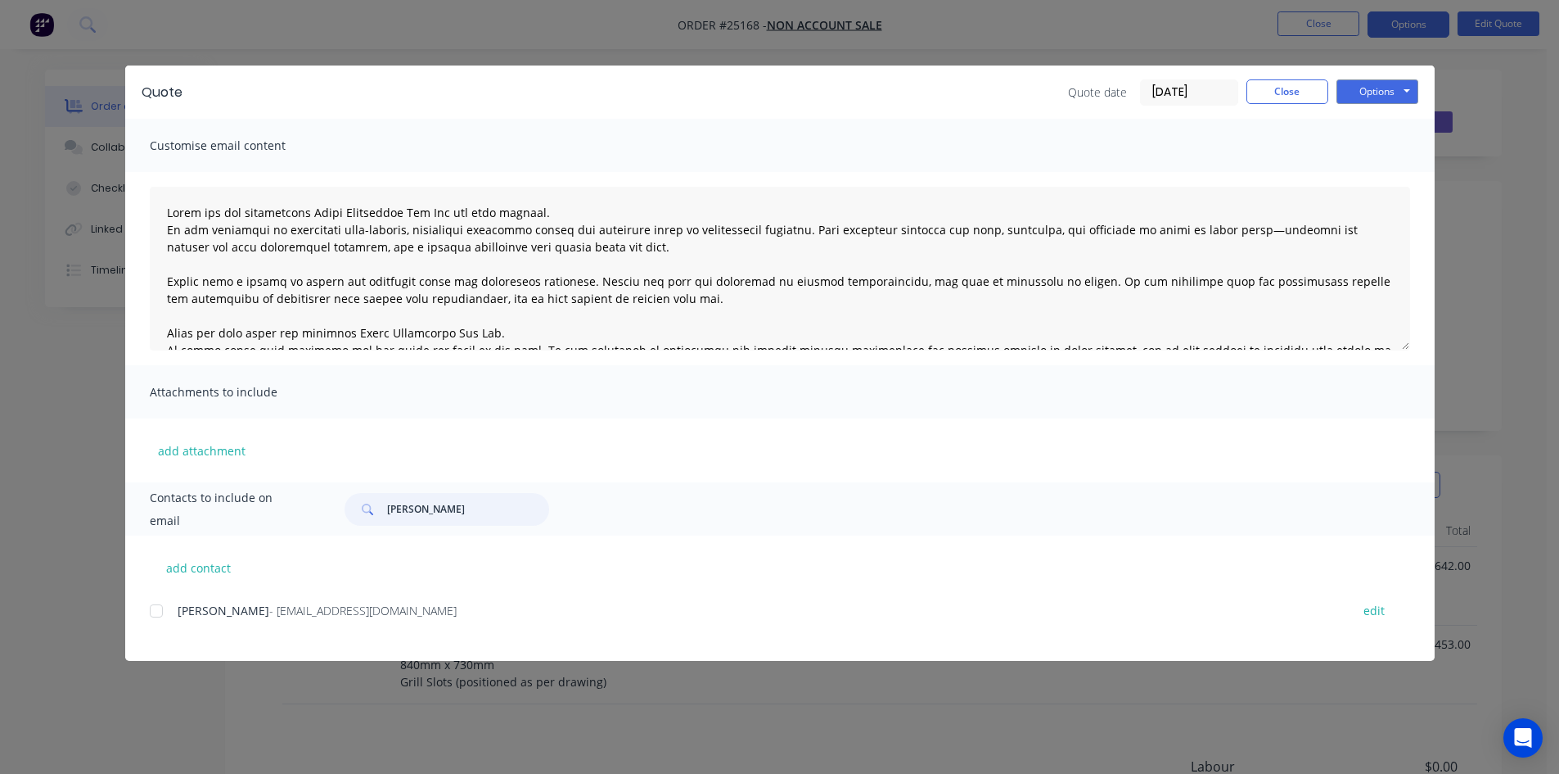
click at [153, 615] on div at bounding box center [156, 610] width 33 height 33
type input "[PERSON_NAME]"
click at [1376, 92] on button "Options" at bounding box center [1378, 91] width 82 height 25
click at [1395, 174] on button "Email" at bounding box center [1389, 174] width 105 height 27
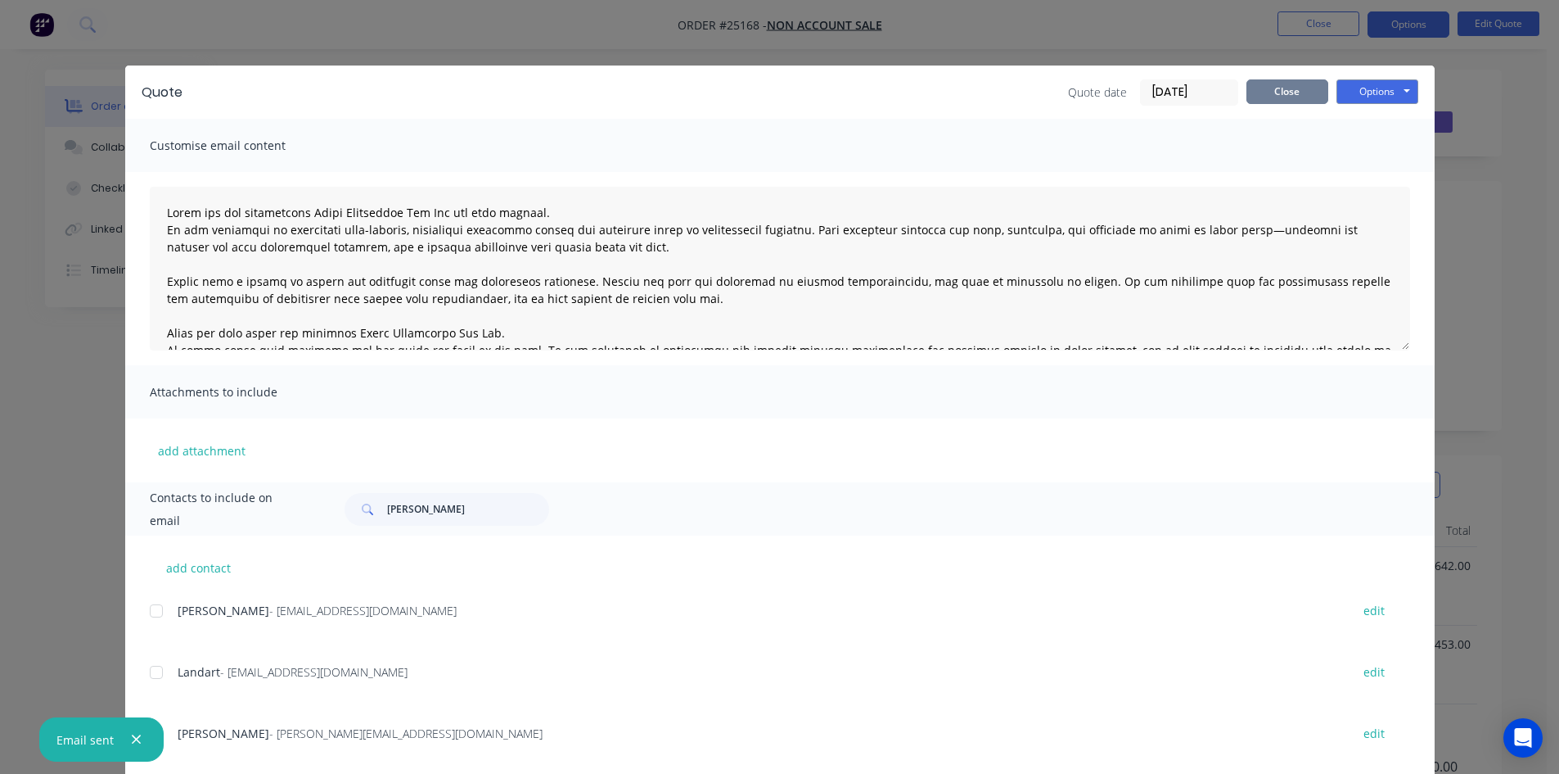
click at [1261, 93] on button "Close" at bounding box center [1288, 91] width 82 height 25
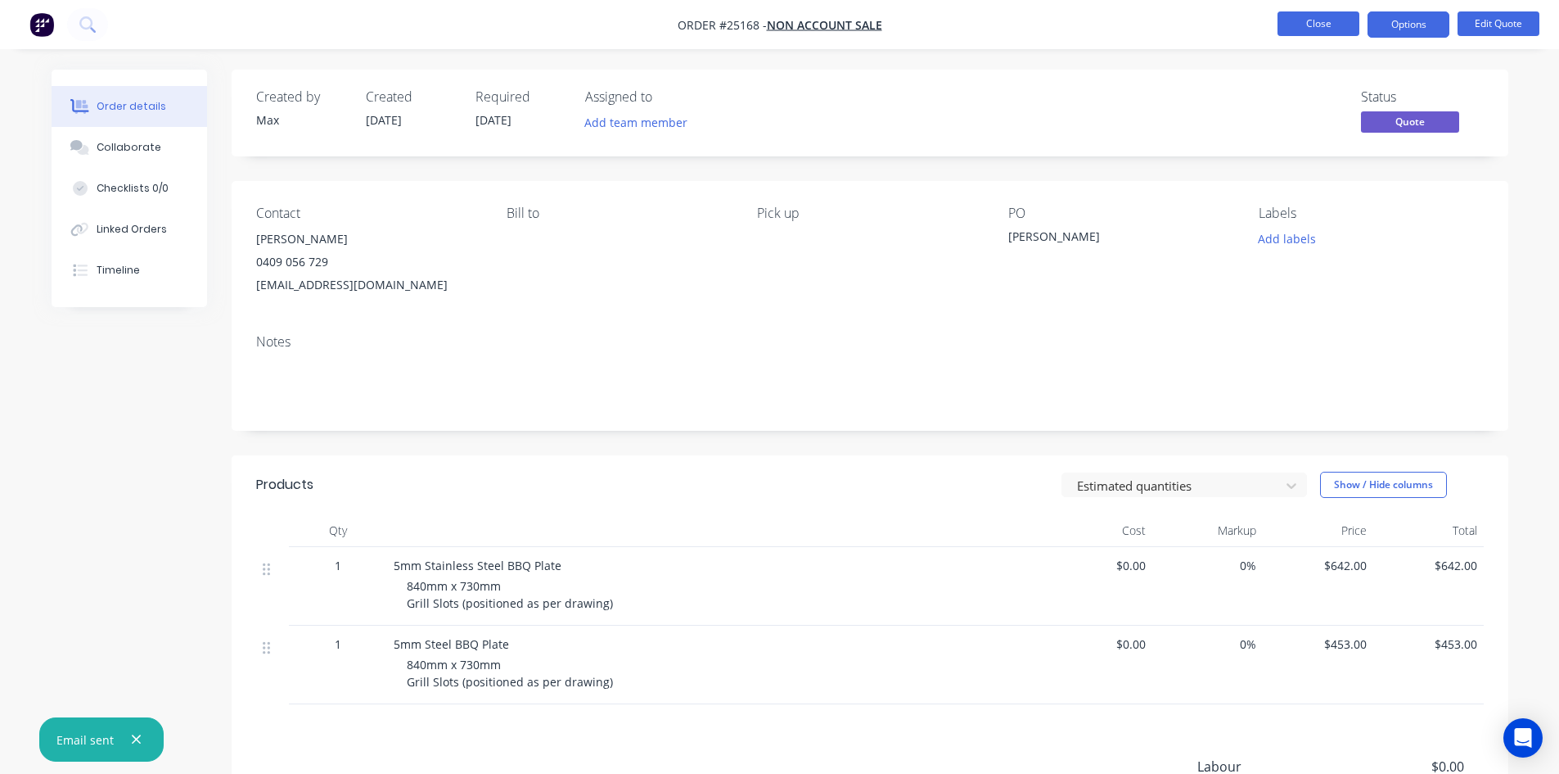
click at [1321, 28] on button "Close" at bounding box center [1319, 23] width 82 height 25
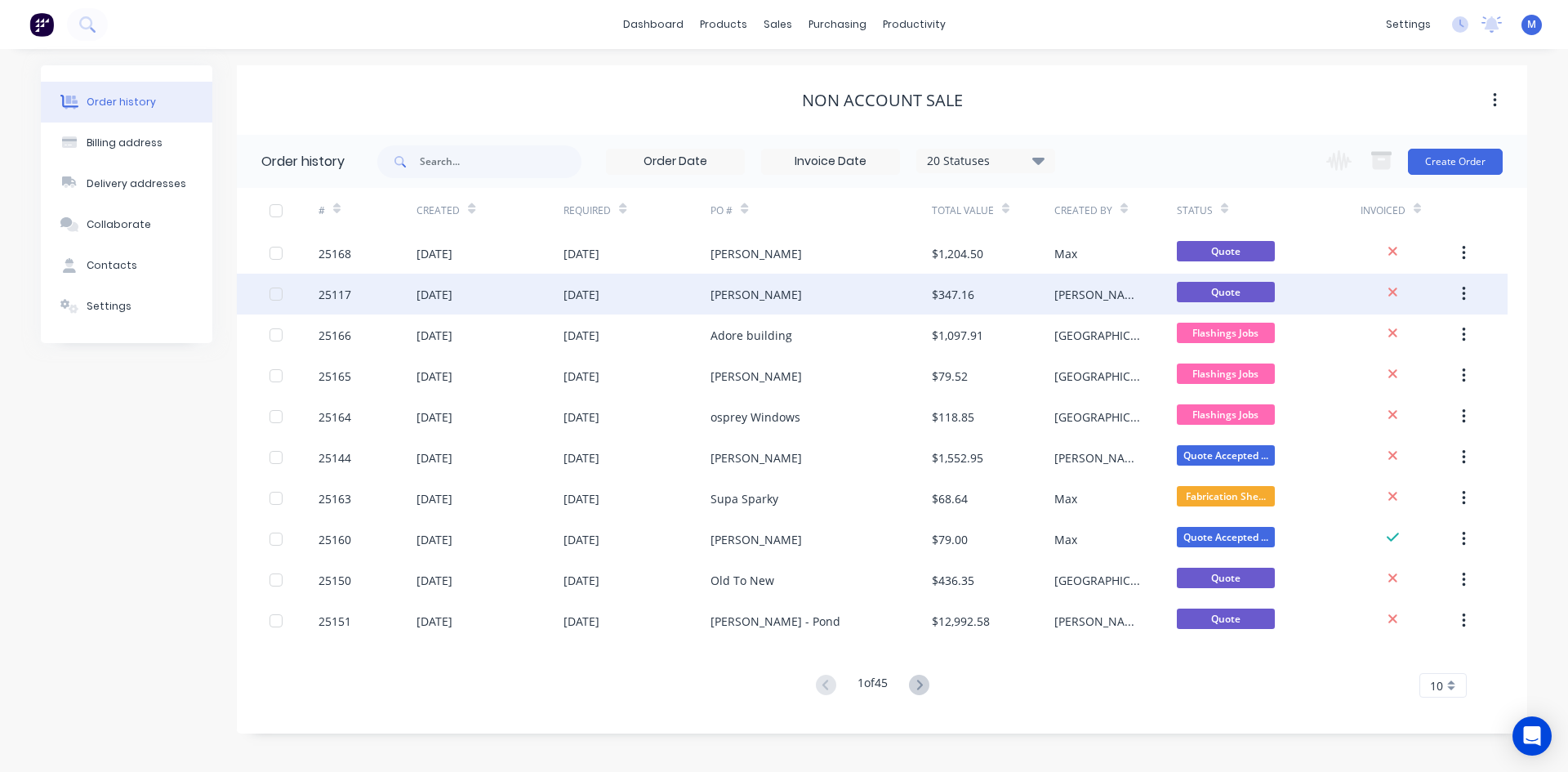
click at [854, 301] on div "[PERSON_NAME]" at bounding box center [820, 293] width 220 height 41
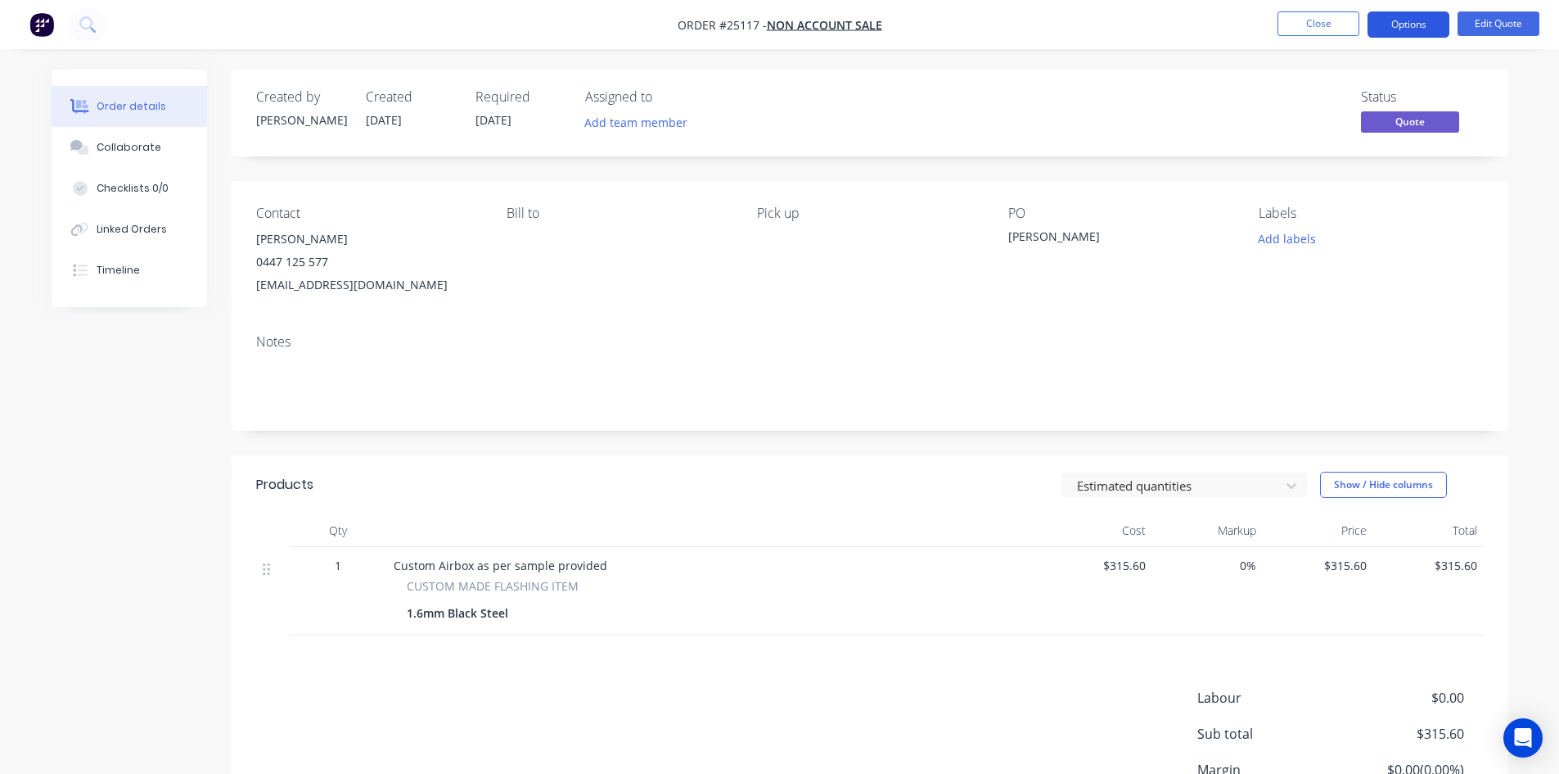
click at [1405, 25] on button "Options" at bounding box center [1409, 24] width 82 height 26
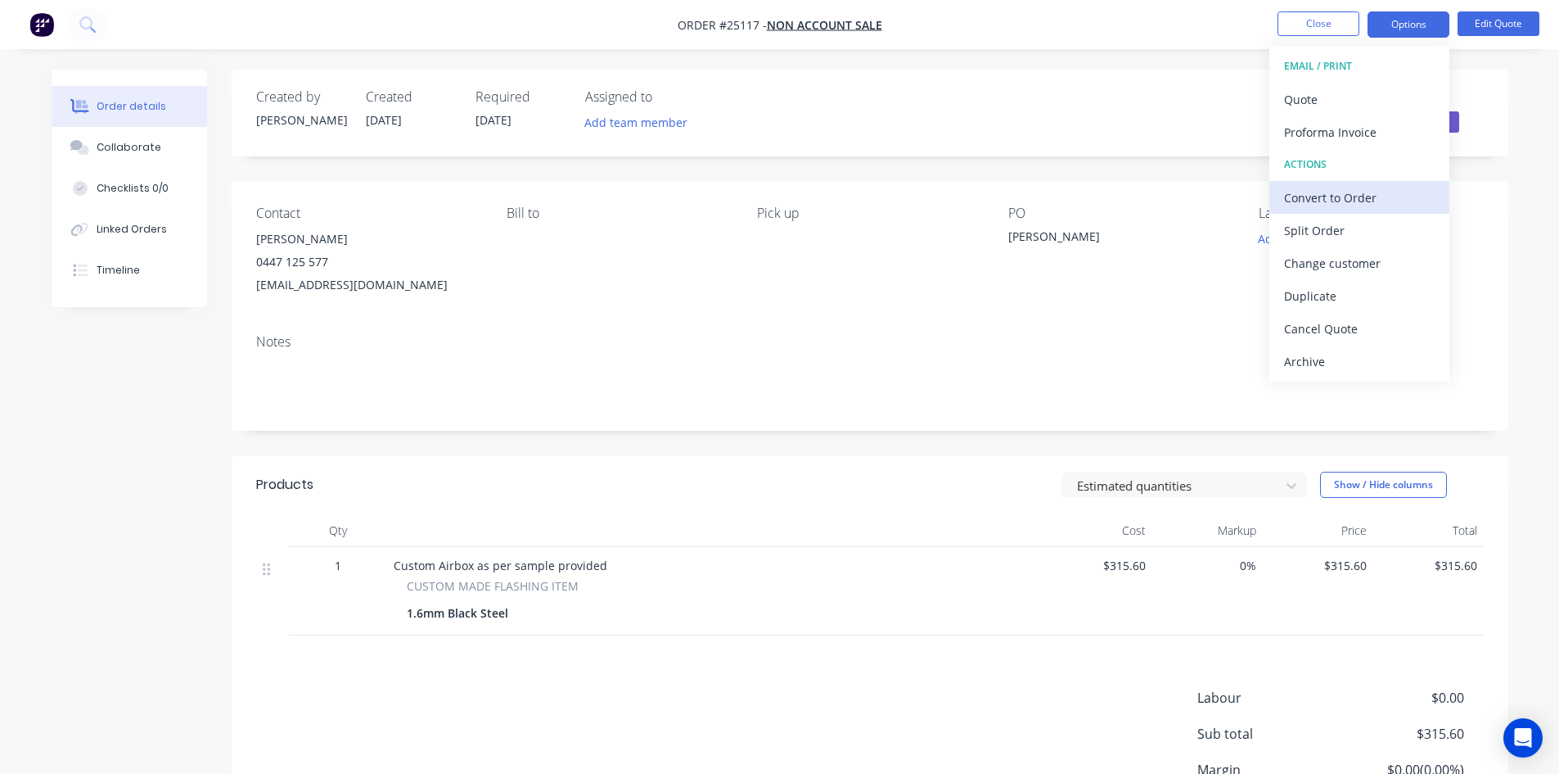
click at [1372, 197] on div "Convert to Order" at bounding box center [1359, 198] width 151 height 24
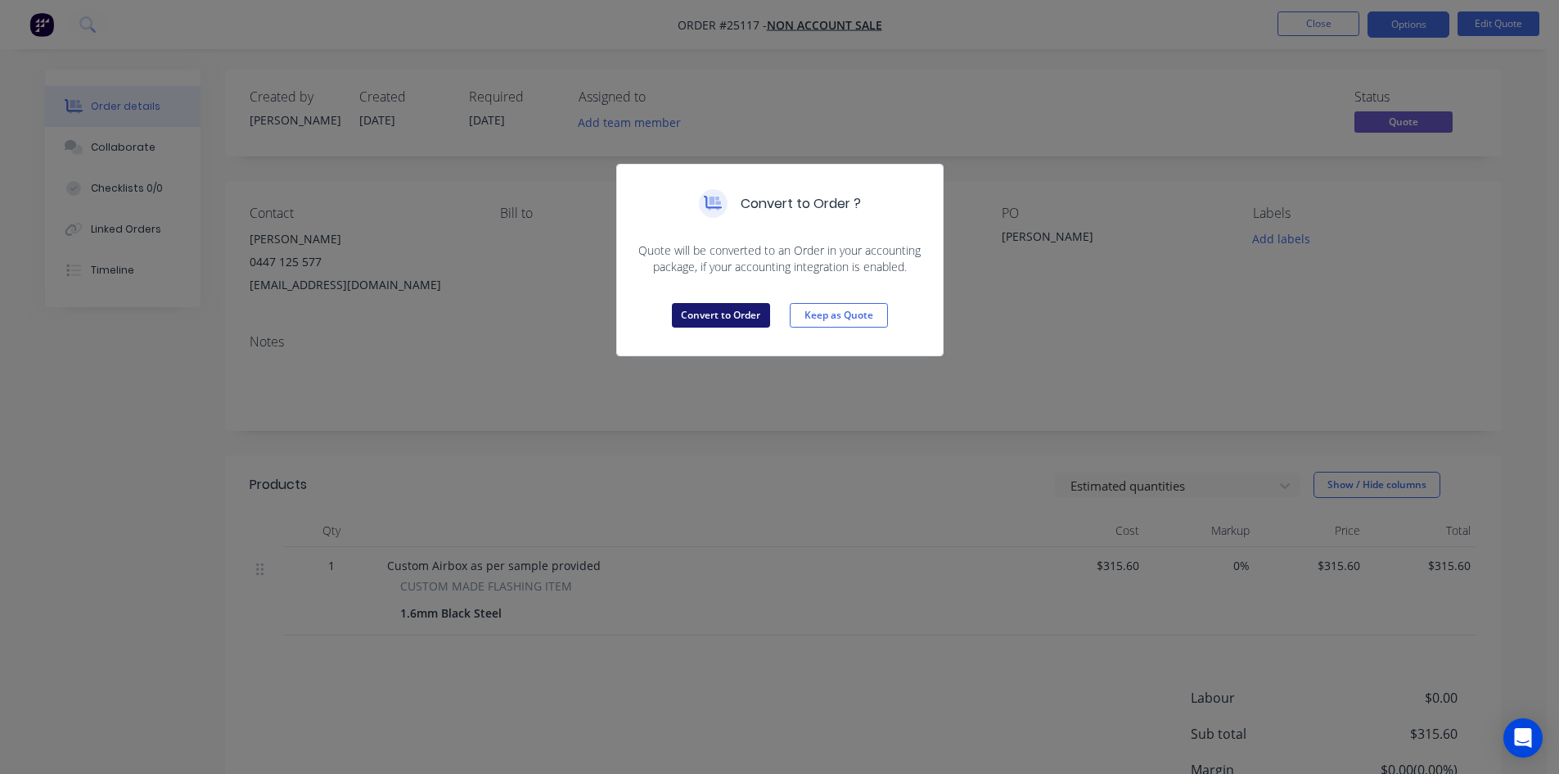
click at [731, 318] on button "Convert to Order" at bounding box center [721, 315] width 98 height 25
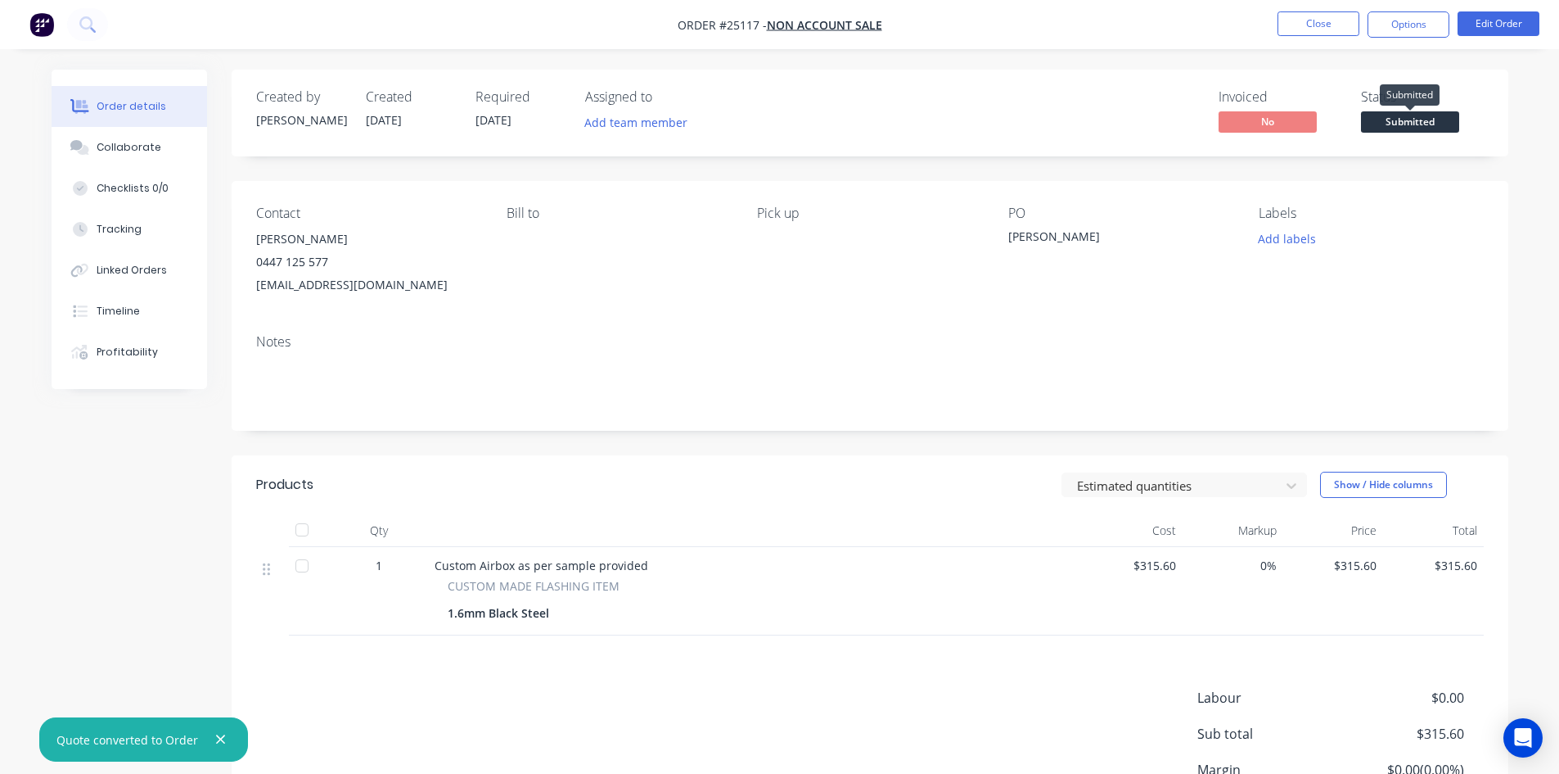
click at [1370, 127] on span "Submitted" at bounding box center [1410, 121] width 98 height 20
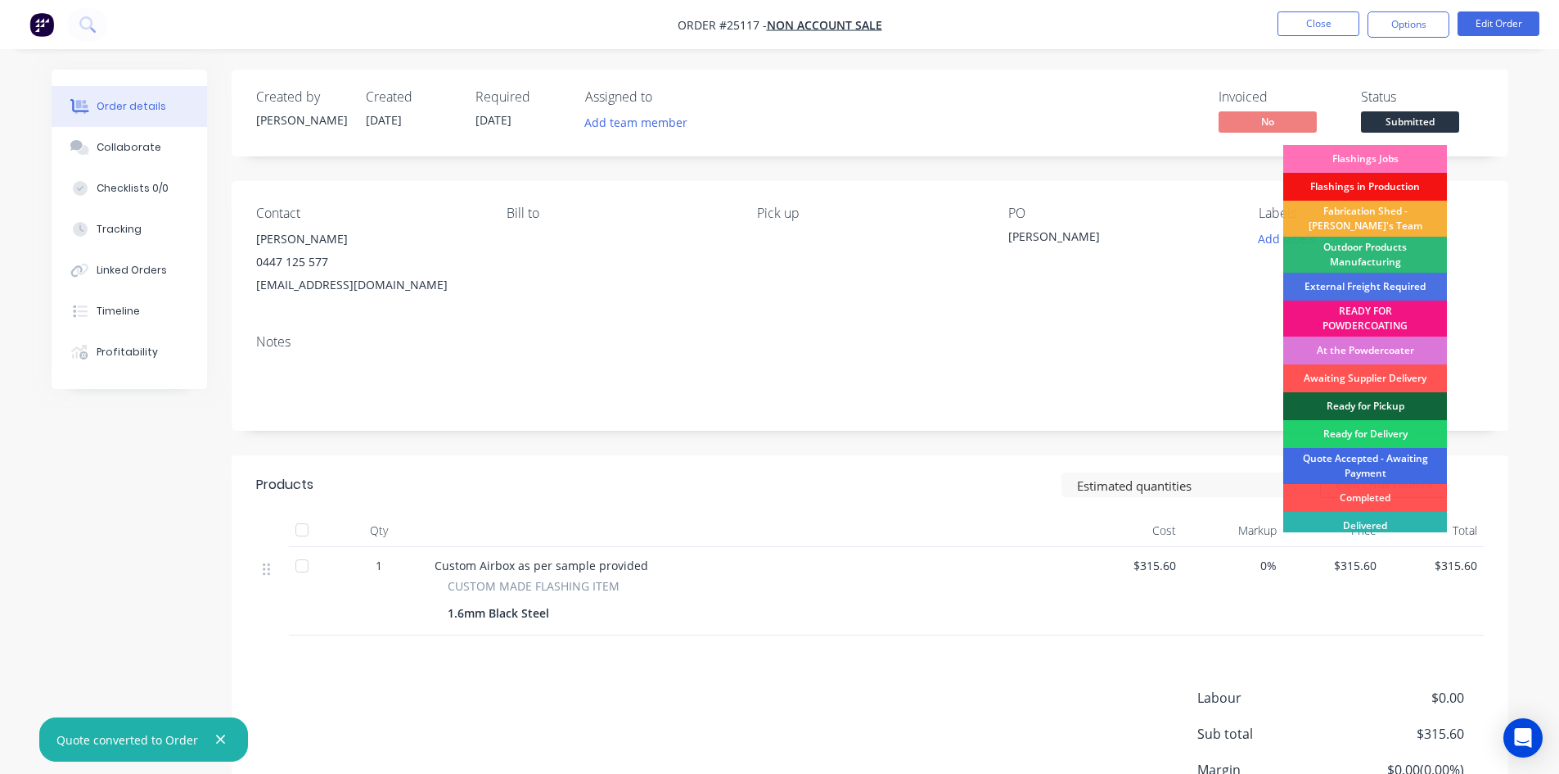
click at [1395, 459] on div "Quote Accepted - Awaiting Payment" at bounding box center [1365, 466] width 164 height 36
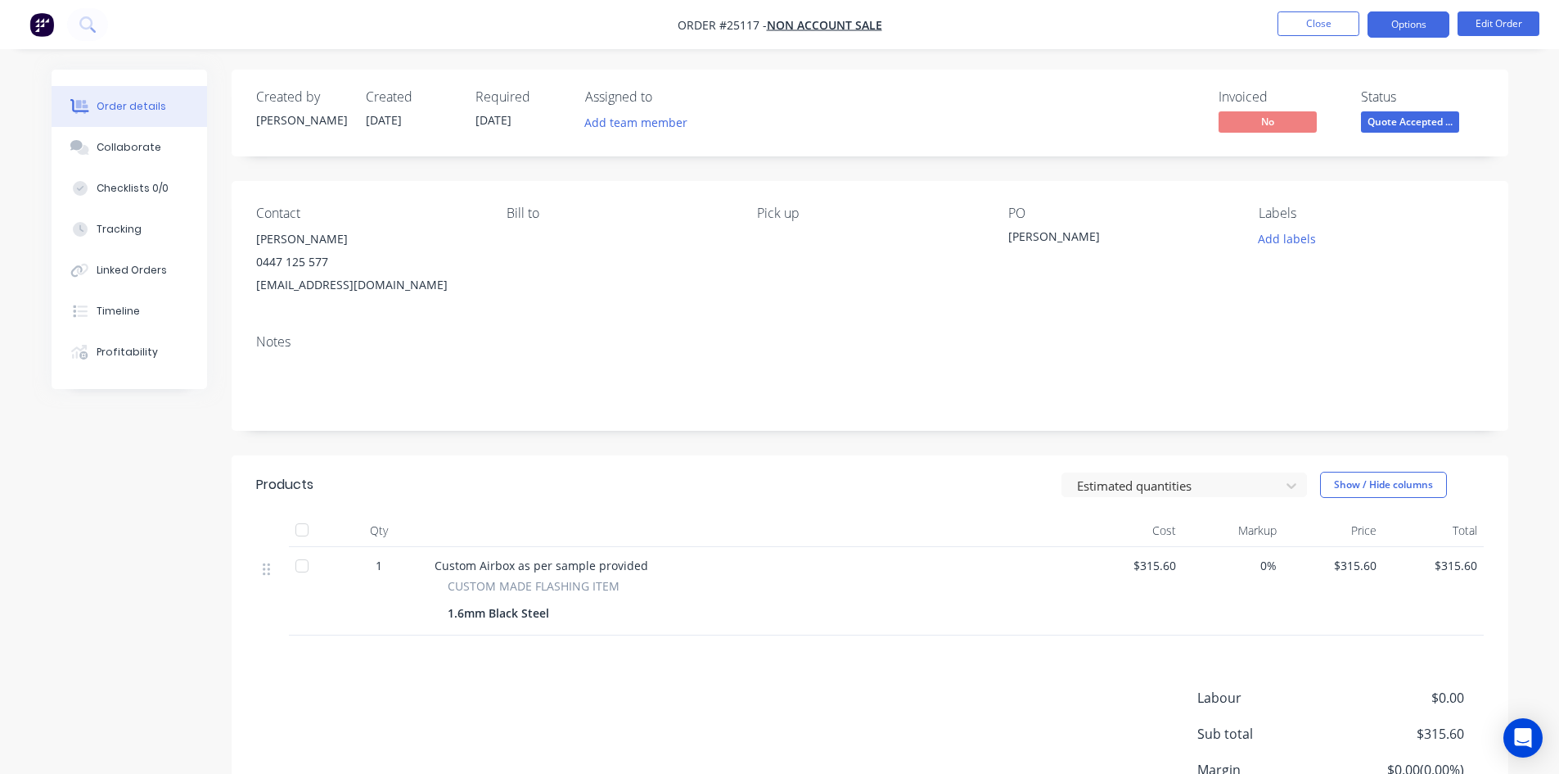
click at [1416, 23] on button "Options" at bounding box center [1409, 24] width 82 height 26
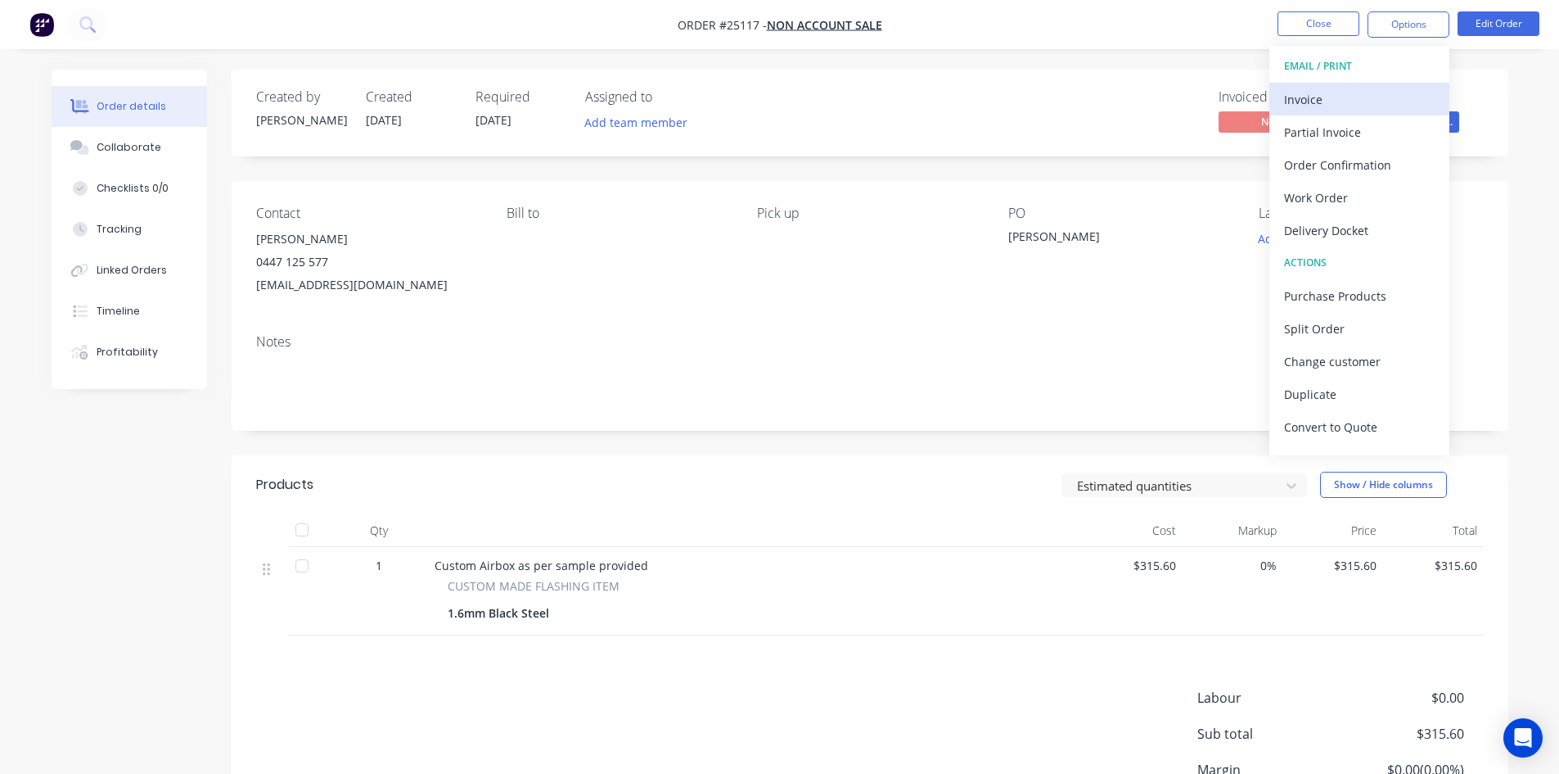
click at [1363, 100] on div "Invoice" at bounding box center [1359, 100] width 151 height 24
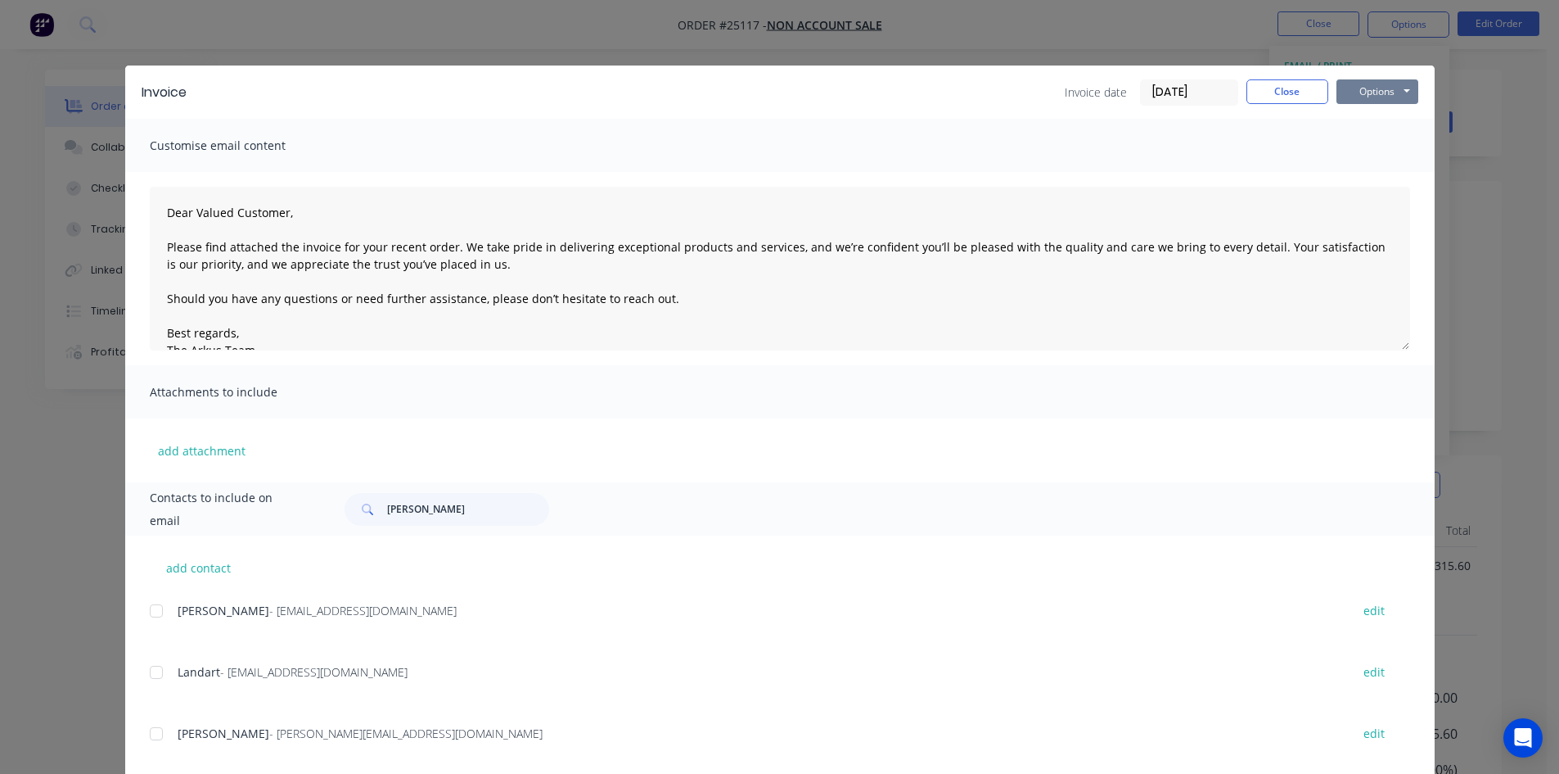
click at [1369, 95] on button "Options" at bounding box center [1378, 91] width 82 height 25
click at [1385, 175] on button "Email" at bounding box center [1389, 174] width 105 height 27
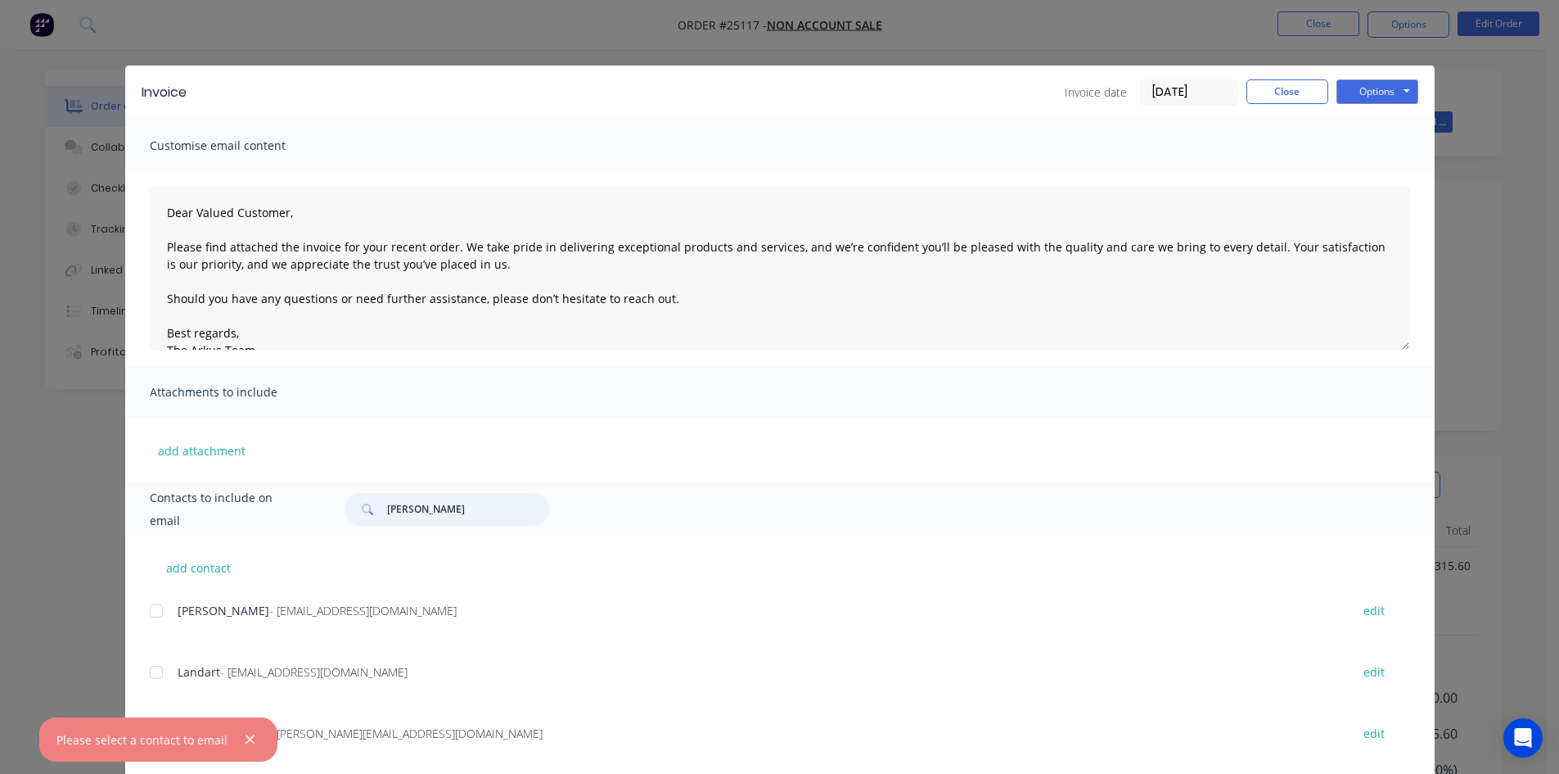
drag, startPoint x: 417, startPoint y: 512, endPoint x: 306, endPoint y: 494, distance: 111.8
click at [306, 494] on div "Contacts to include on email [PERSON_NAME]" at bounding box center [780, 508] width 1310 height 53
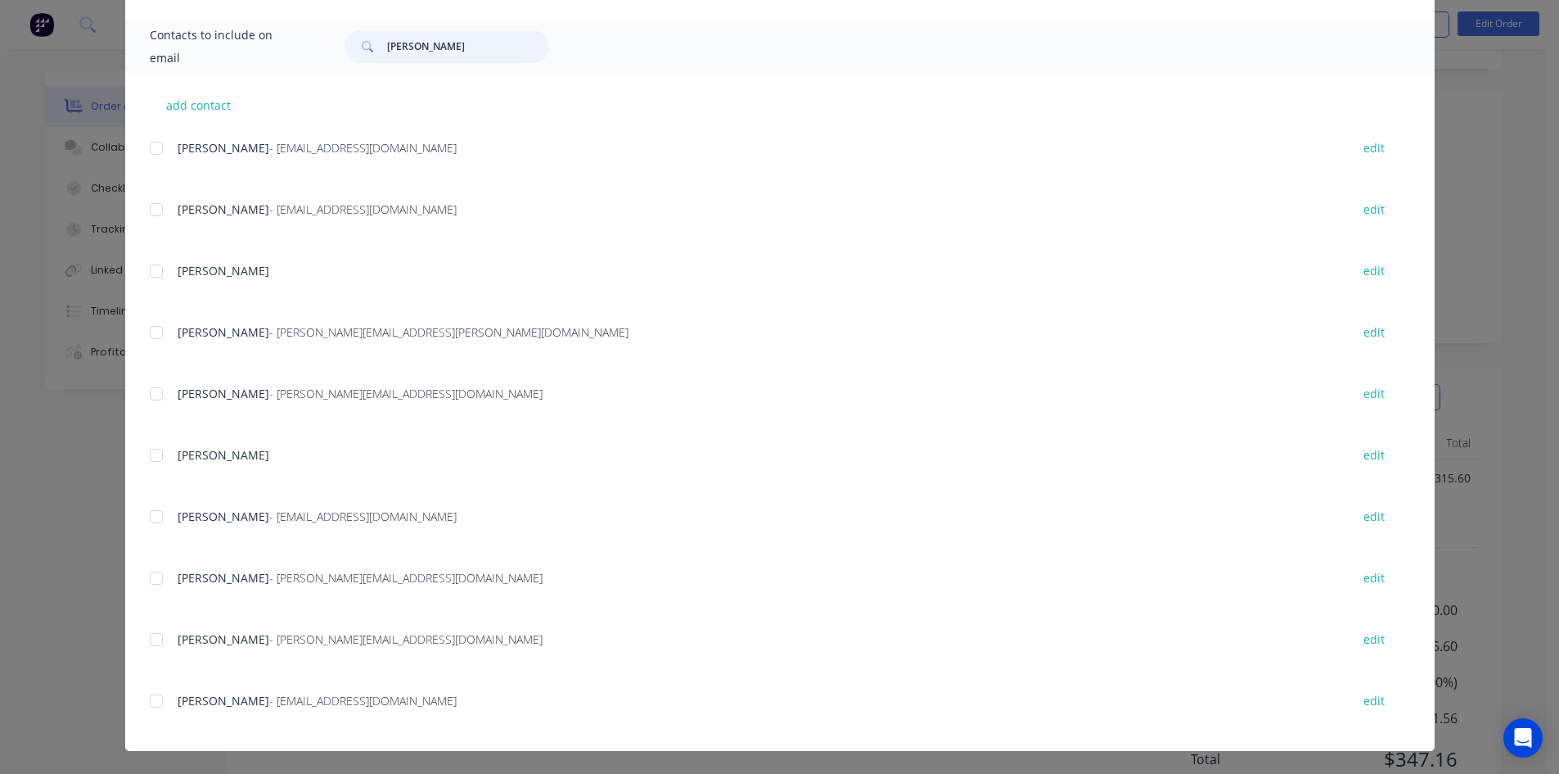
scroll to position [153, 0]
click at [151, 700] on div at bounding box center [156, 700] width 33 height 33
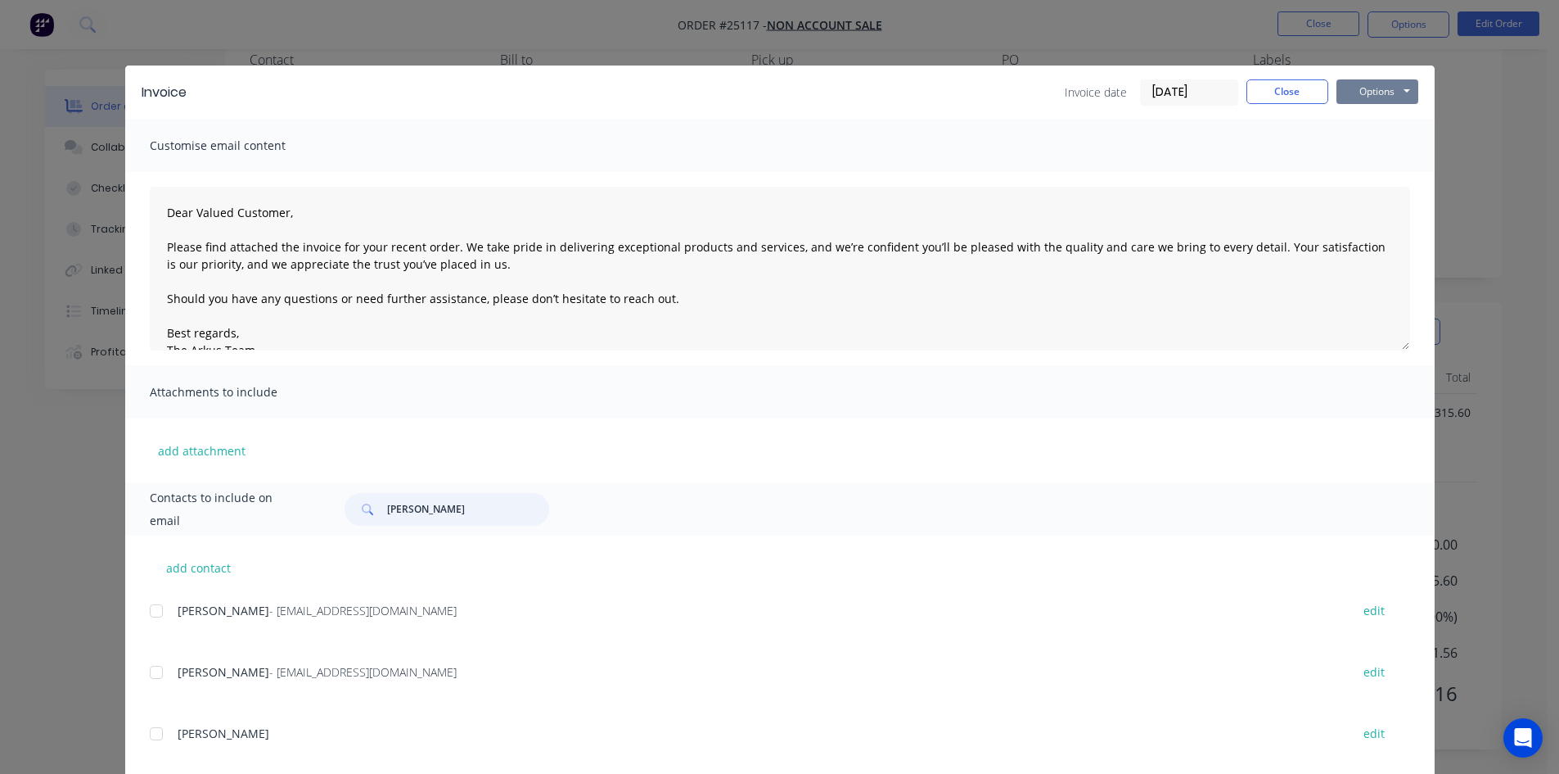
type input "[PERSON_NAME]"
click at [1372, 90] on button "Options" at bounding box center [1378, 91] width 82 height 25
click at [1395, 178] on button "Email" at bounding box center [1389, 174] width 105 height 27
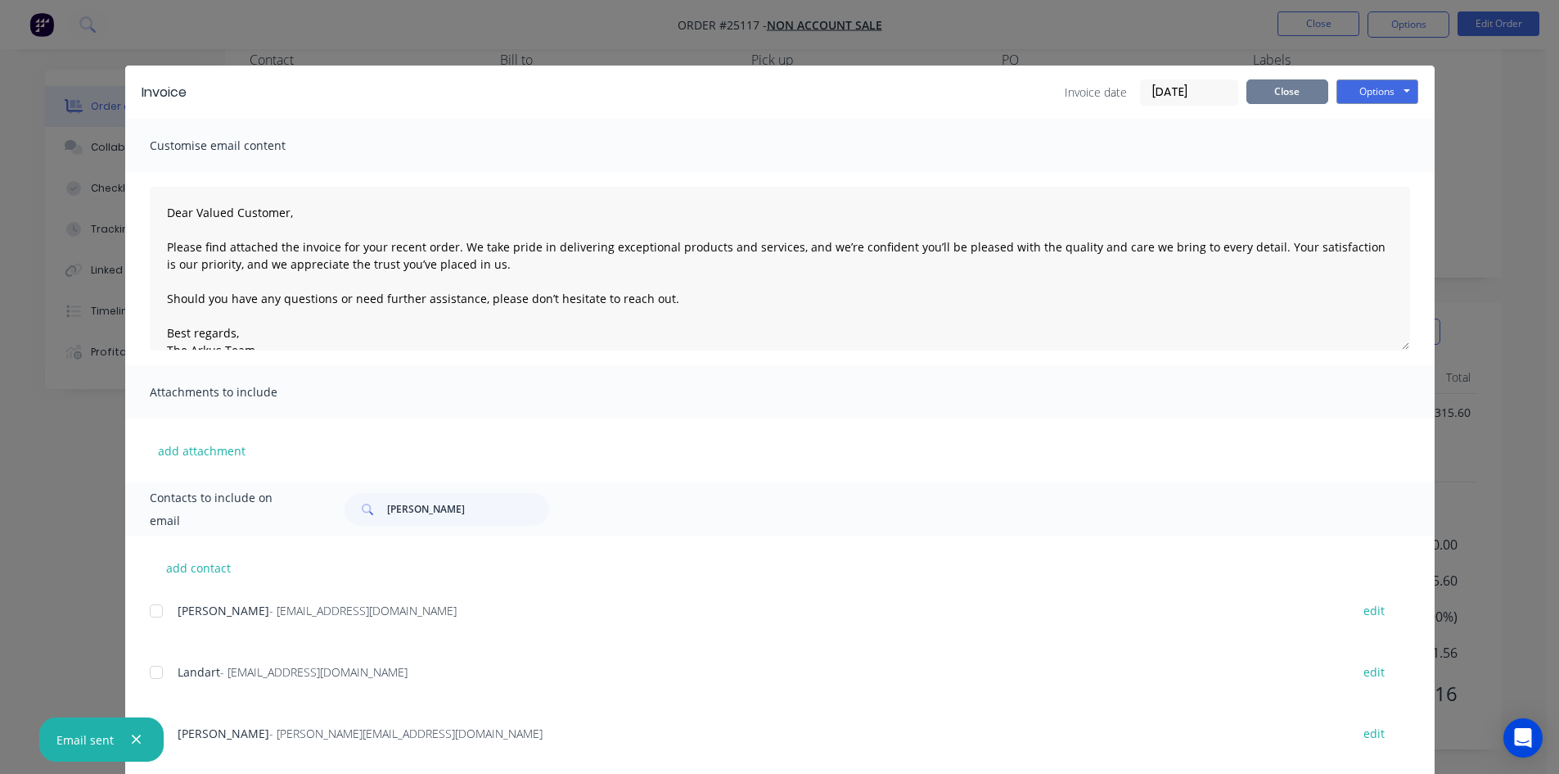
click at [1282, 96] on button "Close" at bounding box center [1288, 91] width 82 height 25
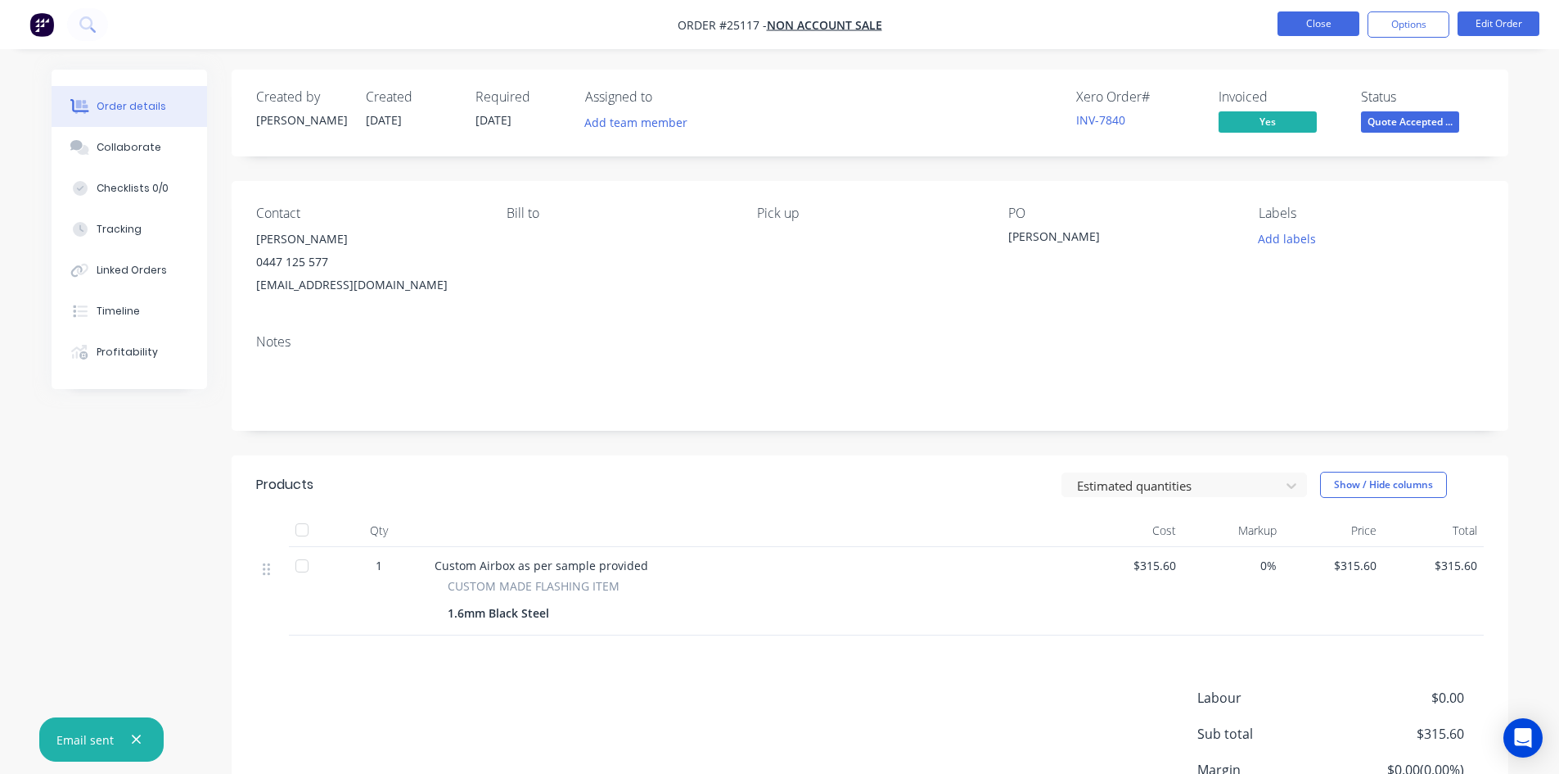
click at [1321, 19] on button "Close" at bounding box center [1319, 23] width 82 height 25
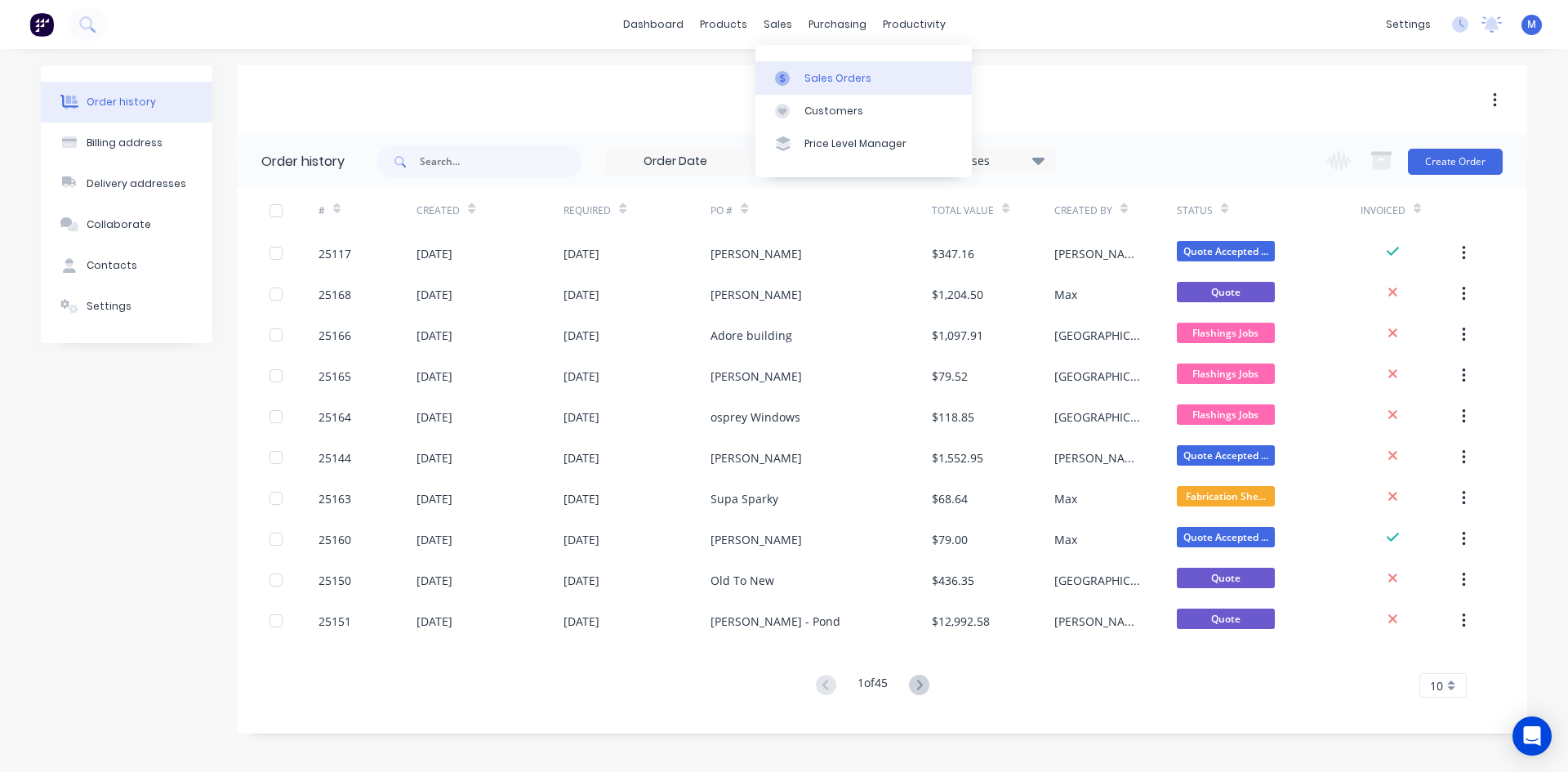
click at [816, 74] on div "Sales Orders" at bounding box center [837, 78] width 67 height 15
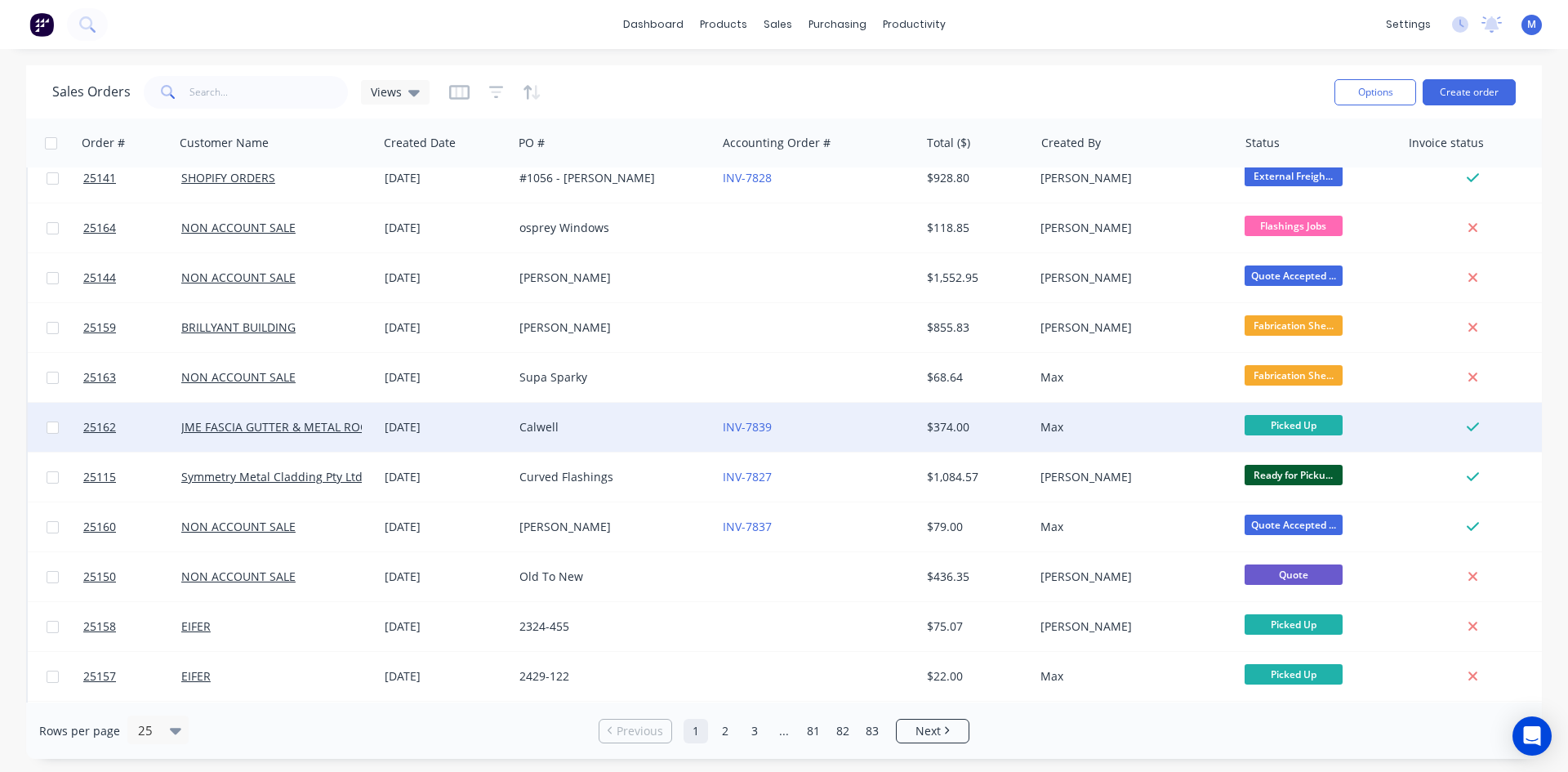
scroll to position [164, 0]
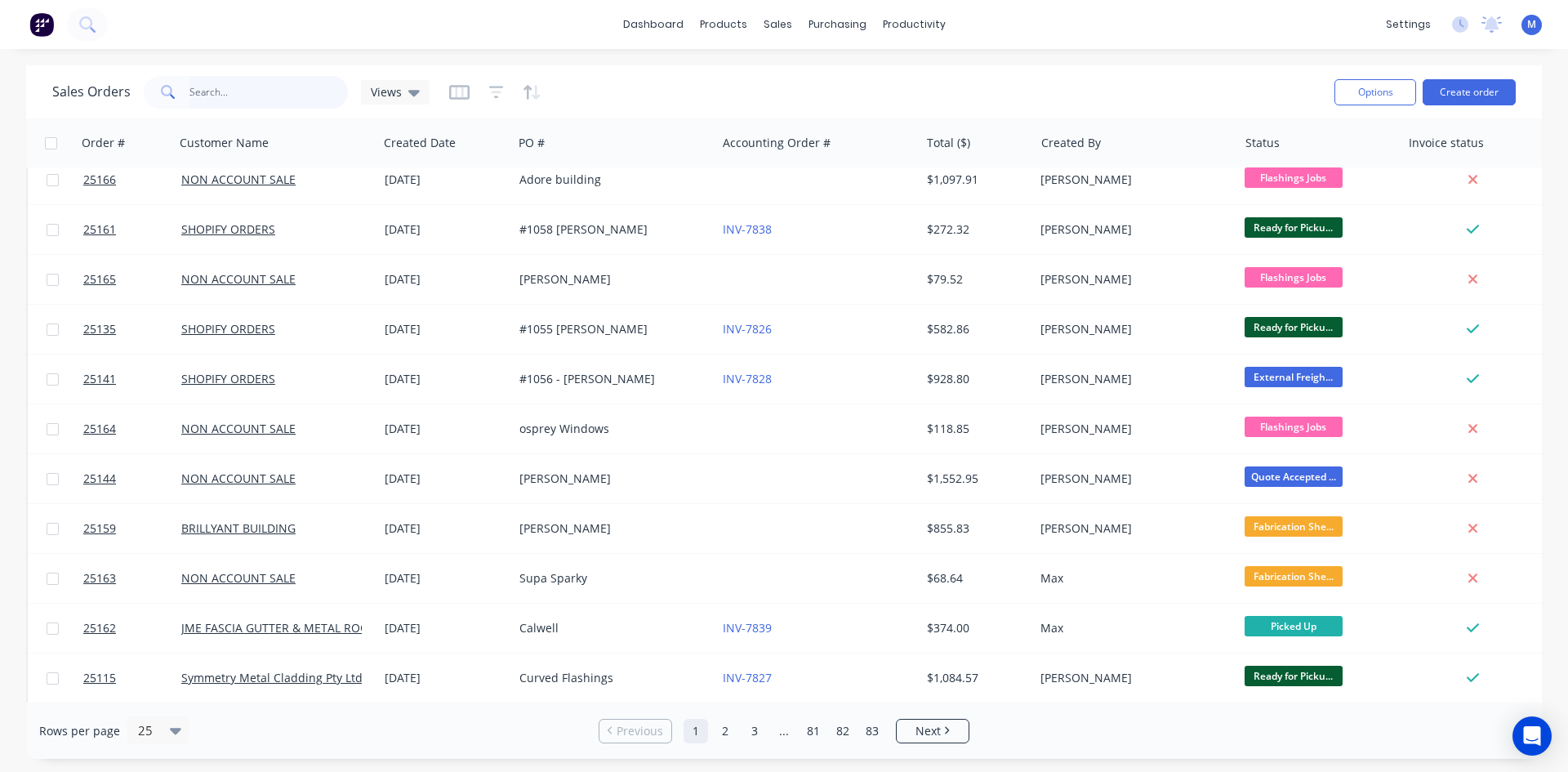
click at [221, 105] on input "text" at bounding box center [269, 92] width 160 height 33
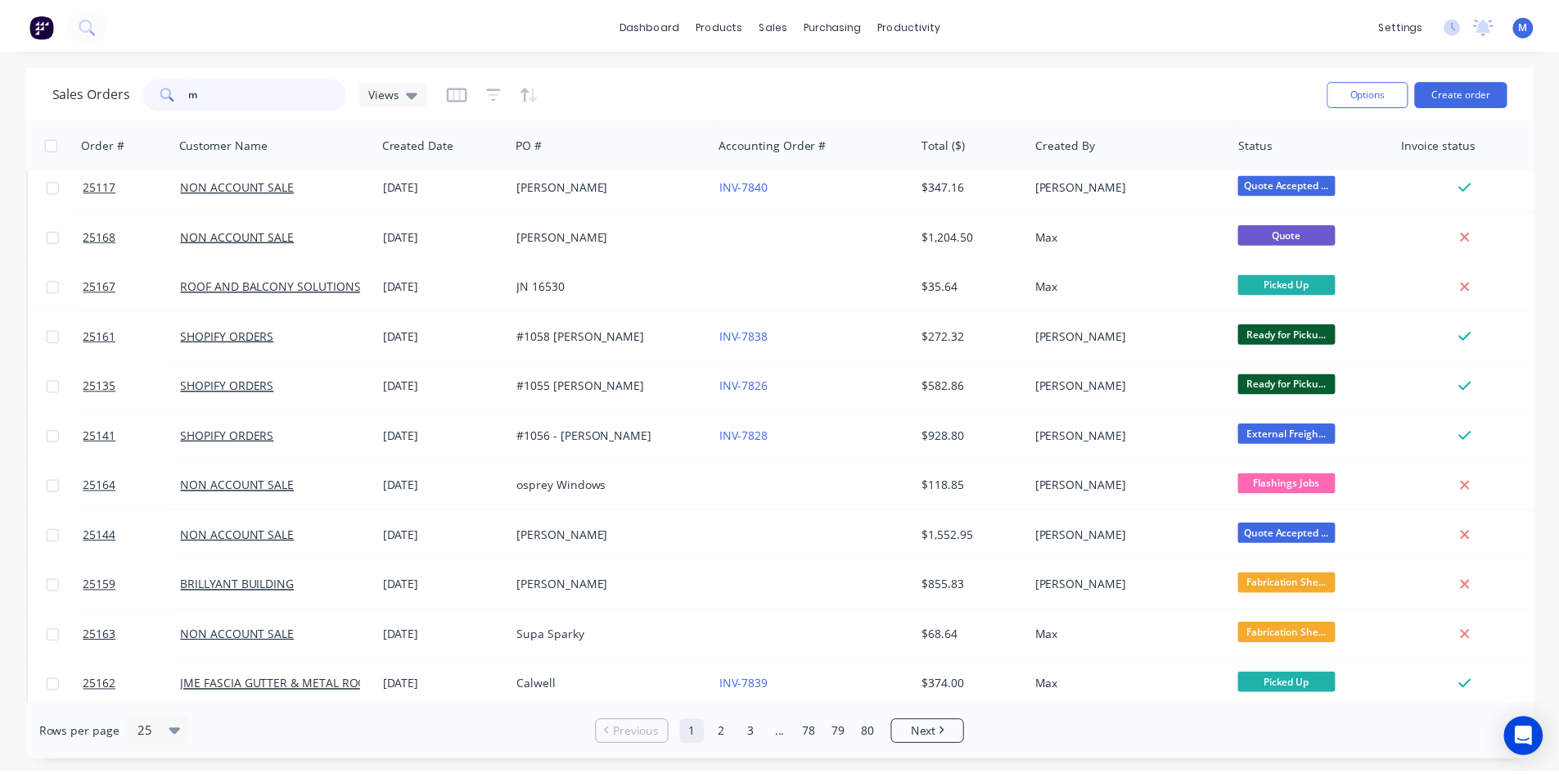
scroll to position [0, 0]
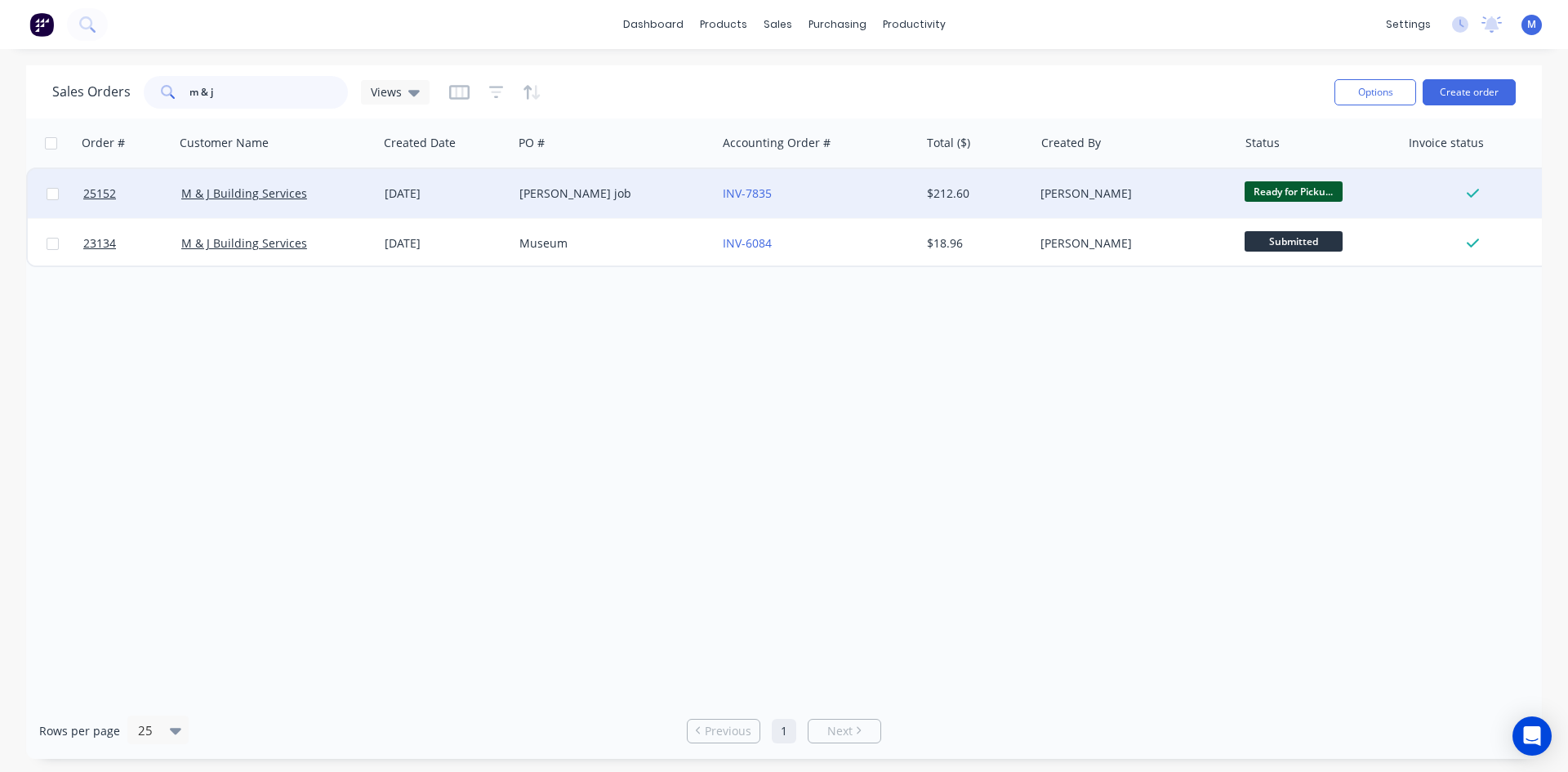
type input "m & j"
click at [606, 192] on div "[PERSON_NAME] job" at bounding box center [610, 193] width 182 height 16
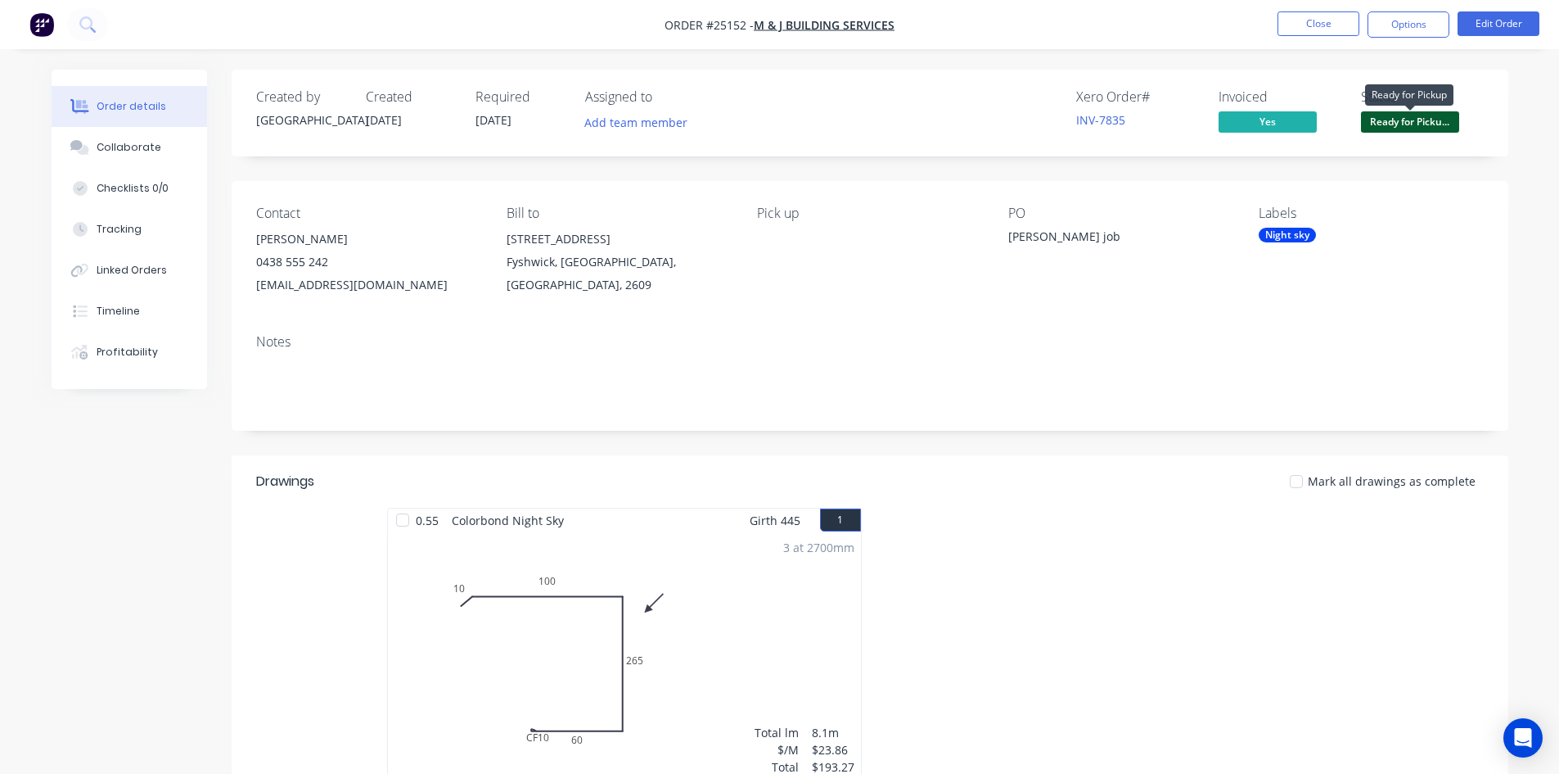
click at [1426, 120] on span "Ready for Picku..." at bounding box center [1410, 121] width 98 height 20
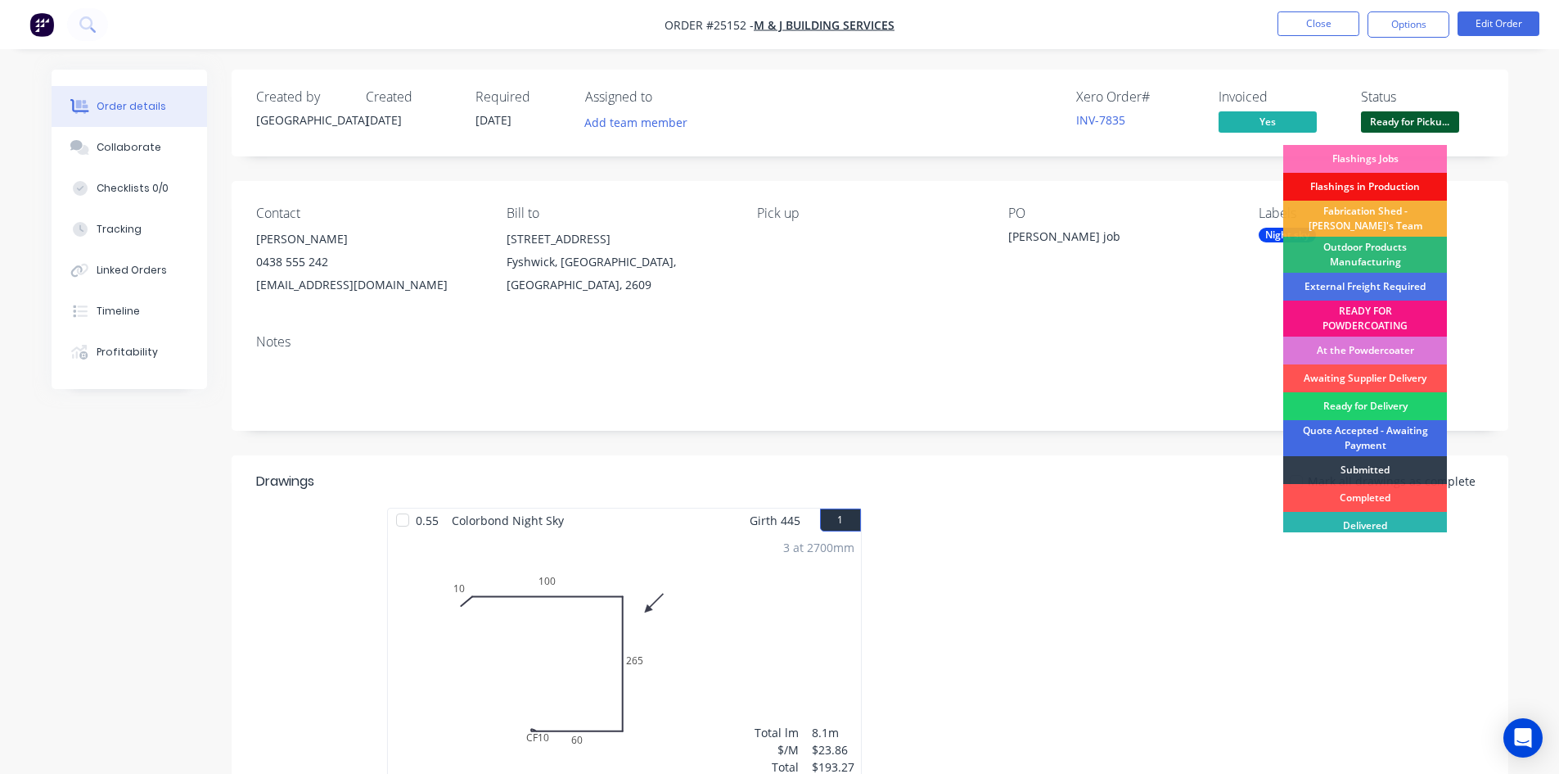
scroll to position [35, 0]
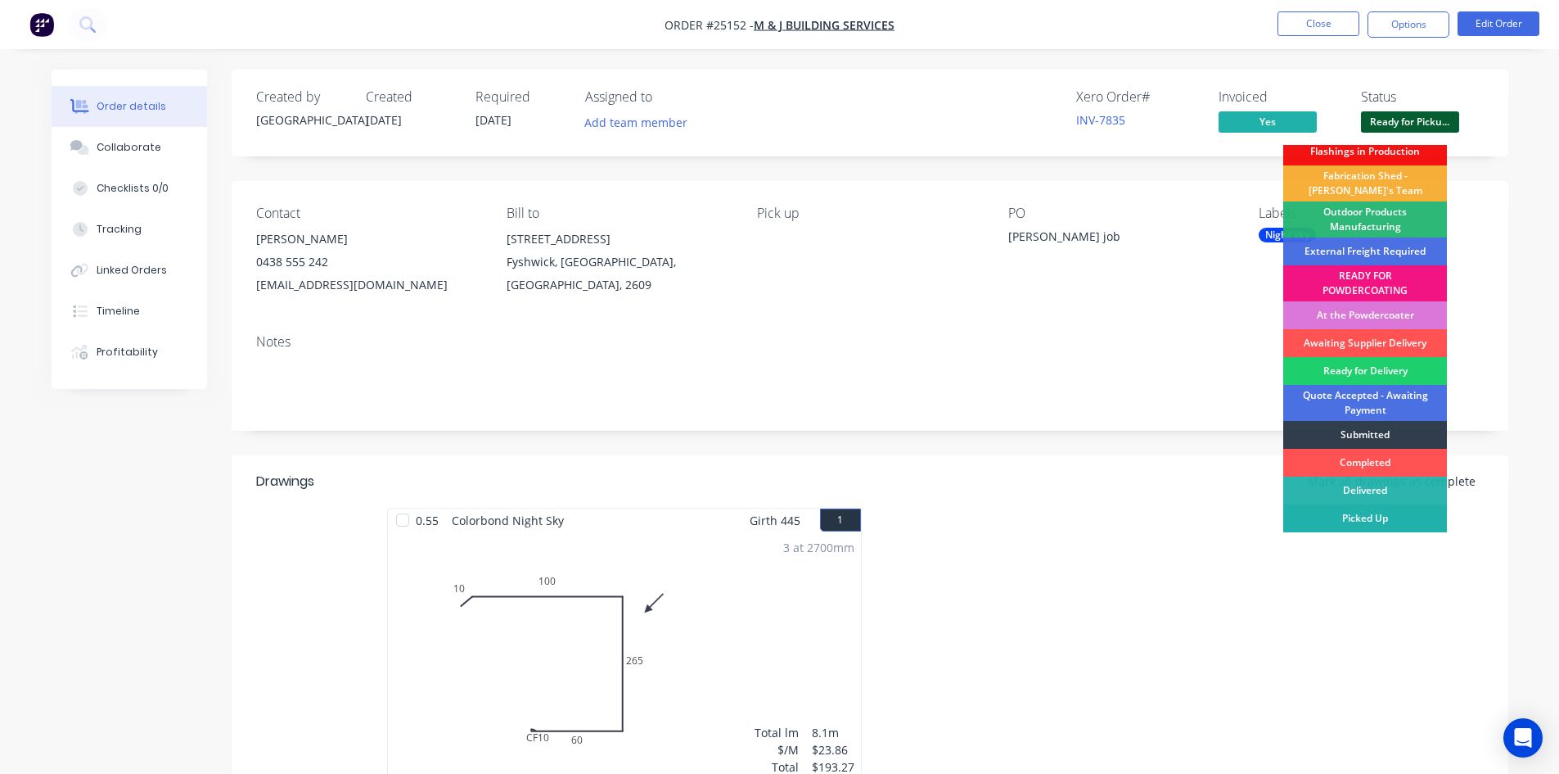
click at [1396, 523] on div "Picked Up" at bounding box center [1365, 518] width 164 height 28
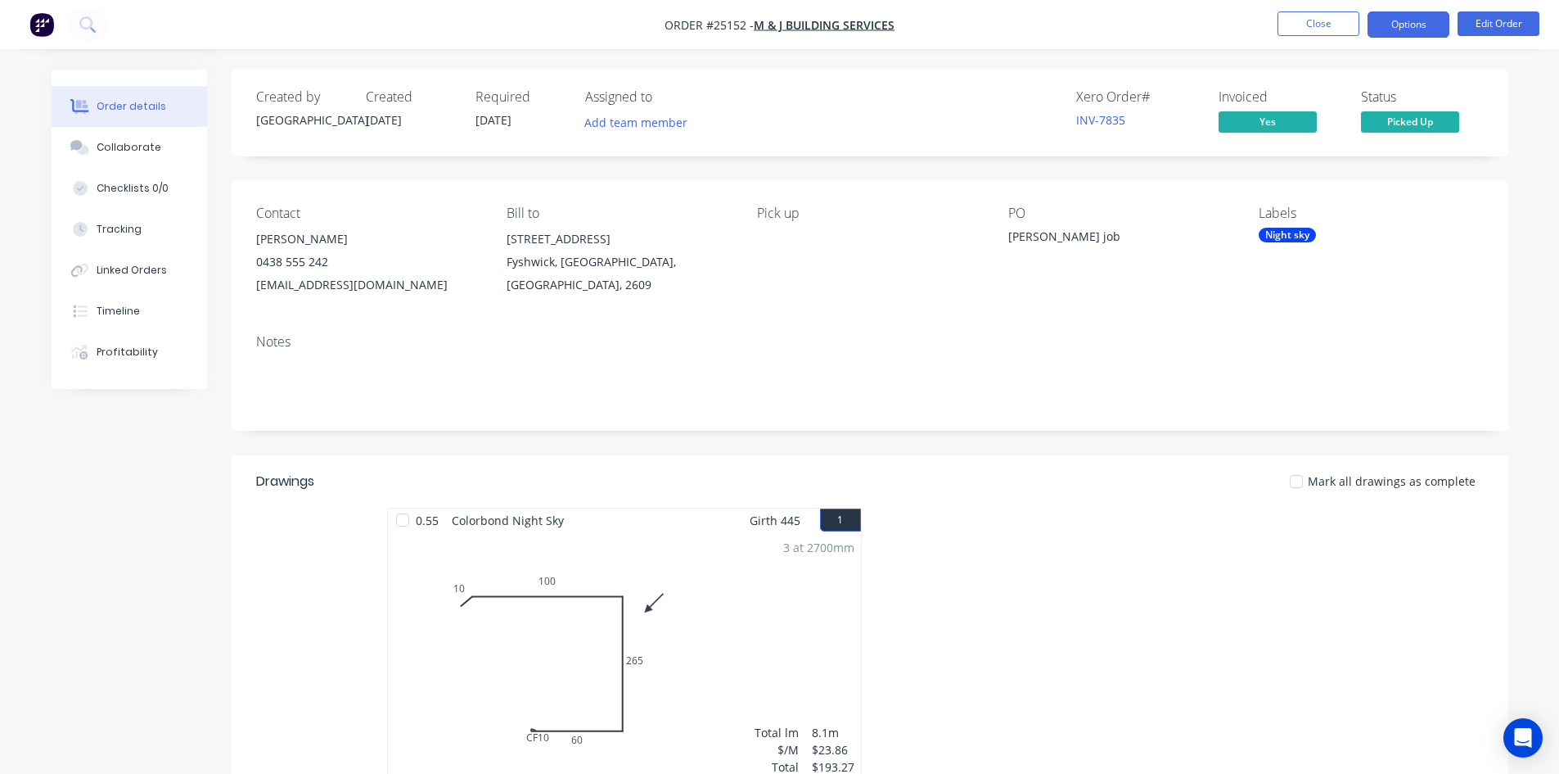
click at [1399, 21] on button "Options" at bounding box center [1409, 24] width 82 height 26
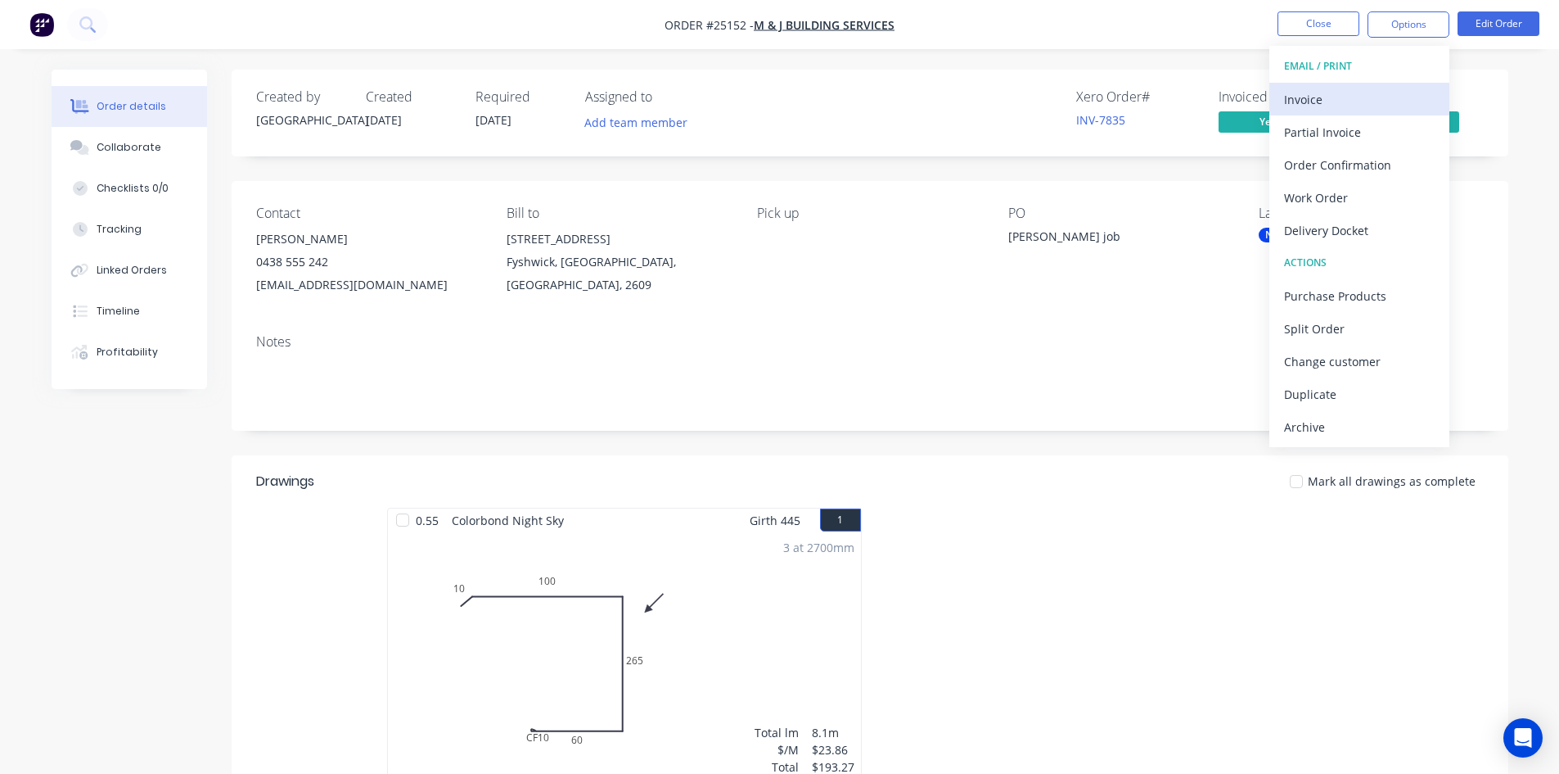
click at [1351, 99] on div "Invoice" at bounding box center [1359, 100] width 151 height 24
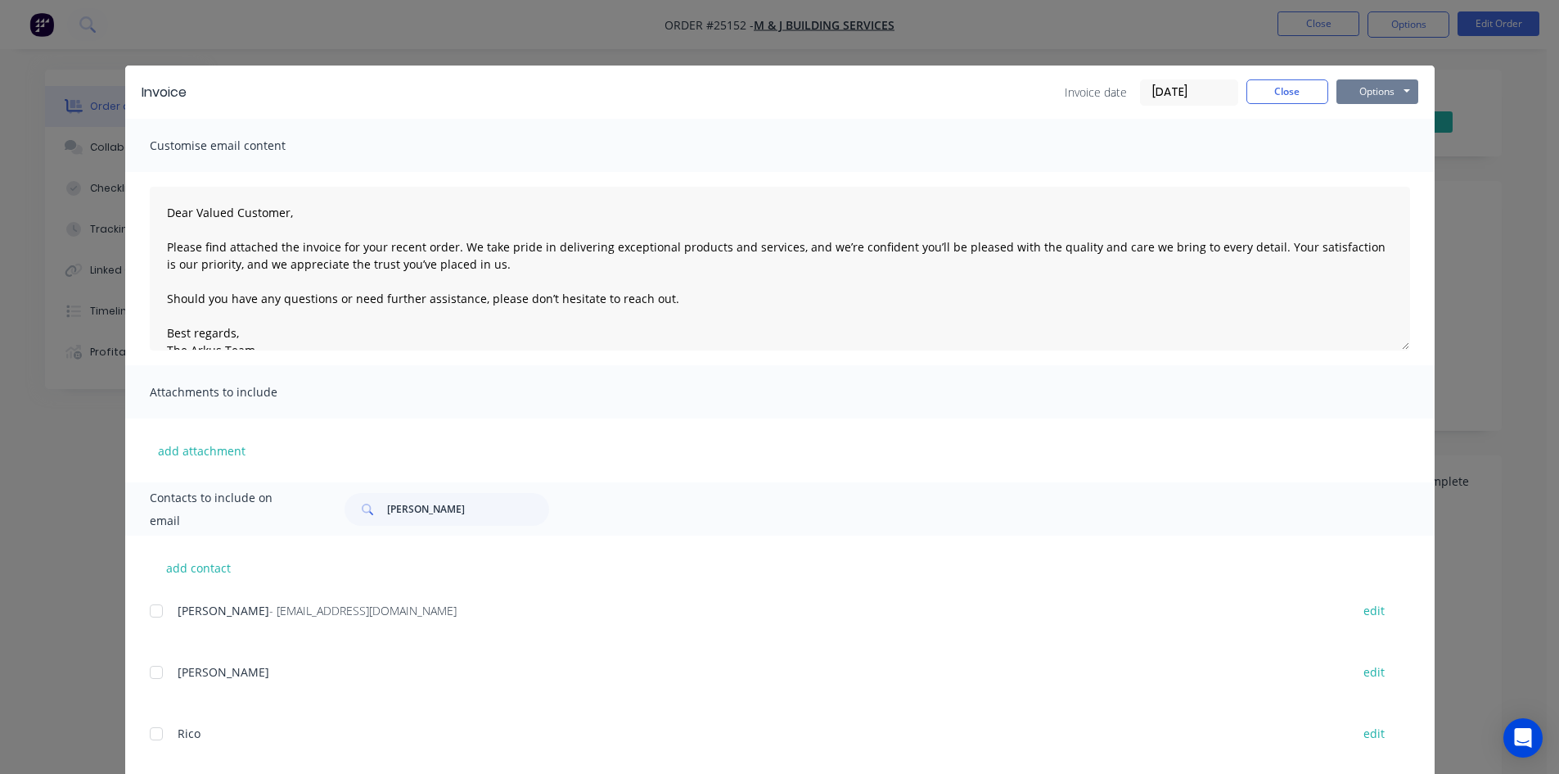
click at [1358, 96] on button "Options" at bounding box center [1378, 91] width 82 height 25
click at [1405, 151] on button "Print" at bounding box center [1389, 147] width 105 height 27
click at [1299, 91] on button "Close" at bounding box center [1288, 91] width 82 height 25
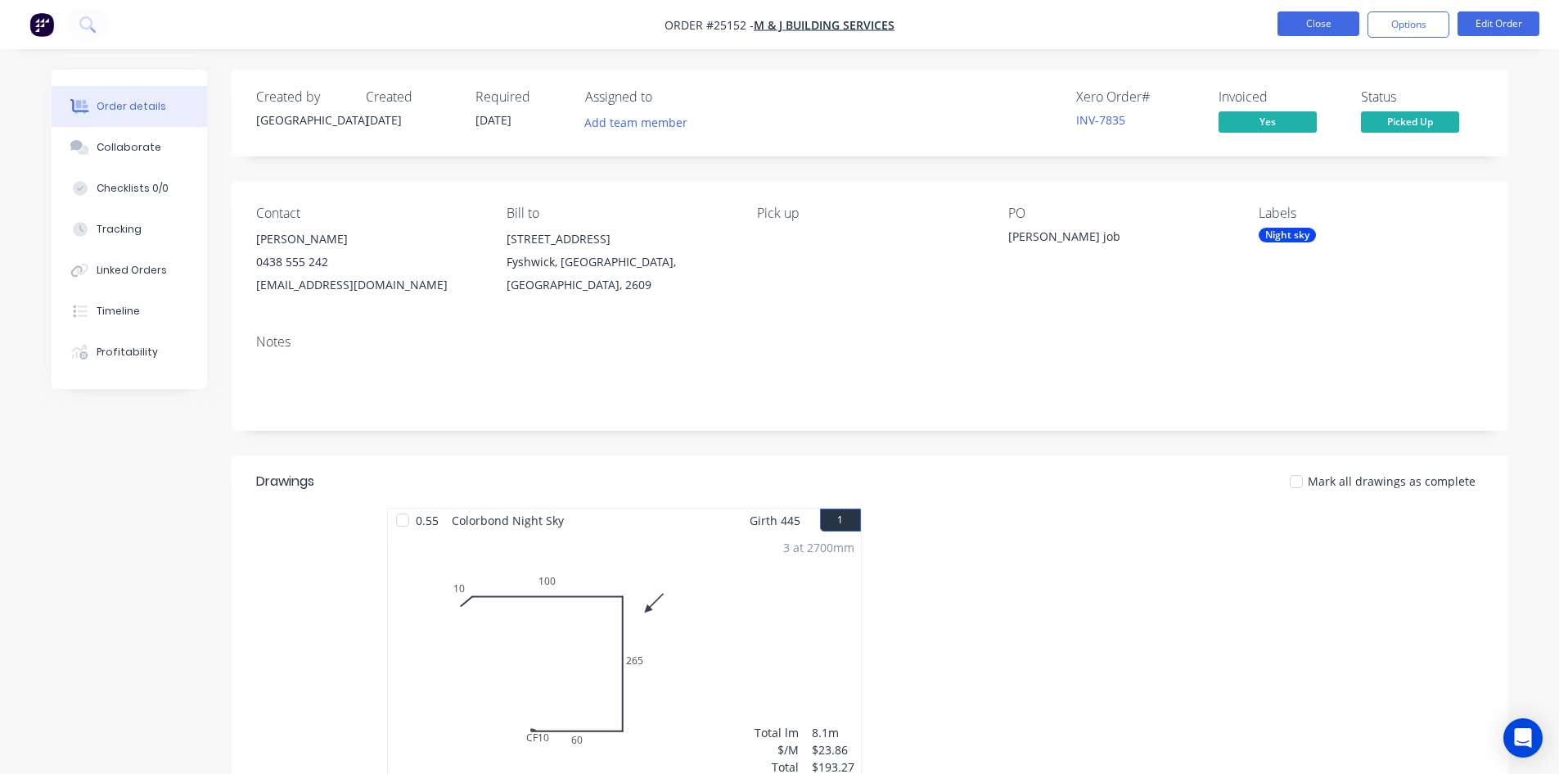
click at [1317, 33] on button "Close" at bounding box center [1319, 23] width 82 height 25
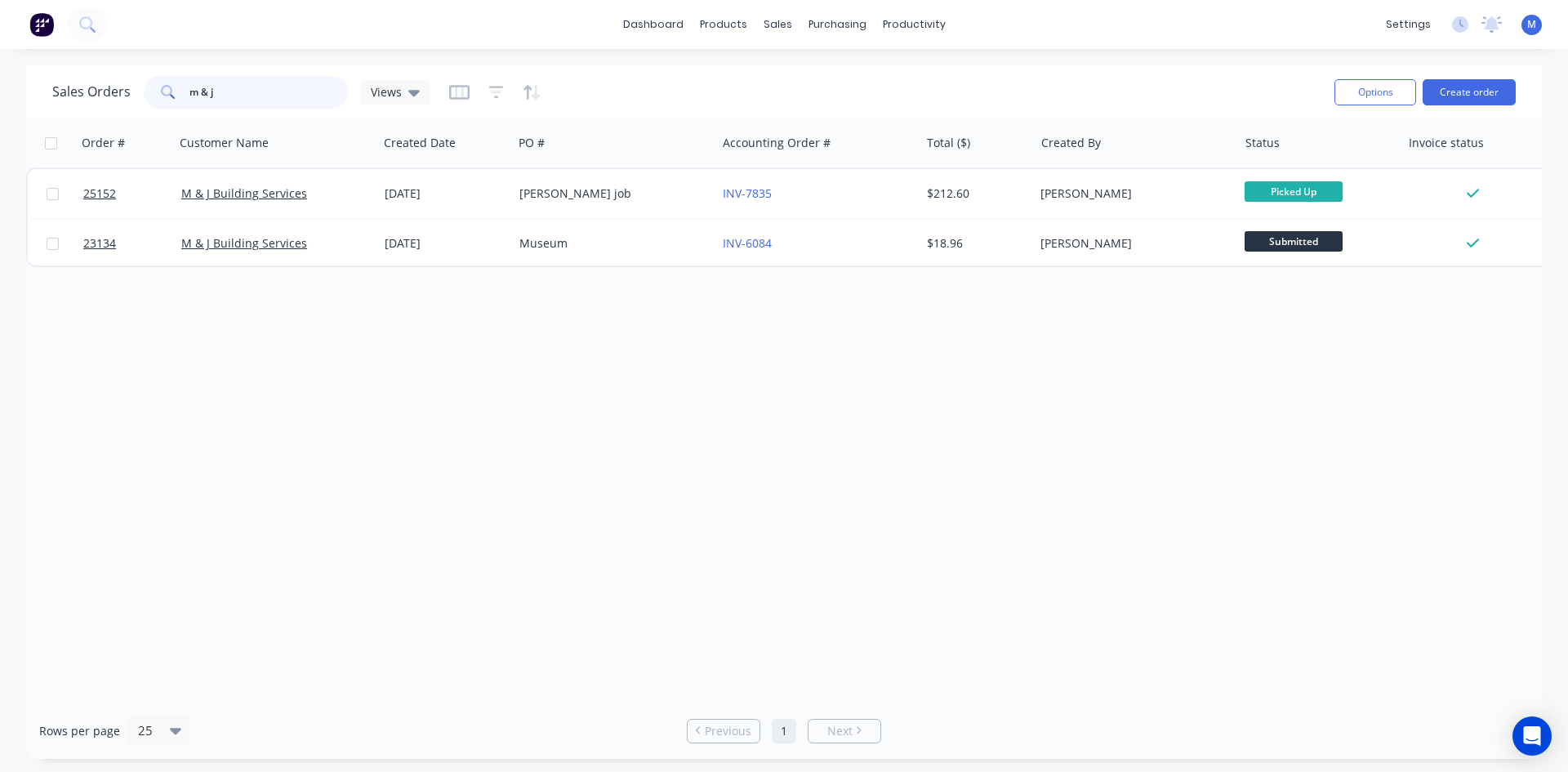
drag, startPoint x: 161, startPoint y: 92, endPoint x: 126, endPoint y: 93, distance: 35.0
click at [127, 93] on div "Sales Orders m & j Views" at bounding box center [240, 92] width 377 height 33
drag, startPoint x: 251, startPoint y: 91, endPoint x: 147, endPoint y: 82, distance: 104.4
click at [147, 82] on div "m & j" at bounding box center [245, 92] width 204 height 33
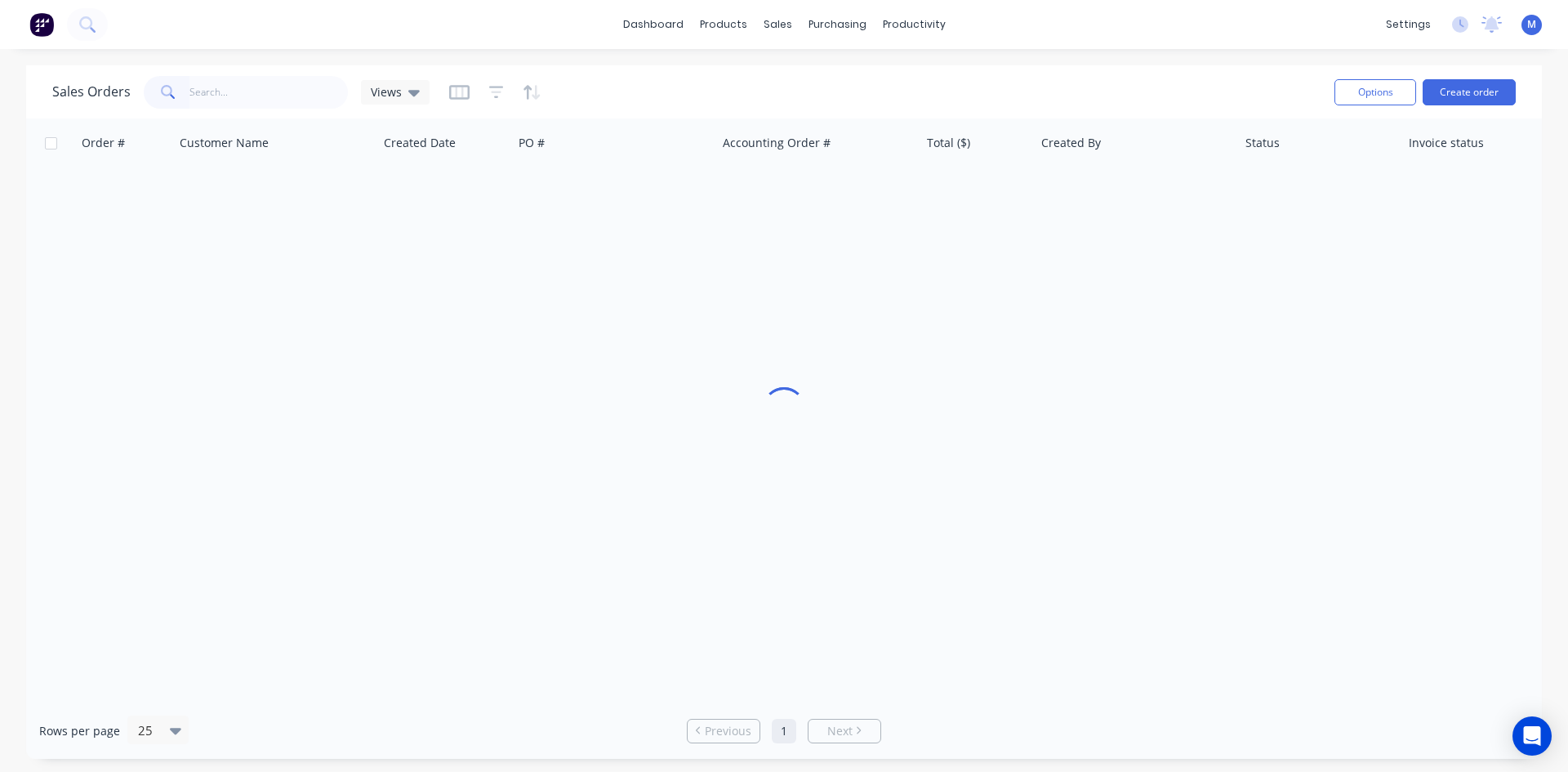
click at [511, 28] on div "dashboard products sales purchasing productivity dashboard products Product Cat…" at bounding box center [784, 24] width 1568 height 49
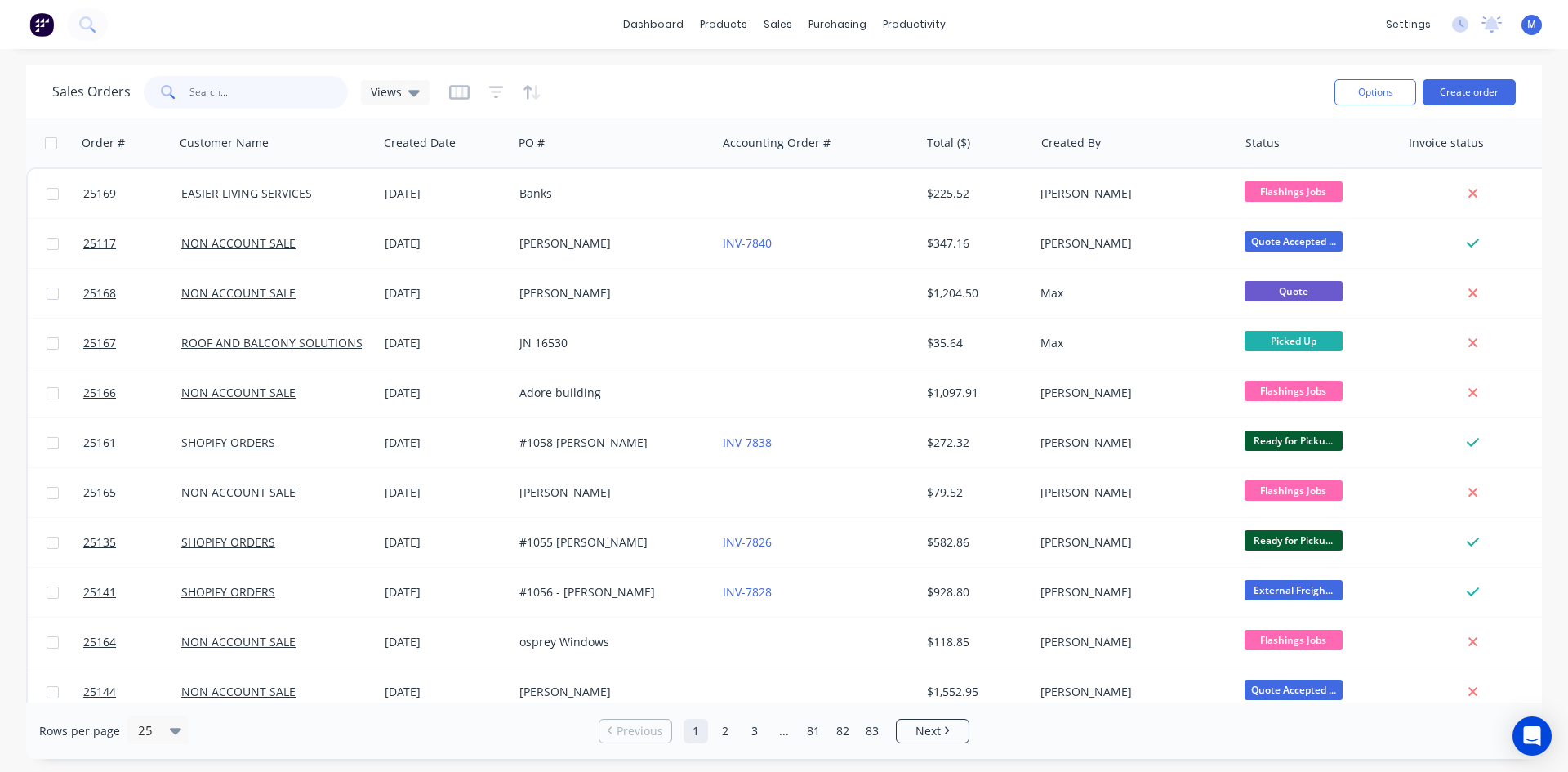
click at [275, 97] on input "text" at bounding box center [269, 92] width 160 height 33
type input "5/57"
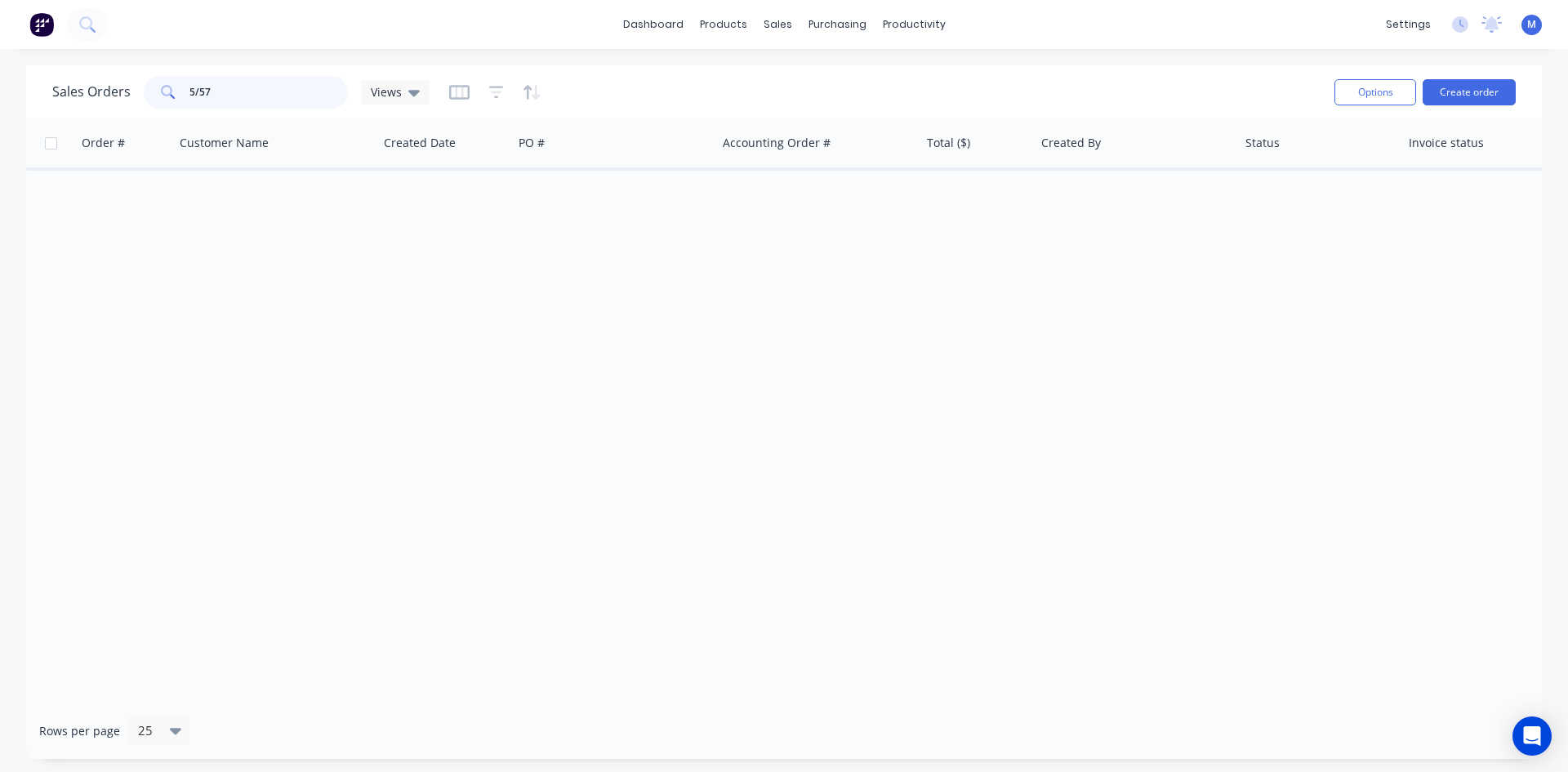
drag, startPoint x: 231, startPoint y: 93, endPoint x: 50, endPoint y: 102, distance: 181.2
click at [50, 102] on div "Sales Orders 5/57 Views Options Create order" at bounding box center [783, 91] width 1515 height 53
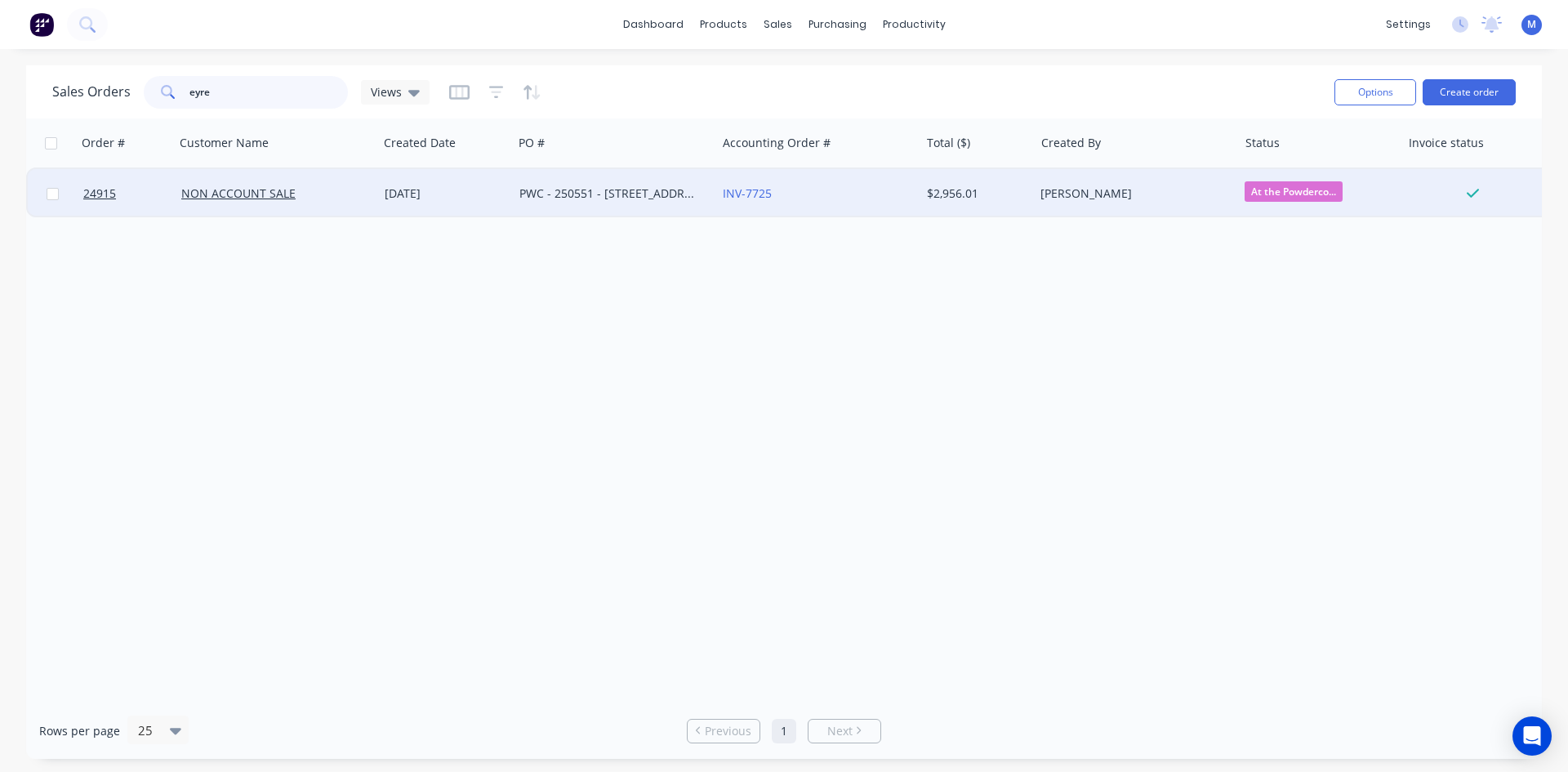
type input "eyre"
click at [671, 200] on div "PWC - 250551 - [STREET_ADDRESS]" at bounding box center [610, 193] width 182 height 16
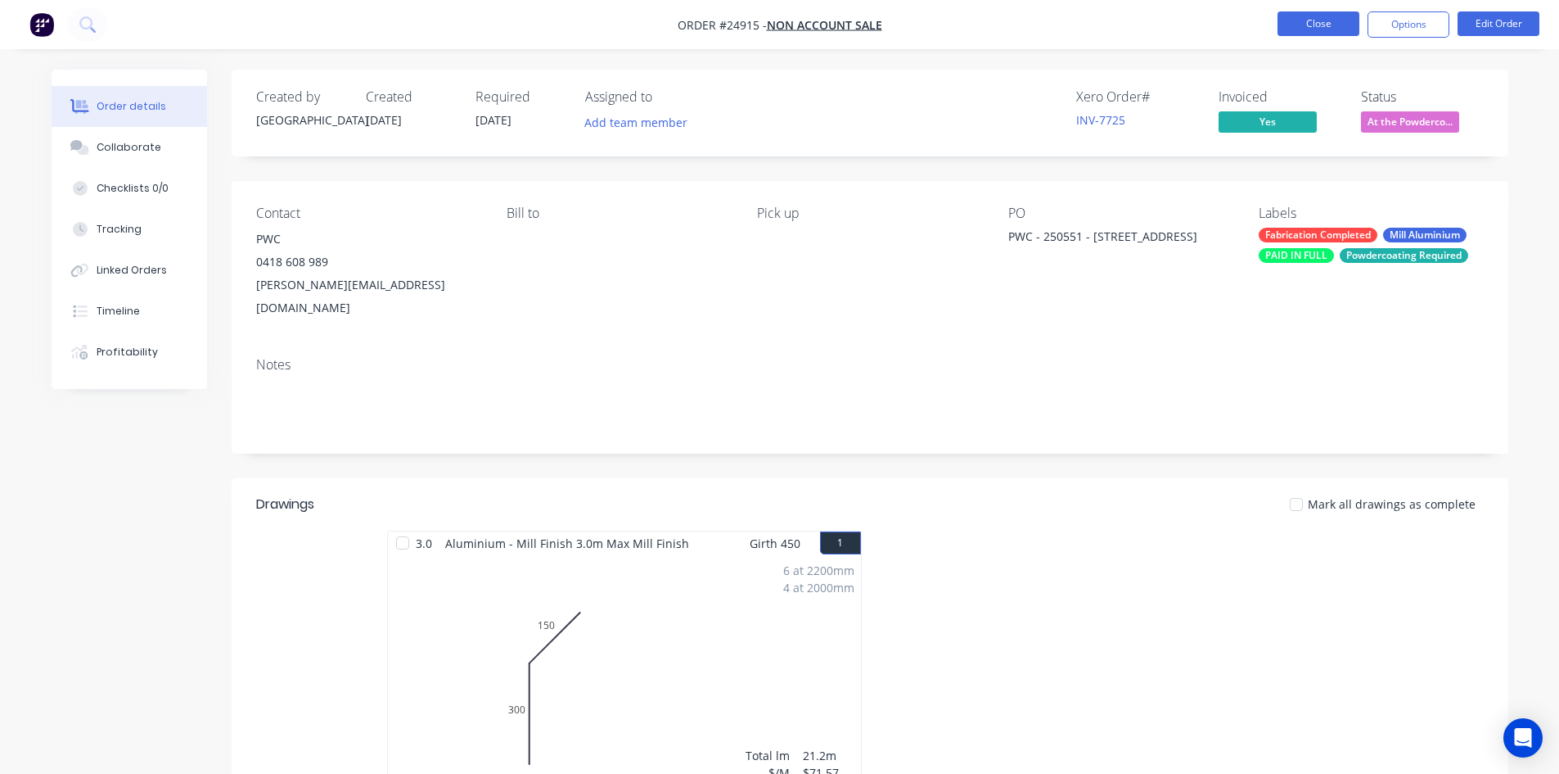
click at [1334, 20] on button "Close" at bounding box center [1319, 23] width 82 height 25
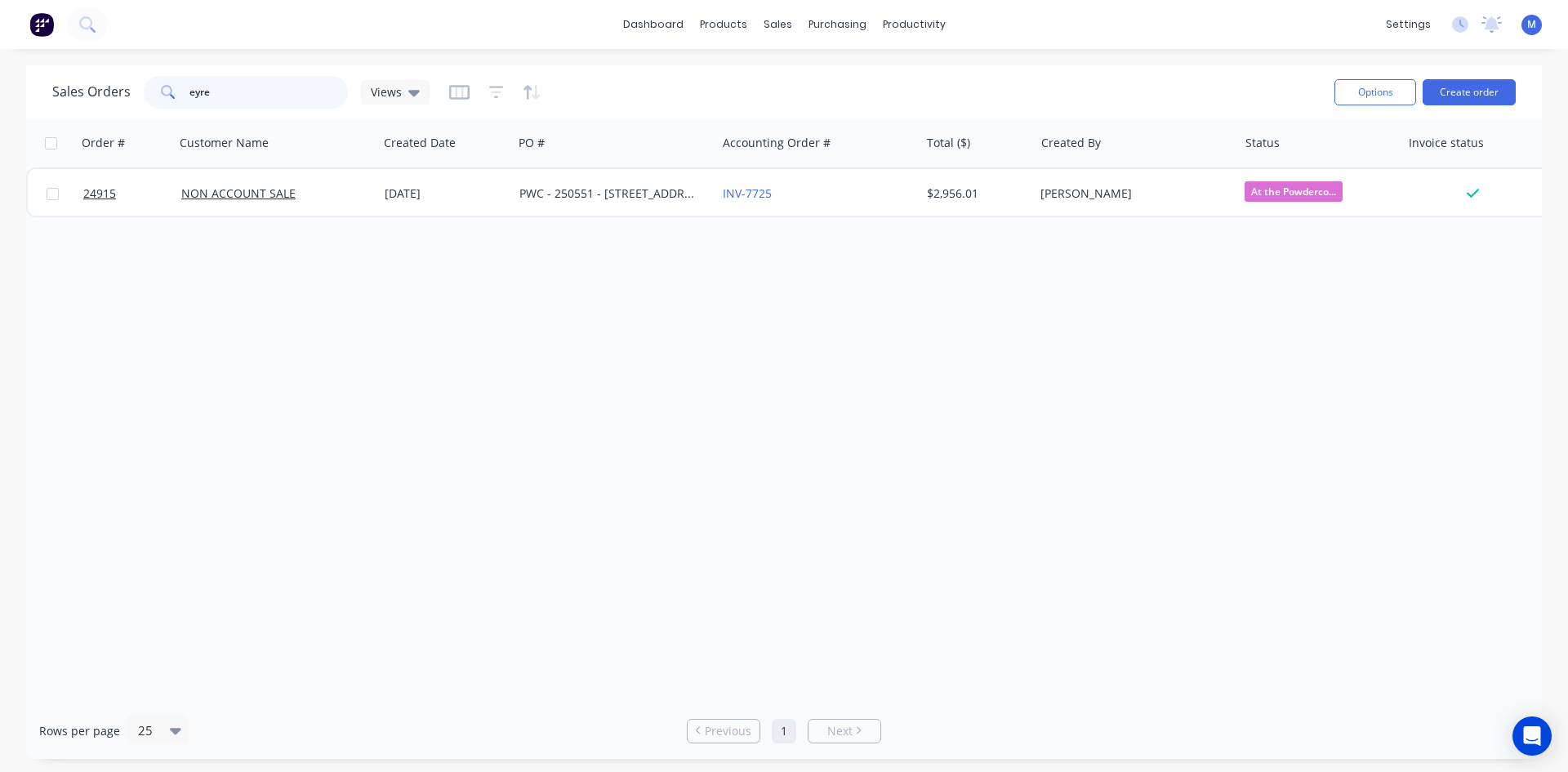
click at [113, 70] on div "Sales Orders eyre Views Options Create order" at bounding box center [783, 91] width 1515 height 53
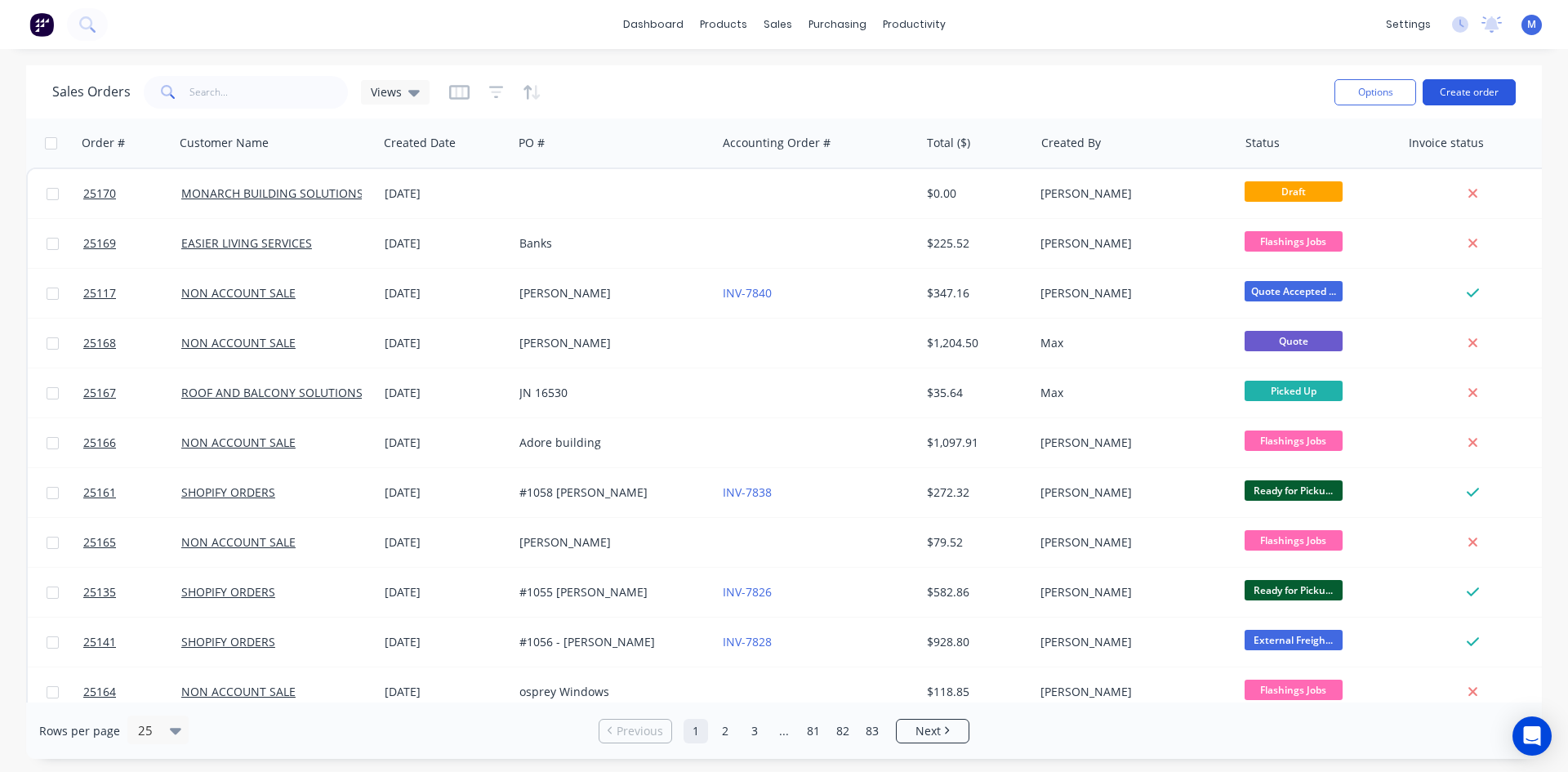
click at [1452, 87] on button "Create order" at bounding box center [1468, 92] width 93 height 26
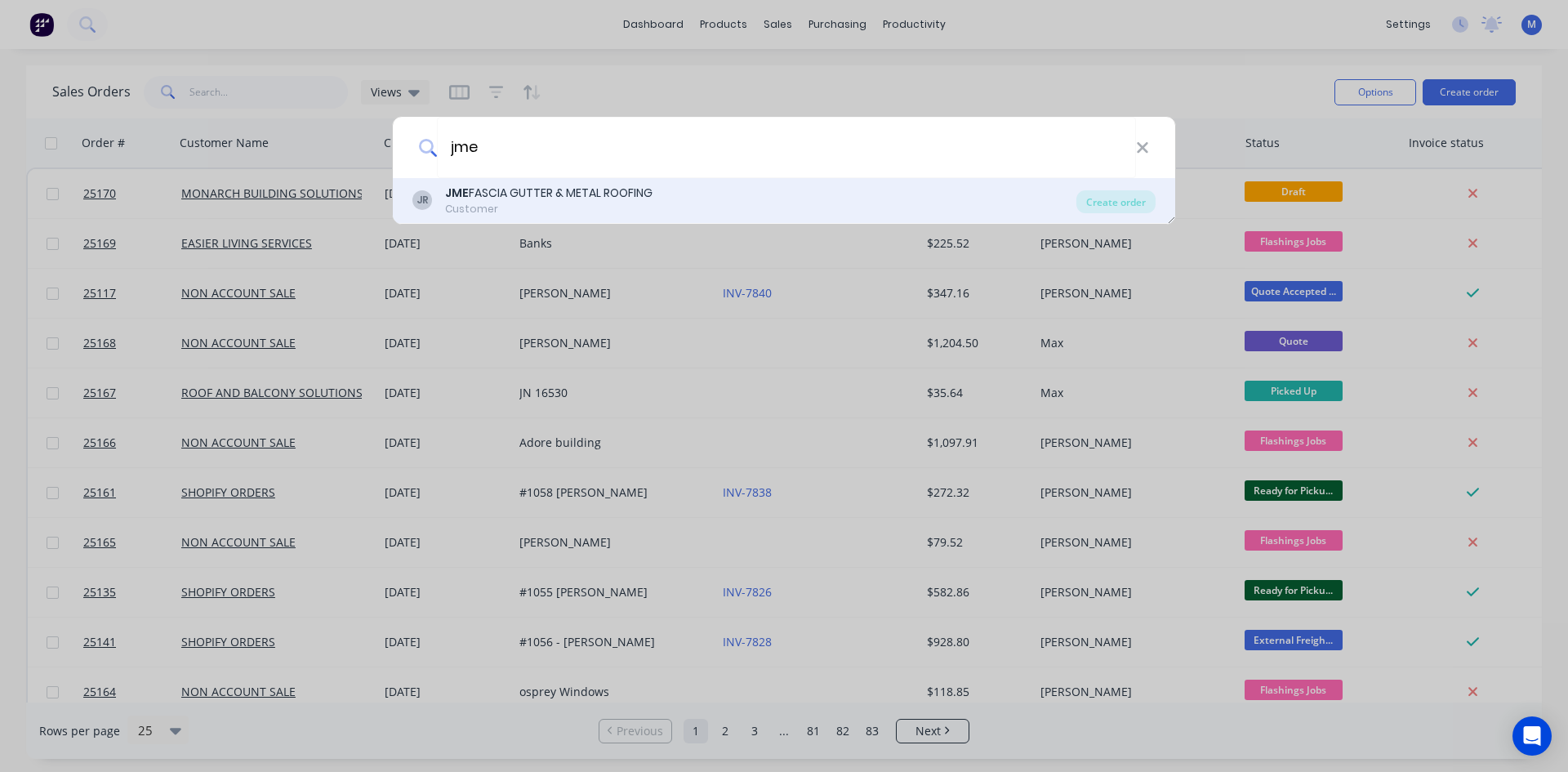
type input "jme"
click at [540, 196] on div "JME FASCIA GUTTER & METAL ROOFING" at bounding box center [549, 193] width 207 height 17
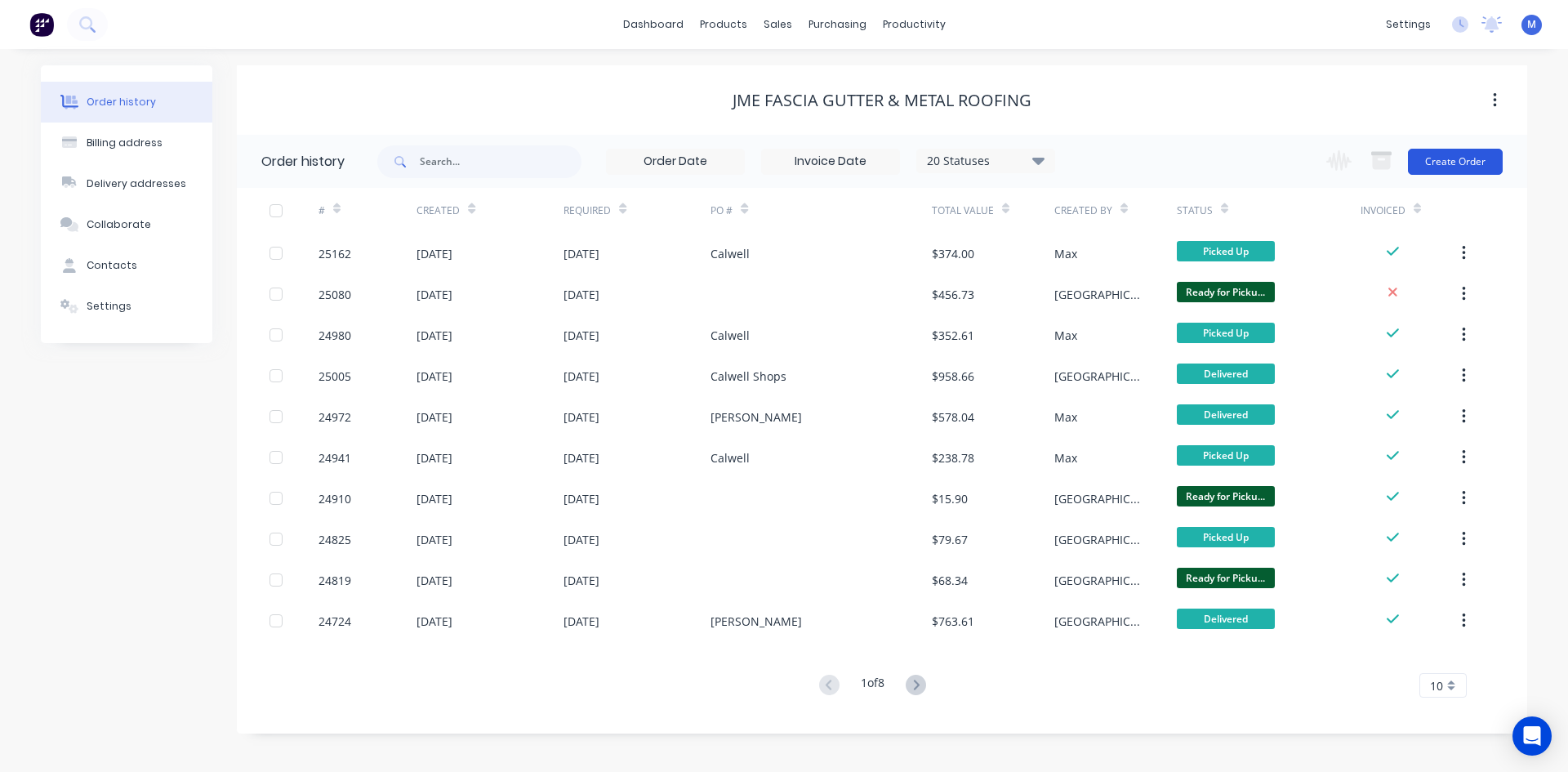
click at [1476, 164] on button "Create Order" at bounding box center [1454, 162] width 95 height 26
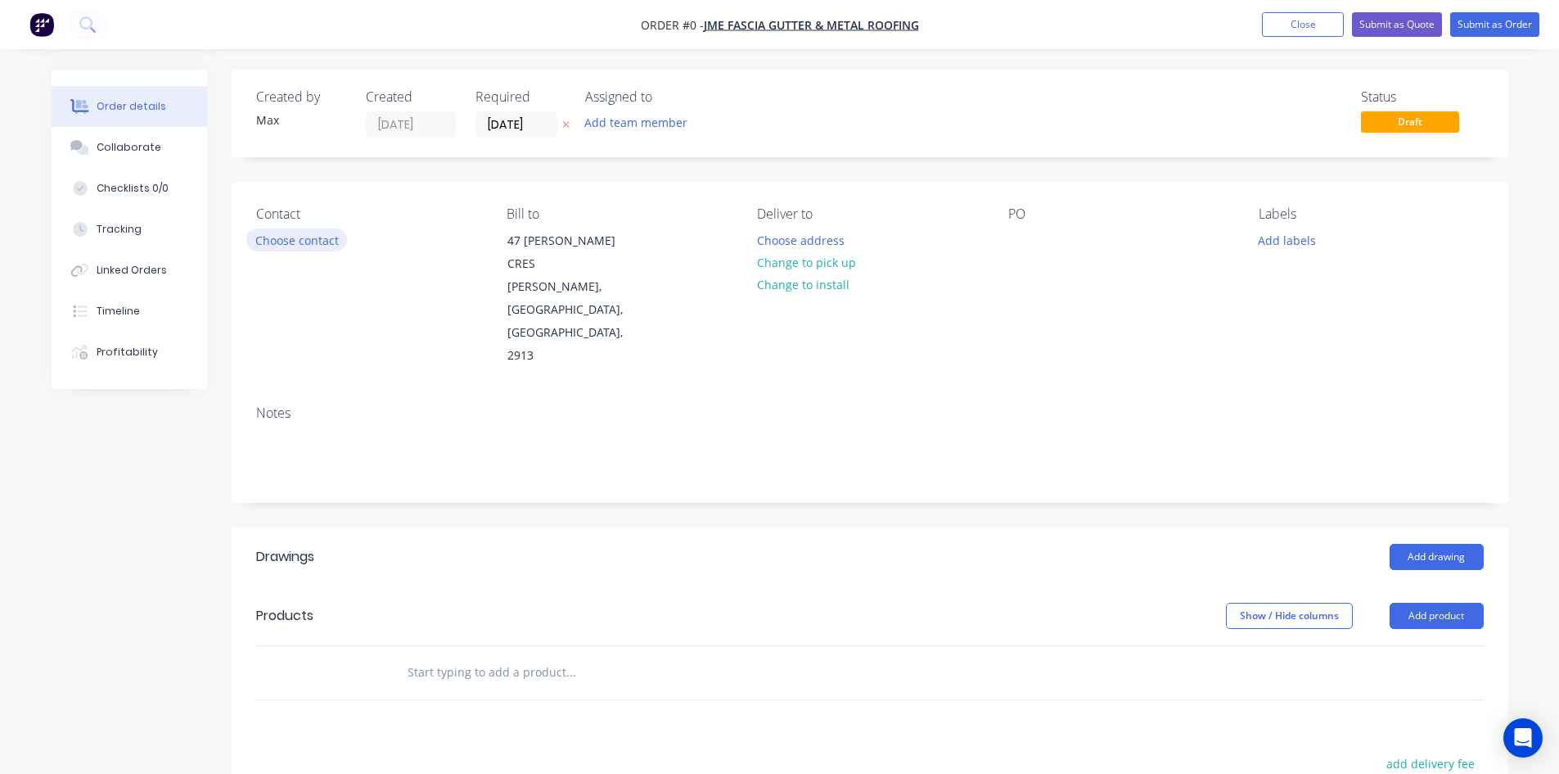
click at [292, 245] on button "Choose contact" at bounding box center [296, 239] width 101 height 22
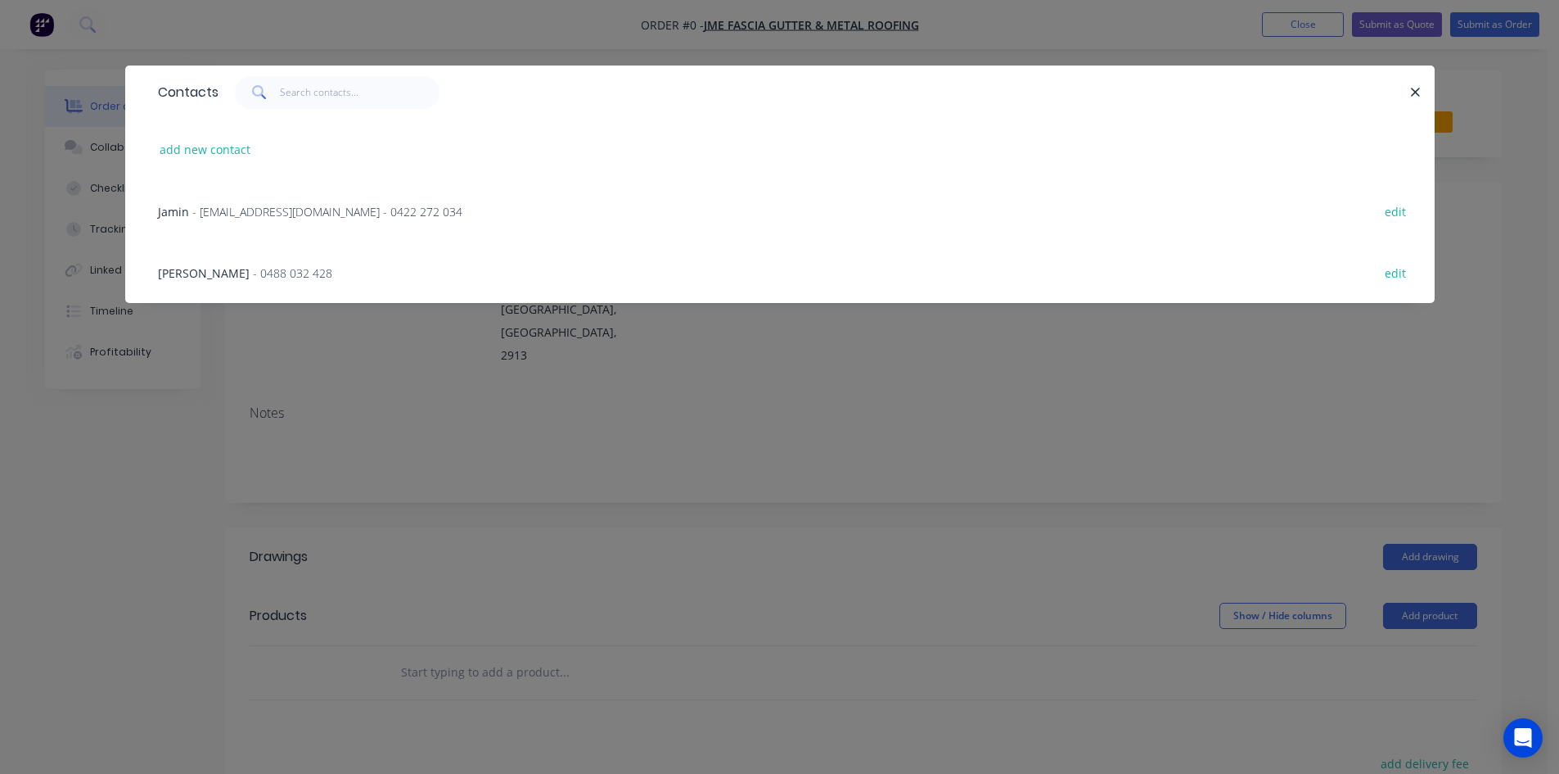
click at [310, 214] on span "- [EMAIL_ADDRESS][DOMAIN_NAME] - 0422 272 034" at bounding box center [327, 212] width 270 height 16
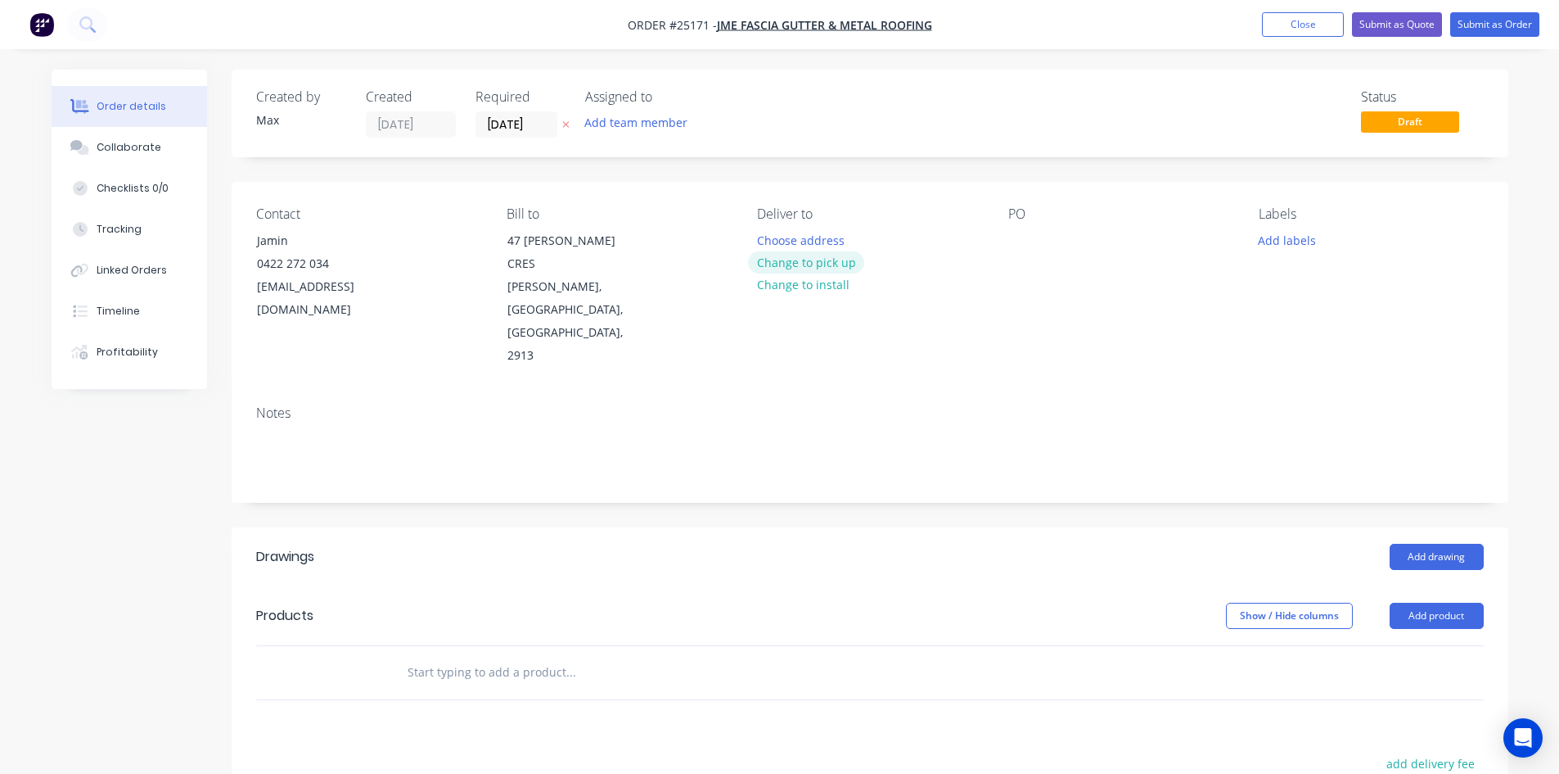
click at [824, 266] on button "Change to pick up" at bounding box center [806, 262] width 116 height 22
click at [1022, 242] on div at bounding box center [1021, 240] width 26 height 24
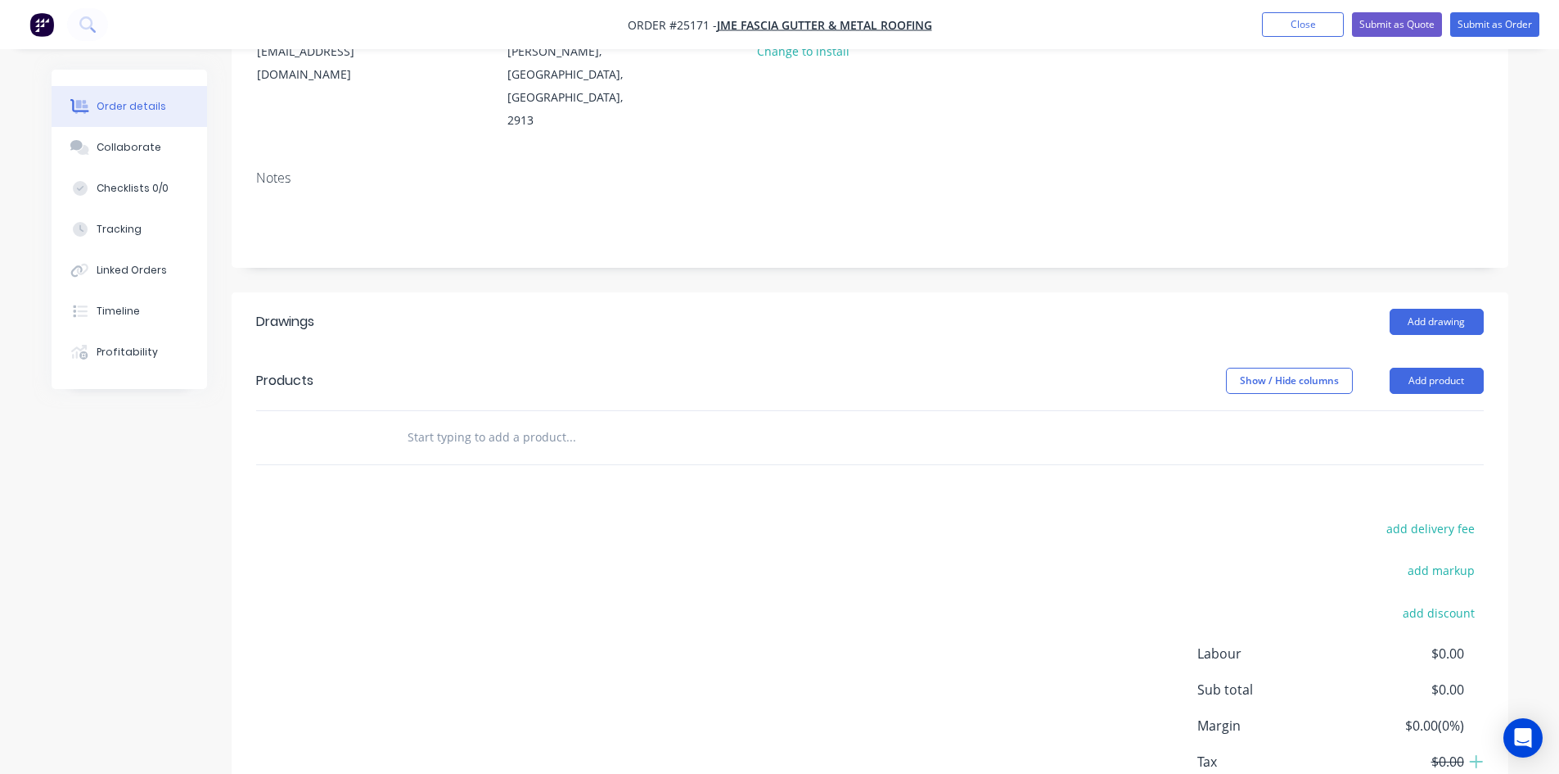
scroll to position [246, 0]
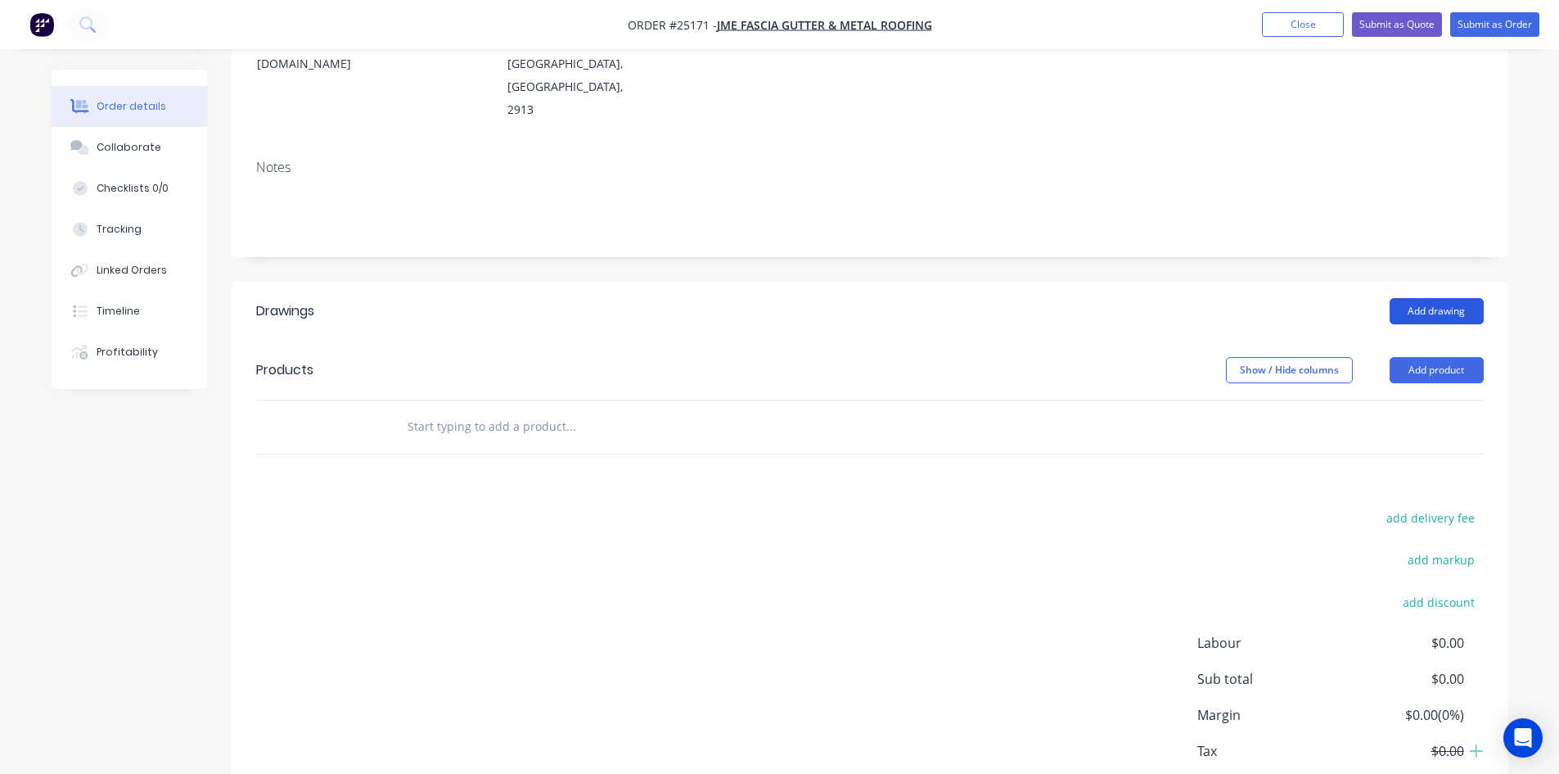
click at [1407, 298] on button "Add drawing" at bounding box center [1437, 311] width 94 height 26
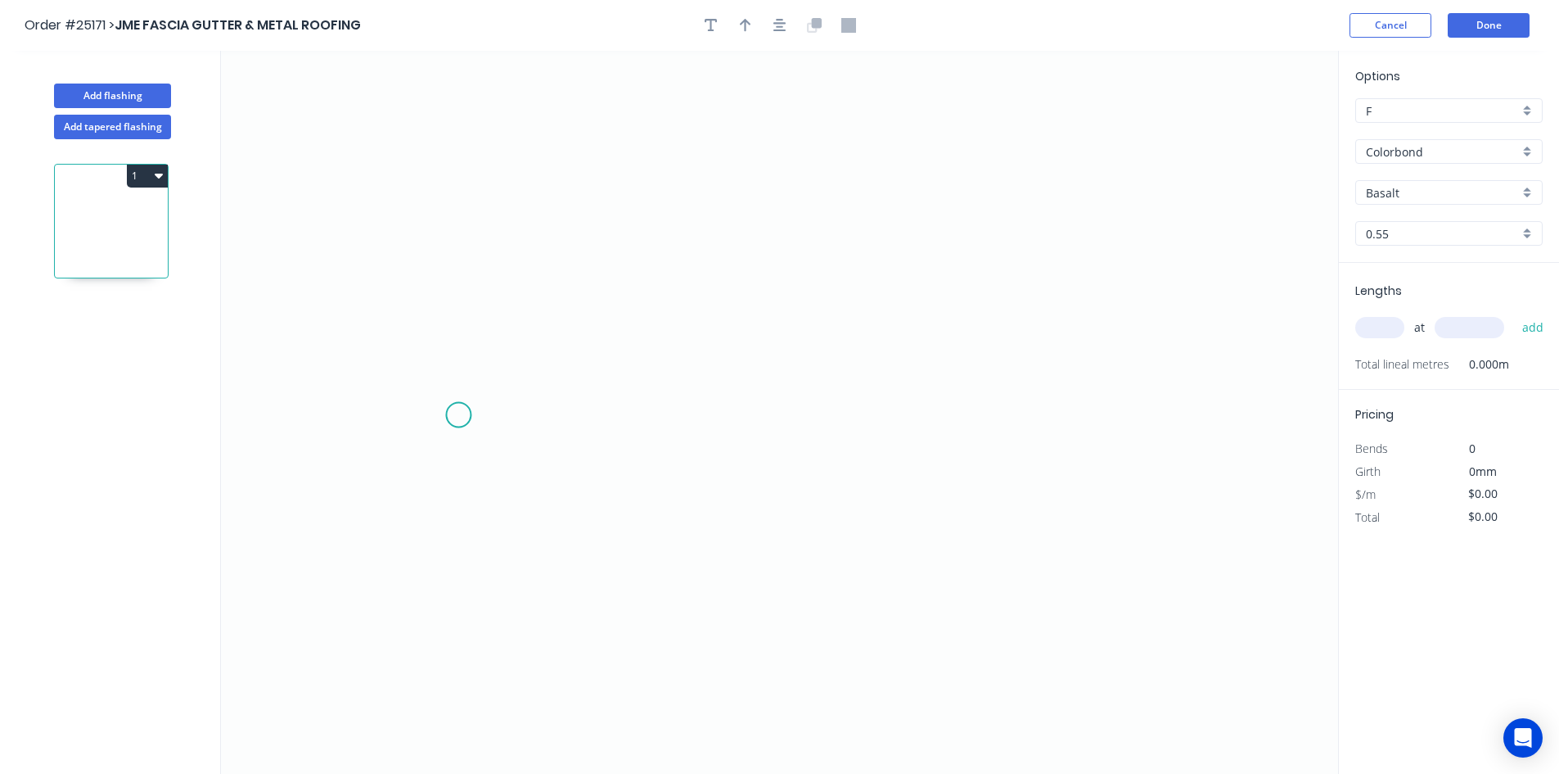
click at [450, 409] on icon "0" at bounding box center [779, 412] width 1117 height 723
click at [1049, 452] on icon "0" at bounding box center [779, 412] width 1117 height 723
click at [751, 430] on tspan "?" at bounding box center [750, 425] width 8 height 27
type input "$23.39"
click at [1372, 327] on input "text" at bounding box center [1379, 327] width 49 height 21
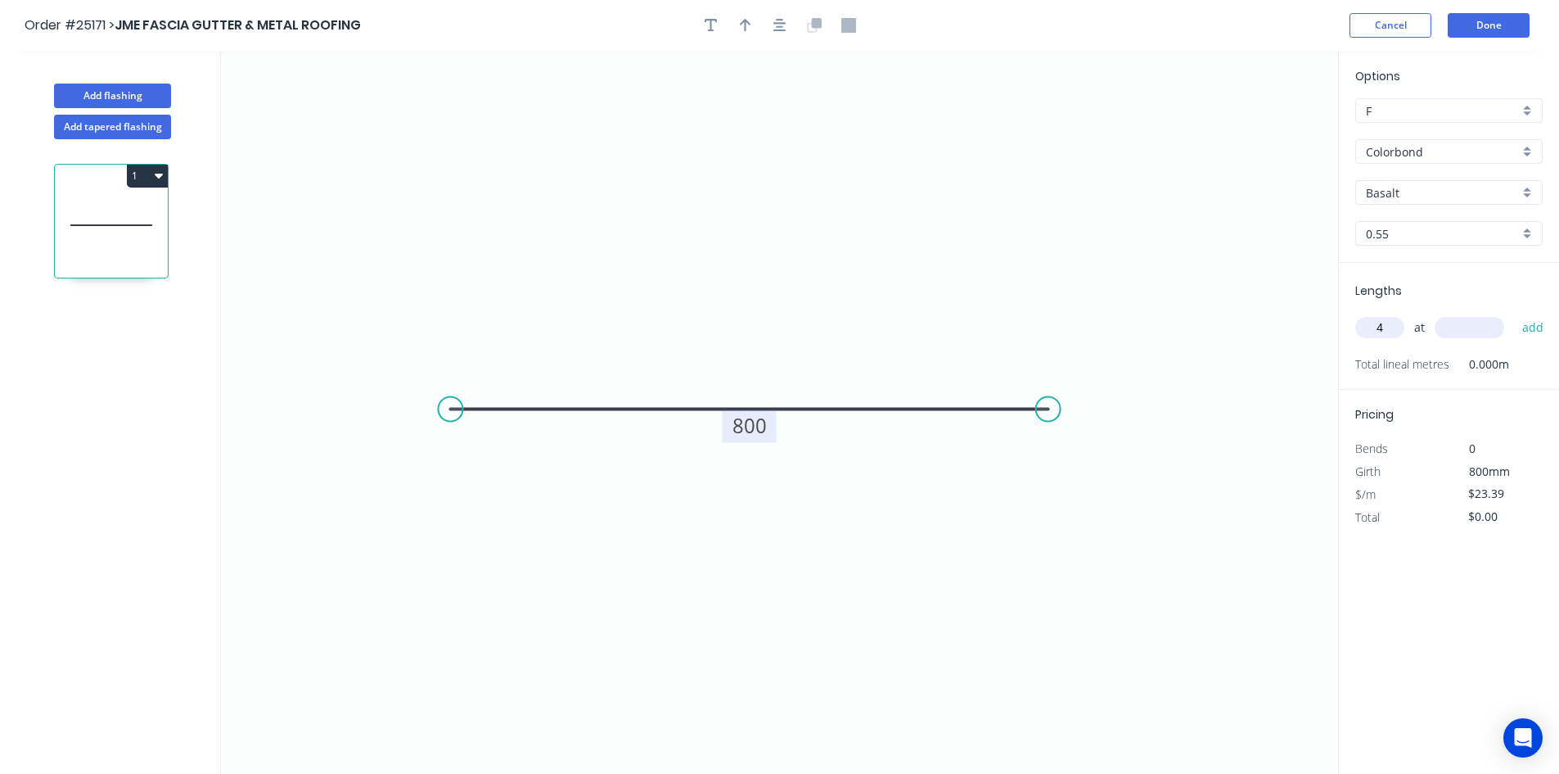
type input "4"
type input "800"
click at [1514, 313] on button "add" at bounding box center [1533, 327] width 38 height 28
type input "$112.27"
click at [1391, 191] on input "Basalt" at bounding box center [1442, 192] width 153 height 17
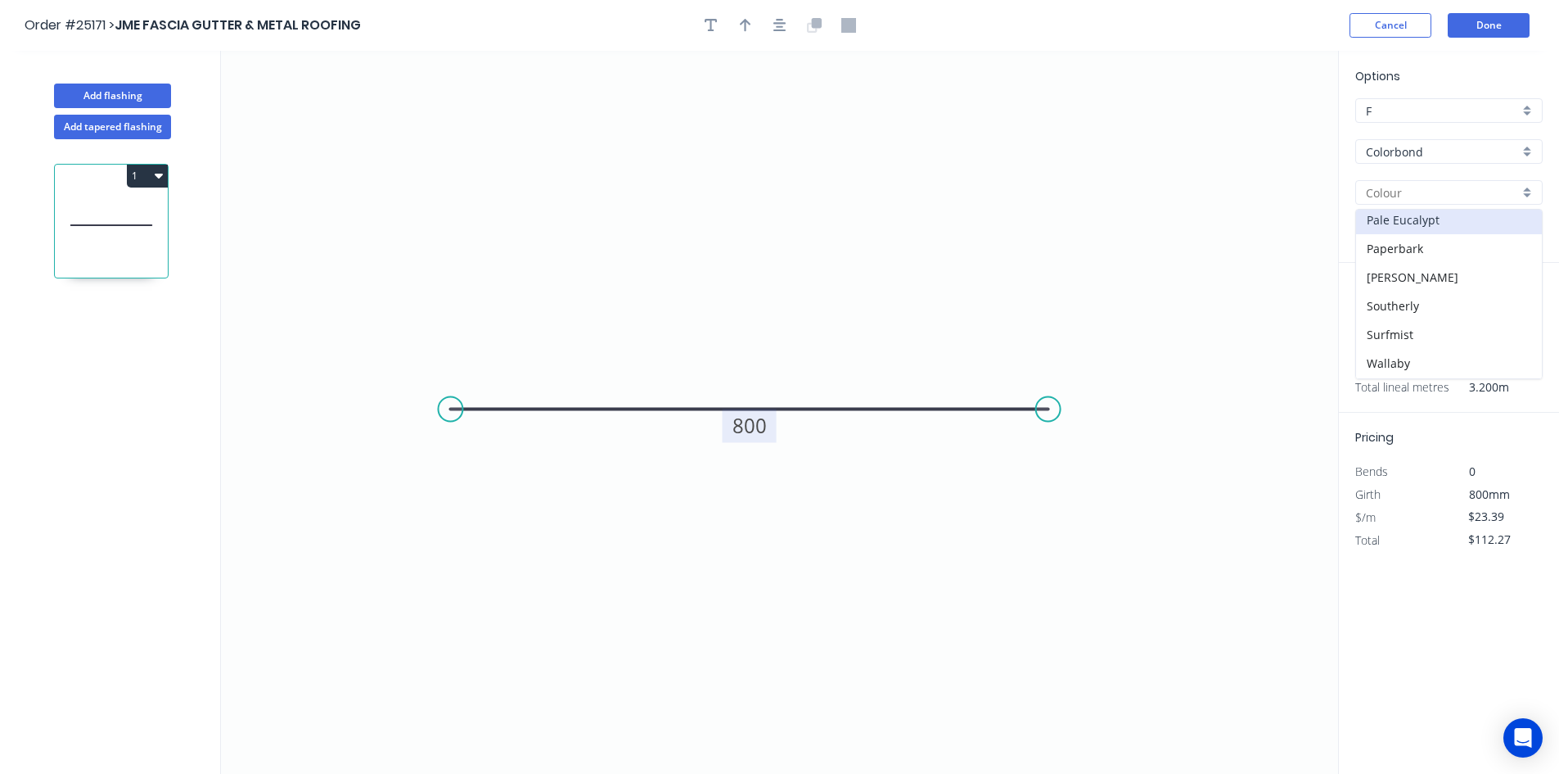
scroll to position [380, 0]
click at [1423, 246] on div "Pale Eucalypt" at bounding box center [1449, 245] width 186 height 29
type input "Pale Eucalypt"
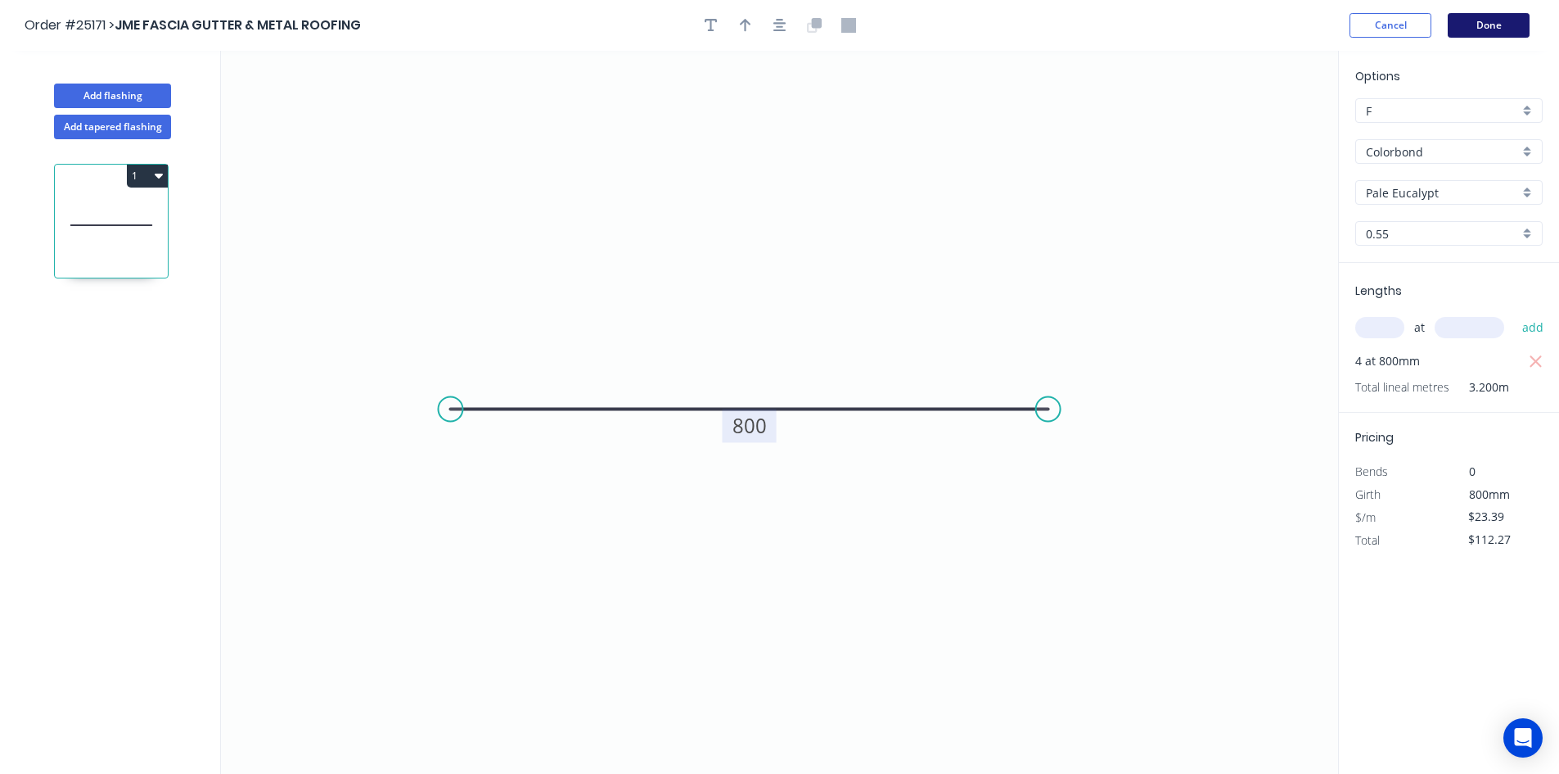
click at [1476, 28] on button "Done" at bounding box center [1489, 25] width 82 height 25
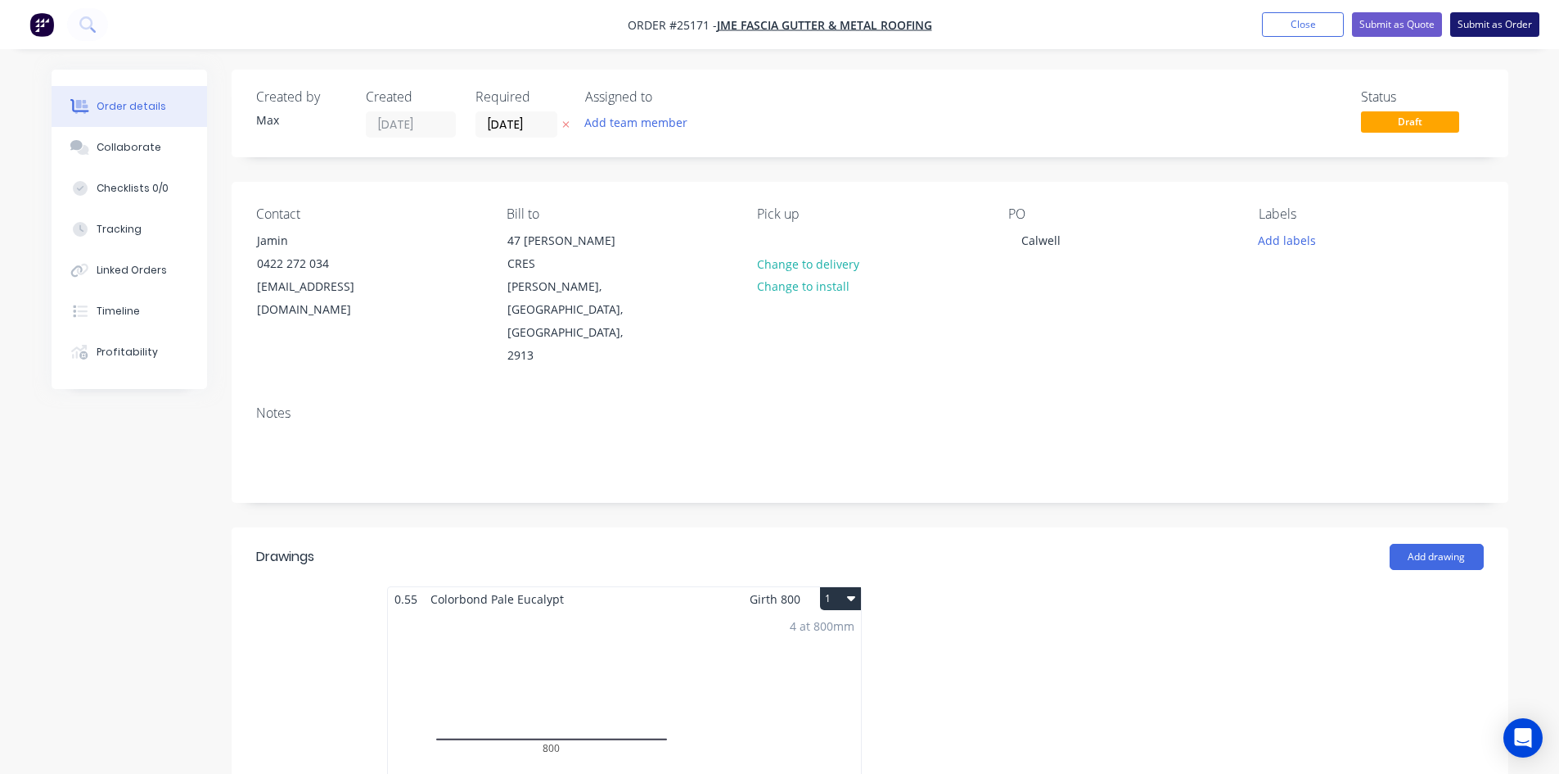
click at [1502, 29] on button "Submit as Order" at bounding box center [1494, 24] width 89 height 25
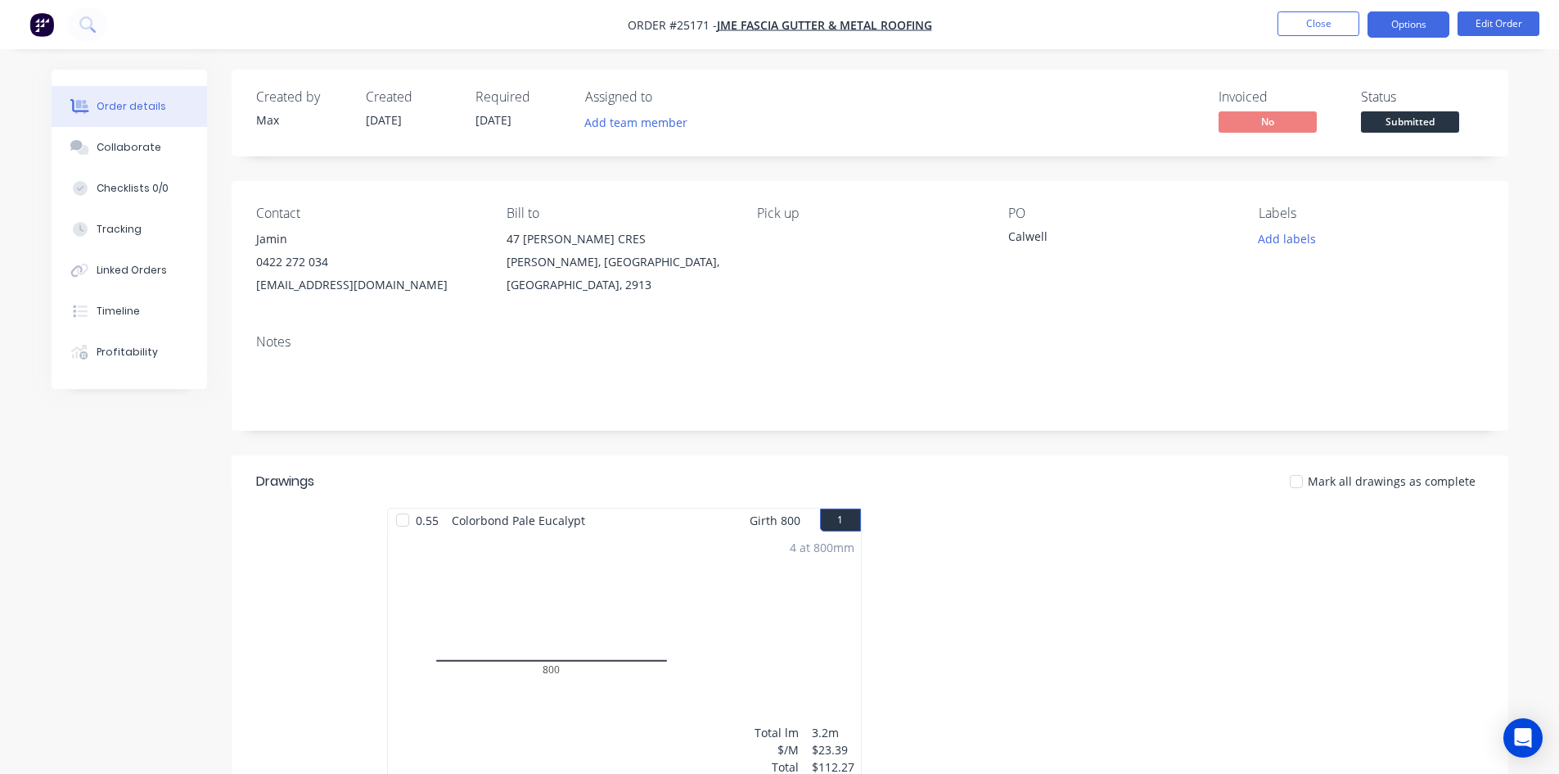
click at [1422, 30] on button "Options" at bounding box center [1409, 24] width 82 height 26
click at [1480, 217] on div "Labels" at bounding box center [1371, 213] width 224 height 16
click at [1433, 117] on span "Submitted" at bounding box center [1410, 121] width 98 height 20
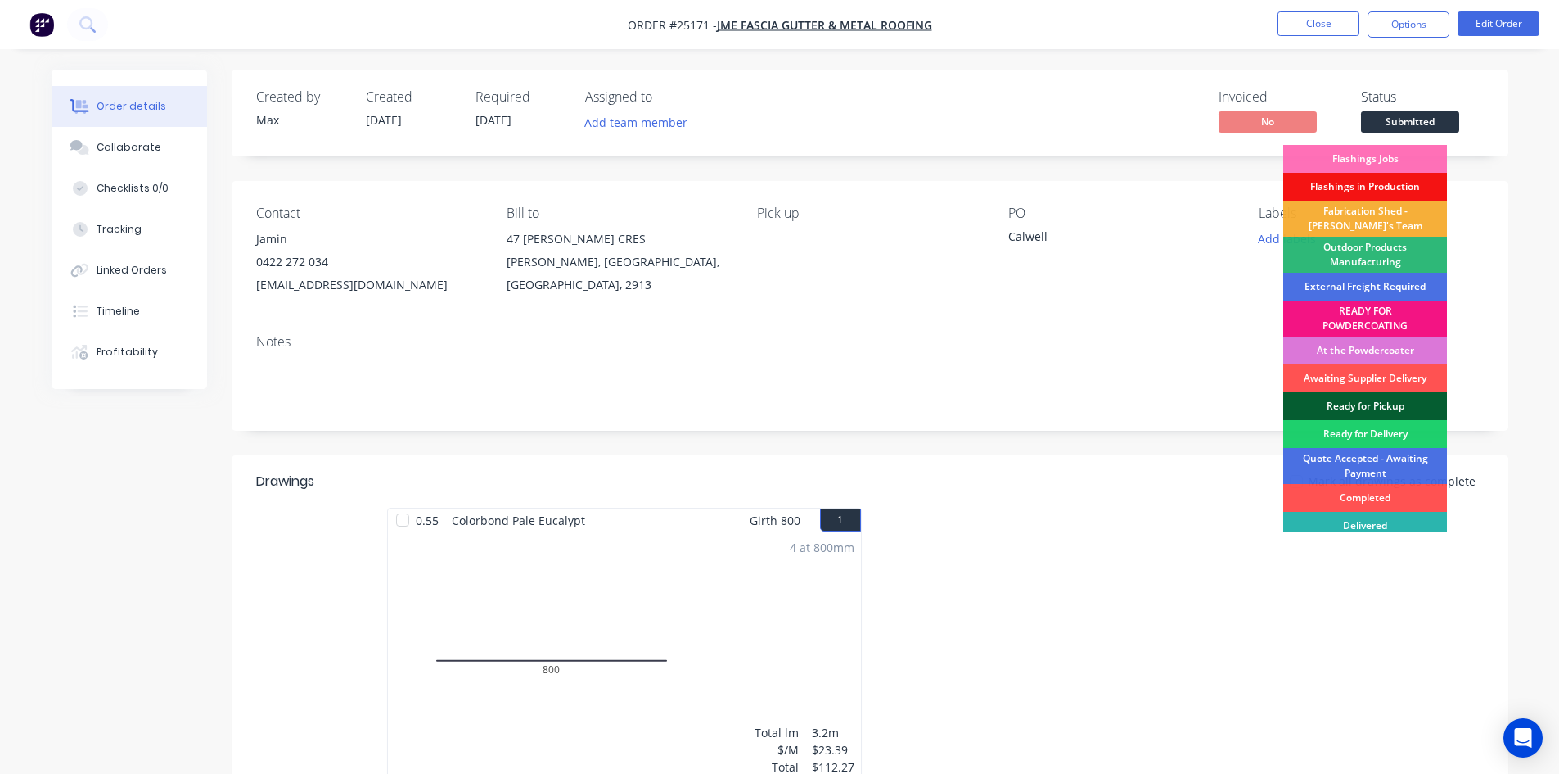
click at [1403, 399] on div "Ready for Pickup" at bounding box center [1365, 406] width 164 height 28
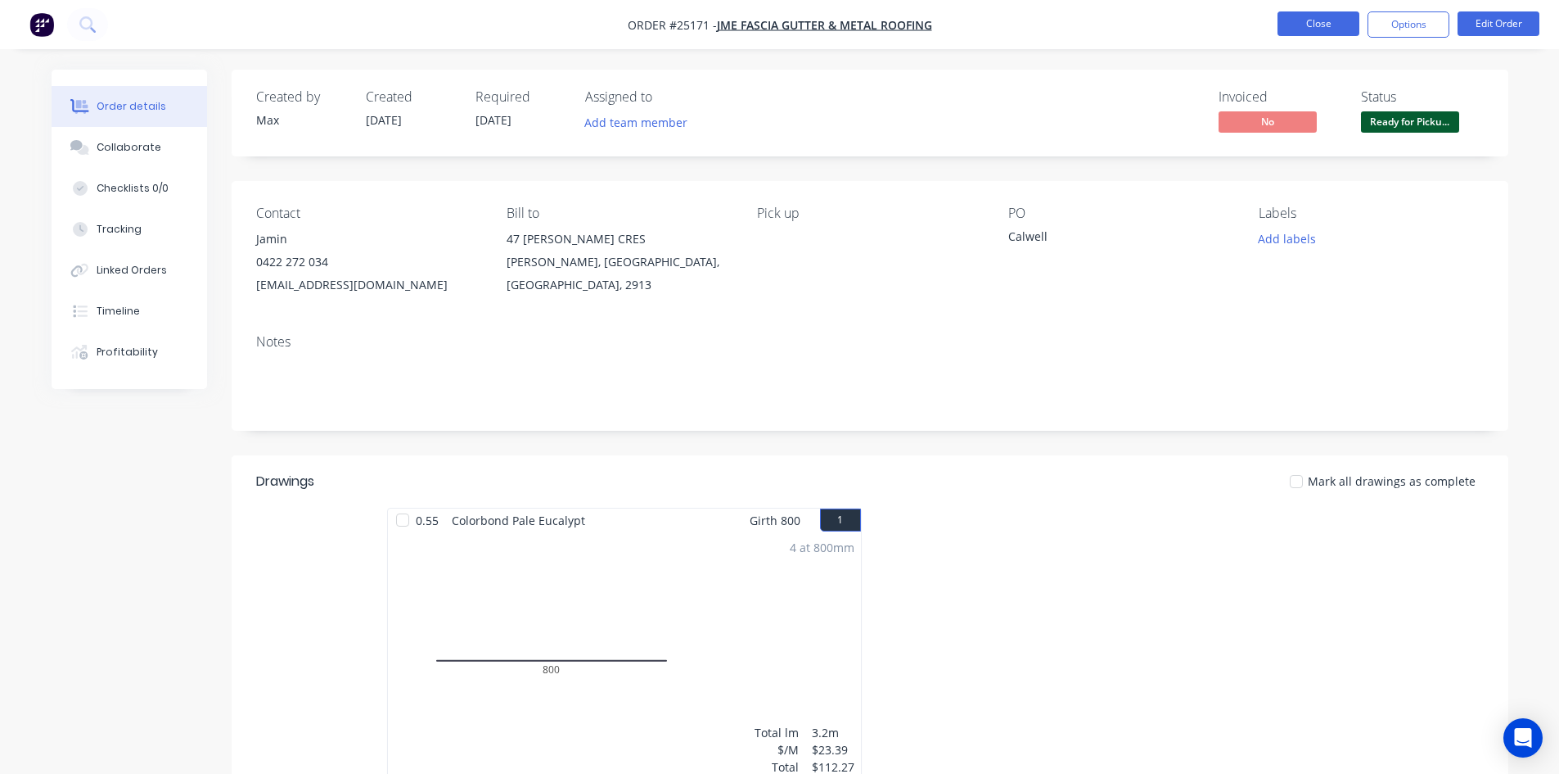
click at [1300, 25] on button "Close" at bounding box center [1319, 23] width 82 height 25
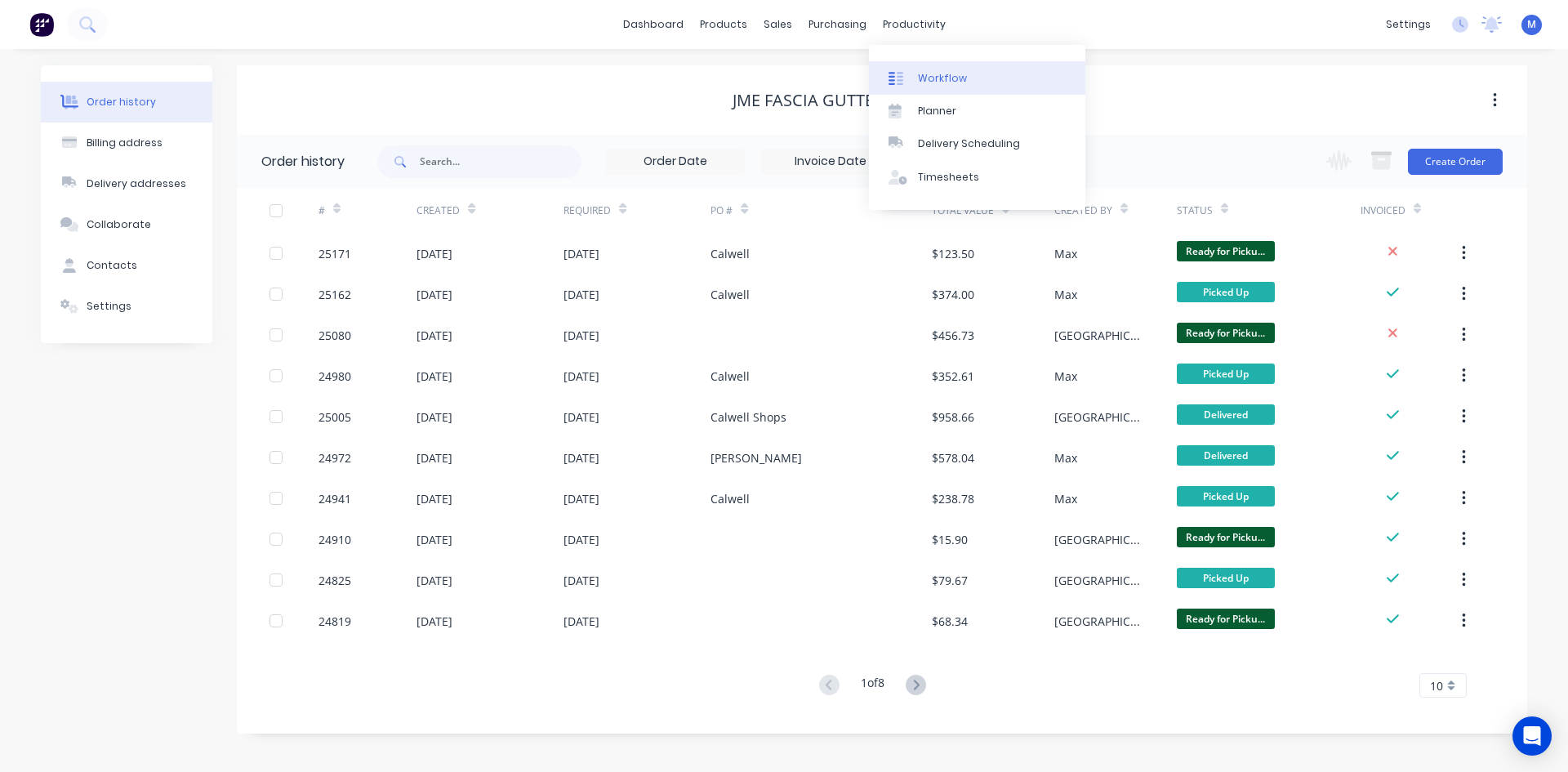
click at [929, 75] on div "Workflow" at bounding box center [942, 78] width 49 height 15
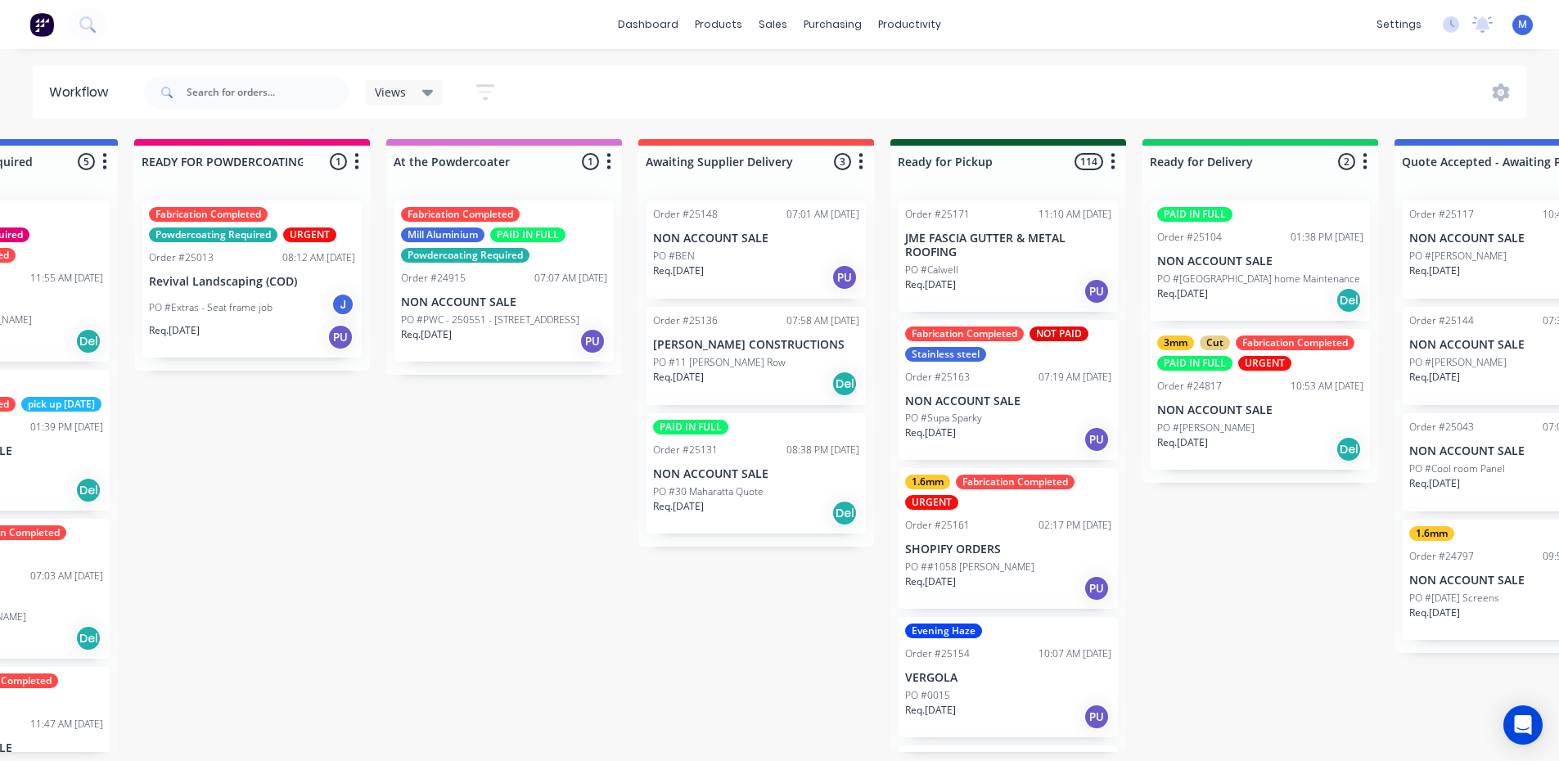
scroll to position [3, 1292]
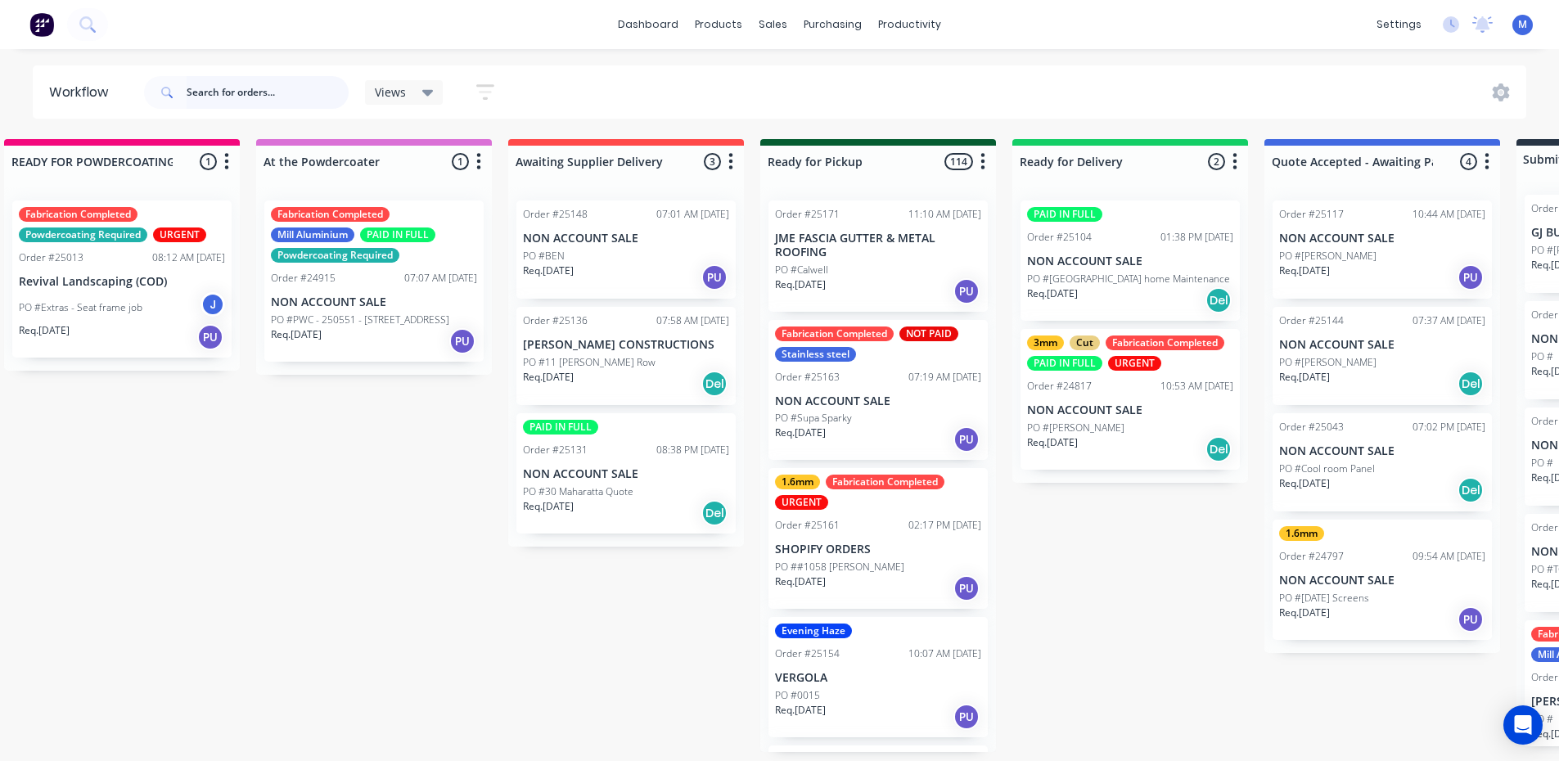
click at [254, 97] on input "text" at bounding box center [268, 92] width 162 height 33
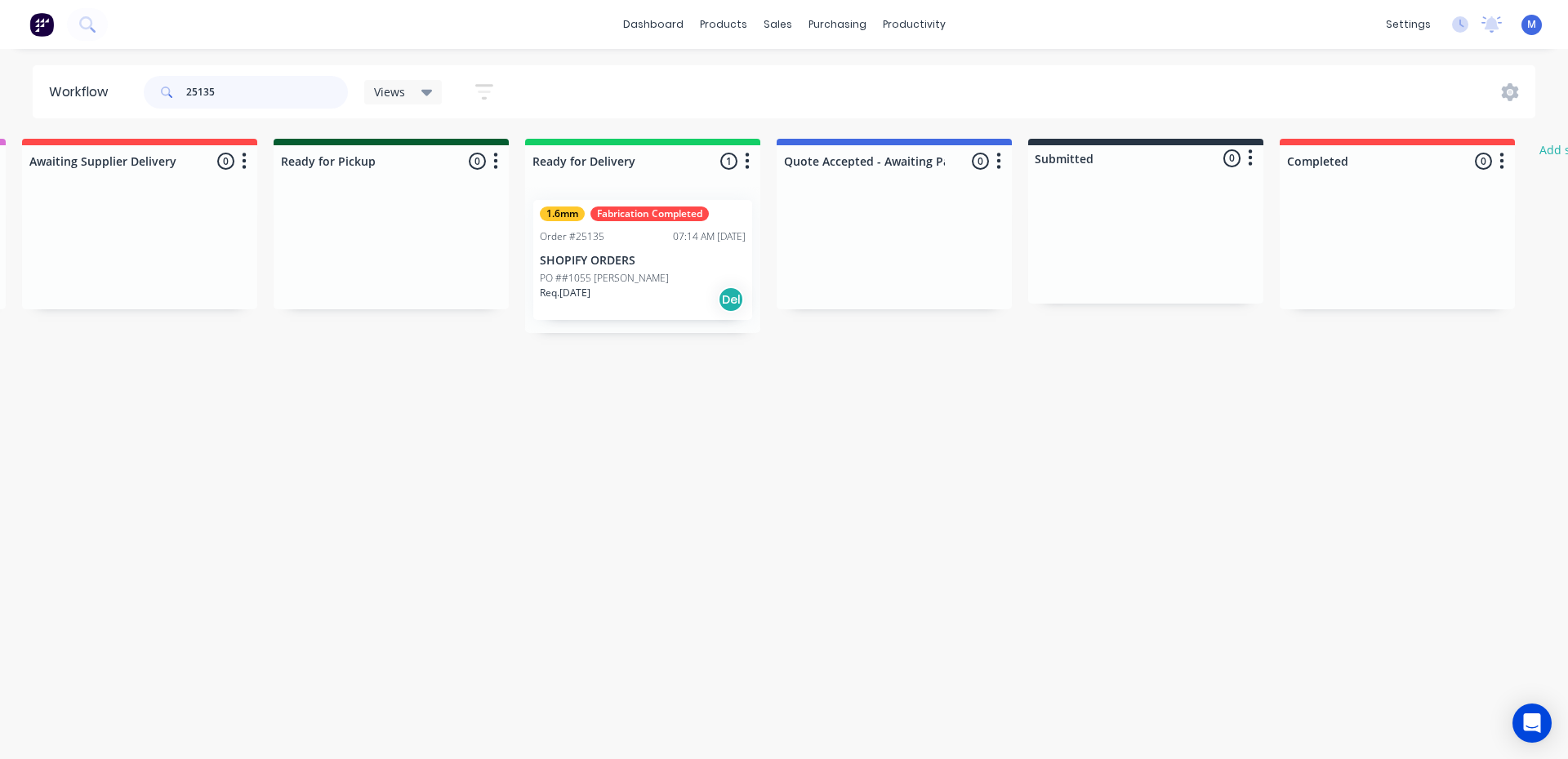
scroll to position [0, 1788]
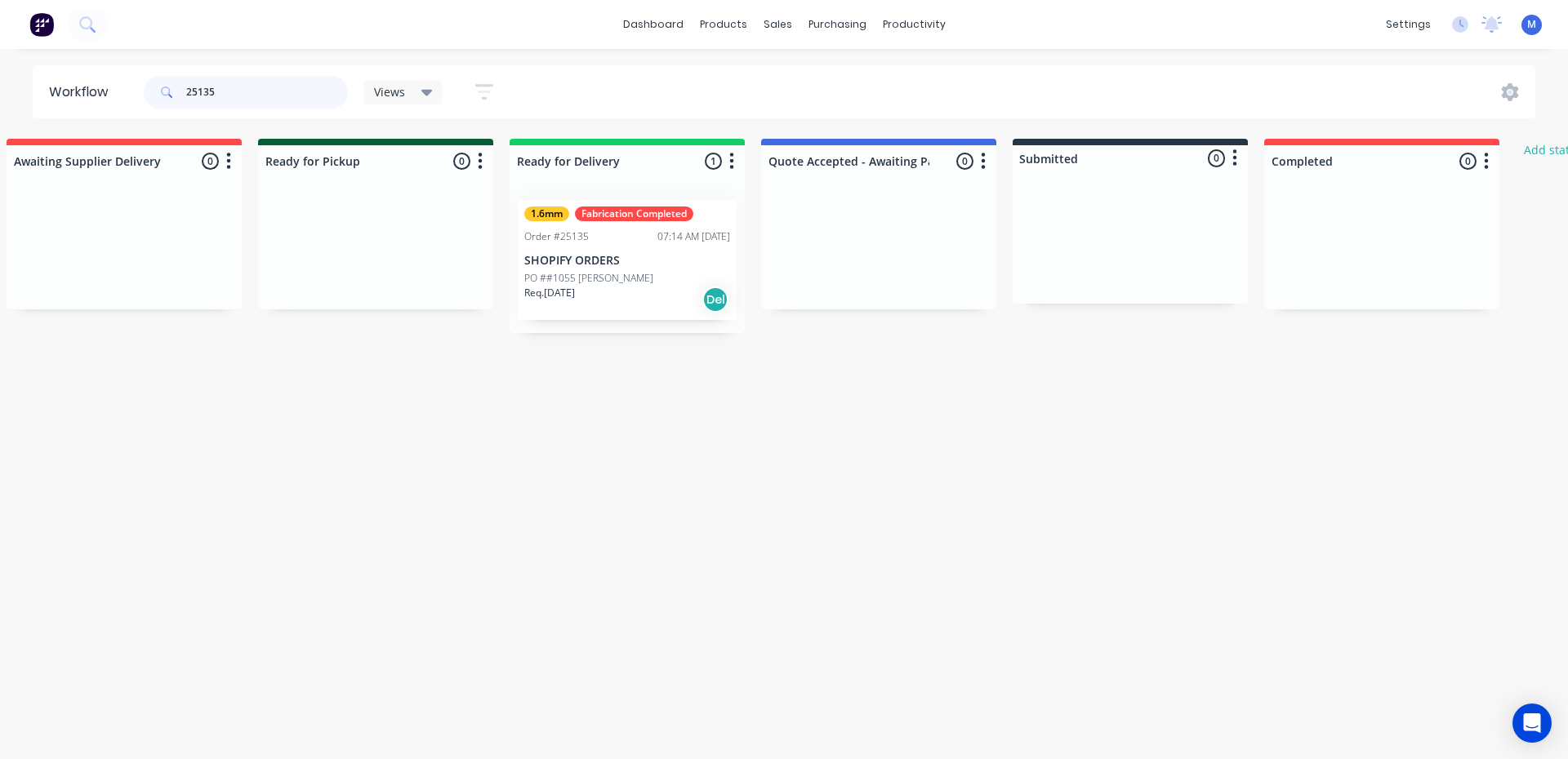
type input "25135"
click at [642, 293] on div "Req. [DATE] Del" at bounding box center [626, 299] width 205 height 28
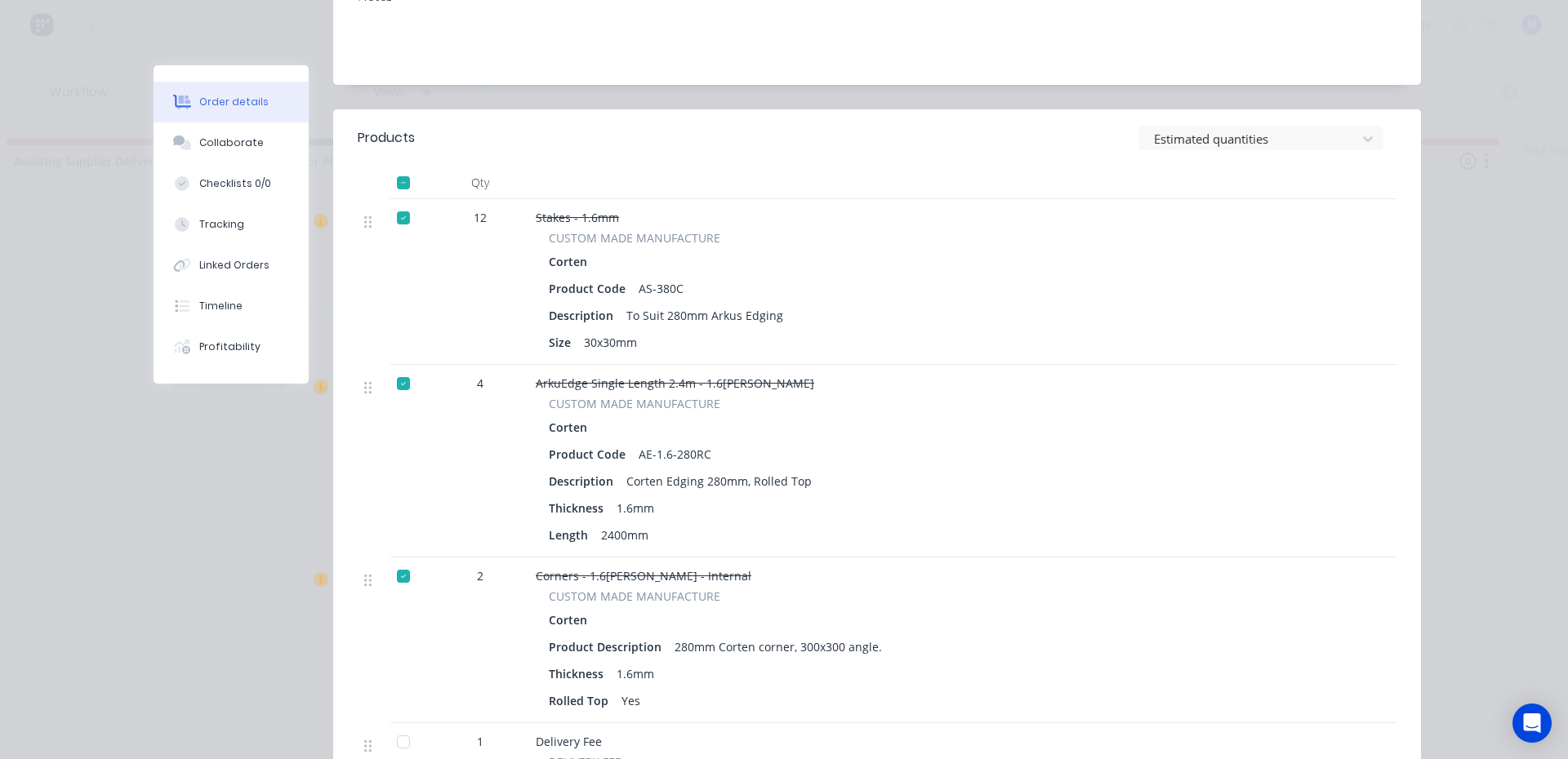
scroll to position [0, 0]
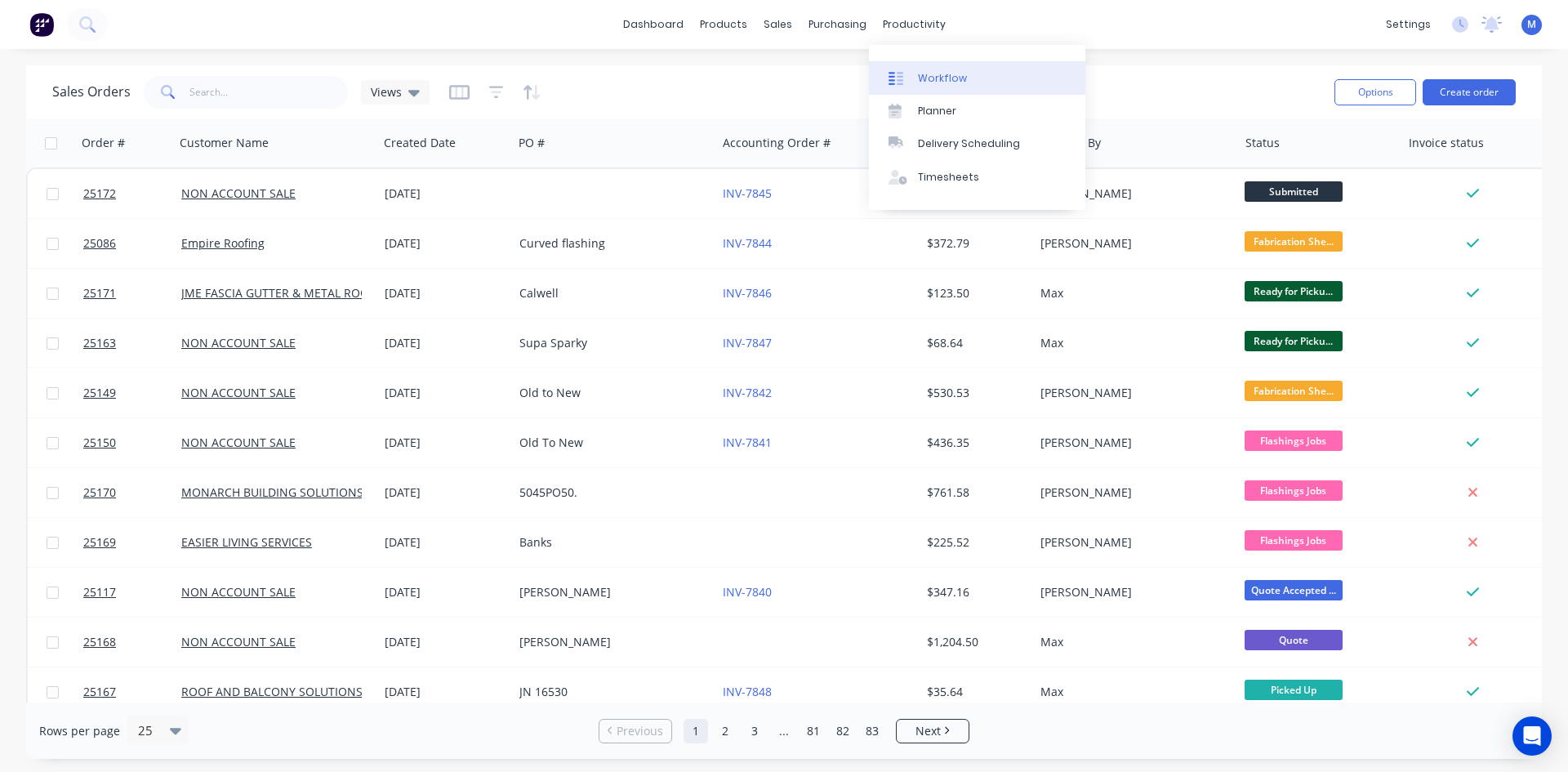
click at [972, 72] on link "Workflow" at bounding box center [977, 77] width 216 height 33
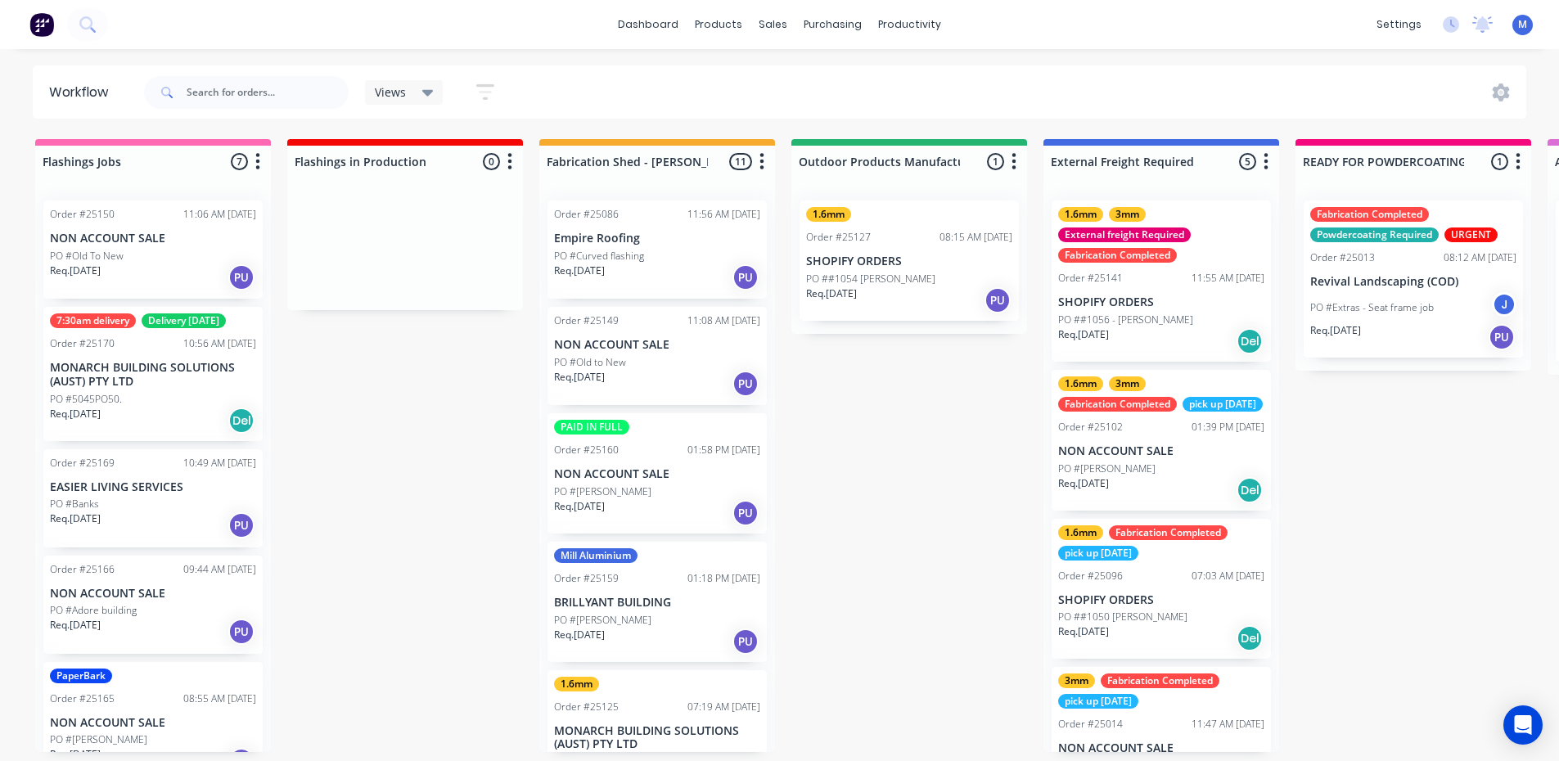
click at [922, 295] on div "Req. 03/10/25 PU" at bounding box center [909, 300] width 206 height 28
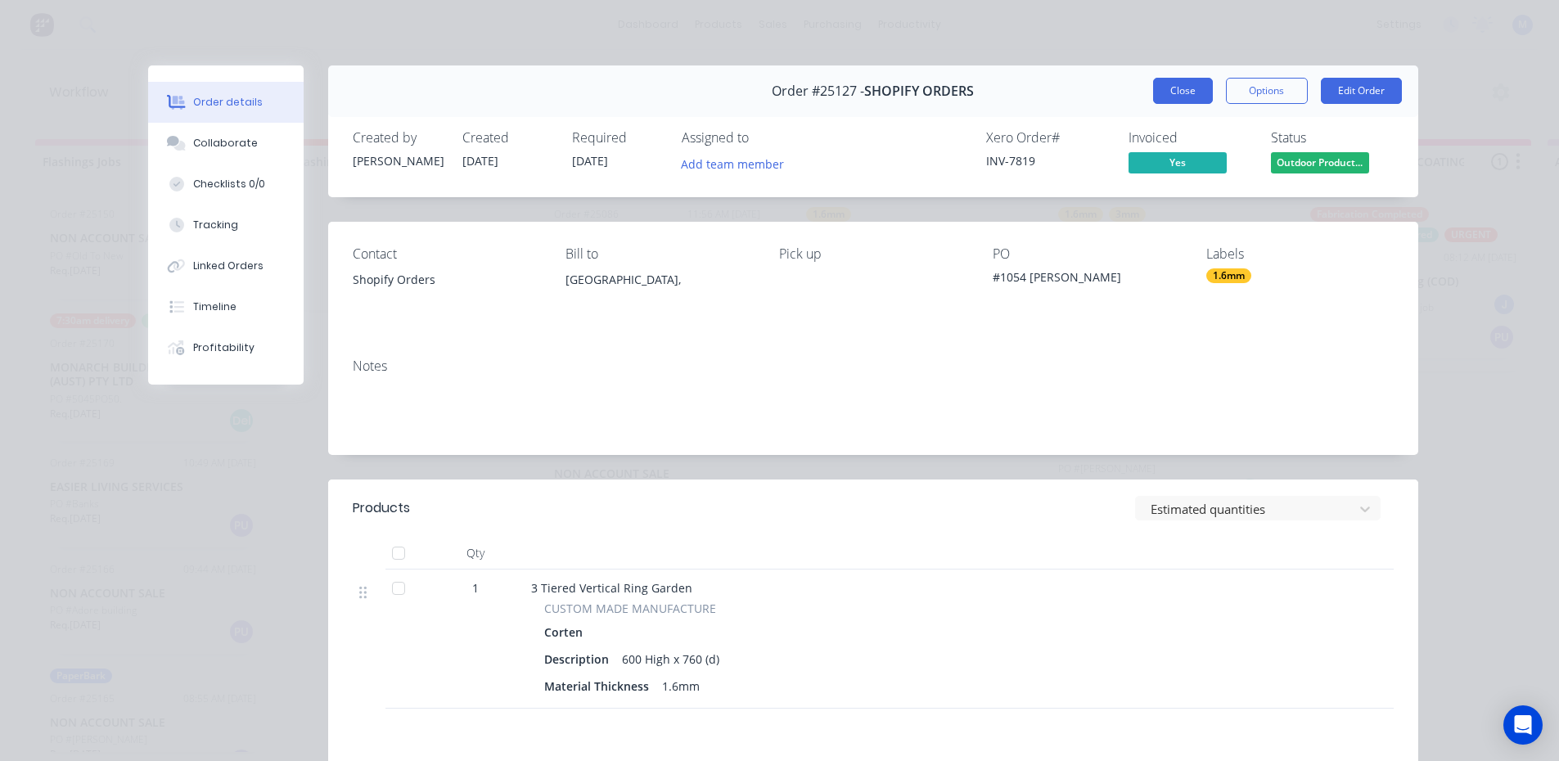
click at [1177, 89] on button "Close" at bounding box center [1183, 91] width 60 height 26
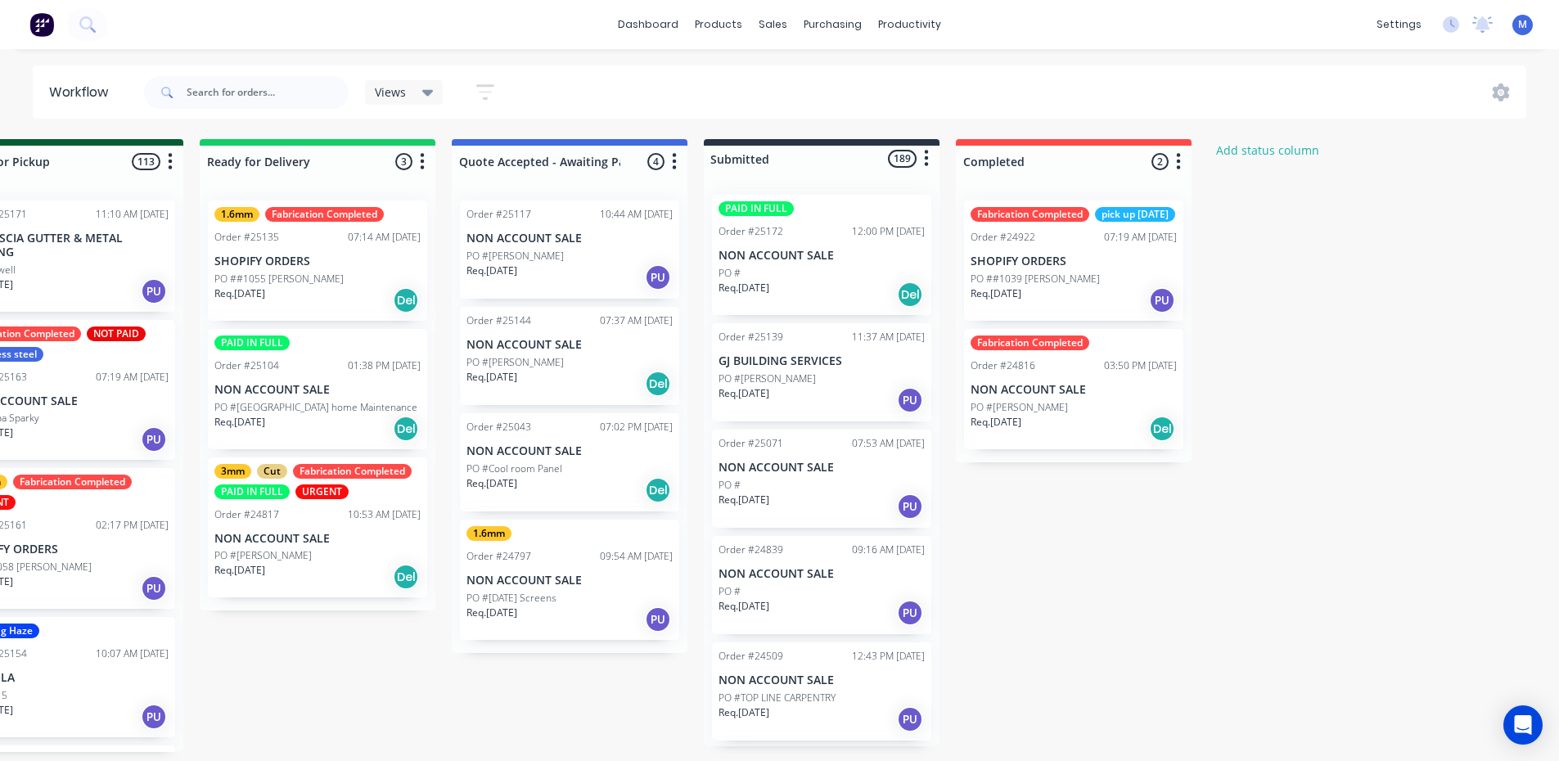
scroll to position [0, 2120]
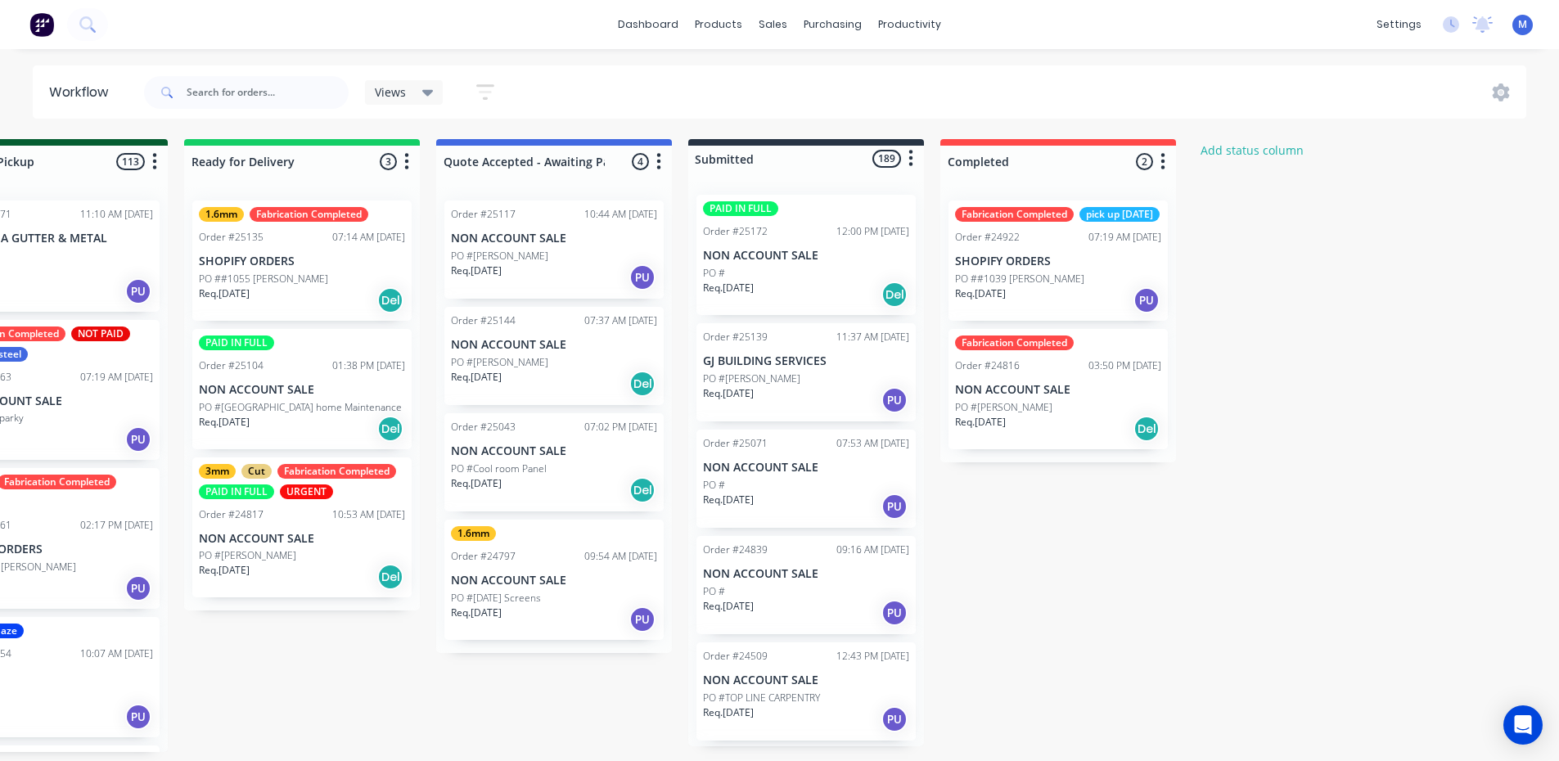
click at [530, 457] on p "NON ACCOUNT SALE" at bounding box center [554, 451] width 206 height 14
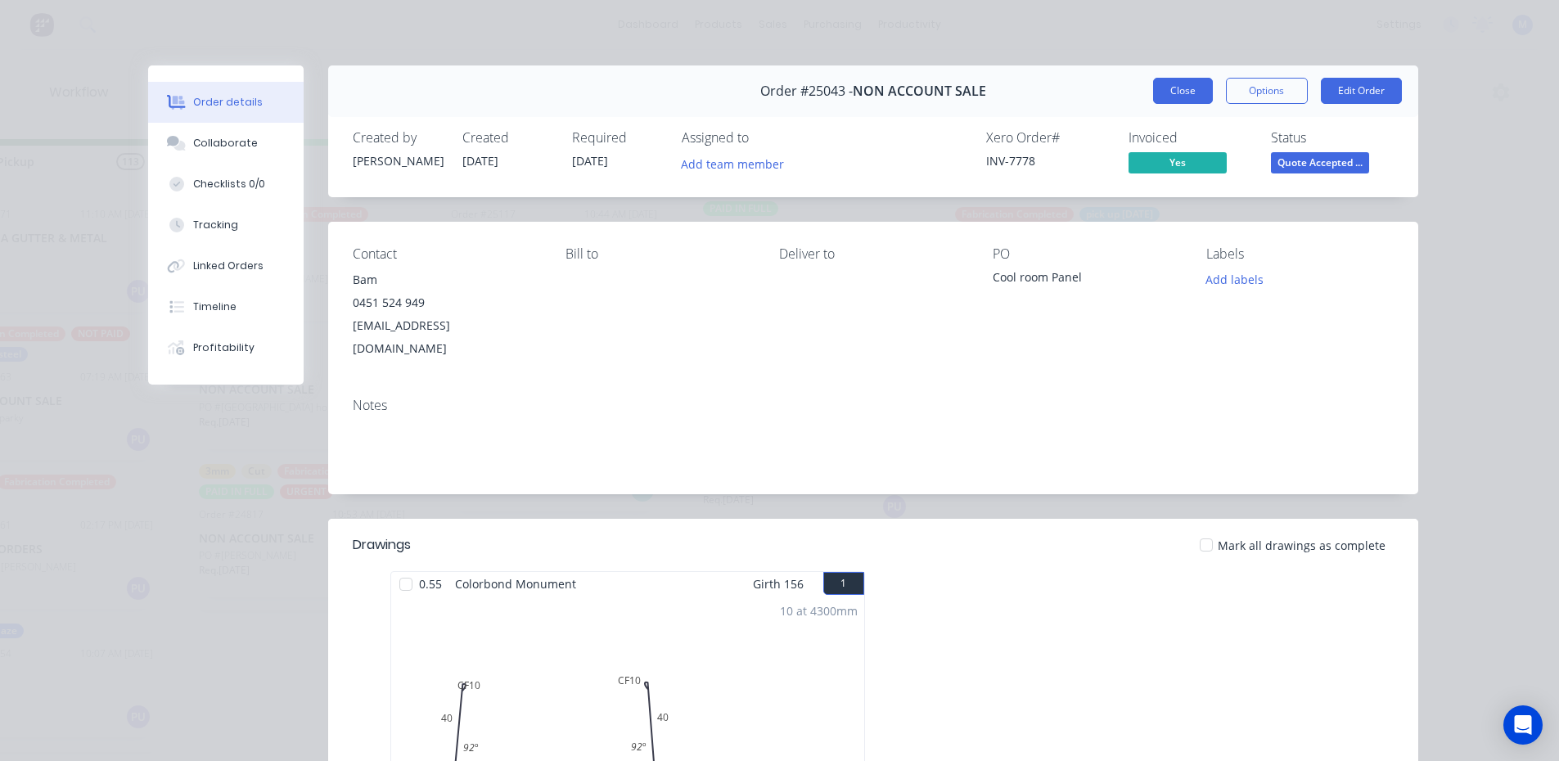
click at [1183, 88] on button "Close" at bounding box center [1183, 91] width 60 height 26
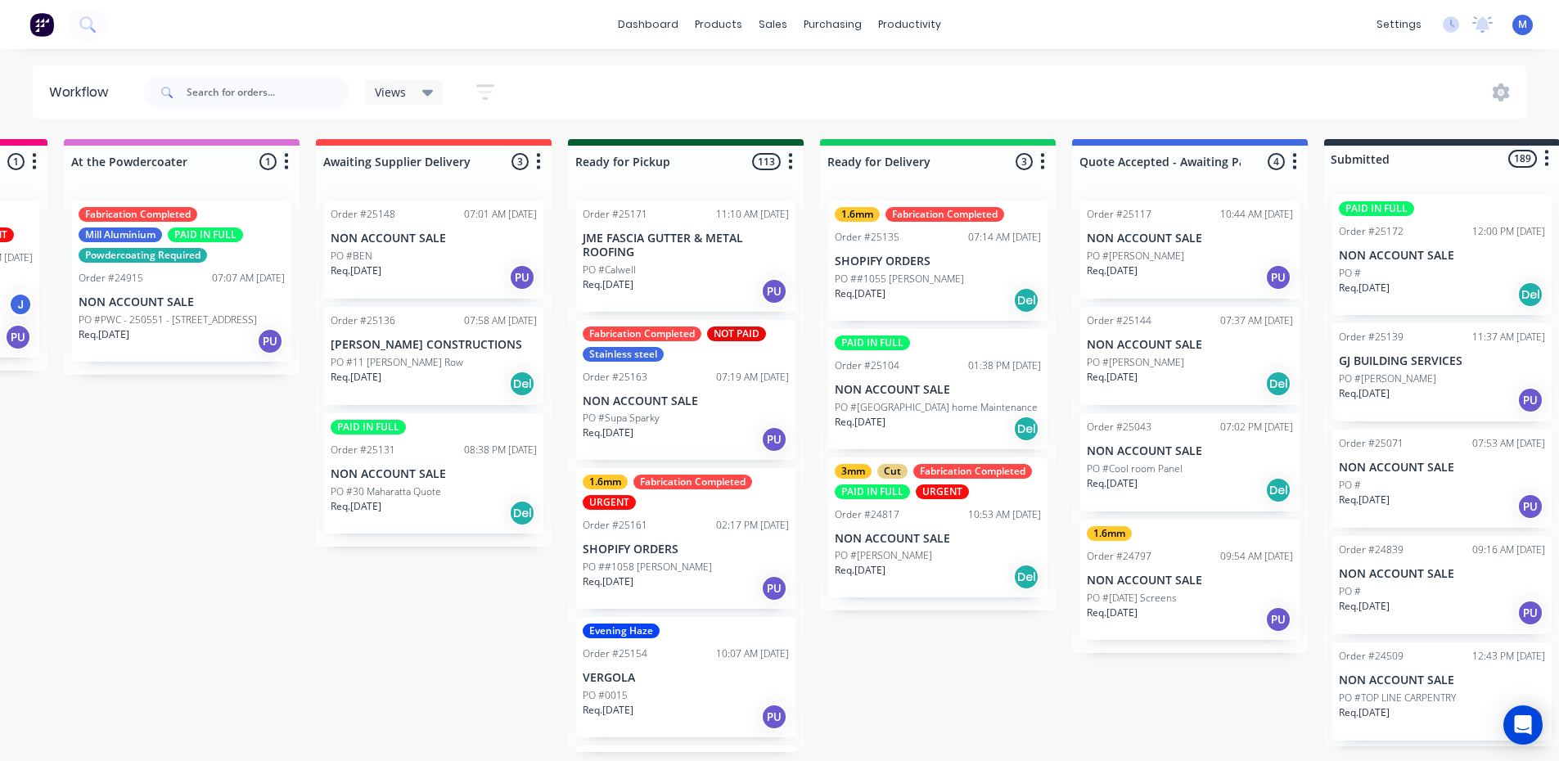
scroll to position [0, 1467]
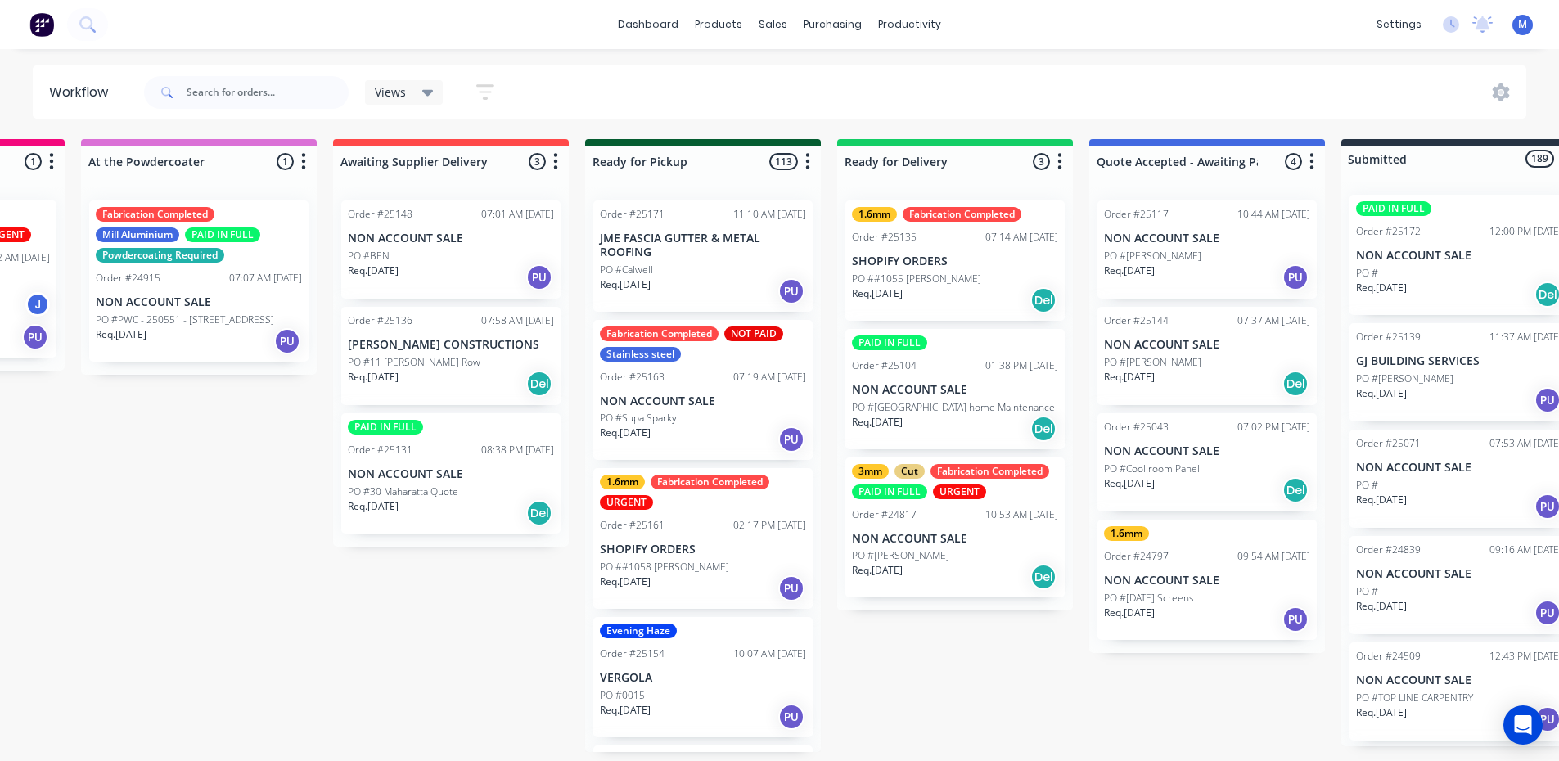
click at [988, 281] on div "PO ##1055 [PERSON_NAME]" at bounding box center [955, 279] width 206 height 15
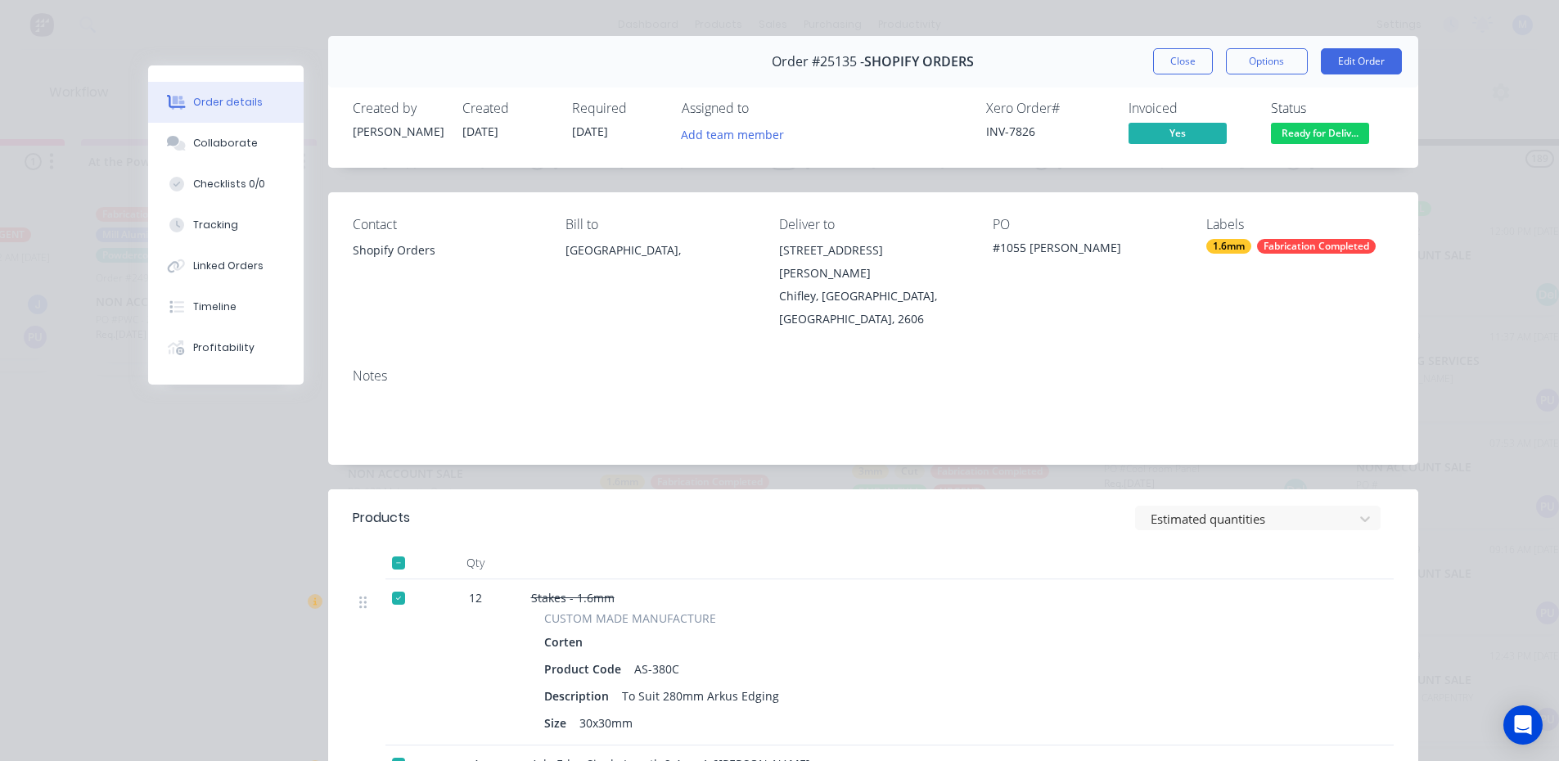
scroll to position [0, 0]
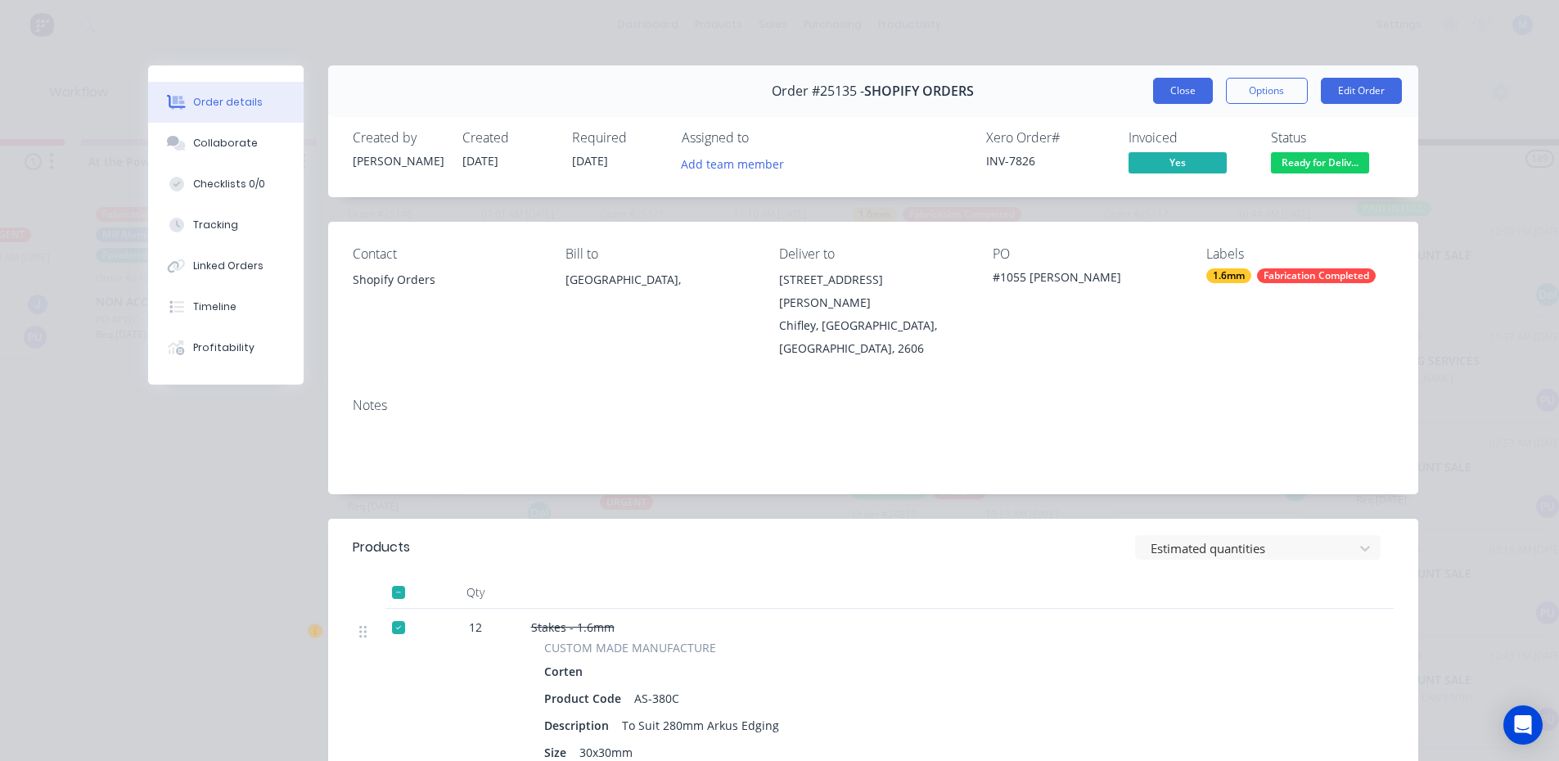
click at [1190, 93] on button "Close" at bounding box center [1183, 91] width 60 height 26
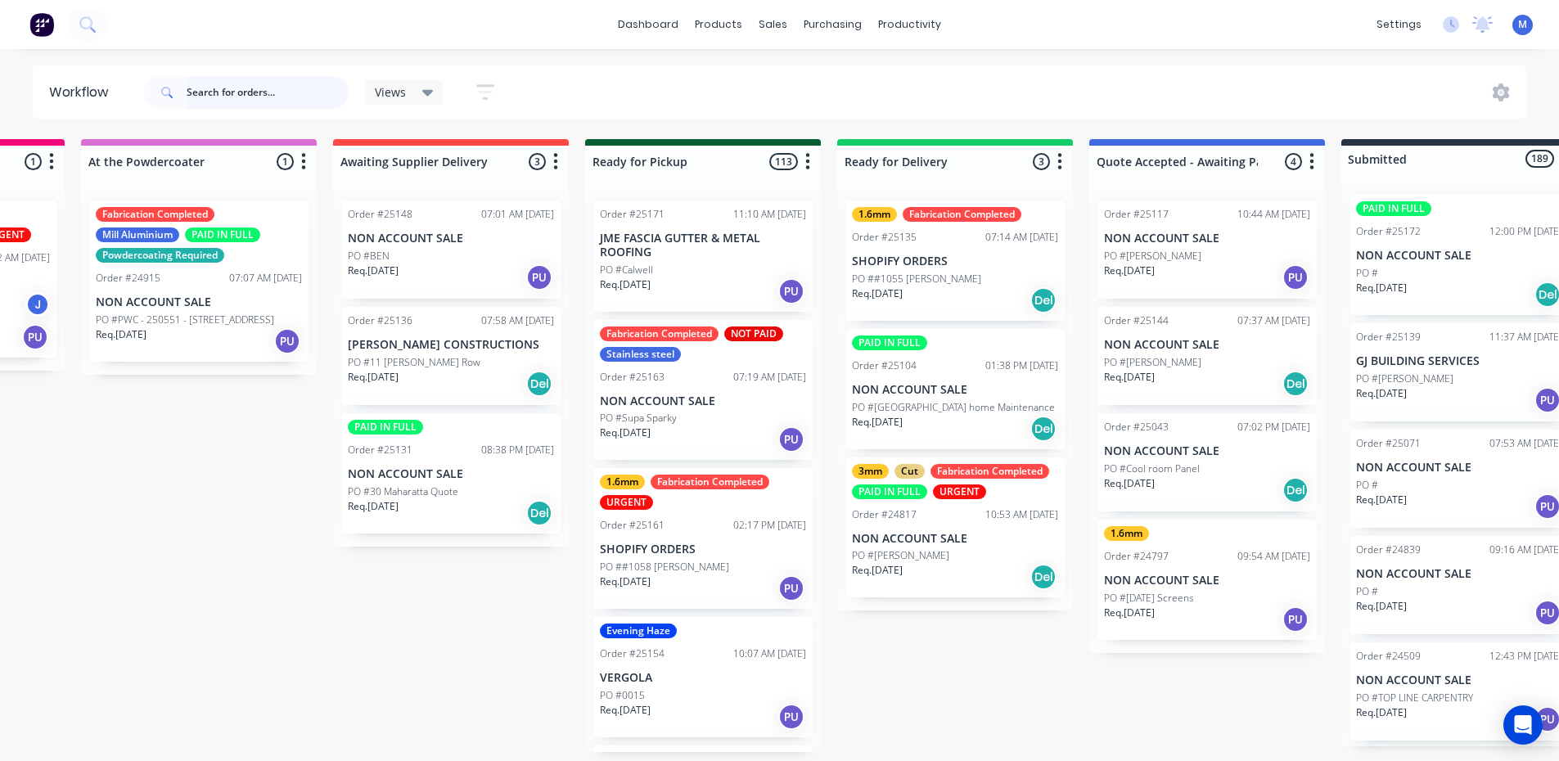
click at [206, 96] on input "text" at bounding box center [268, 92] width 162 height 33
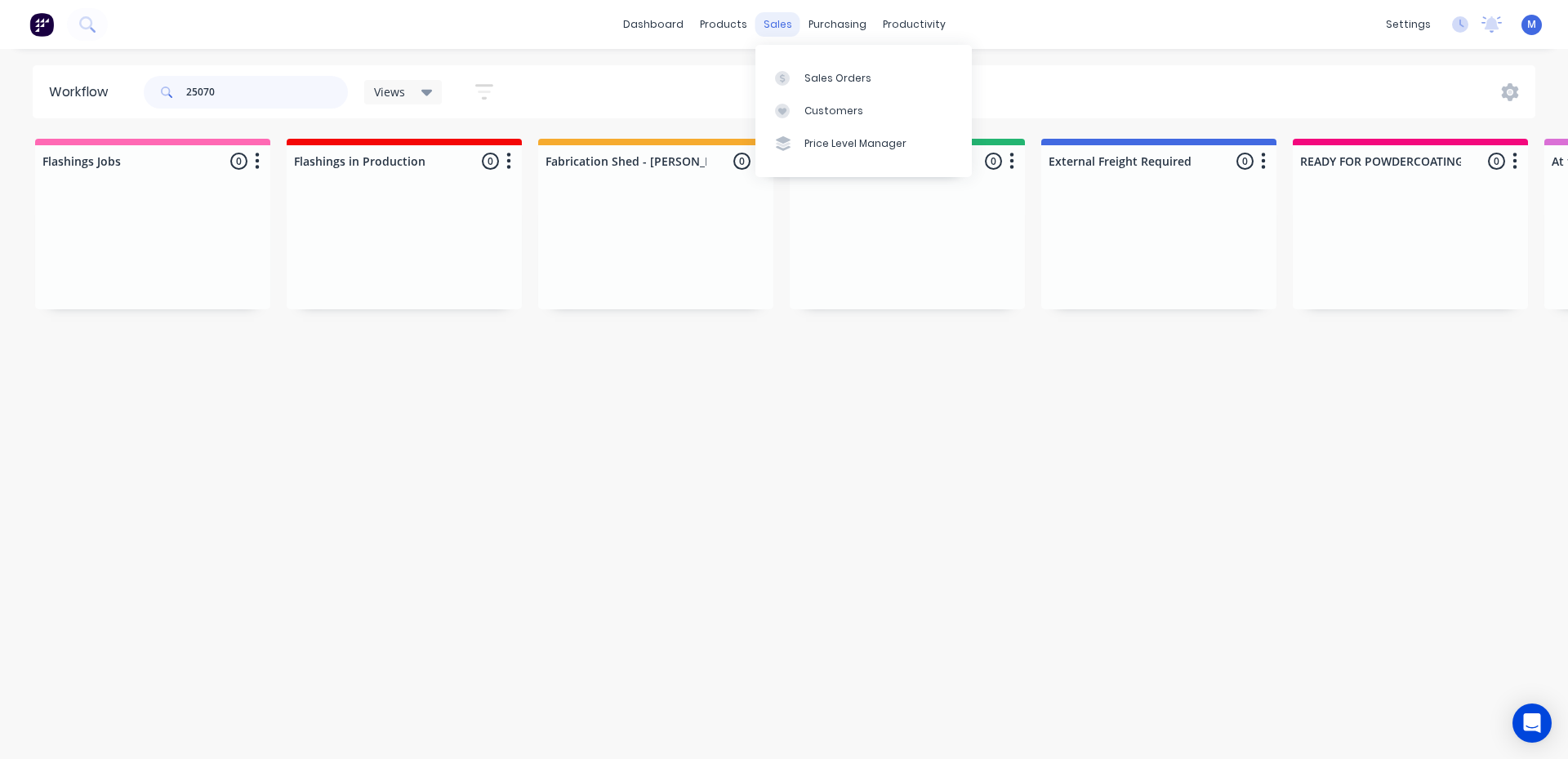
type input "25070"
click at [776, 24] on div "sales" at bounding box center [777, 24] width 45 height 25
click at [844, 76] on div "Sales Orders" at bounding box center [837, 78] width 67 height 15
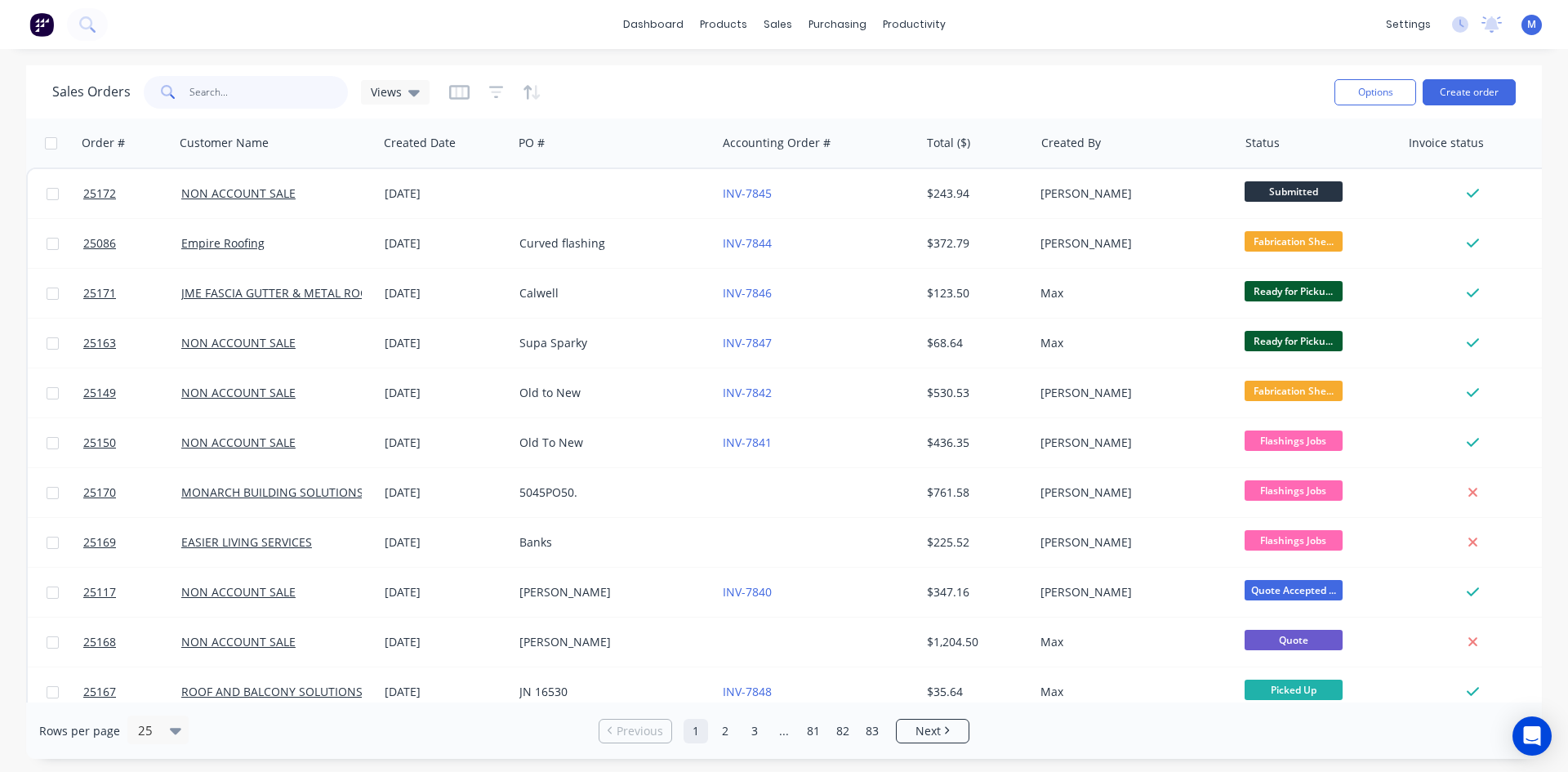
click at [231, 95] on input "text" at bounding box center [269, 92] width 160 height 33
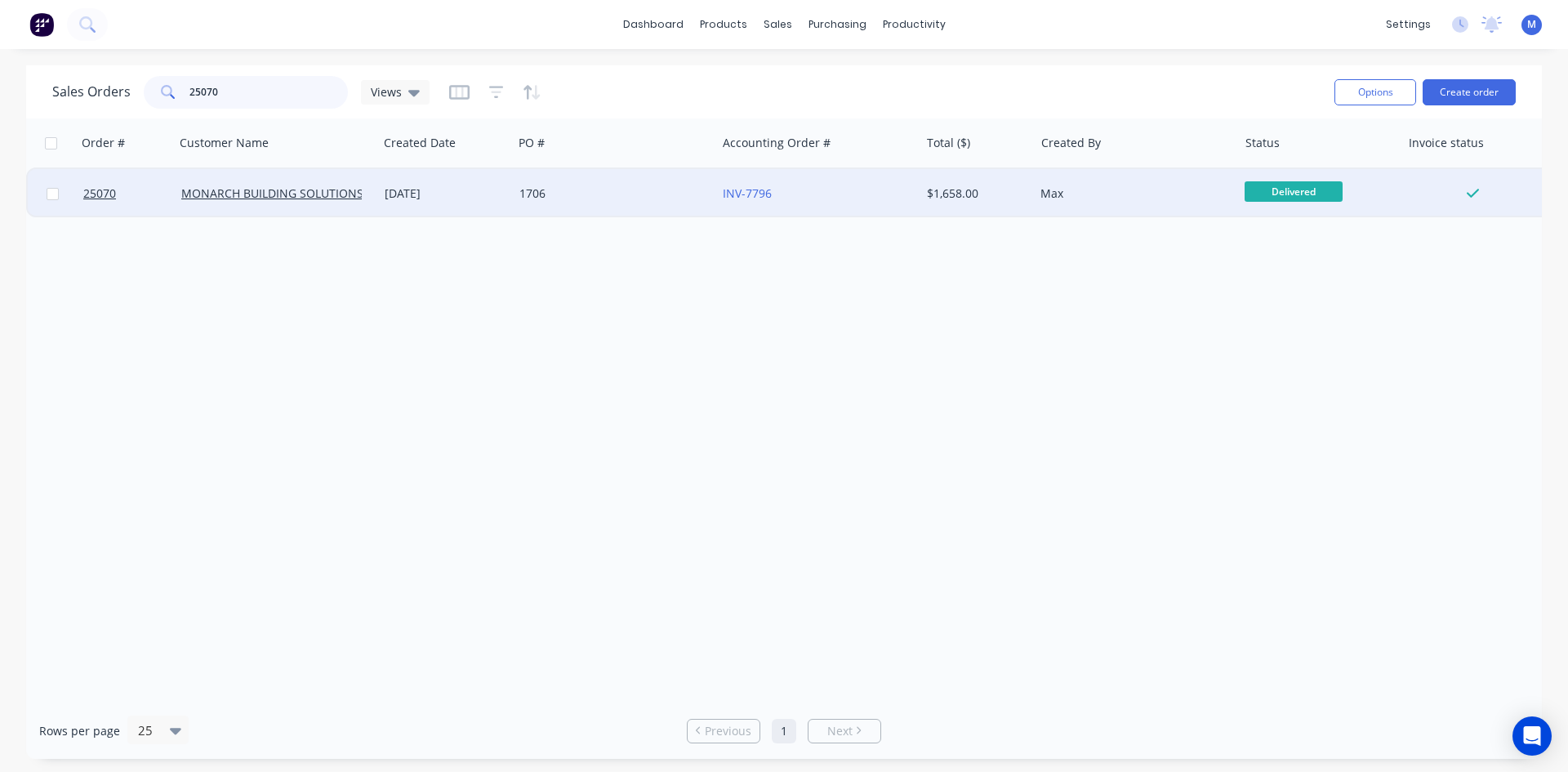
type input "25070"
click at [612, 193] on div "1706" at bounding box center [610, 193] width 182 height 16
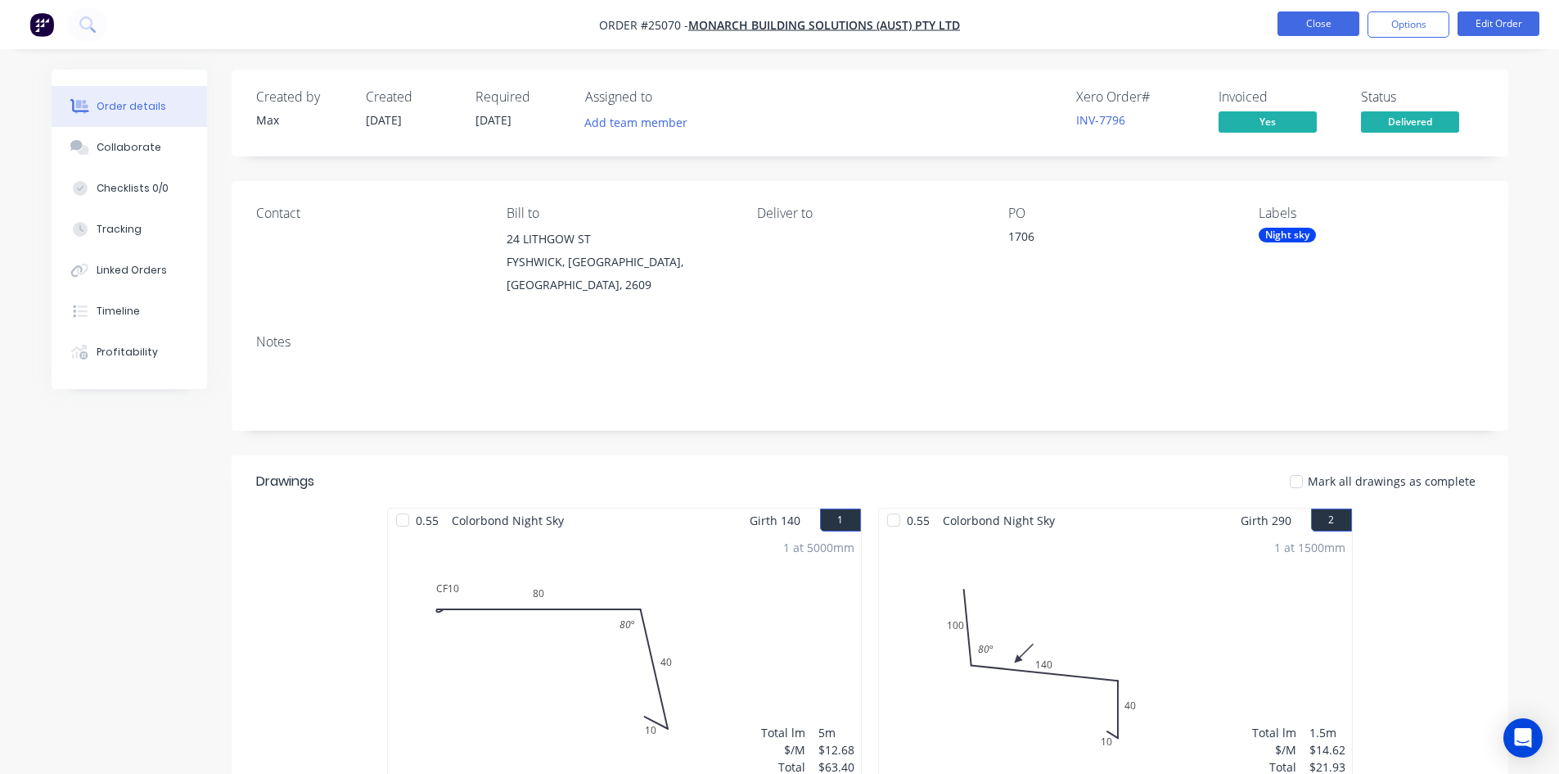
click at [1294, 25] on button "Close" at bounding box center [1319, 23] width 82 height 25
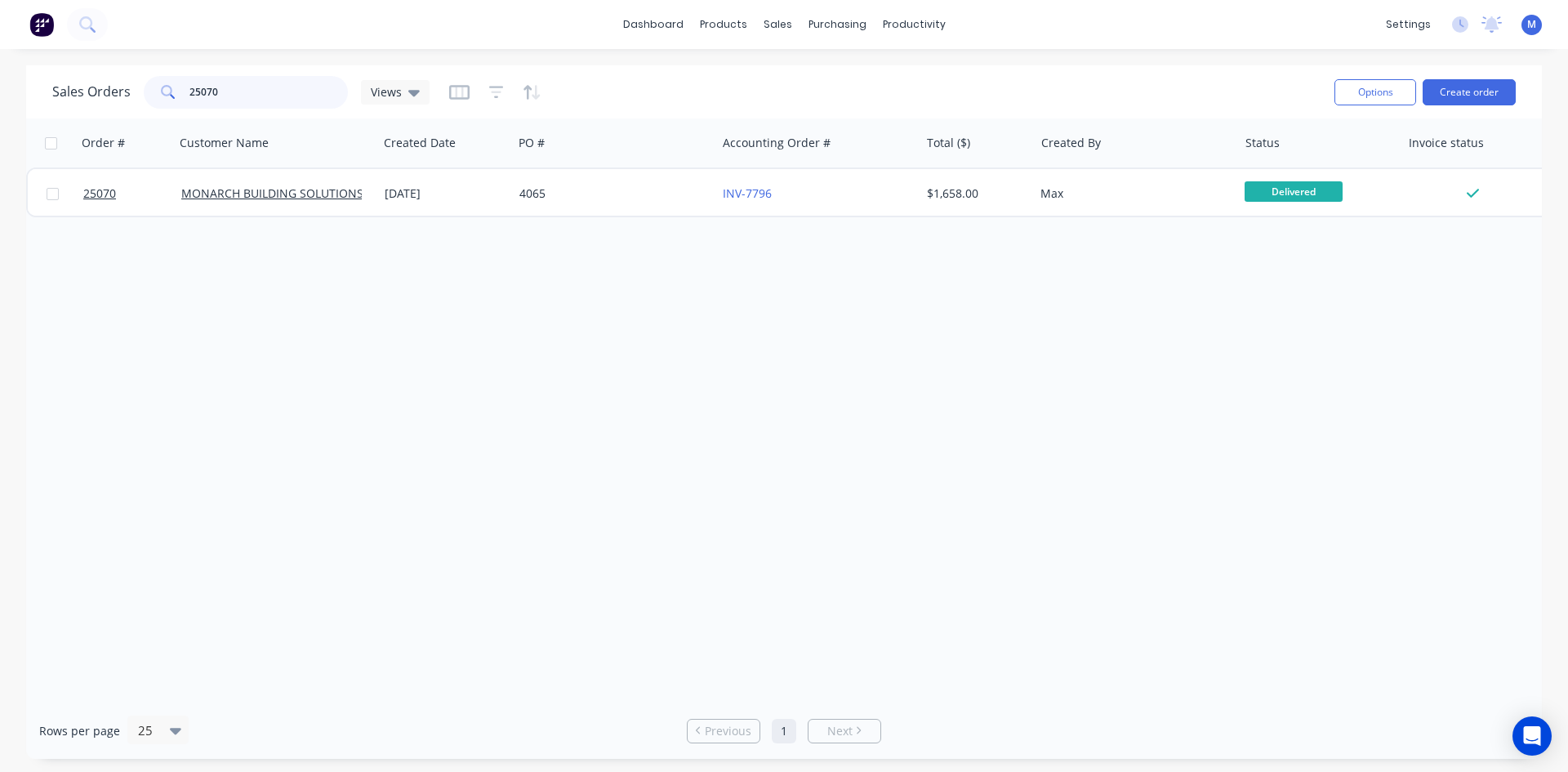
drag, startPoint x: 143, startPoint y: 84, endPoint x: 115, endPoint y: 83, distance: 28.0
click at [119, 83] on div "Sales Orders 25070 Views" at bounding box center [240, 92] width 377 height 33
